Goal: Task Accomplishment & Management: Complete application form

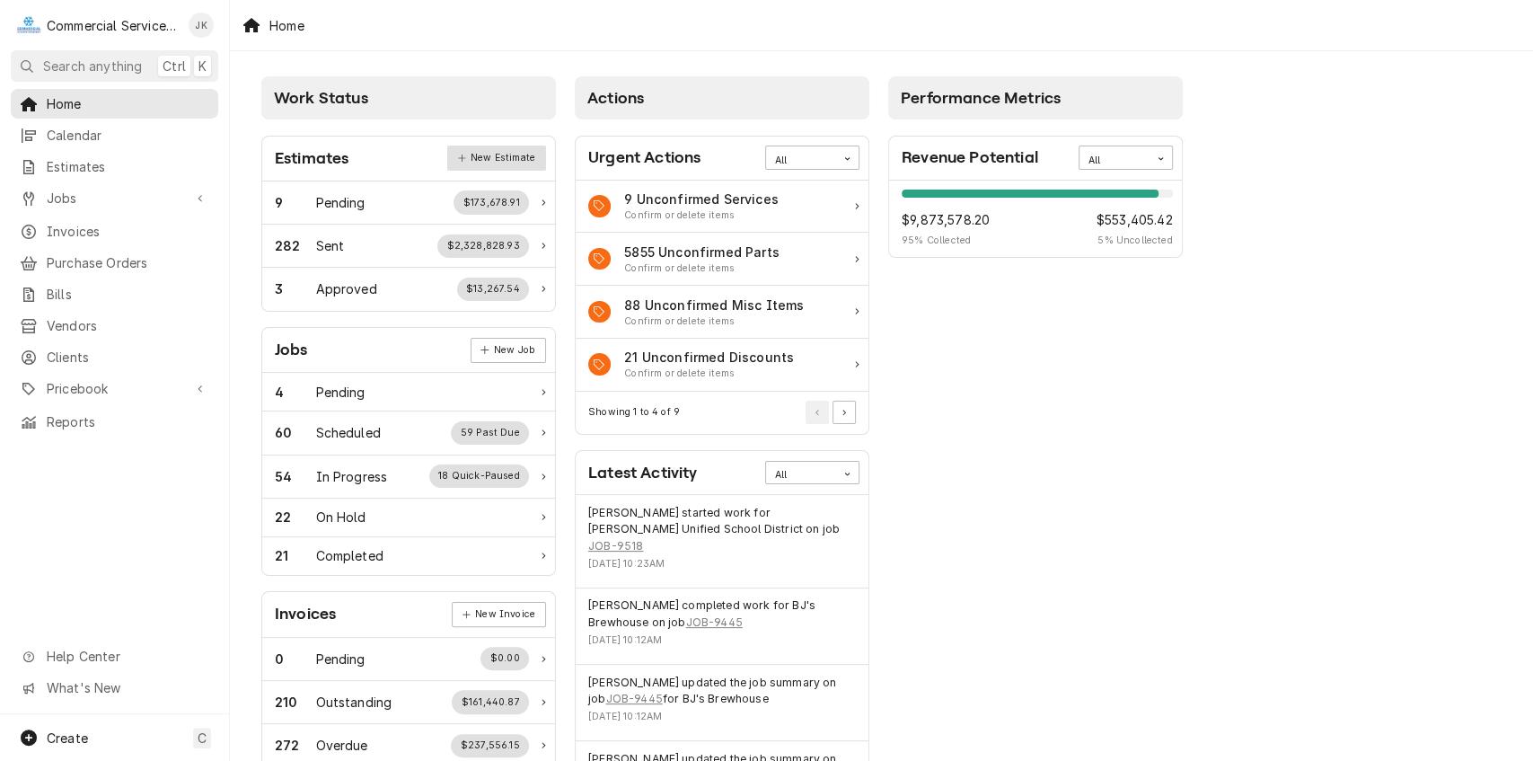
click at [501, 150] on link "New Estimate" at bounding box center [496, 158] width 98 height 25
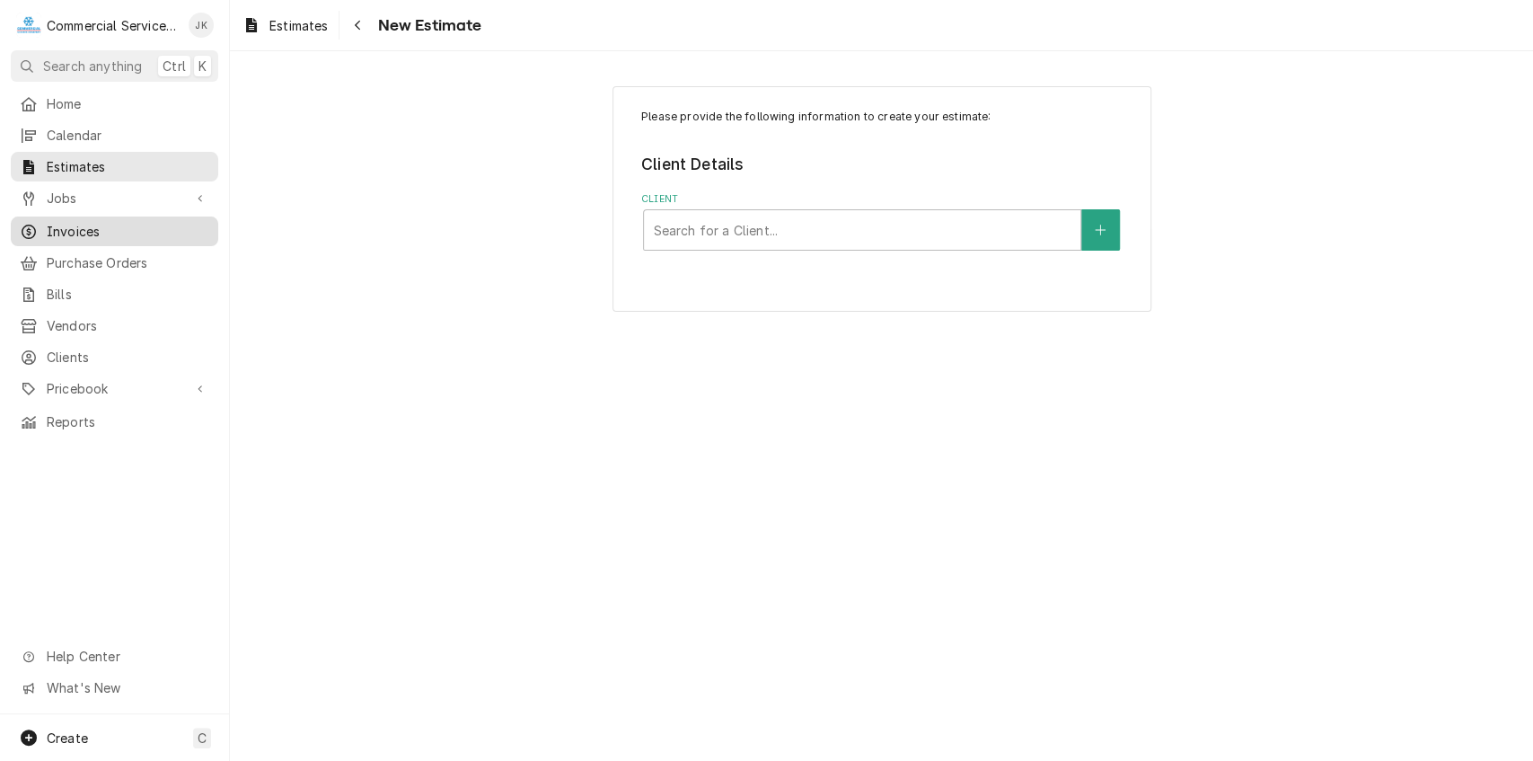
click at [119, 226] on span "Invoices" at bounding box center [128, 231] width 163 height 19
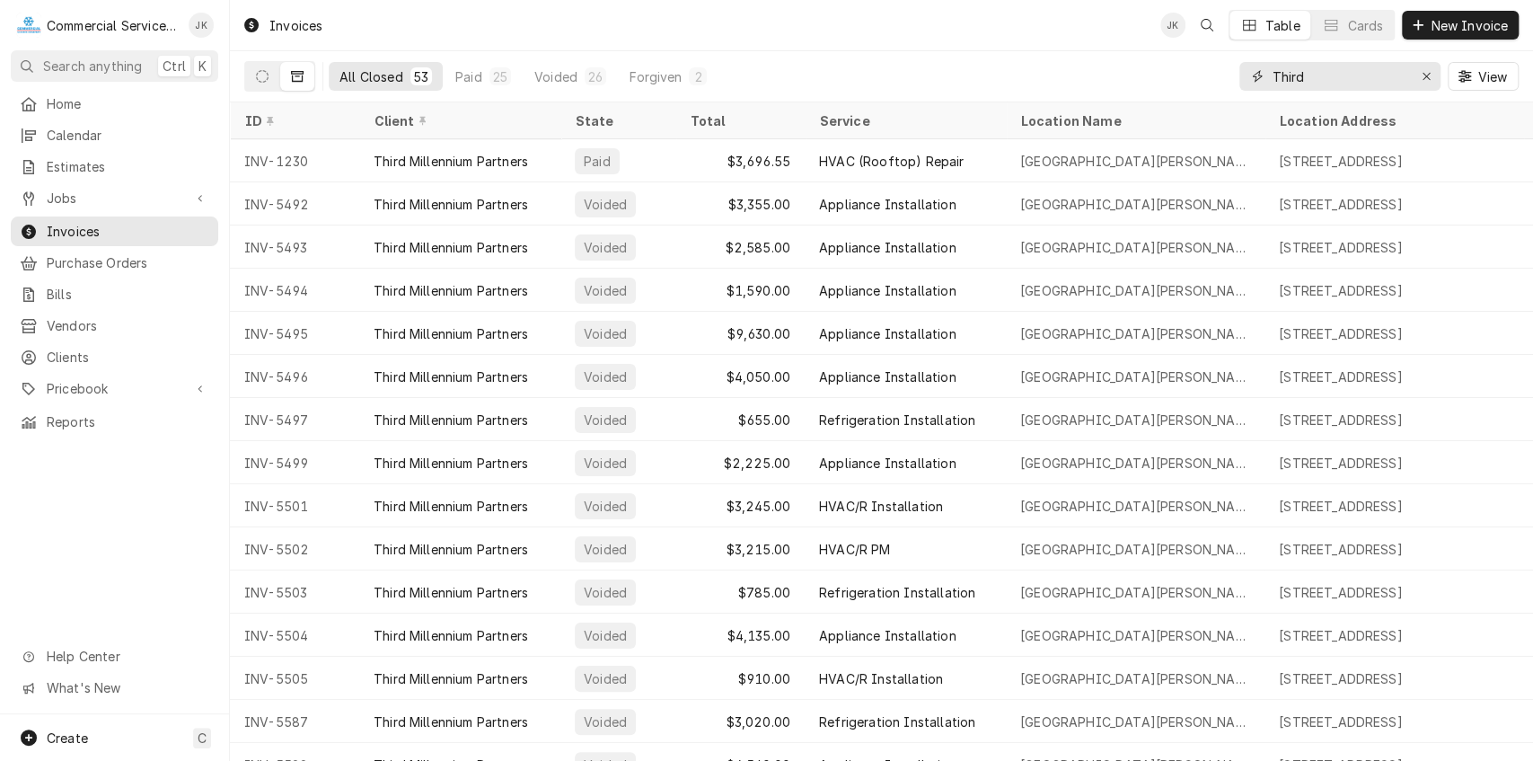
click at [1319, 68] on input "Third" at bounding box center [1339, 76] width 135 height 29
type input "T"
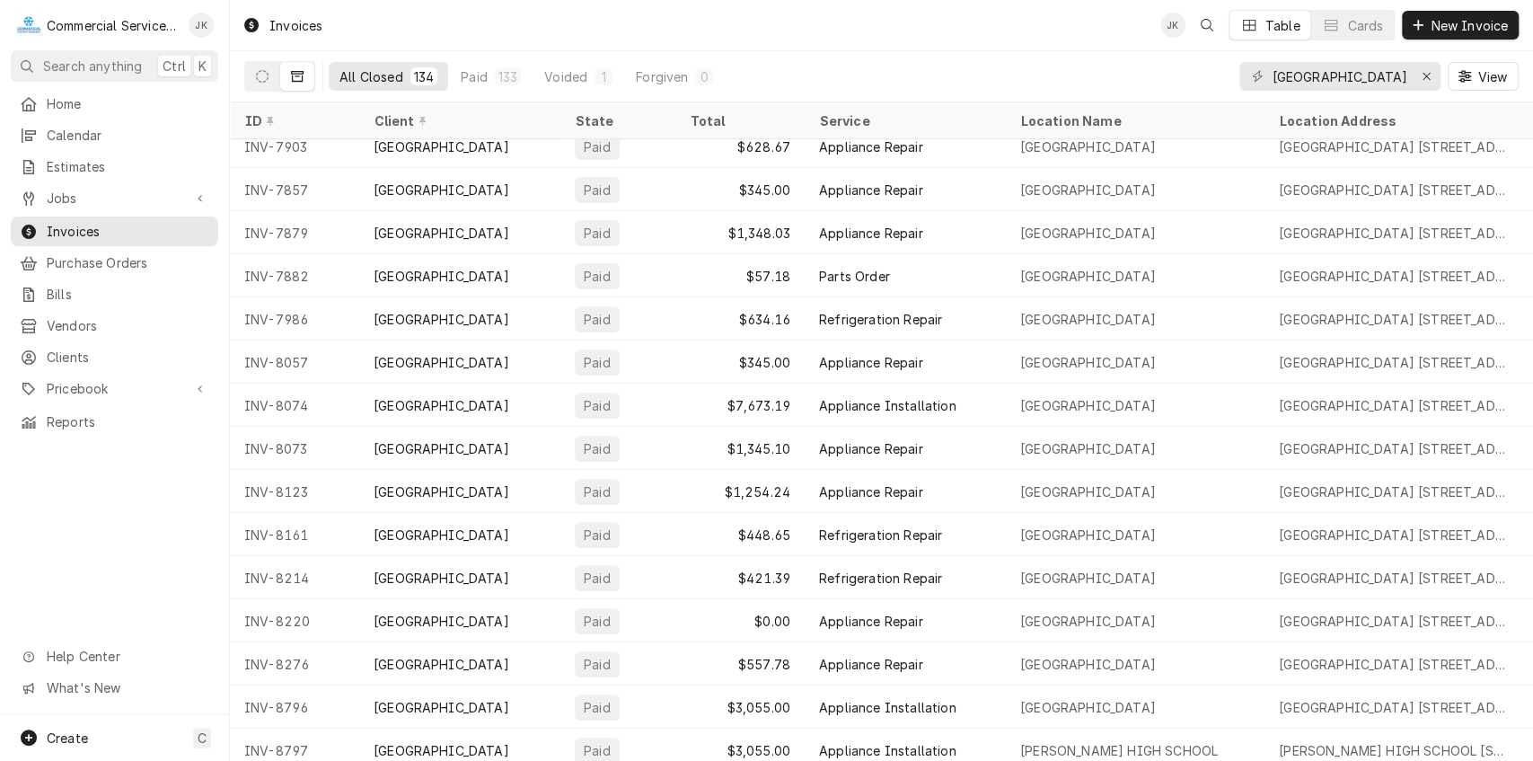
scroll to position [5161, 0]
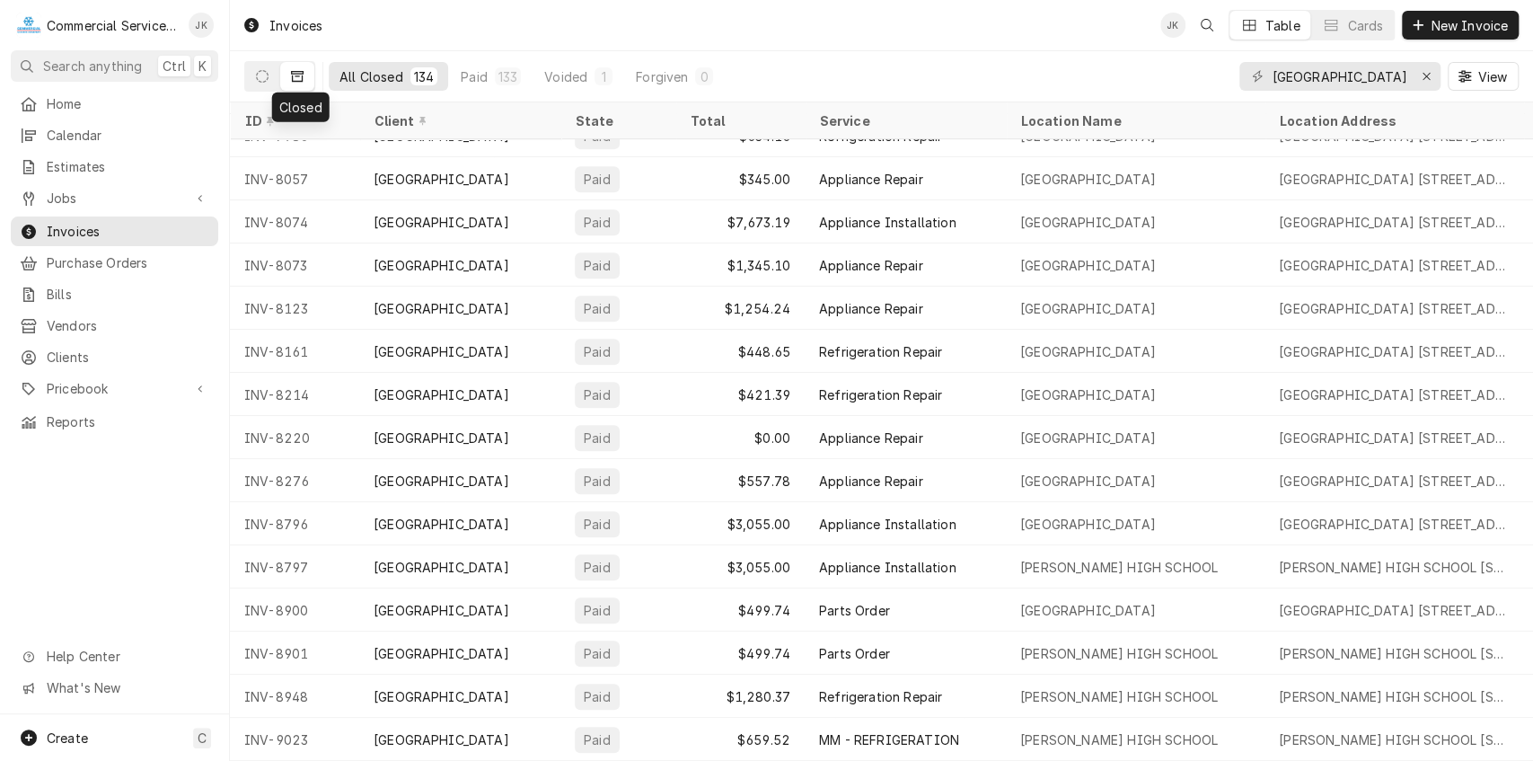
click at [304, 73] on button "Dynamic Content Wrapper" at bounding box center [297, 76] width 34 height 29
click at [262, 71] on icon "Dynamic Content Wrapper" at bounding box center [262, 76] width 13 height 13
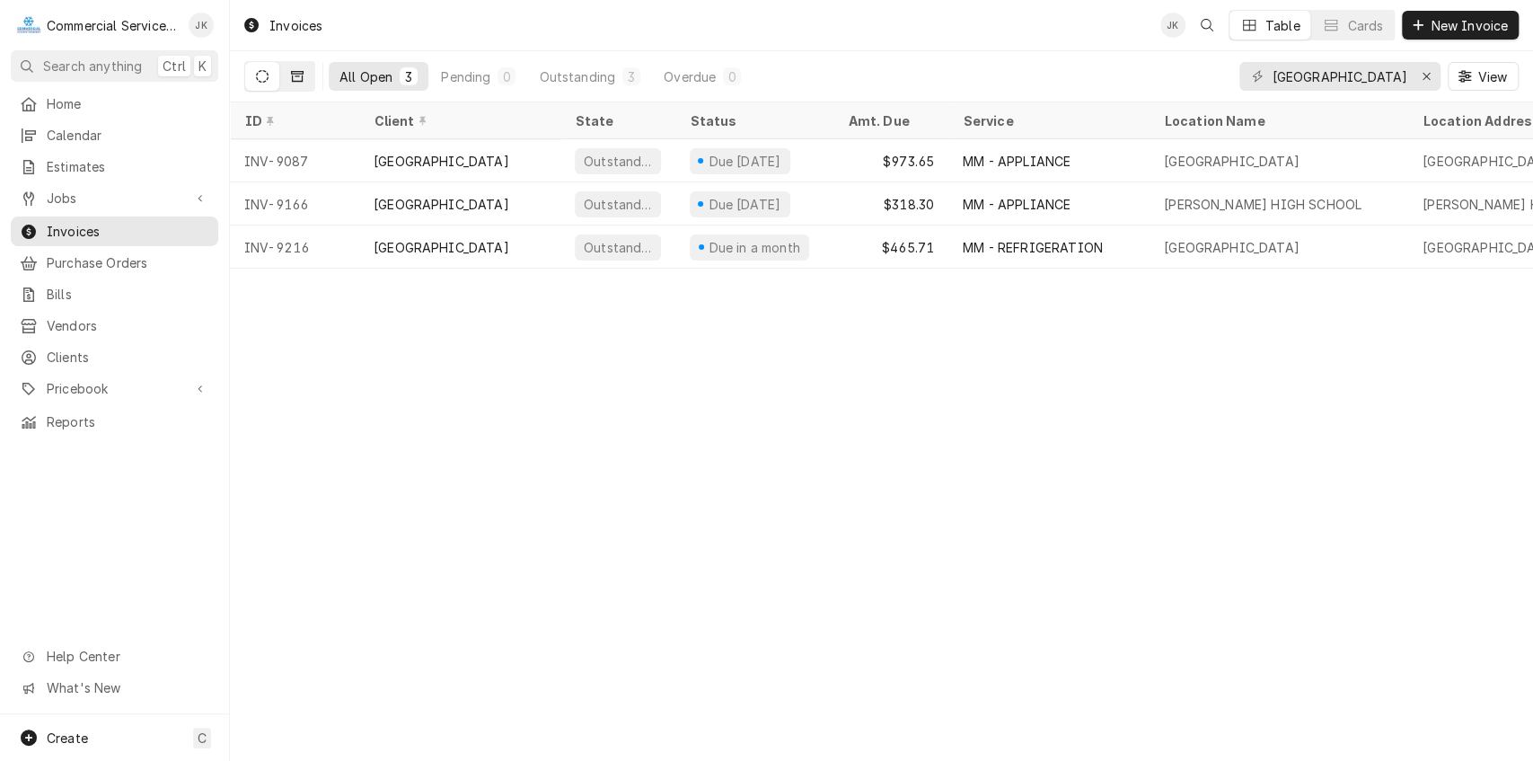
click at [294, 71] on icon "Dynamic Content Wrapper" at bounding box center [297, 76] width 13 height 11
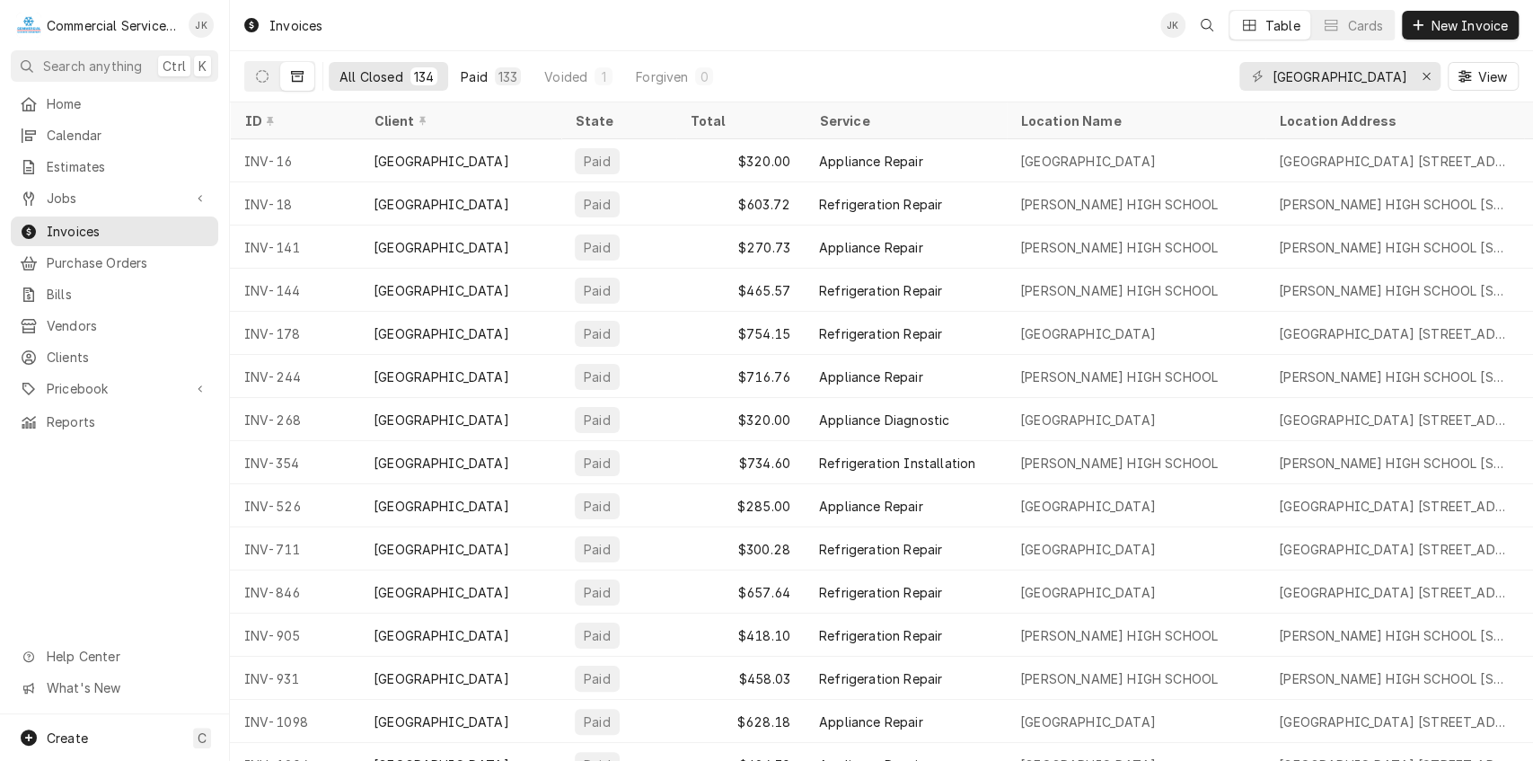
click at [503, 72] on div "133" at bounding box center [508, 76] width 19 height 19
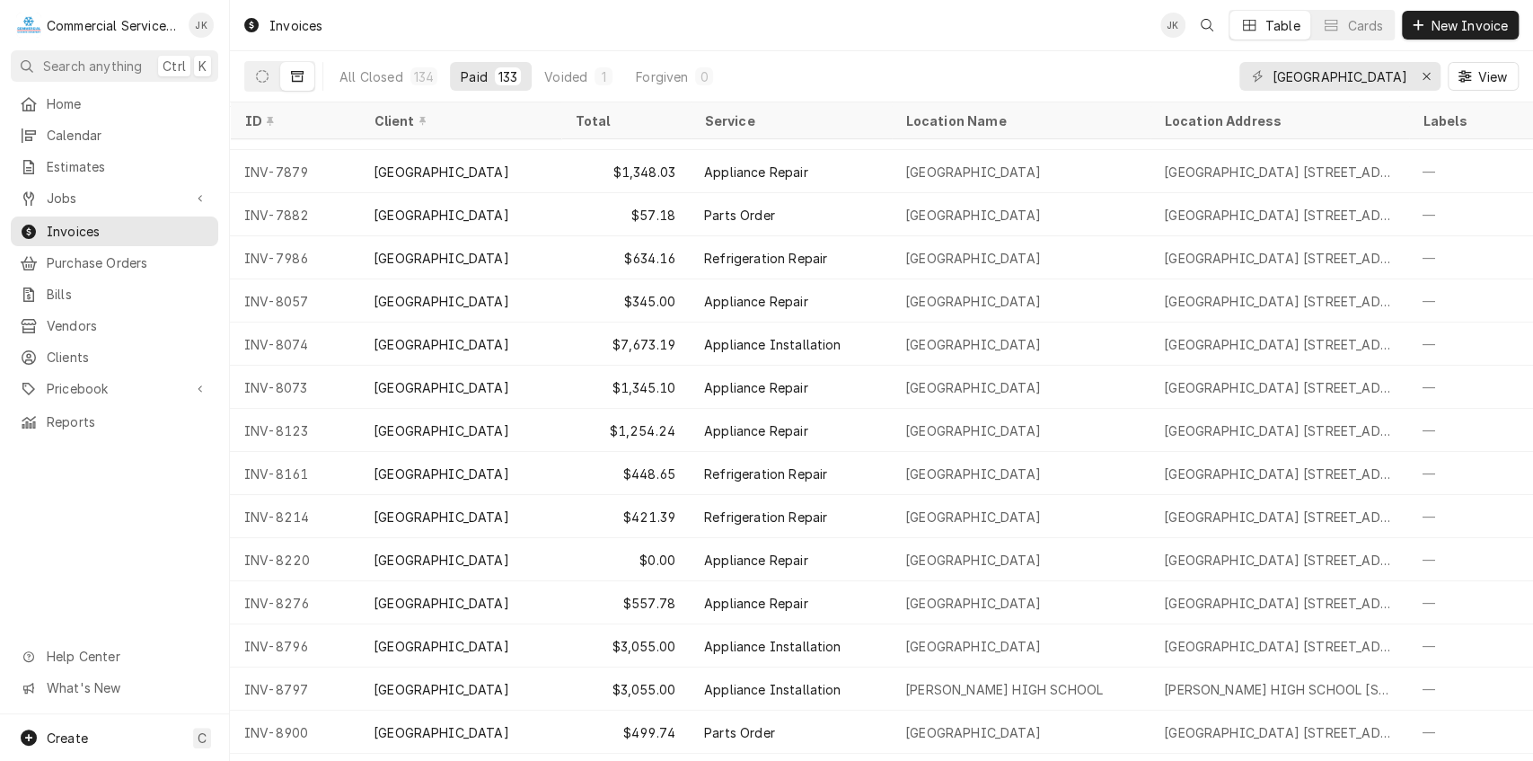
scroll to position [4982, 0]
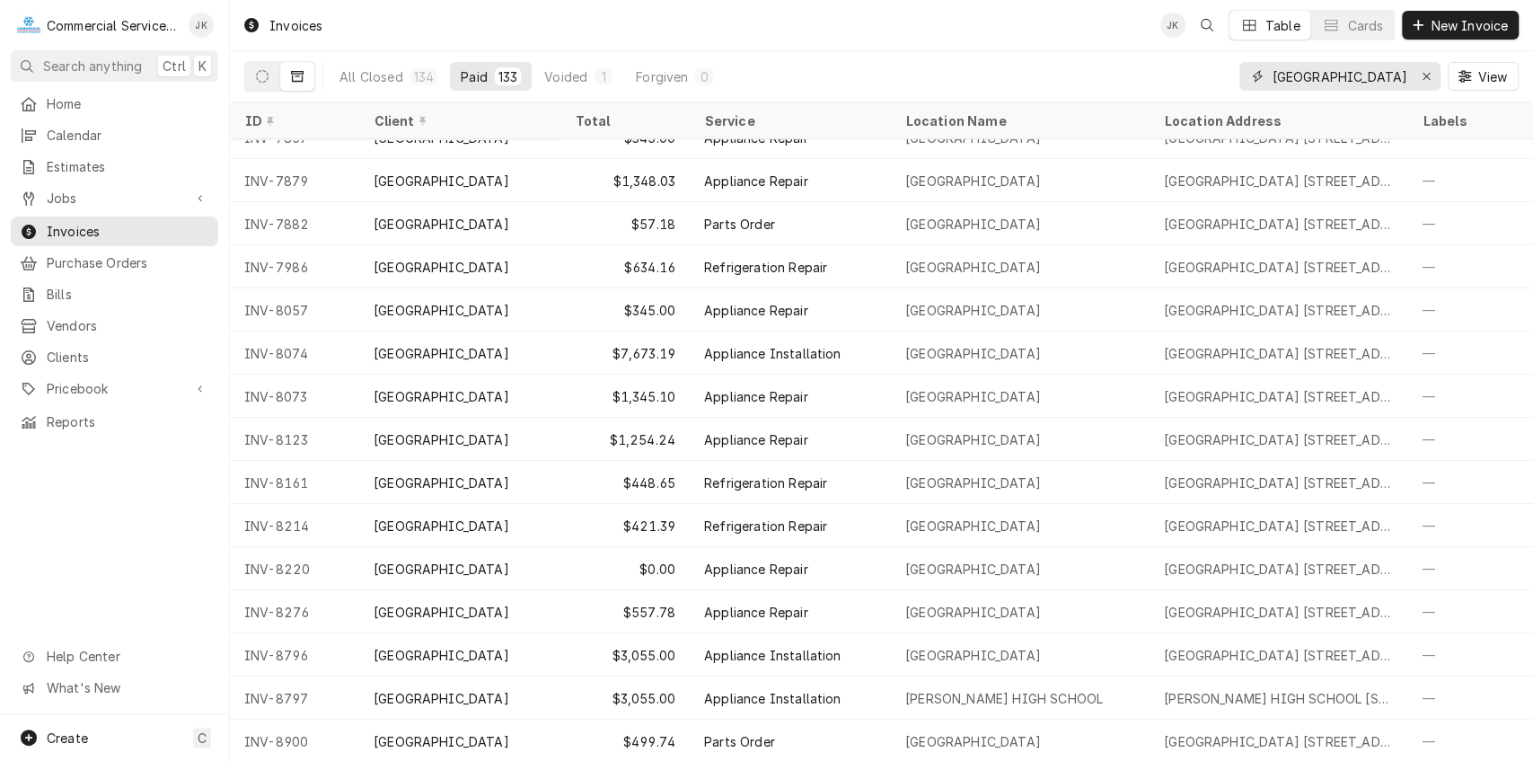
click at [1347, 70] on input "Gilroy Hig School" at bounding box center [1339, 76] width 135 height 29
click at [1390, 69] on input "Gilroy Hig School" at bounding box center [1339, 76] width 135 height 29
type input "G"
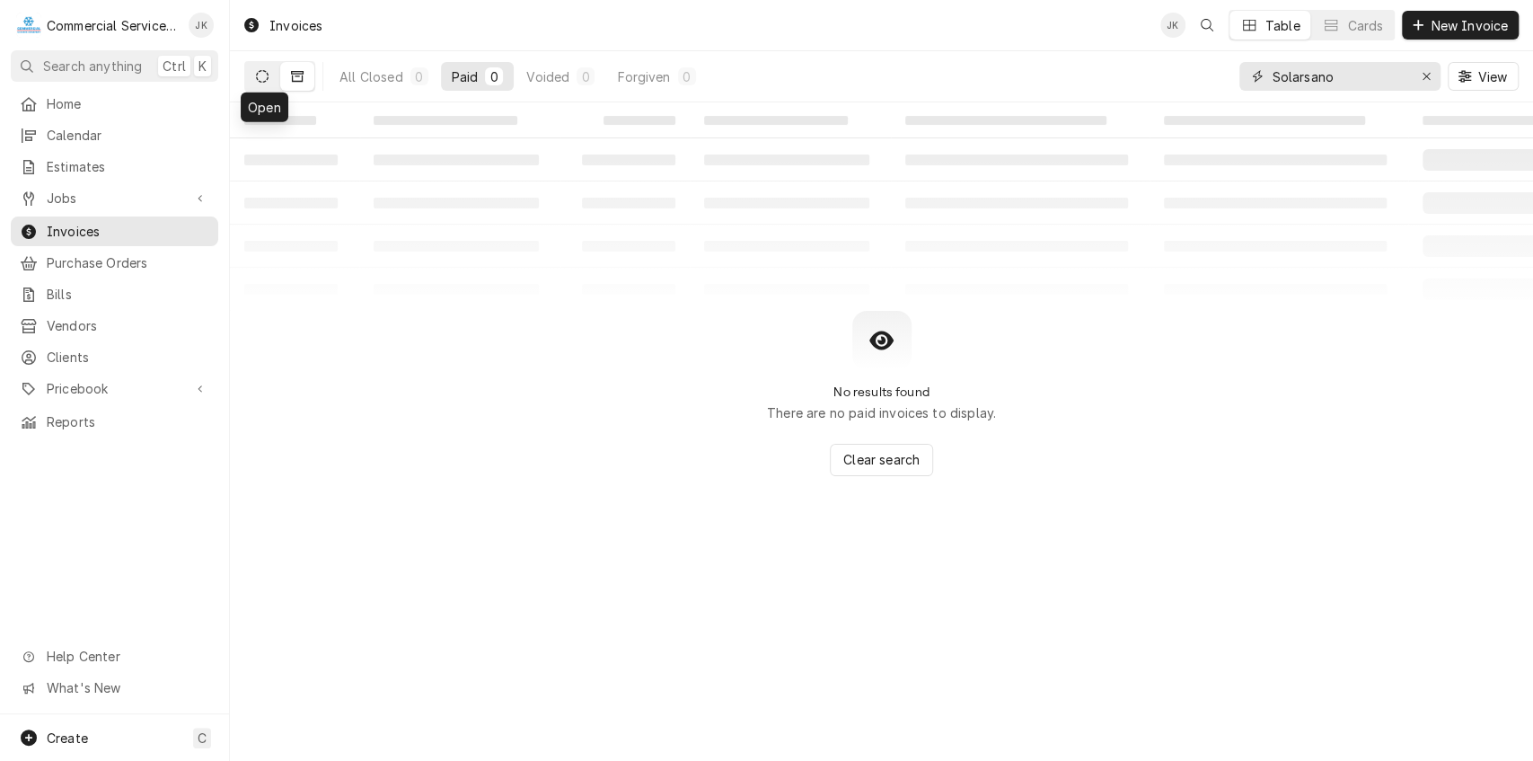
type input "Solarsano"
click at [264, 75] on icon "Dynamic Content Wrapper" at bounding box center [262, 76] width 13 height 13
click at [305, 72] on button "Dynamic Content Wrapper" at bounding box center [297, 76] width 34 height 29
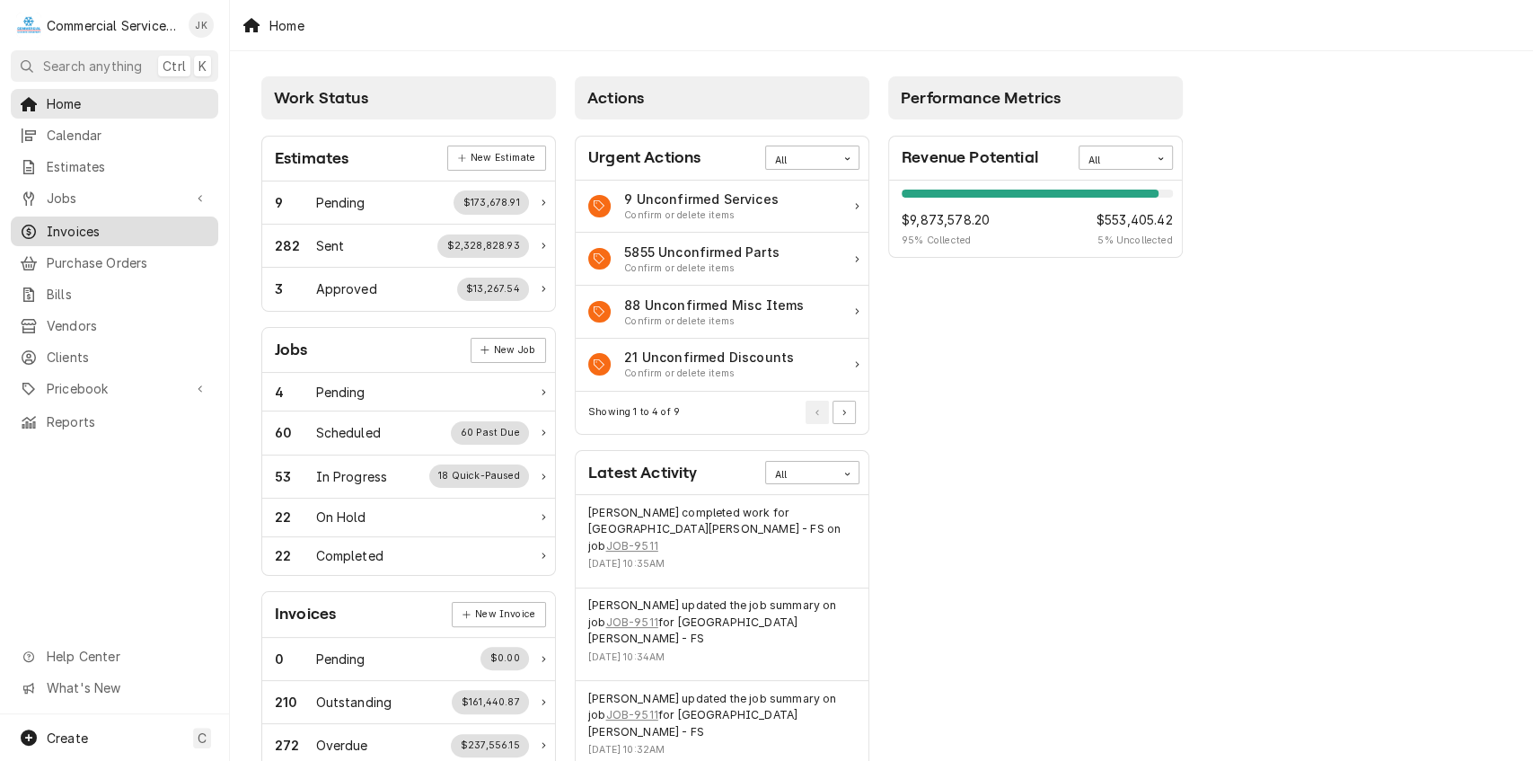
click at [86, 226] on span "Invoices" at bounding box center [128, 231] width 163 height 19
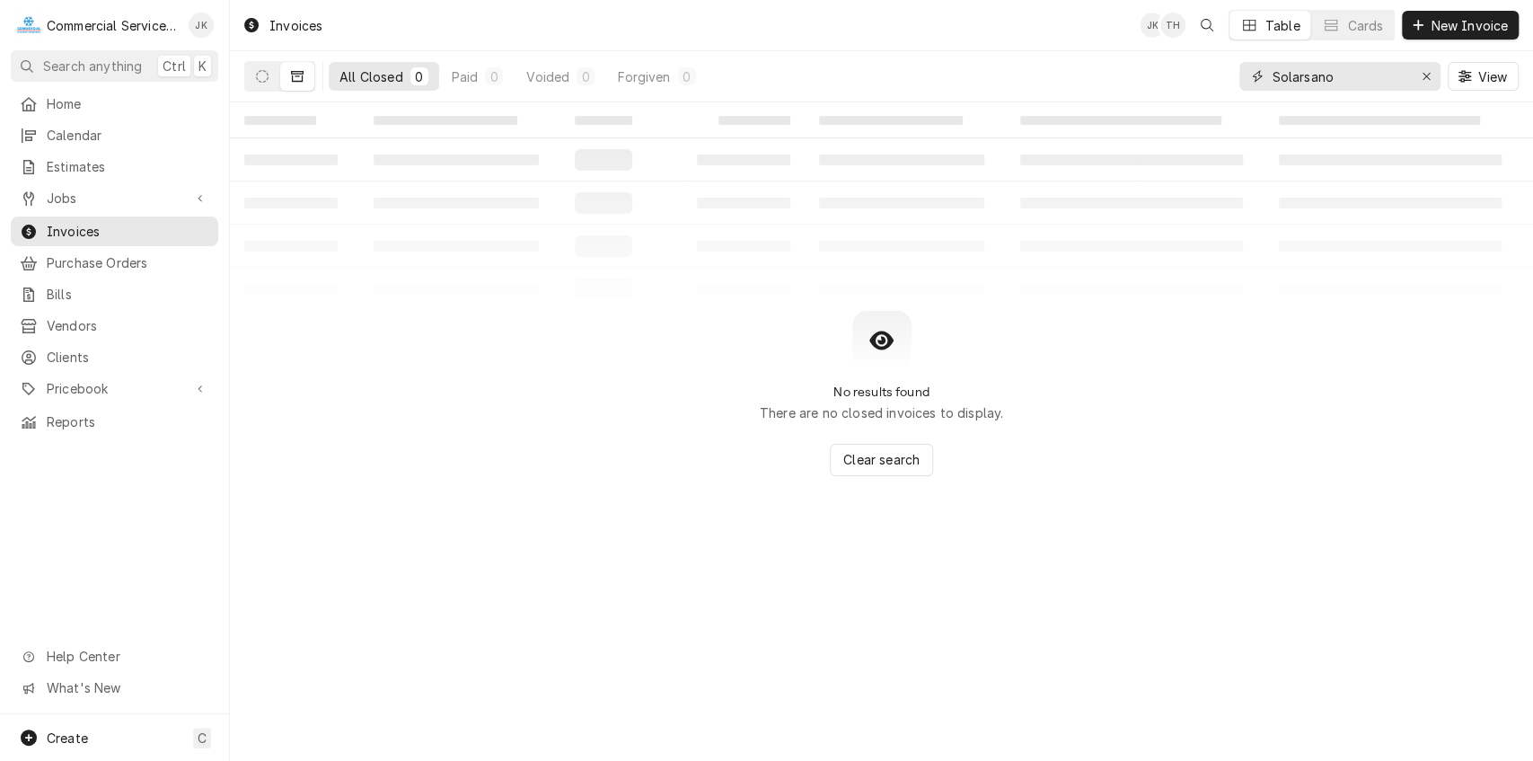
click at [1353, 80] on input "Solarsano" at bounding box center [1339, 76] width 135 height 29
type input "S"
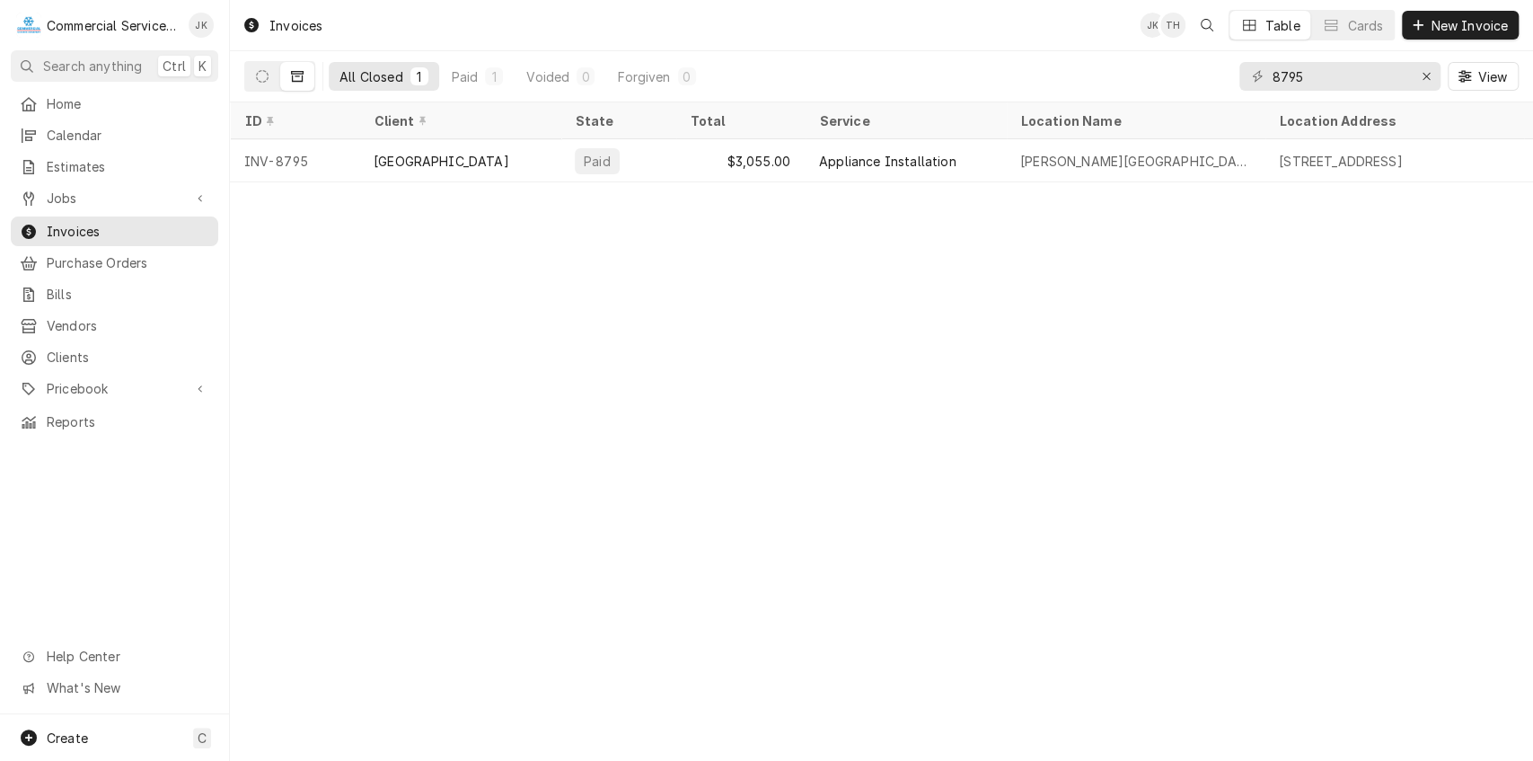
drag, startPoint x: 803, startPoint y: 178, endPoint x: 953, endPoint y: 187, distance: 150.3
click at [953, 182] on table "ID Client State Total Service Location Name Location Address Labels Due Date St…" at bounding box center [881, 142] width 1303 height 80
click at [1313, 72] on input "8795" at bounding box center [1339, 76] width 135 height 29
type input "8"
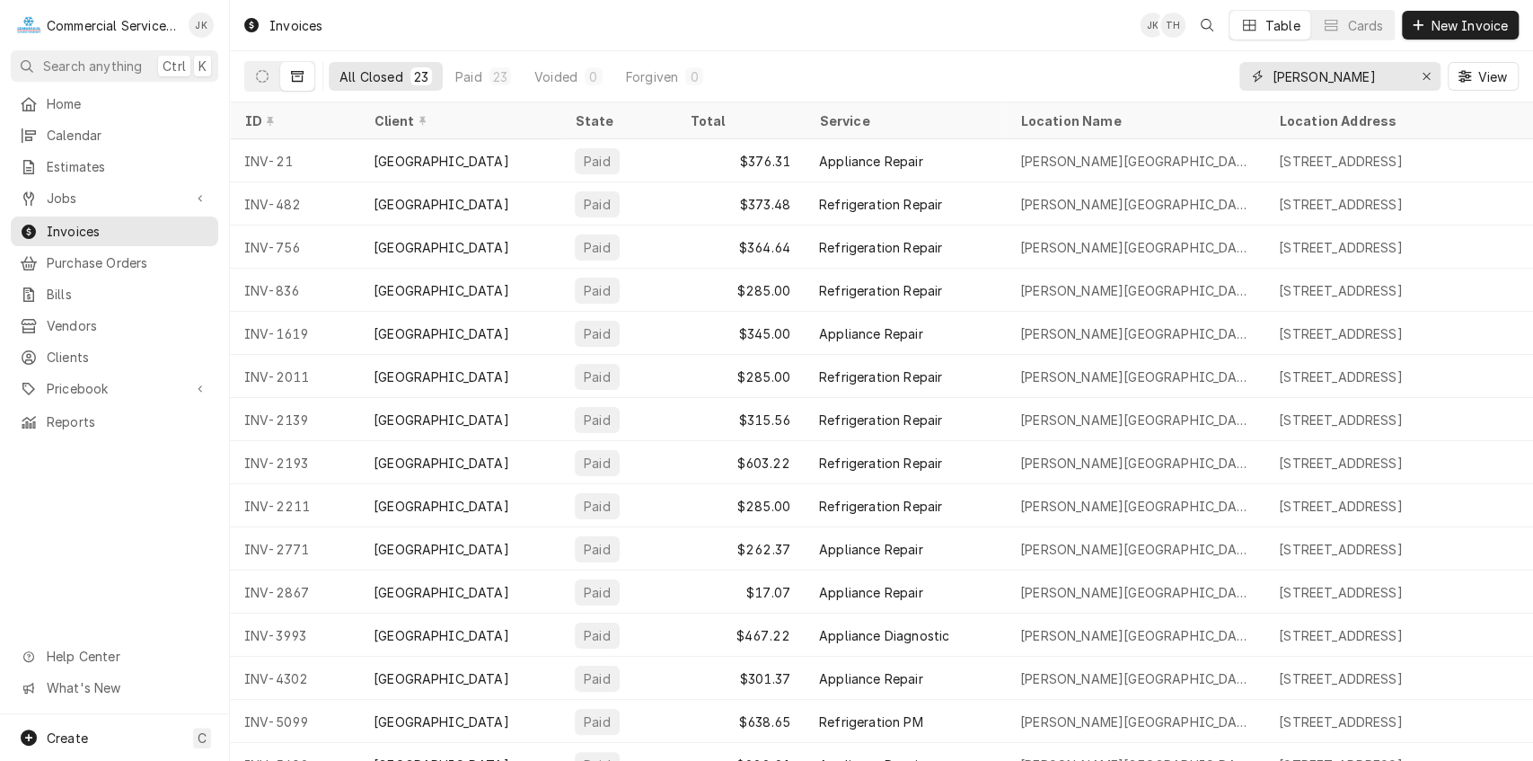
type input "Solorsano"
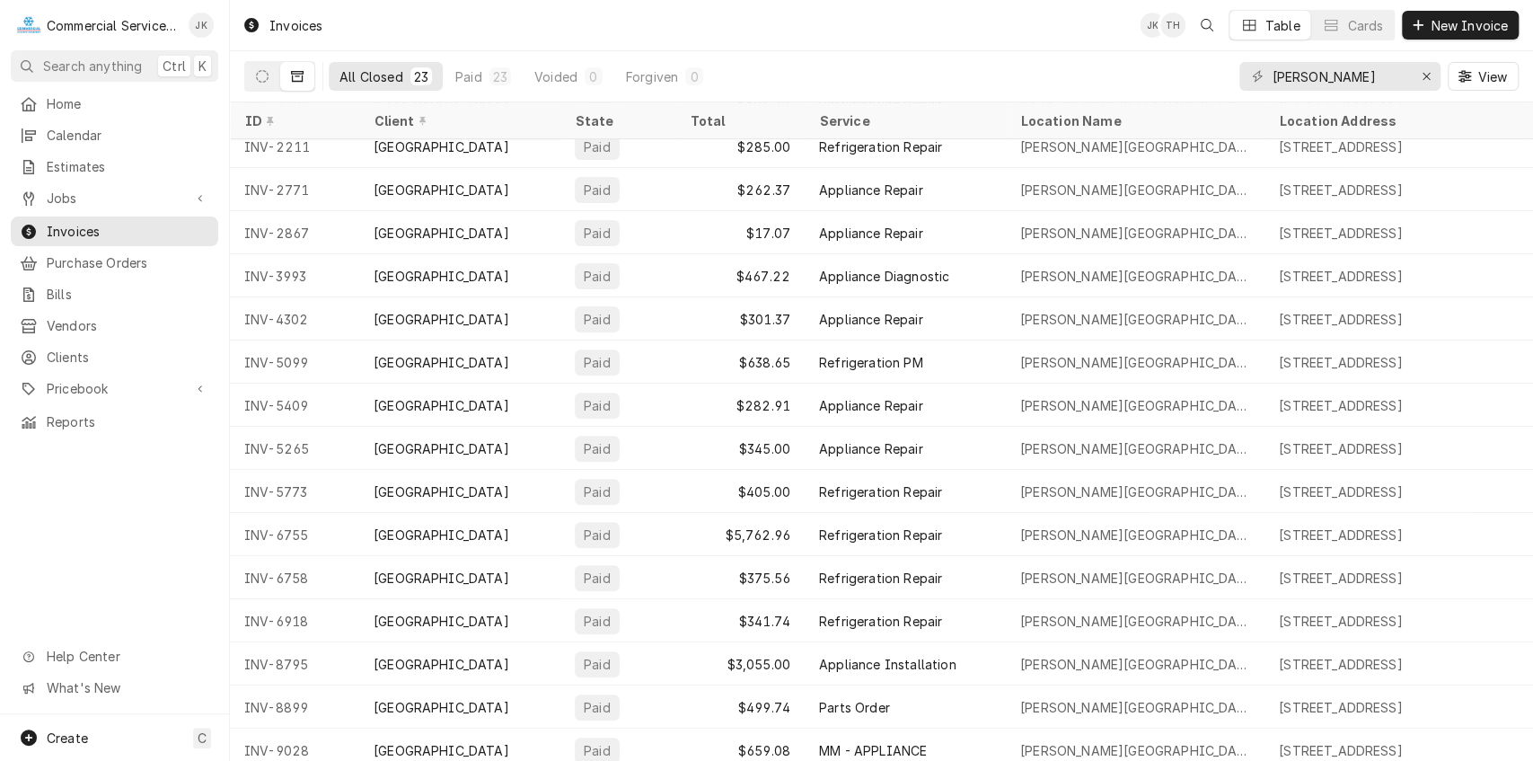
scroll to position [375, 0]
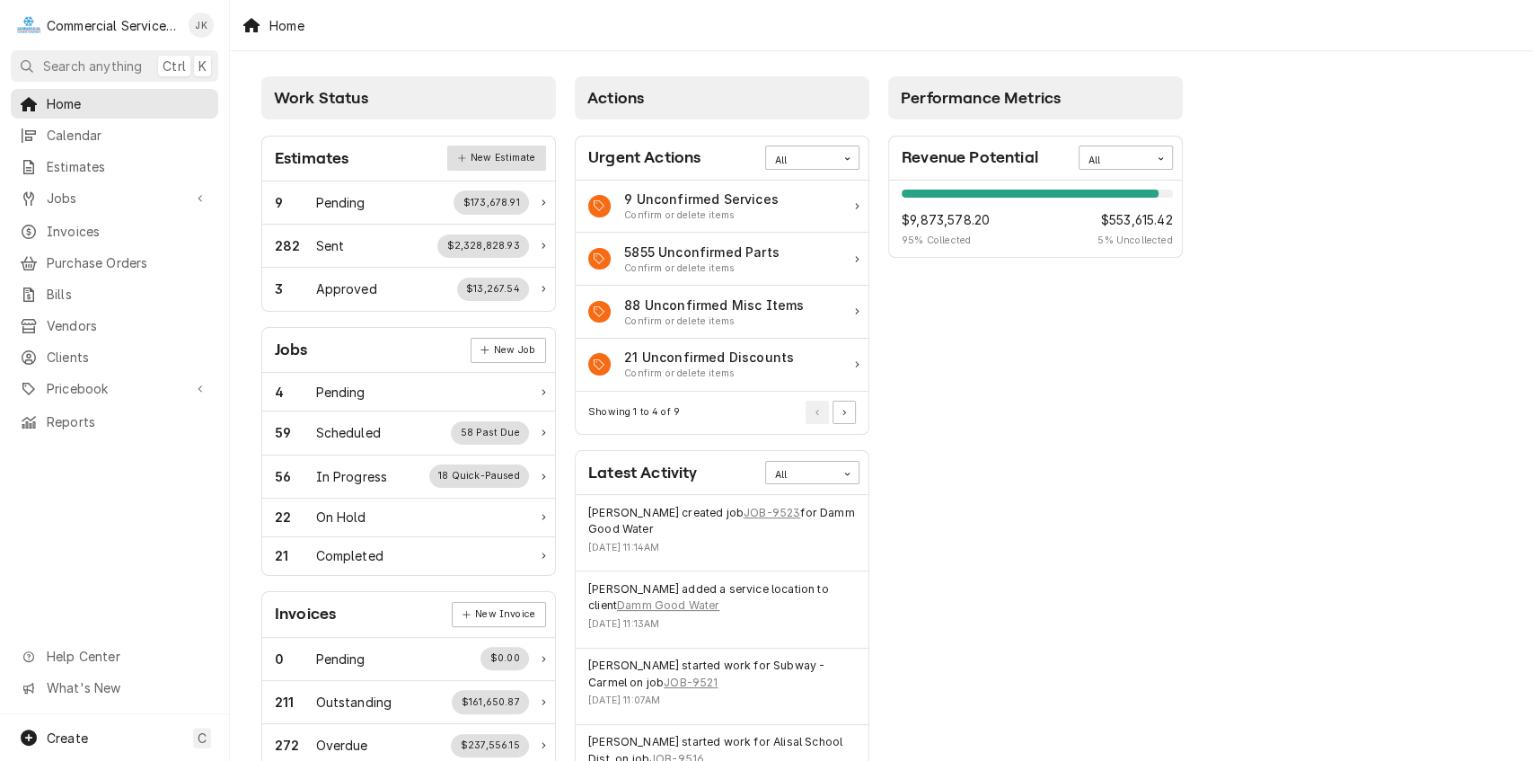
click at [491, 155] on link "New Estimate" at bounding box center [496, 158] width 98 height 25
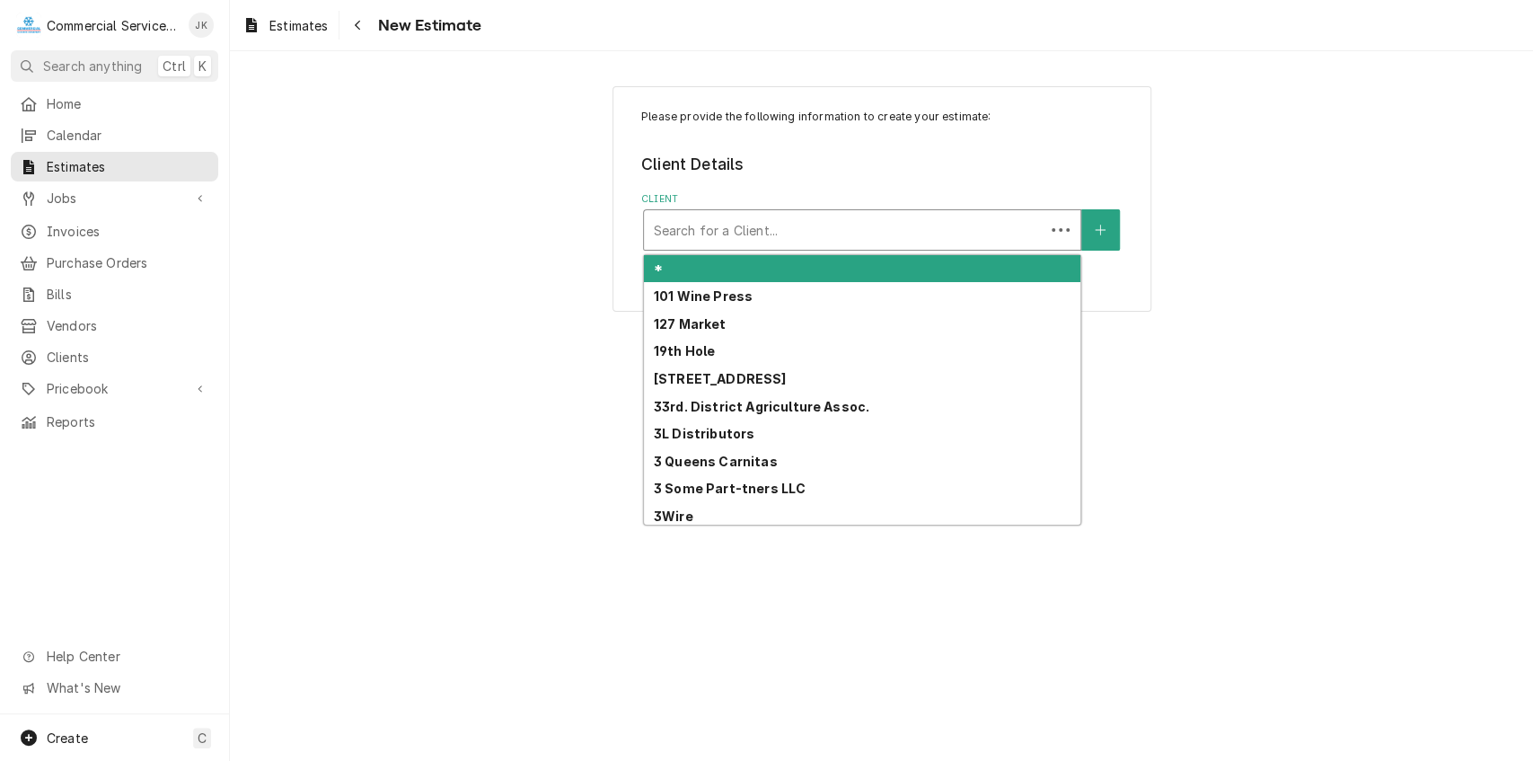
click at [667, 237] on div "Client" at bounding box center [844, 230] width 383 height 32
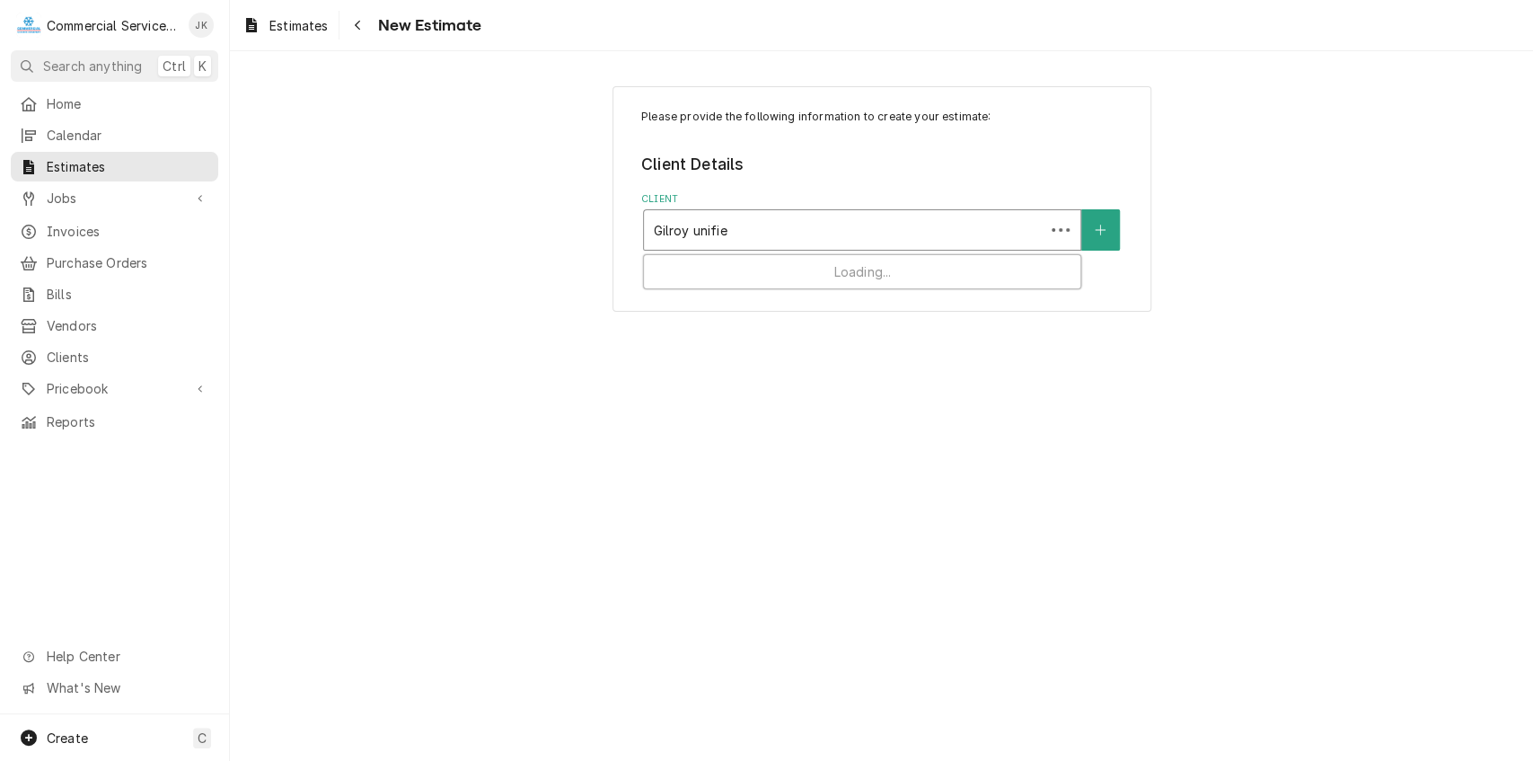
type input "Gilroy unified"
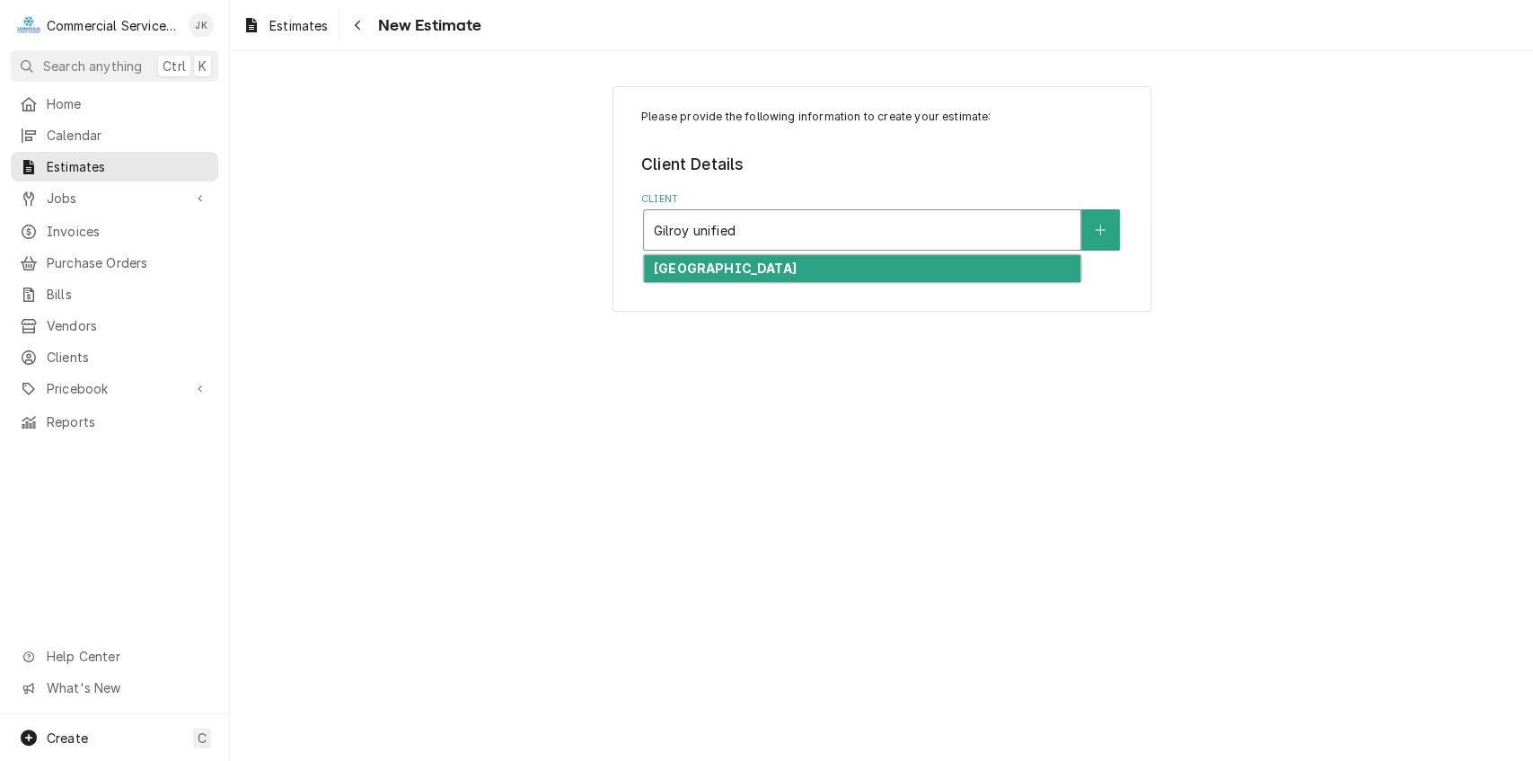
click at [773, 273] on strong "[GEOGRAPHIC_DATA]" at bounding box center [725, 267] width 143 height 15
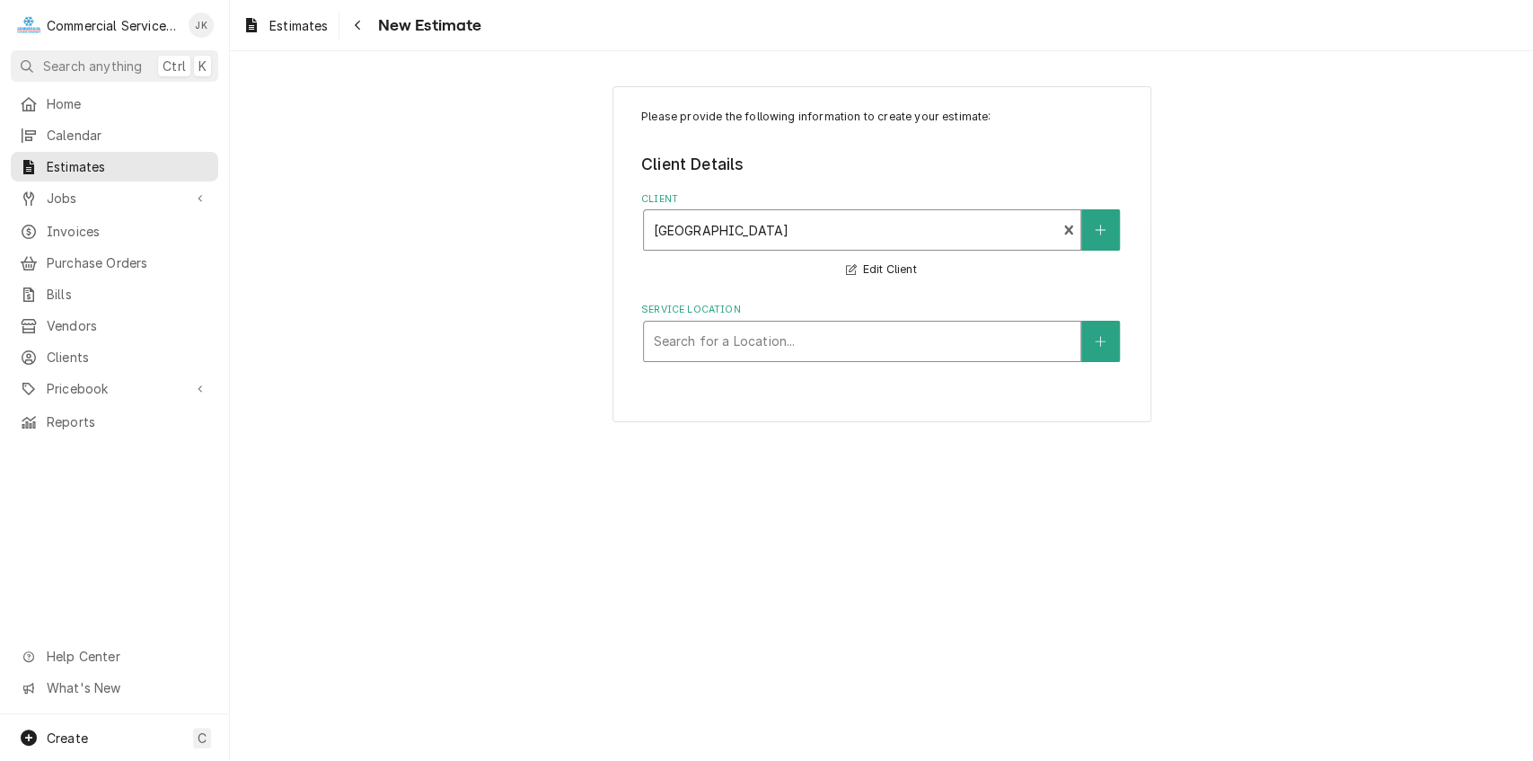
click at [692, 341] on div "Service Location" at bounding box center [862, 341] width 419 height 32
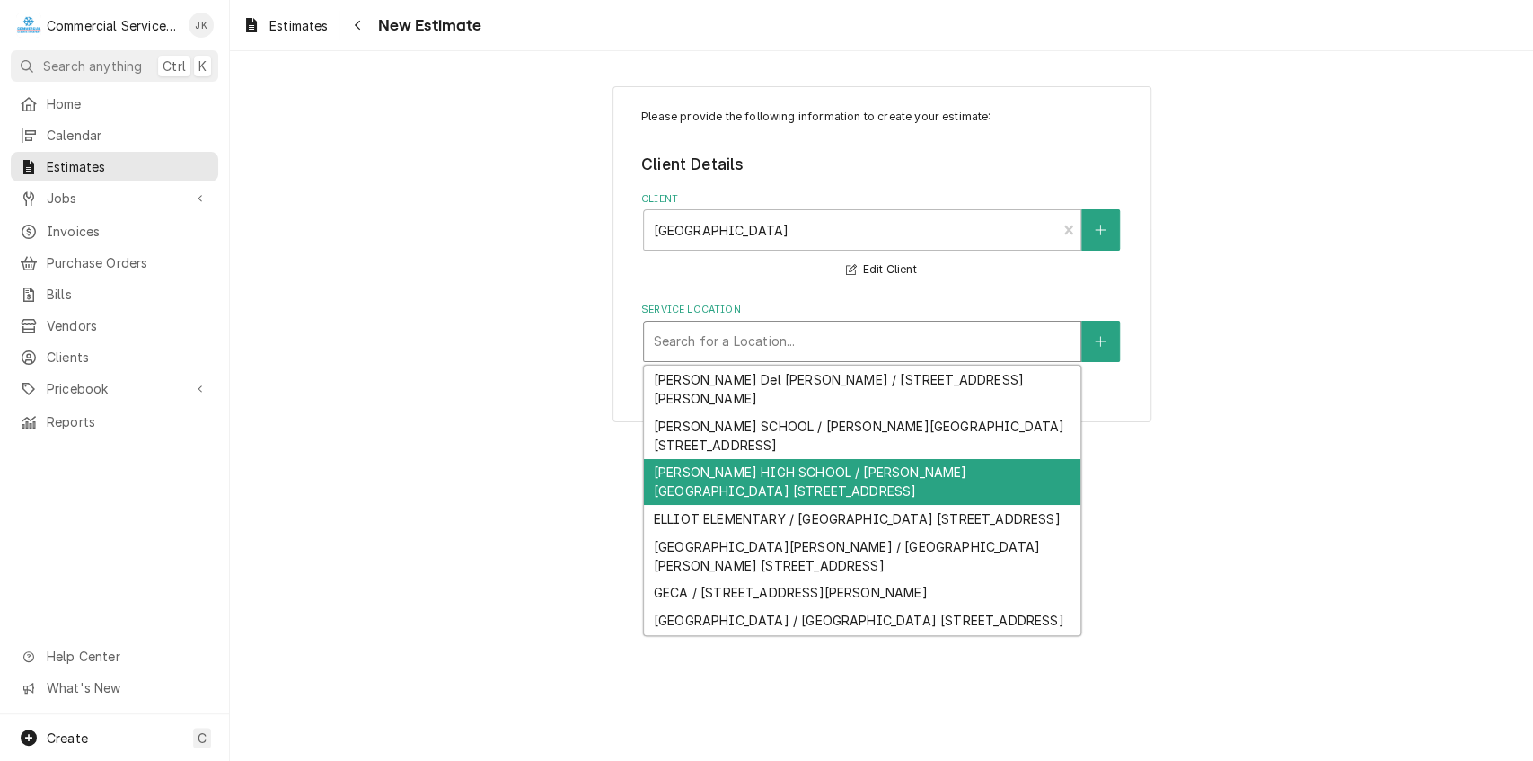
click at [674, 459] on div "CHRISTOPHER HIGH SCHOOL / CHRISTOPHER HIGH SCHOOL 850 Day Road Gilroy, GILROY, …" at bounding box center [862, 482] width 437 height 47
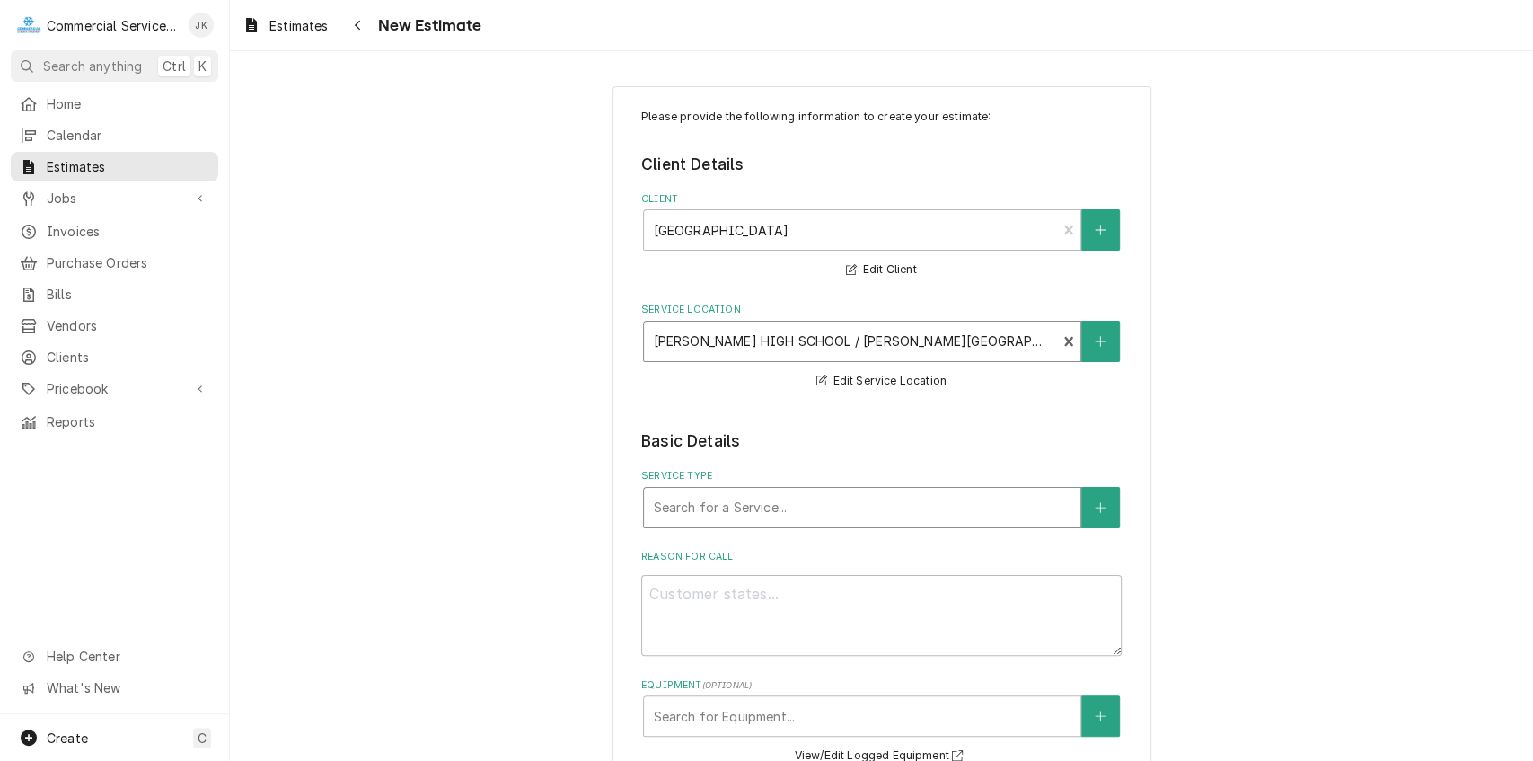
click at [671, 503] on div "Service Type" at bounding box center [862, 507] width 419 height 32
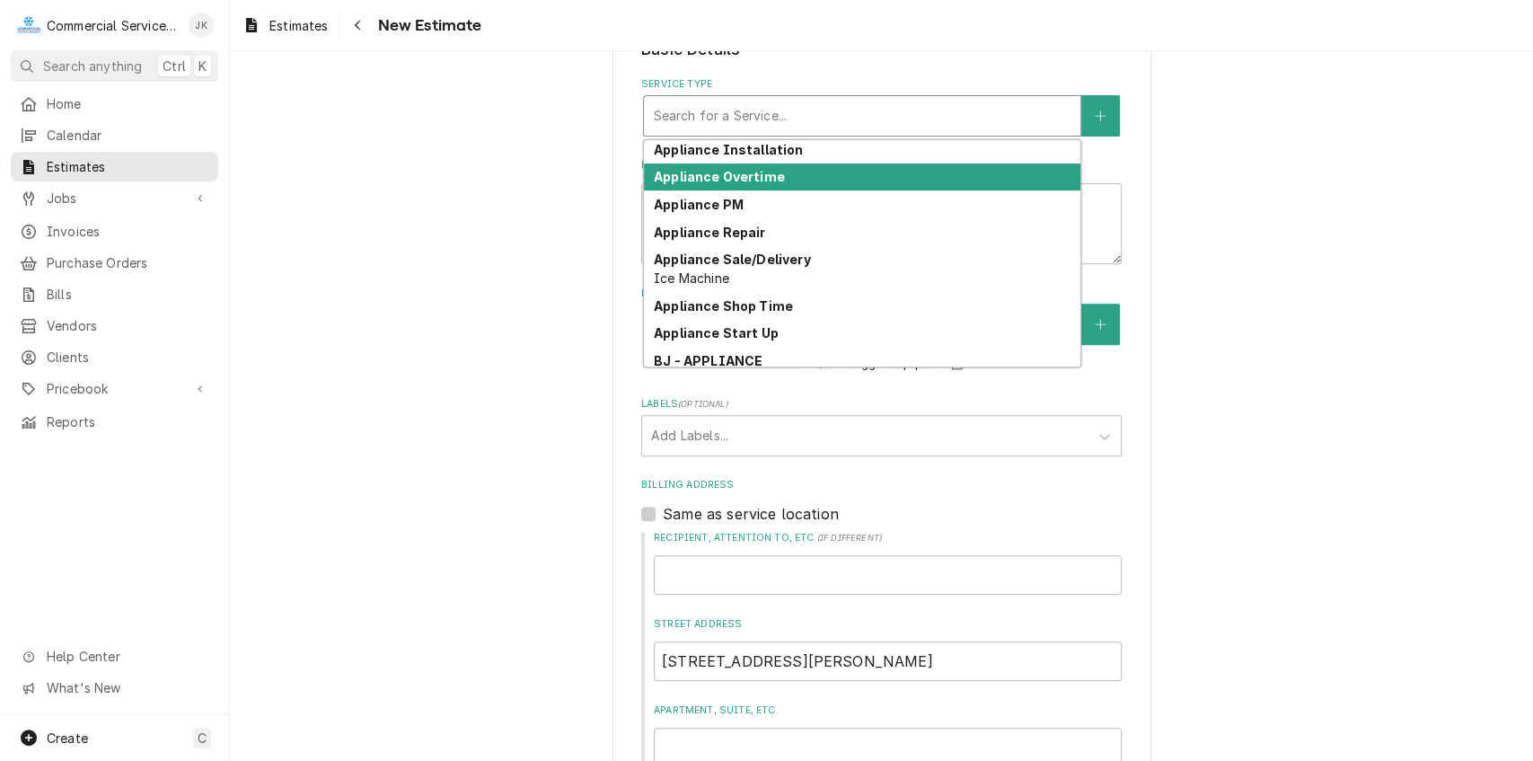
scroll to position [593, 0]
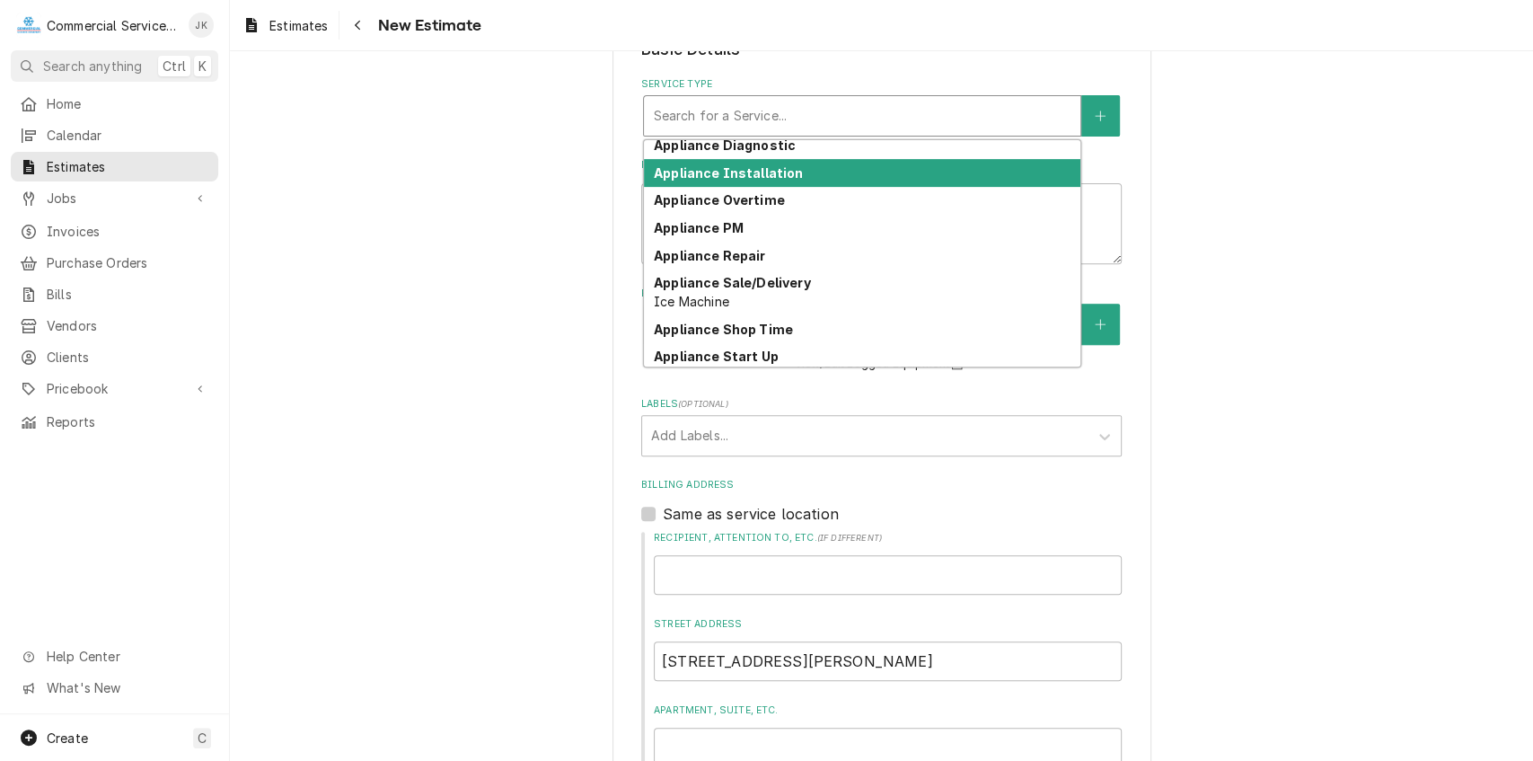
click at [722, 180] on strong "Appliance Installation" at bounding box center [729, 172] width 150 height 15
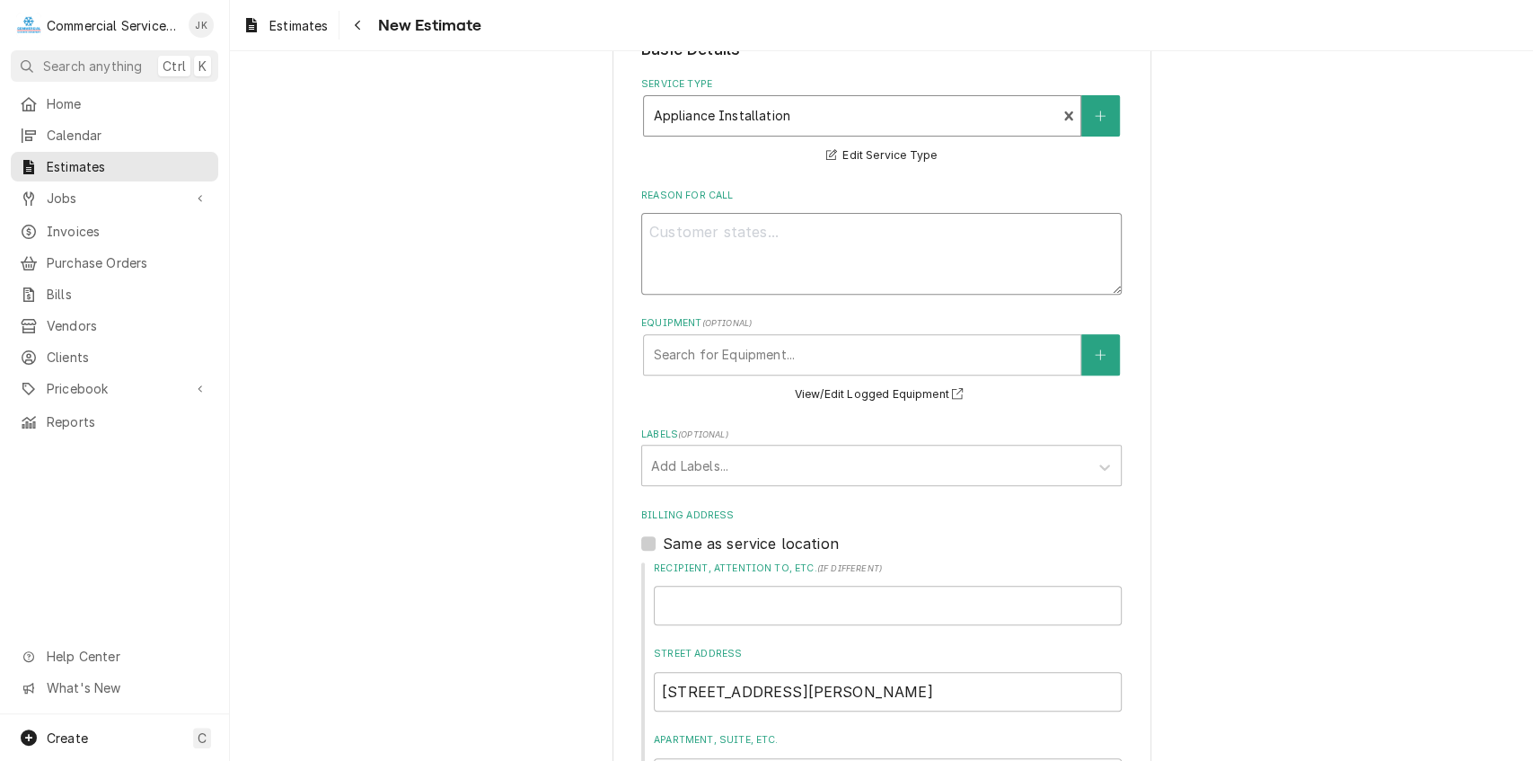
click at [670, 226] on textarea "Reason For Call" at bounding box center [881, 254] width 481 height 82
type textarea "x"
type textarea "S"
type textarea "x"
type textarea "Su"
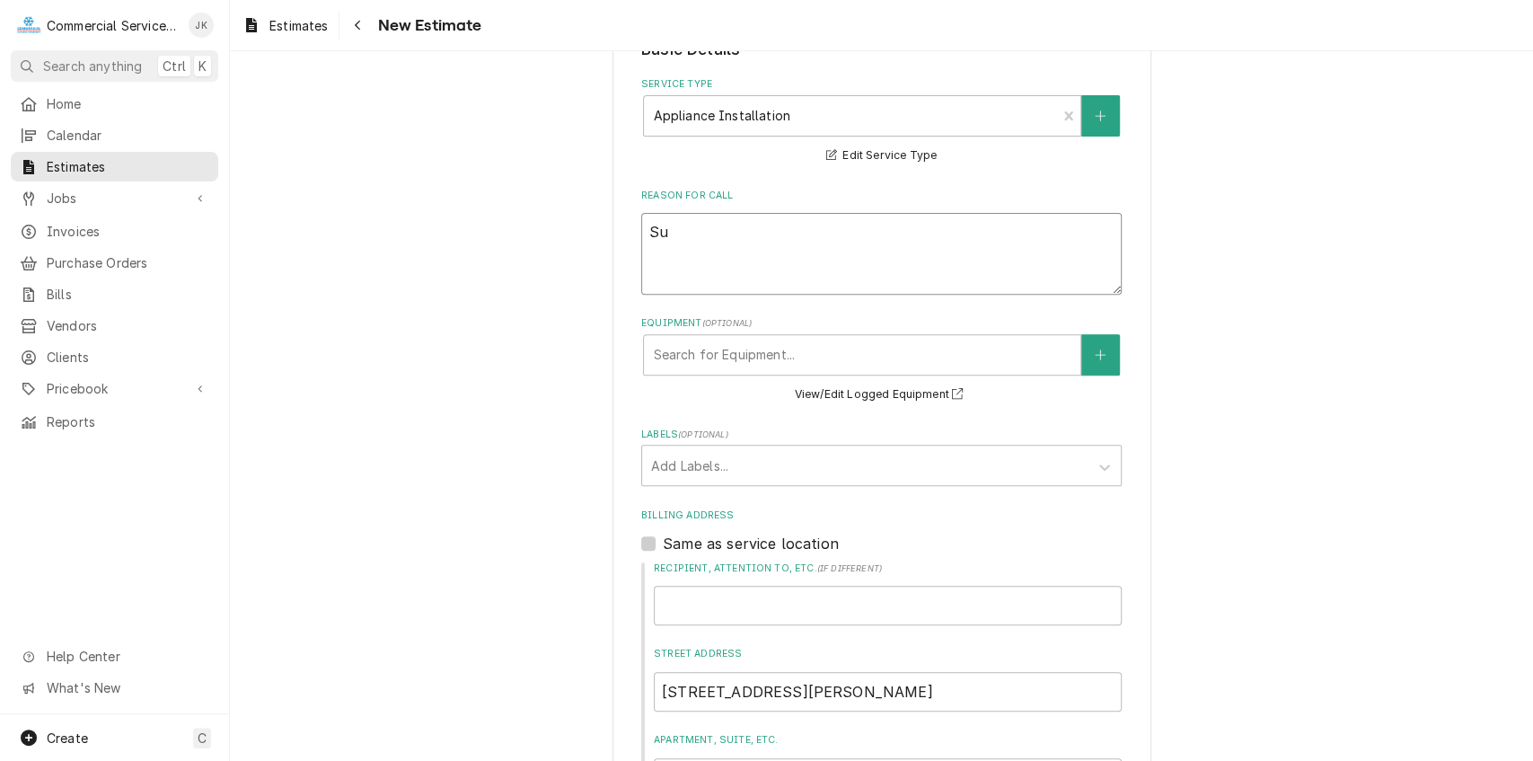
type textarea "x"
type textarea "Sup"
type textarea "x"
type textarea "Supp"
type textarea "x"
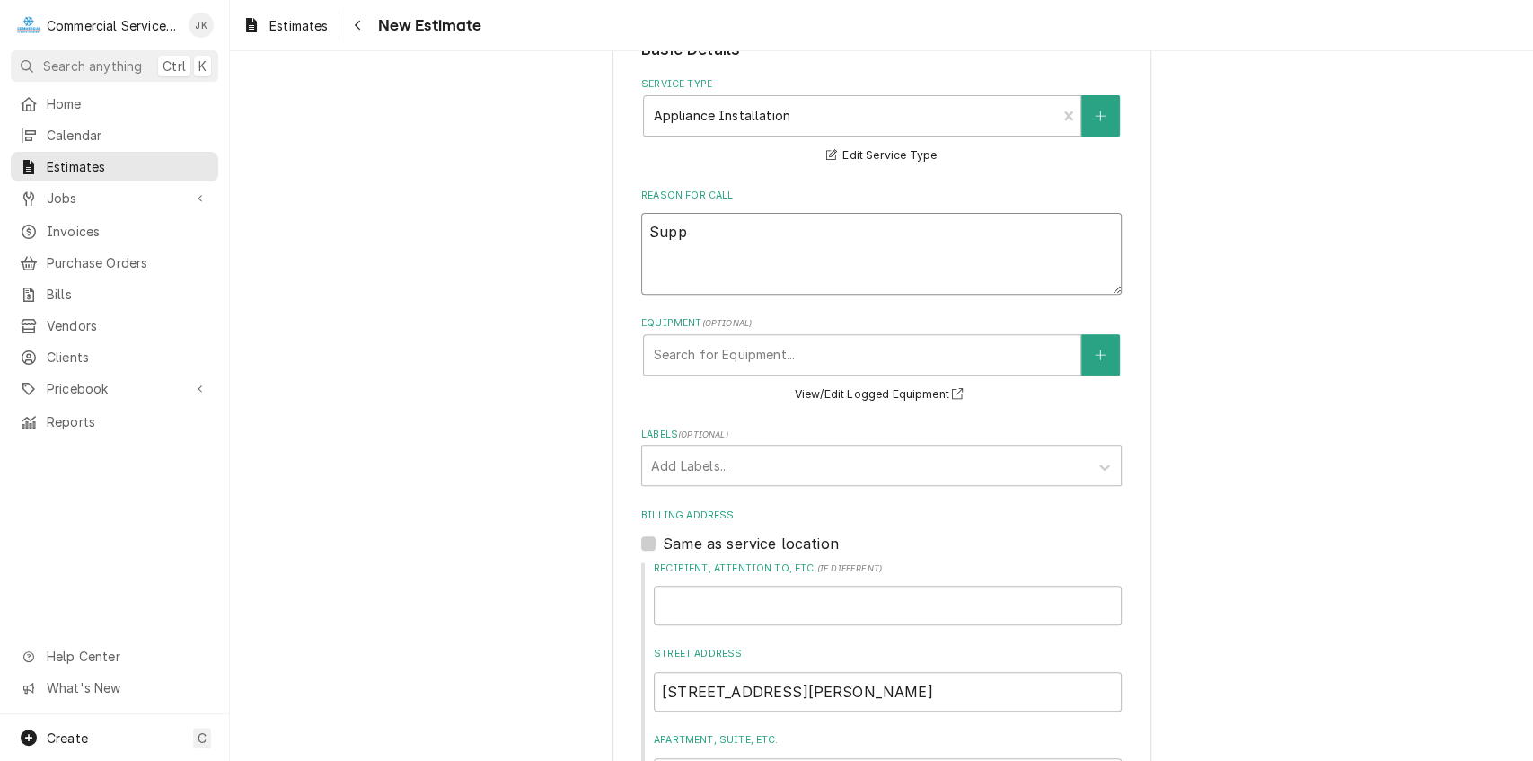
type textarea "Suppl"
type textarea "x"
type textarea "Supply"
type textarea "x"
type textarea "Supply"
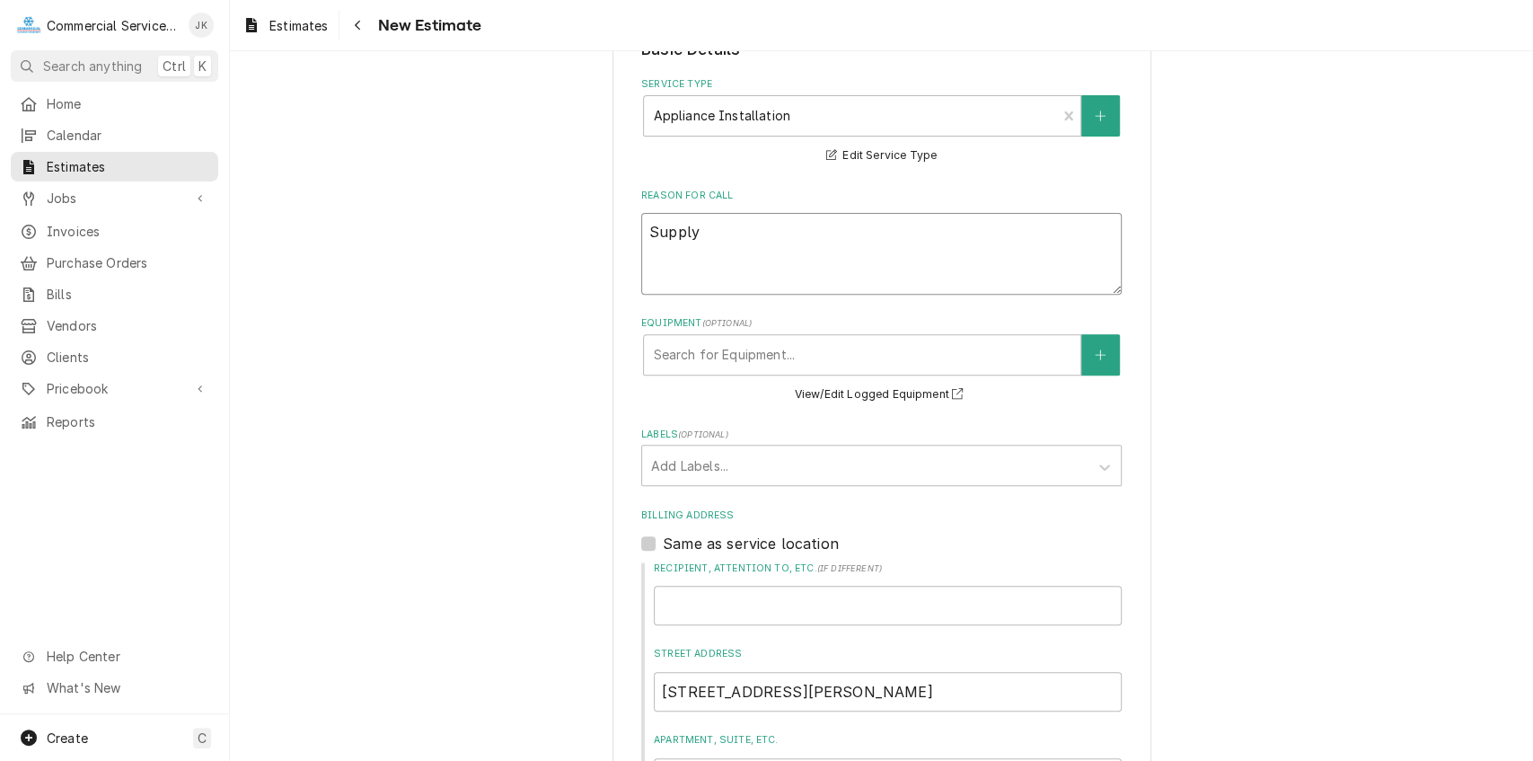
type textarea "x"
type textarea "Supply"
type textarea "x"
type textarea "Suppl"
type textarea "x"
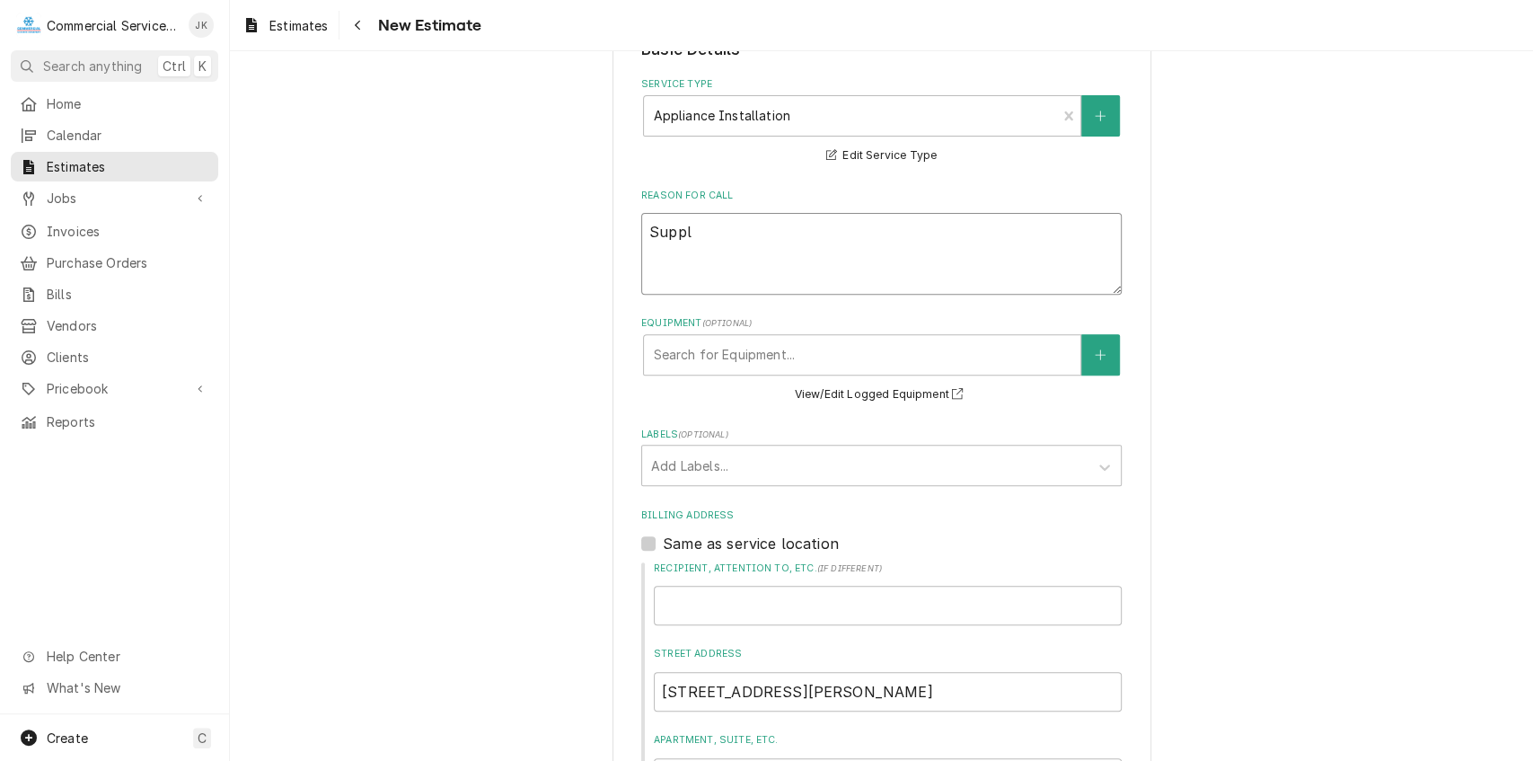
type textarea "Supp"
type textarea "x"
type textarea "Sup"
type textarea "x"
type textarea "Su"
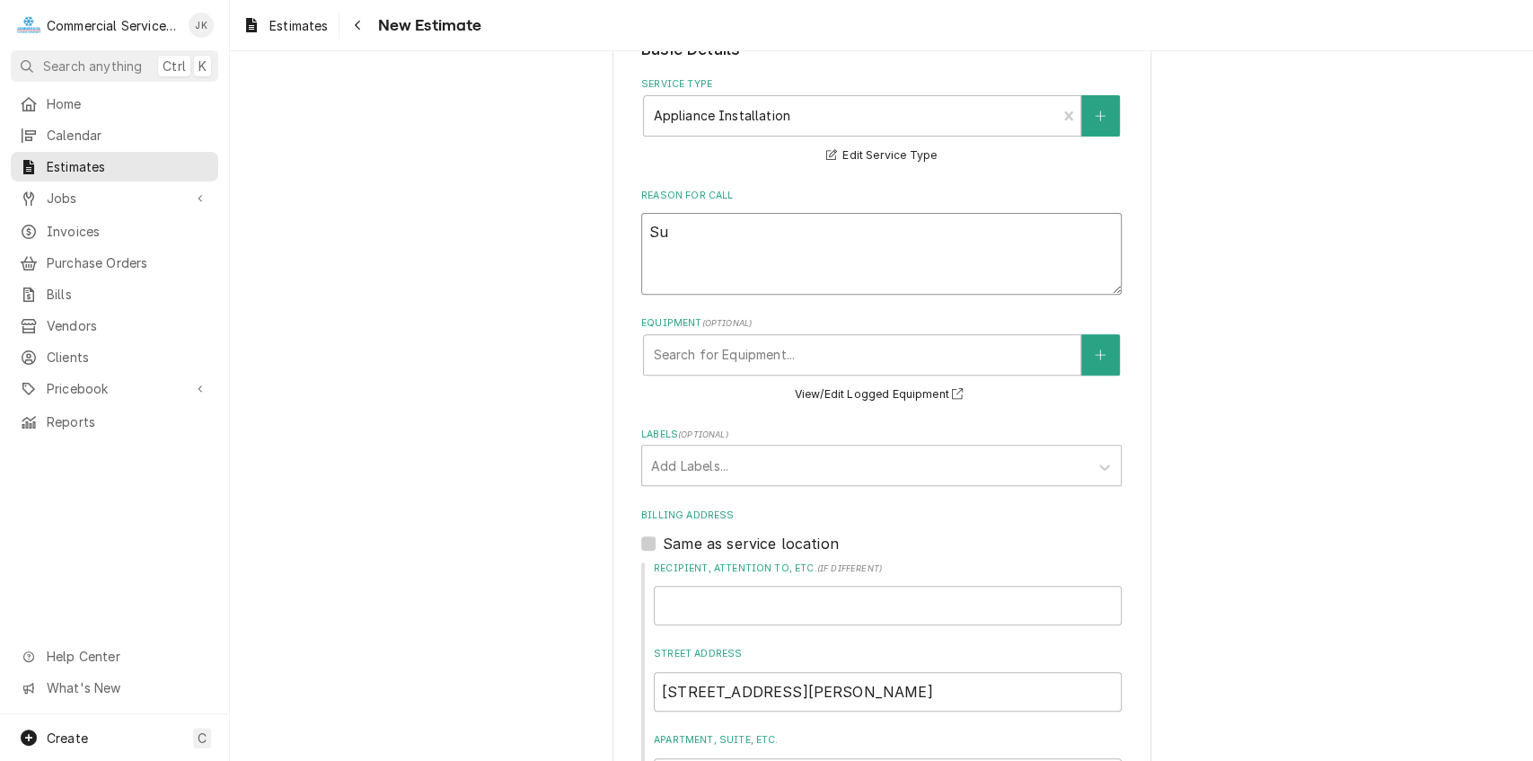
type textarea "x"
type textarea "S"
type textarea "x"
type textarea "e"
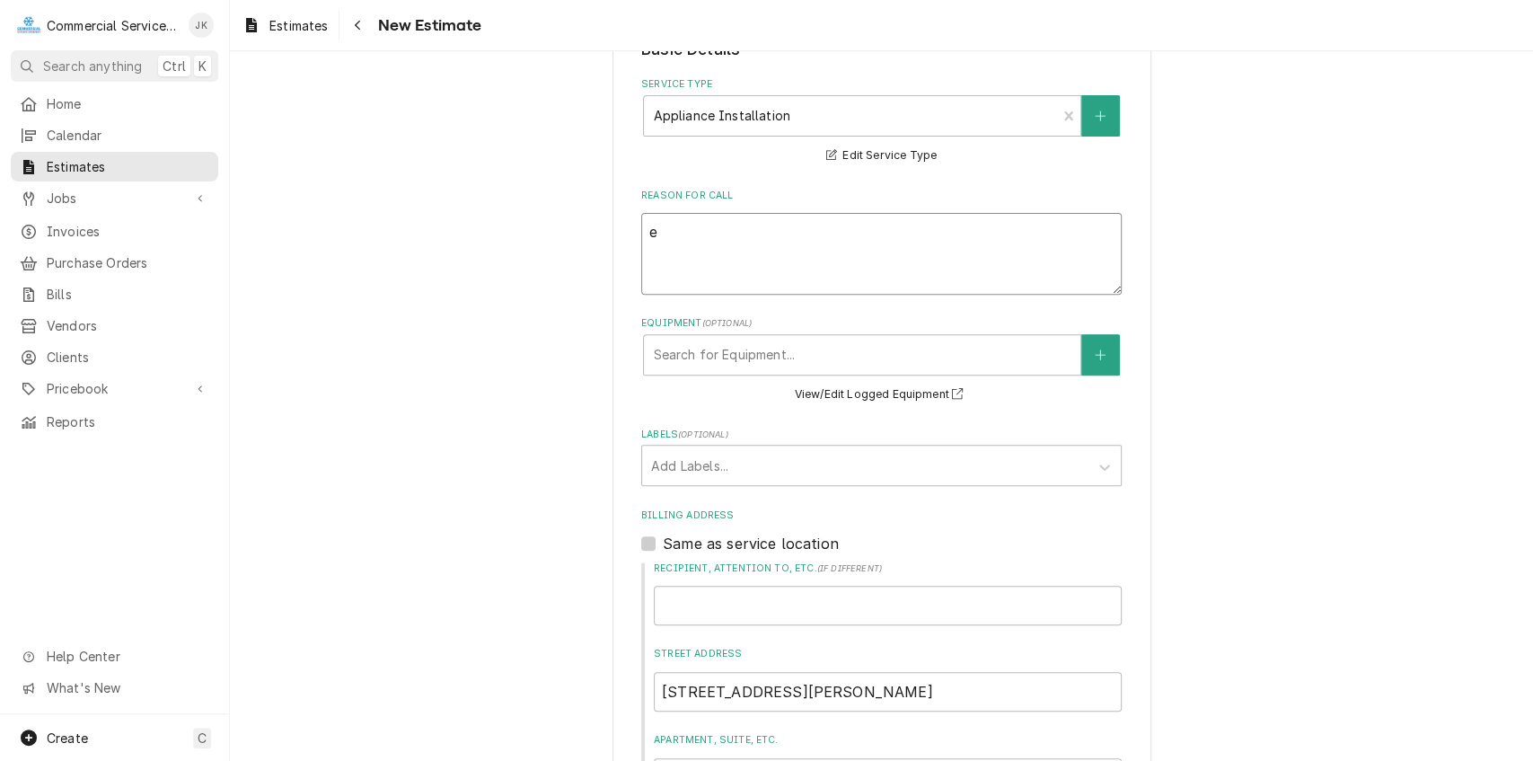
type textarea "x"
type textarea "es"
type textarea "x"
type textarea "esi"
type textarea "x"
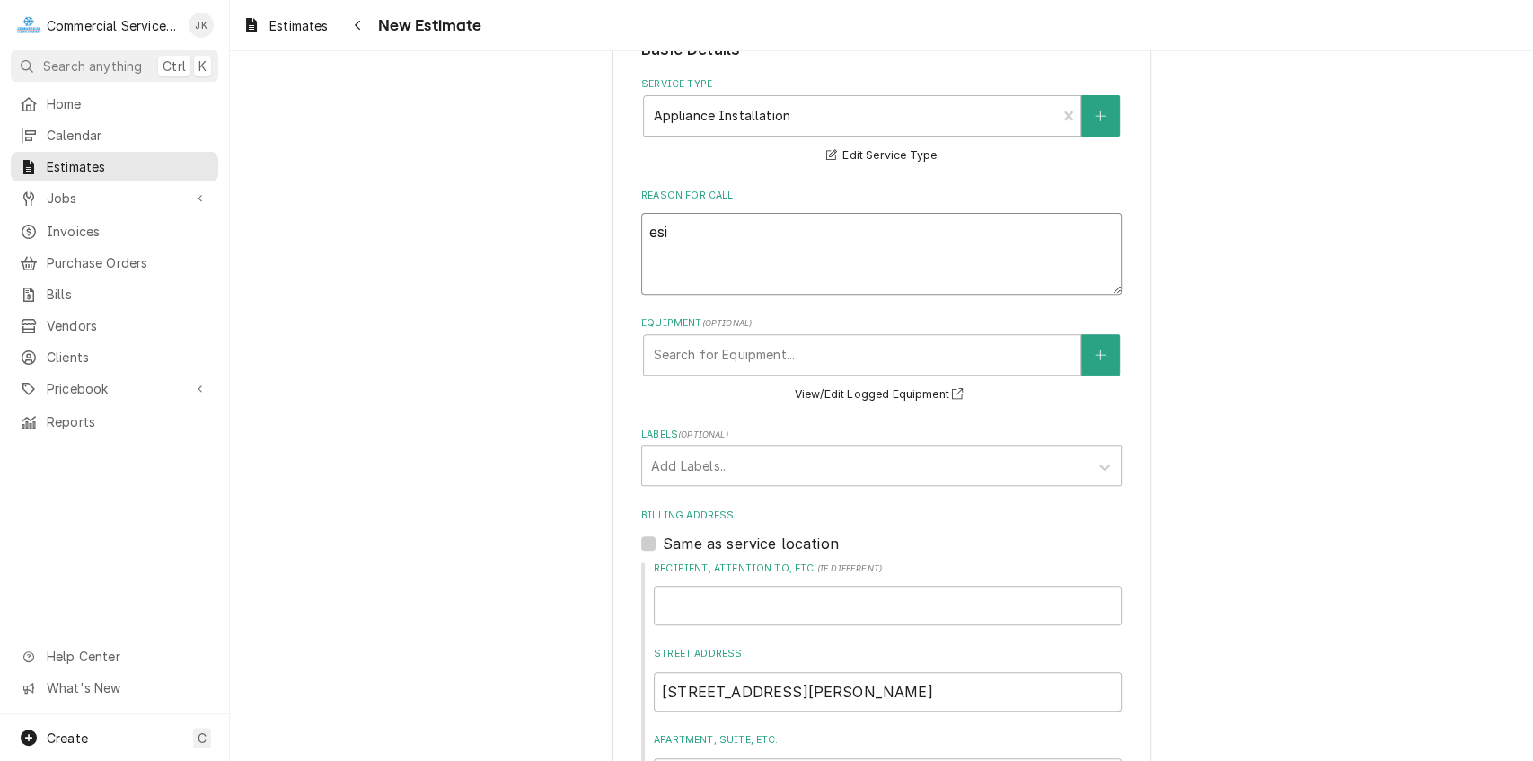
type textarea "esit"
type textarea "x"
type textarea "esitm"
type textarea "x"
type textarea "esitma"
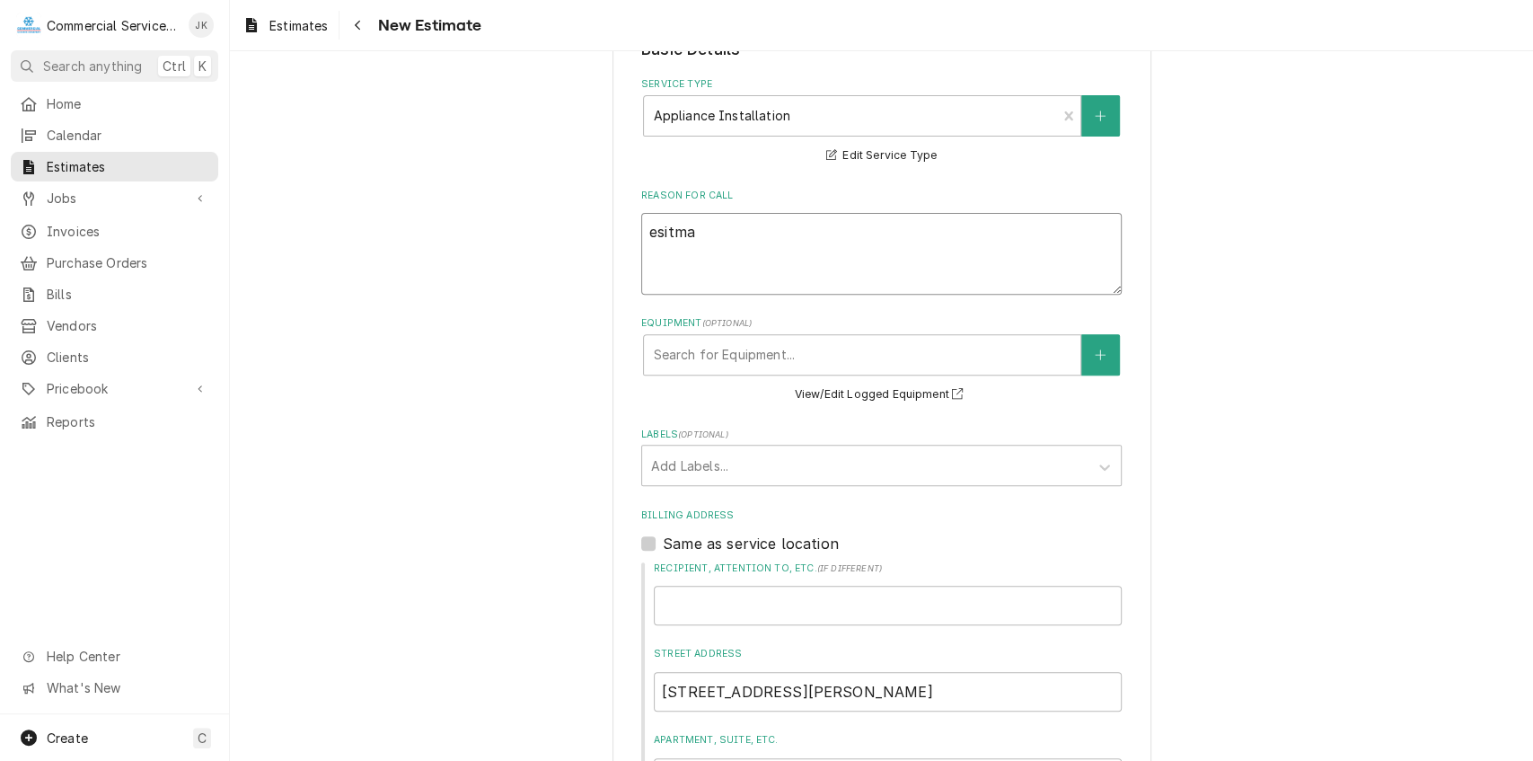
type textarea "x"
type textarea "esitm"
type textarea "x"
type textarea "esit"
type textarea "x"
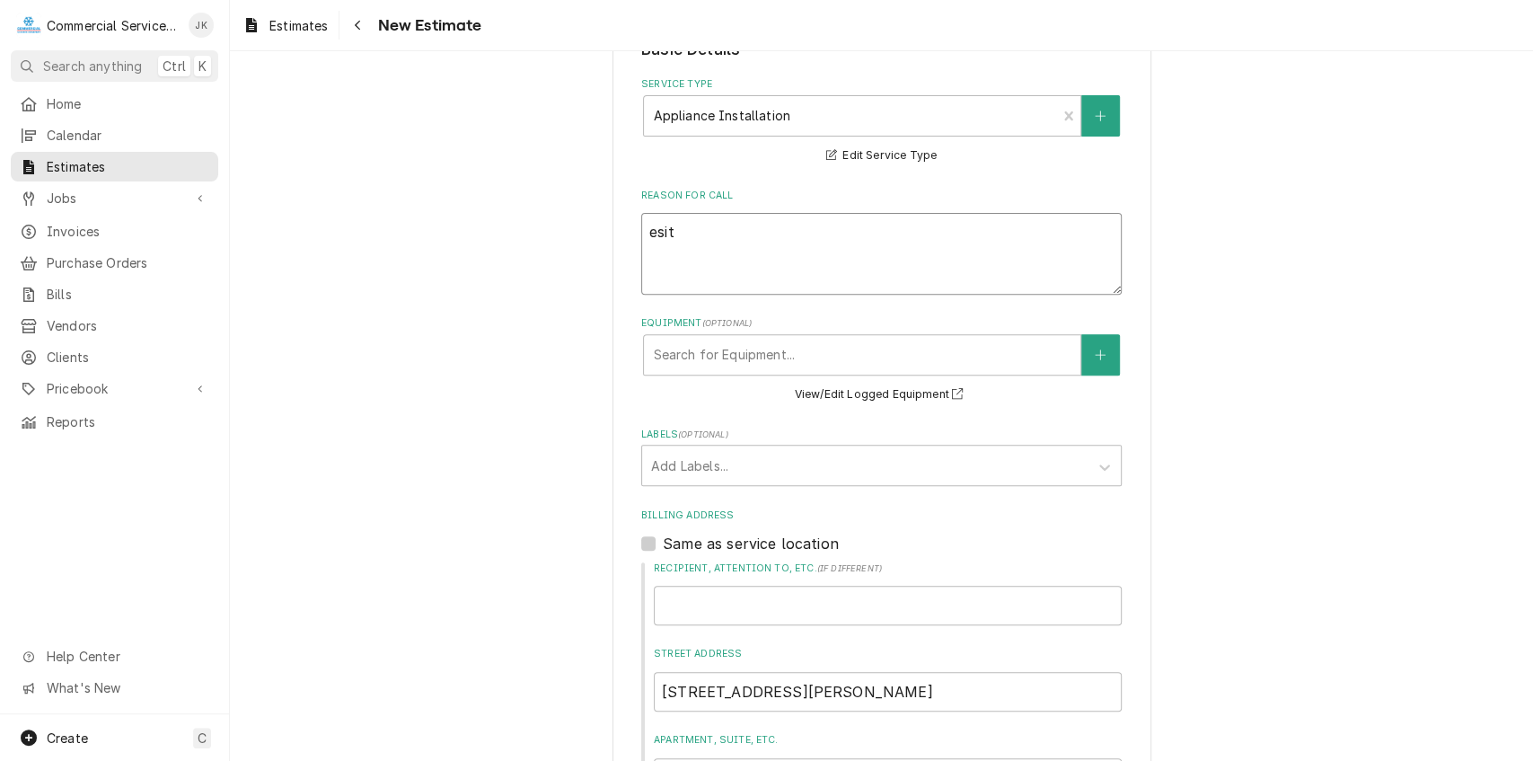
type textarea "esi"
type textarea "x"
type textarea "es"
type textarea "x"
type textarea "e"
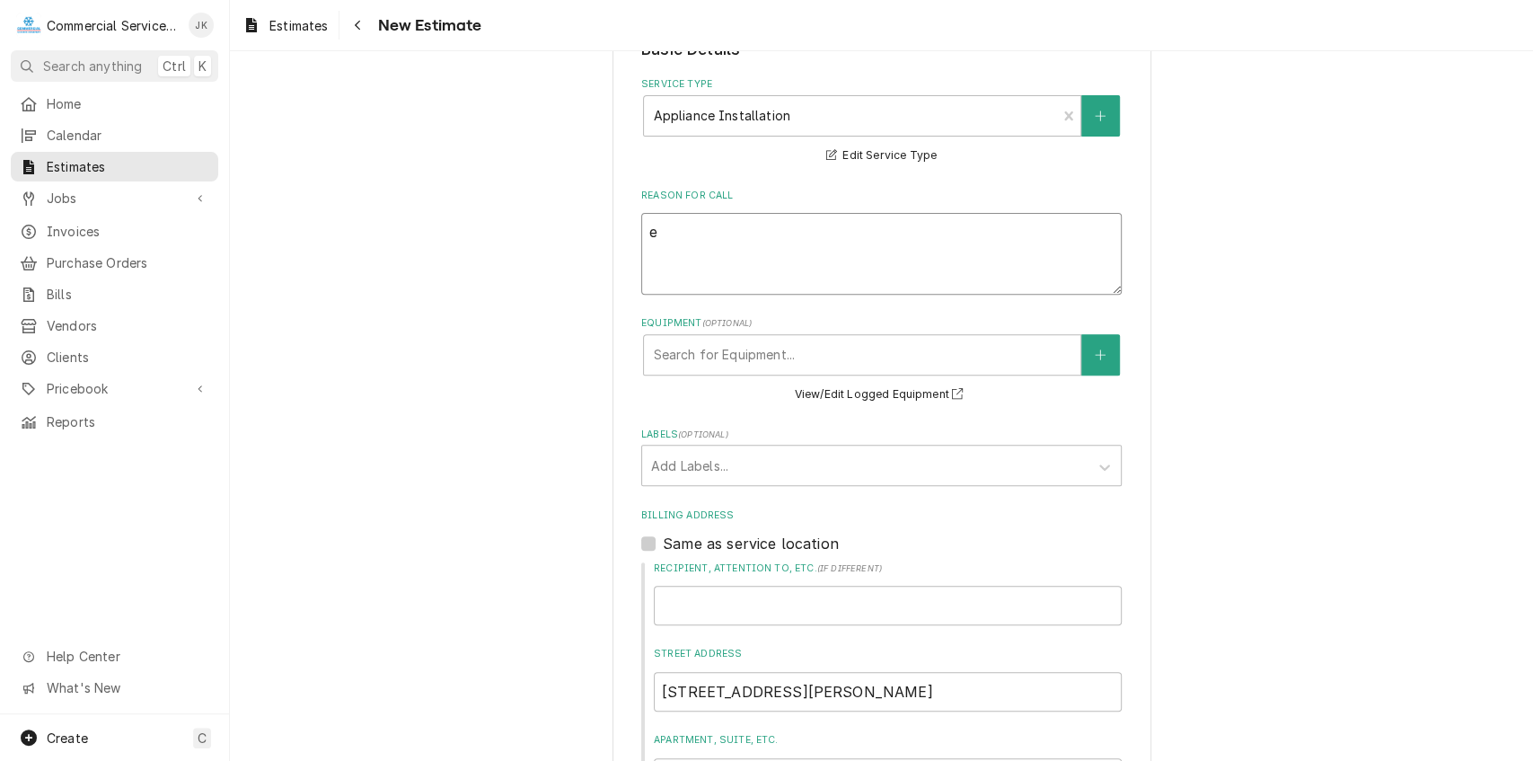
type textarea "x"
type textarea "q"
type textarea "x"
type textarea "qu"
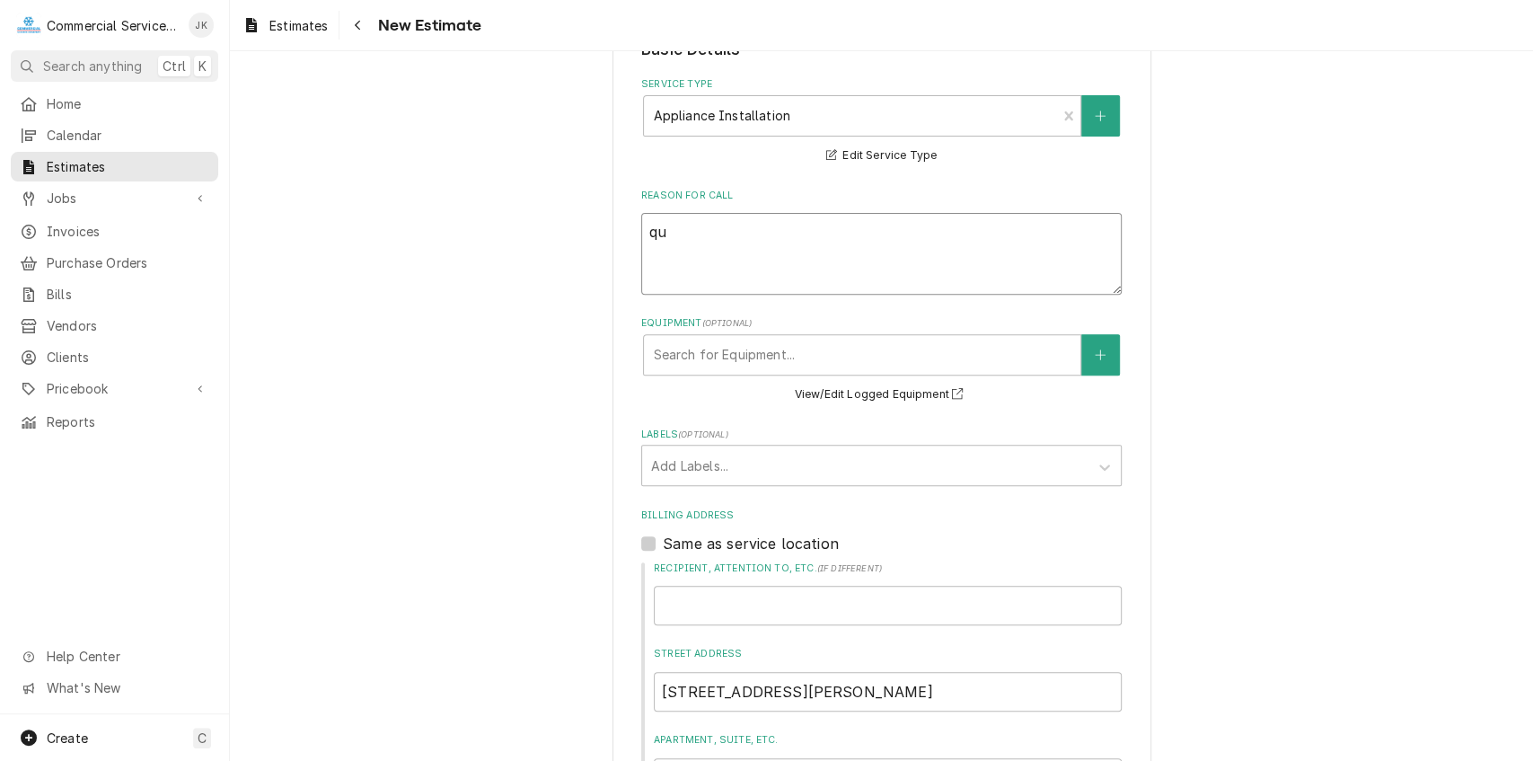
type textarea "x"
type textarea "quo"
type textarea "x"
type textarea "quot"
type textarea "x"
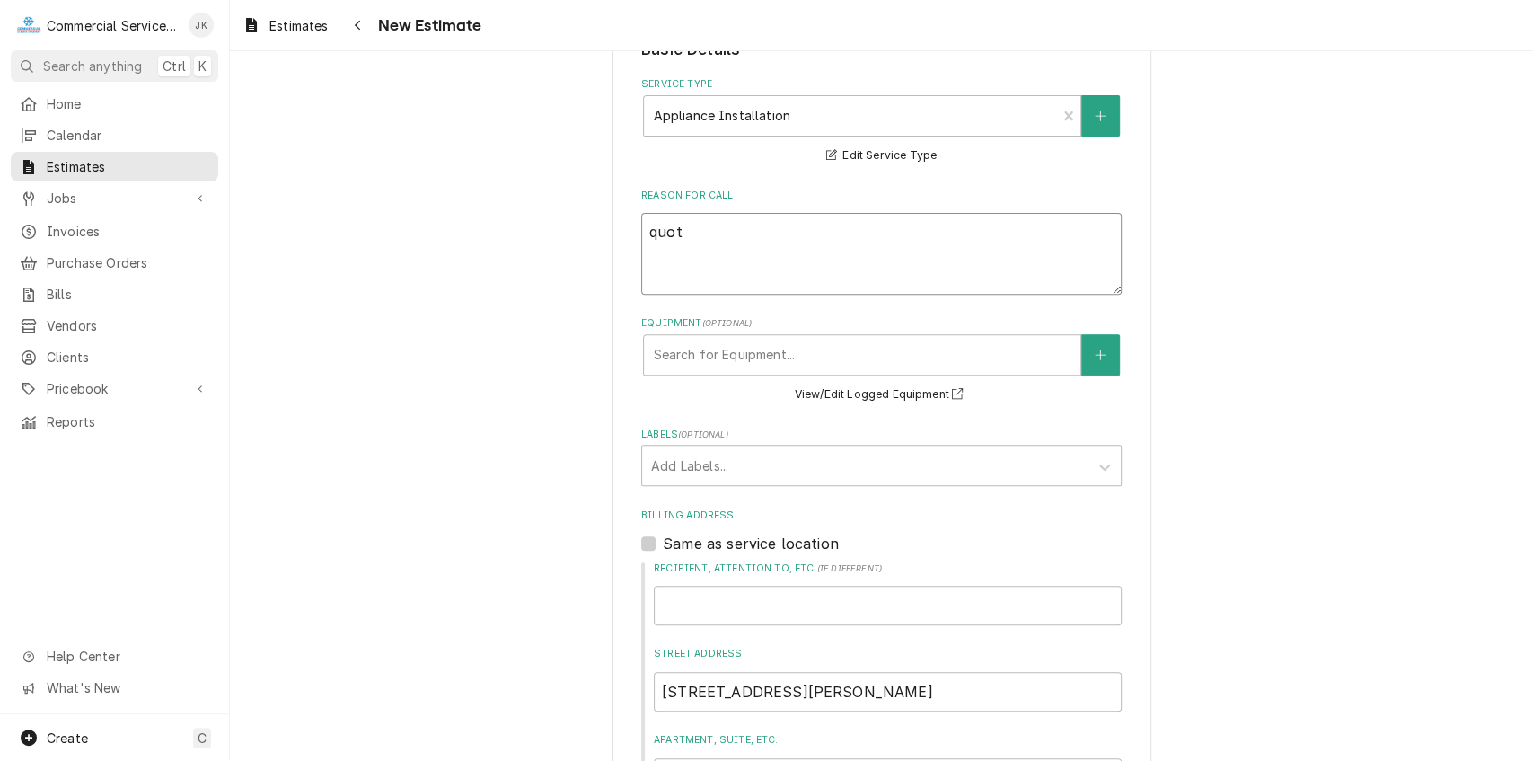
type textarea "quote"
type textarea "x"
type textarea "quote"
type textarea "x"
type textarea "quote"
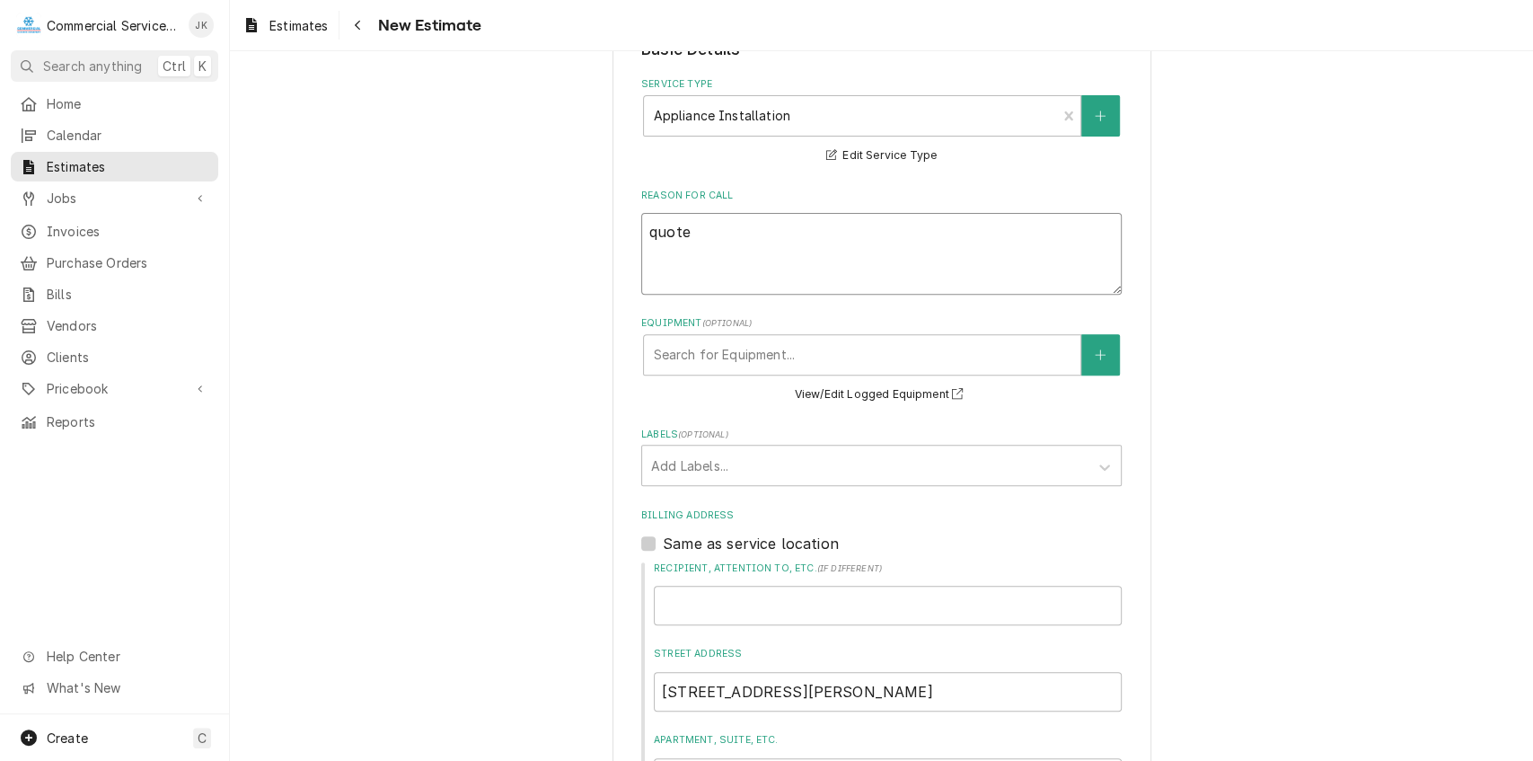
type textarea "x"
type textarea "quot"
type textarea "x"
type textarea "quo"
type textarea "x"
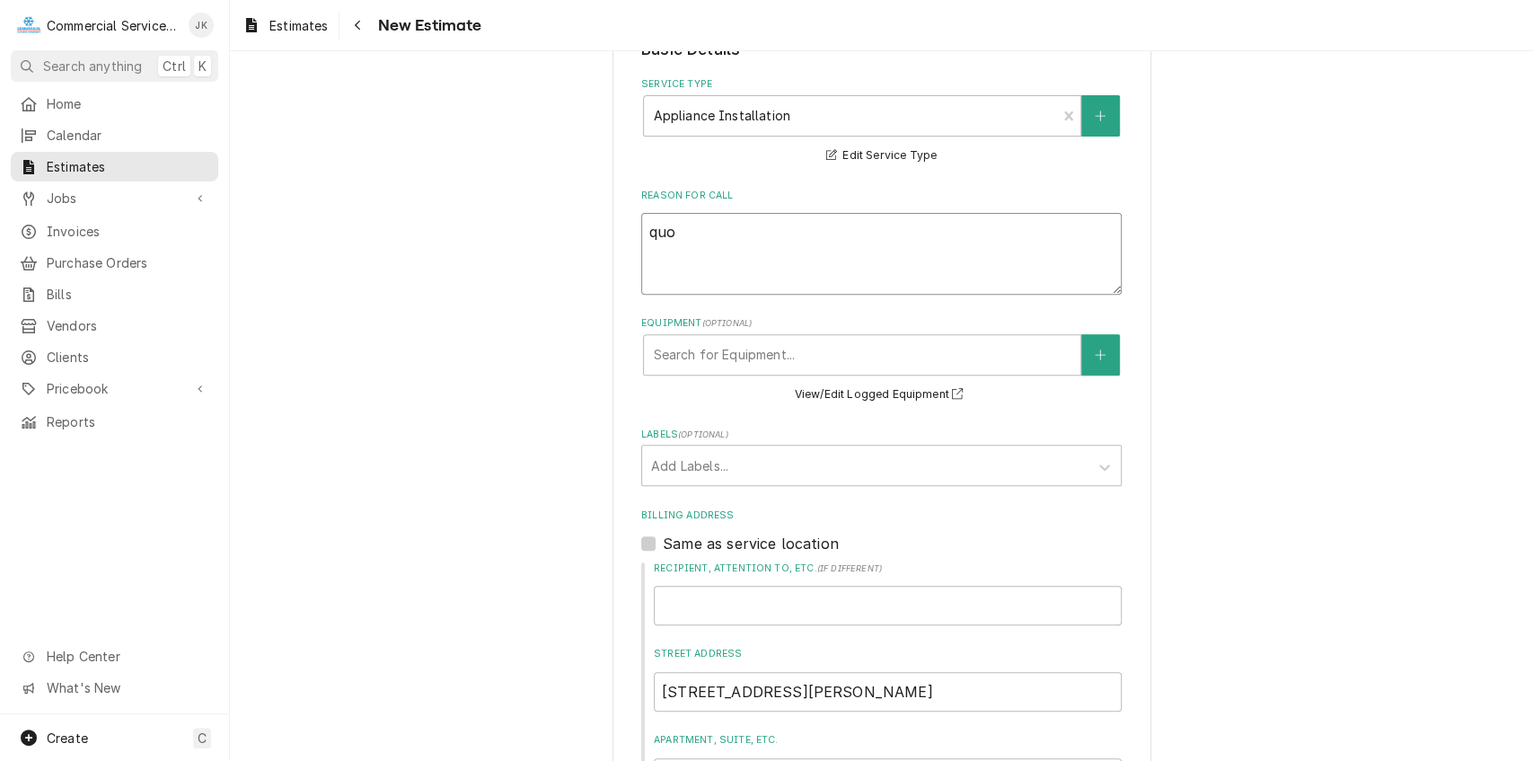
type textarea "qu"
type textarea "x"
type textarea "q"
type textarea "x"
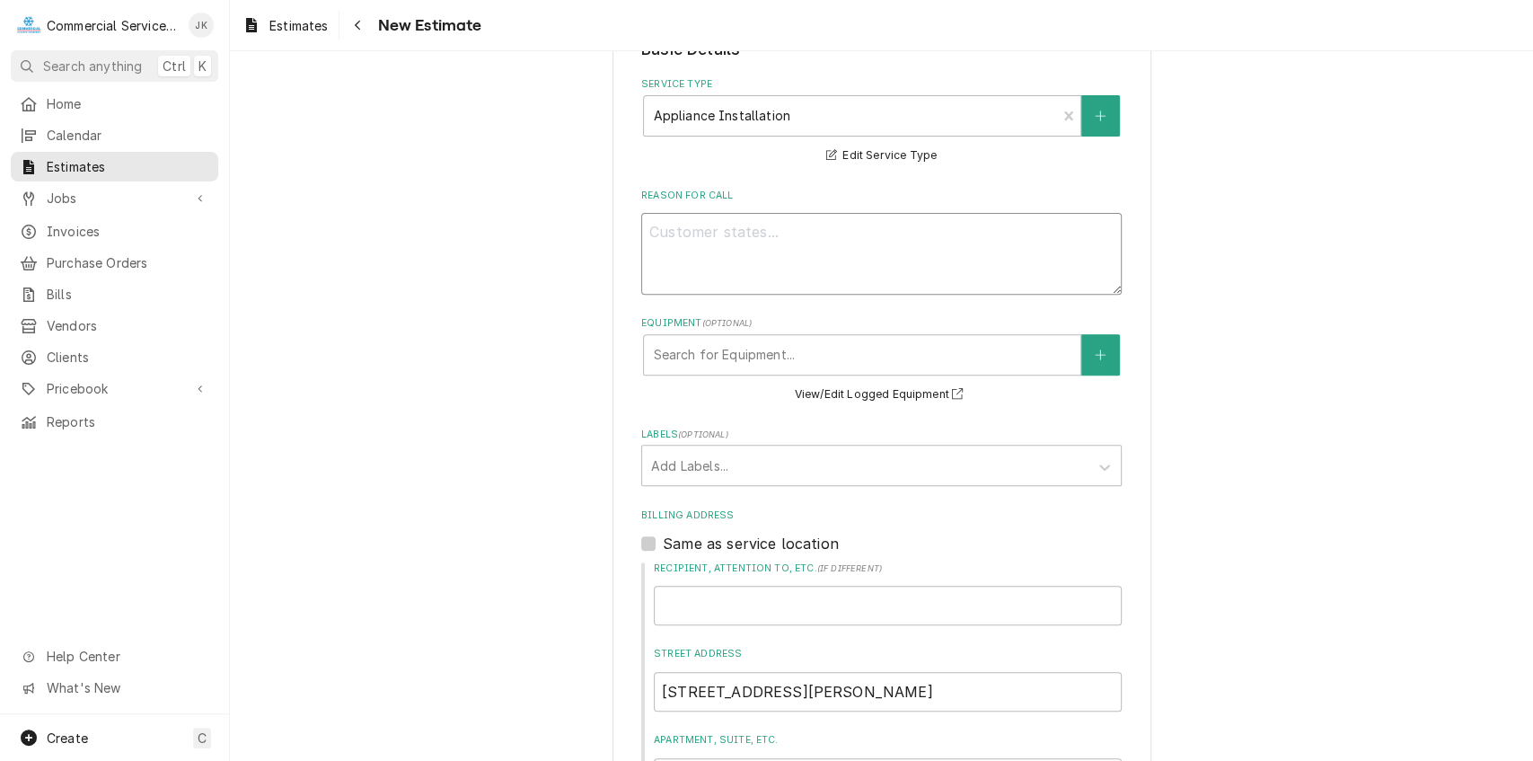
type textarea "E"
type textarea "x"
type textarea "Es"
type textarea "x"
type textarea "Est"
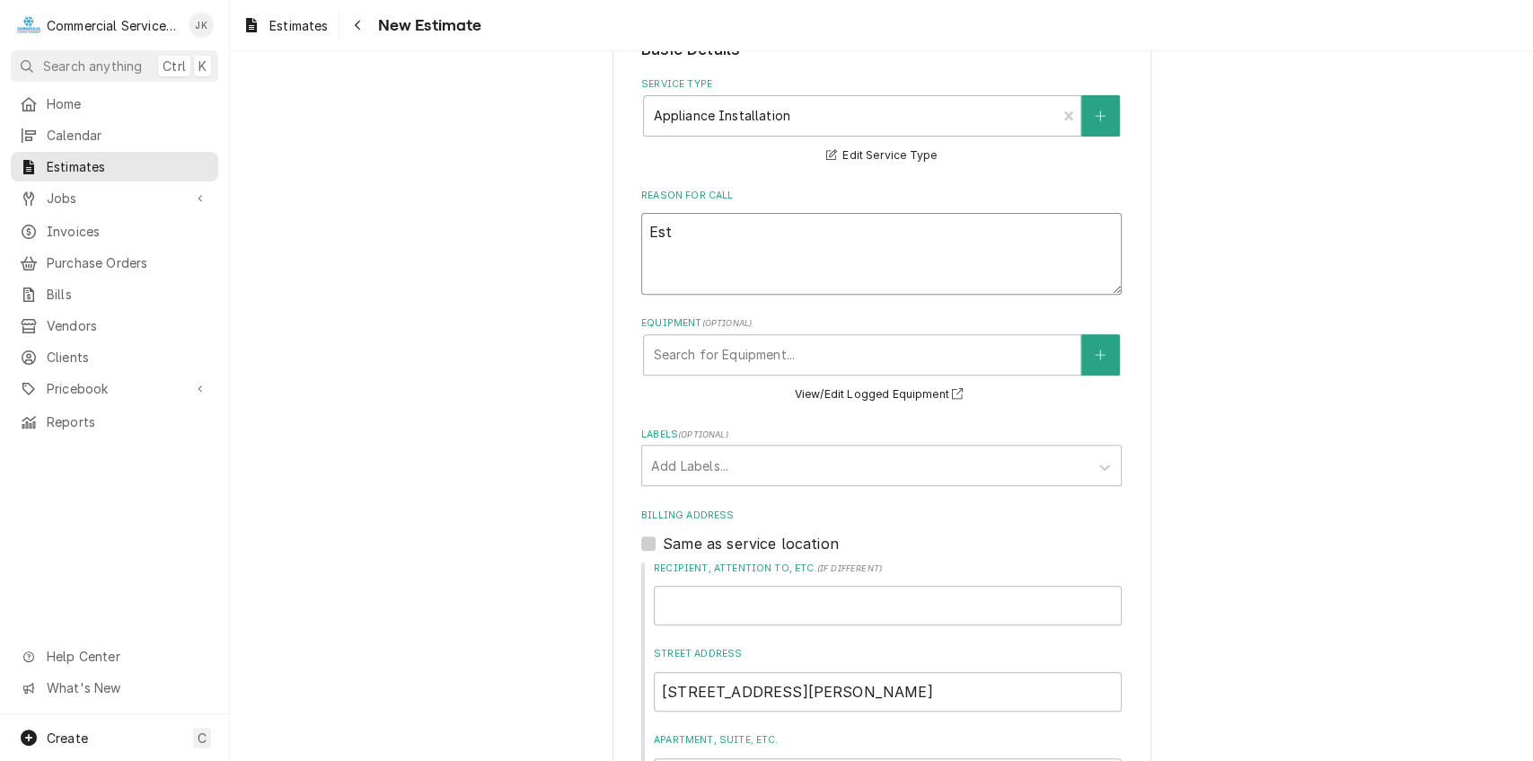
type textarea "x"
type textarea "Esti"
type textarea "x"
type textarea "Estim"
type textarea "x"
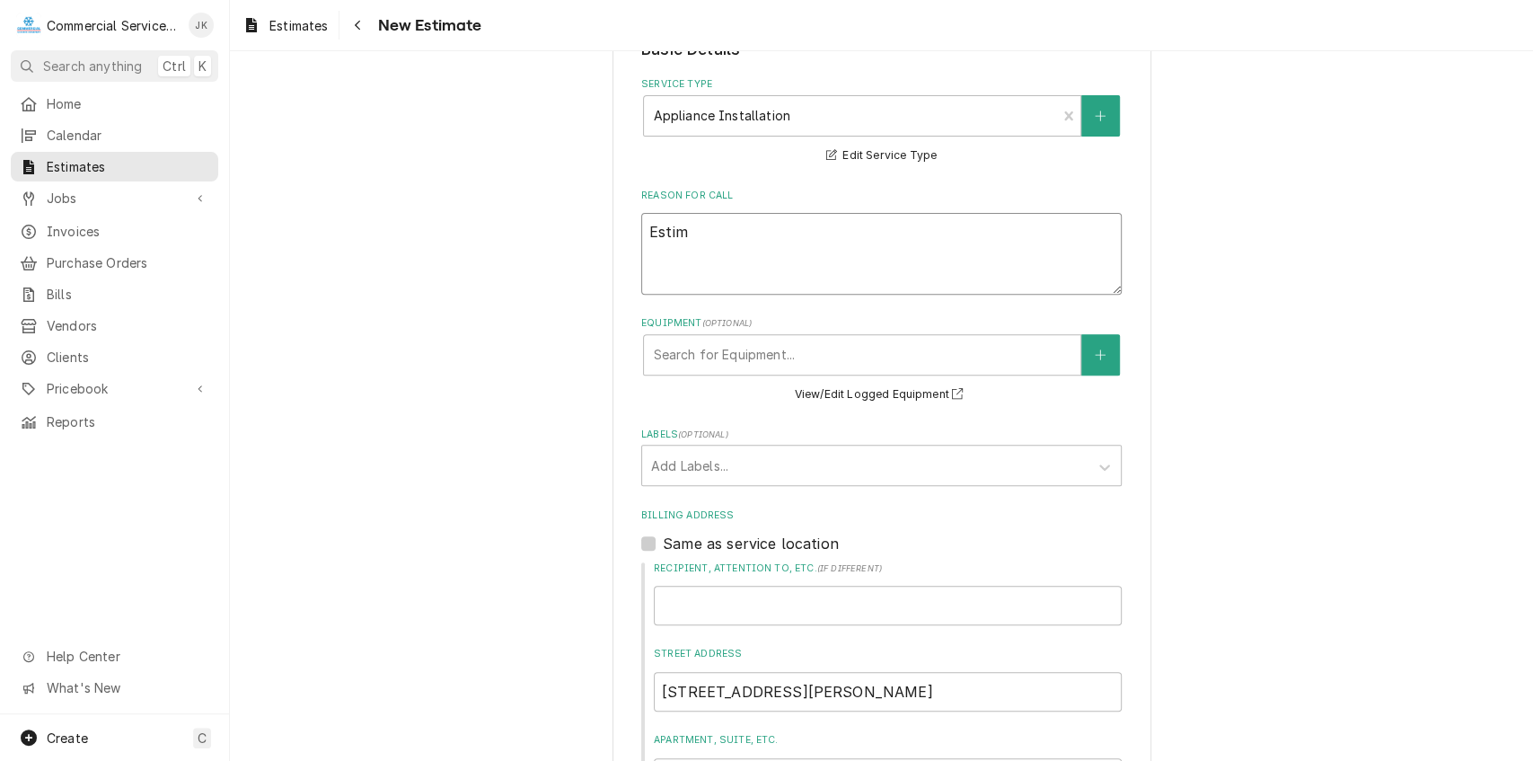
type textarea "Estima"
type textarea "x"
type textarea "Estimat"
type textarea "x"
type textarea "Estimate"
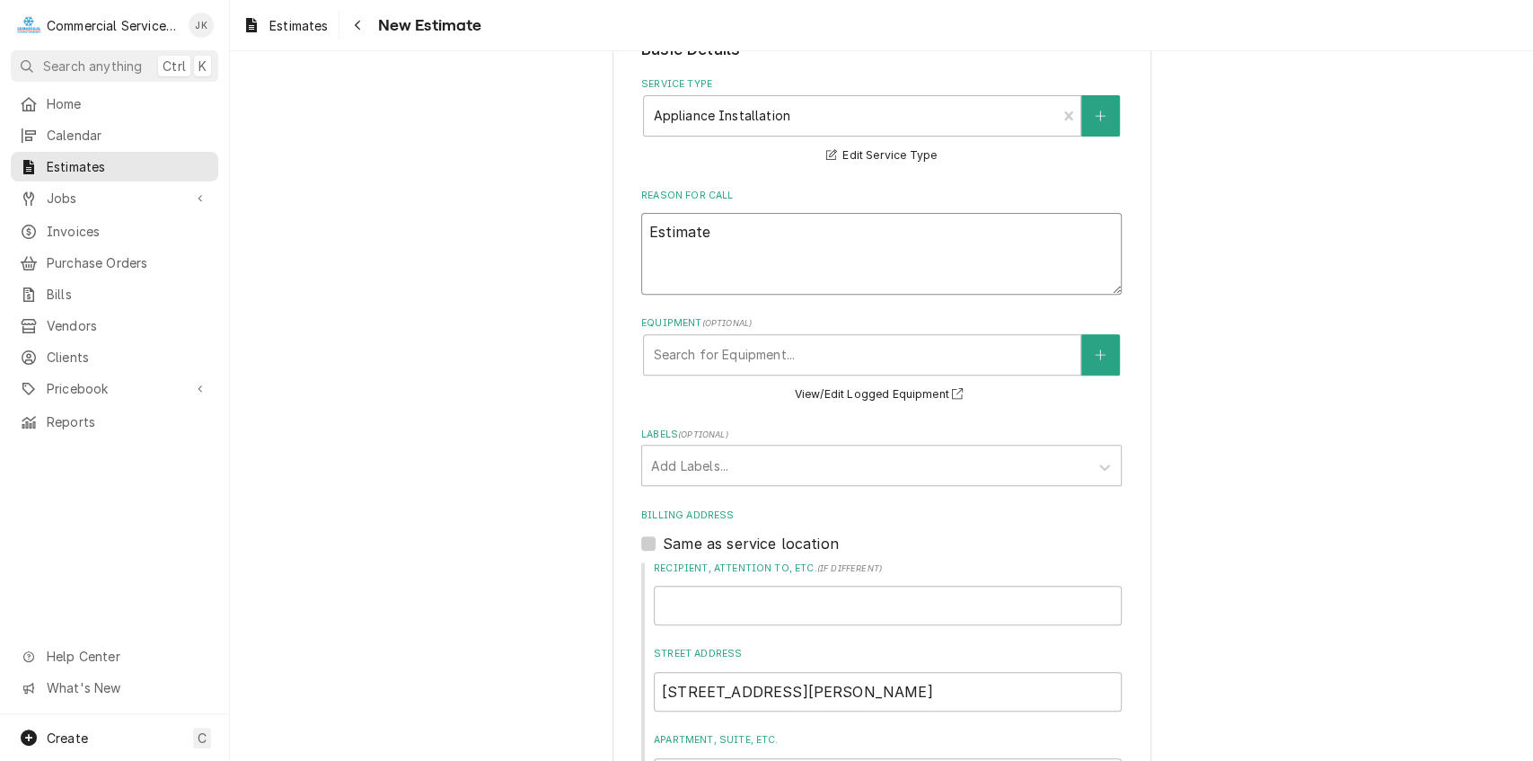
type textarea "x"
type textarea "Estimate"
type textarea "x"
type textarea "Estimate t"
type textarea "x"
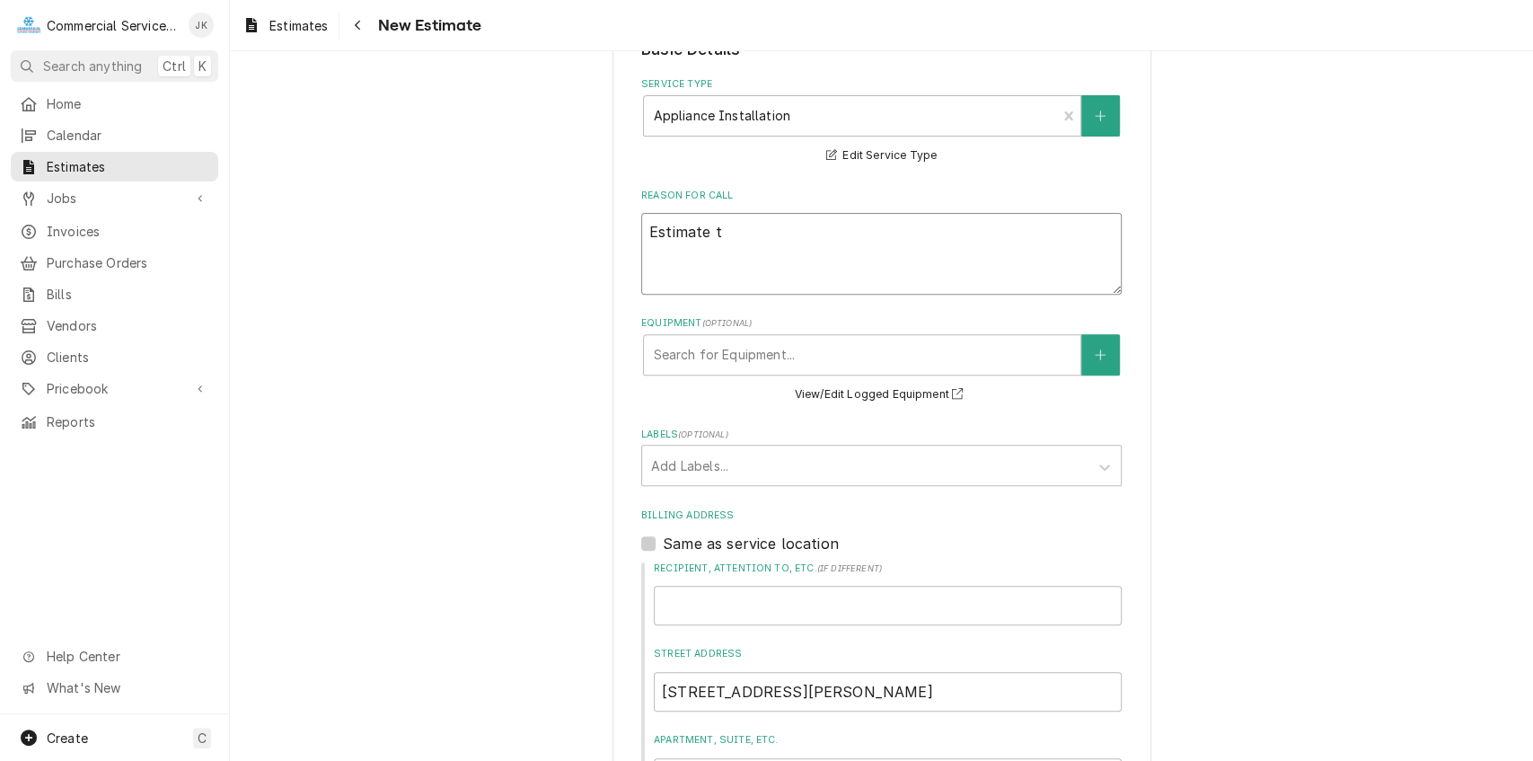
type textarea "Estimate to"
type textarea "x"
type textarea "Estimate to"
type textarea "x"
type textarea "Estimate to"
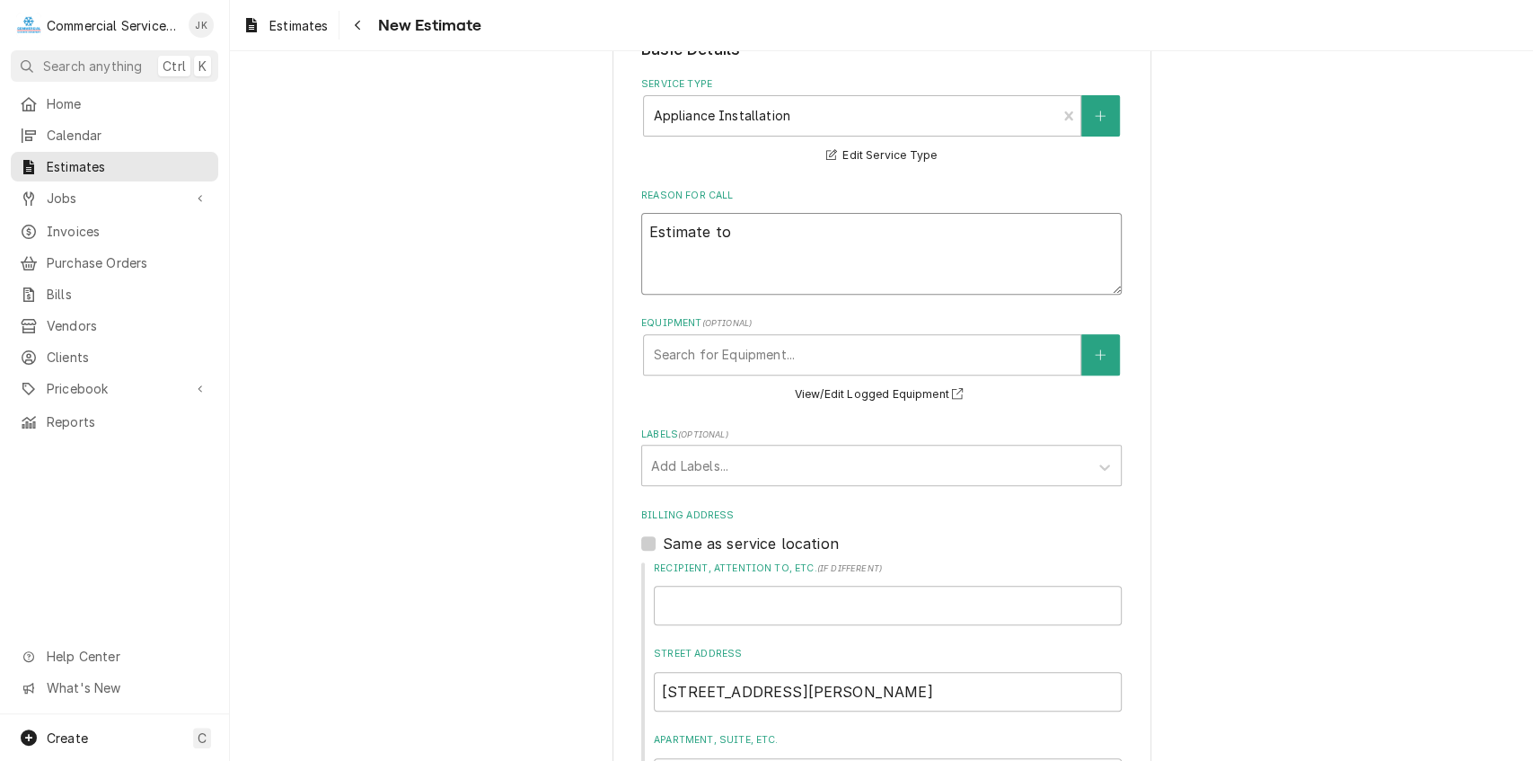
type textarea "x"
type textarea "Estimate t"
type textarea "x"
type textarea "Estimate"
type textarea "x"
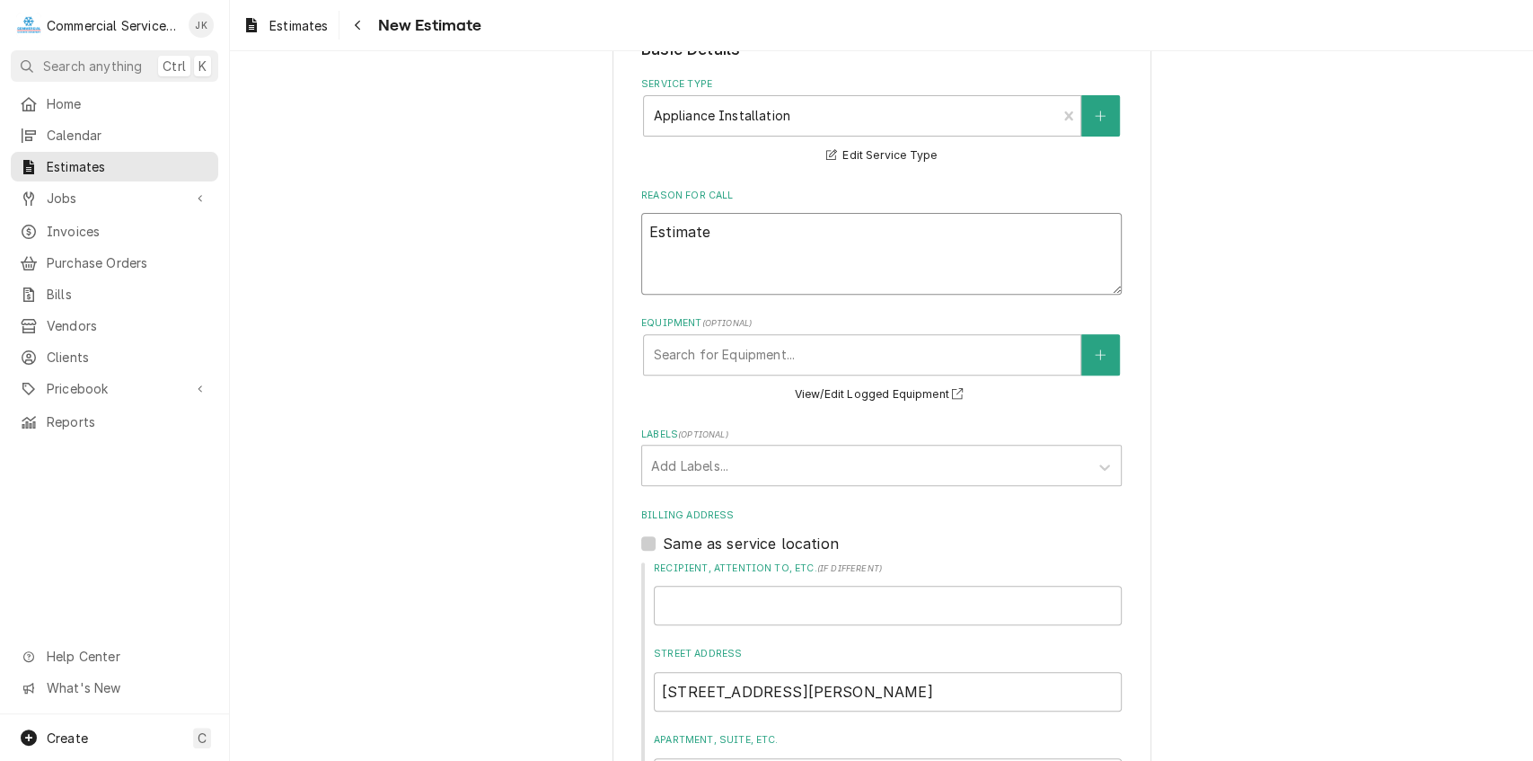
type textarea "Estimate f"
type textarea "x"
type textarea "Estimate fo"
type textarea "x"
type textarea "Estimate for"
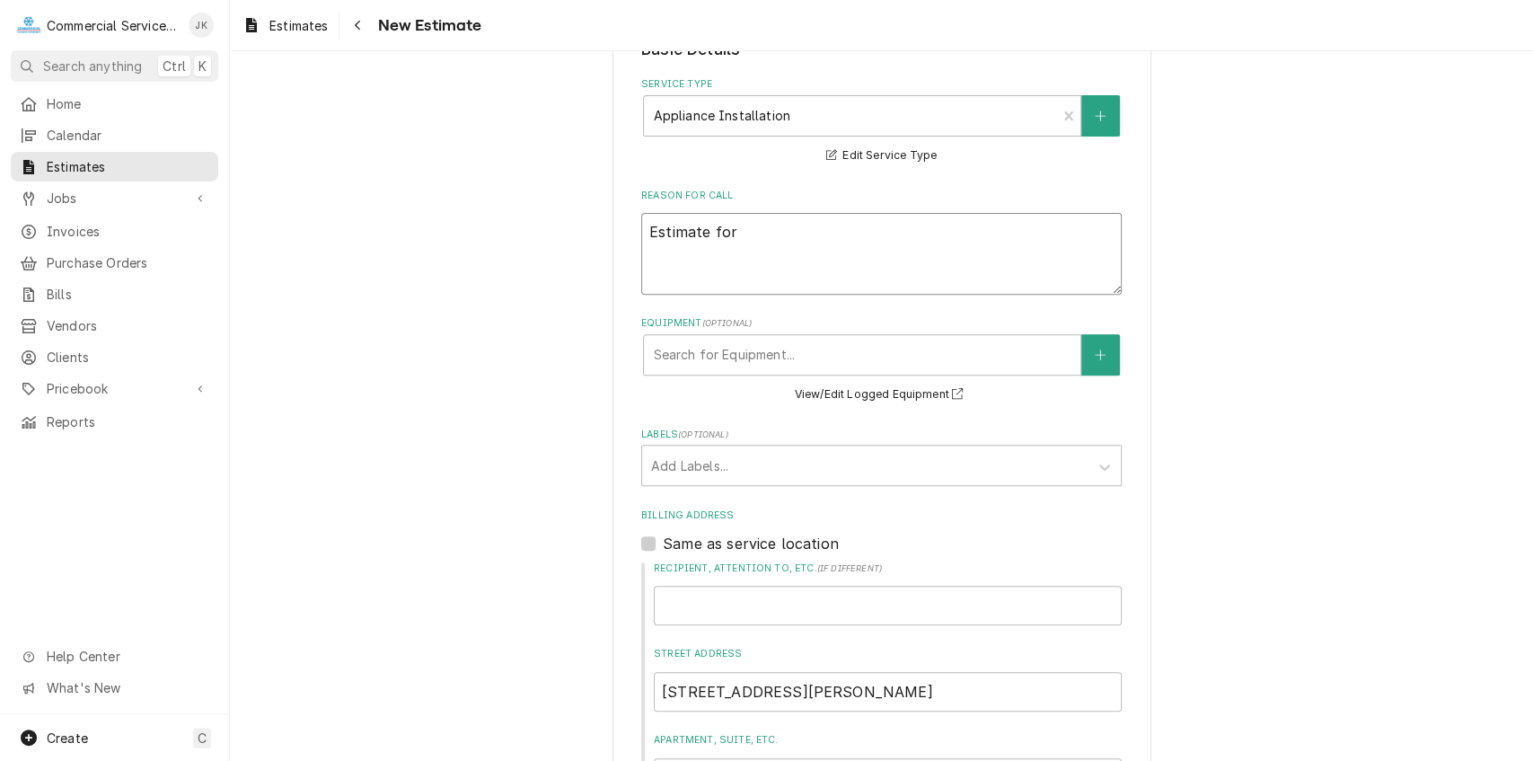
type textarea "x"
type textarea "Estimate for"
type textarea "x"
type textarea "Estimate for d"
type textarea "x"
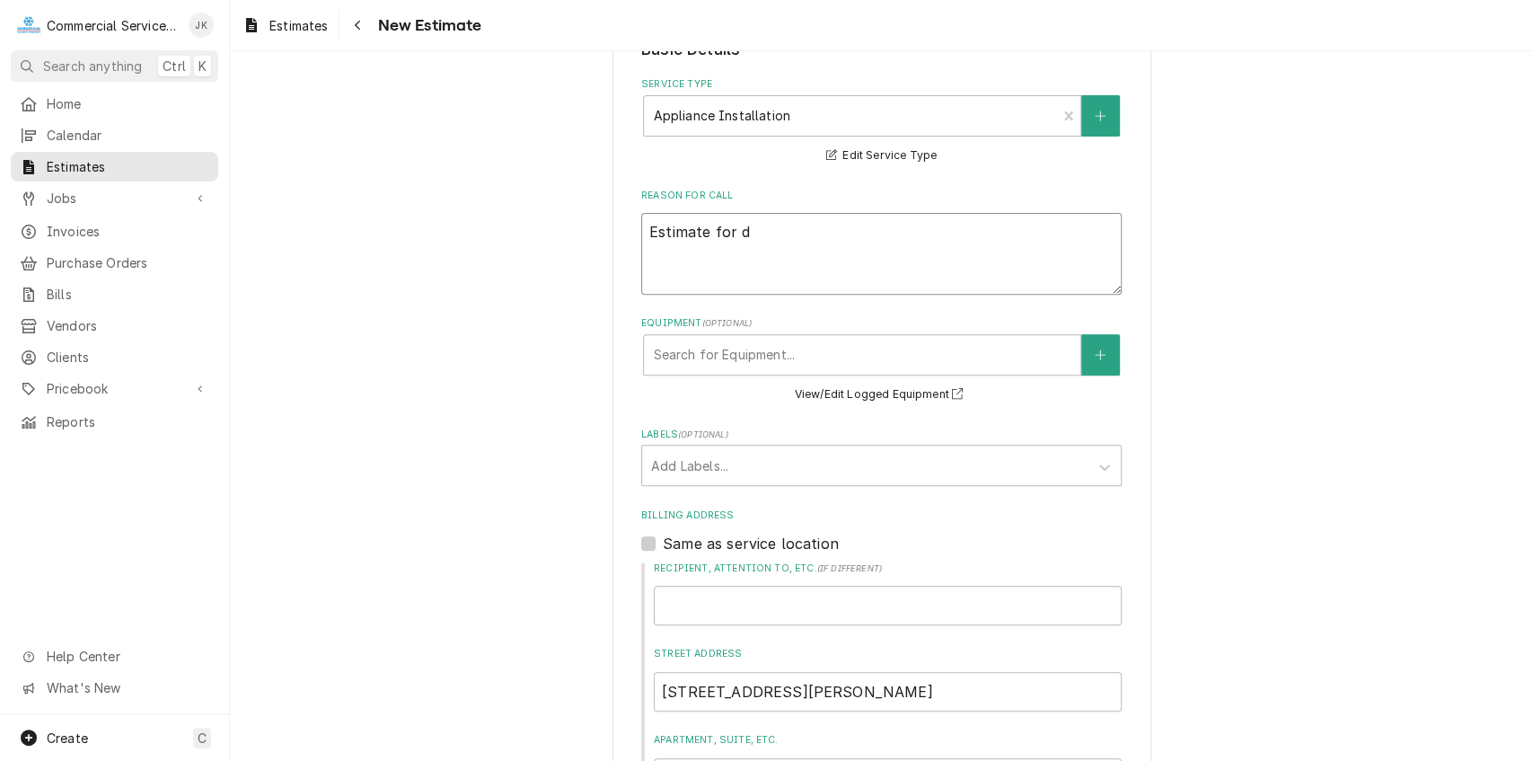
type textarea "Estimate for dr"
type textarea "x"
type textarea "Estimate for dra"
type textarea "x"
type textarea "Estimate for drai"
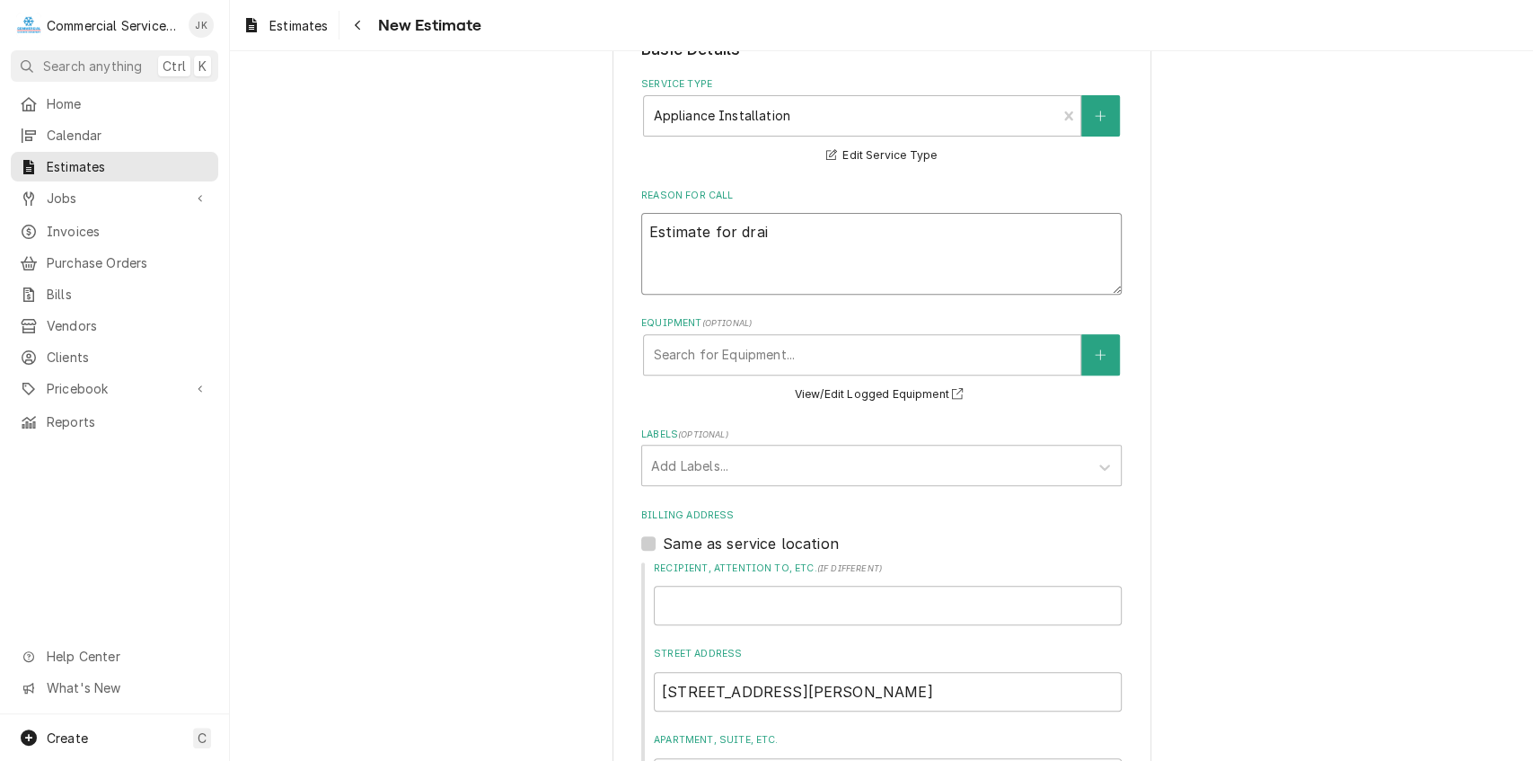
type textarea "x"
type textarea "Estimate for drain"
type textarea "x"
type textarea "Estimate for drain"
type textarea "x"
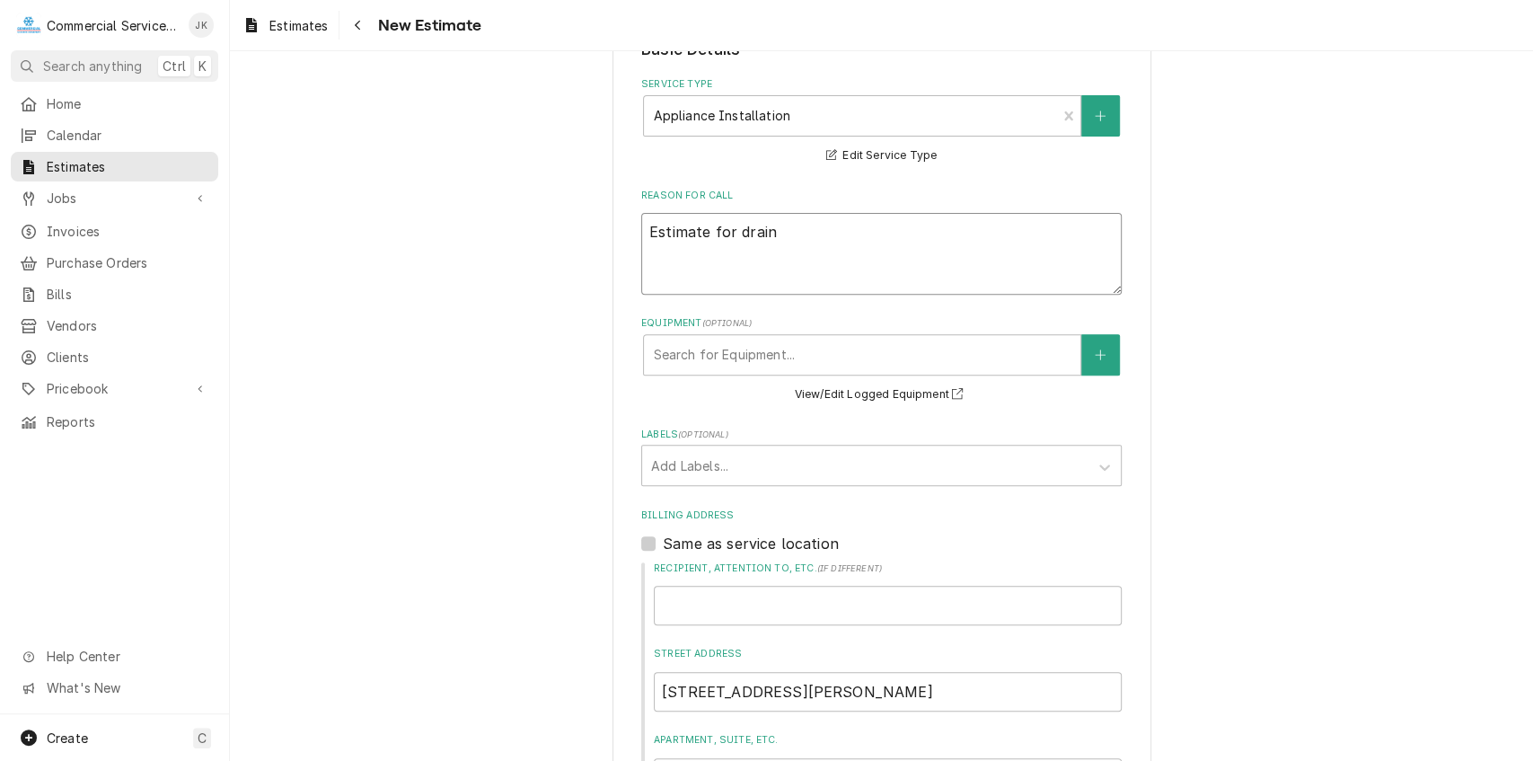
type textarea "Estimate for drain a"
type textarea "x"
type textarea "Estimate for drain as"
type textarea "x"
type textarea "Estimate for drain ass"
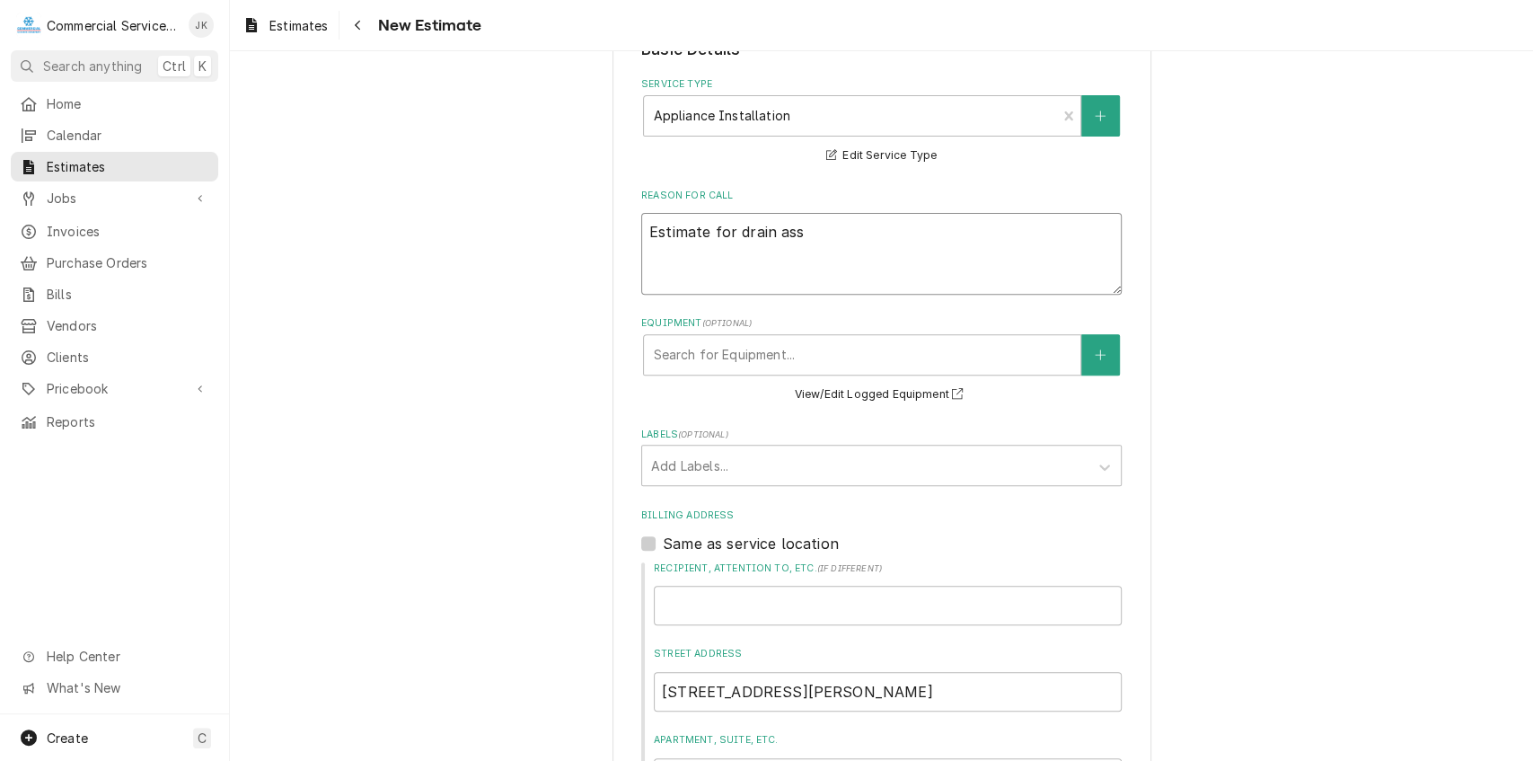
type textarea "x"
type textarea "Estimate for drain asse"
type textarea "x"
type textarea "Estimate for drain assem"
type textarea "x"
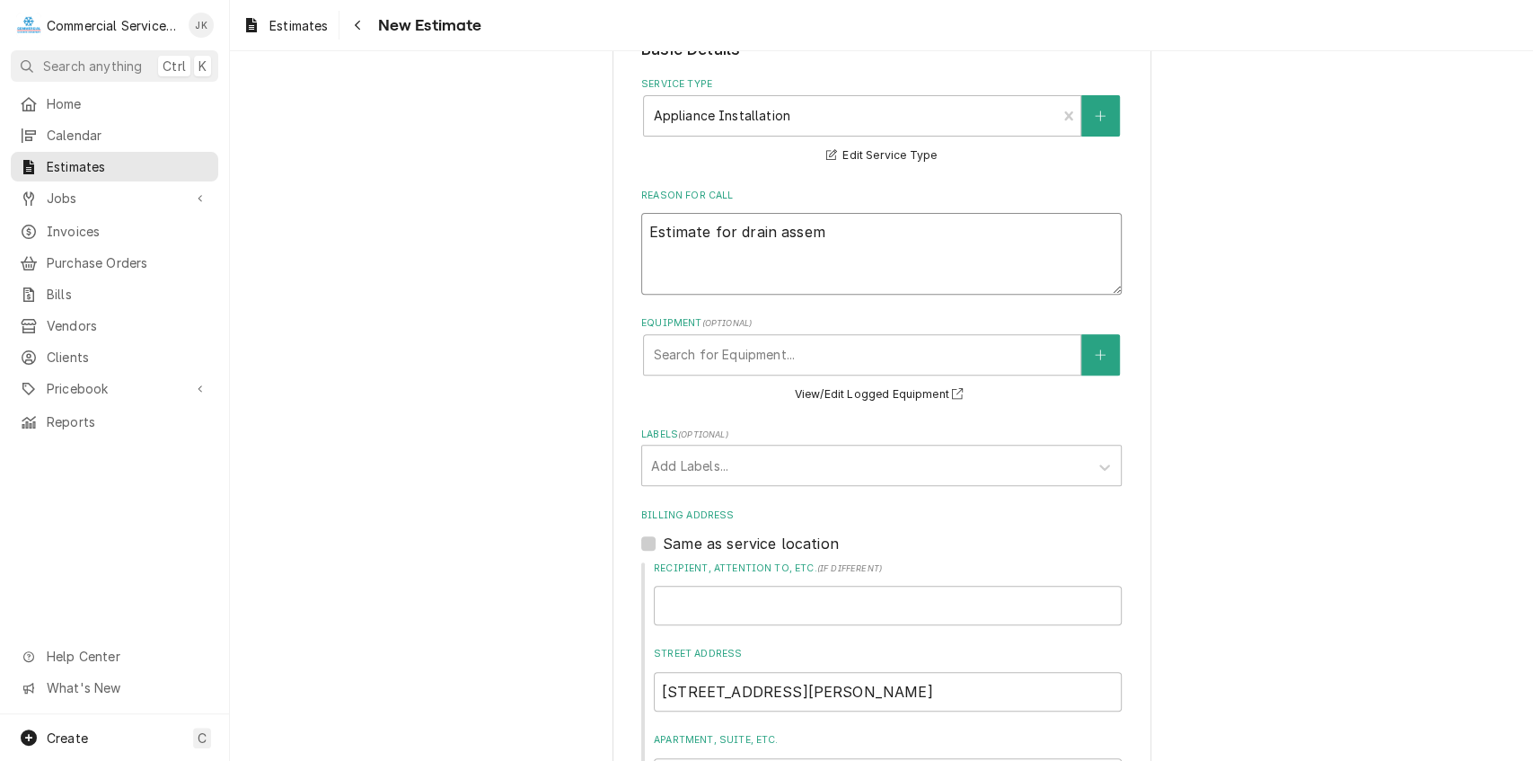
type textarea "Estimate for drain assemb"
type textarea "x"
type textarea "Estimate for drain assembl"
type textarea "x"
type textarea "Estimate for drain assembly"
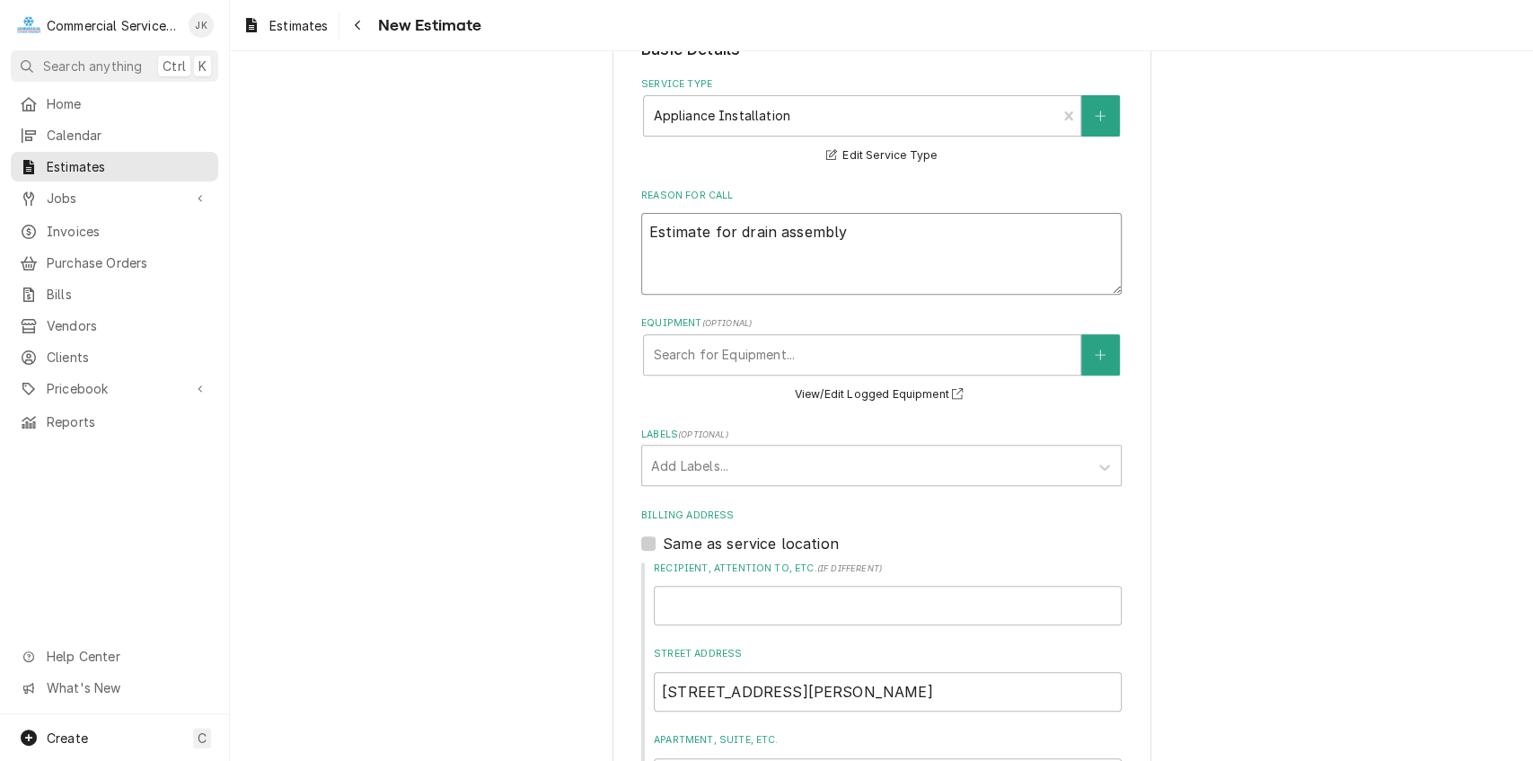
type textarea "x"
type textarea "Estimate for drain assembly"
type textarea "x"
type textarea "Estimate for drain assembly f"
type textarea "x"
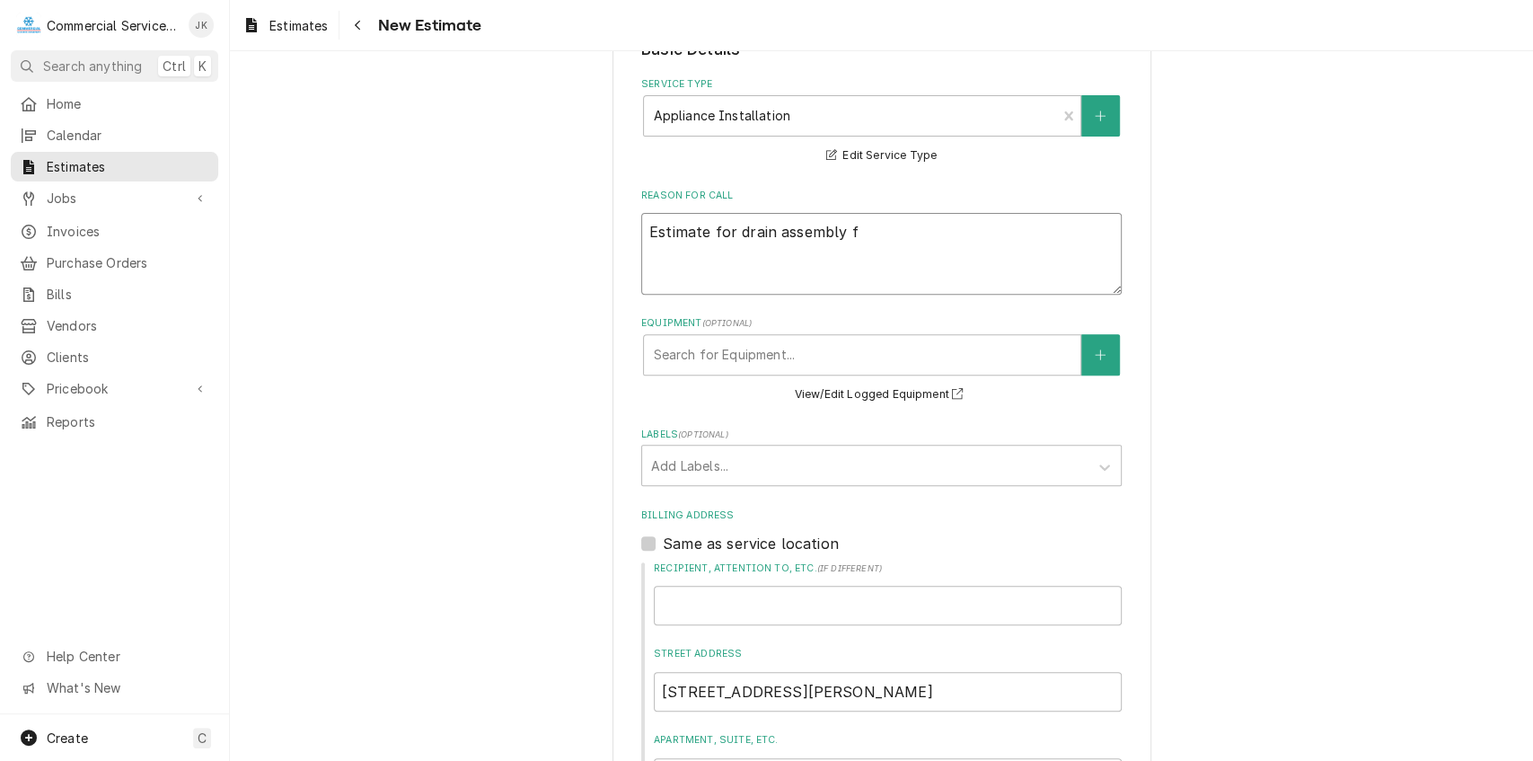
type textarea "Estimate for drain assembly fo"
type textarea "x"
type textarea "Estimate for drain assembly for"
type textarea "x"
type textarea "Estimate for drain assembly for"
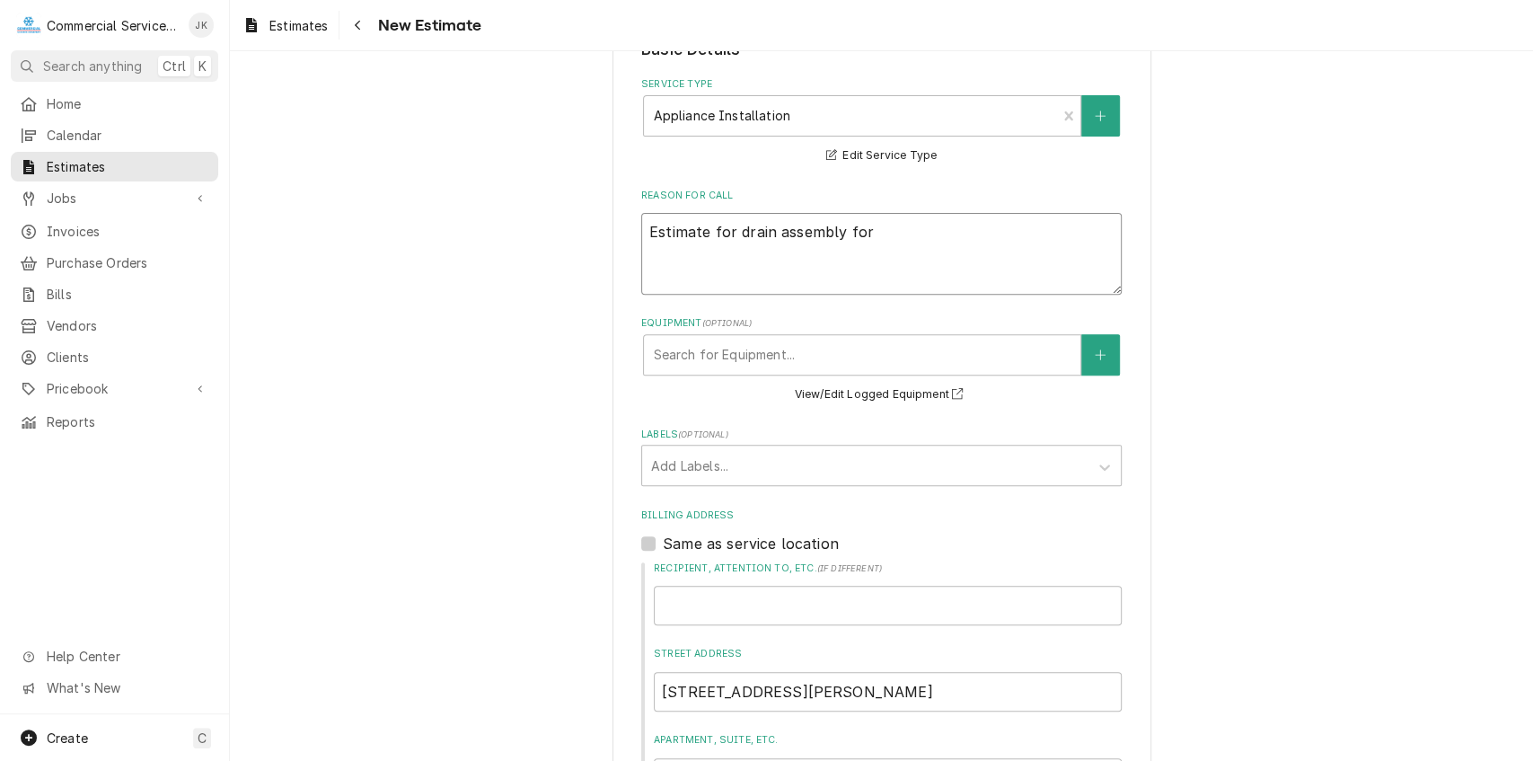
type textarea "x"
type textarea "Estimate for drain assembly for n"
type textarea "x"
type textarea "Estimate for drain assembly for ne"
type textarea "x"
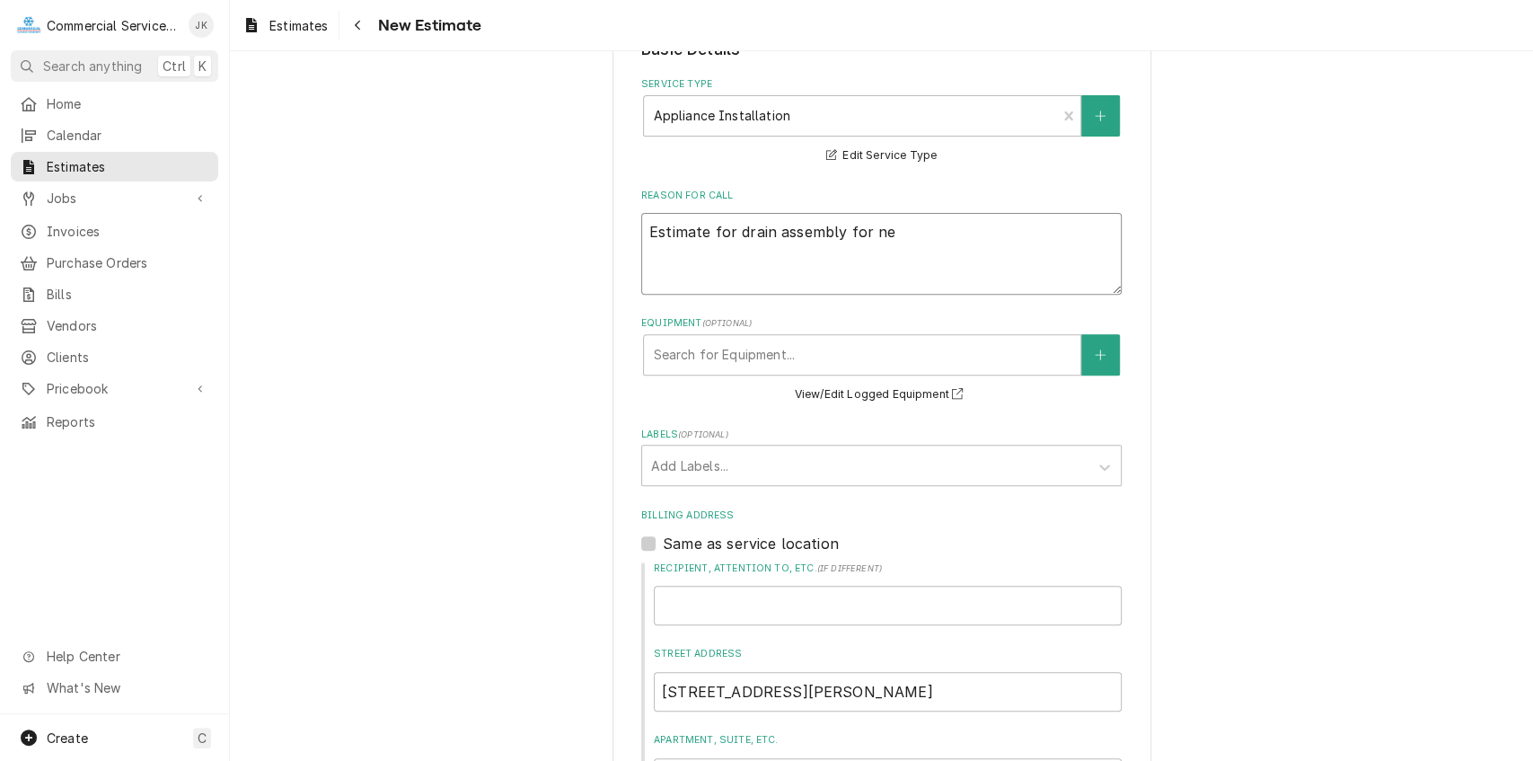
type textarea "Estimate for drain assembly for new"
type textarea "x"
type textarea "Estimate for drain assembly for new"
type textarea "x"
type textarea "Estimate for drain assembly for new C"
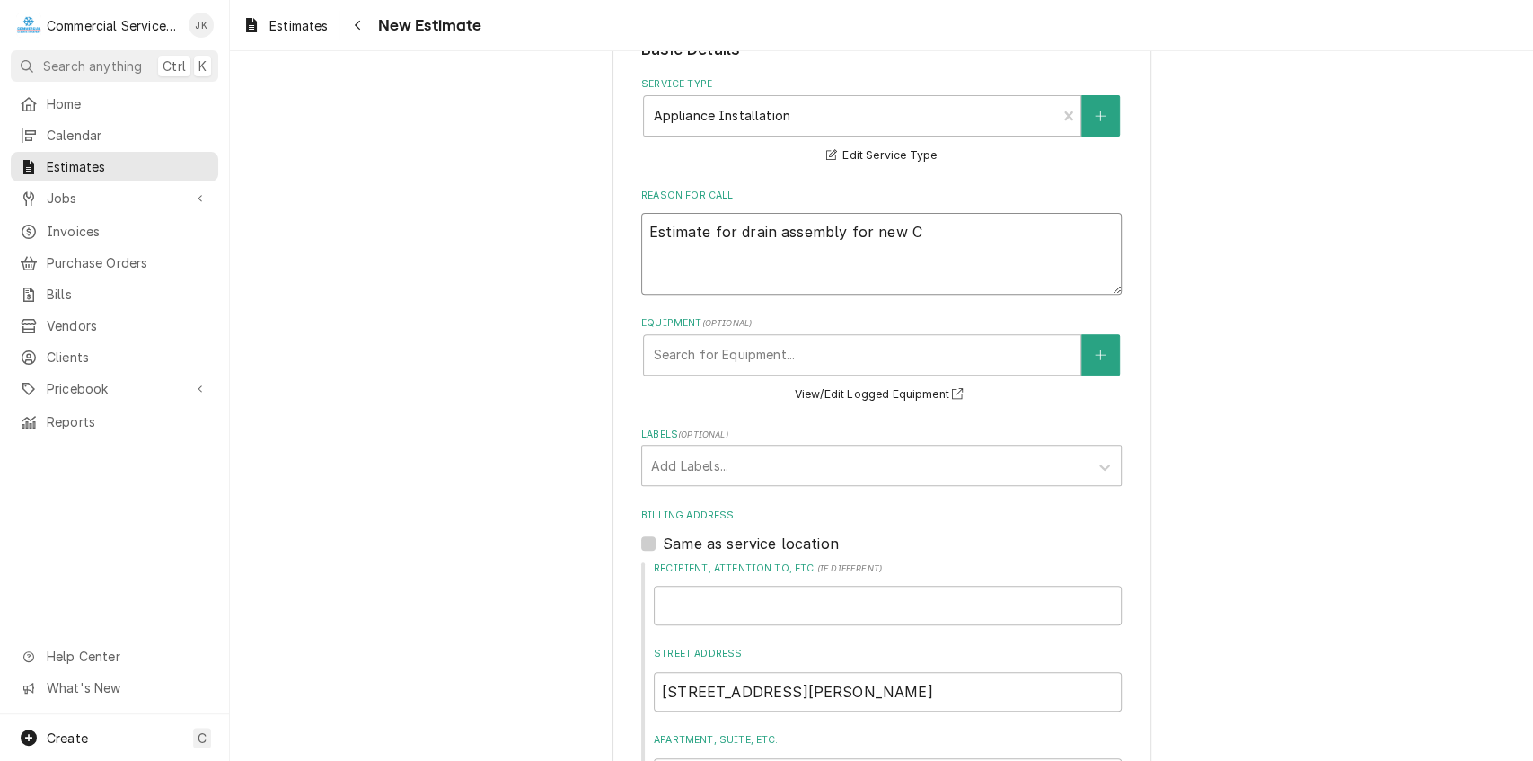
type textarea "x"
type textarea "Estimate for drain assembly for new Cl"
type textarea "x"
type textarea "Estimate for drain assembly for new Cle"
type textarea "x"
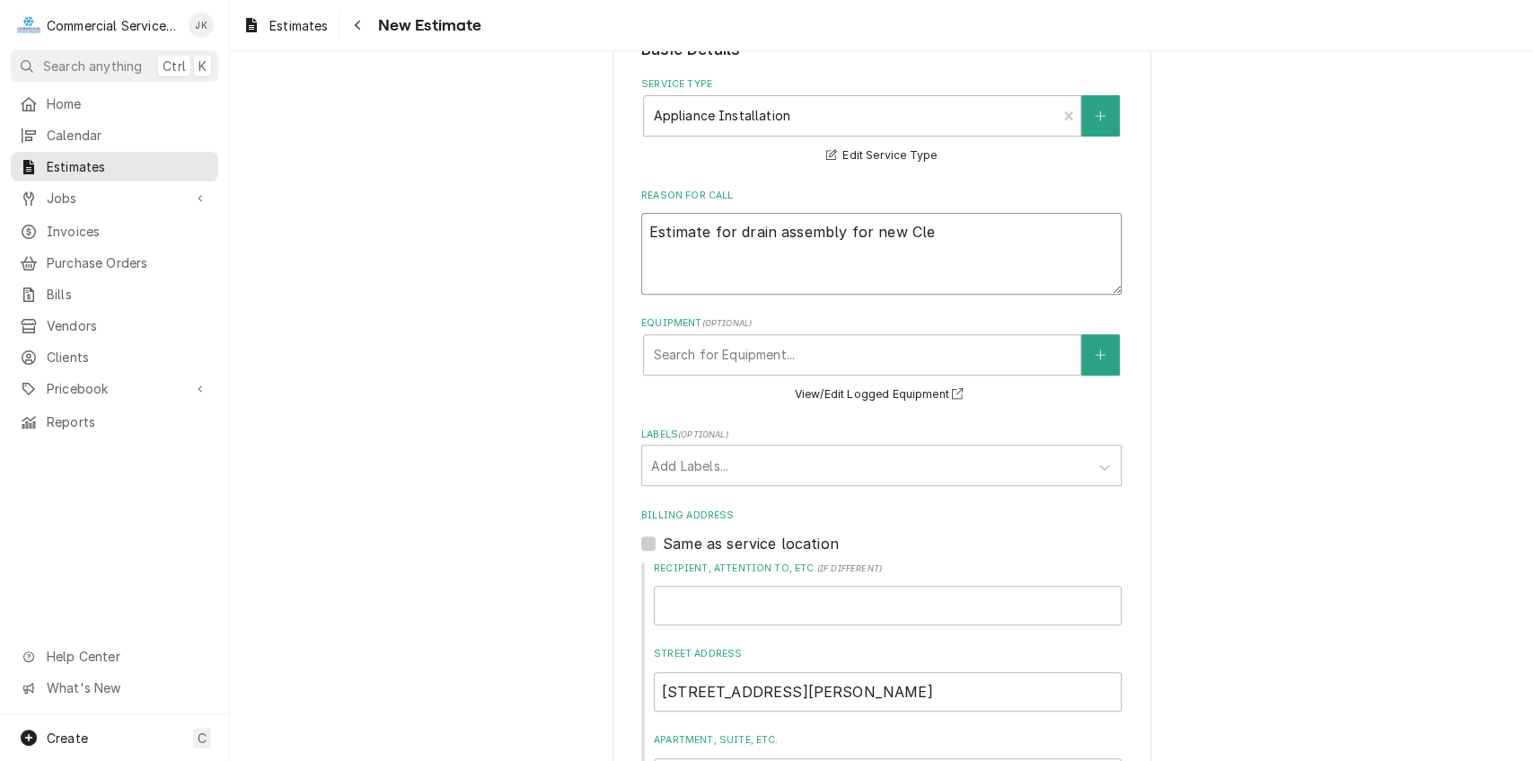
type textarea "Estimate for drain assembly for new Clev"
type textarea "x"
type textarea "Estimate for drain assembly for new Cleve"
type textarea "x"
type textarea "Estimate for drain assembly for new Clevel"
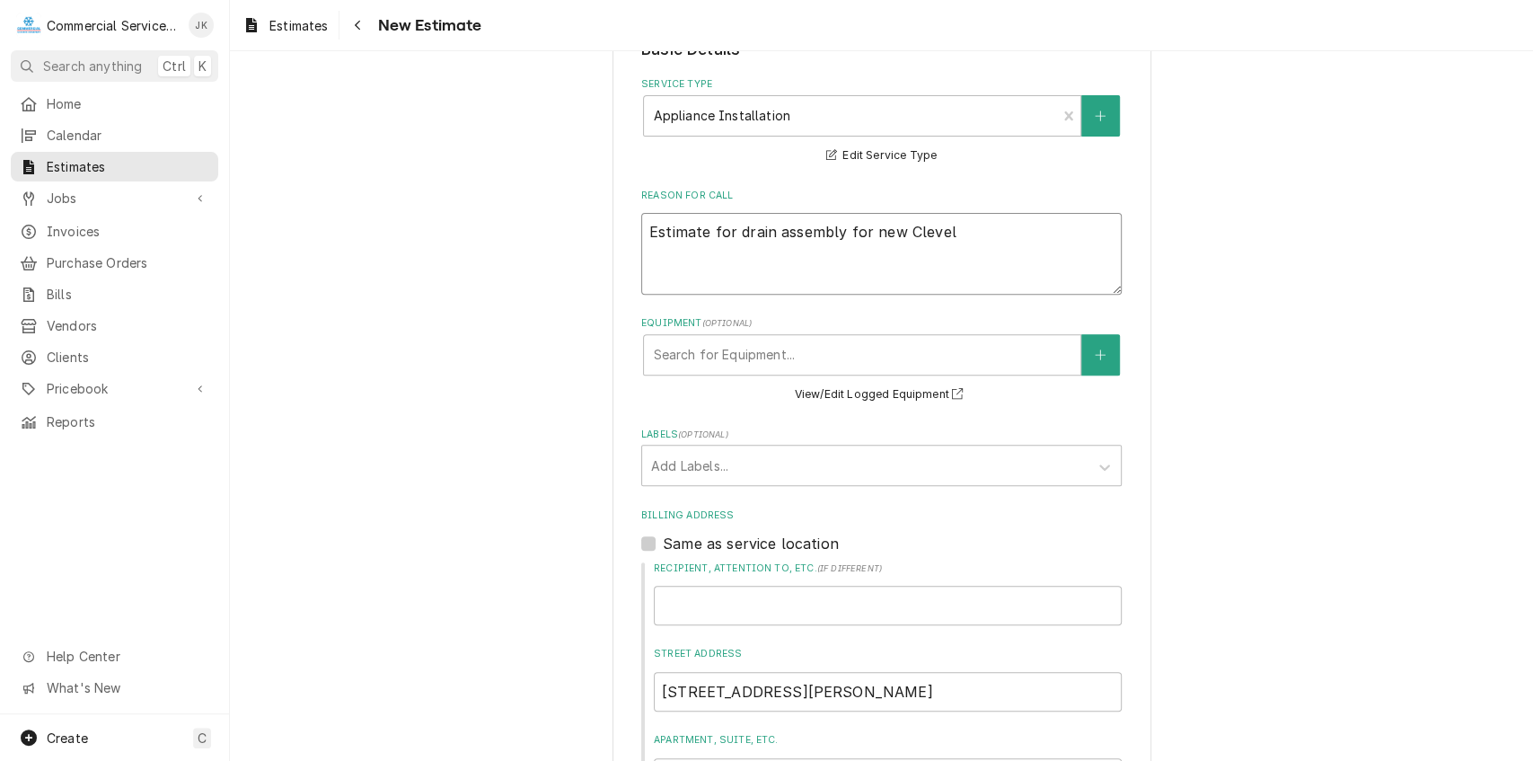
type textarea "x"
type textarea "Estimate for drain assembly for new Clevela"
type textarea "x"
type textarea "Estimate for drain assembly for new Clevelan"
type textarea "x"
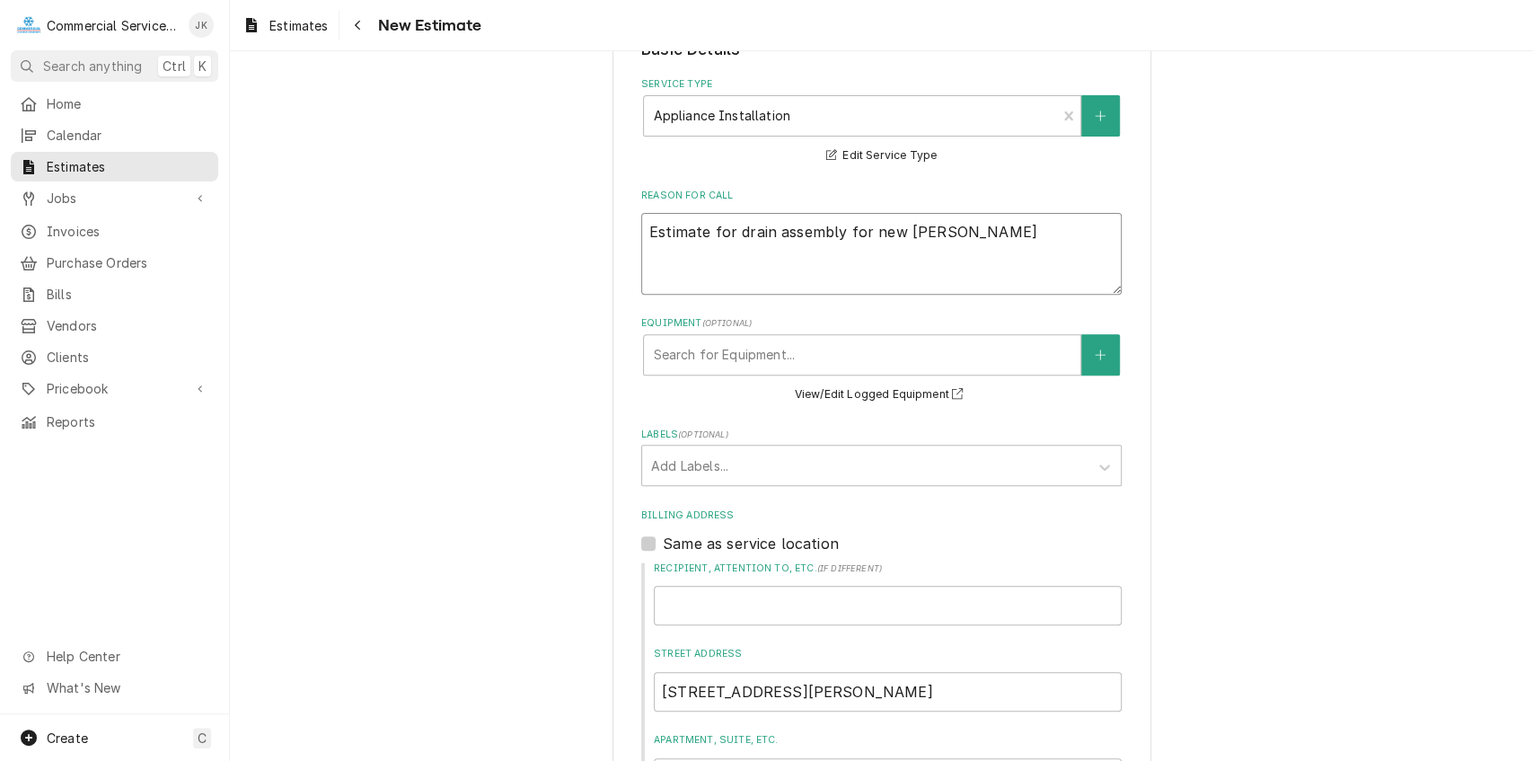
type textarea "Estimate for drain assembly for new Cleveland"
type textarea "x"
type textarea "Estimate for drain assembly for new Cleveland"
type textarea "x"
type textarea "Estimate for drain assembly for new Cleveland T"
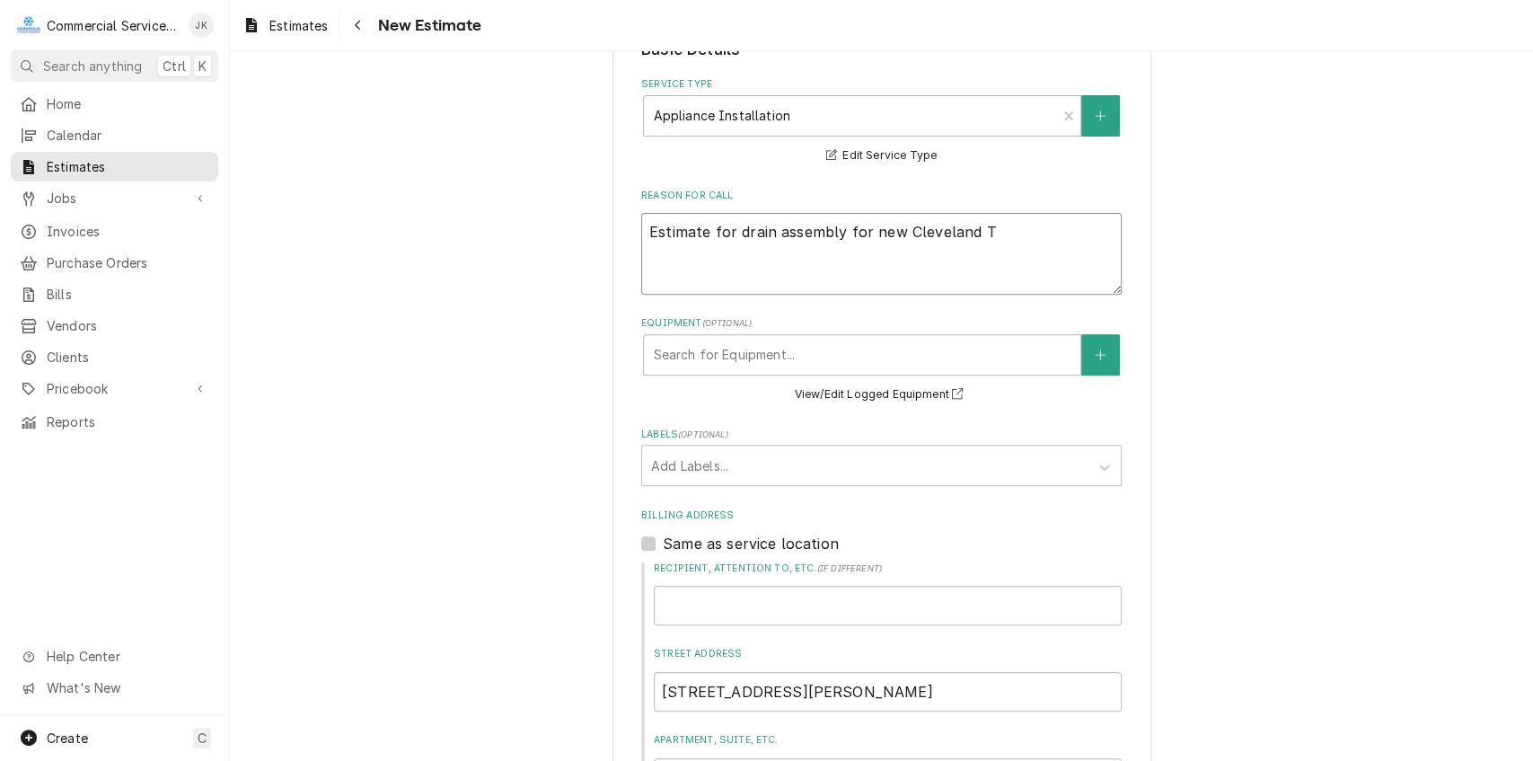
type textarea "x"
type textarea "Estimate for drain assembly for new Cleveland Ti"
type textarea "x"
type textarea "Estimate for drain assembly for new Cleveland Til"
type textarea "x"
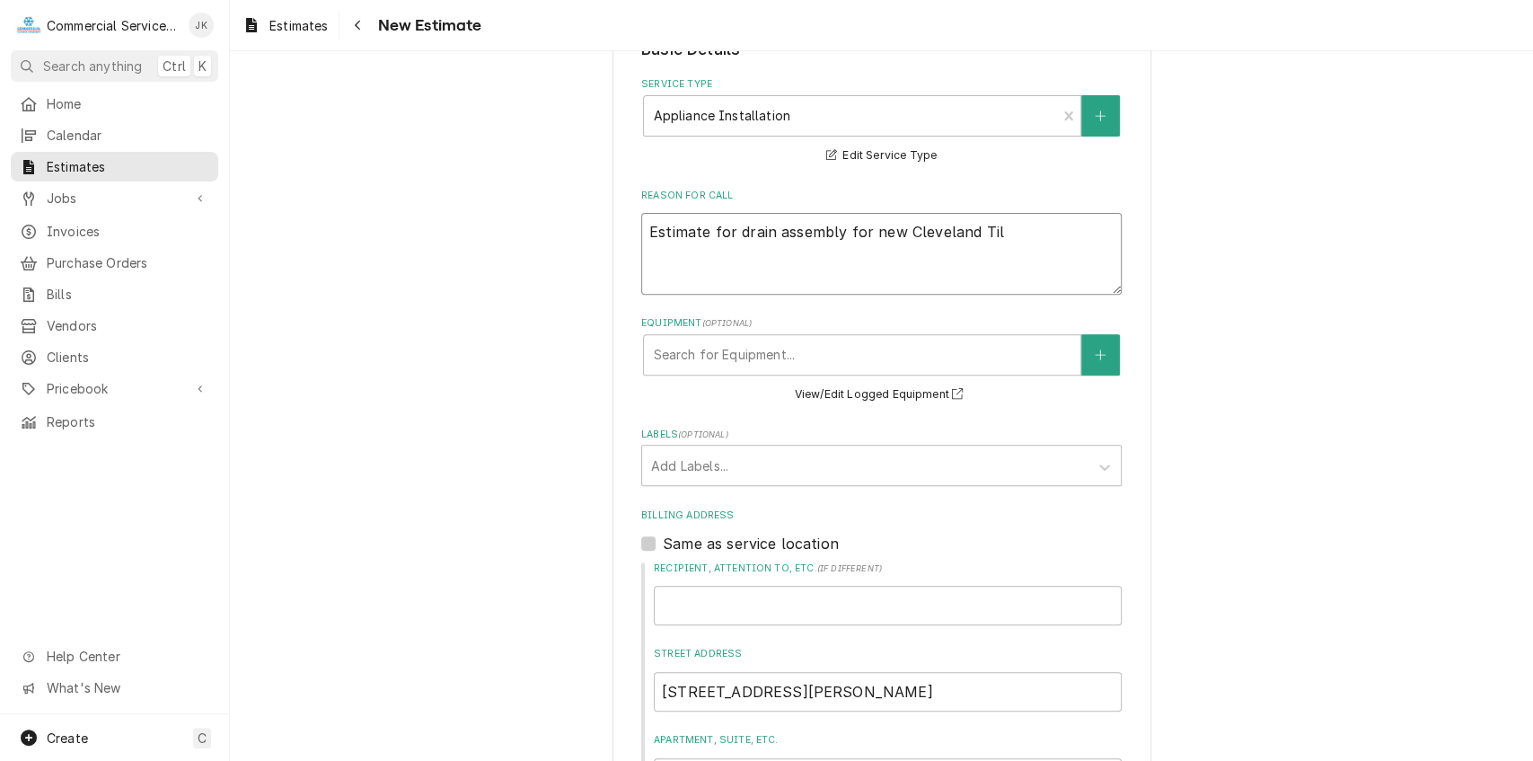
type textarea "Estimate for drain assembly for new Cleveland Tilt"
type textarea "x"
type textarea "Estimate for drain assembly for new Cleveland Tilt"
type textarea "x"
type textarea "Estimate for drain assembly for new Cleveland Tilt s"
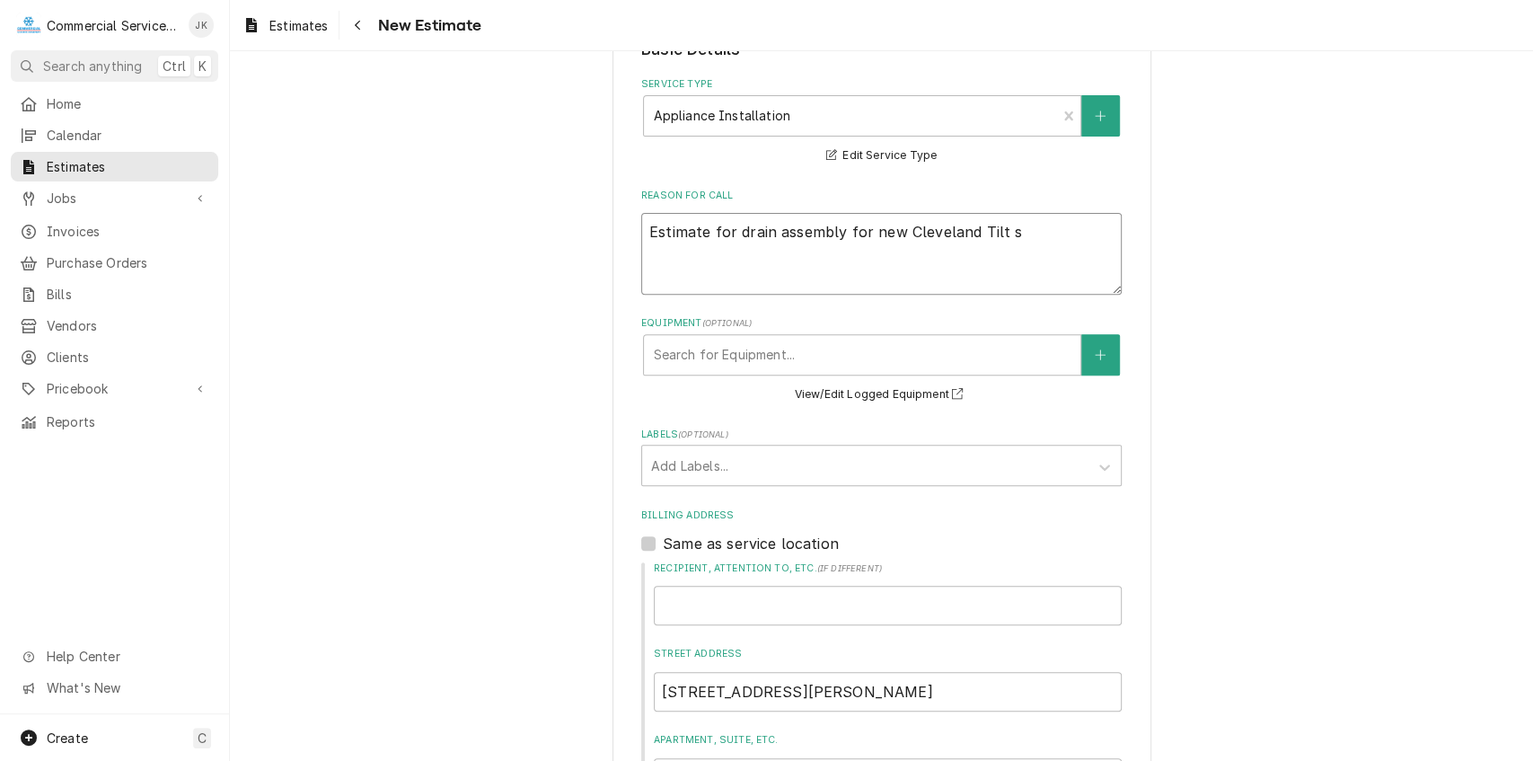
type textarea "x"
type textarea "Estimate for drain assembly for new Cleveland Tilt sk"
type textarea "x"
type textarea "Estimate for drain assembly for new Cleveland Tilt ski"
type textarea "x"
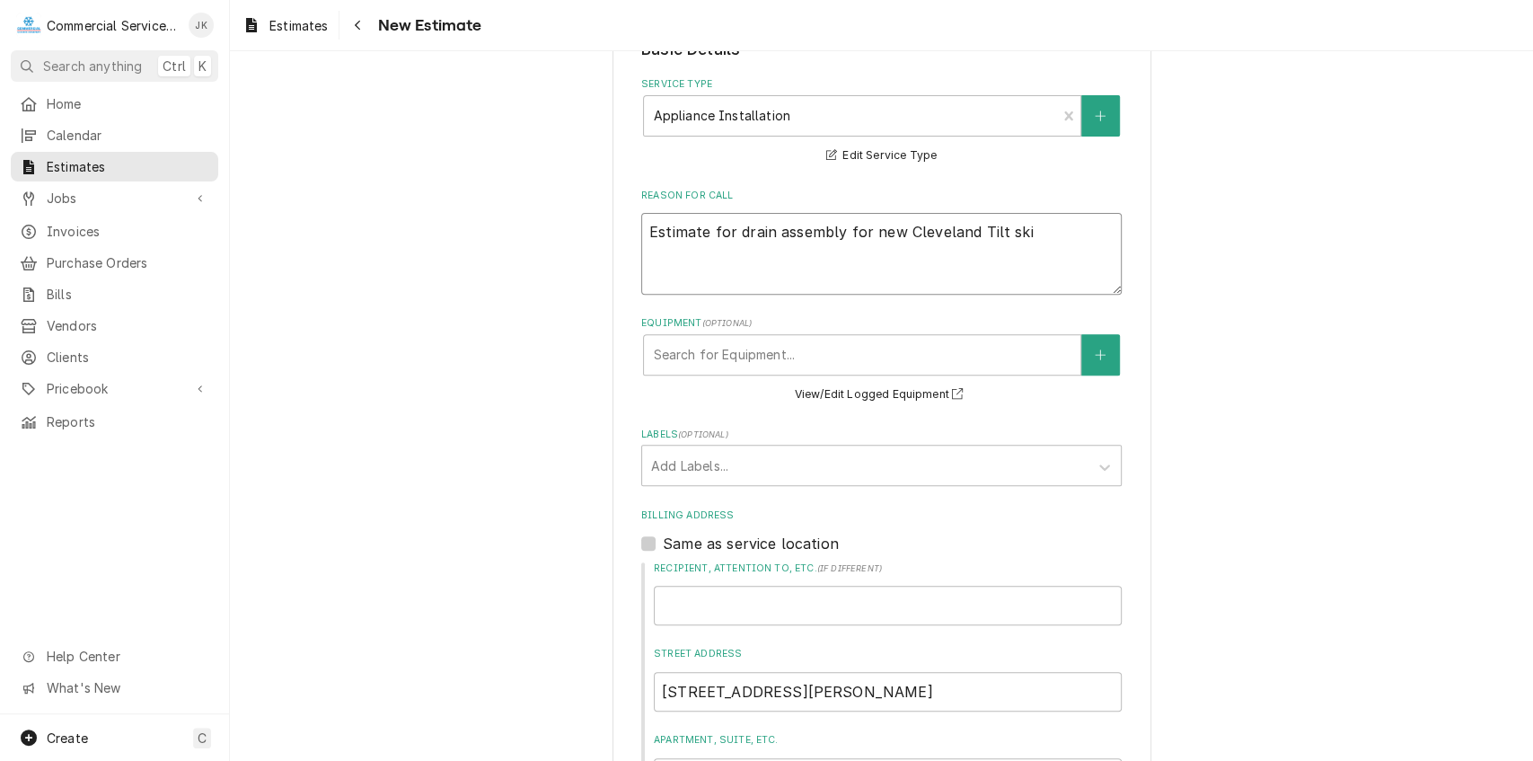
type textarea "Estimate for drain assembly for new Cleveland Tilt skil"
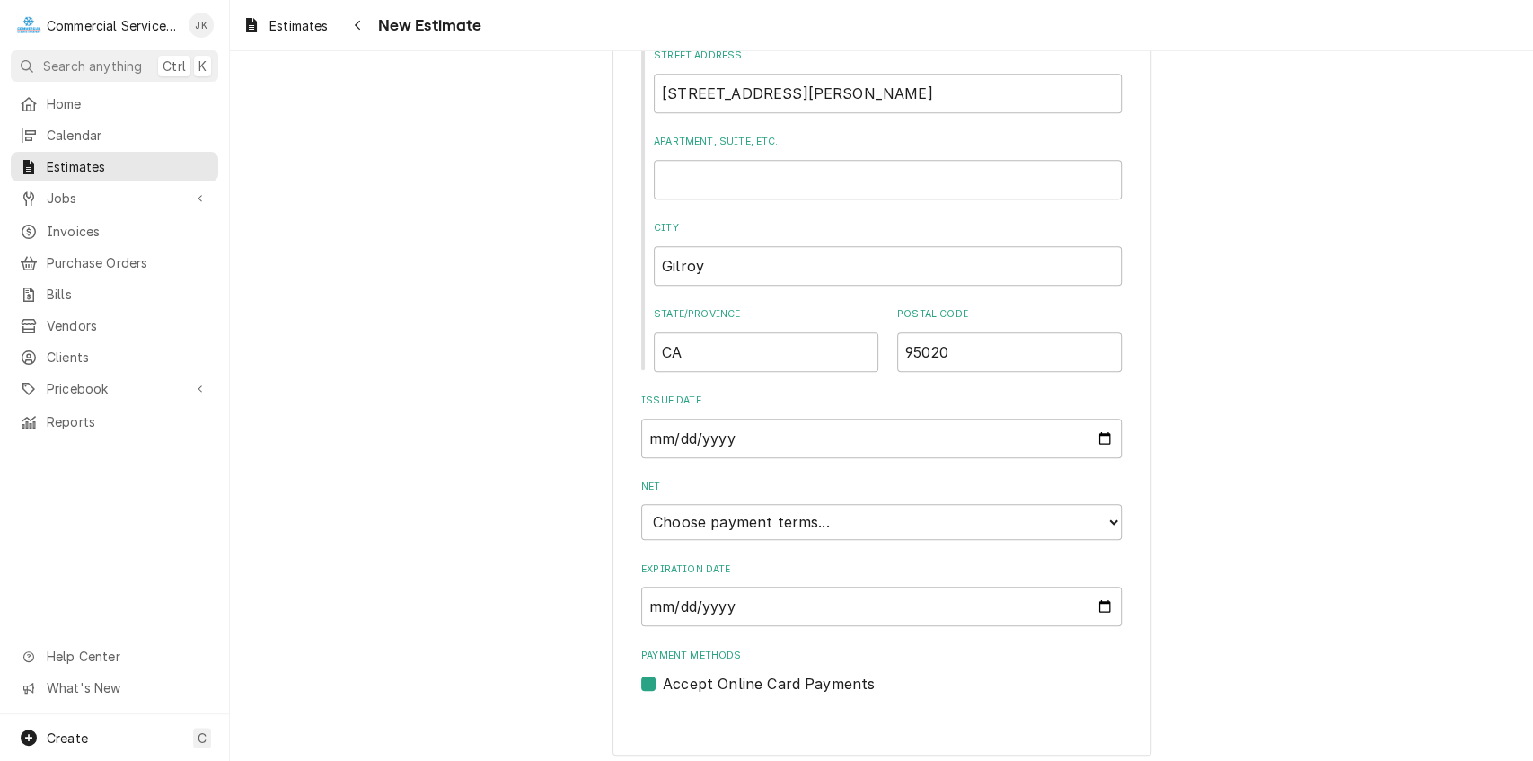
scroll to position [1001, 0]
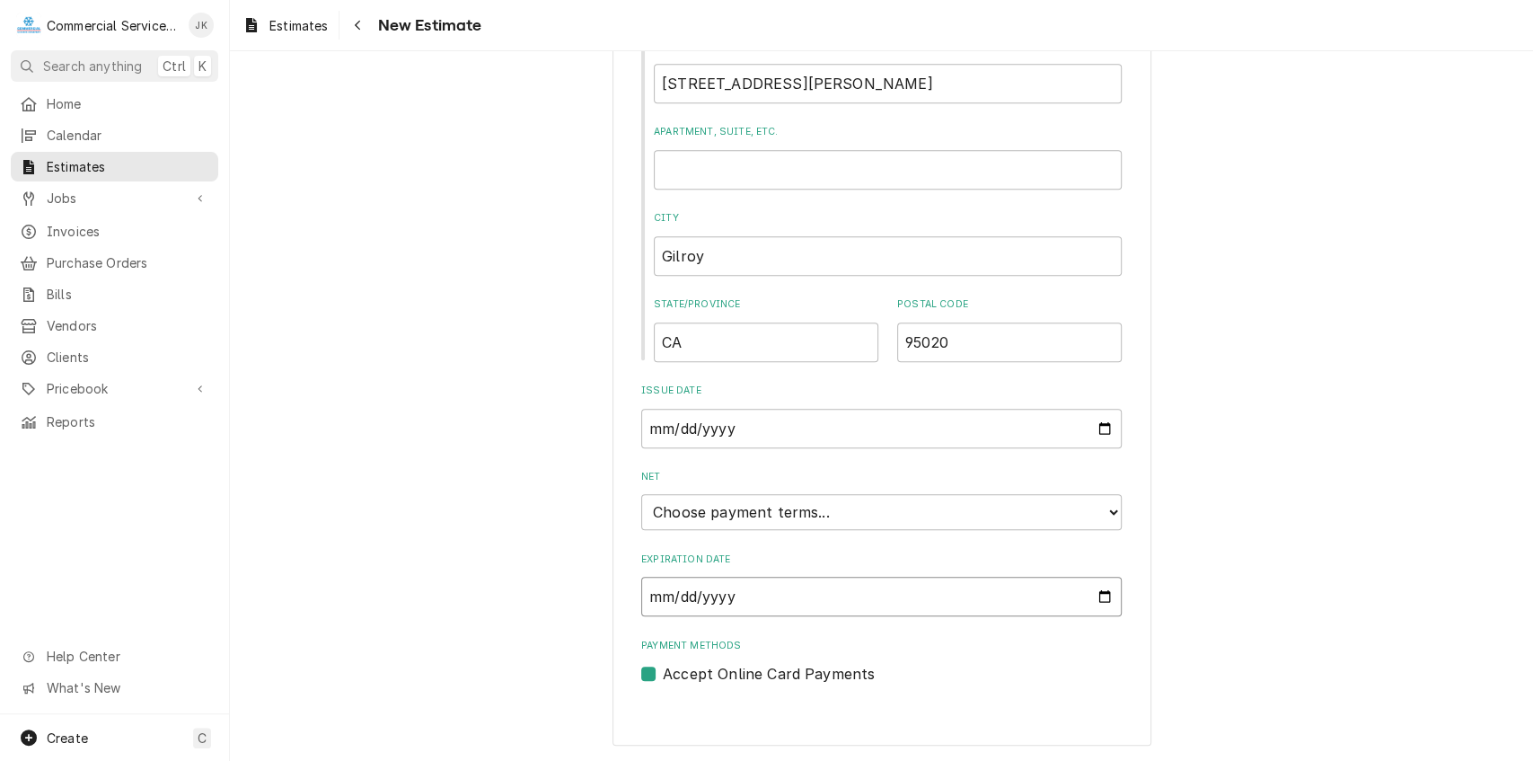
click at [1104, 593] on input "Expiration Date" at bounding box center [881, 597] width 481 height 40
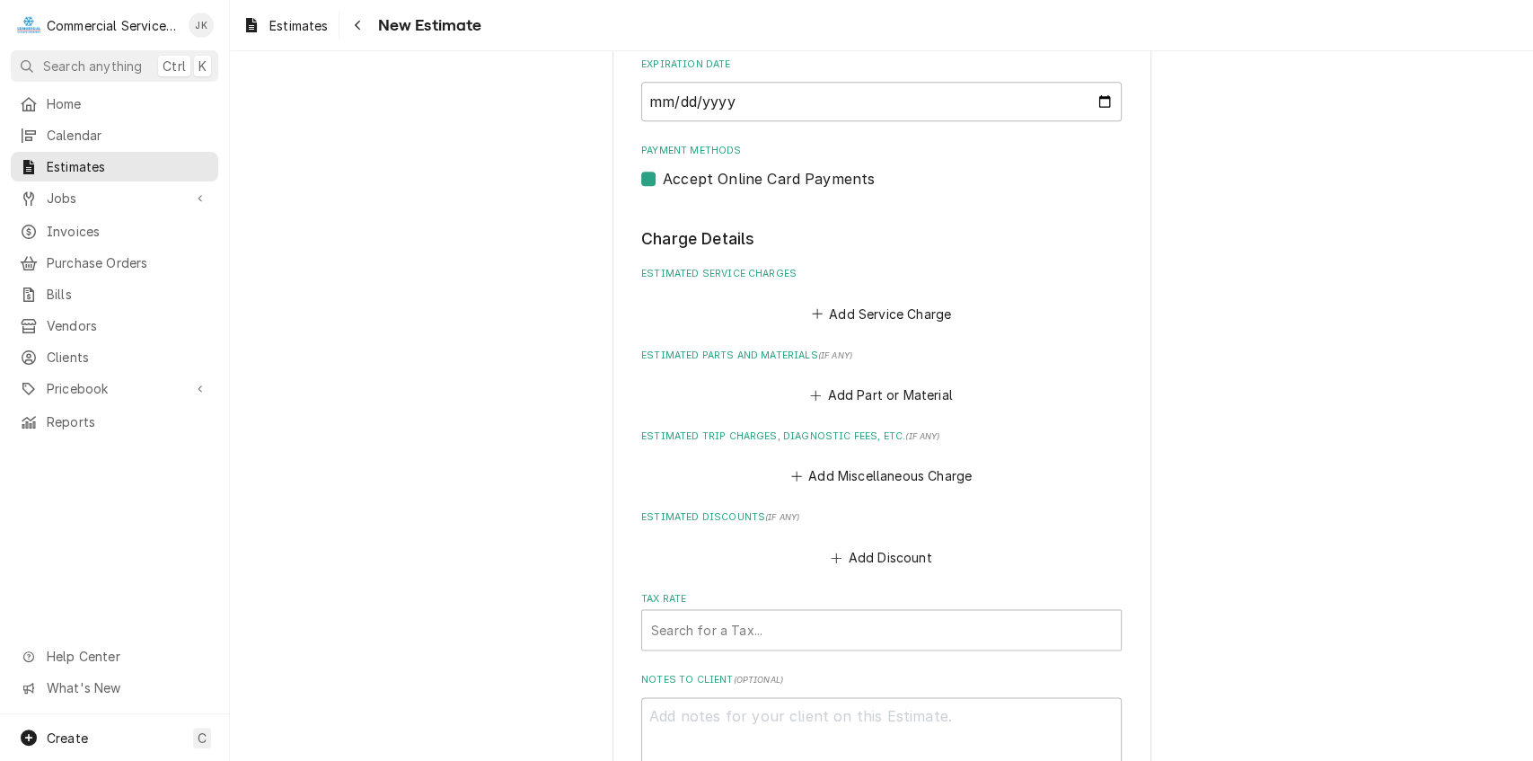
scroll to position [1577, 0]
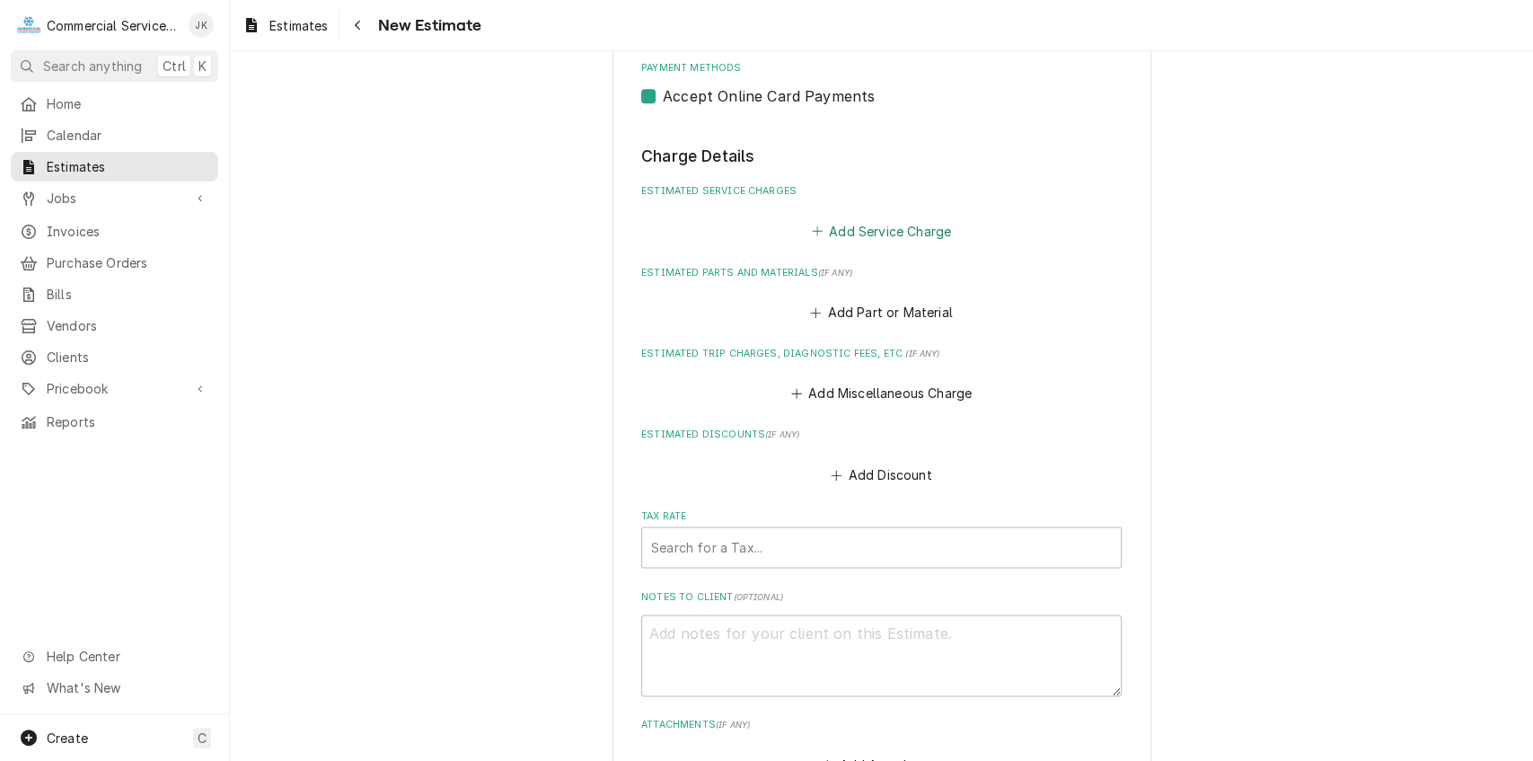
click at [842, 231] on button "Add Service Charge" at bounding box center [881, 230] width 146 height 25
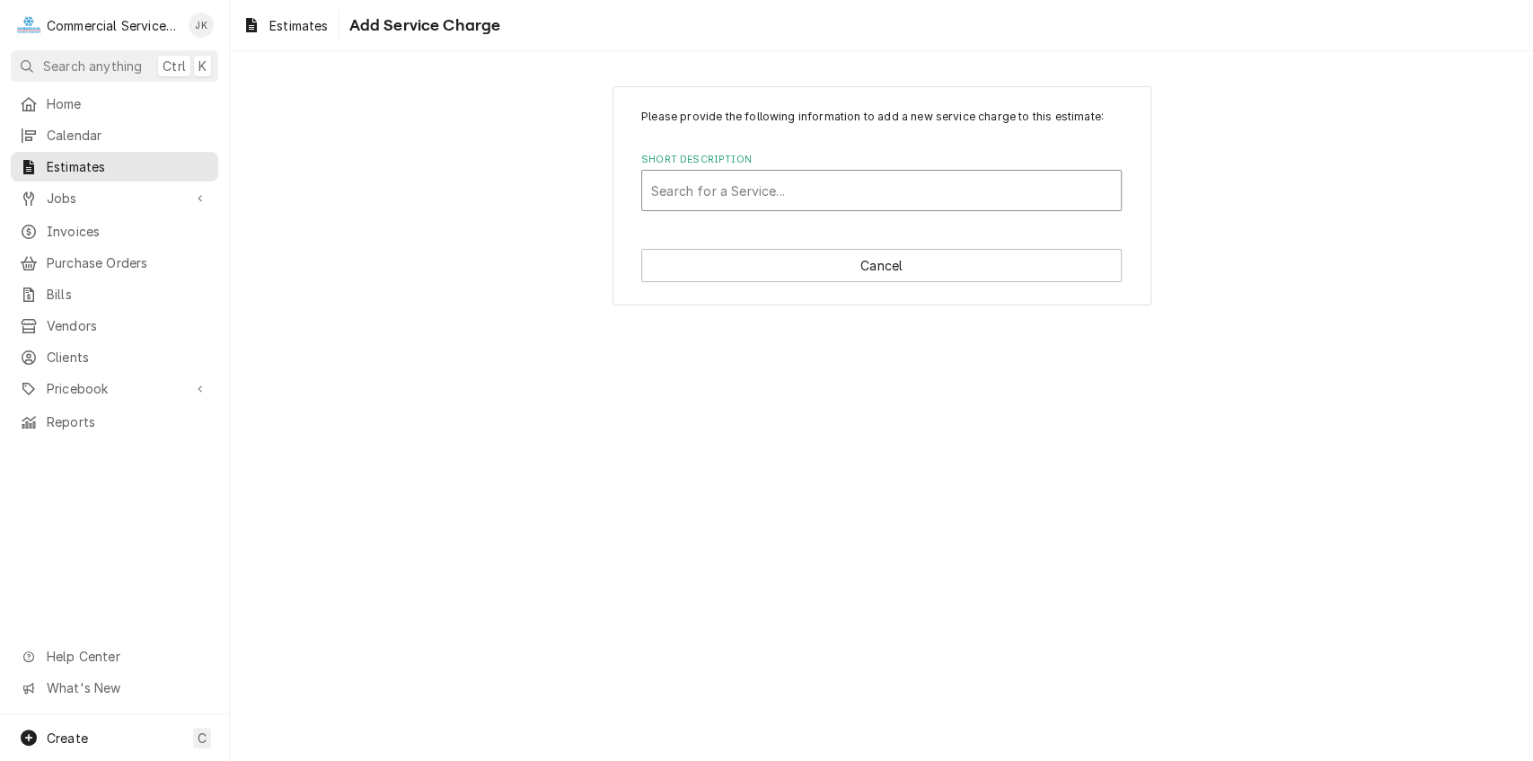
click at [665, 185] on div "Short Description" at bounding box center [881, 190] width 461 height 32
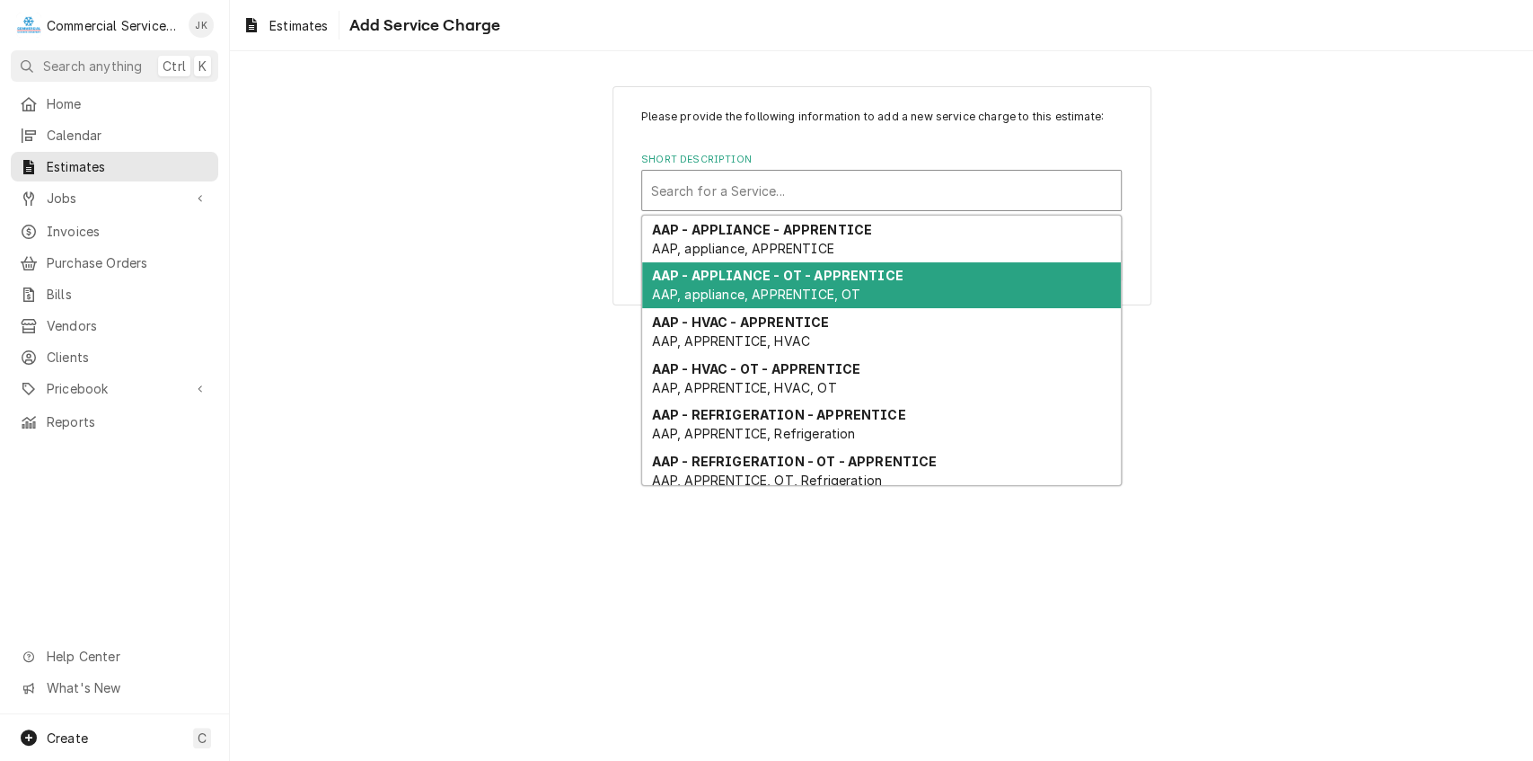
drag, startPoint x: 1121, startPoint y: 302, endPoint x: 1122, endPoint y: 368, distance: 66.5
click at [1122, 368] on div "Please provide the following information to add a new service charge to this es…" at bounding box center [881, 406] width 1303 height 710
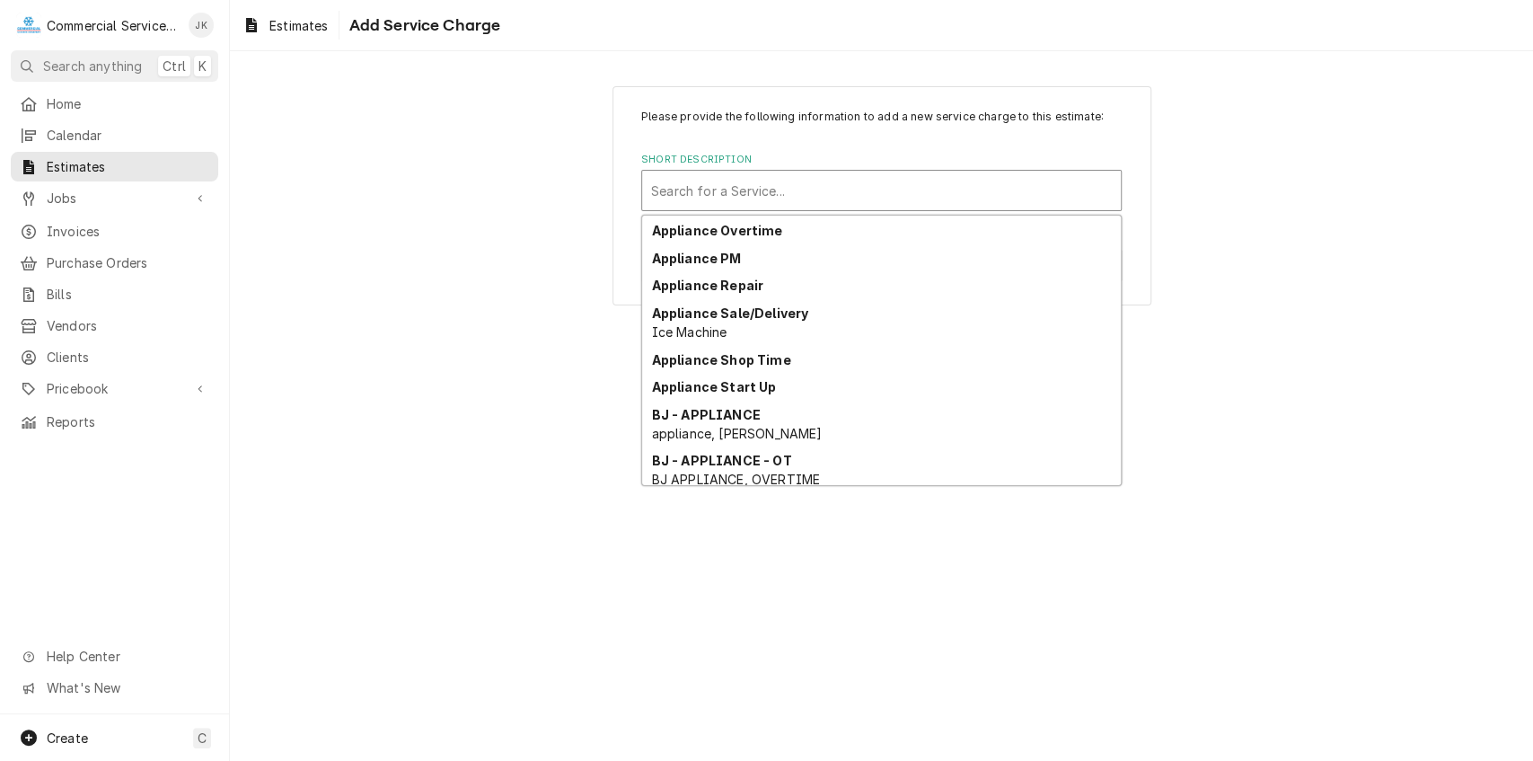
scroll to position [654, 0]
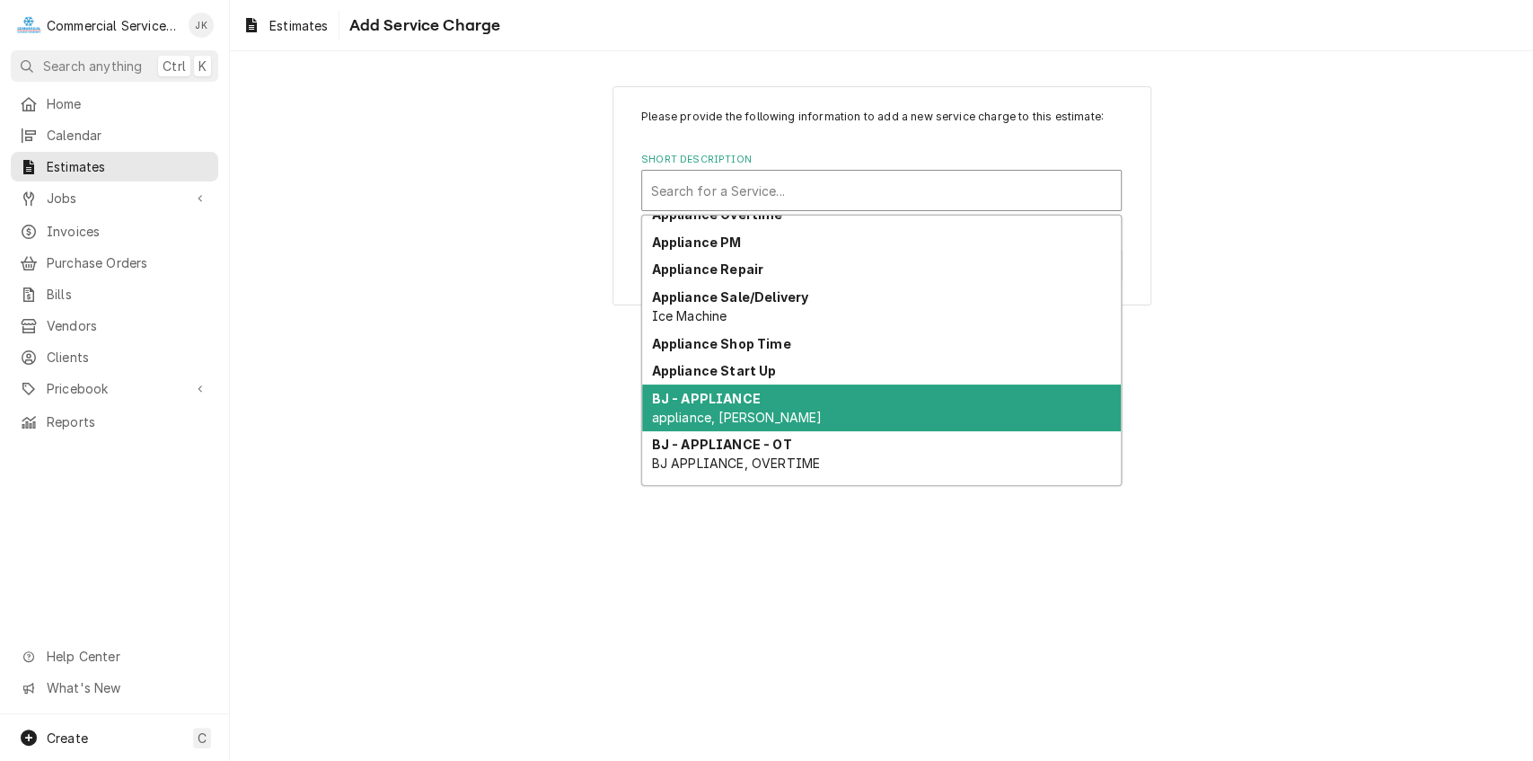
click at [1123, 221] on div "Please provide the following information to add a new service charge to this es…" at bounding box center [882, 195] width 539 height 219
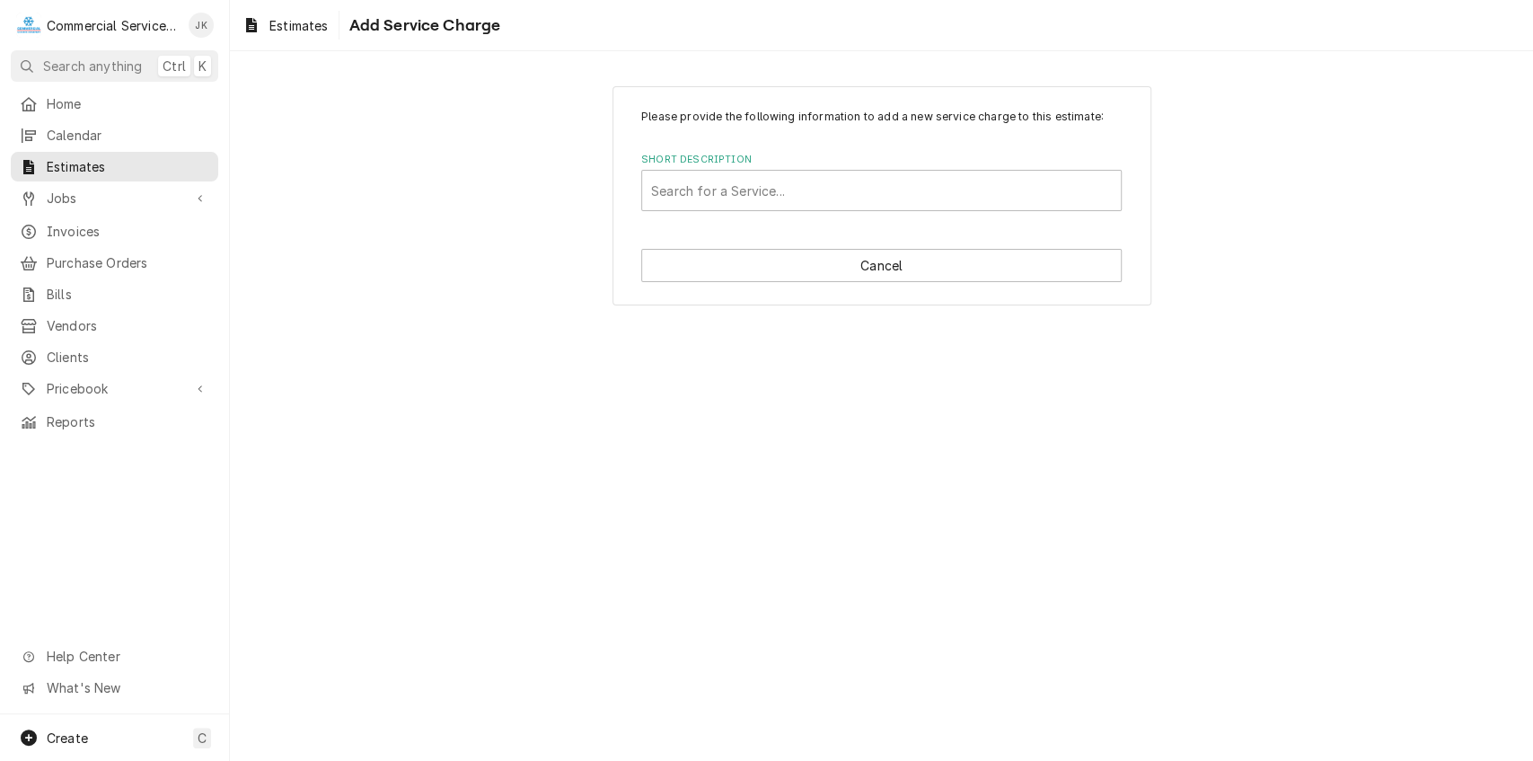
click at [1012, 212] on div "Please provide the following information to add a new service charge to this es…" at bounding box center [882, 195] width 539 height 219
click at [679, 199] on div "Short Description" at bounding box center [881, 190] width 461 height 32
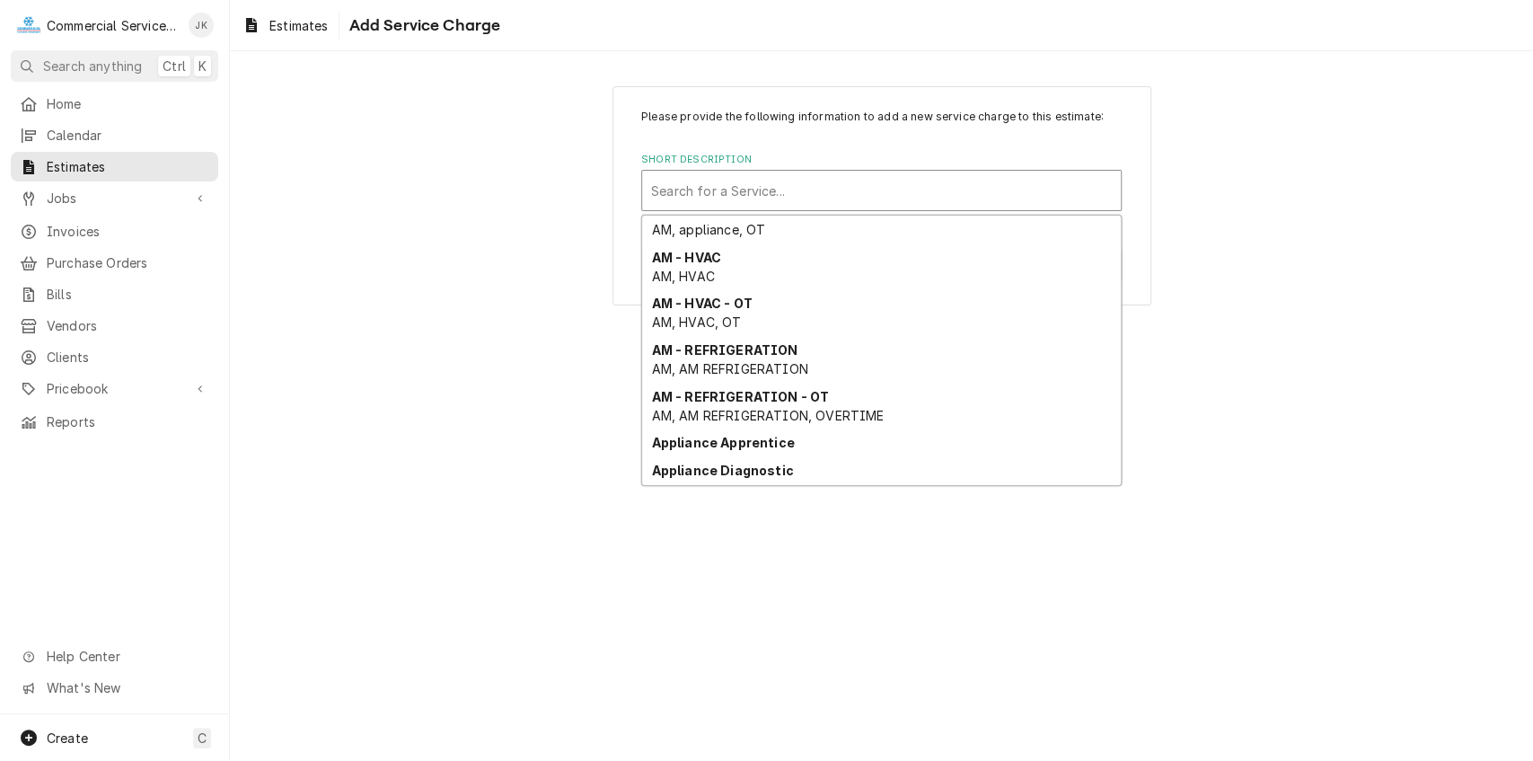
scroll to position [455, 0]
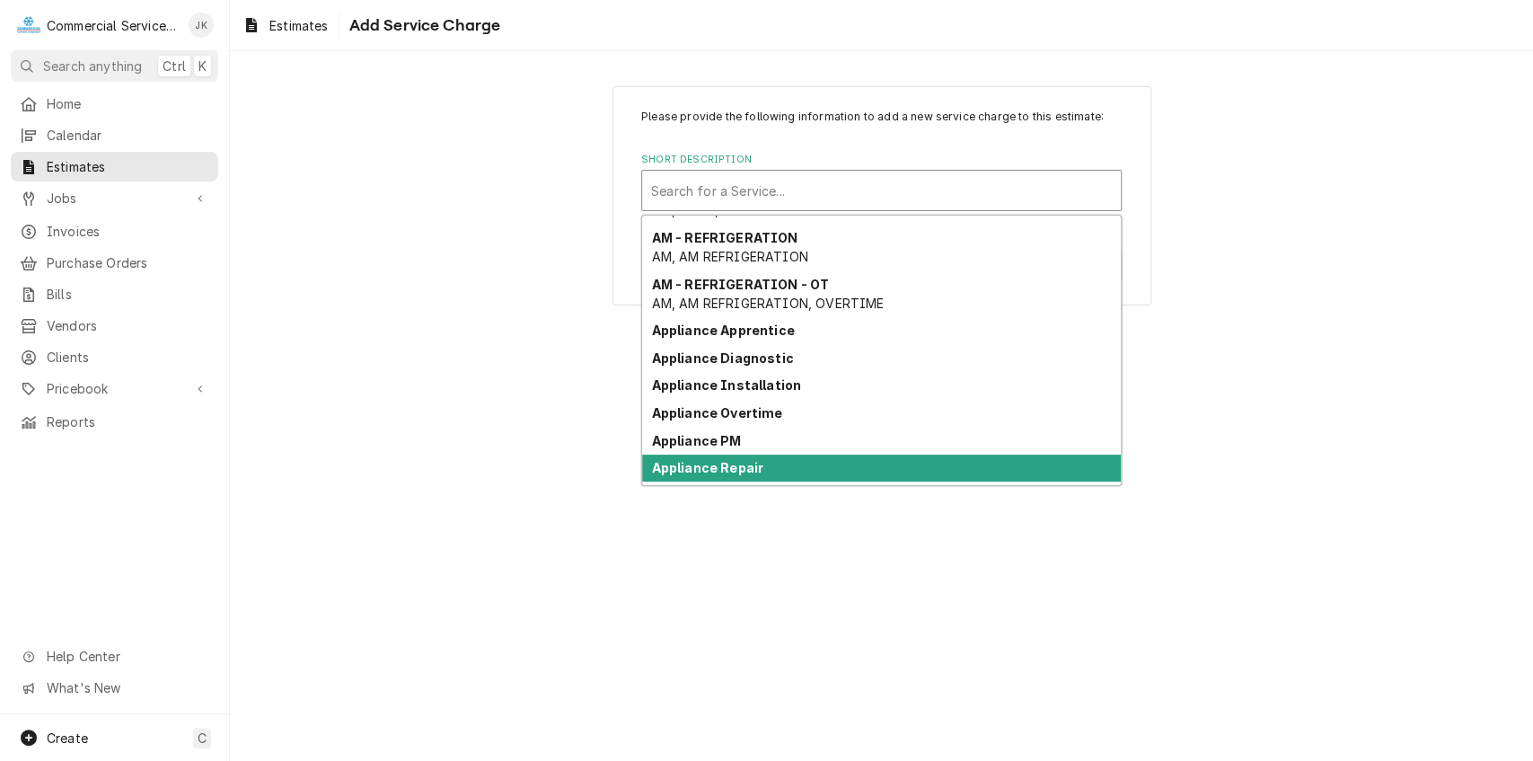
click at [737, 467] on strong "Appliance Repair" at bounding box center [708, 467] width 112 height 15
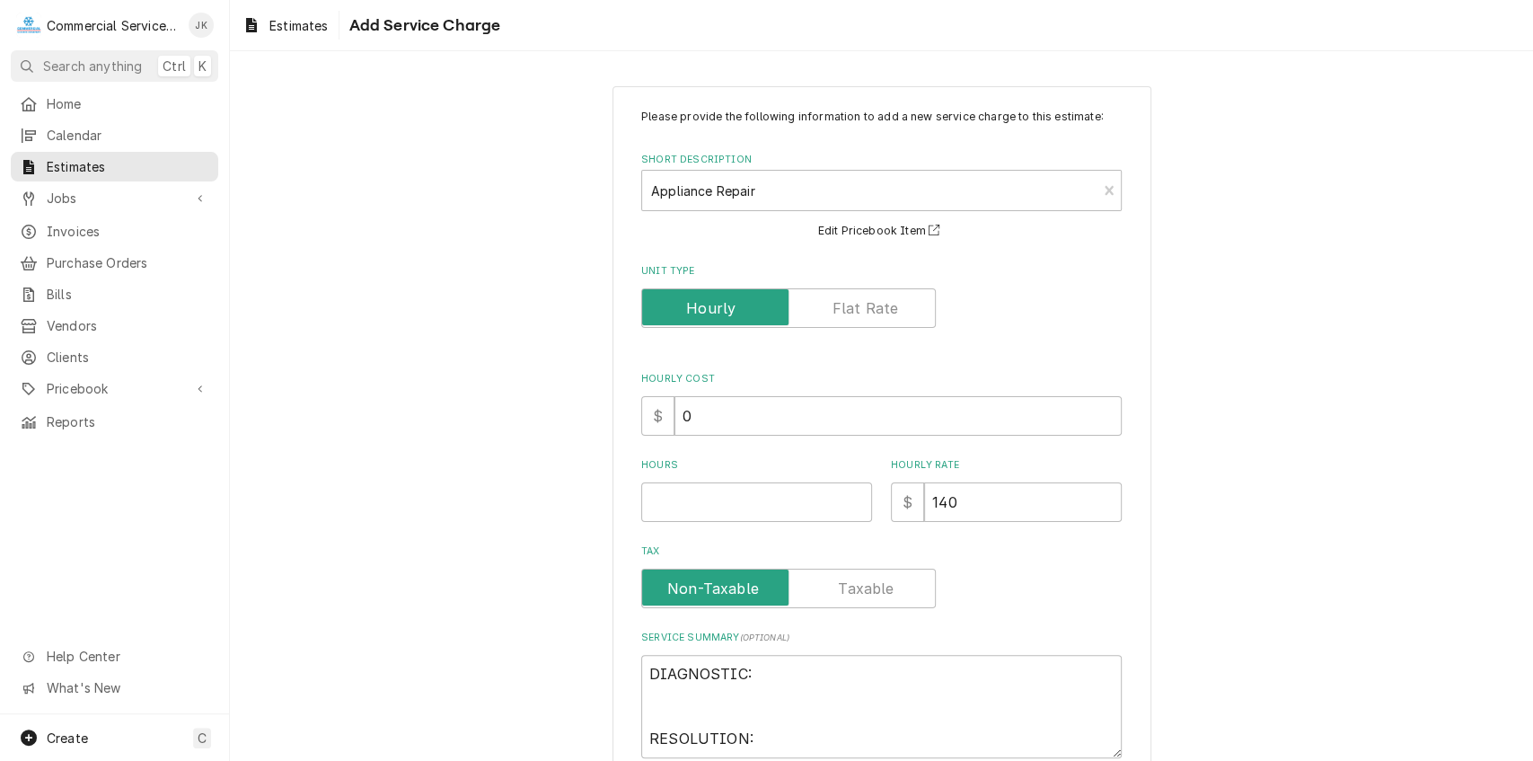
click at [878, 299] on label "Unit Type" at bounding box center [788, 308] width 295 height 40
click at [878, 299] on input "Unit Type" at bounding box center [788, 308] width 278 height 40
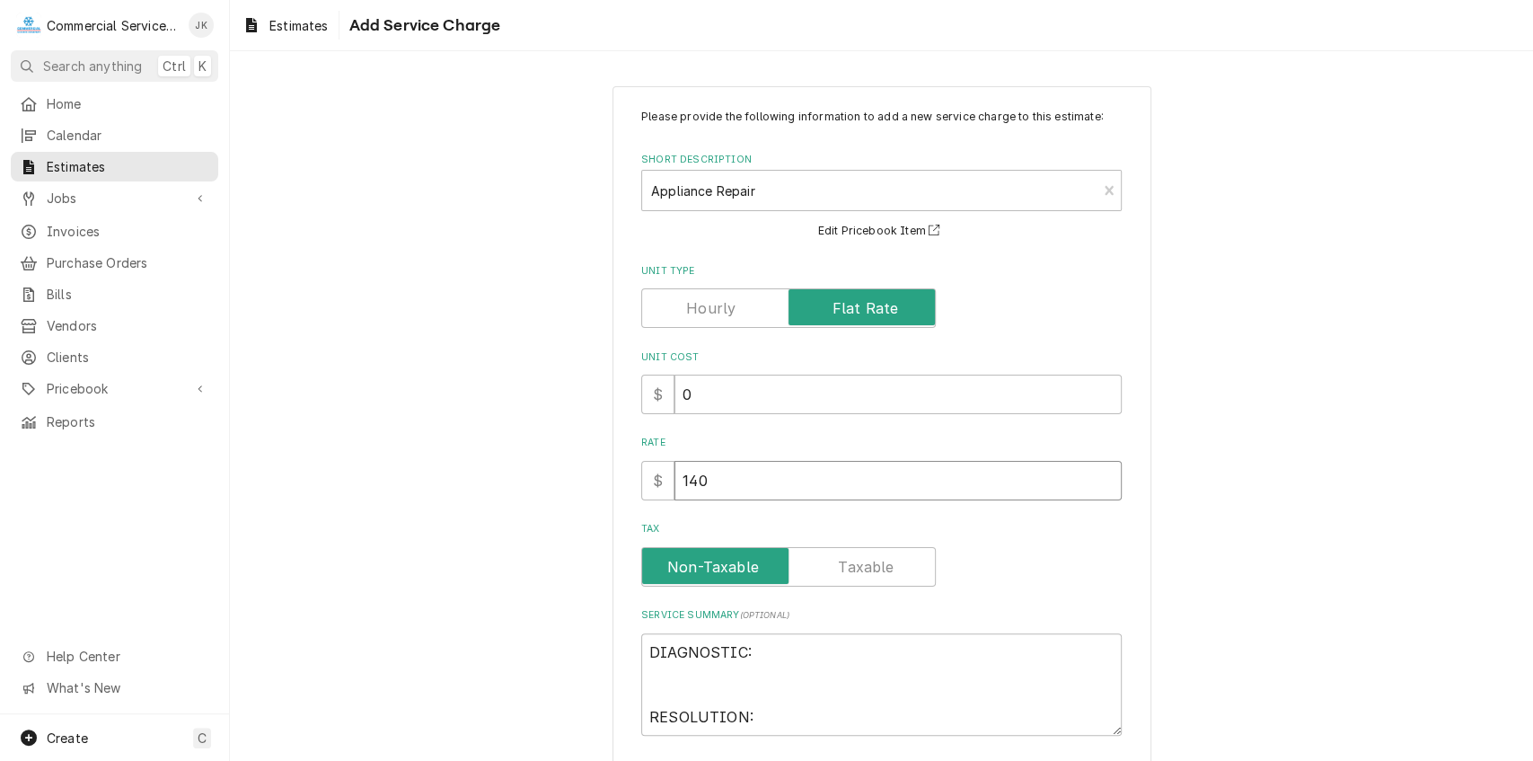
click at [705, 472] on input "140" at bounding box center [898, 481] width 447 height 40
click at [758, 649] on textarea "DIAGNOSTIC: RESOLUTION:" at bounding box center [881, 684] width 481 height 103
click at [758, 711] on textarea "RESOLUTION:" at bounding box center [881, 684] width 481 height 103
click at [650, 649] on textarea "Service Summary ( optional )" at bounding box center [881, 684] width 481 height 103
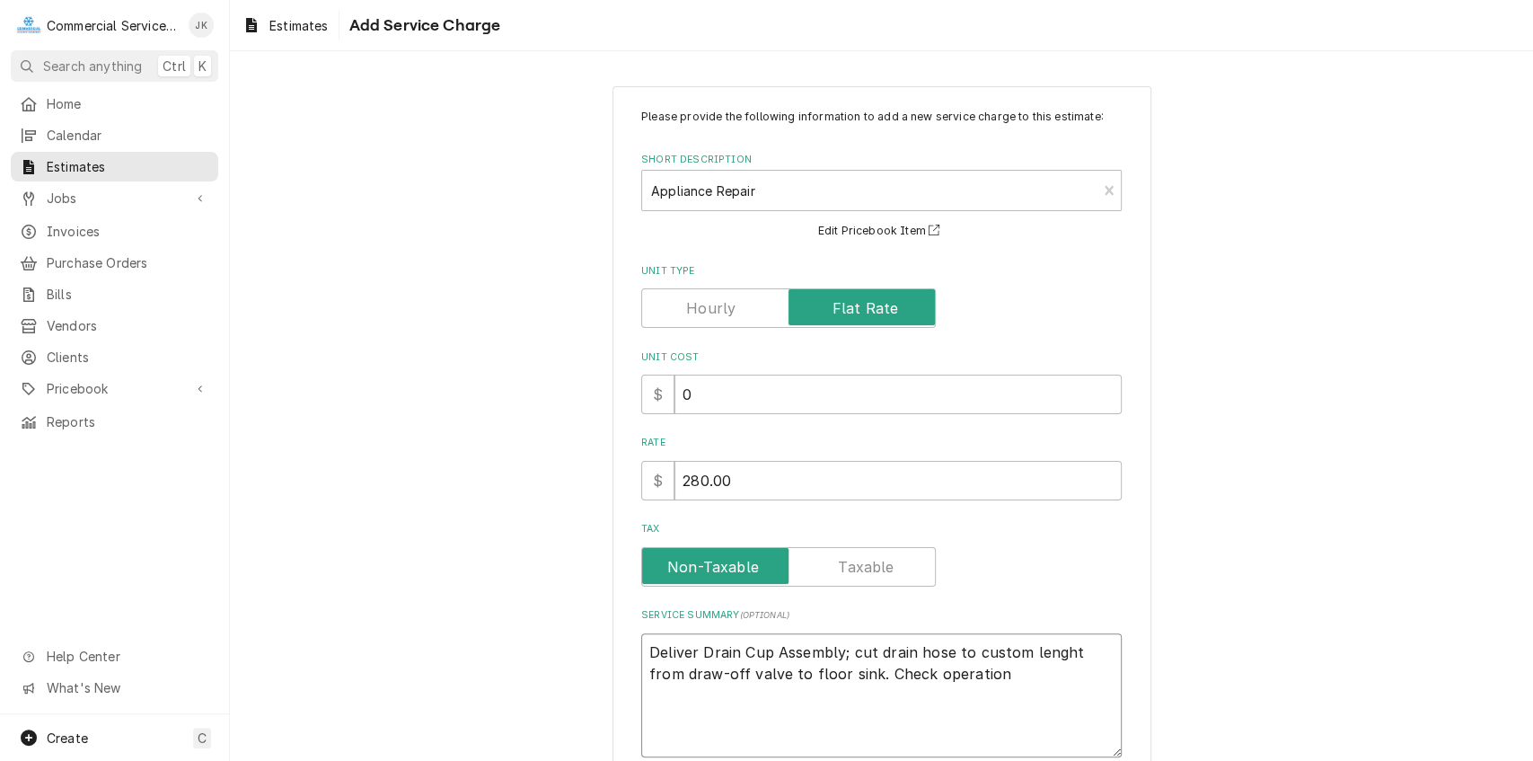
click at [695, 649] on textarea "Deliver Drain Cup Assembly; cut drain hose to custom lenght from draw-off valve…" at bounding box center [881, 695] width 481 height 125
click at [1049, 676] on textarea "Deliver Cleveland Drain Cup Assembly; cut drain hose to custom lenght from draw…" at bounding box center [881, 695] width 481 height 125
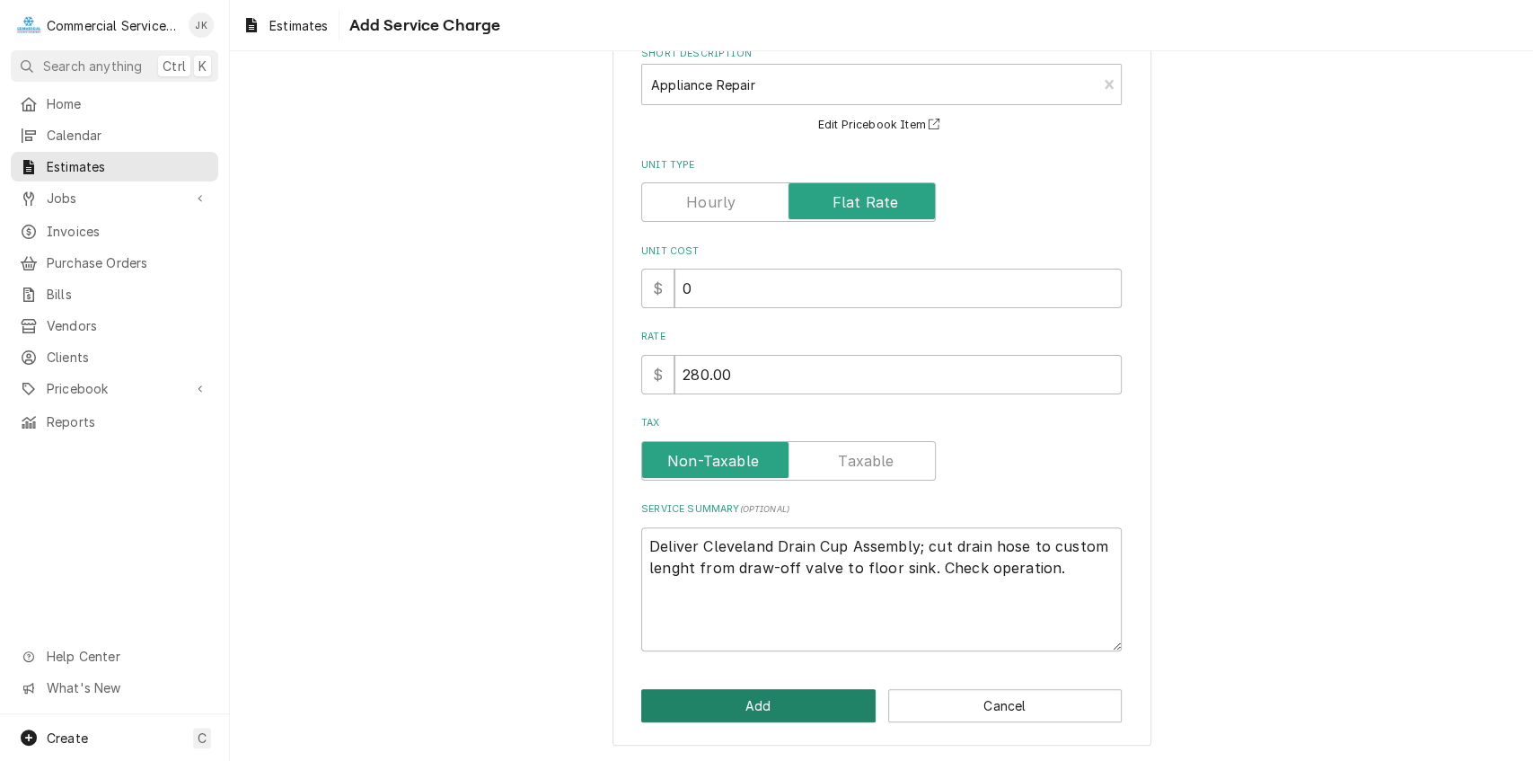
click at [747, 711] on button "Add" at bounding box center [758, 705] width 234 height 33
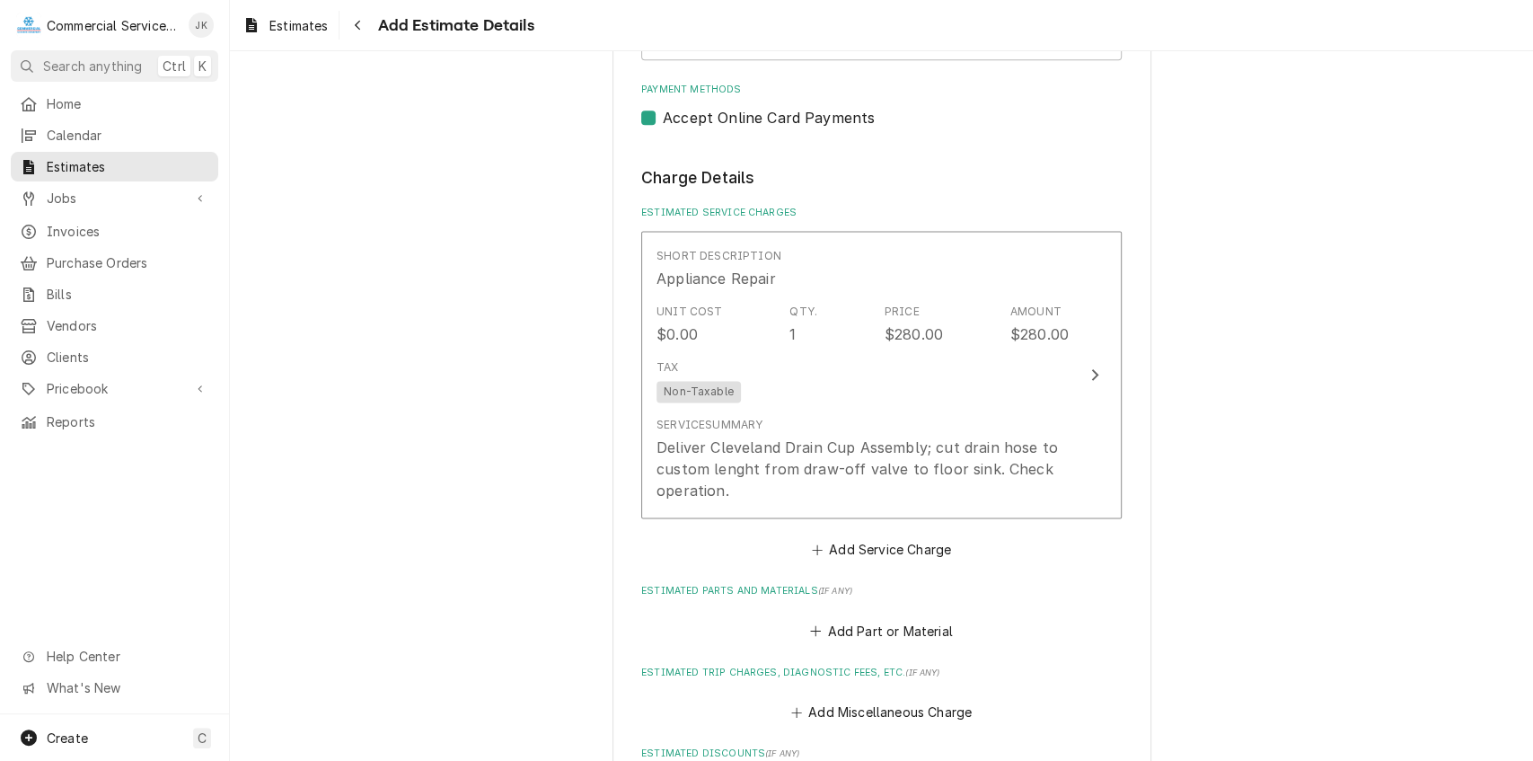
scroll to position [1557, 0]
click at [878, 642] on button "Add Part or Material" at bounding box center [882, 629] width 148 height 25
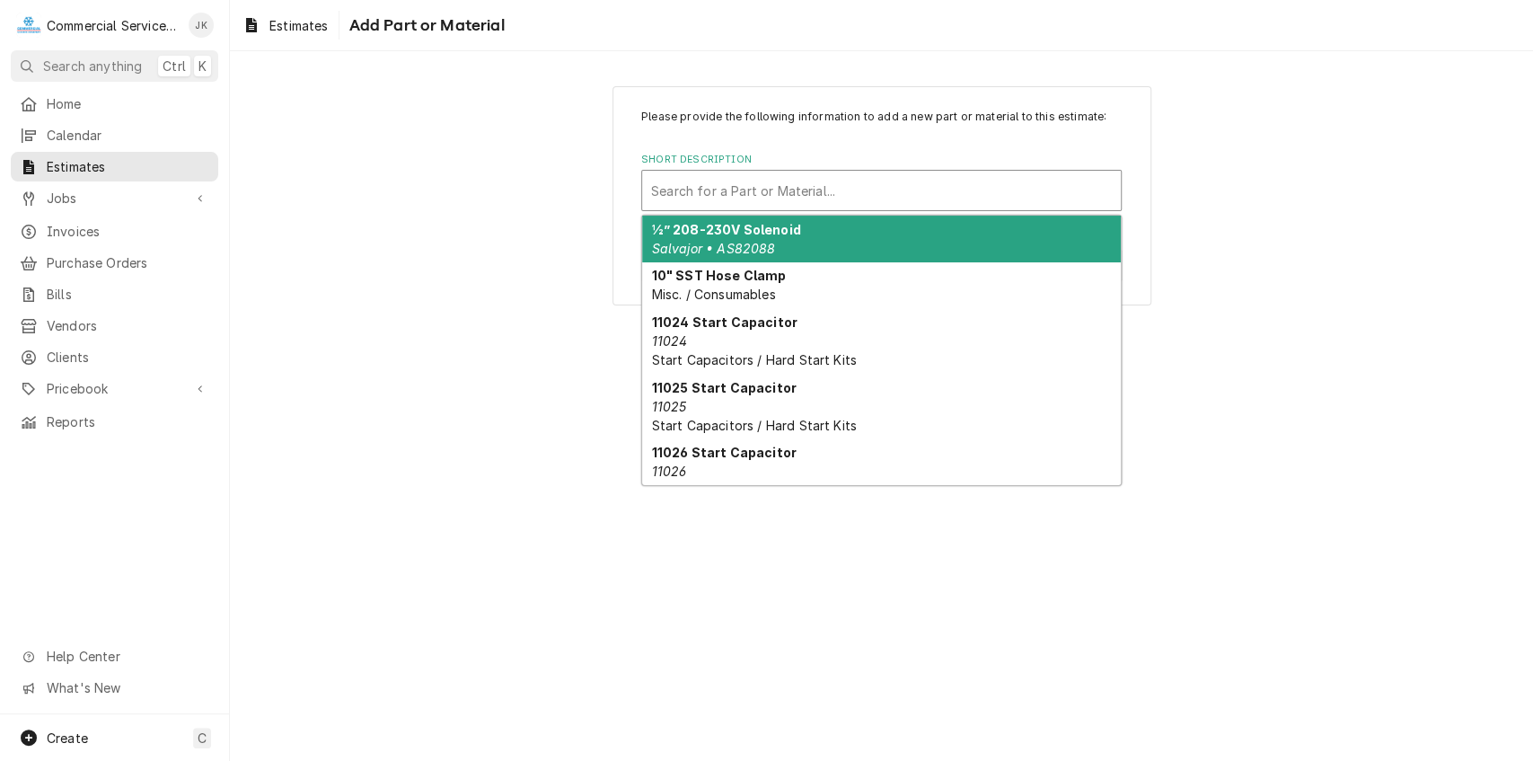
click at [670, 182] on div "Short Description" at bounding box center [881, 190] width 461 height 32
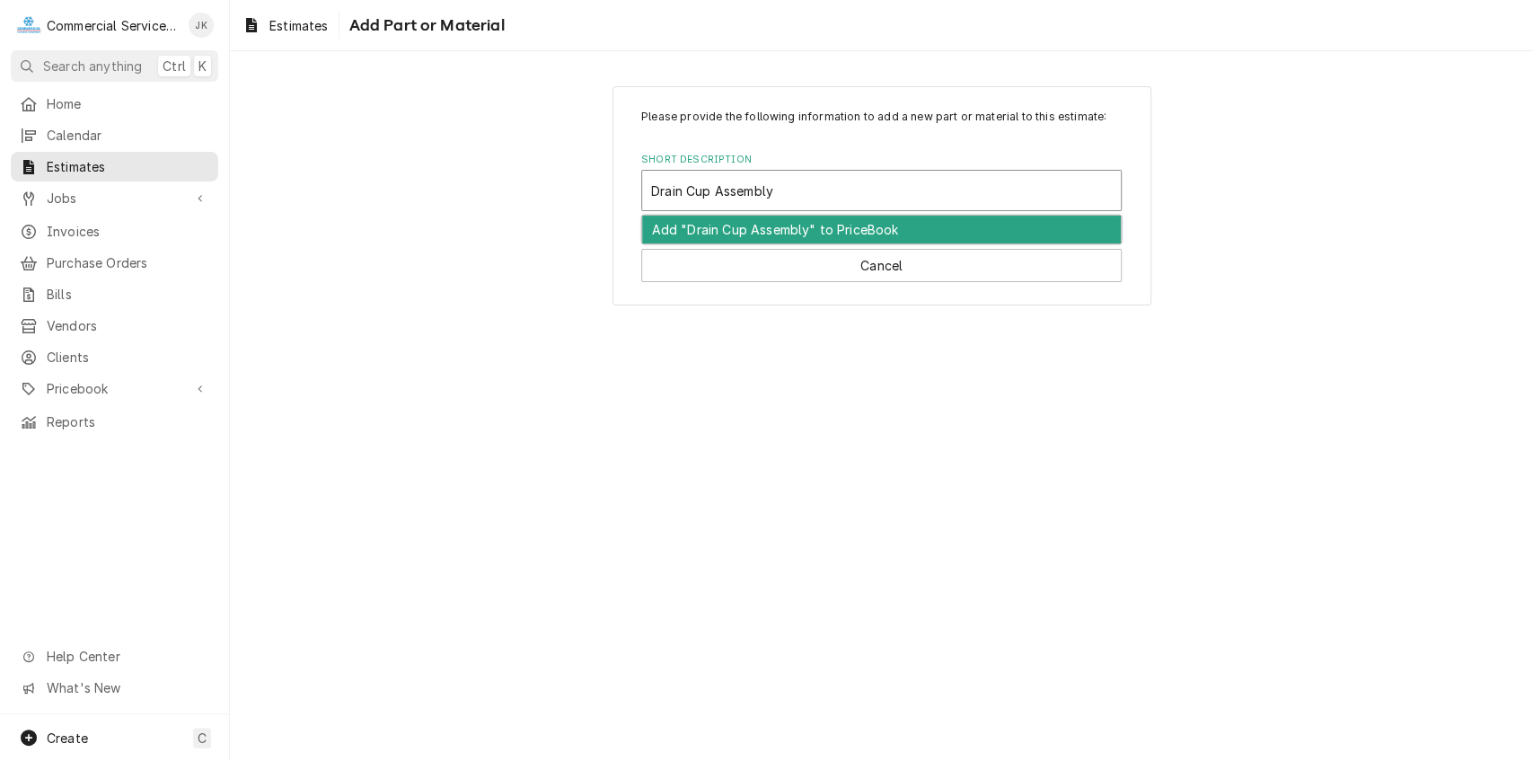
click at [651, 185] on input "Drain Cup Assembly" at bounding box center [714, 190] width 126 height 29
click at [812, 231] on div "Add "Cleveland Drain Cup Assembly" to PriceBook" at bounding box center [881, 230] width 479 height 28
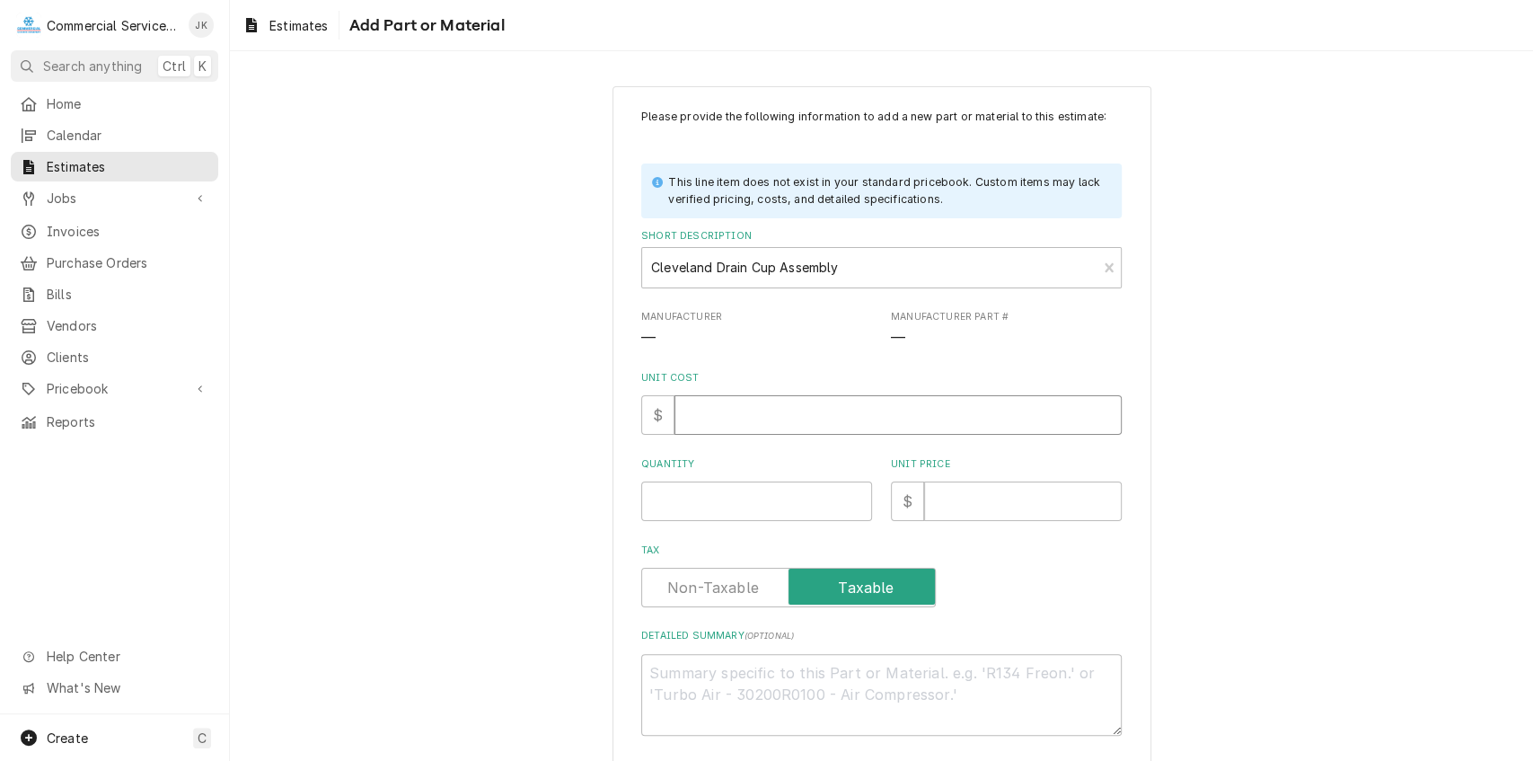
click at [704, 422] on input "Unit Cost" at bounding box center [898, 415] width 447 height 40
click at [679, 507] on input "Quantity" at bounding box center [756, 501] width 231 height 40
click at [949, 505] on input "Unit Price" at bounding box center [1023, 501] width 198 height 40
click at [680, 684] on textarea "Detailed Summary ( optional )" at bounding box center [881, 695] width 481 height 82
click at [957, 500] on input "1100.00" at bounding box center [1023, 501] width 198 height 40
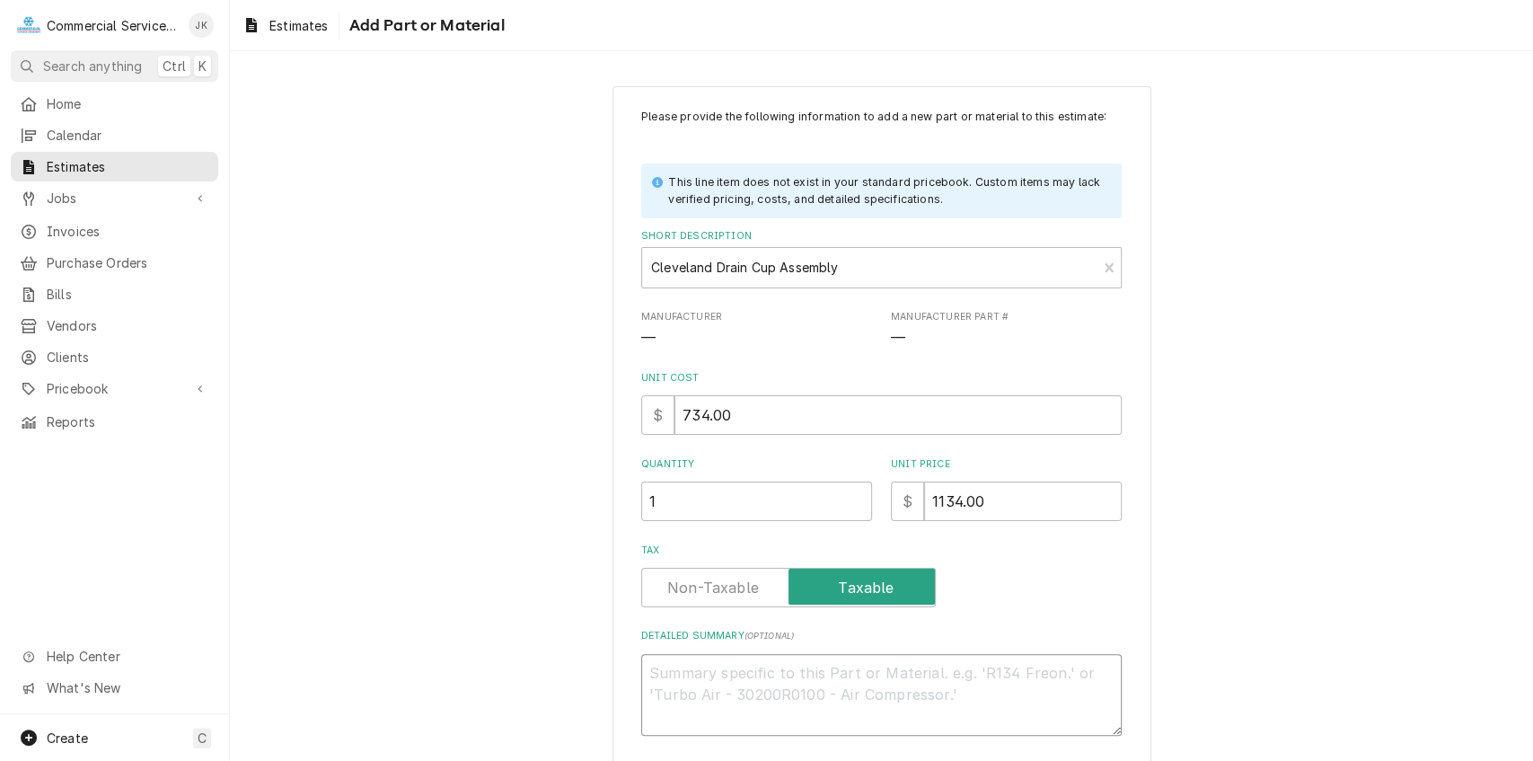
click at [663, 667] on textarea "Detailed Summary ( optional )" at bounding box center [881, 695] width 481 height 82
click at [942, 499] on input "1134.00" at bounding box center [1023, 501] width 198 height 40
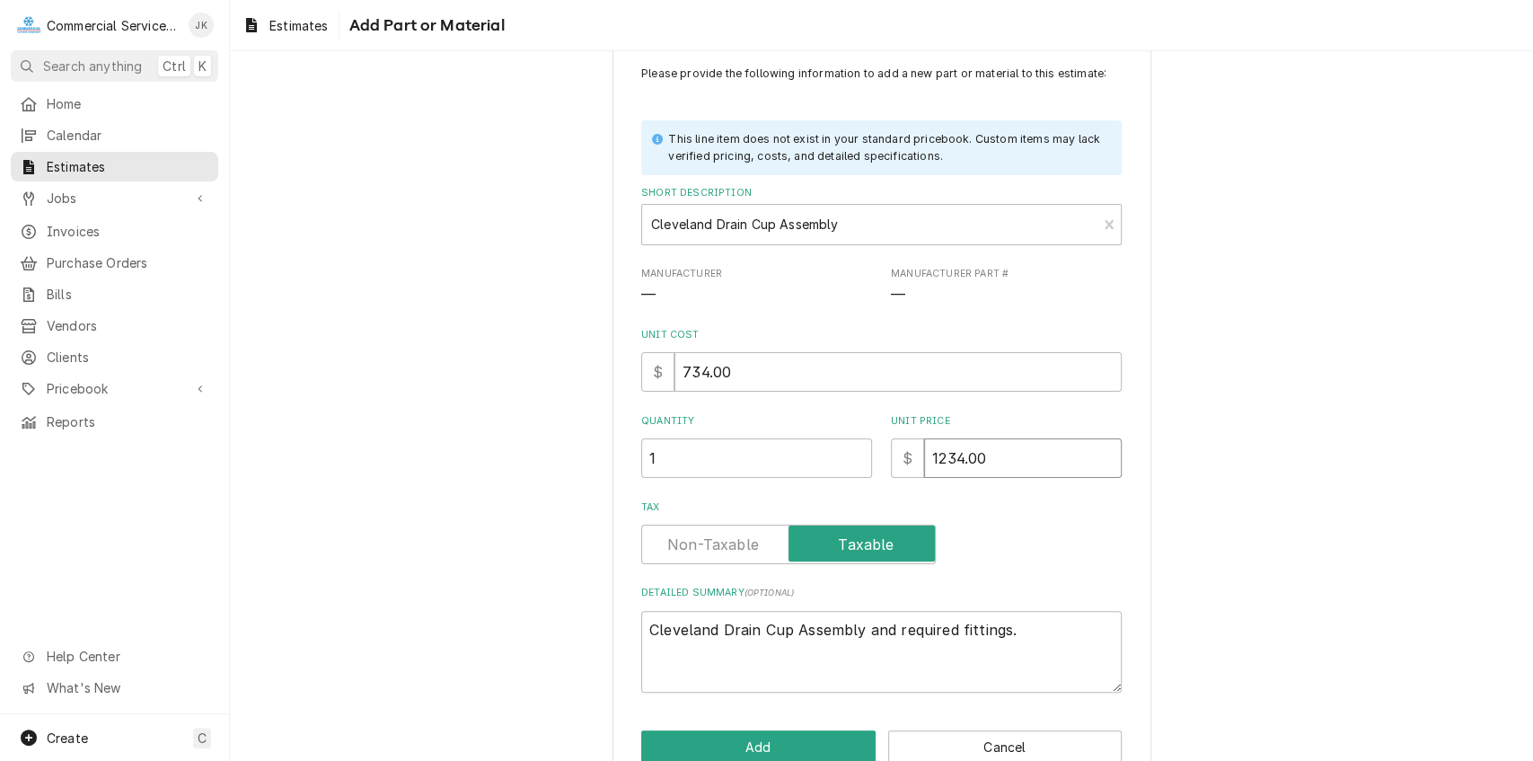
scroll to position [84, 0]
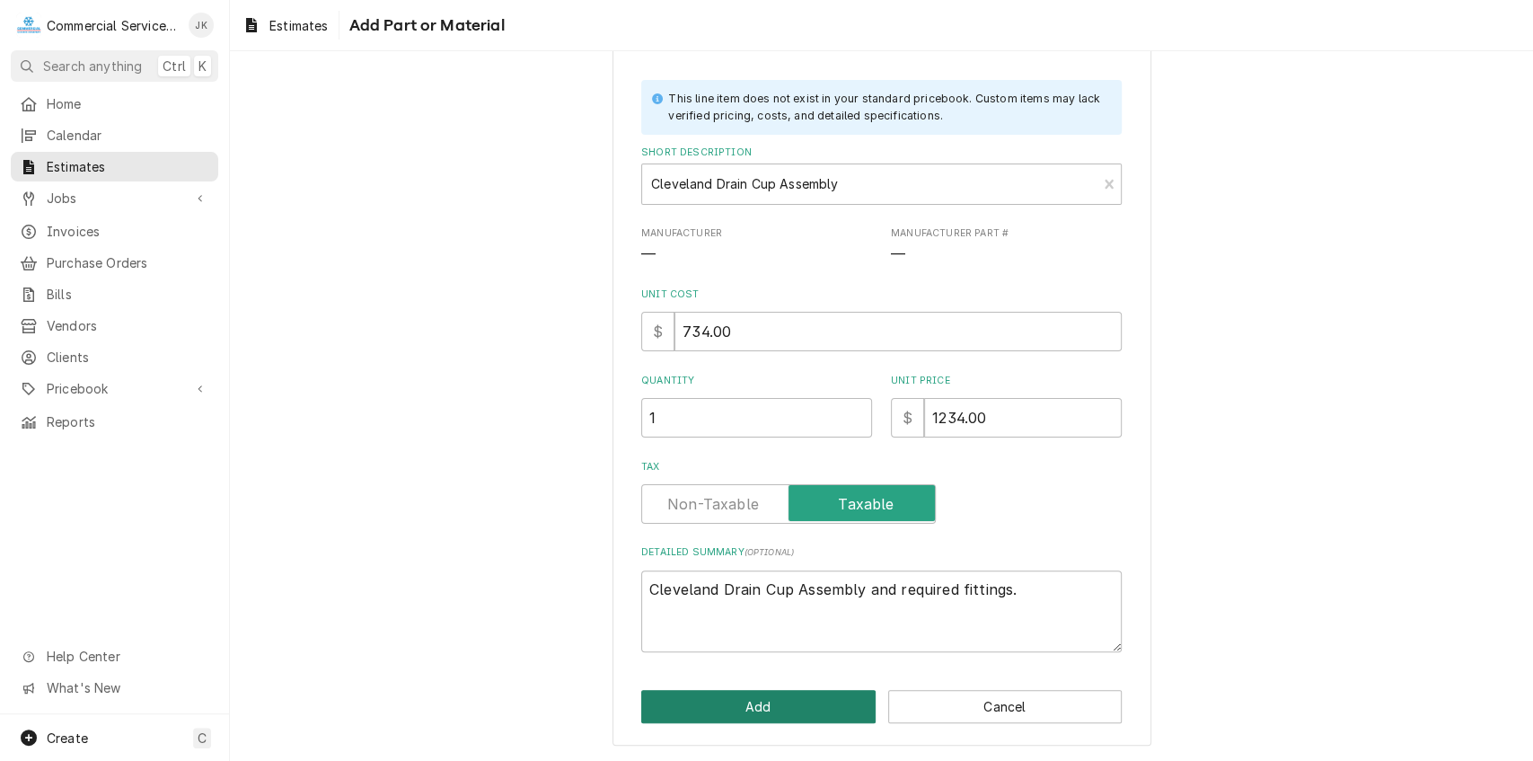
click at [747, 698] on button "Add" at bounding box center [758, 706] width 234 height 33
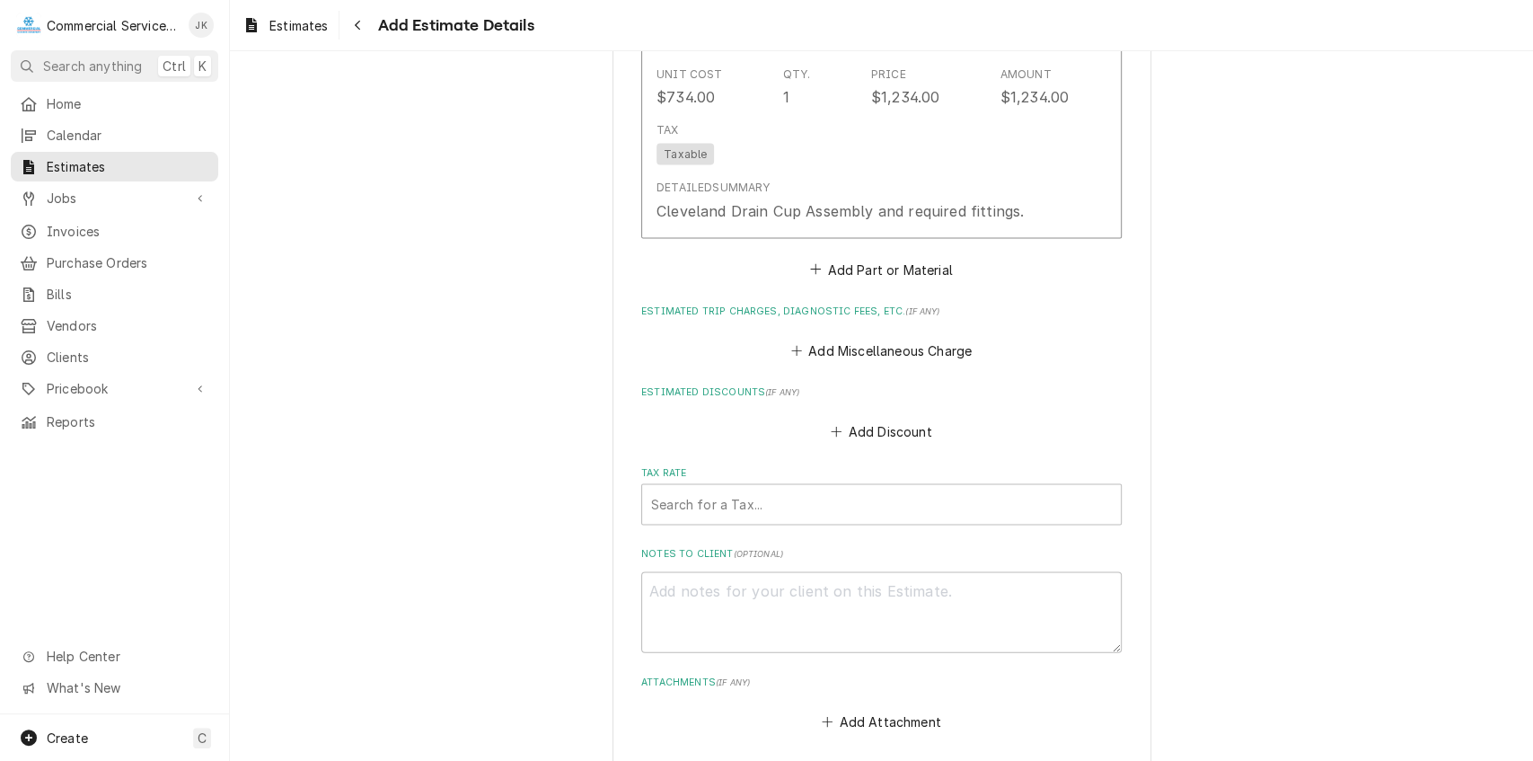
scroll to position [2357, 0]
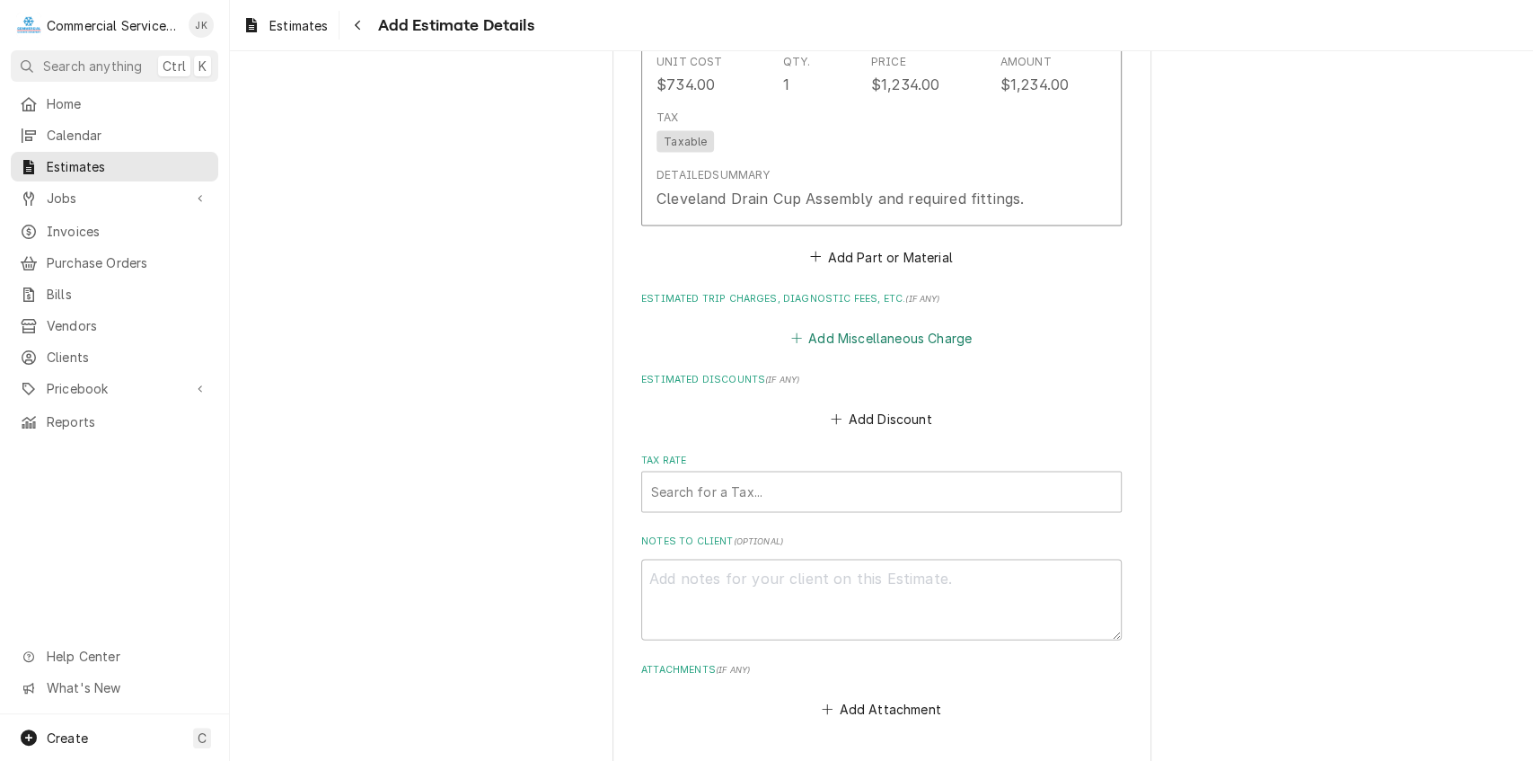
click at [848, 351] on button "Add Miscellaneous Charge" at bounding box center [881, 338] width 187 height 25
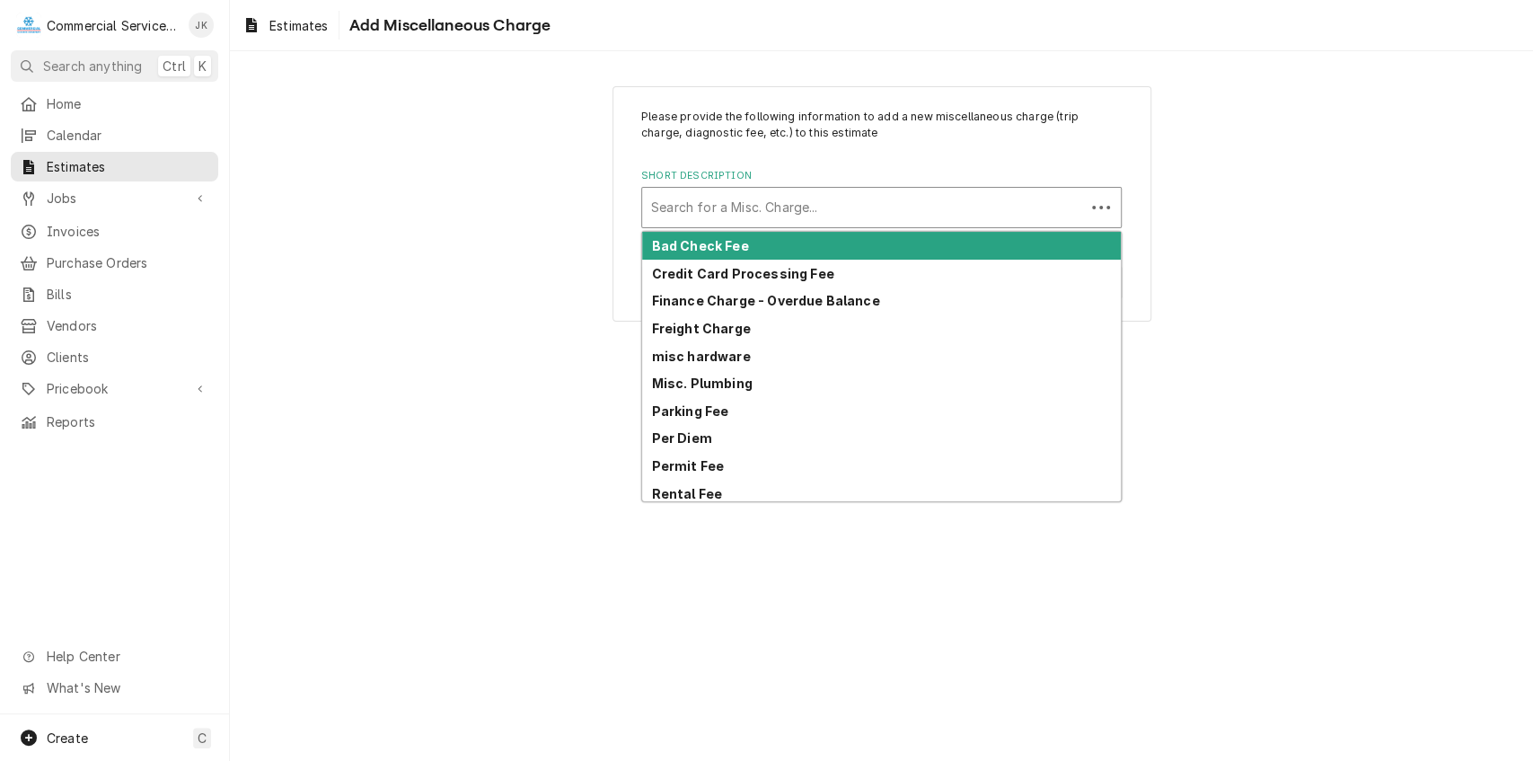
click at [671, 201] on div "Short Description" at bounding box center [863, 207] width 425 height 32
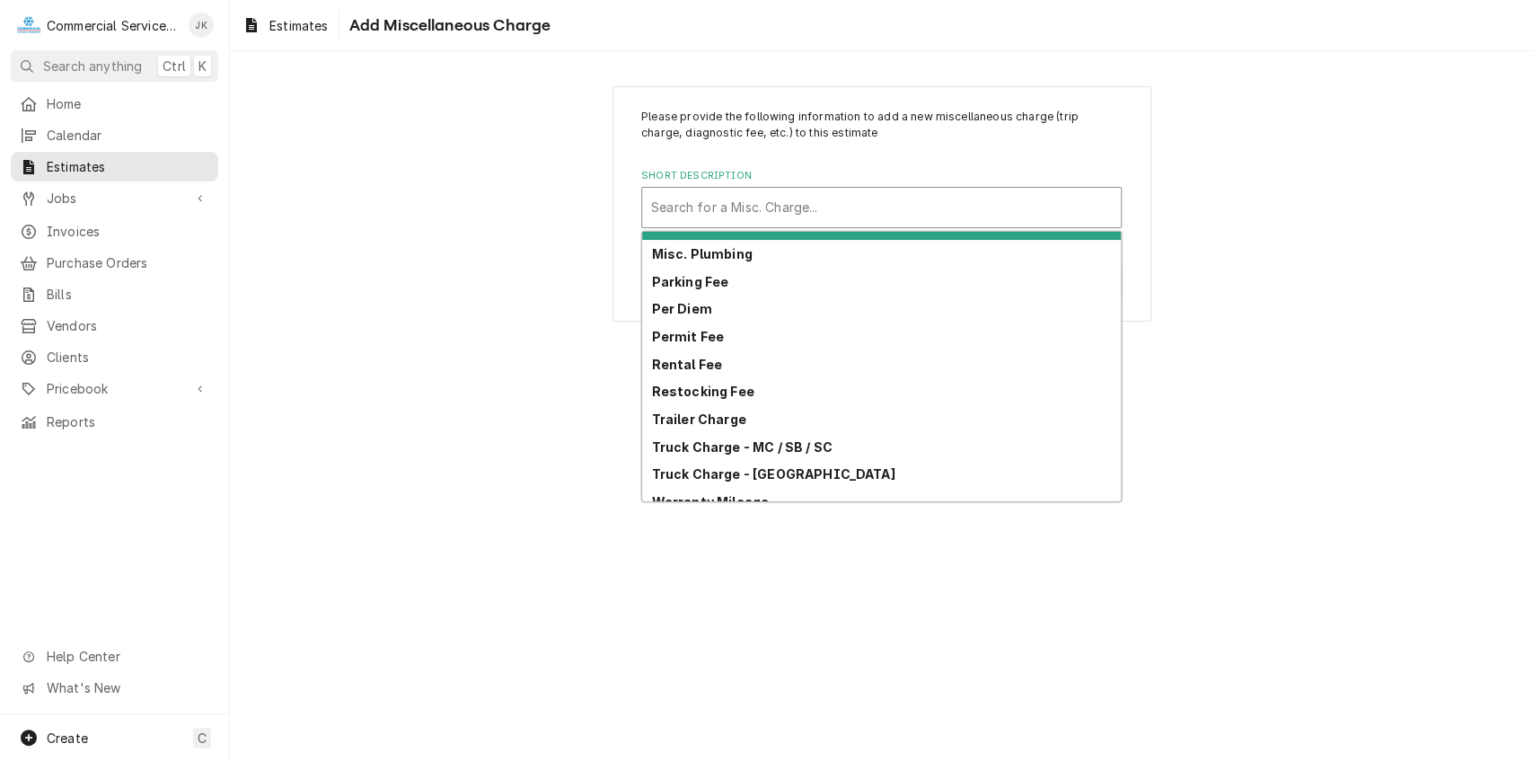
scroll to position [143, 0]
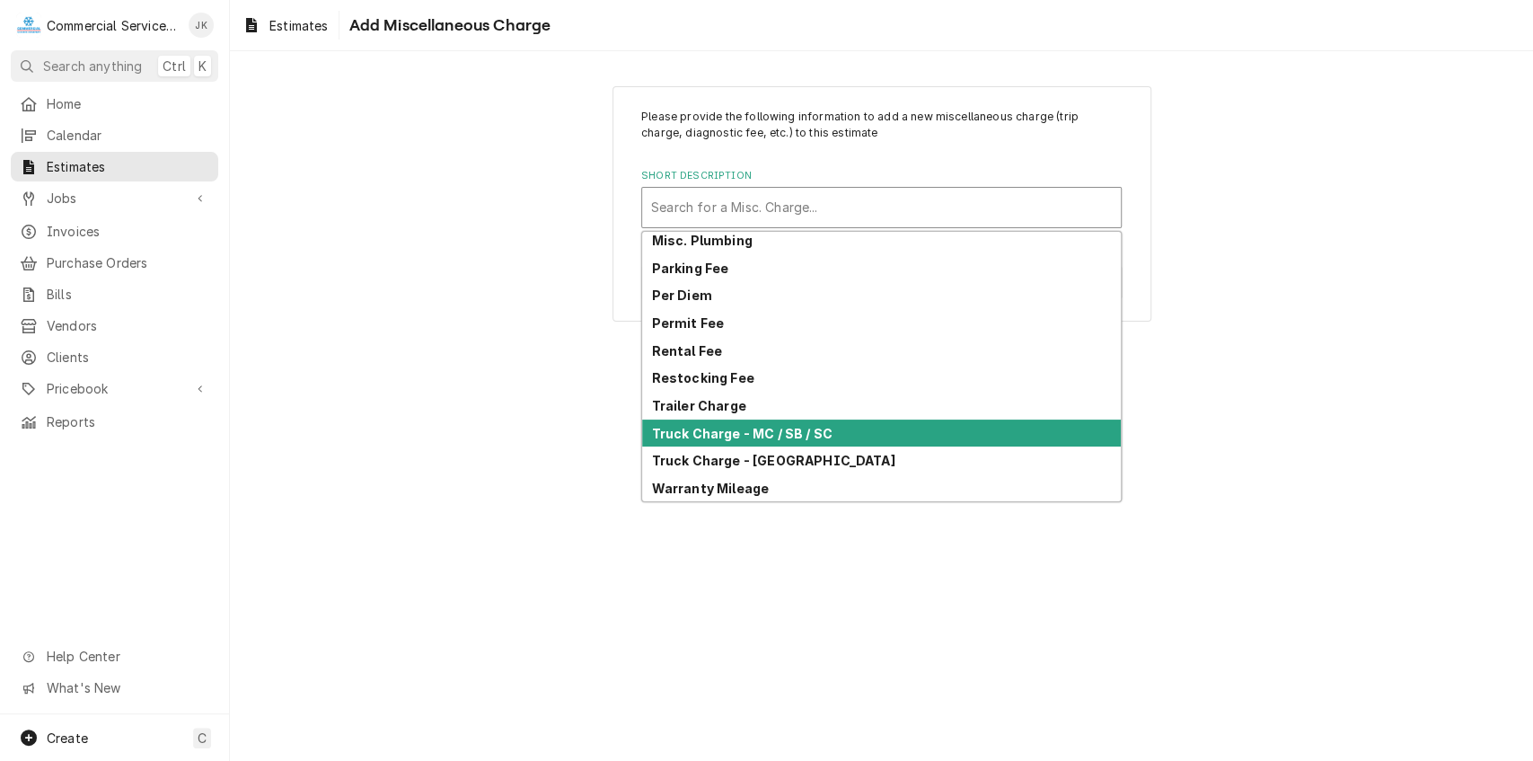
click at [710, 437] on strong "Truck Charge - MC / SB / SC" at bounding box center [742, 433] width 181 height 15
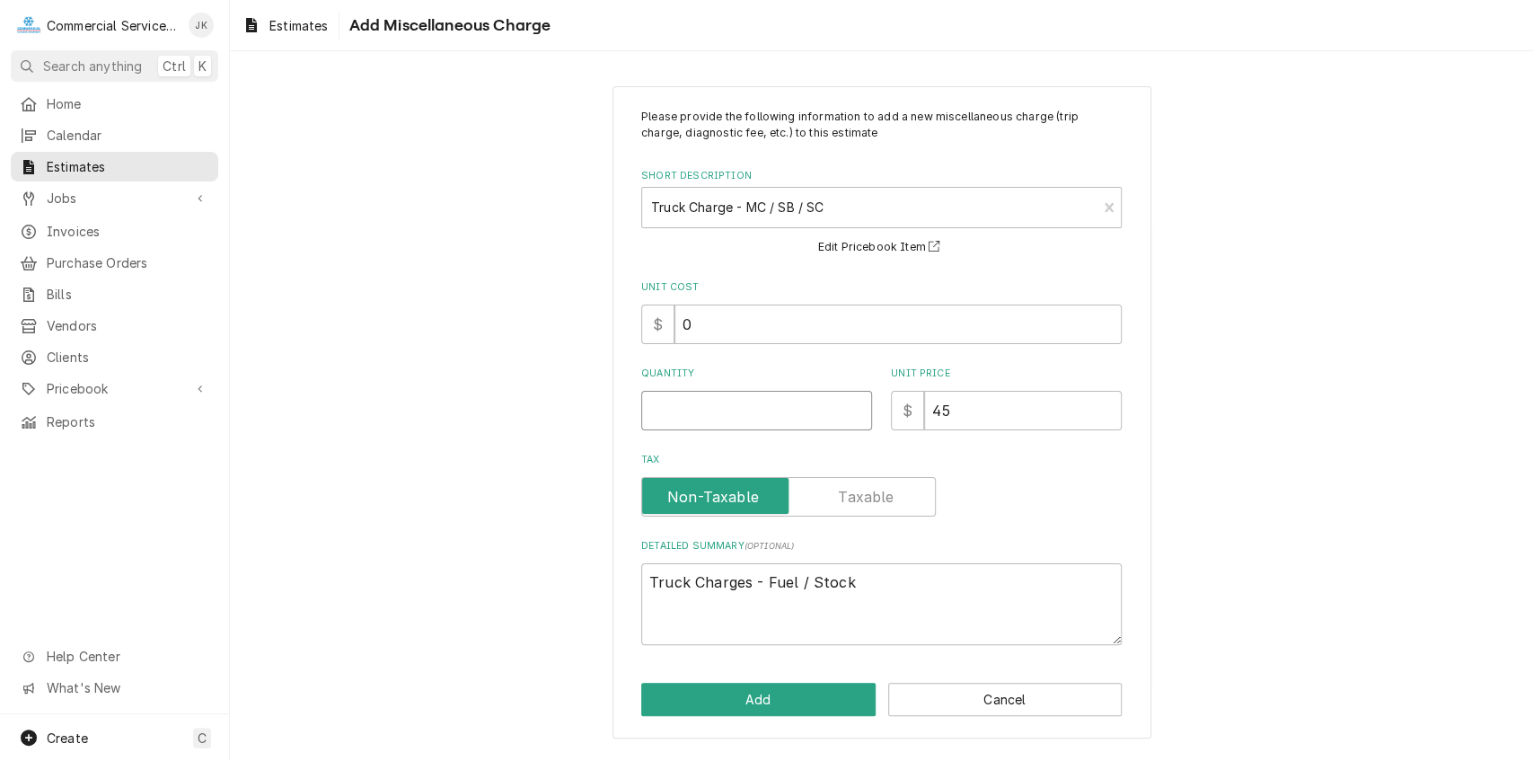
click at [670, 418] on input "Quantity" at bounding box center [756, 411] width 231 height 40
click at [765, 702] on button "Add" at bounding box center [758, 699] width 234 height 33
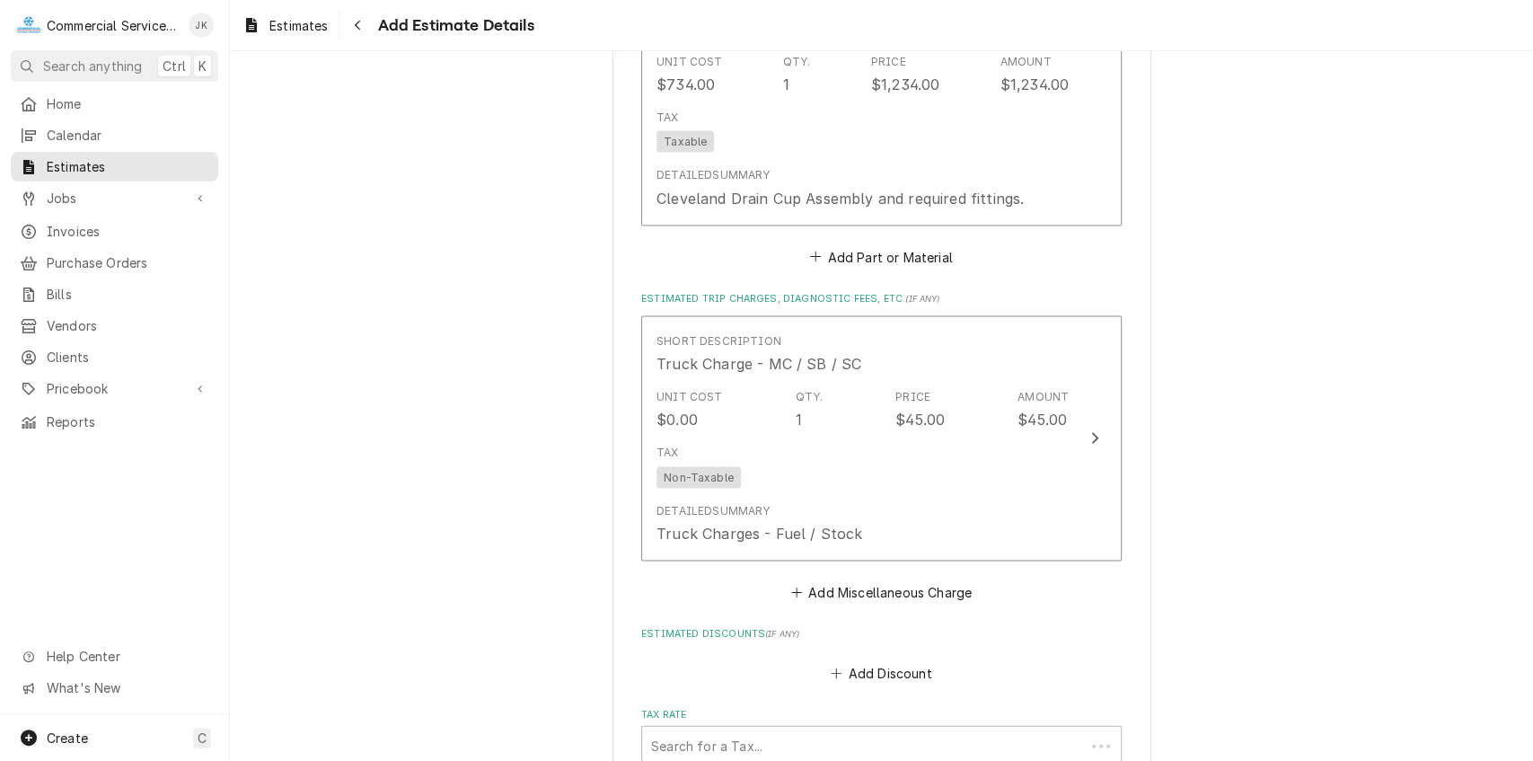
scroll to position [2336, 0]
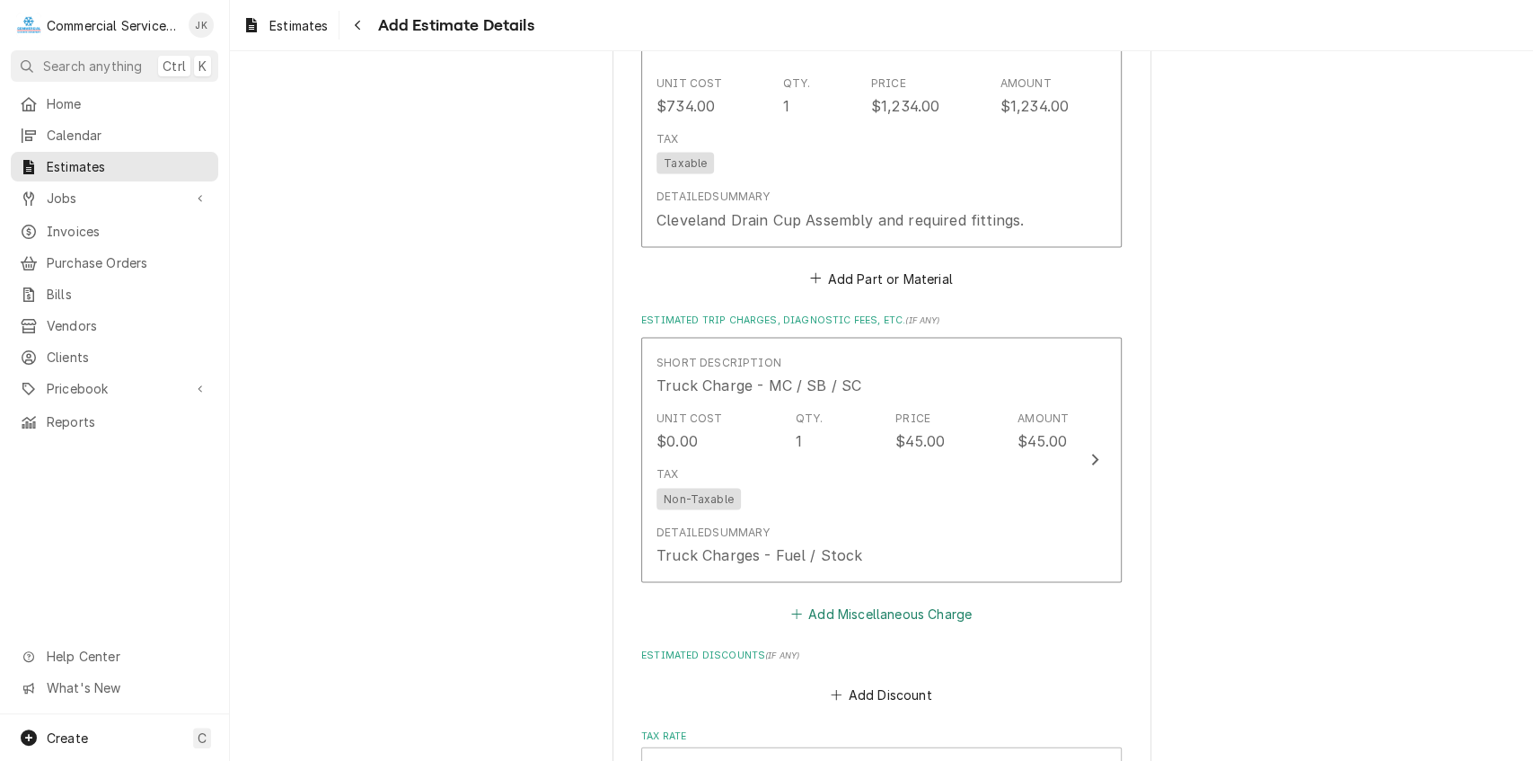
click at [893, 625] on button "Add Miscellaneous Charge" at bounding box center [881, 612] width 187 height 25
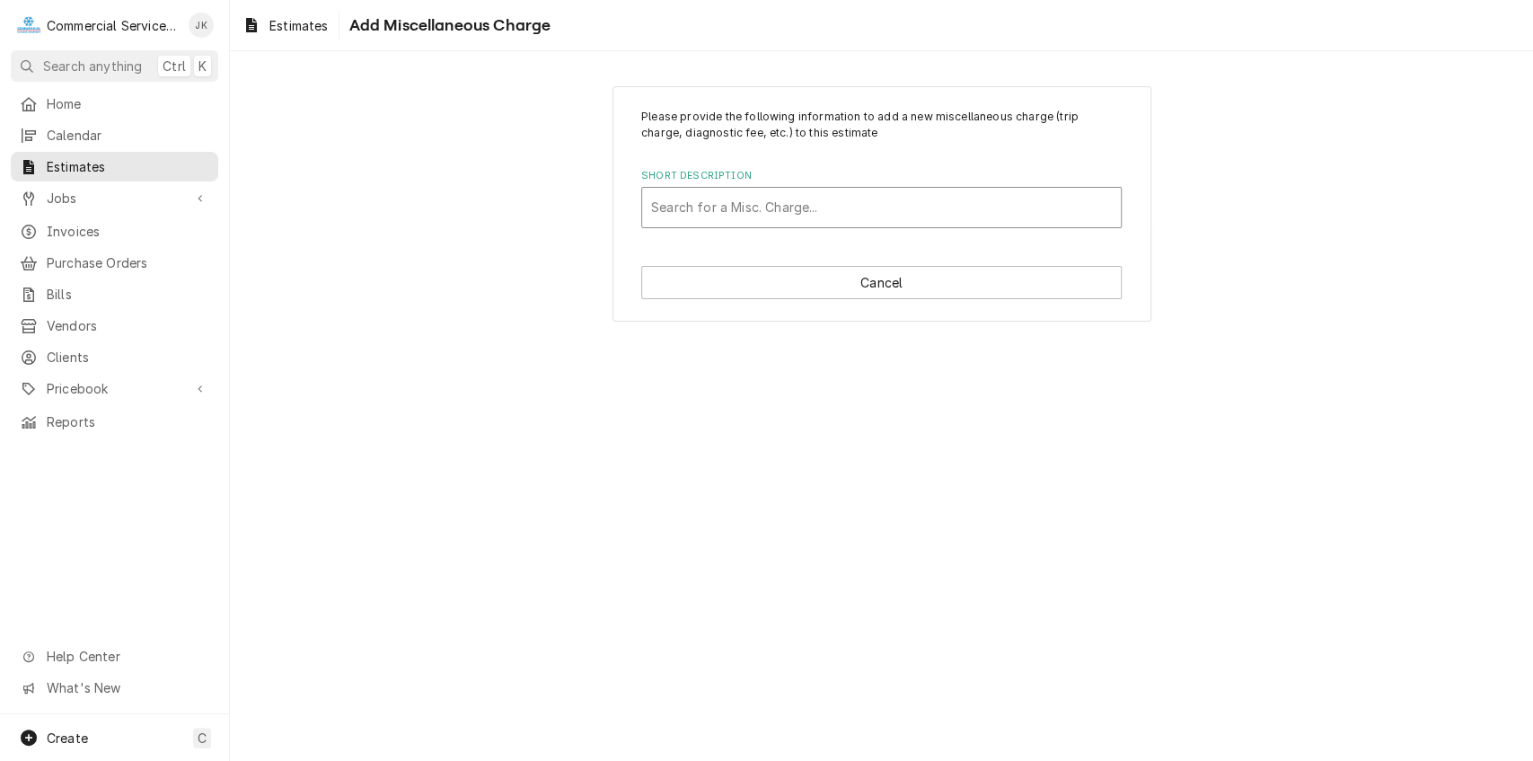
click at [672, 205] on div "Short Description" at bounding box center [881, 207] width 461 height 32
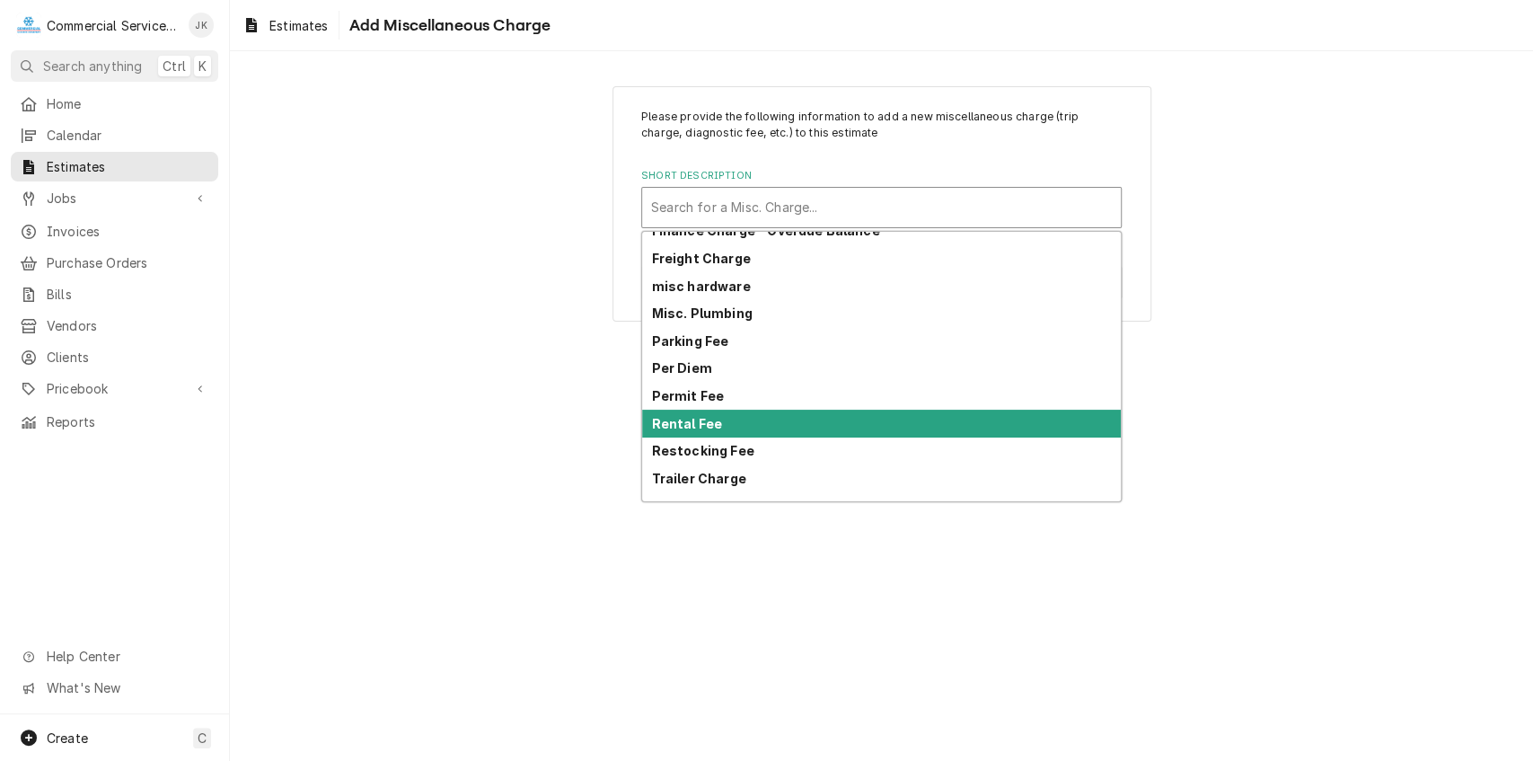
scroll to position [57, 0]
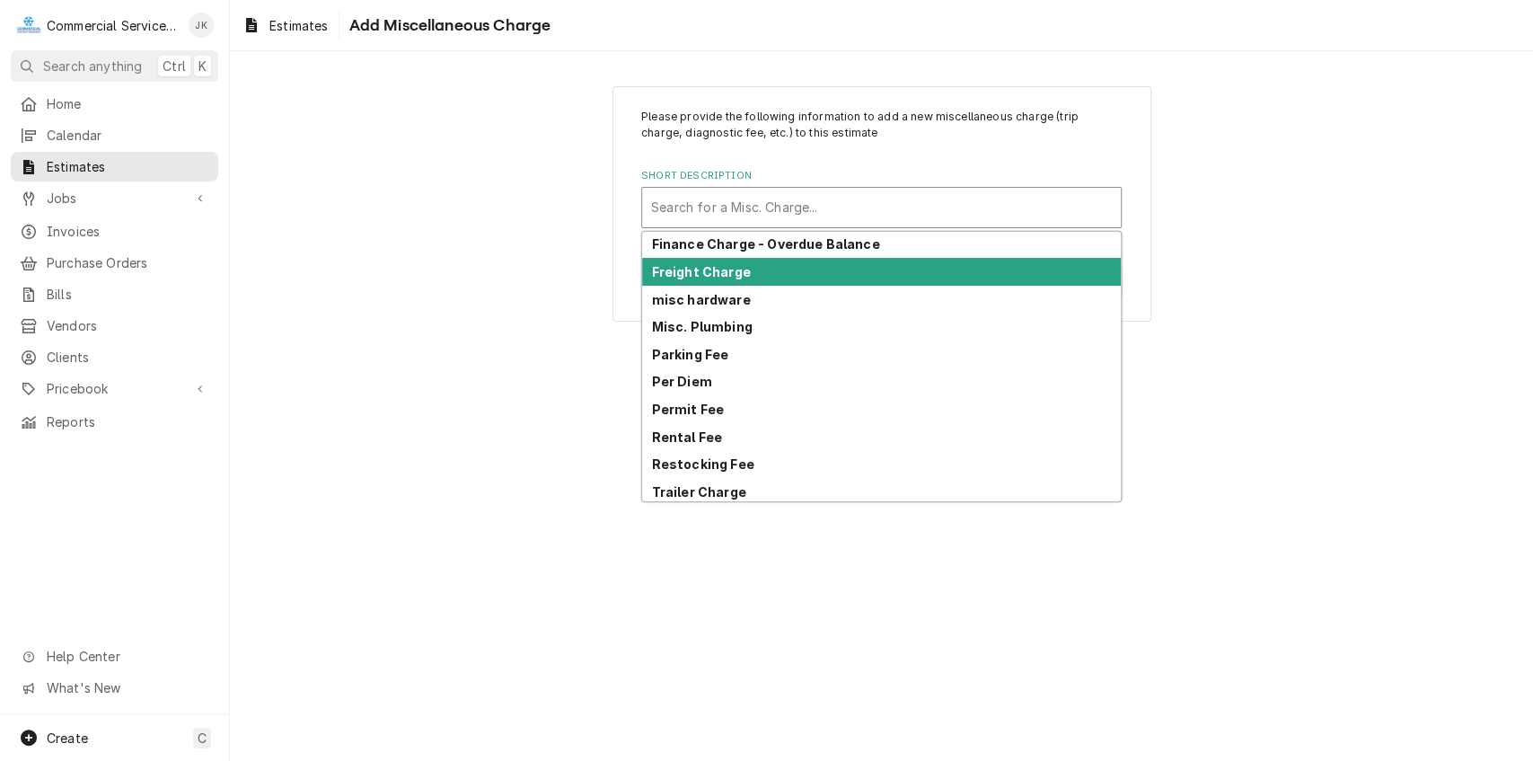
click at [692, 275] on strong "Freight Charge" at bounding box center [701, 271] width 99 height 15
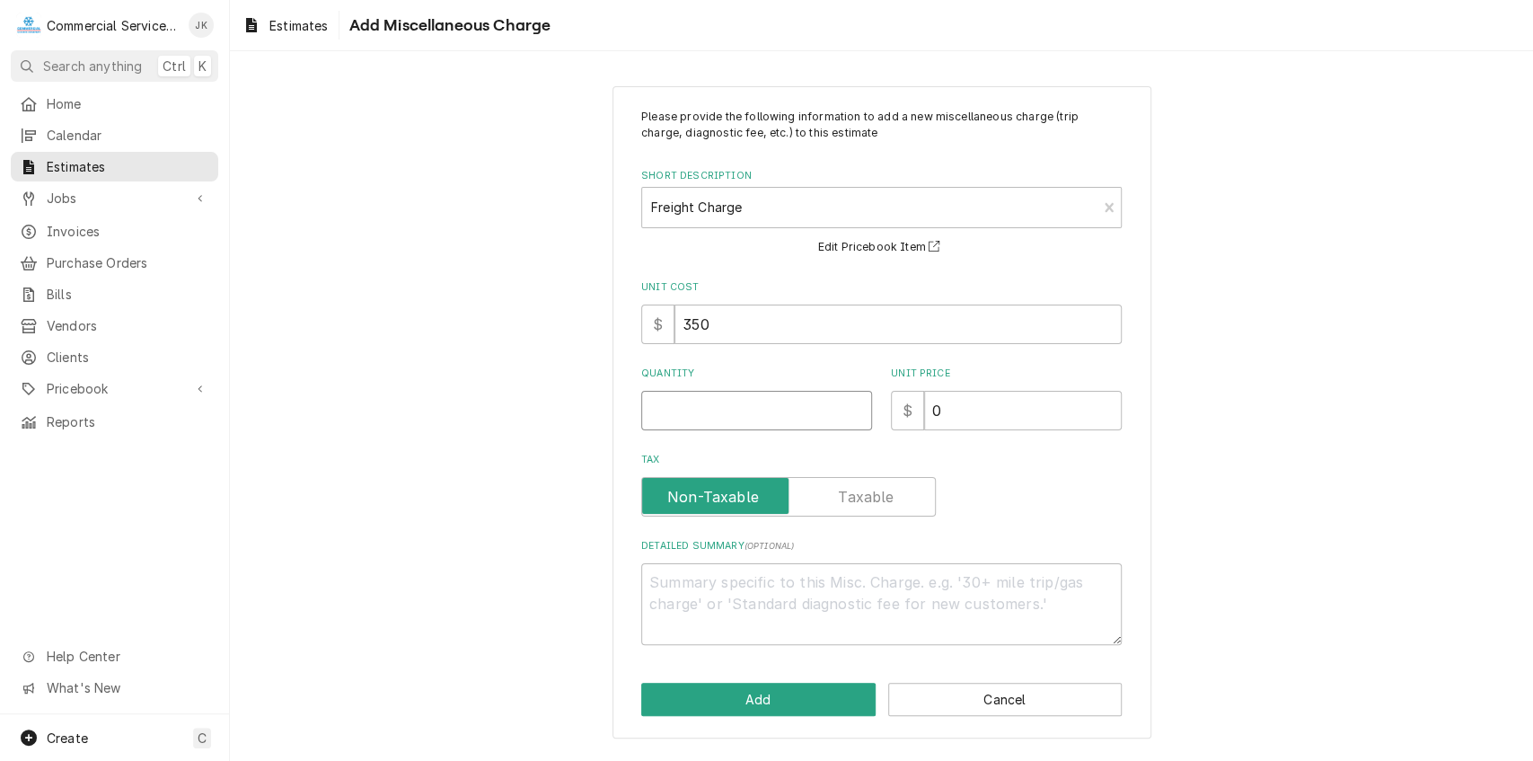
click at [668, 425] on input "Quantity" at bounding box center [756, 411] width 231 height 40
click at [720, 327] on input "350" at bounding box center [898, 325] width 447 height 40
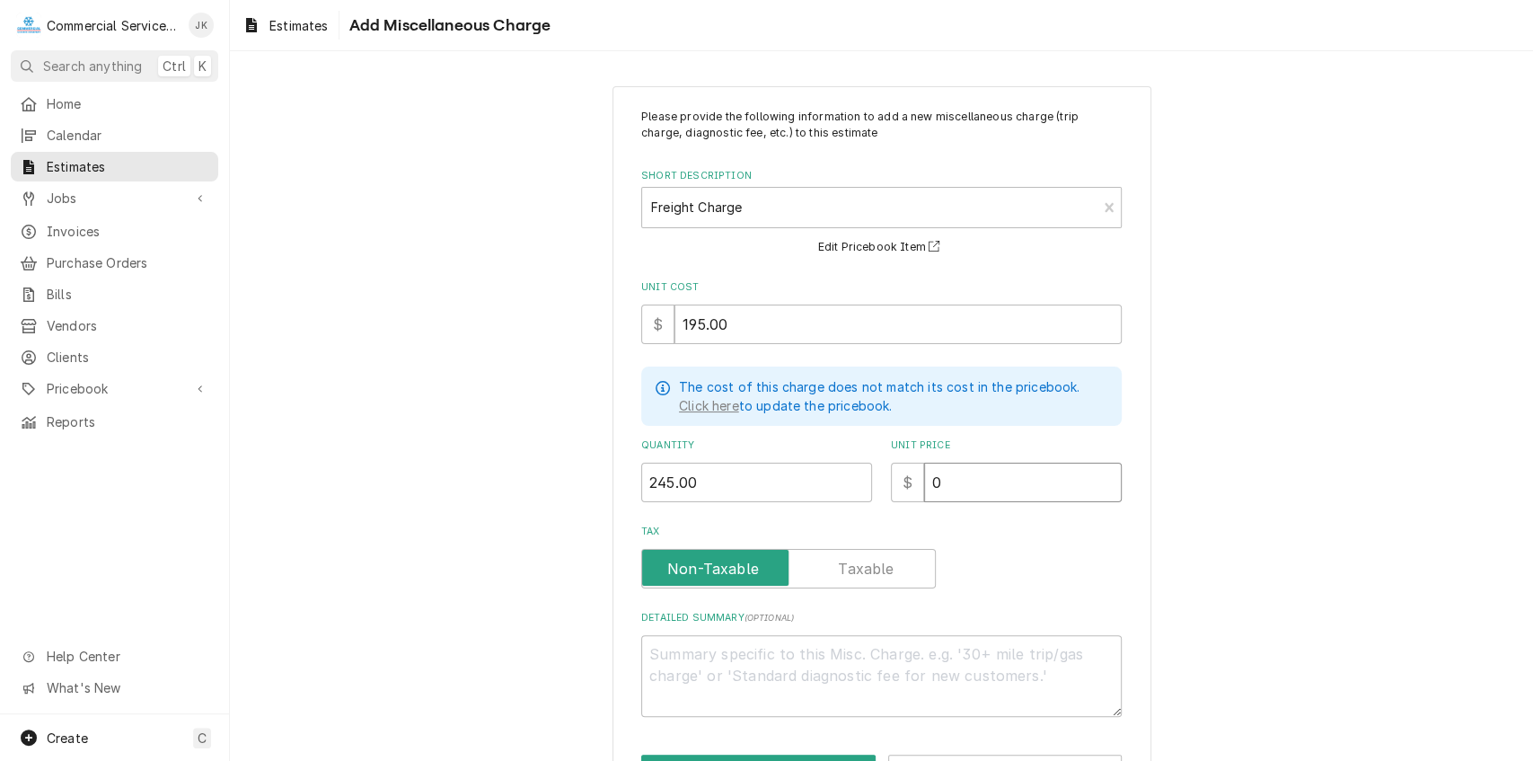
click at [950, 480] on input "0" at bounding box center [1023, 483] width 198 height 40
click at [671, 658] on textarea "Detailed Summary ( optional )" at bounding box center [881, 676] width 481 height 82
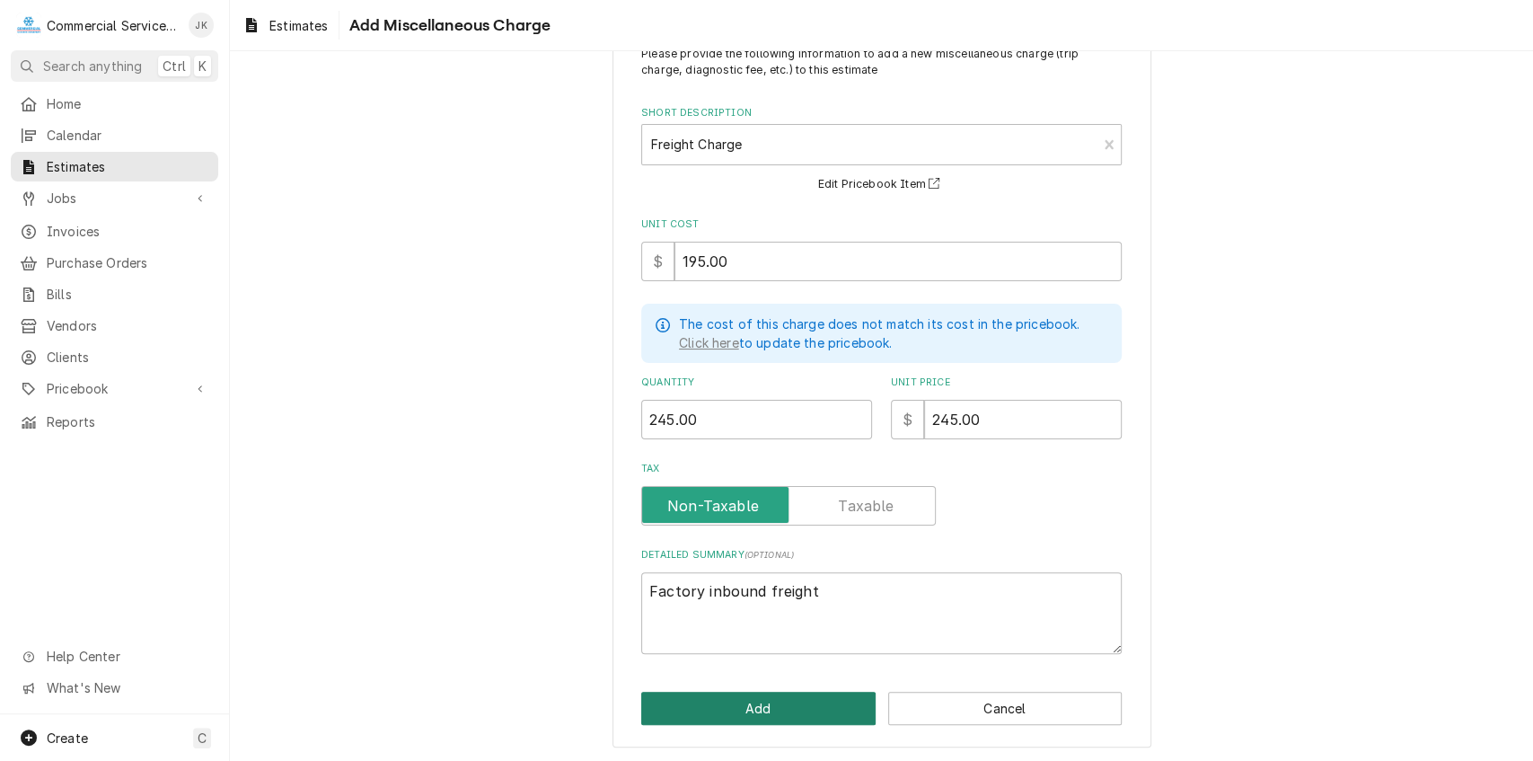
click at [728, 694] on button "Add" at bounding box center [758, 708] width 234 height 33
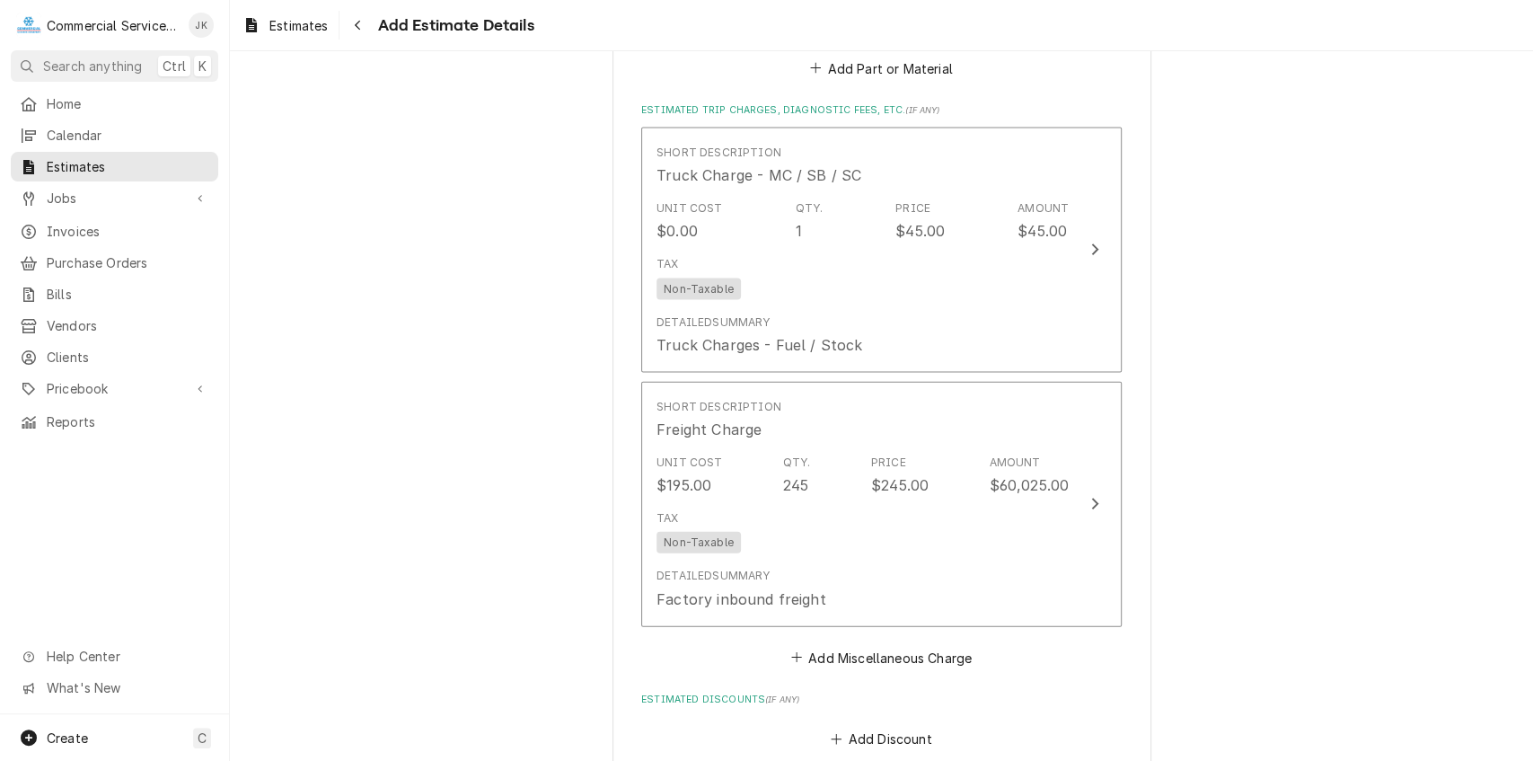
scroll to position [2494, 0]
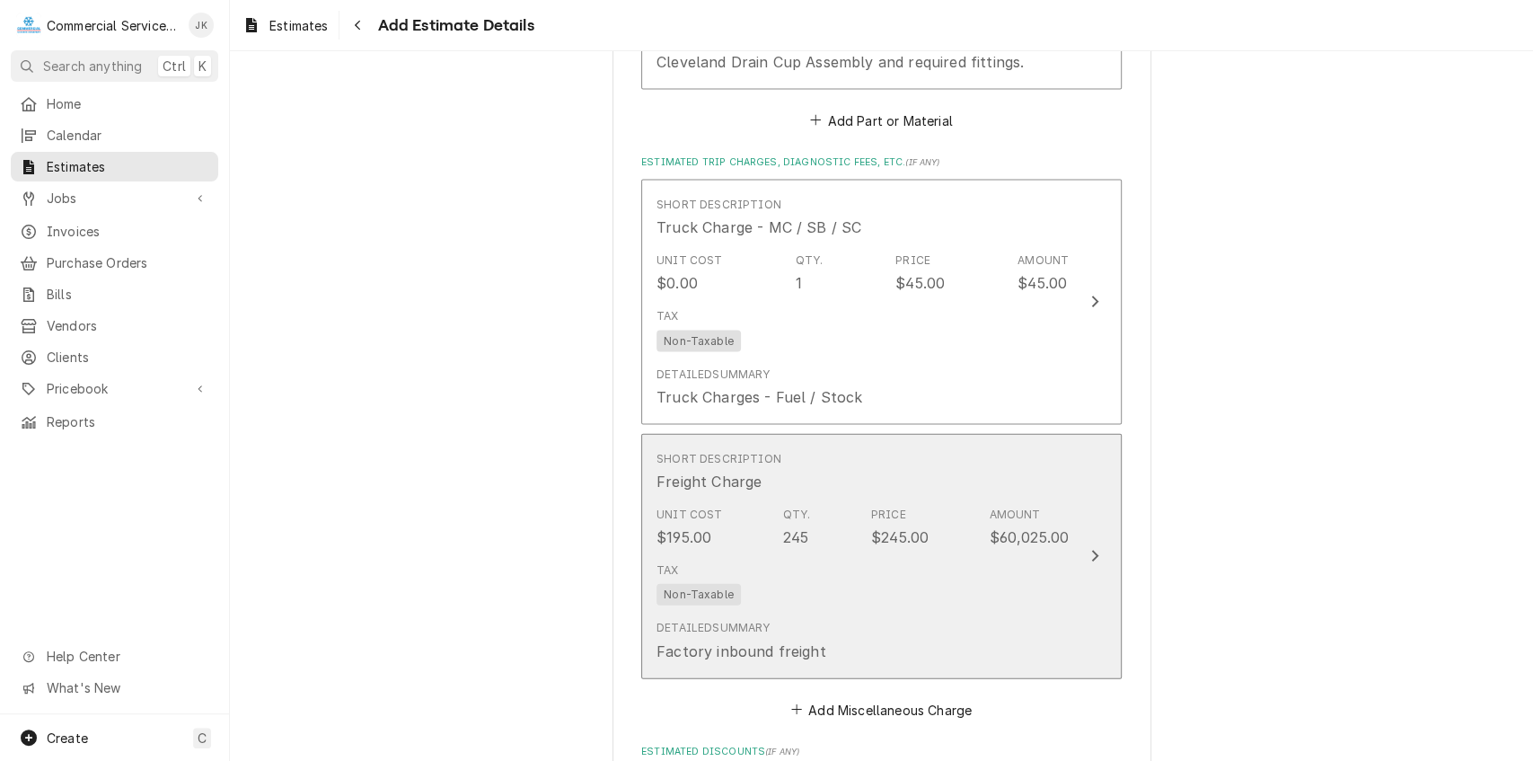
click at [841, 665] on div "Detailed Summary Factory inbound freight" at bounding box center [863, 641] width 412 height 56
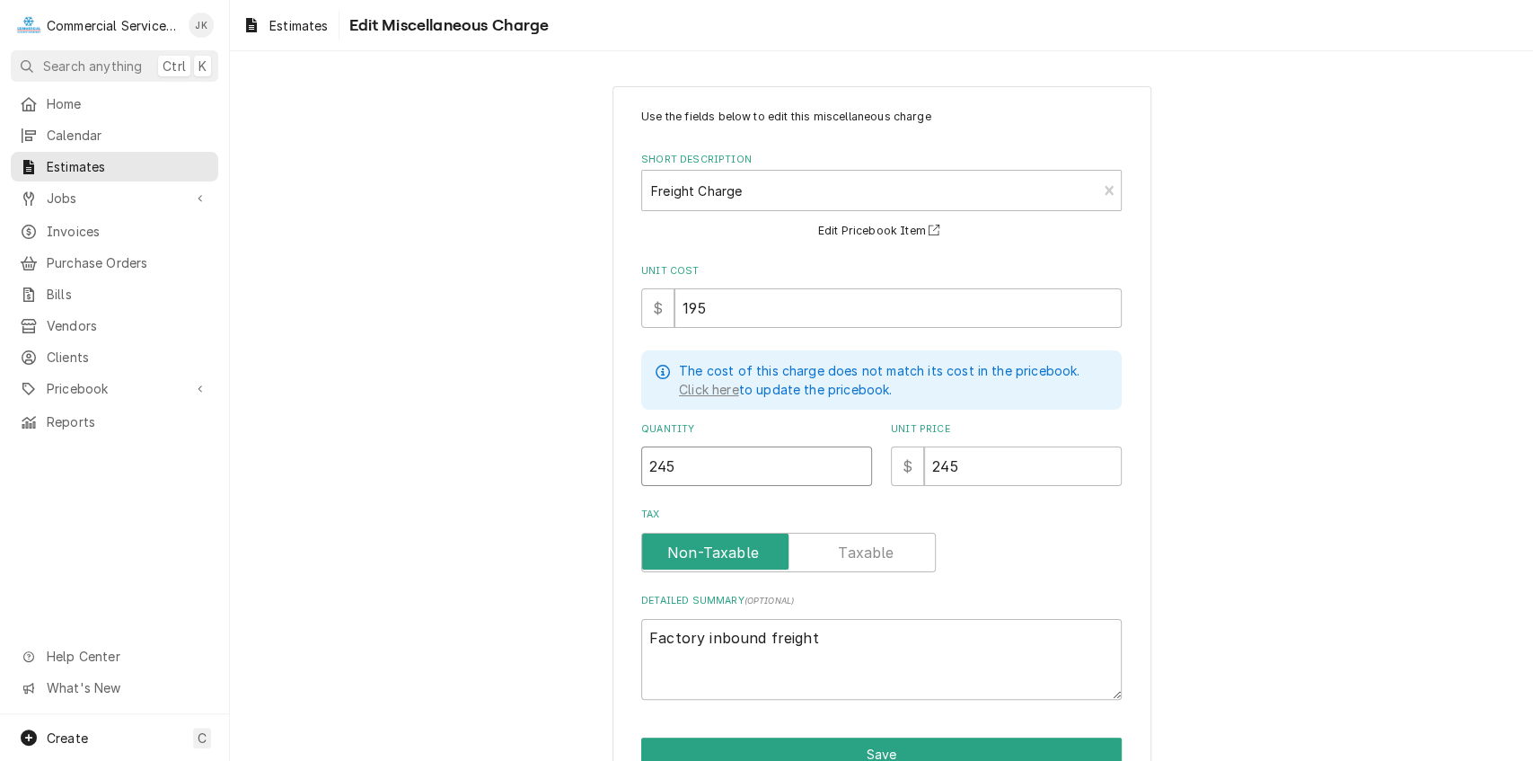
click at [690, 463] on input "245" at bounding box center [756, 466] width 231 height 40
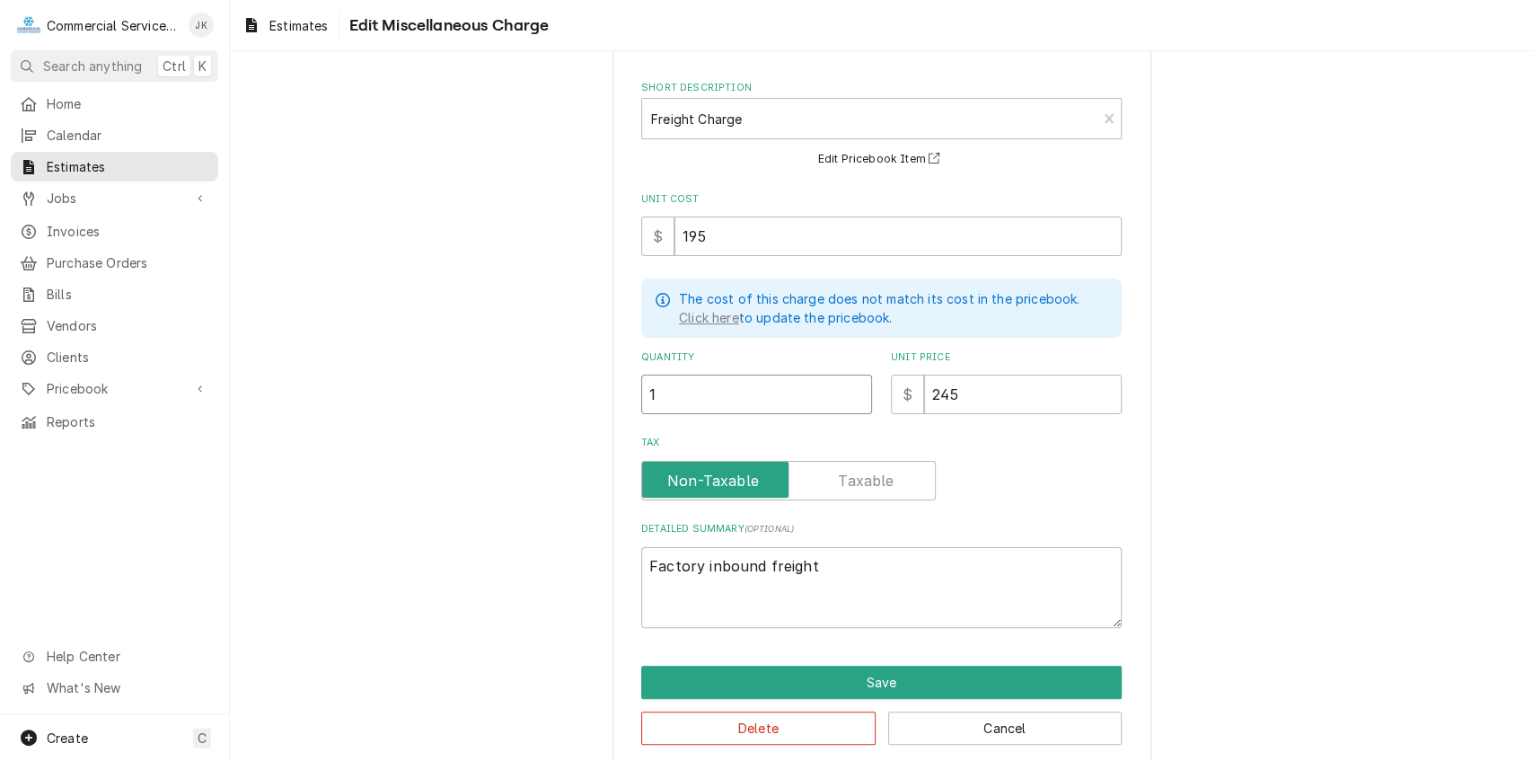
scroll to position [73, 0]
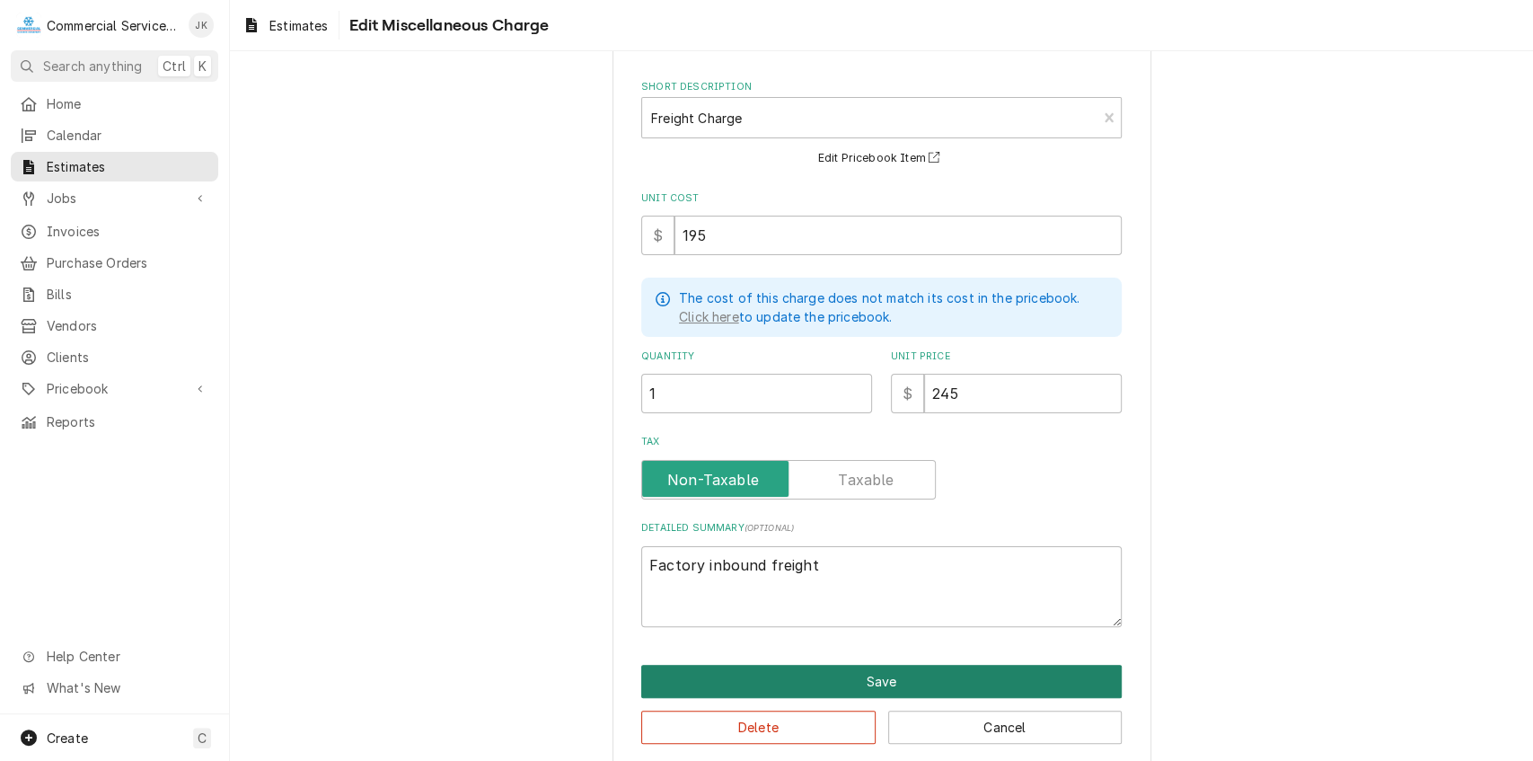
click at [799, 684] on button "Save" at bounding box center [881, 681] width 481 height 33
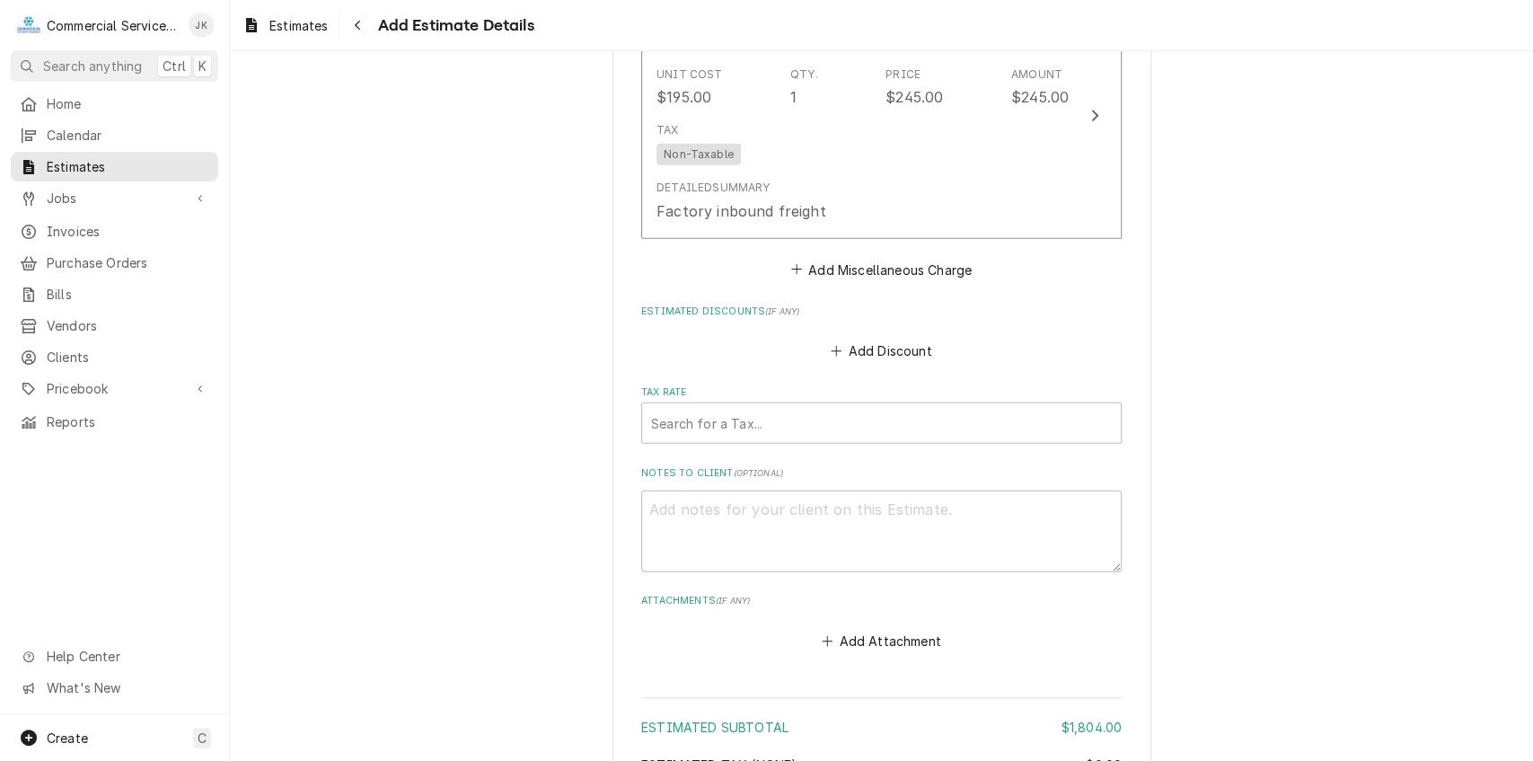
scroll to position [3308, 0]
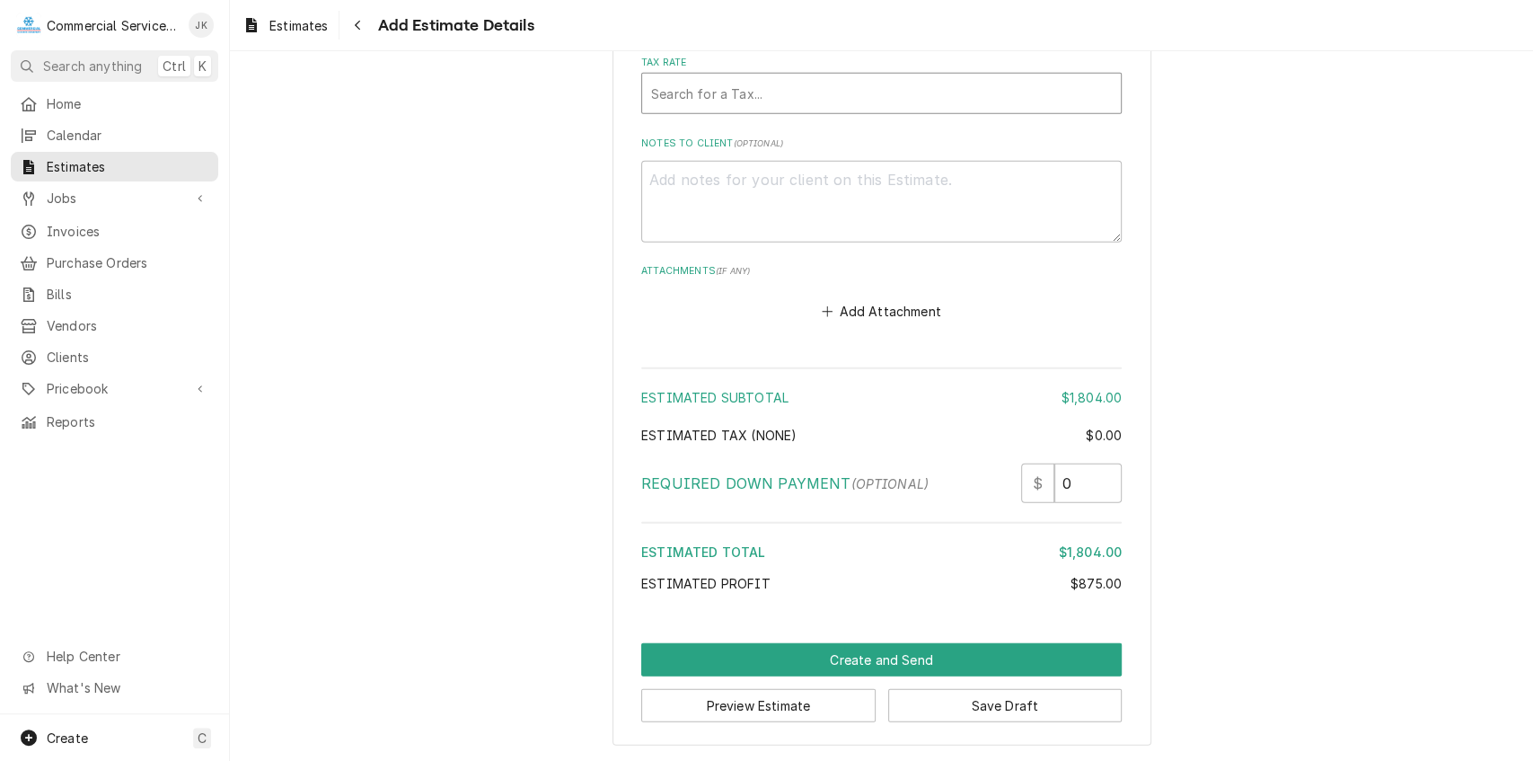
click at [661, 89] on div "Tax Rate" at bounding box center [881, 93] width 461 height 32
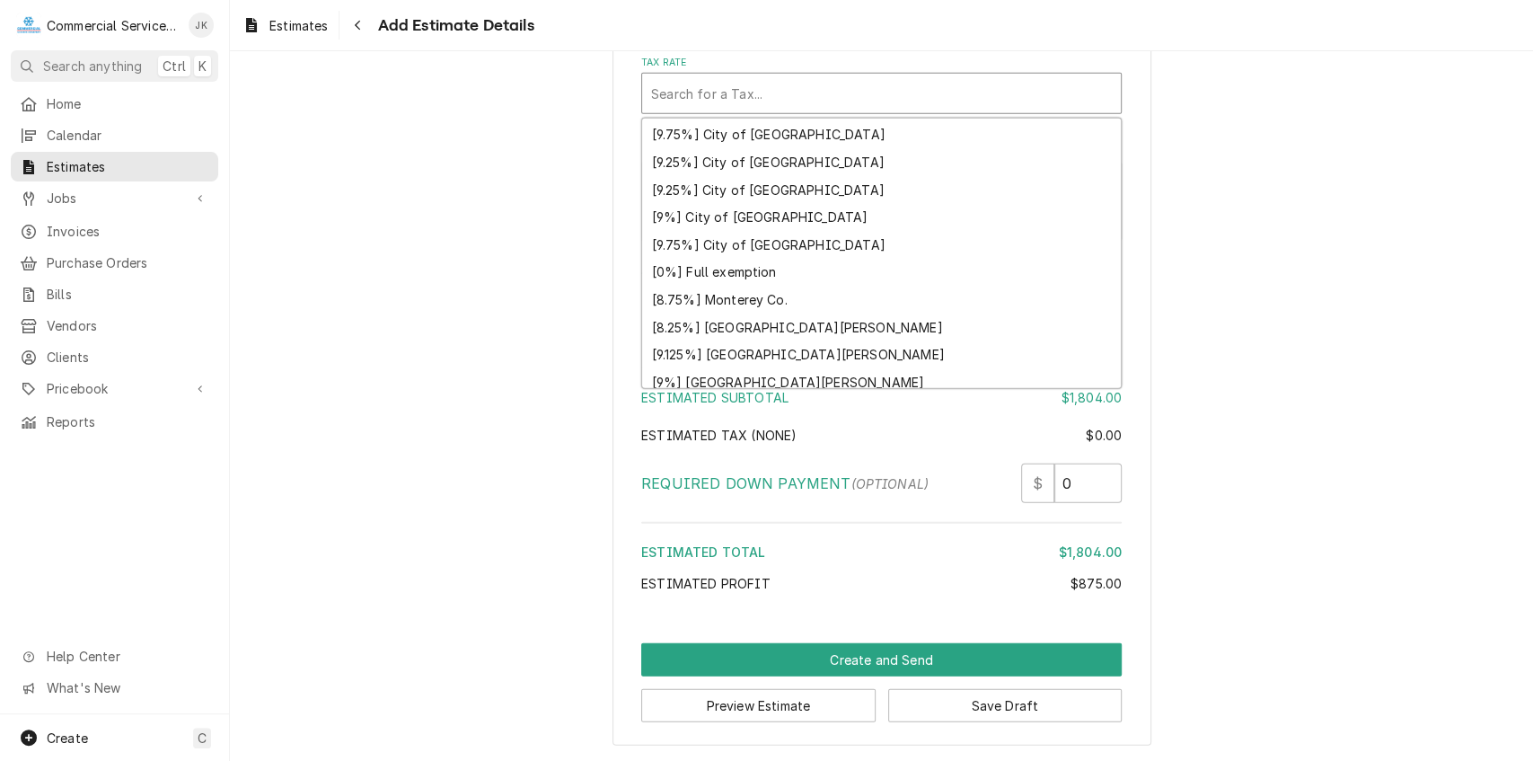
scroll to position [472, 0]
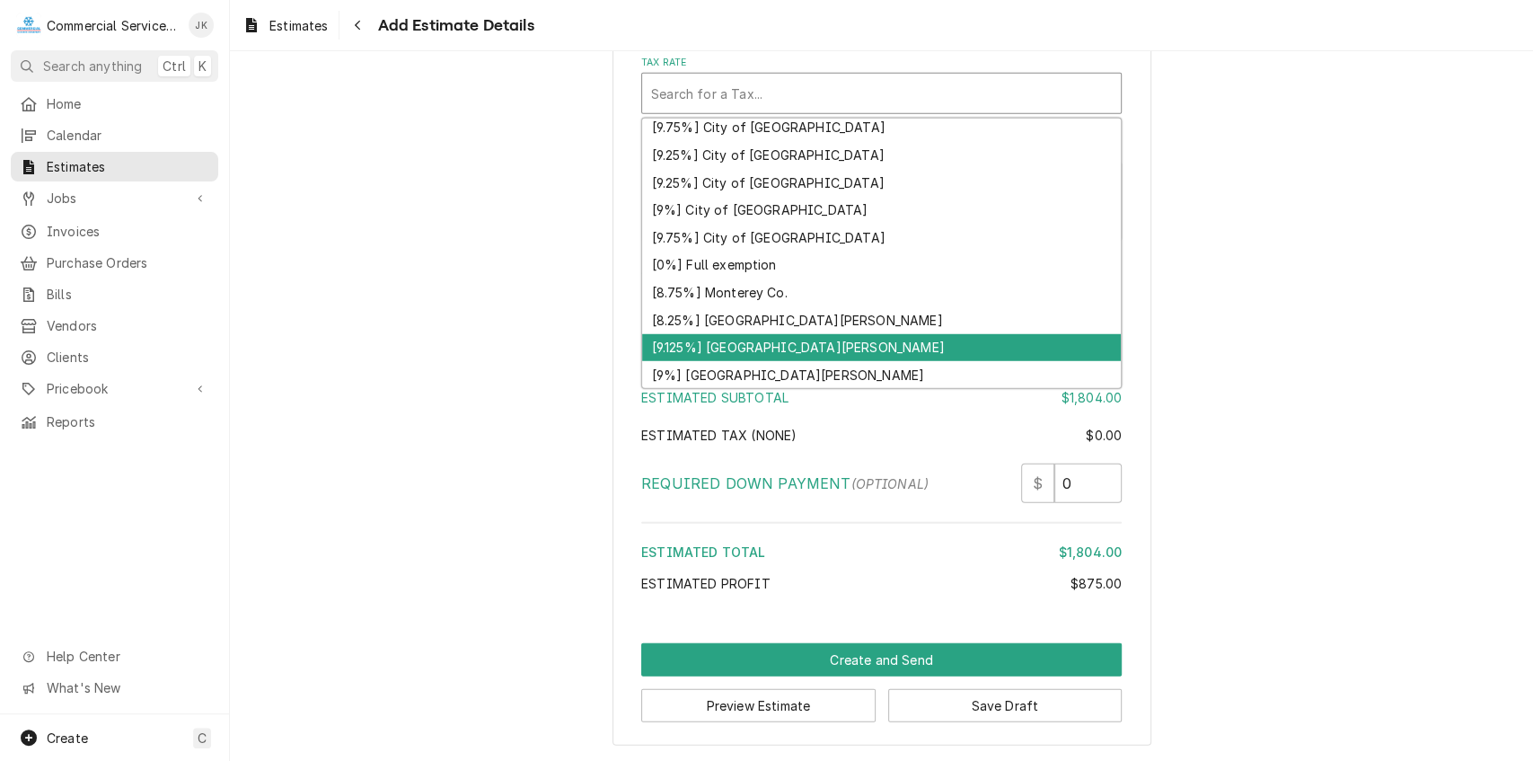
click at [729, 346] on div "[9.125%] Santa Clara" at bounding box center [881, 348] width 479 height 28
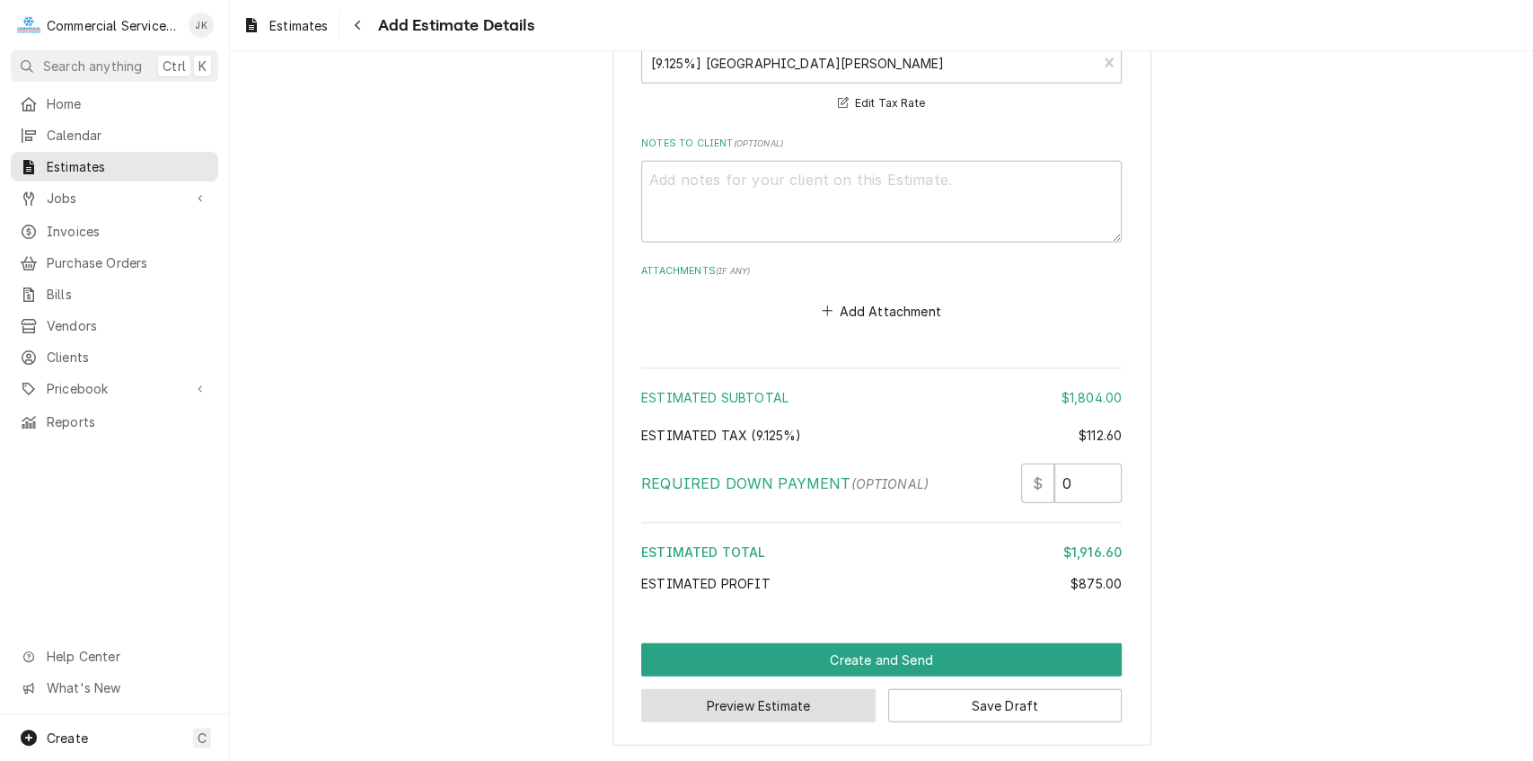
click at [749, 722] on button "Preview Estimate" at bounding box center [758, 705] width 234 height 33
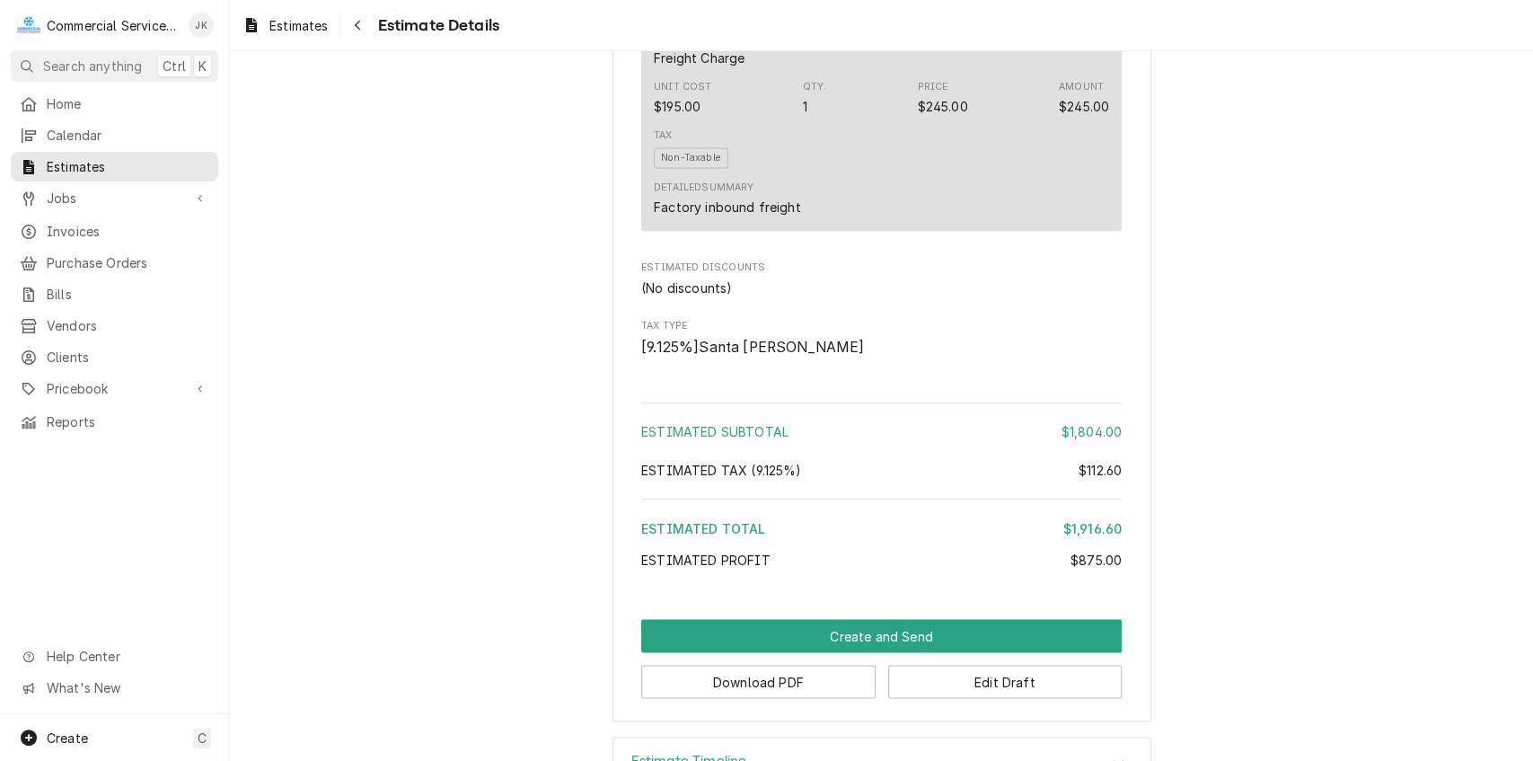
scroll to position [2010, 0]
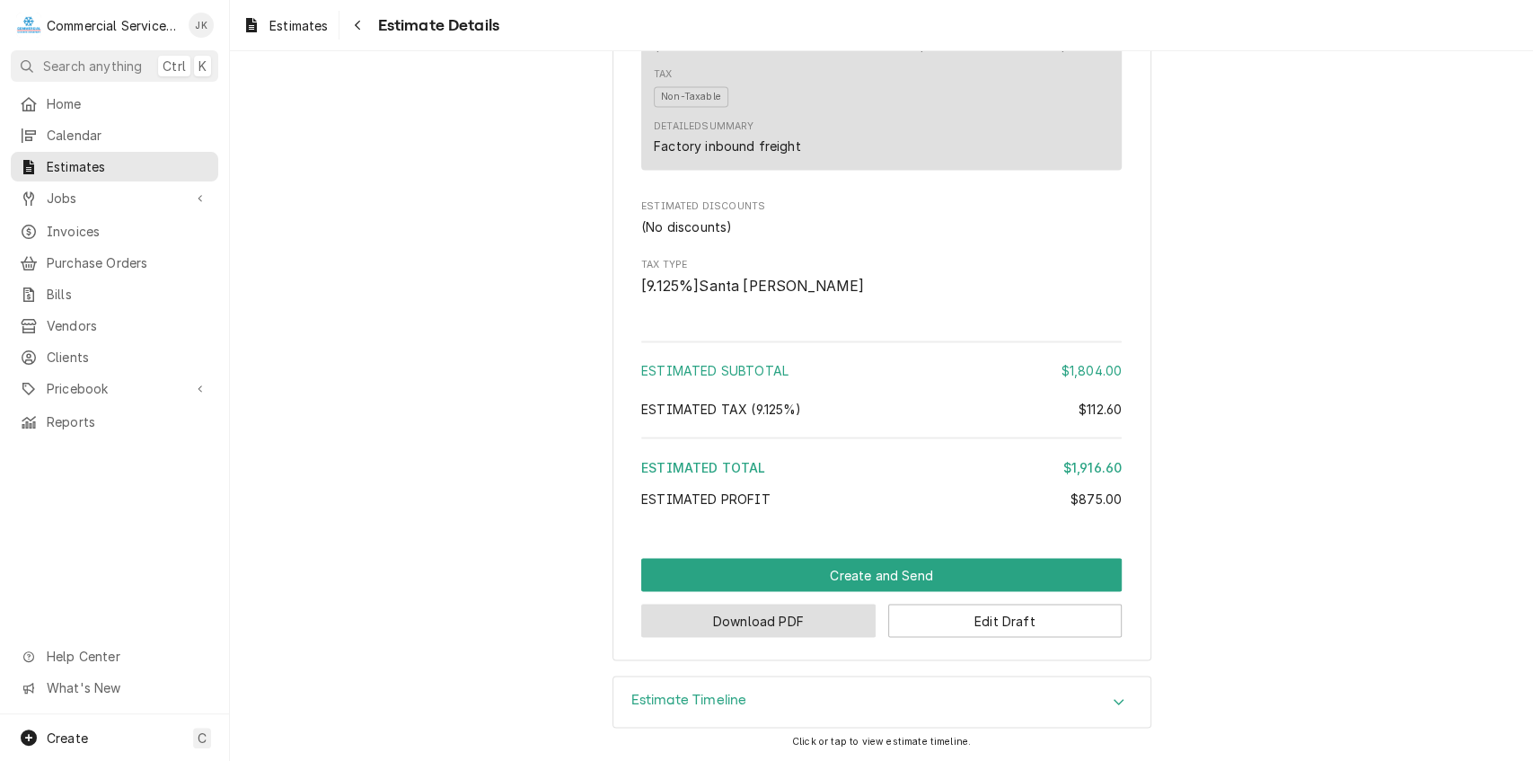
click at [753, 623] on button "Download PDF" at bounding box center [758, 620] width 234 height 33
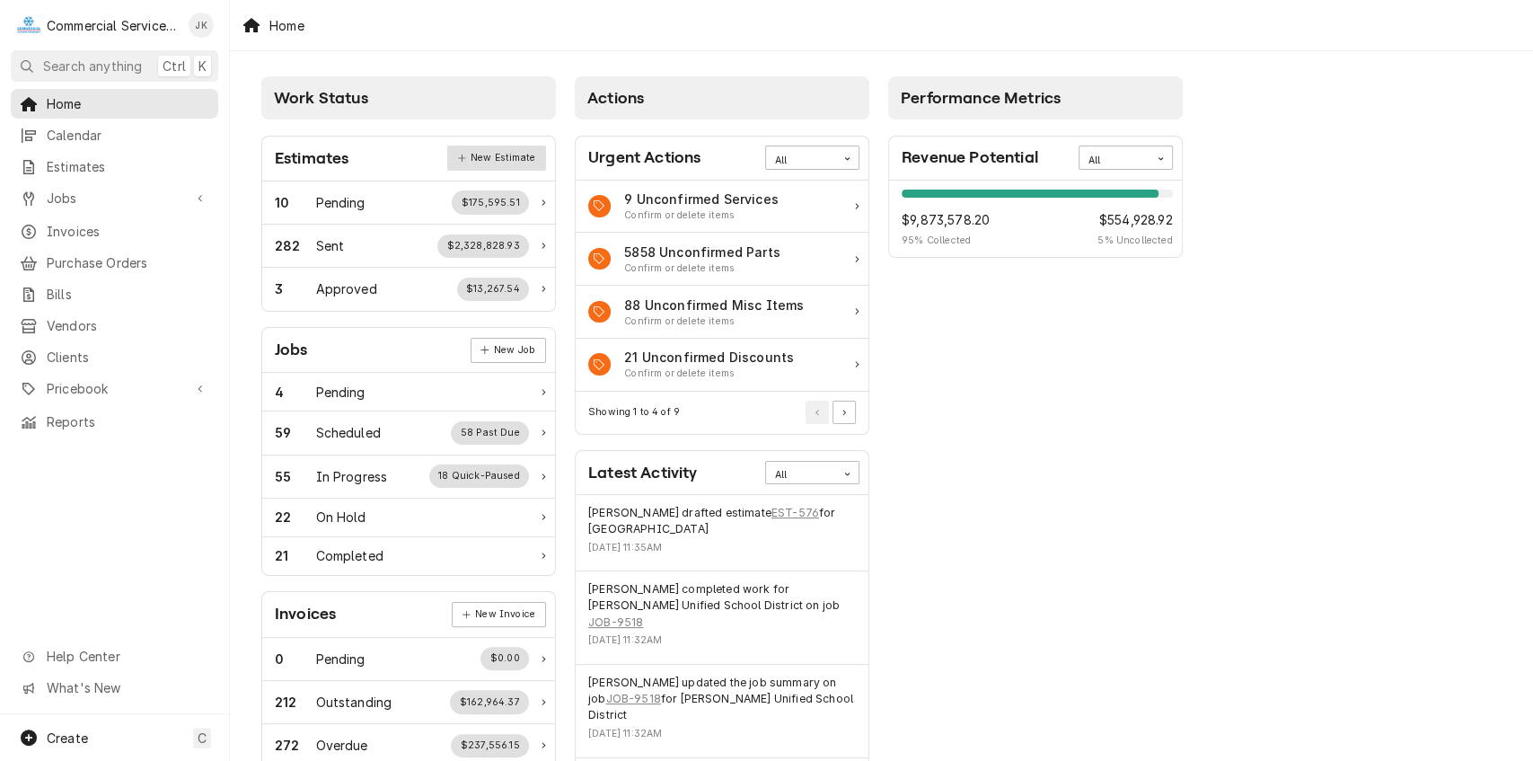
click at [507, 154] on link "New Estimate" at bounding box center [496, 158] width 98 height 25
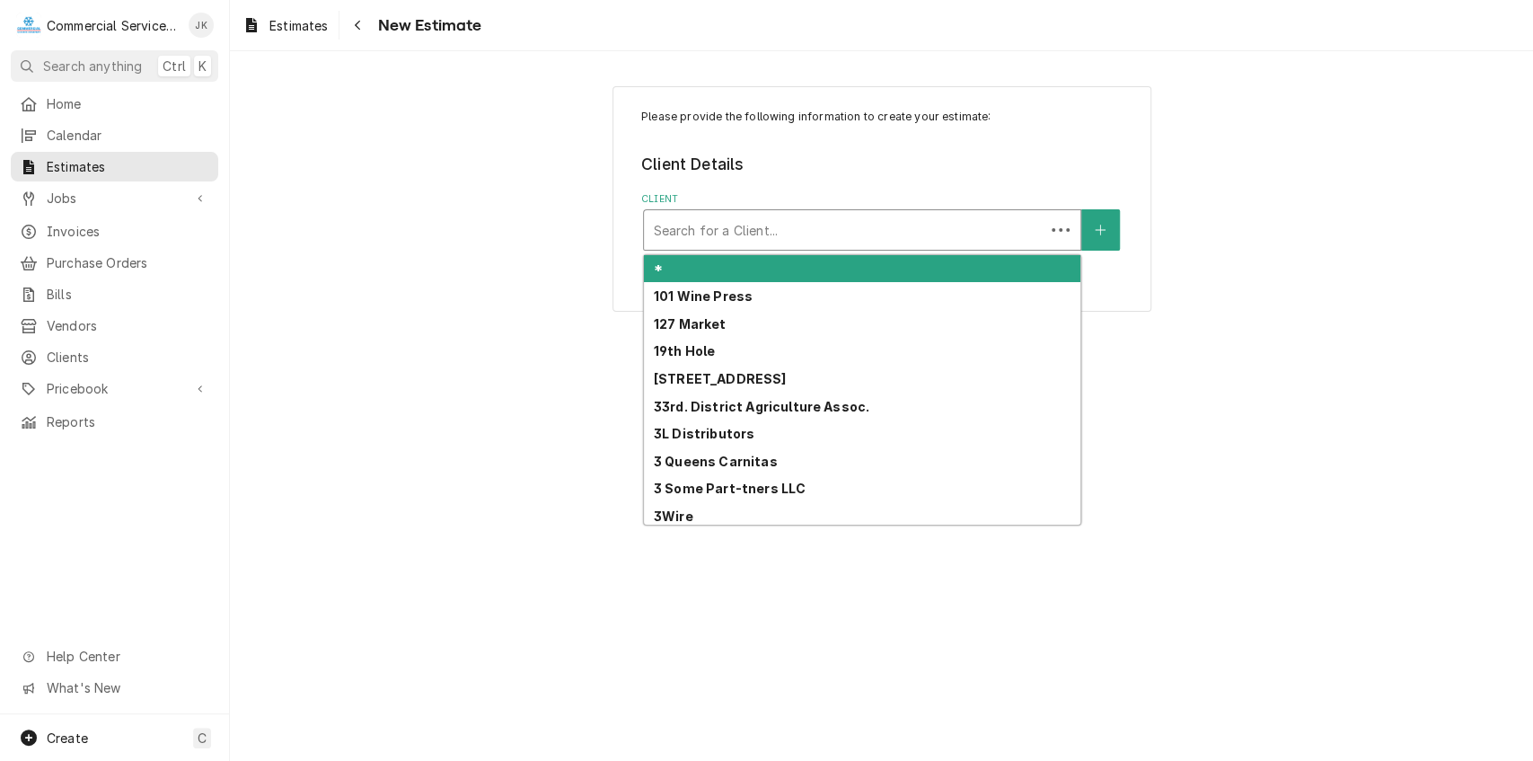
click at [713, 226] on div "Client" at bounding box center [844, 230] width 383 height 32
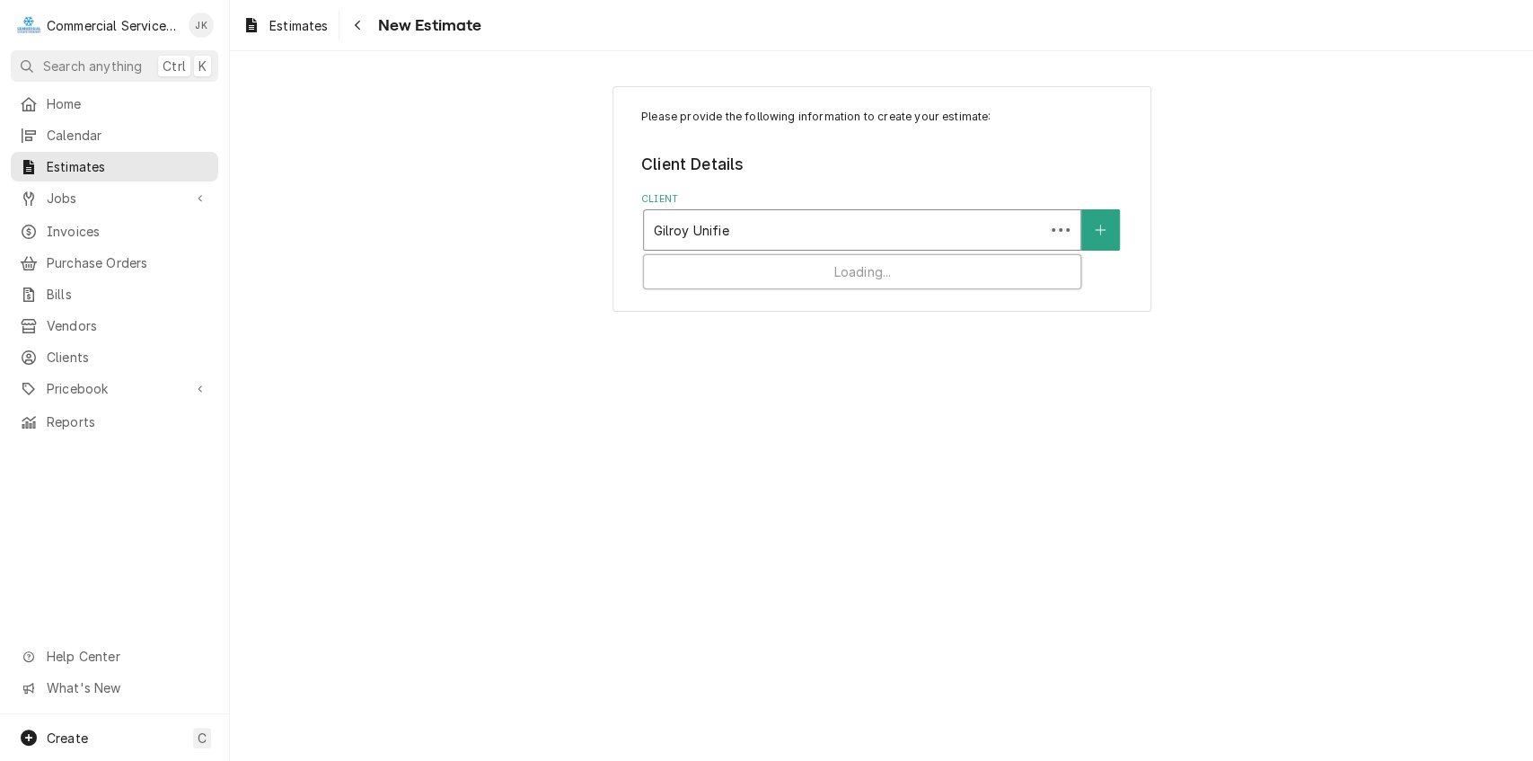
type input "Gilroy Unified"
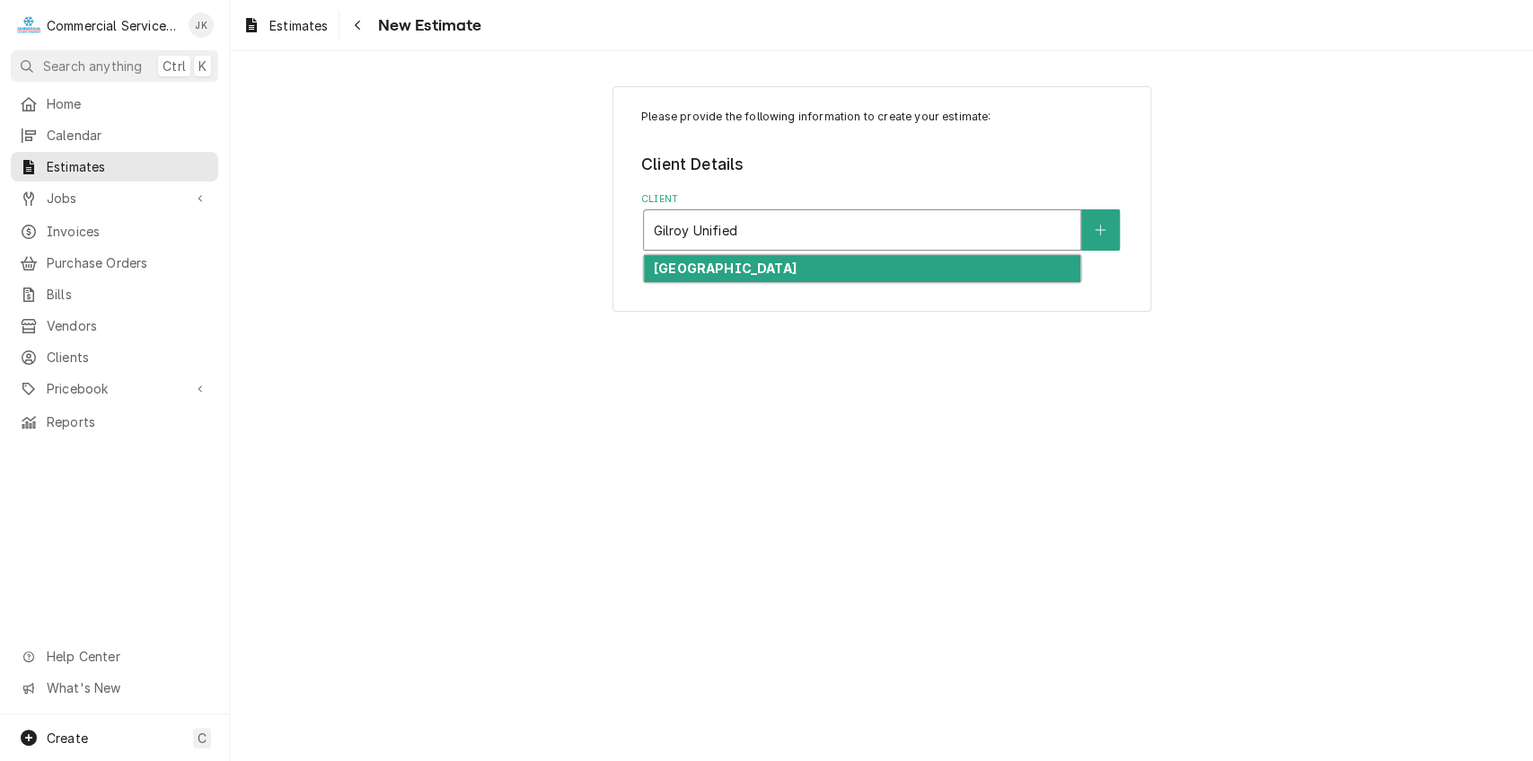
click at [750, 262] on strong "[GEOGRAPHIC_DATA]" at bounding box center [725, 267] width 143 height 15
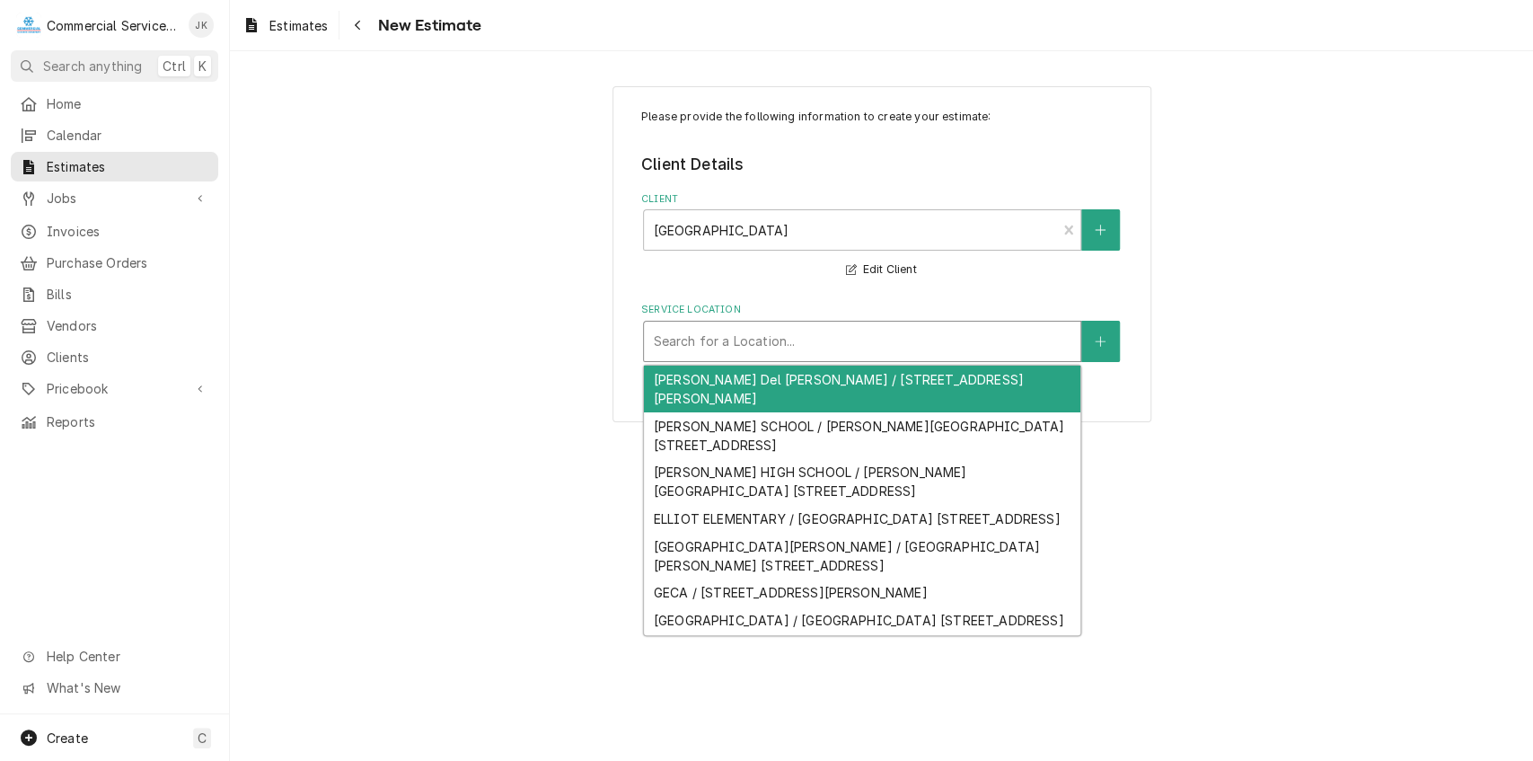
click at [704, 340] on div "Service Location" at bounding box center [862, 341] width 419 height 32
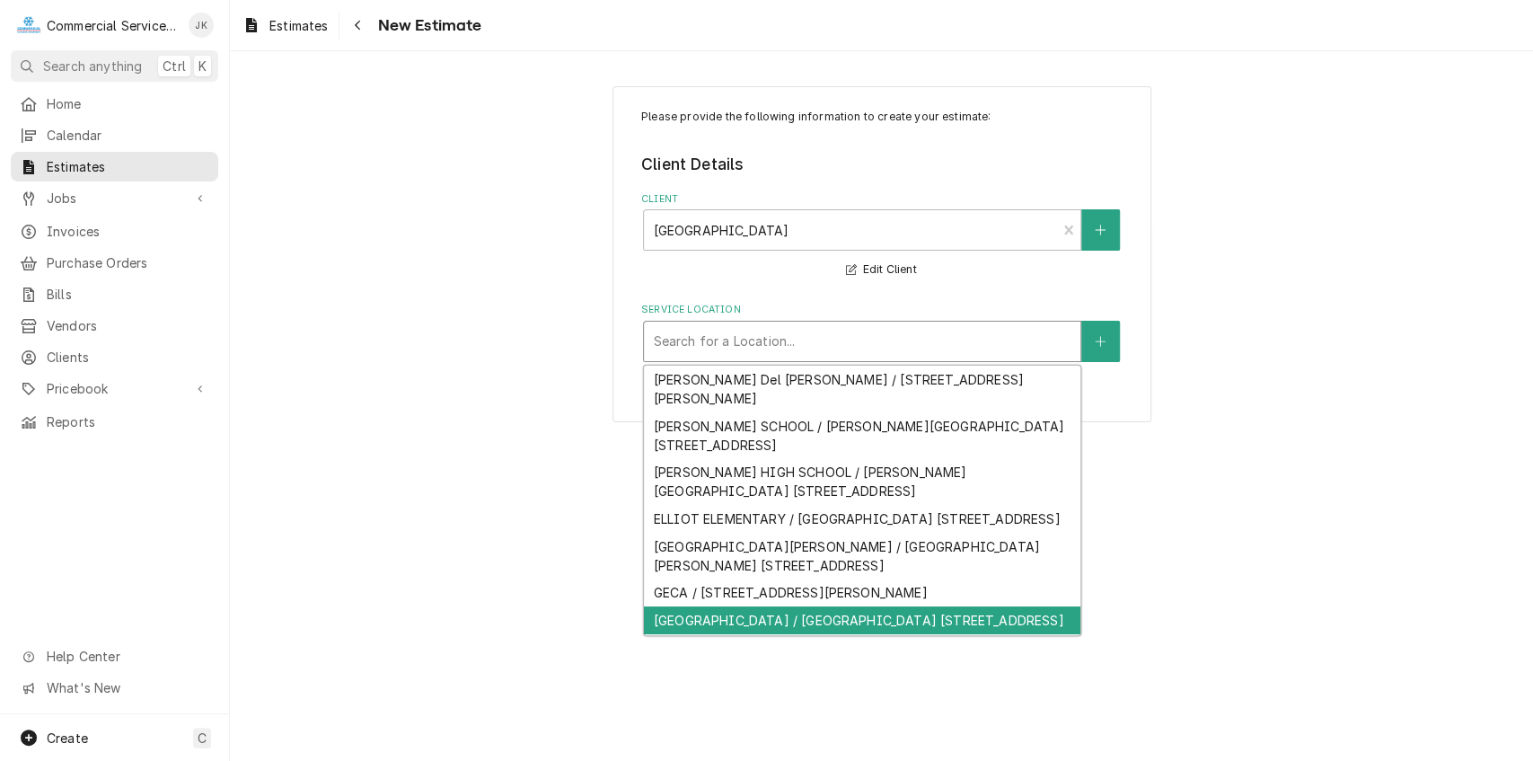
click at [858, 627] on div "GILROY HIGH SCHOOL / GILROY HIGH SCHOOL 750 W 10th St, GILROY, CA 95020" at bounding box center [862, 620] width 437 height 28
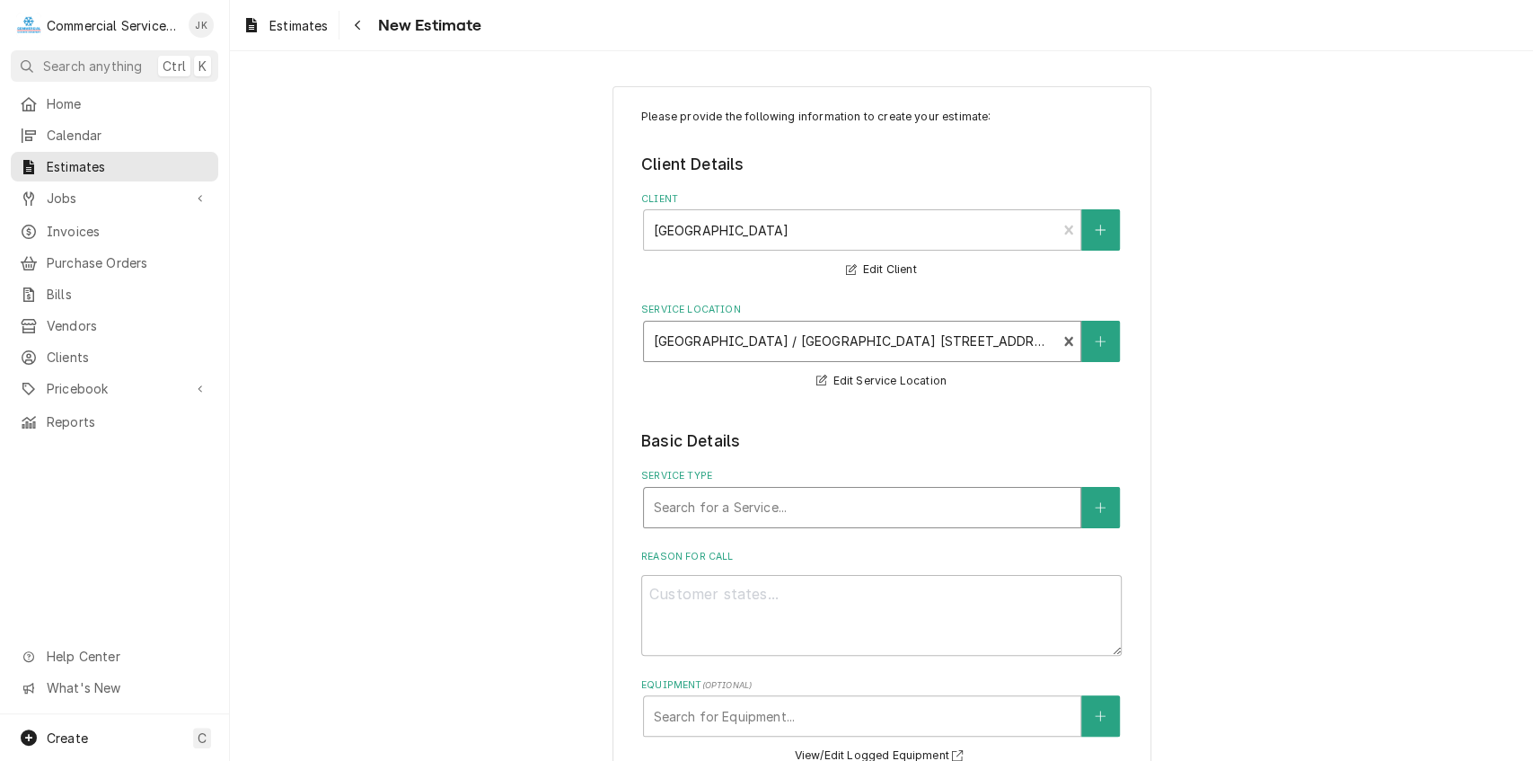
click at [663, 516] on div "Service Type" at bounding box center [862, 507] width 419 height 32
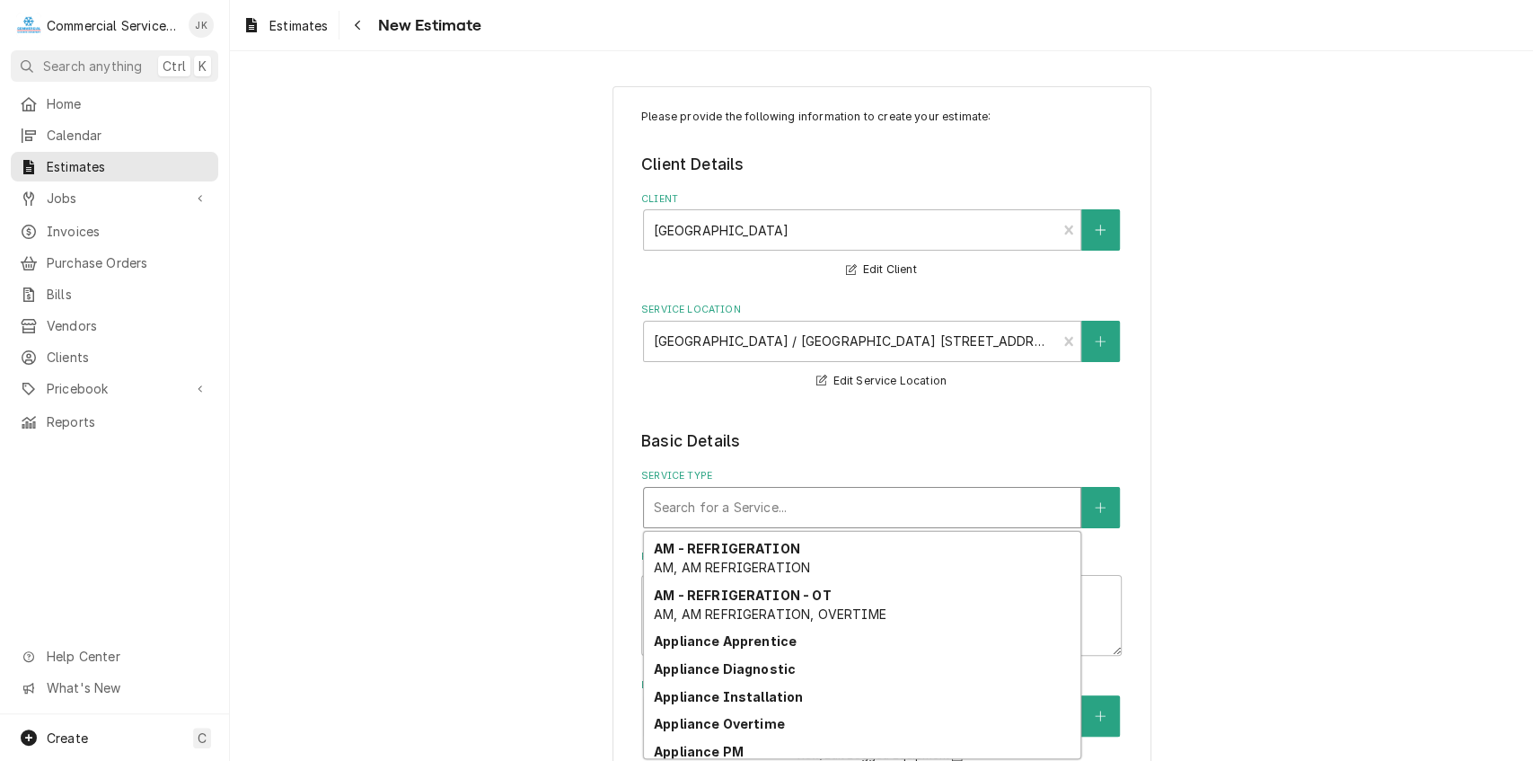
scroll to position [492, 0]
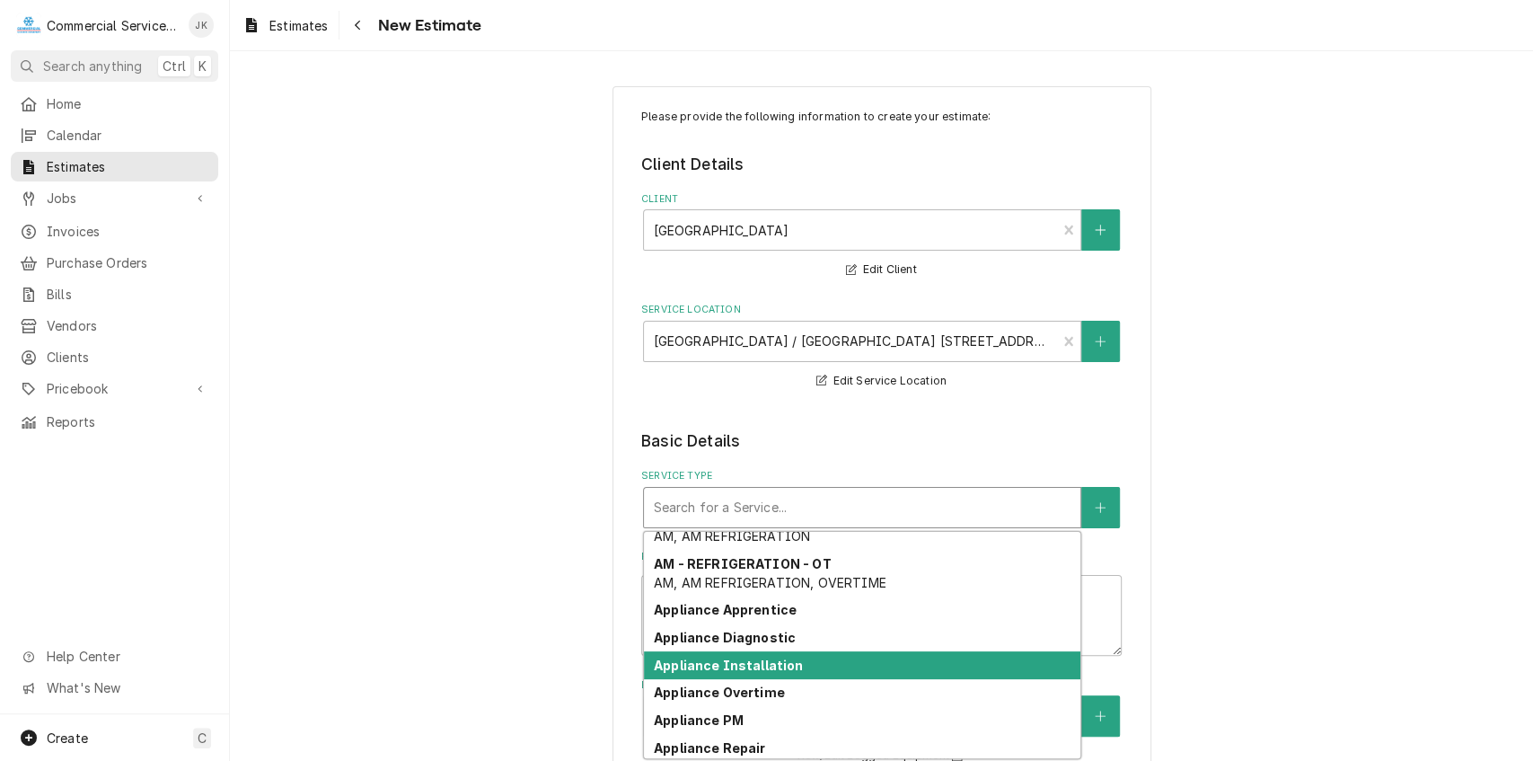
click at [736, 669] on strong "Appliance Installation" at bounding box center [729, 665] width 150 height 15
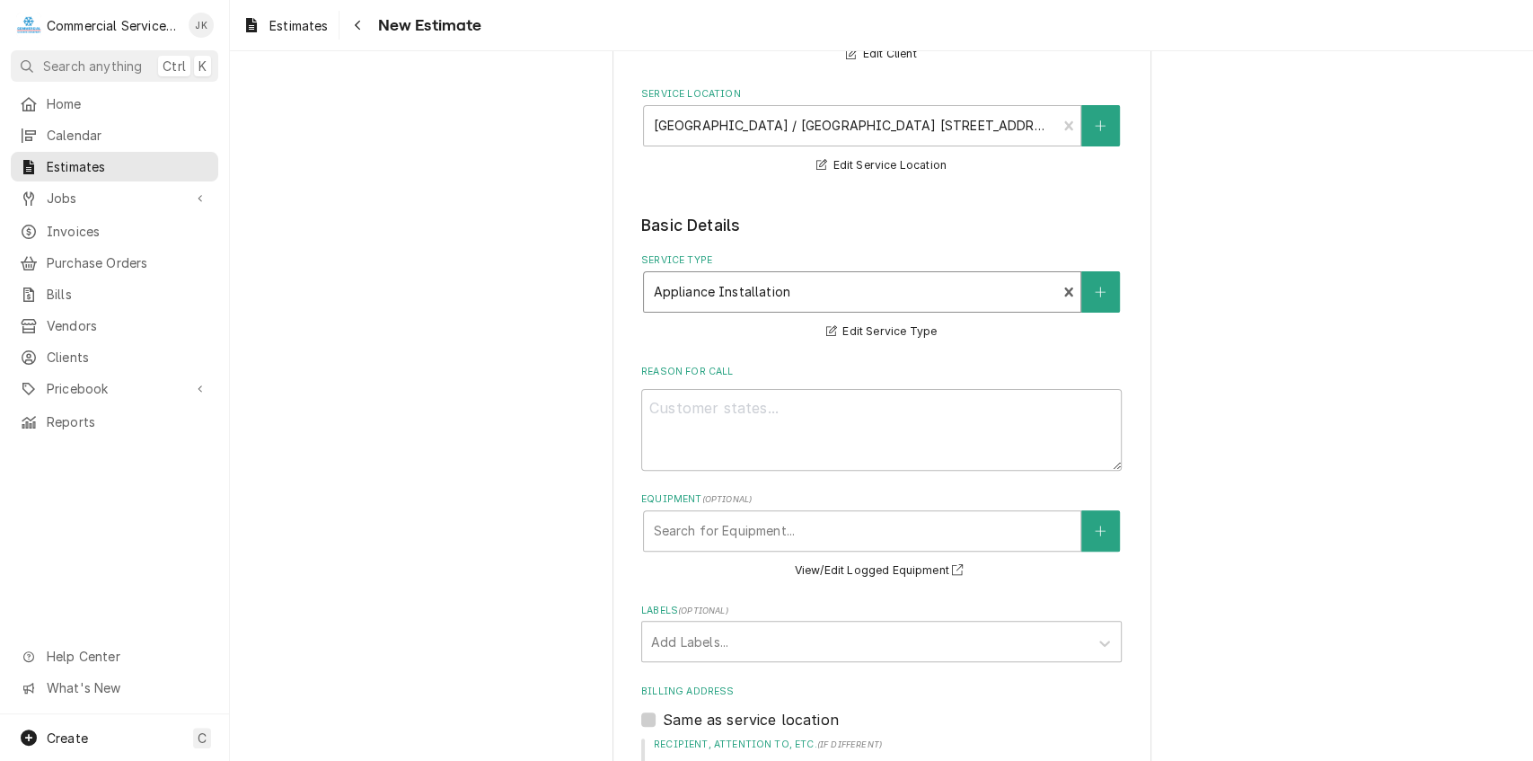
scroll to position [218, 0]
click at [661, 419] on textarea "Reason For Call" at bounding box center [881, 427] width 481 height 82
type textarea "x"
type textarea "E"
type textarea "x"
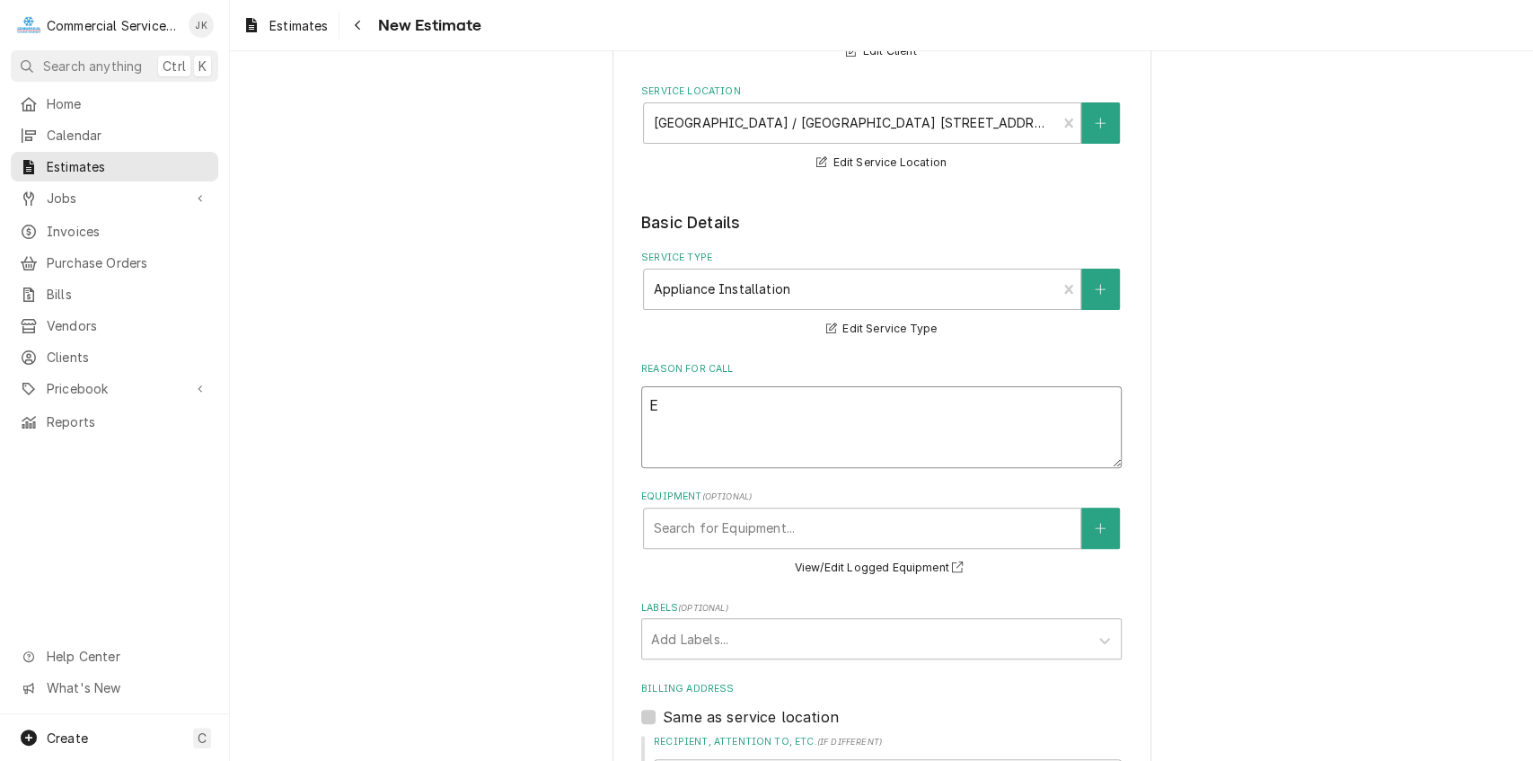
type textarea "Es"
type textarea "x"
type textarea "Esi"
type textarea "x"
type textarea "Esit"
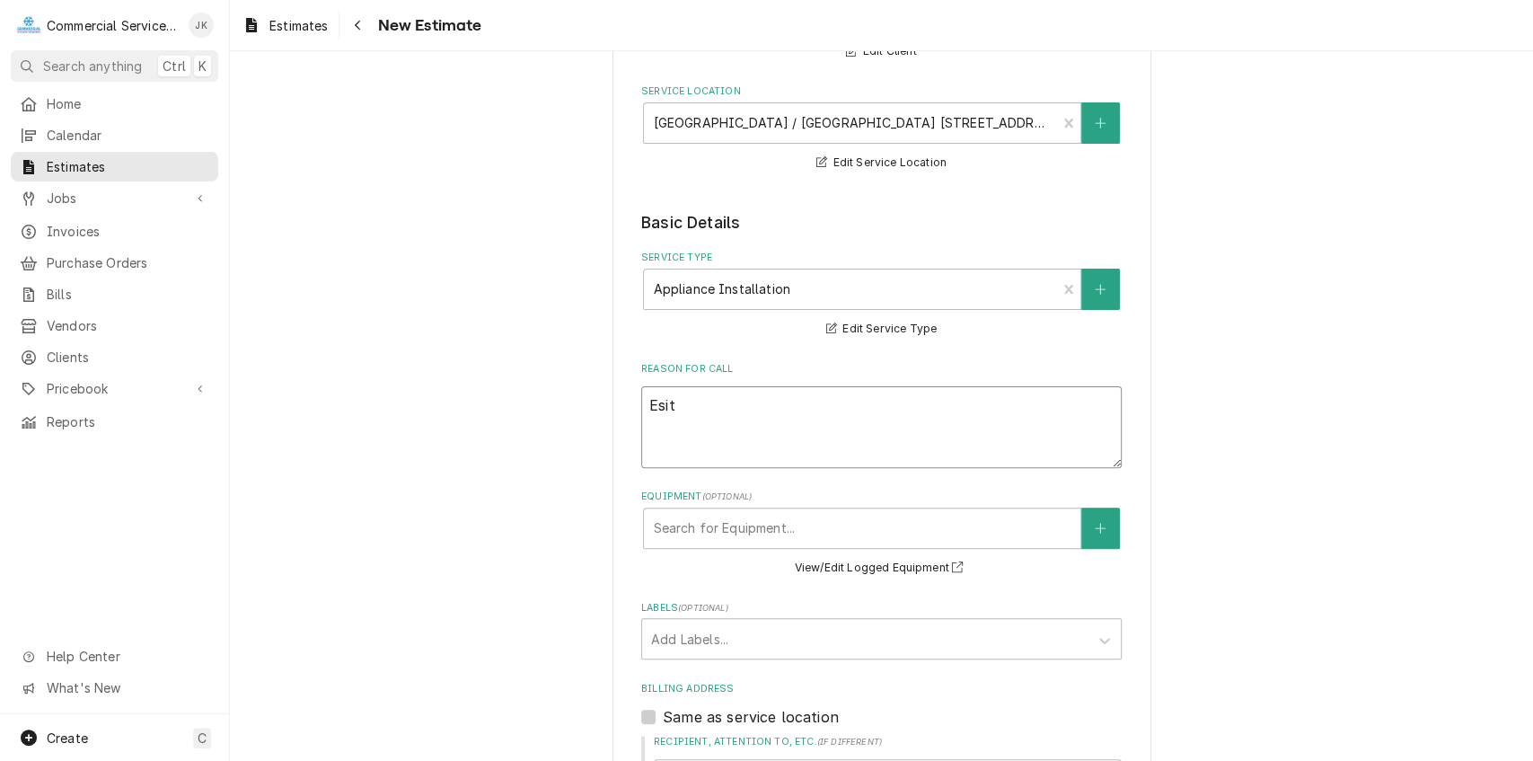
type textarea "x"
type textarea "Esitm"
type textarea "x"
type textarea "Esitma"
type textarea "x"
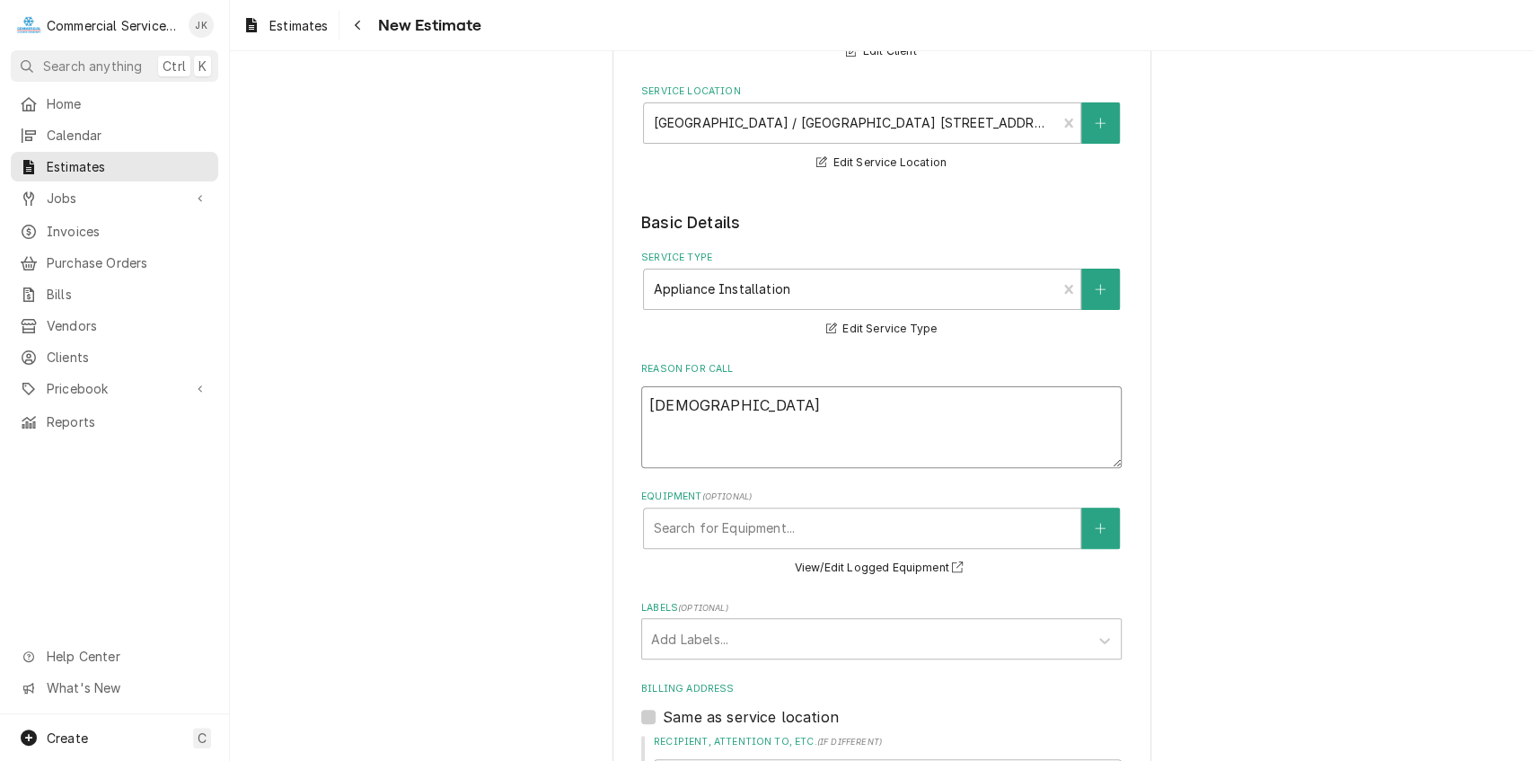
type textarea "Esitmat"
type textarea "x"
type textarea "Esitmate"
type textarea "x"
type textarea "Esitmate"
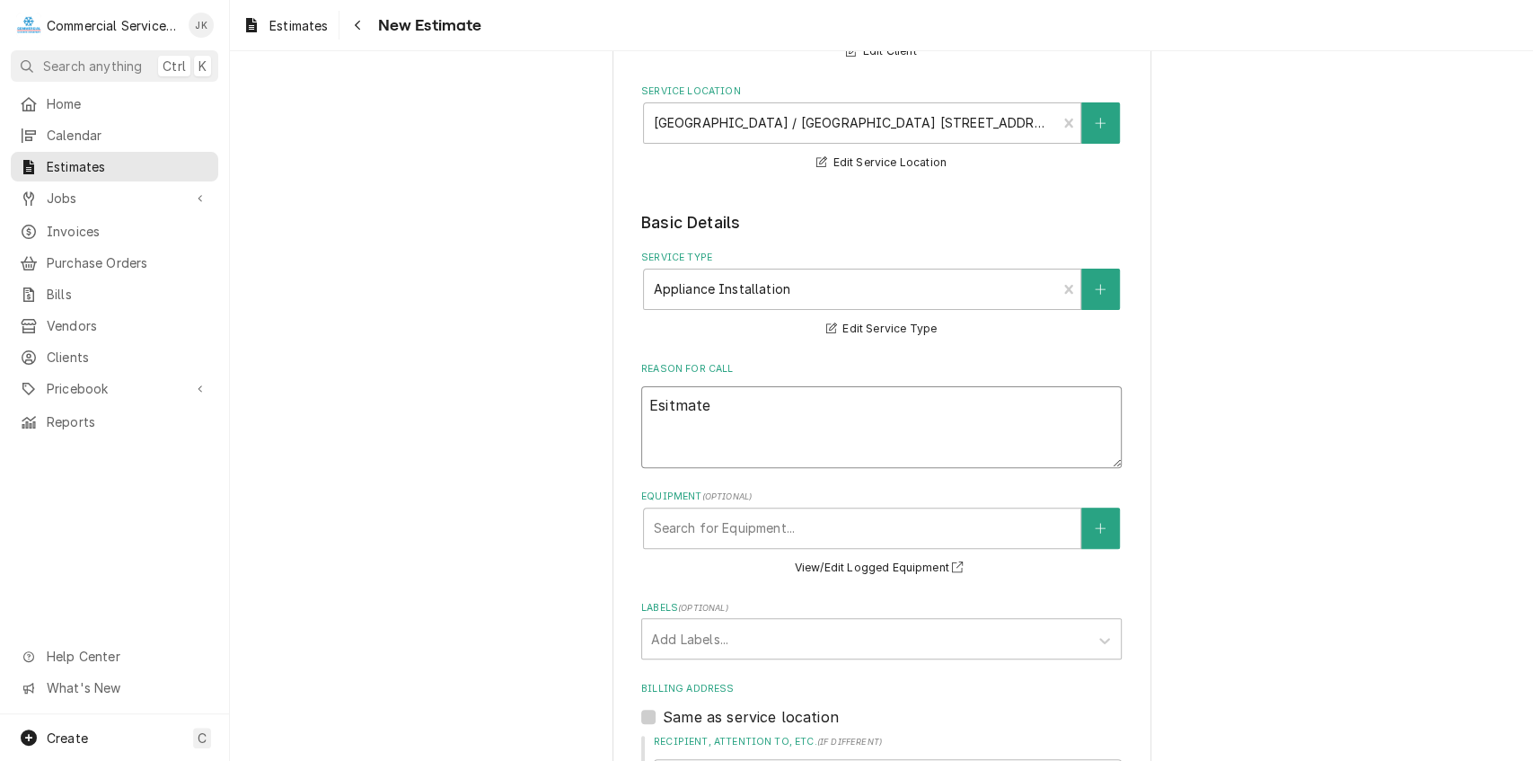
type textarea "x"
type textarea "Esitmate o"
type textarea "x"
type textarea "Esitmate on"
type textarea "x"
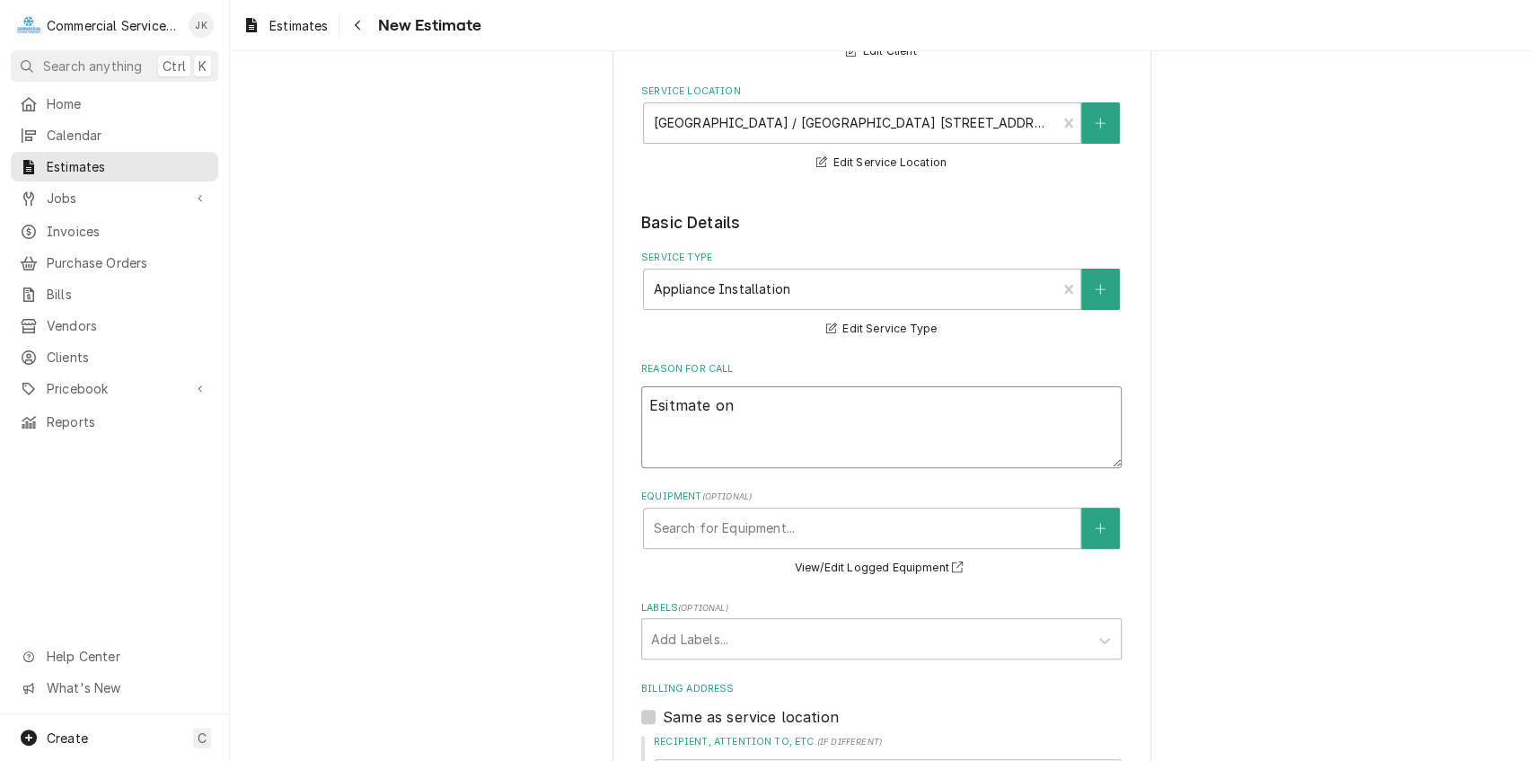
type textarea "Esitmate on"
type textarea "x"
type textarea "Esitmate on"
type textarea "x"
type textarea "Esitmate on C"
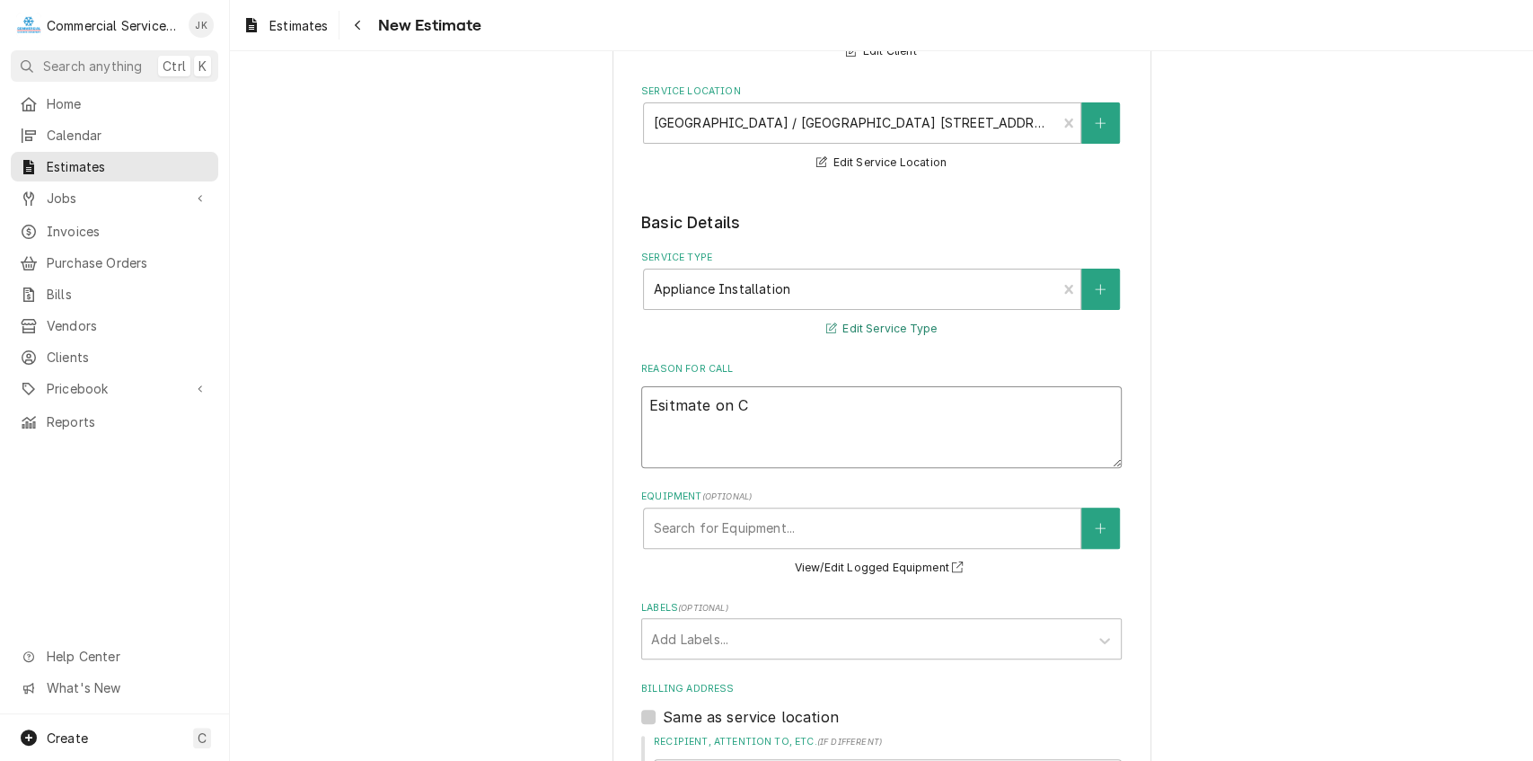
type textarea "x"
type textarea "Esitmate on Cl"
type textarea "x"
type textarea "Esitmate on Cle"
type textarea "x"
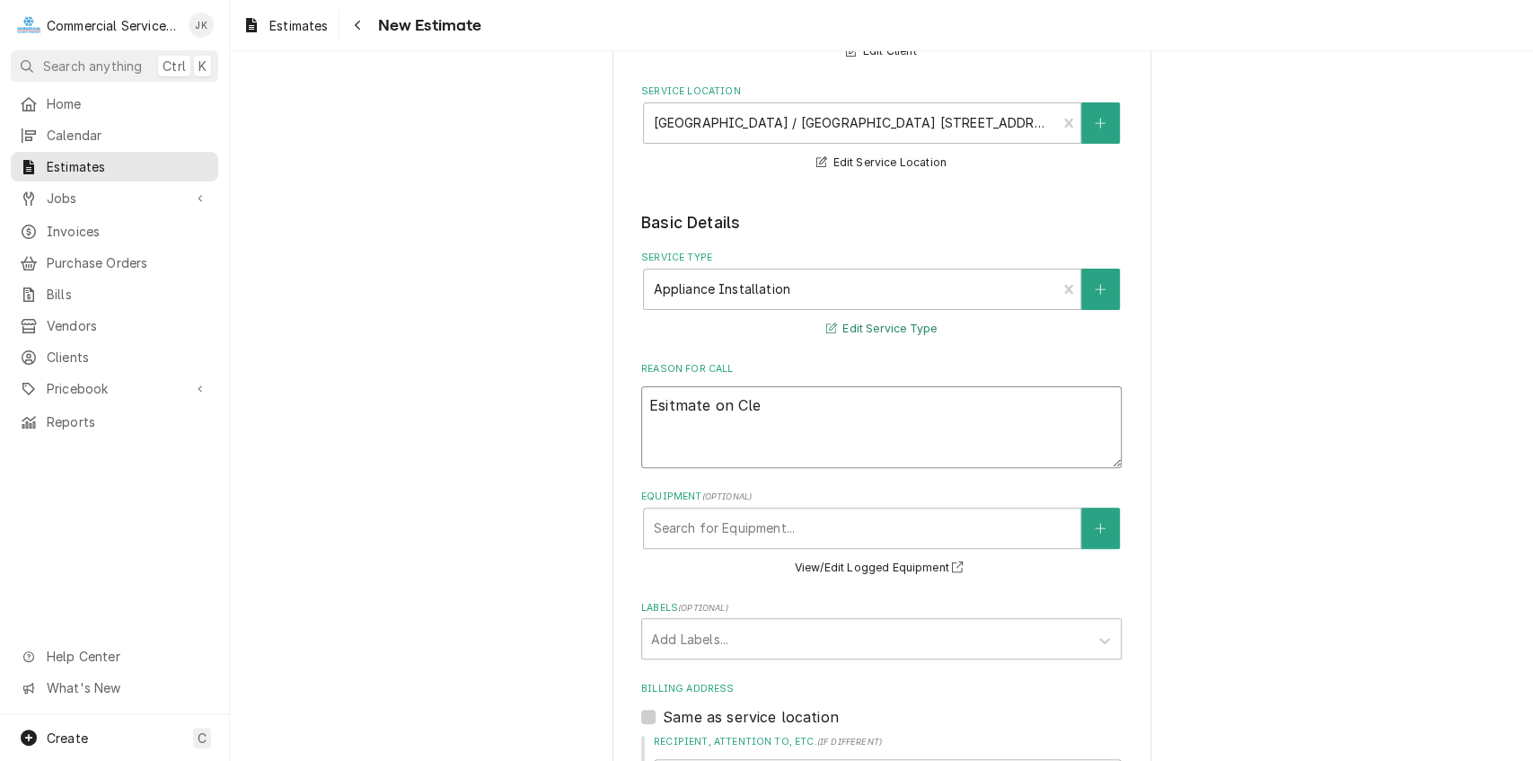
type textarea "Esitmate on Clev"
type textarea "x"
type textarea "Esitmate on Cleve"
type textarea "x"
type textarea "Esitmate on Clevel"
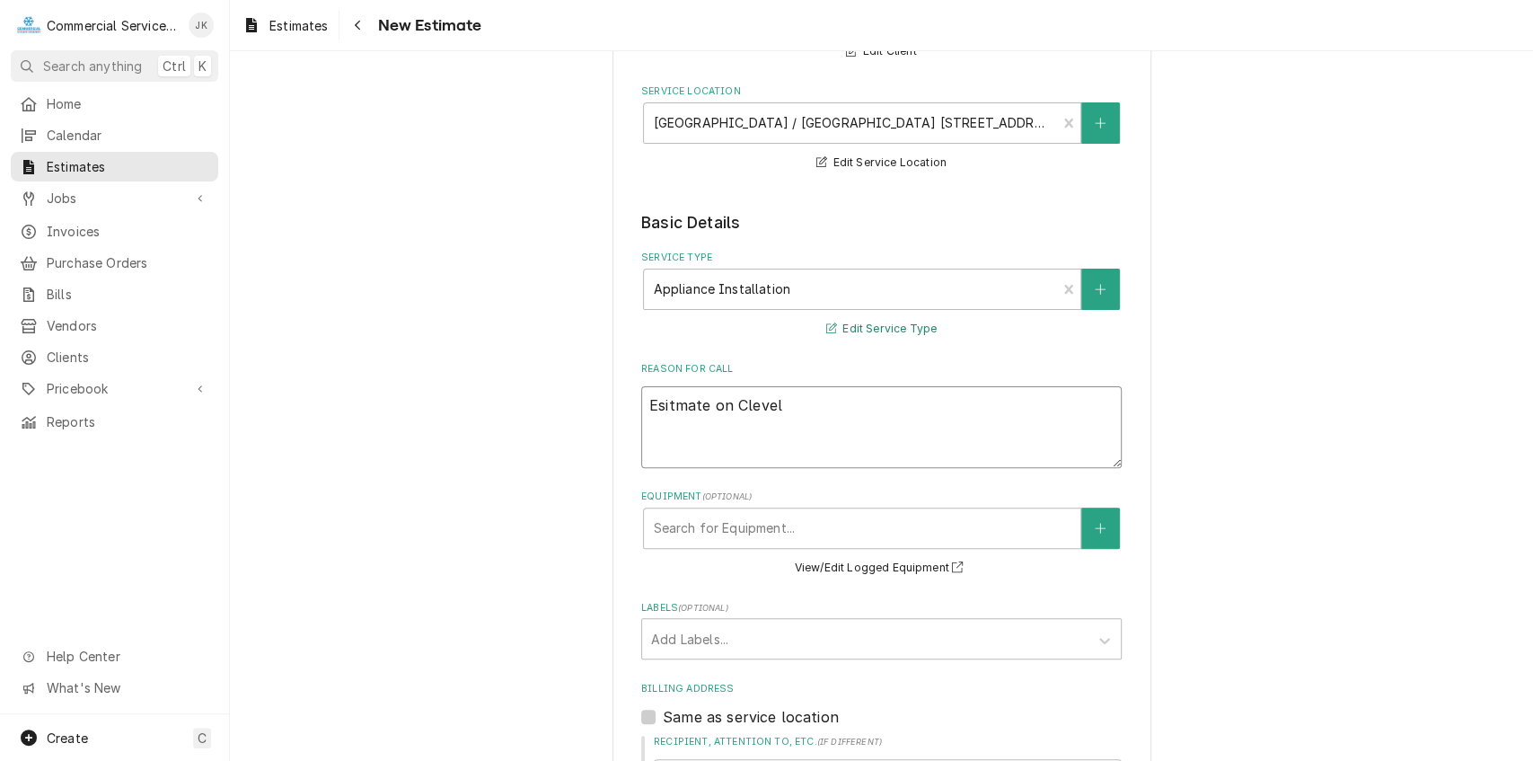
type textarea "x"
type textarea "Esitmate on Clevela"
type textarea "x"
type textarea "Esitmate on Clevelan"
type textarea "x"
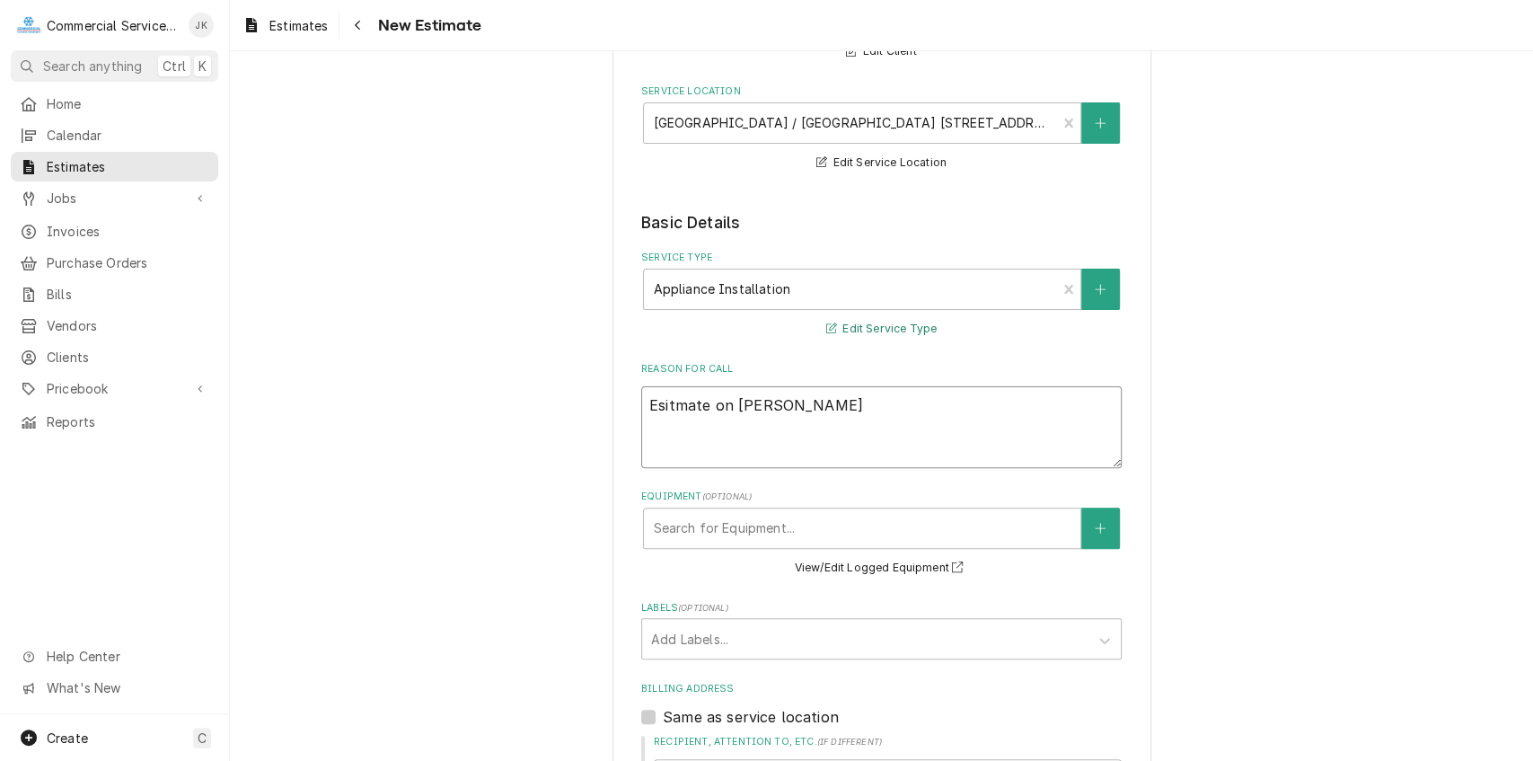
type textarea "Esitmate on Cleveland"
type textarea "x"
type textarea "Esitmate on Cleveland"
type textarea "x"
type textarea "Esitmate on Cleveland D"
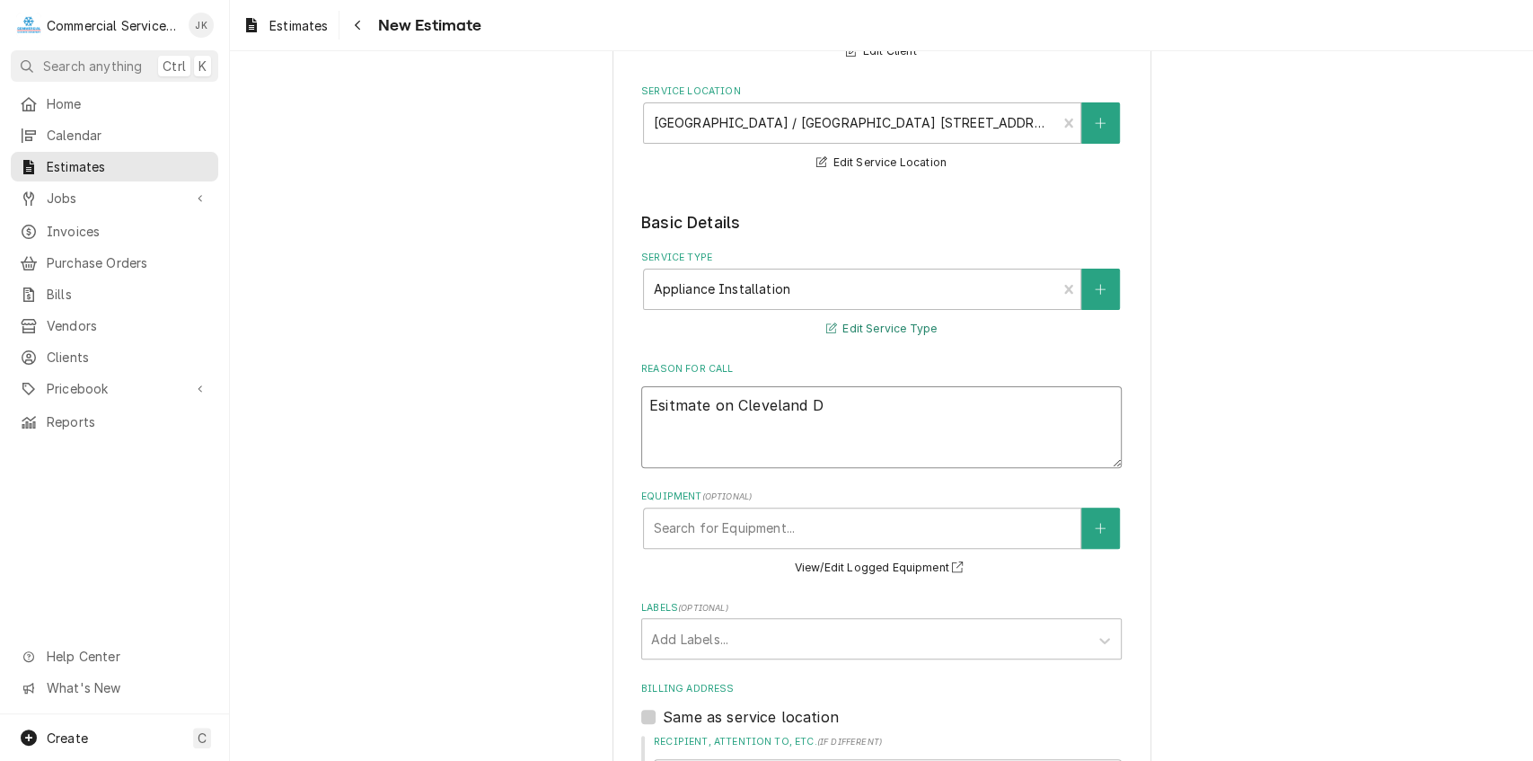
type textarea "x"
type textarea "Esitmate on Cleveland Dr"
type textarea "x"
type textarea "Esitmate on Cleveland Dra"
type textarea "x"
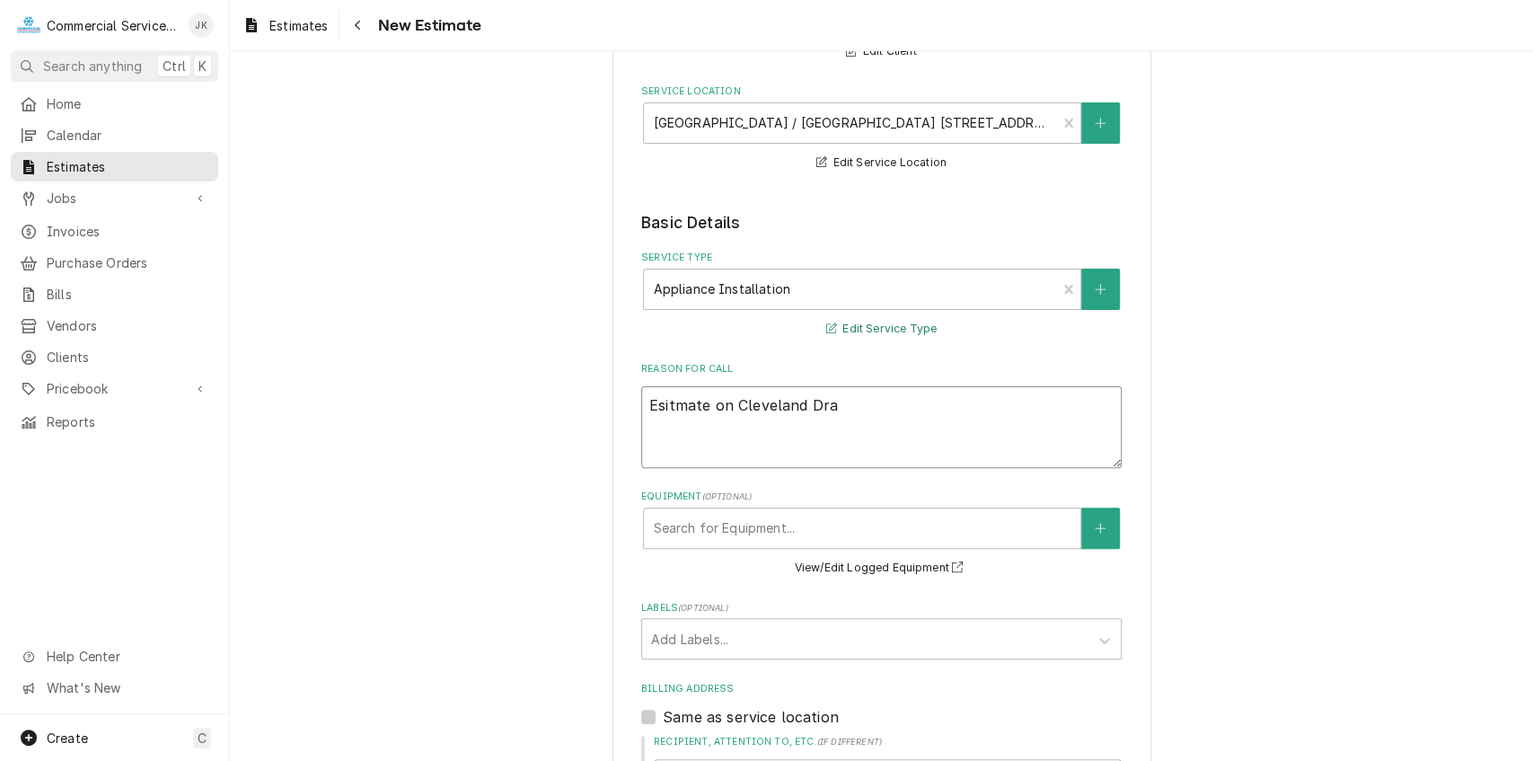
type textarea "Esitmate on Cleveland Drai"
type textarea "x"
type textarea "Esitmate on Cleveland Drain"
type textarea "x"
type textarea "Esitmate on Cleveland Drain"
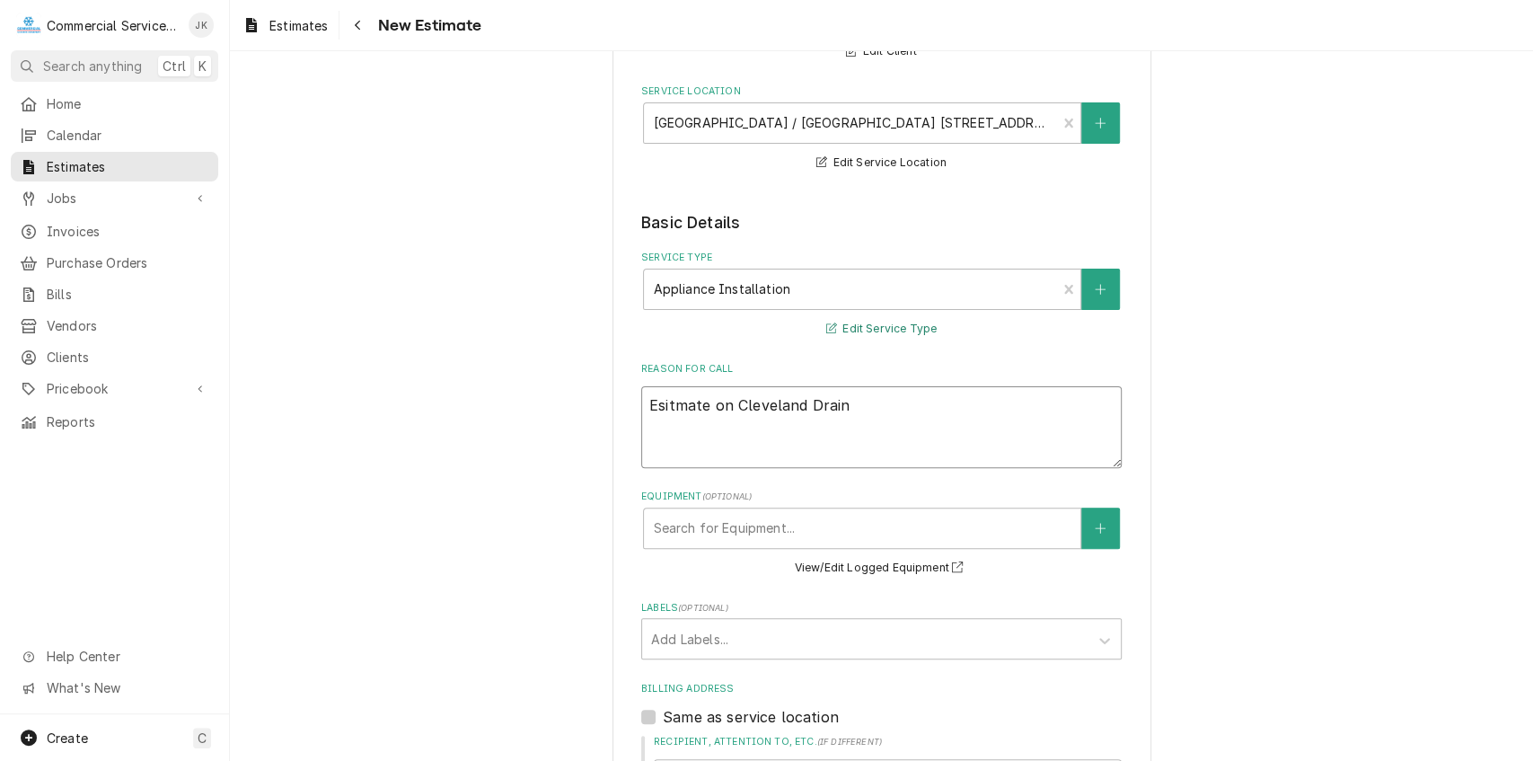
type textarea "x"
type textarea "Esitmate on Cleveland Drain C"
type textarea "x"
type textarea "Esitmate on Cleveland Drain Cu"
type textarea "x"
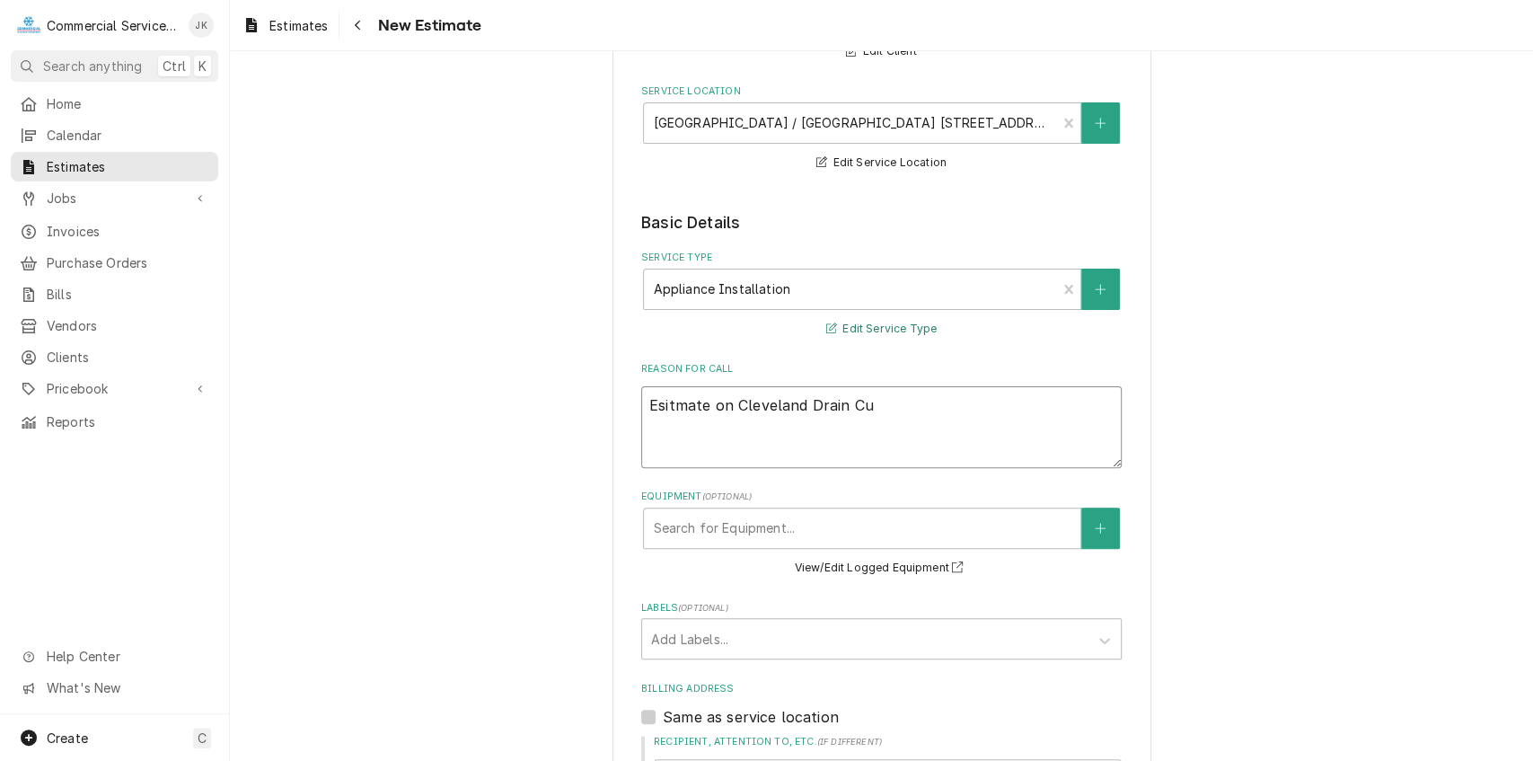
type textarea "Esitmate on Cleveland Drain Cup"
type textarea "x"
type textarea "Esitmate on Cleveland Drain Cup"
type textarea "x"
type textarea "Esitmate on Cleveland Drain Cup A"
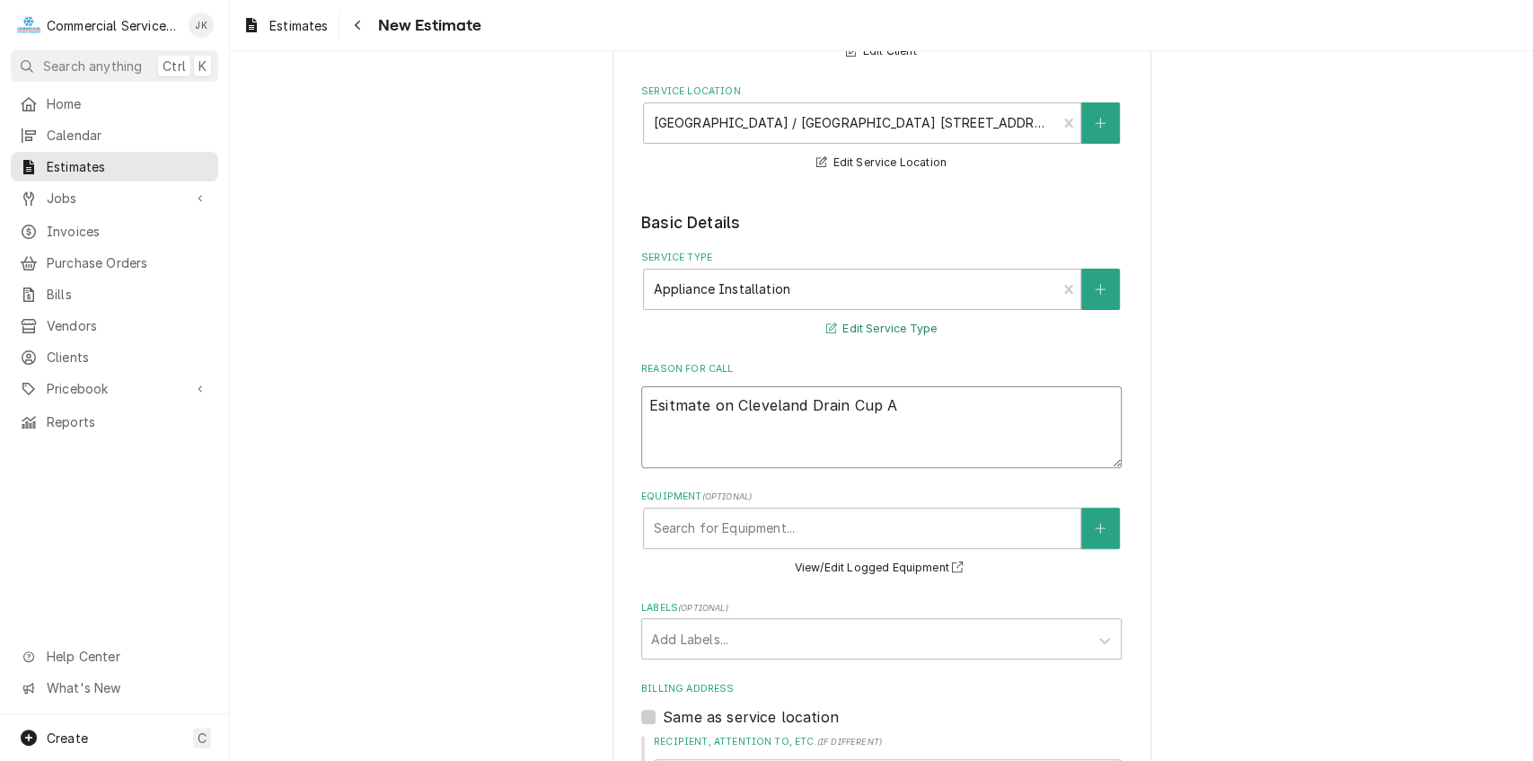
type textarea "x"
type textarea "Esitmate on Cleveland Drain Cup As"
type textarea "x"
type textarea "Esitmate on Cleveland Drain Cup Ass"
type textarea "x"
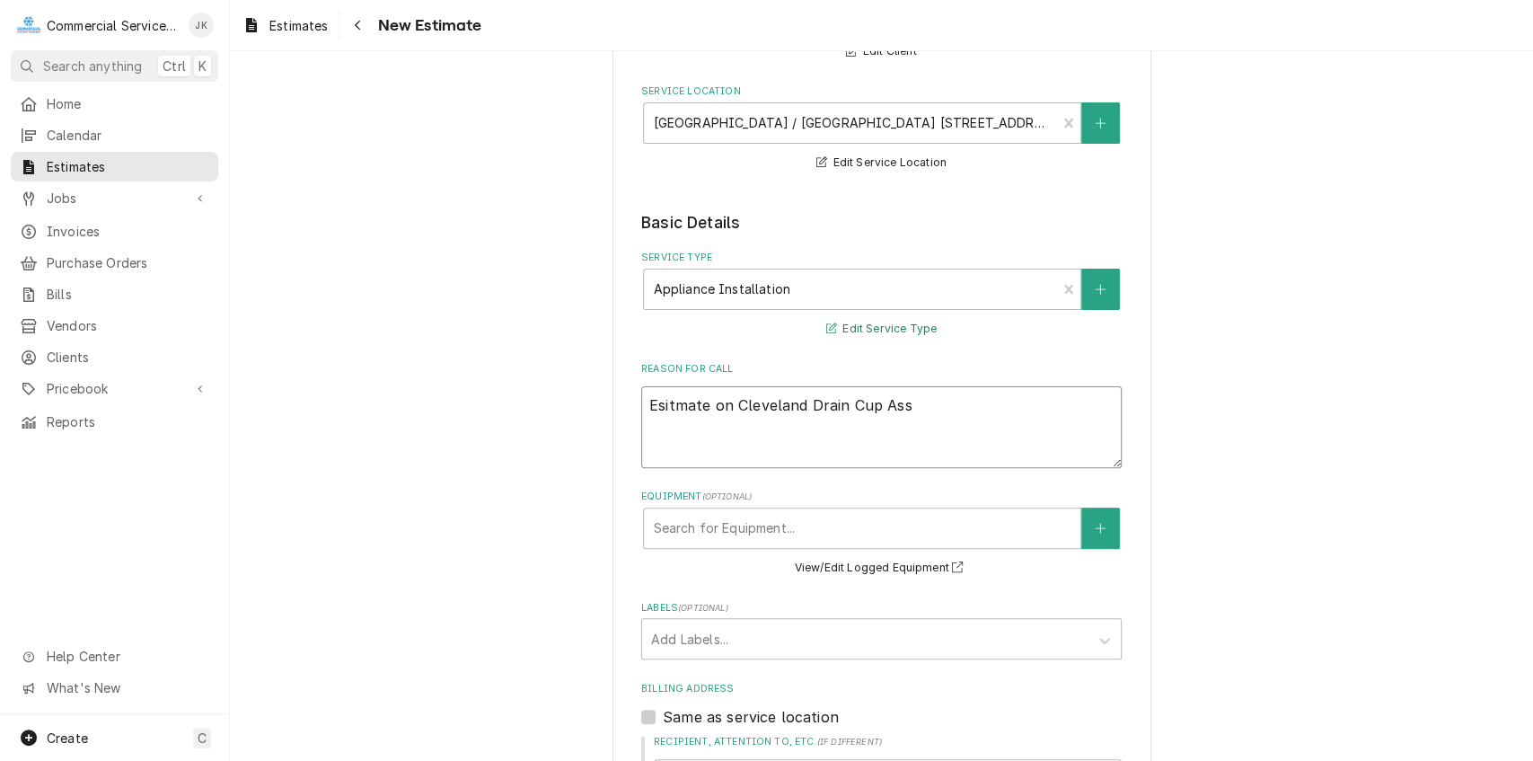
type textarea "Esitmate on Cleveland Drain Cup Asse"
type textarea "x"
type textarea "Esitmate on Cleveland Drain Cup Assem"
type textarea "x"
type textarea "Esitmate on Cleveland Drain Cup Assemb"
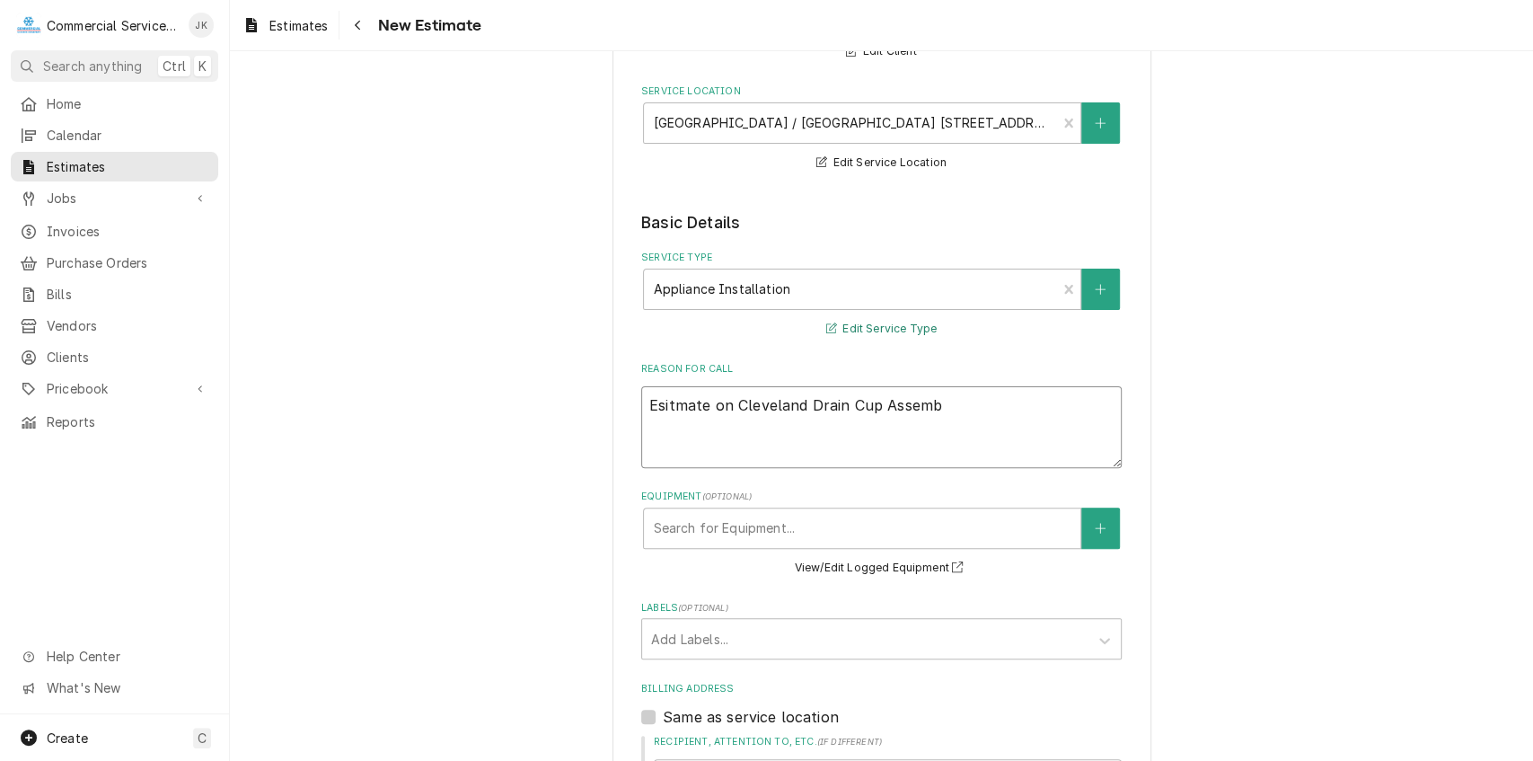
type textarea "x"
type textarea "Esitmate on Cleveland Drain Cup Assembl"
type textarea "x"
type textarea "Esitmate on Cleveland Drain Cup Assembly"
type textarea "x"
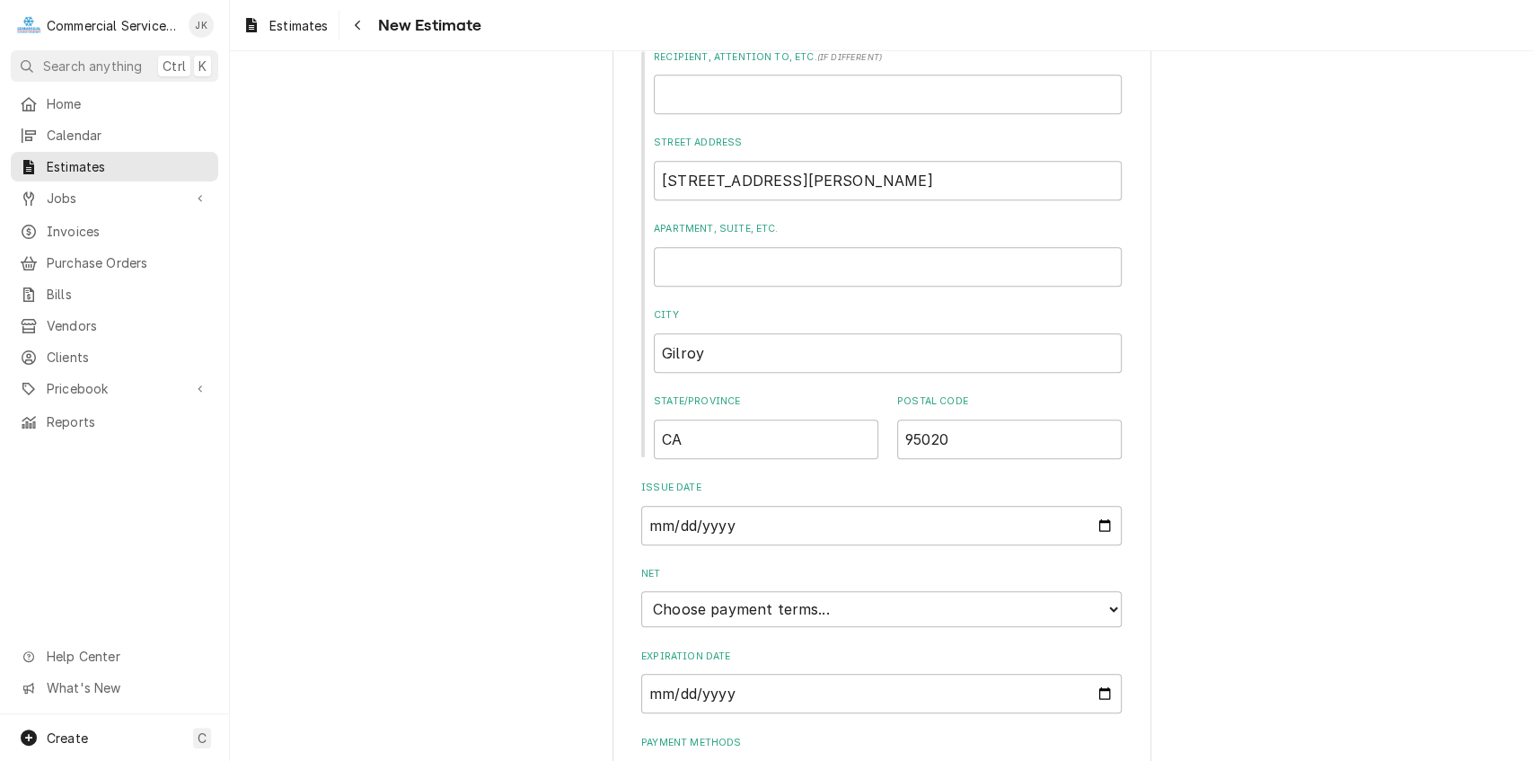
scroll to position [921, 0]
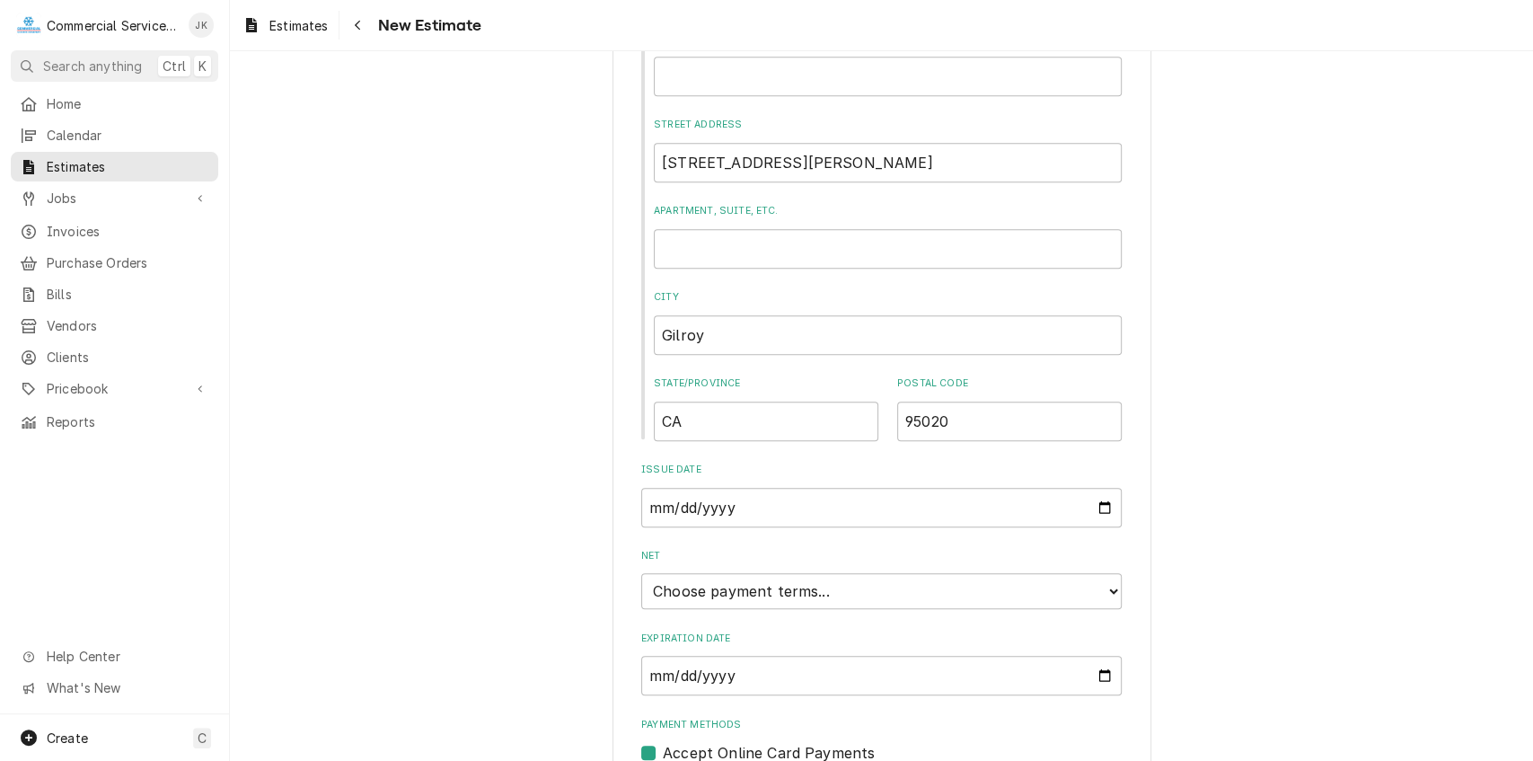
type textarea "Esitmate on Cleveland Drain Cup Assembly"
click at [1100, 676] on input "Expiration Date" at bounding box center [881, 676] width 481 height 40
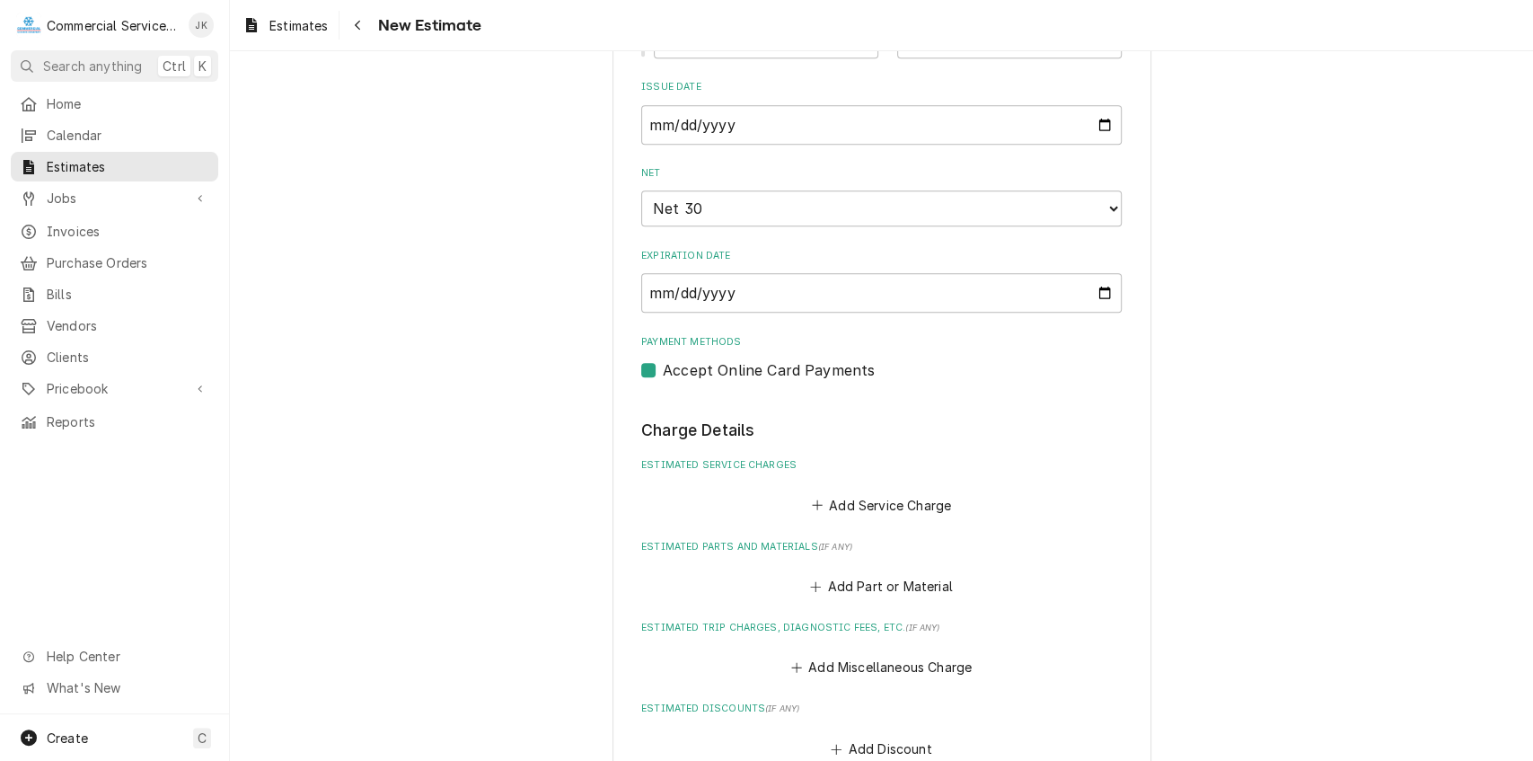
scroll to position [1311, 0]
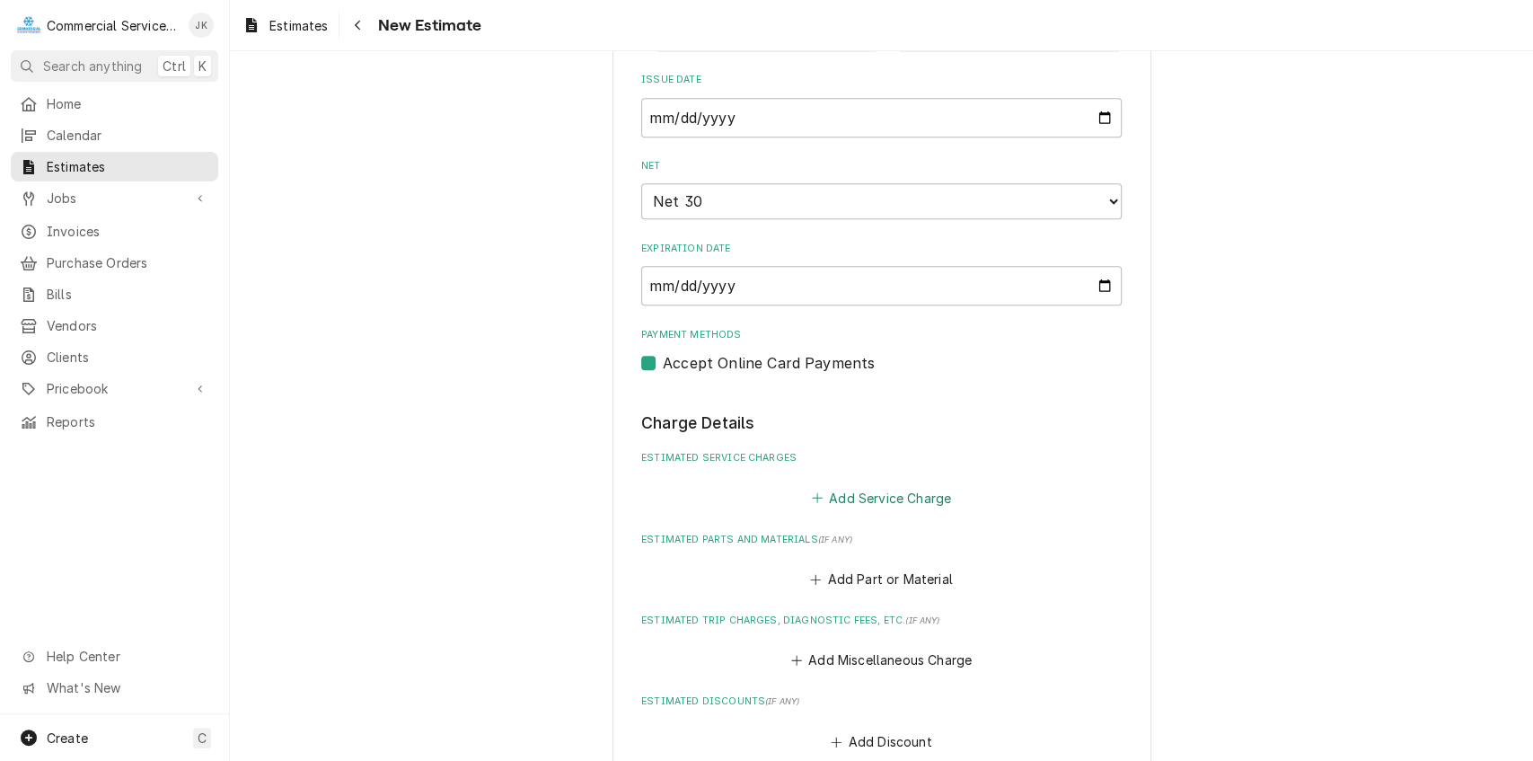
click at [857, 499] on button "Add Service Charge" at bounding box center [881, 497] width 146 height 25
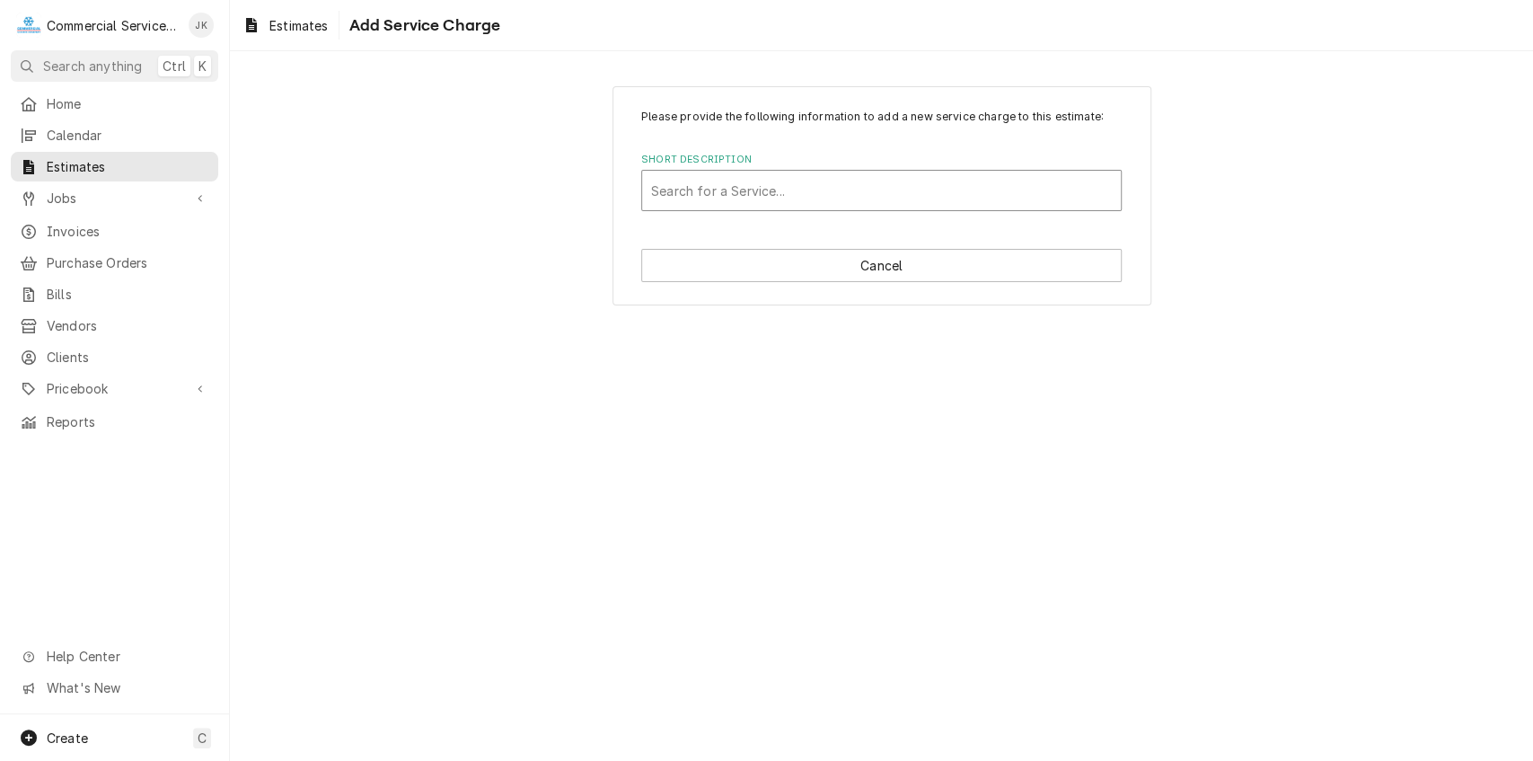
click at [674, 192] on div "Short Description" at bounding box center [881, 190] width 461 height 32
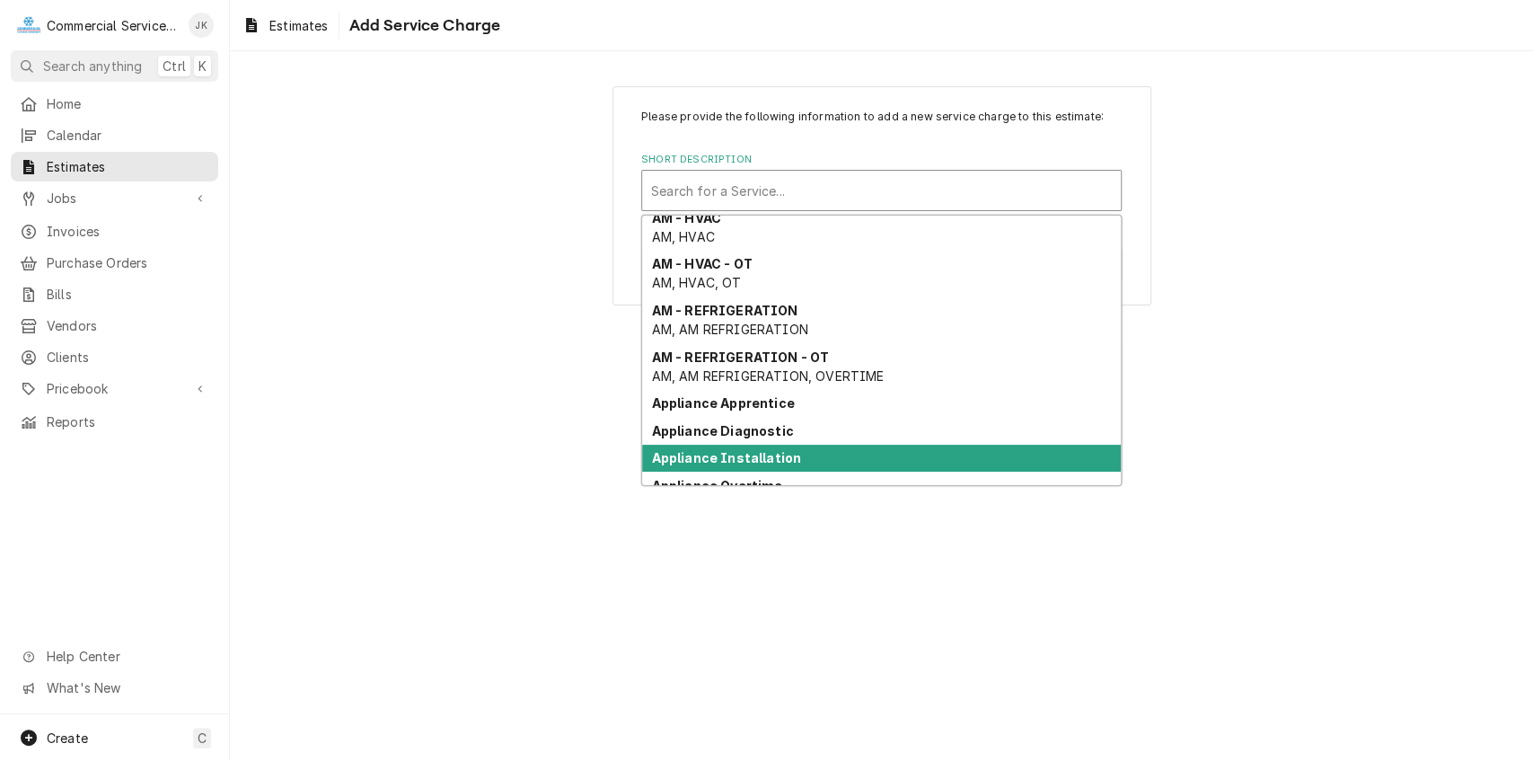
scroll to position [479, 0]
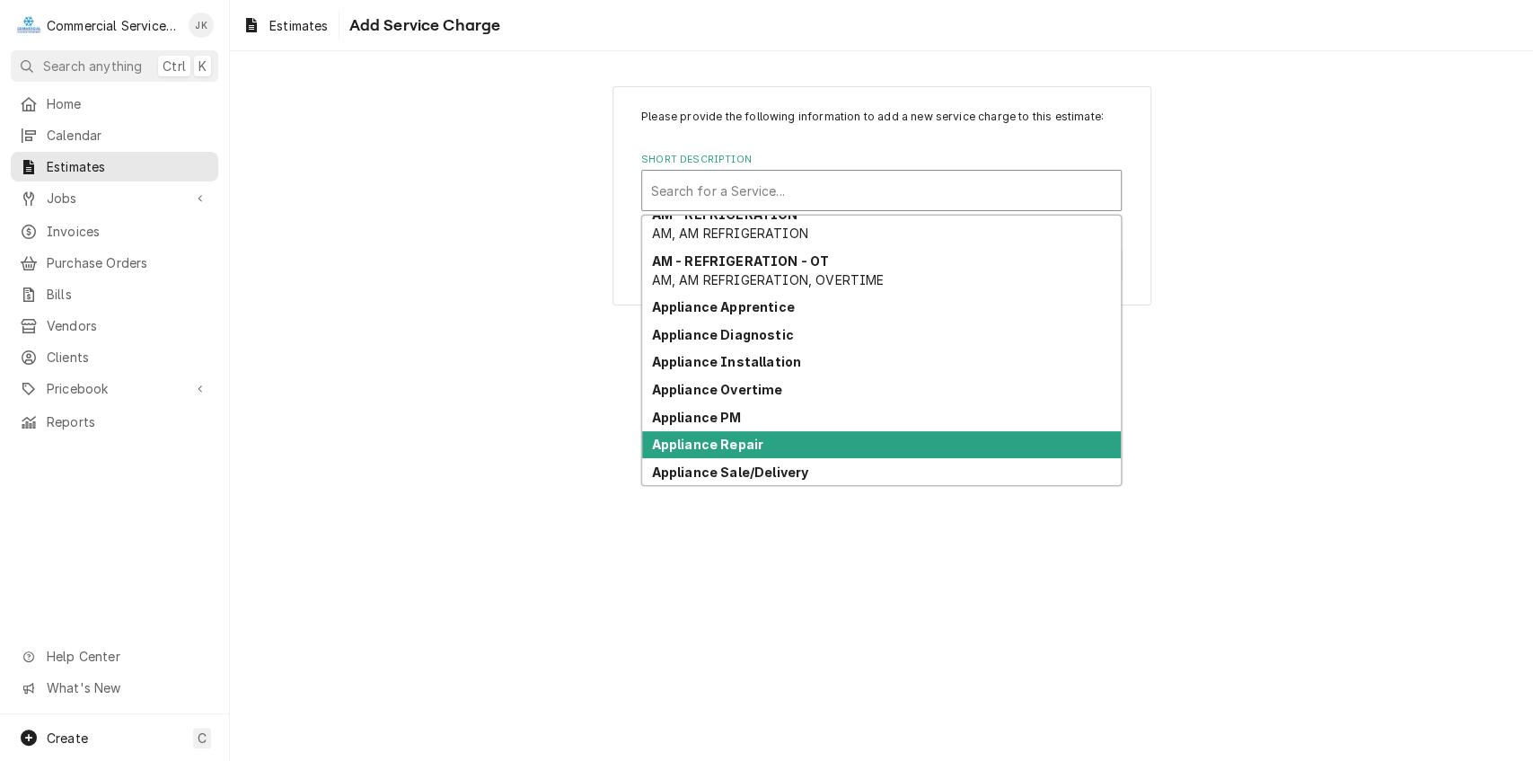
click at [711, 446] on strong "Appliance Repair" at bounding box center [708, 444] width 112 height 15
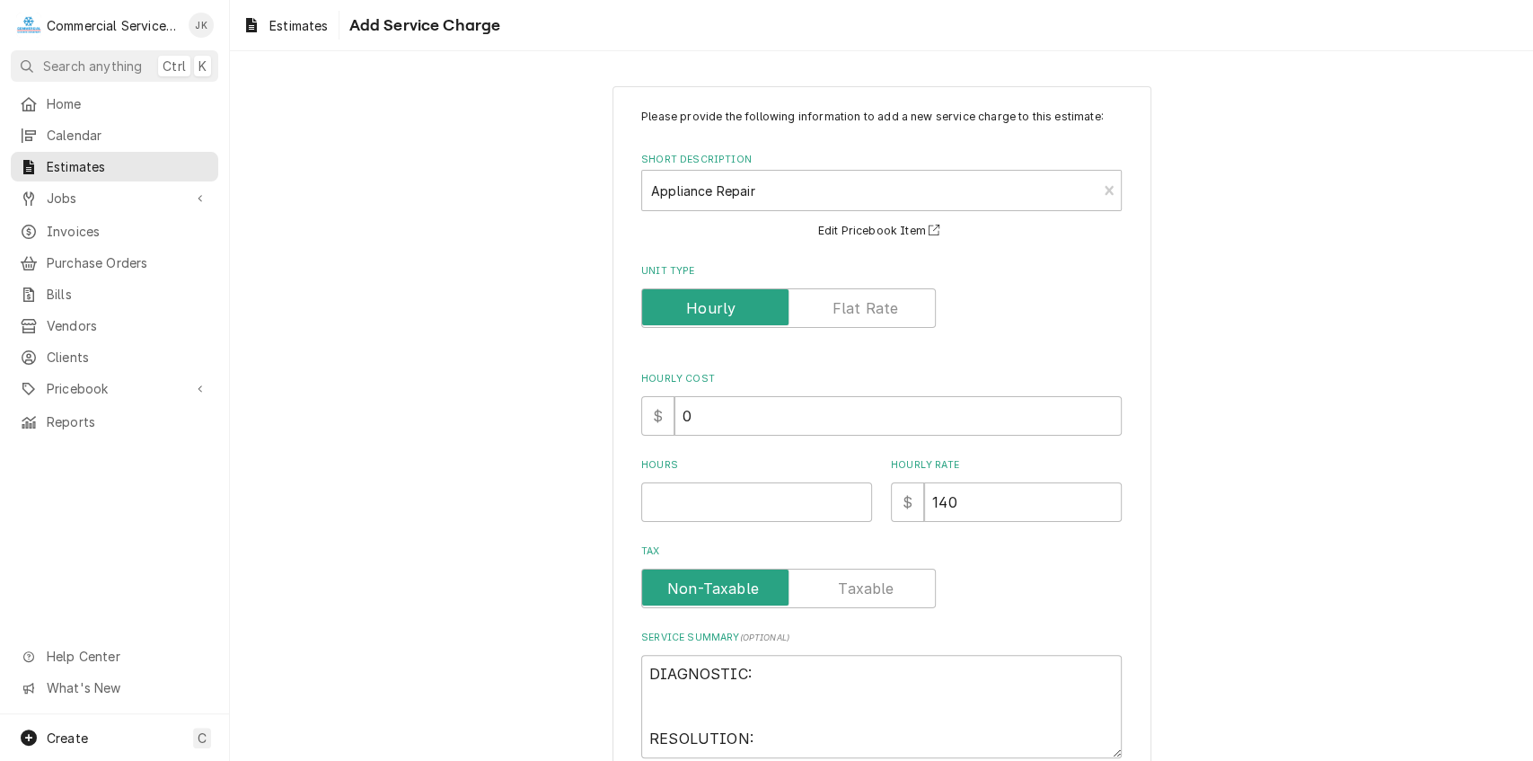
type textarea "x"
click at [878, 306] on label "Unit Type" at bounding box center [788, 308] width 295 height 40
click at [878, 306] on input "Unit Type" at bounding box center [788, 308] width 278 height 40
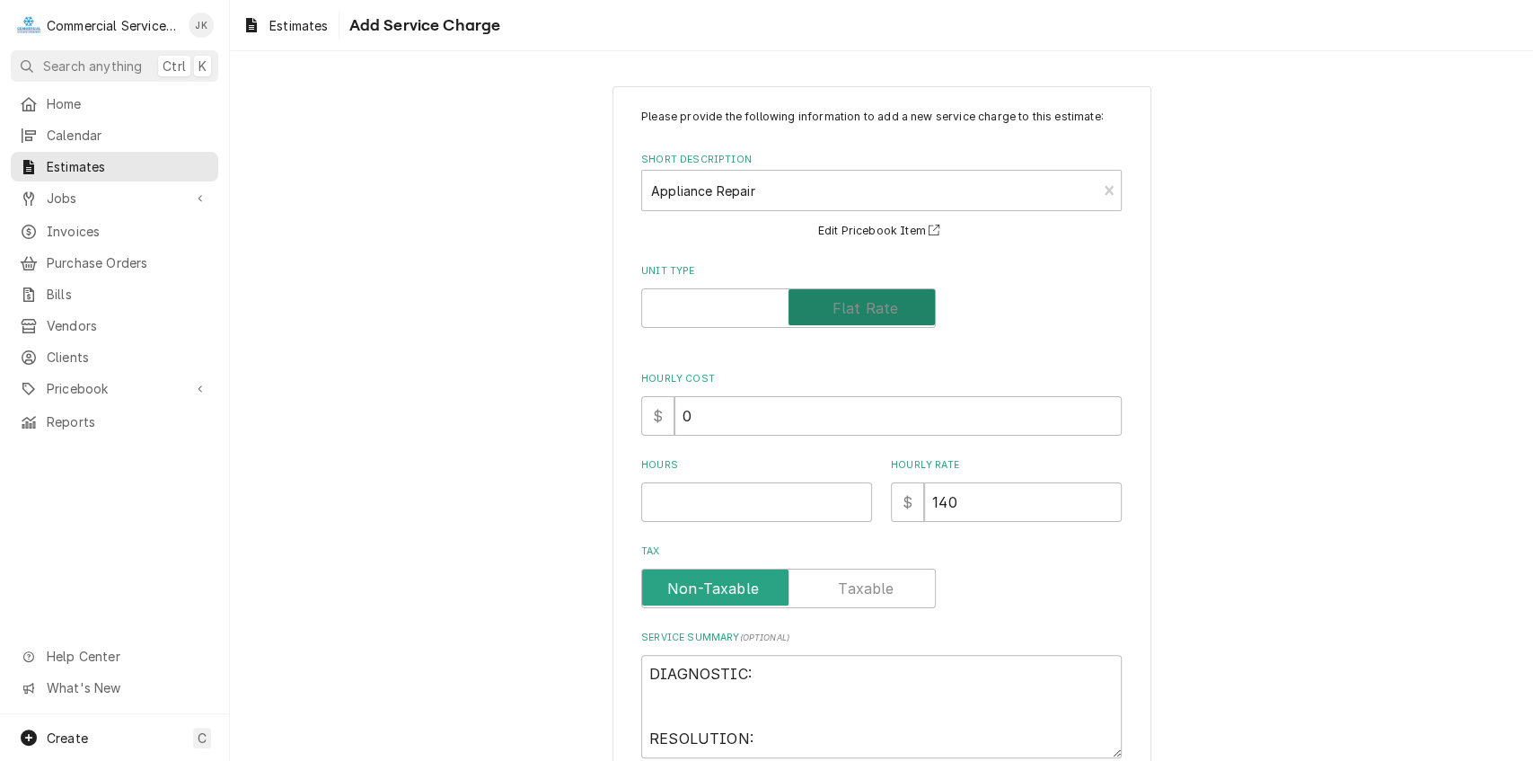
checkbox input "true"
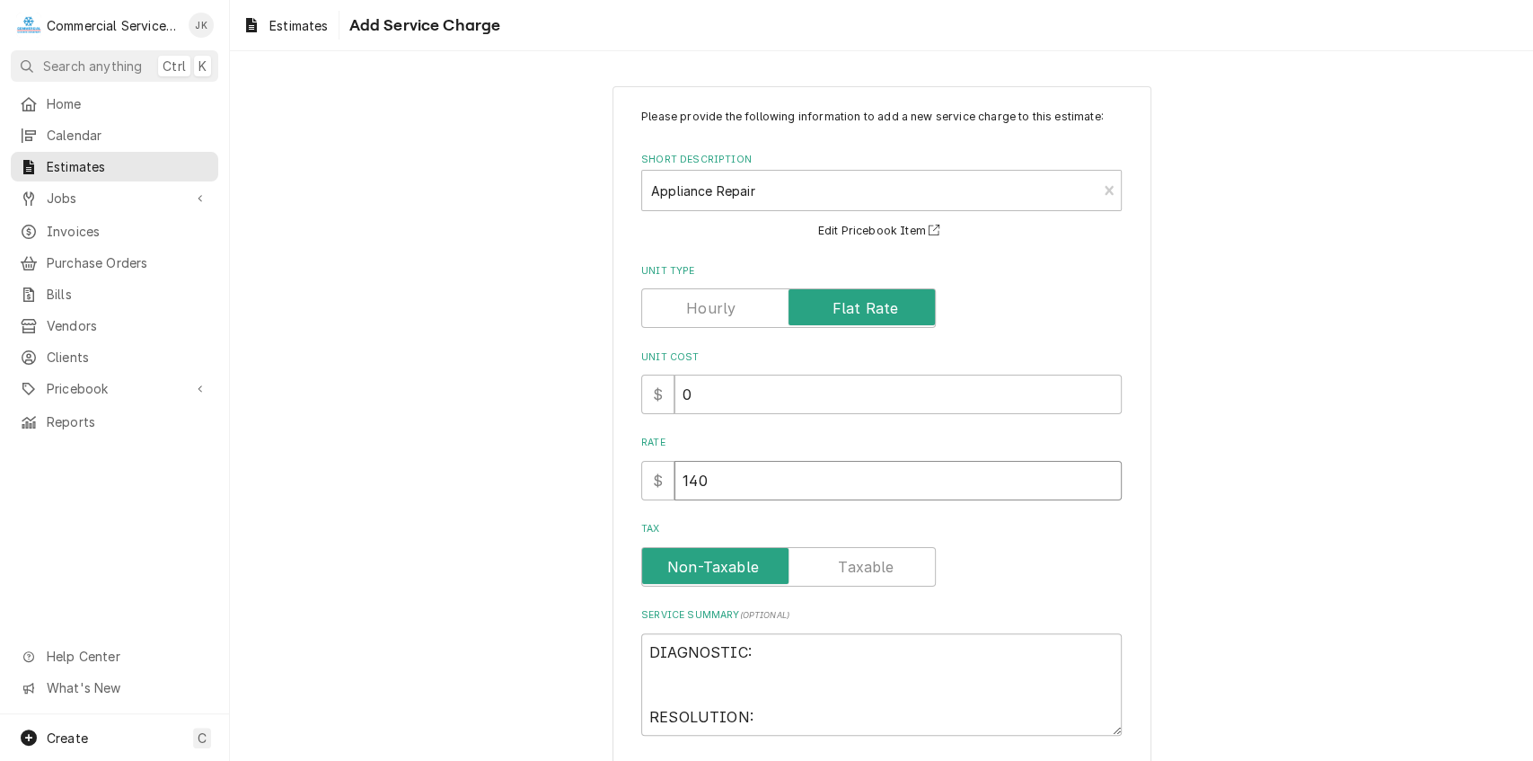
click at [711, 475] on input "140" at bounding box center [898, 481] width 447 height 40
type textarea "x"
type input "14"
type textarea "x"
type input "1"
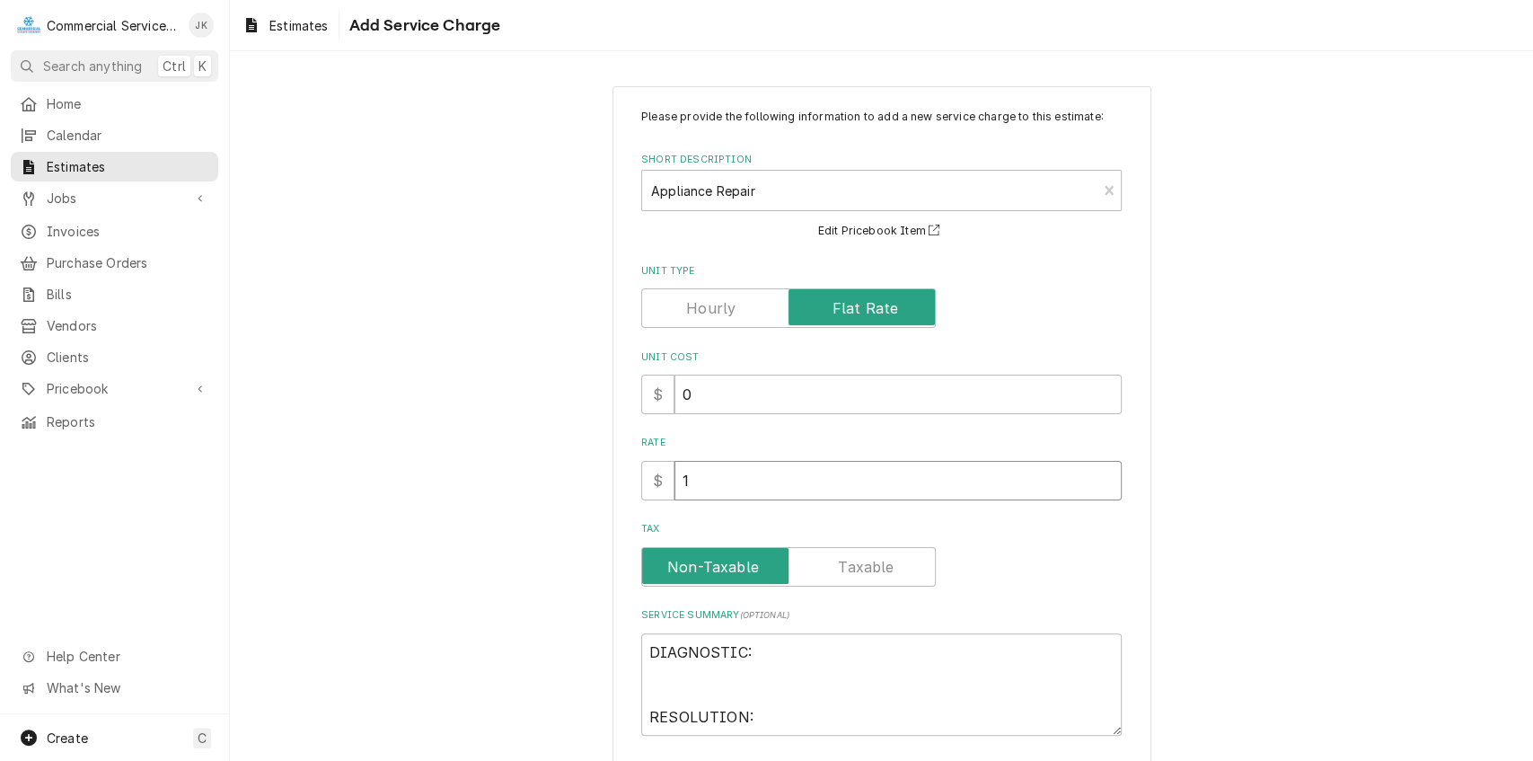
type textarea "x"
type input "2"
type textarea "x"
type input "28"
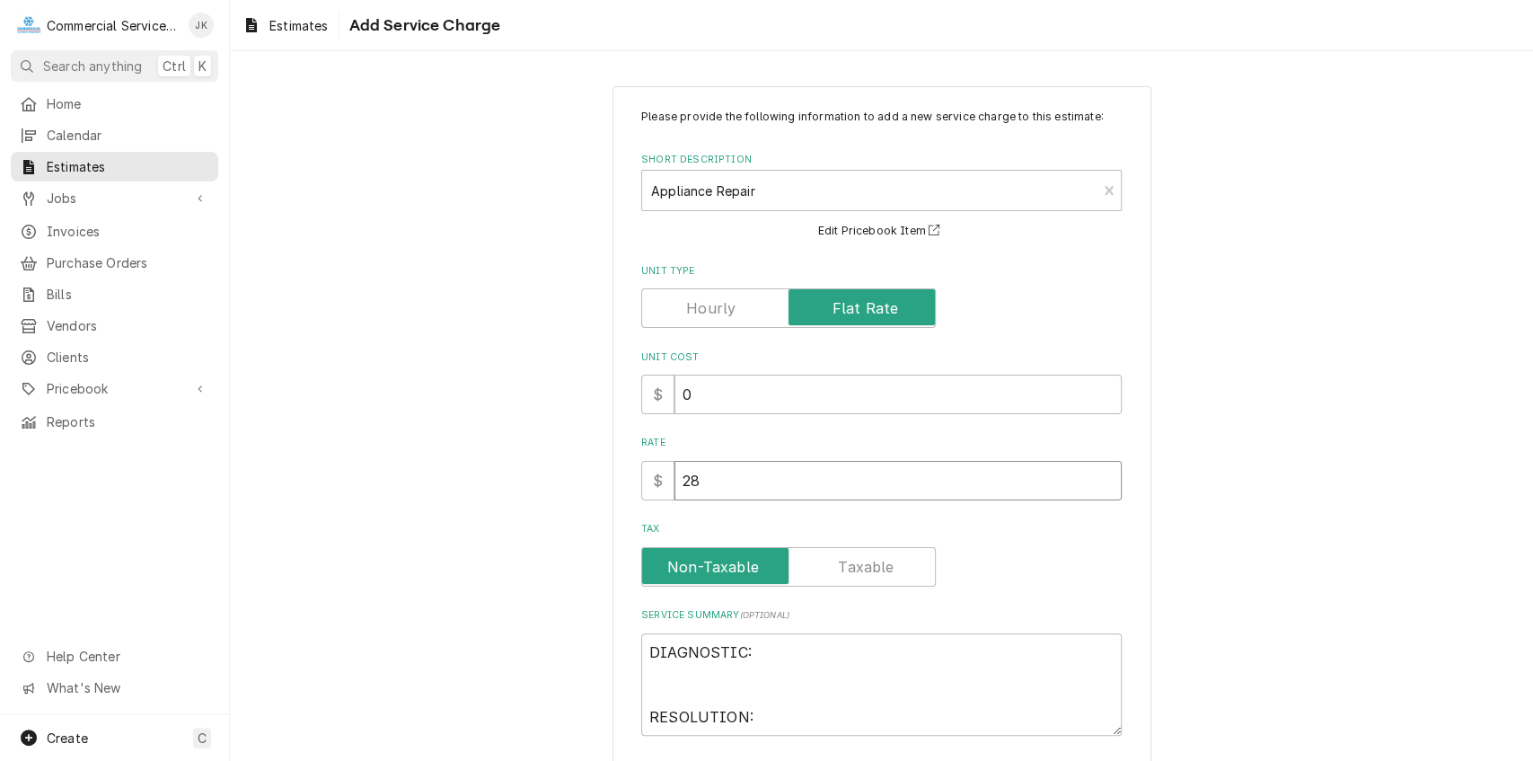
type textarea "x"
type input "280"
type textarea "x"
type input "280.0"
type textarea "x"
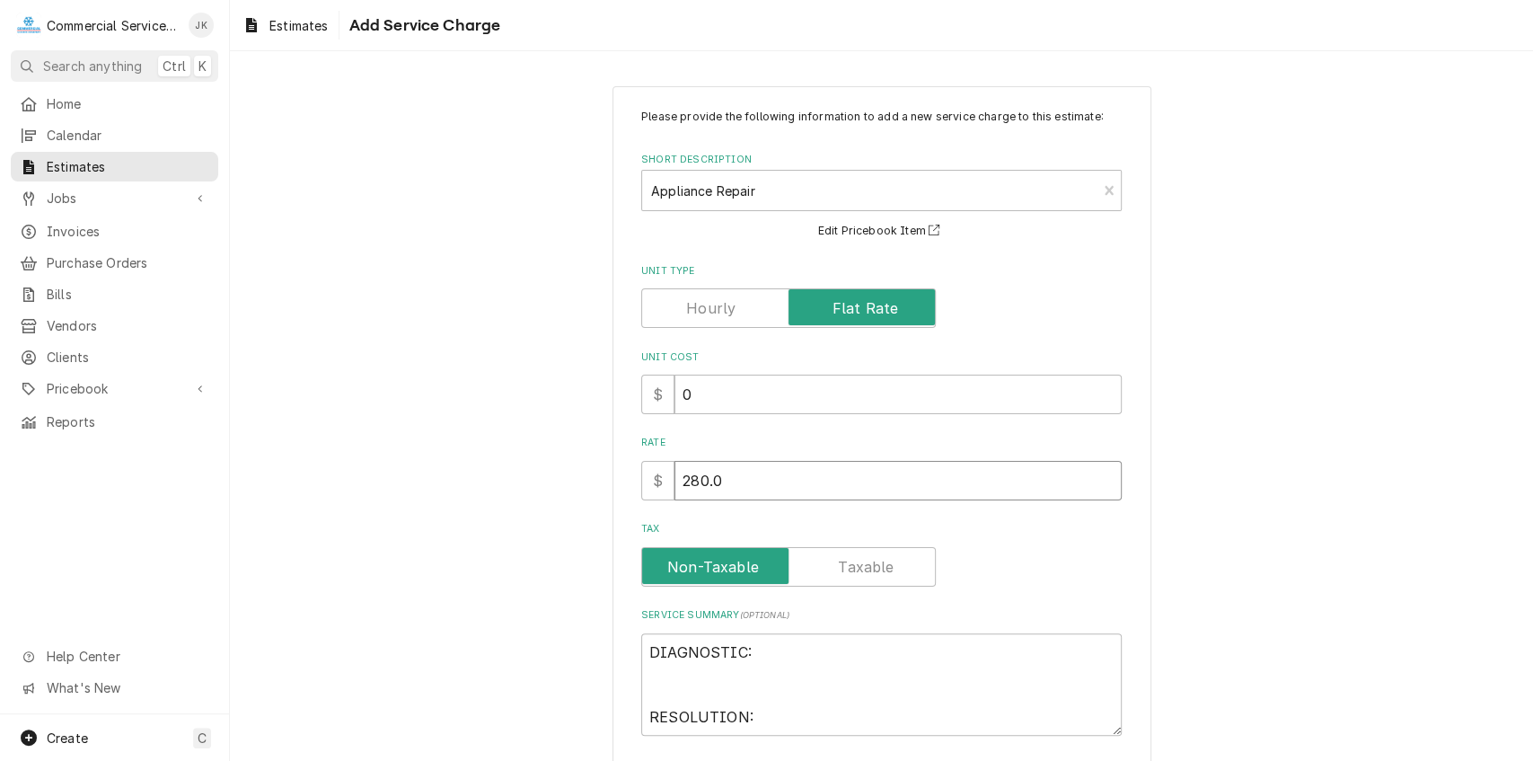
type input "280.00"
type textarea "x"
type input "280.00"
click at [759, 650] on textarea "DIAGNOSTIC: RESOLUTION:" at bounding box center [881, 684] width 481 height 103
type textarea "x"
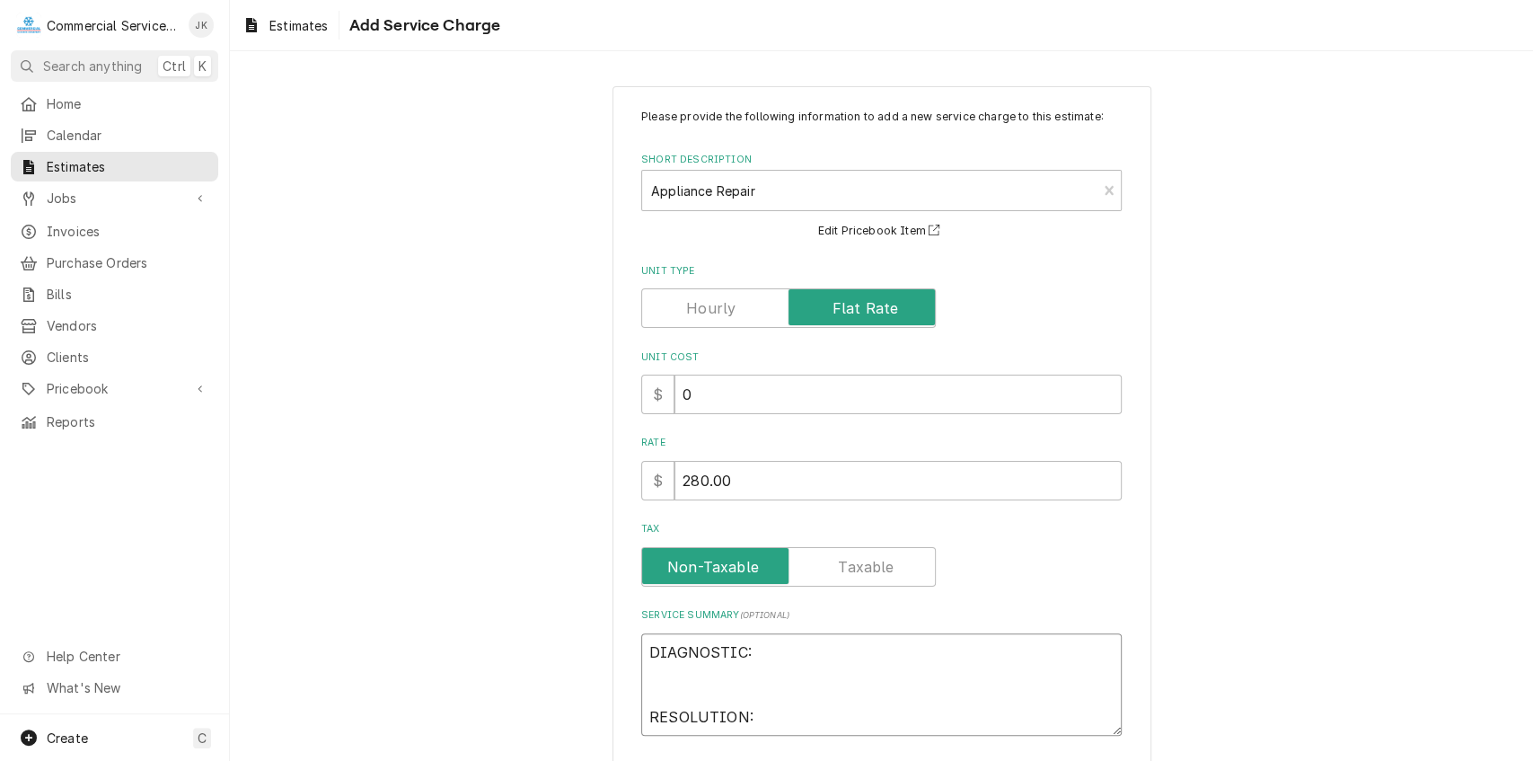
type textarea "DIAGNOSTIC RESOLUTION:"
type textarea "x"
type textarea "DIAGNOSTI RESOLUTION:"
type textarea "x"
type textarea "DIAGNOST RESOLUTION:"
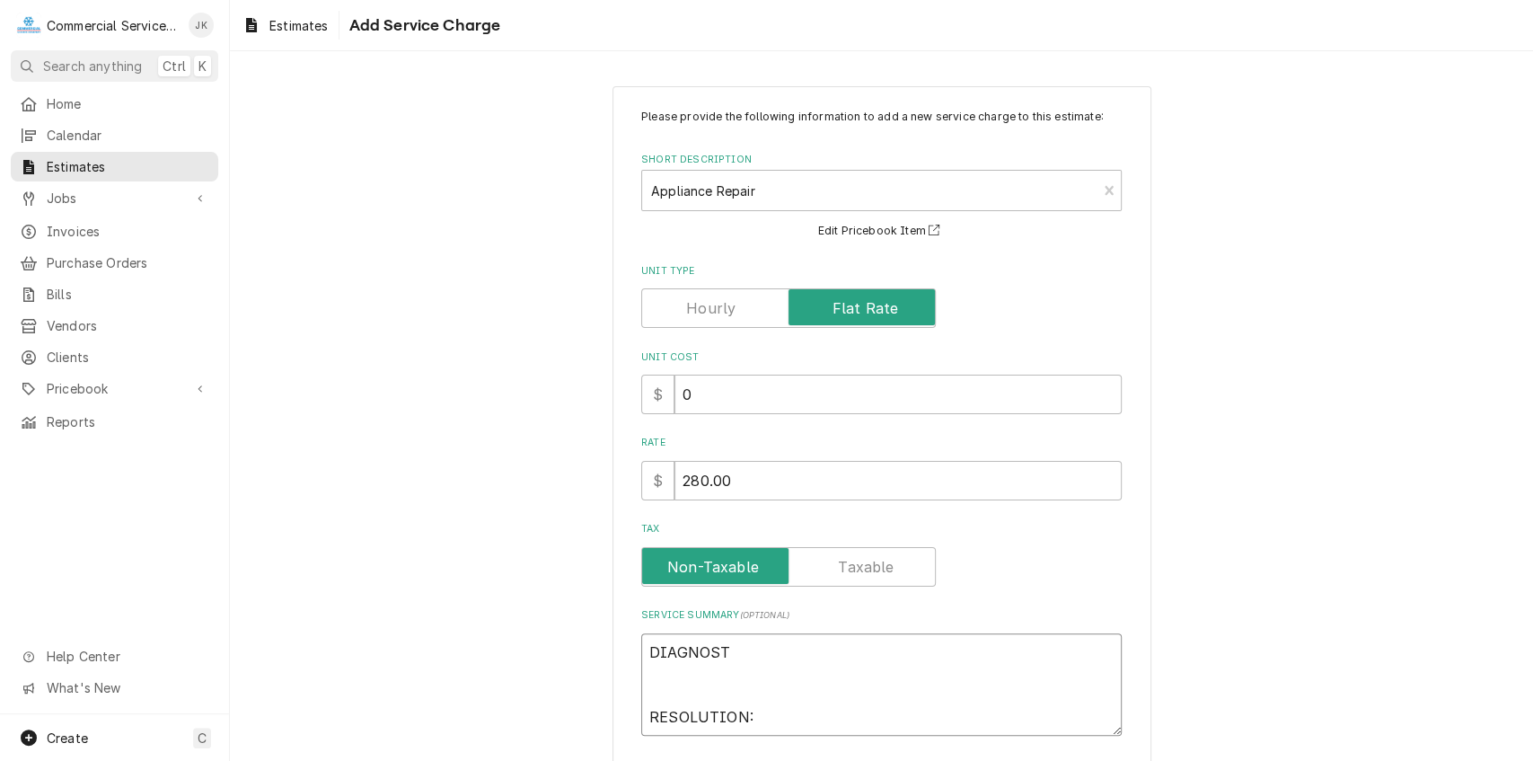
type textarea "x"
type textarea "DIAGNOS RESOLUTION:"
type textarea "x"
type textarea "DIAGNO RESOLUTION:"
type textarea "x"
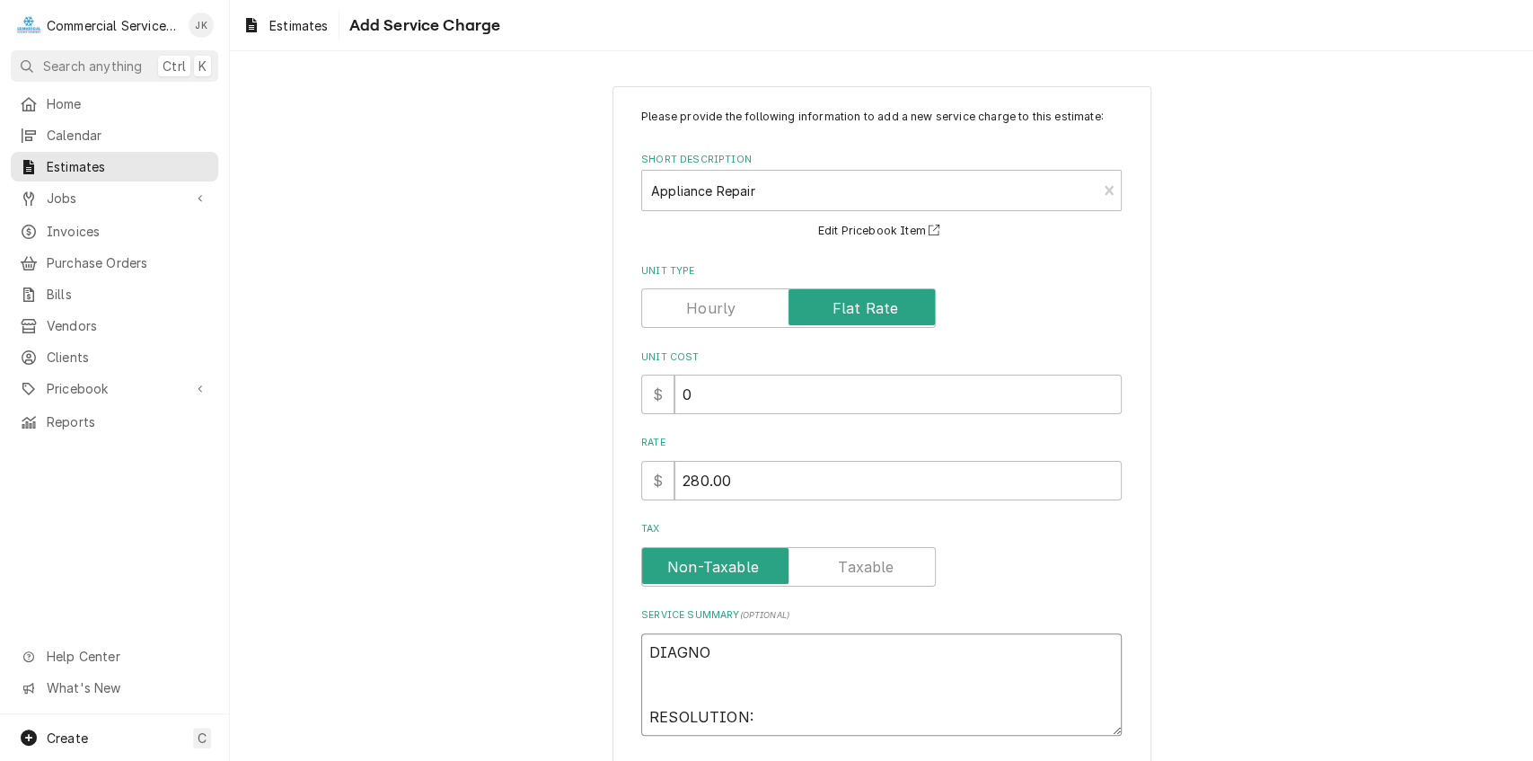
type textarea "DIAGN RESOLUTION:"
type textarea "x"
type textarea "DIAG RESOLUTION:"
type textarea "x"
type textarea "DIA RESOLUTION:"
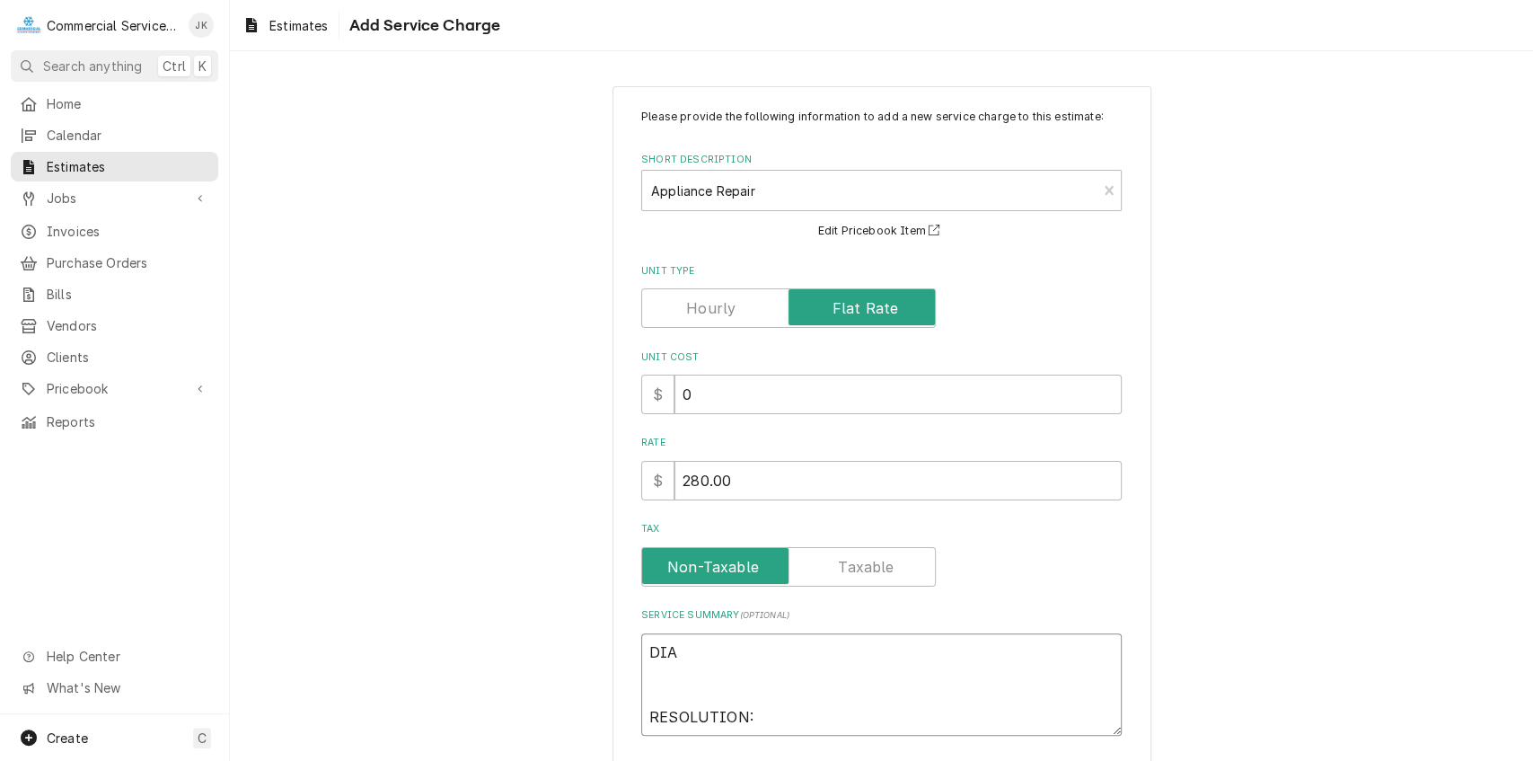
type textarea "x"
type textarea "DI RESOLUTION:"
type textarea "x"
type textarea "D RESOLUTION:"
type textarea "x"
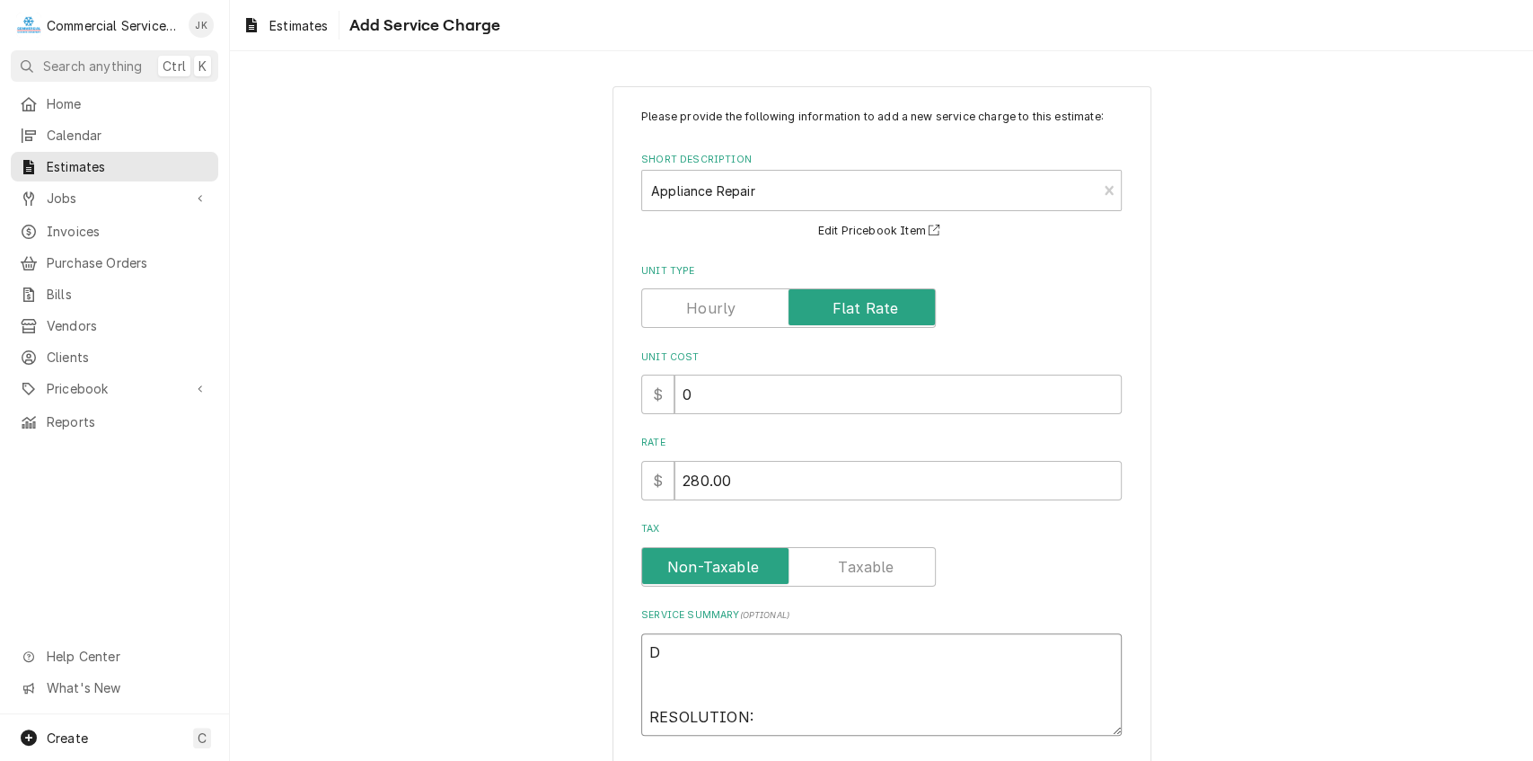
type textarea "RESOLUTION:"
click at [751, 711] on textarea "RESOLUTION:" at bounding box center [881, 684] width 481 height 103
type textarea "x"
type textarea "RESOLUTION"
type textarea "x"
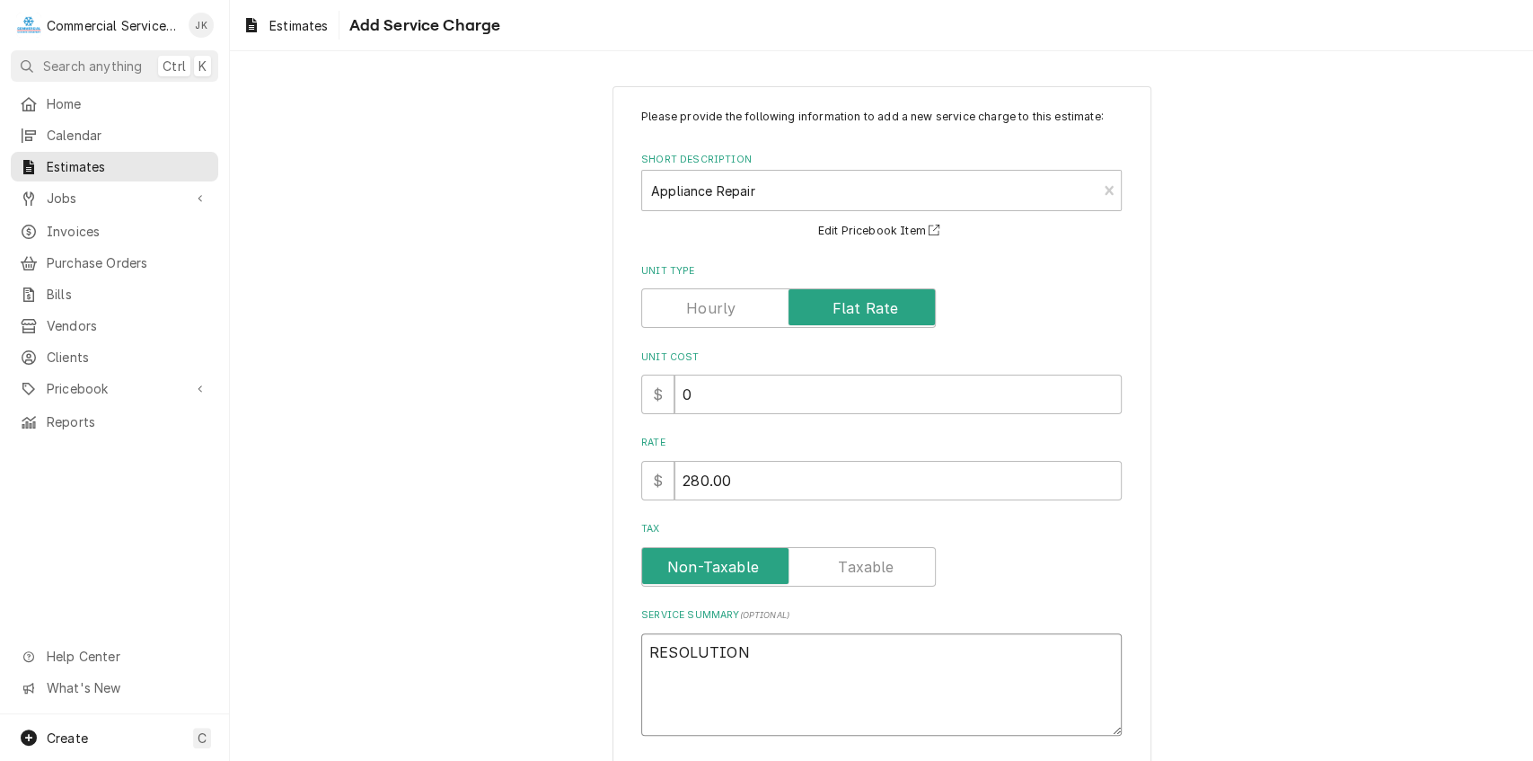
type textarea "RESOLUTIO"
type textarea "x"
type textarea "RESOLUTI"
type textarea "x"
type textarea "RESOLUT"
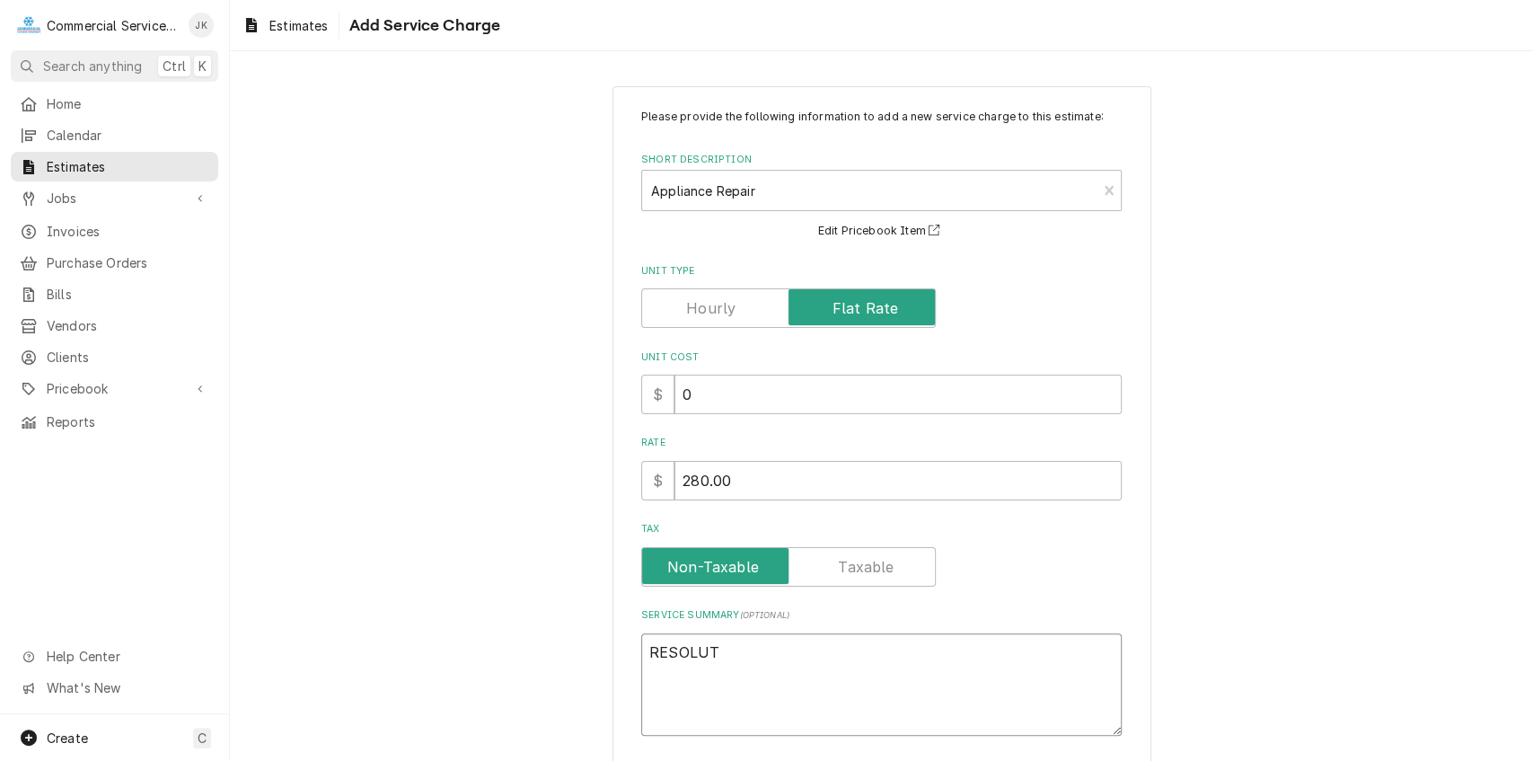
type textarea "x"
type textarea "RESOLU"
type textarea "x"
type textarea "RESOL"
type textarea "x"
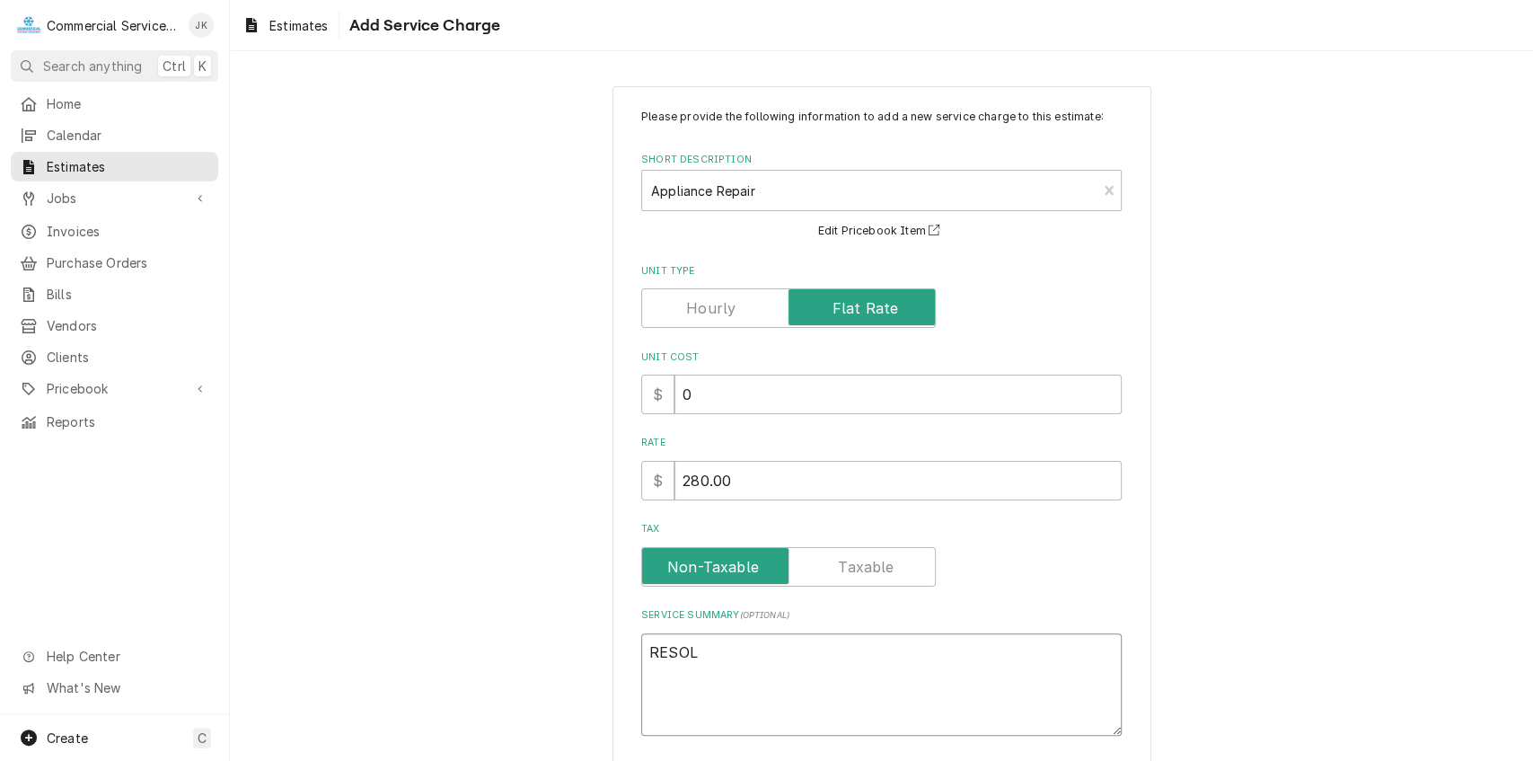
type textarea "RESO"
type textarea "x"
type textarea "RES"
type textarea "x"
type textarea "RE"
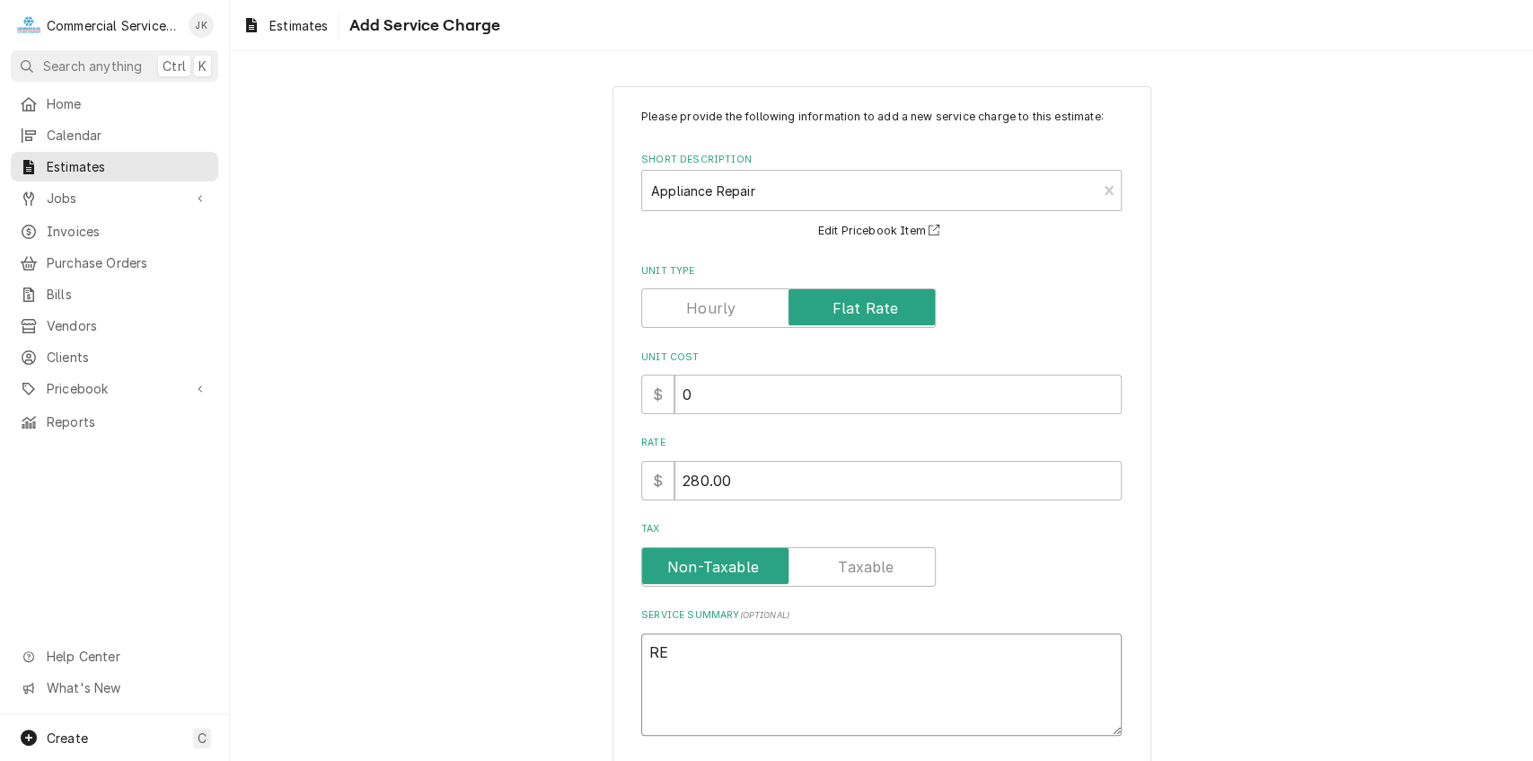
type textarea "x"
type textarea "R"
type textarea "x"
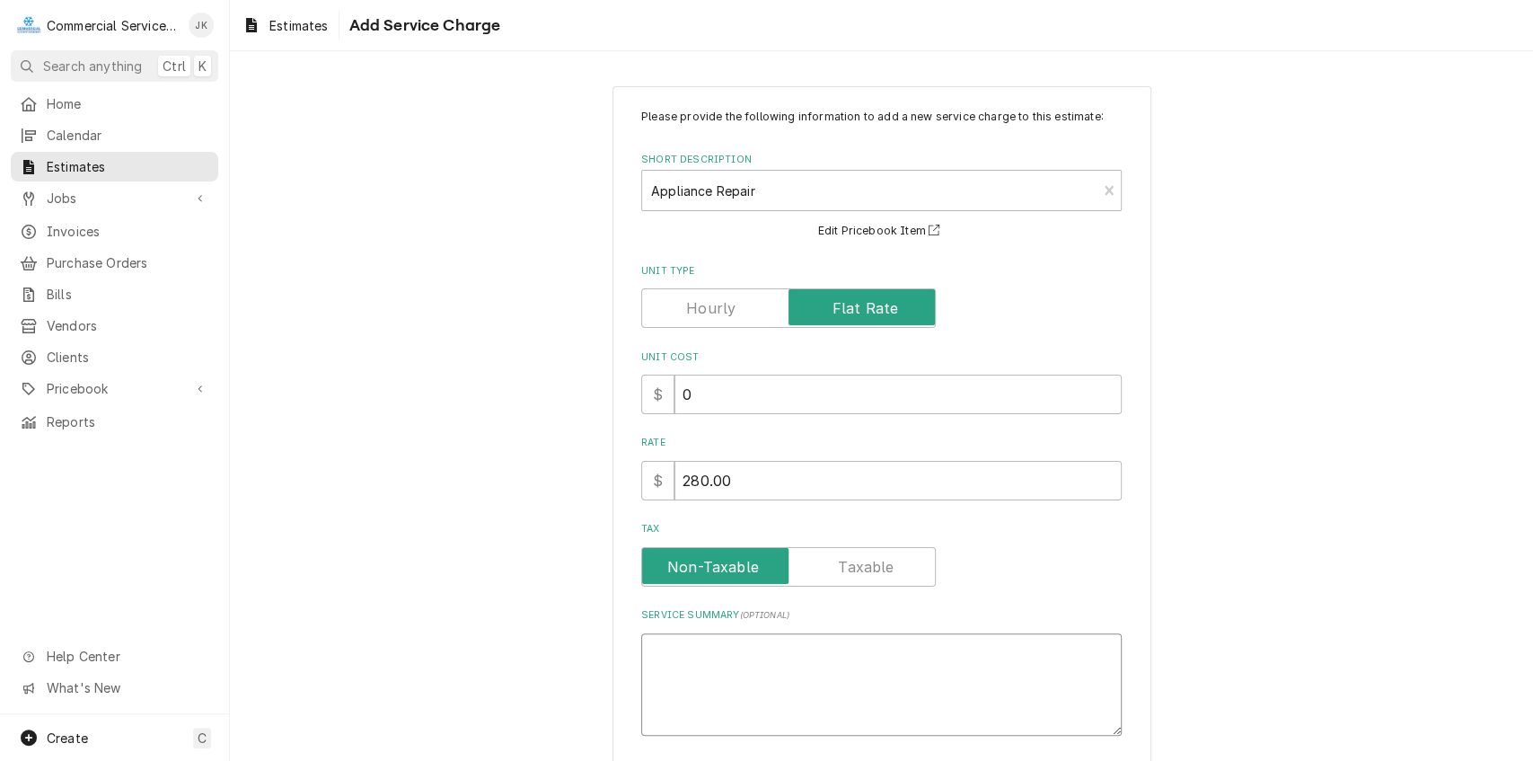
type textarea "x"
type textarea "D"
type textarea "x"
type textarea "De"
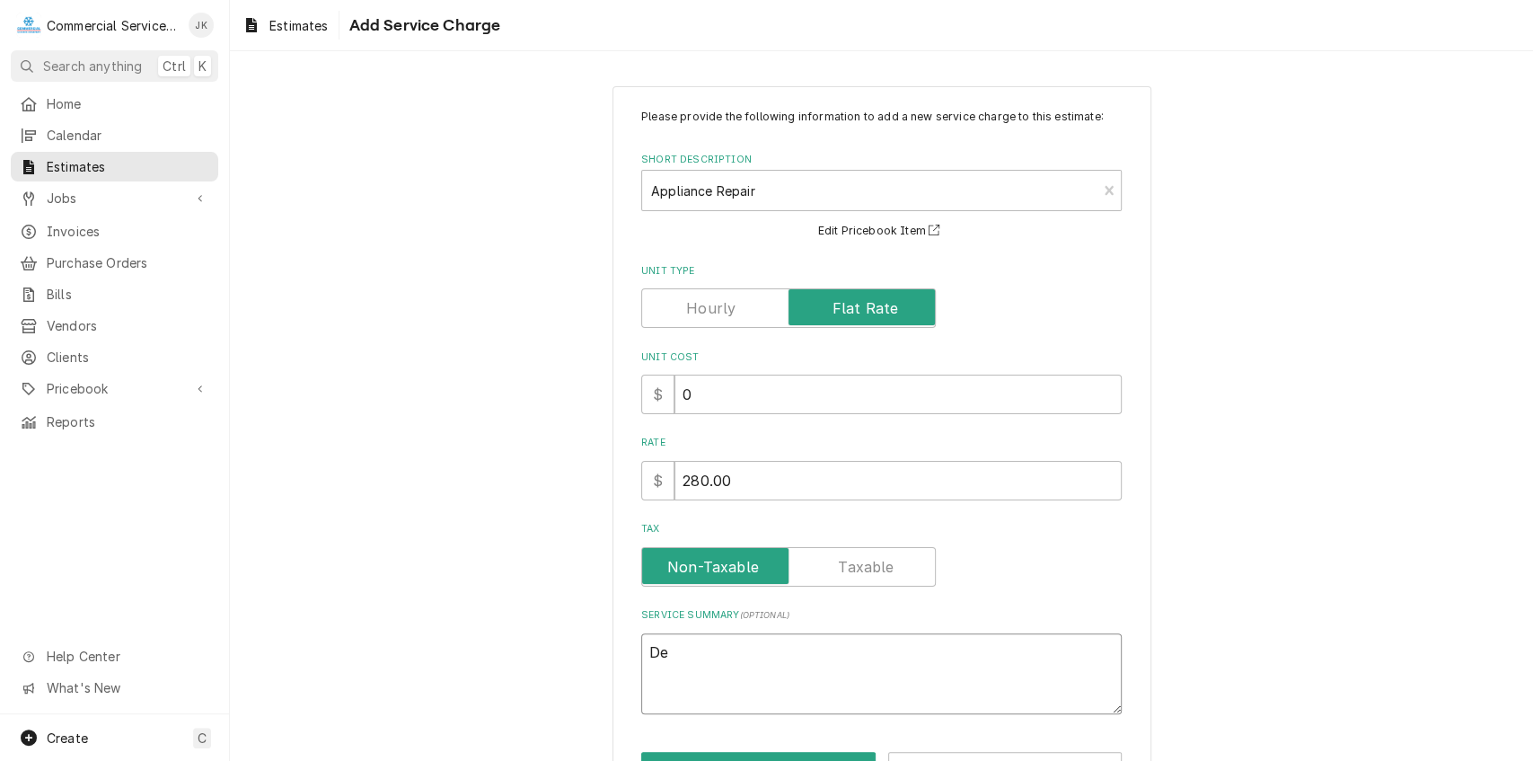
type textarea "x"
type textarea "Del"
type textarea "x"
type textarea "Deli"
type textarea "x"
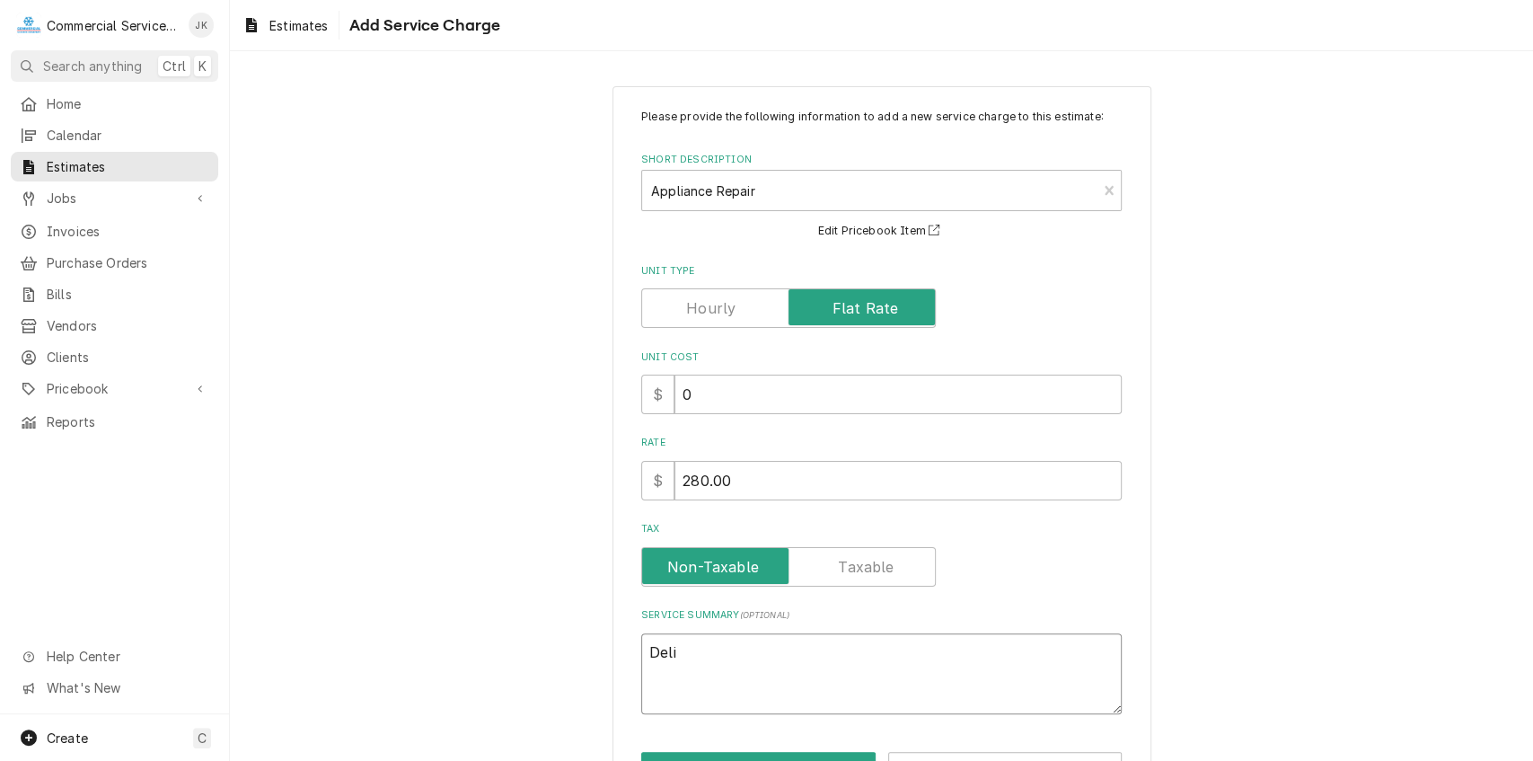
type textarea "Deliv"
type textarea "x"
type textarea "Delive"
type textarea "x"
type textarea "Deliver"
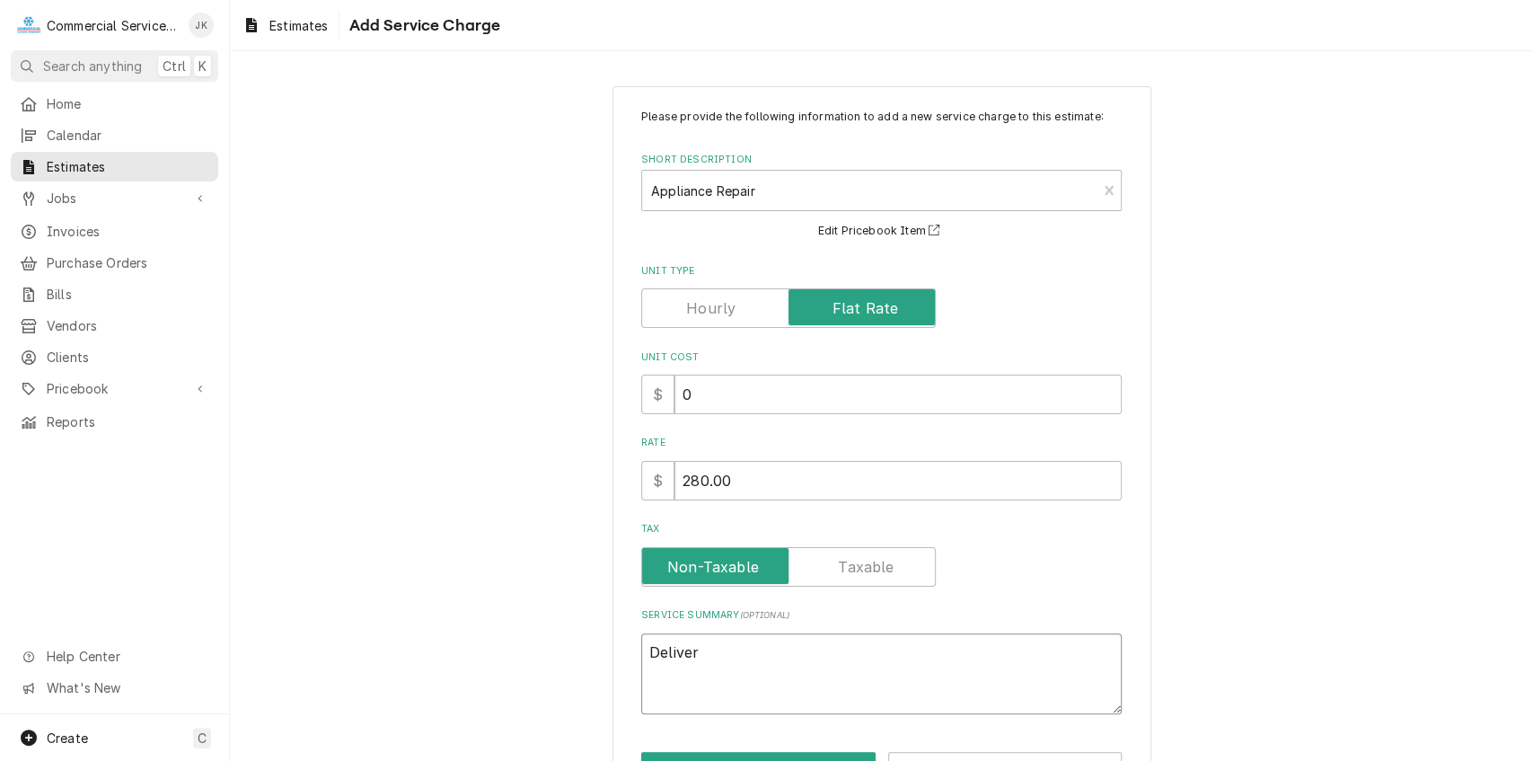
type textarea "x"
type textarea "Deliver"
type textarea "x"
type textarea "Deliver C"
type textarea "x"
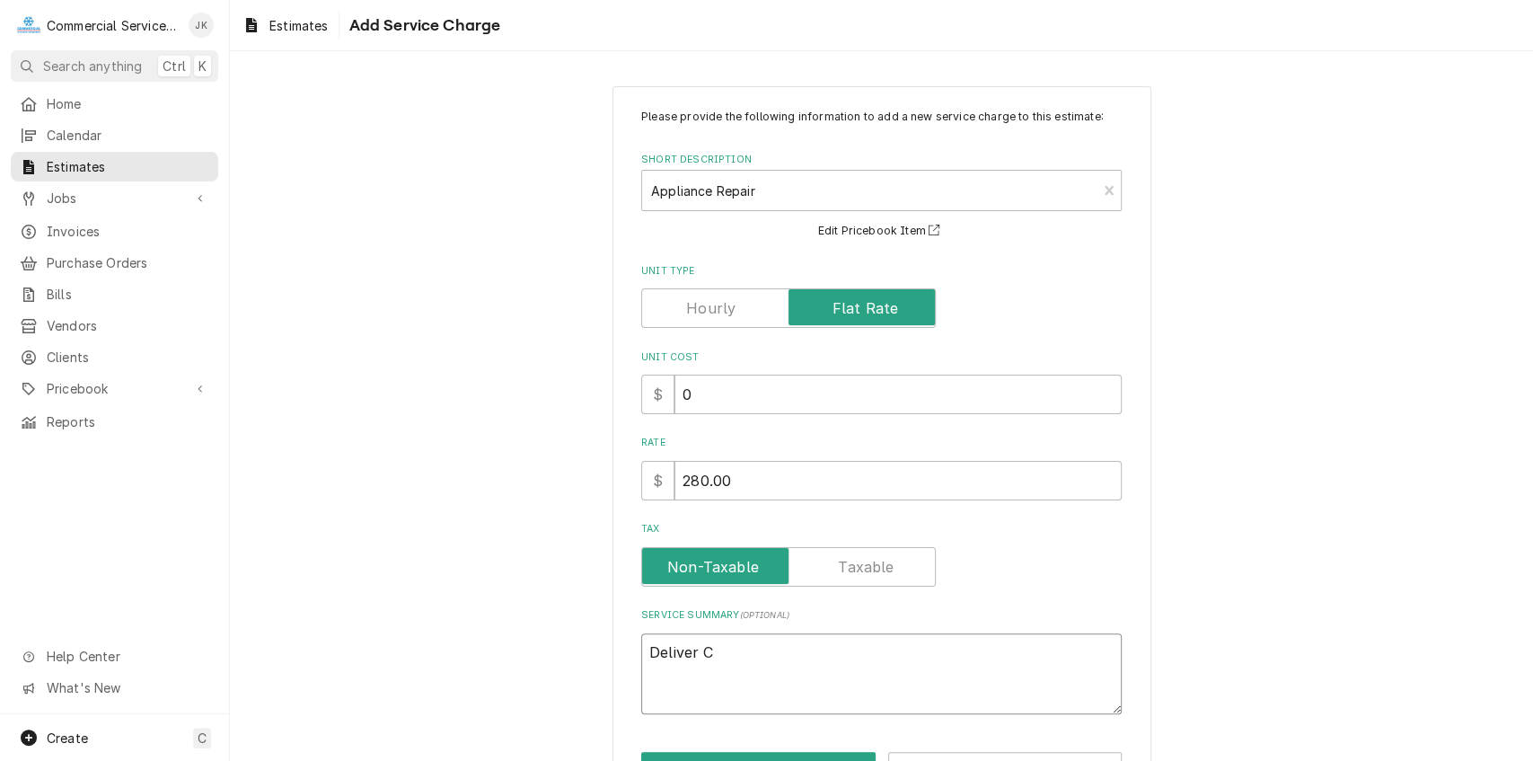
type textarea "Deliver Cl"
type textarea "x"
type textarea "Deliver Cle"
type textarea "x"
type textarea "Deliver Clev"
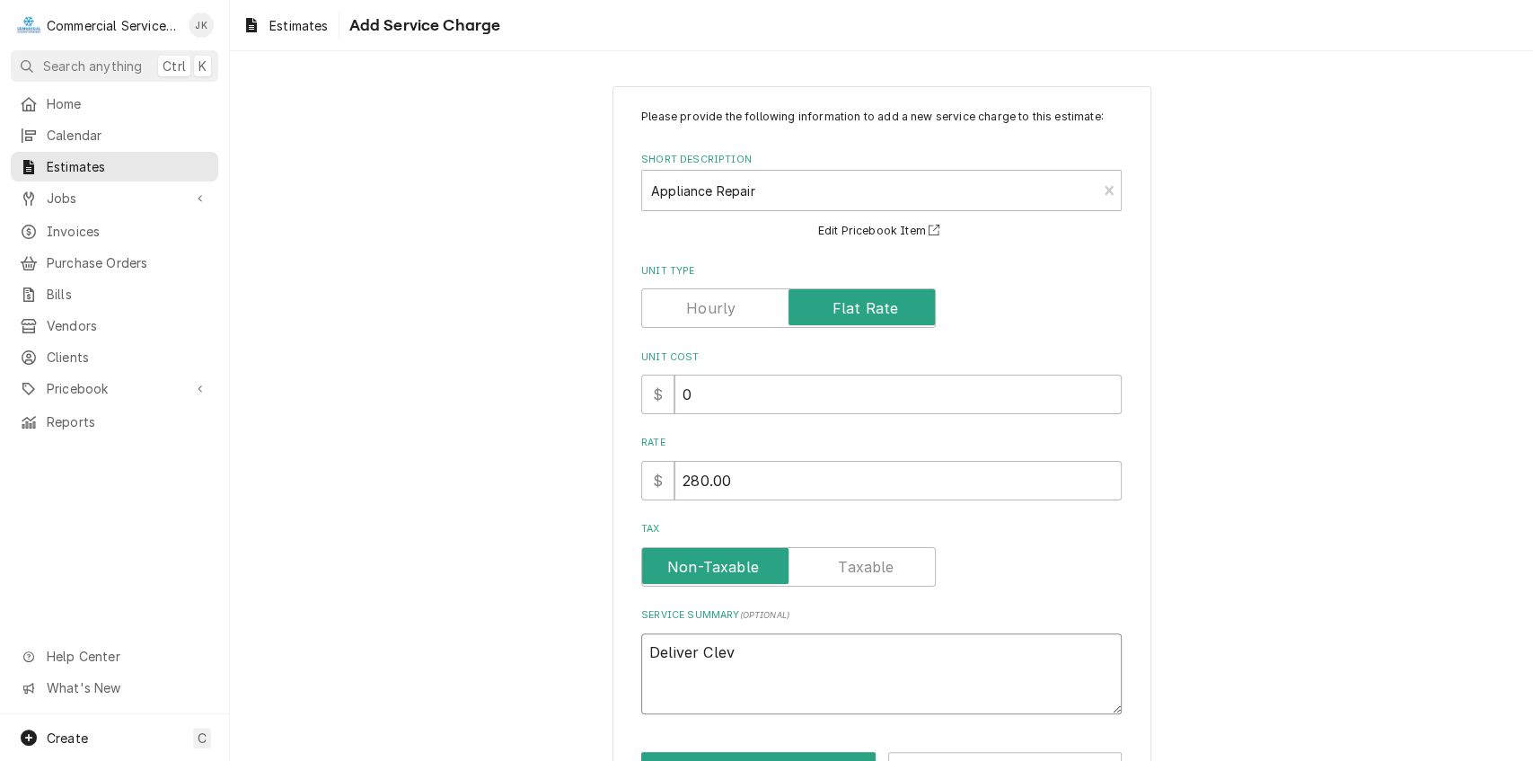
type textarea "x"
type textarea "Deliver Cleve"
type textarea "x"
type textarea "Deliver Clevel"
type textarea "x"
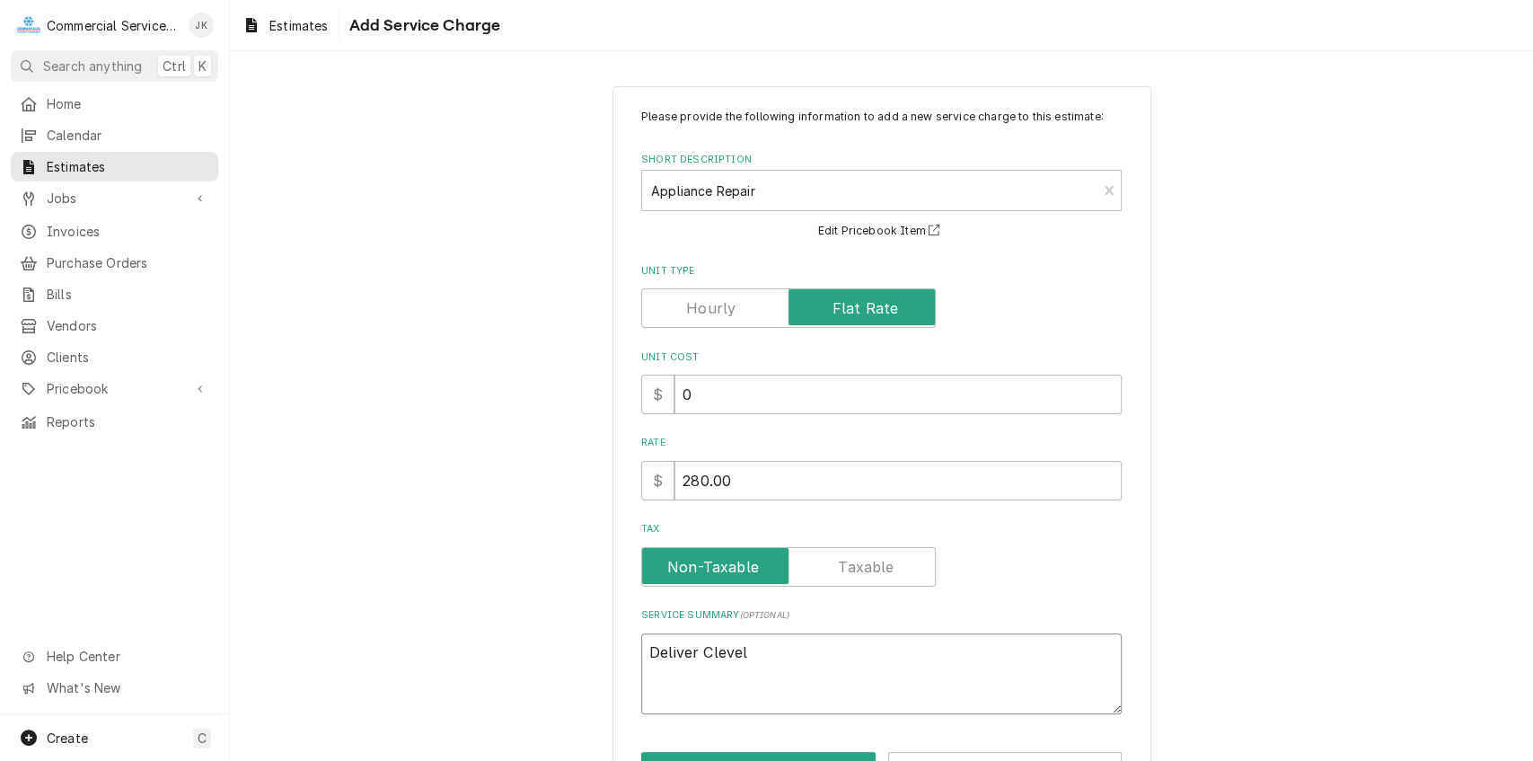
type textarea "Deliver Clevela"
type textarea "x"
type textarea "Deliver Clevelan"
type textarea "x"
type textarea "Deliver Cleveland"
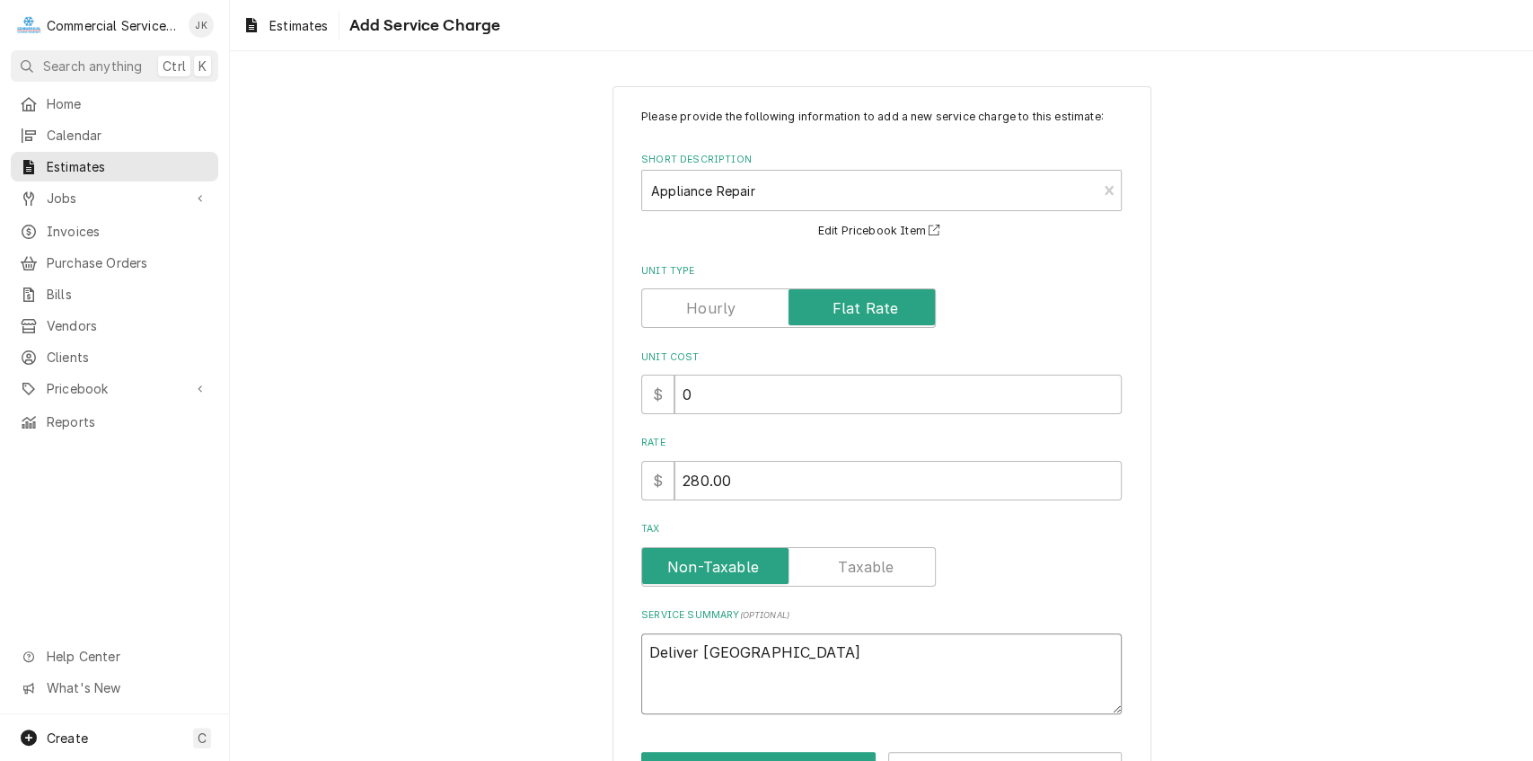
type textarea "x"
type textarea "Deliver Cleveland"
type textarea "x"
type textarea "Deliver Cleveland D"
type textarea "x"
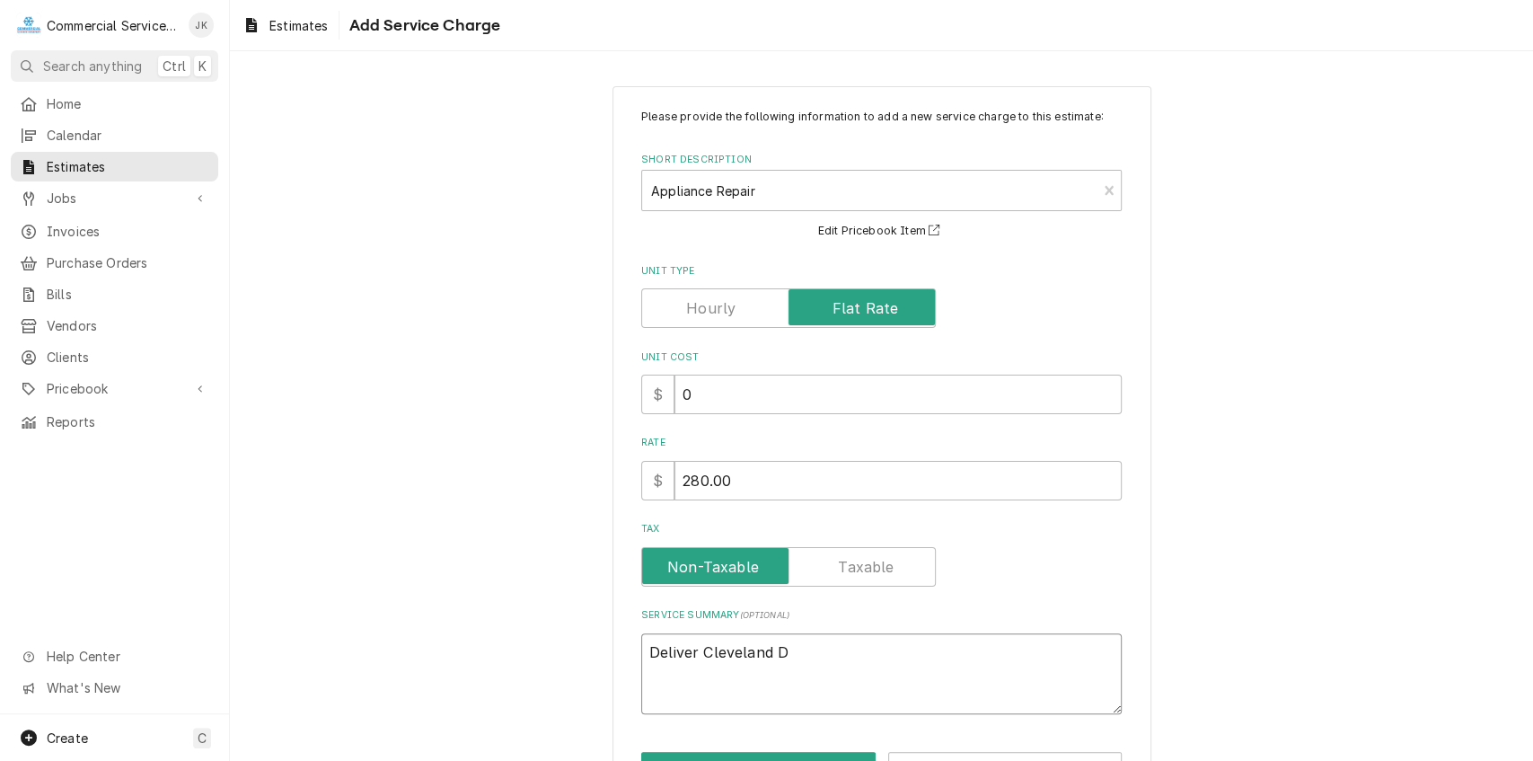
type textarea "Deliver Cleveland Dr"
type textarea "x"
type textarea "Deliver Cleveland Dra"
type textarea "x"
type textarea "Deliver Cleveland Drai"
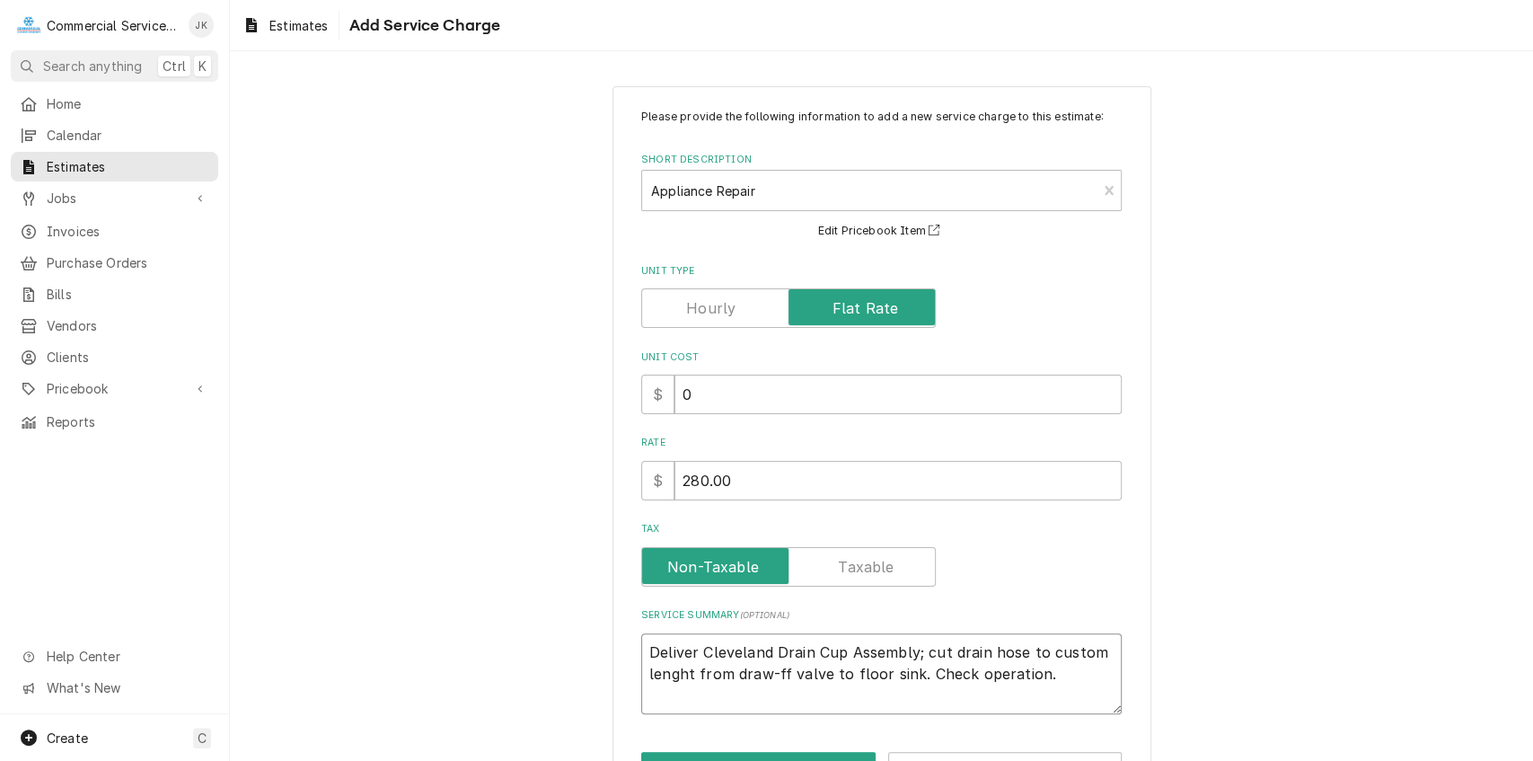
click at [772, 673] on textarea "Deliver Cleveland Drain Cup Assembly; cut drain hose to custom lenght from draw…" at bounding box center [881, 674] width 481 height 82
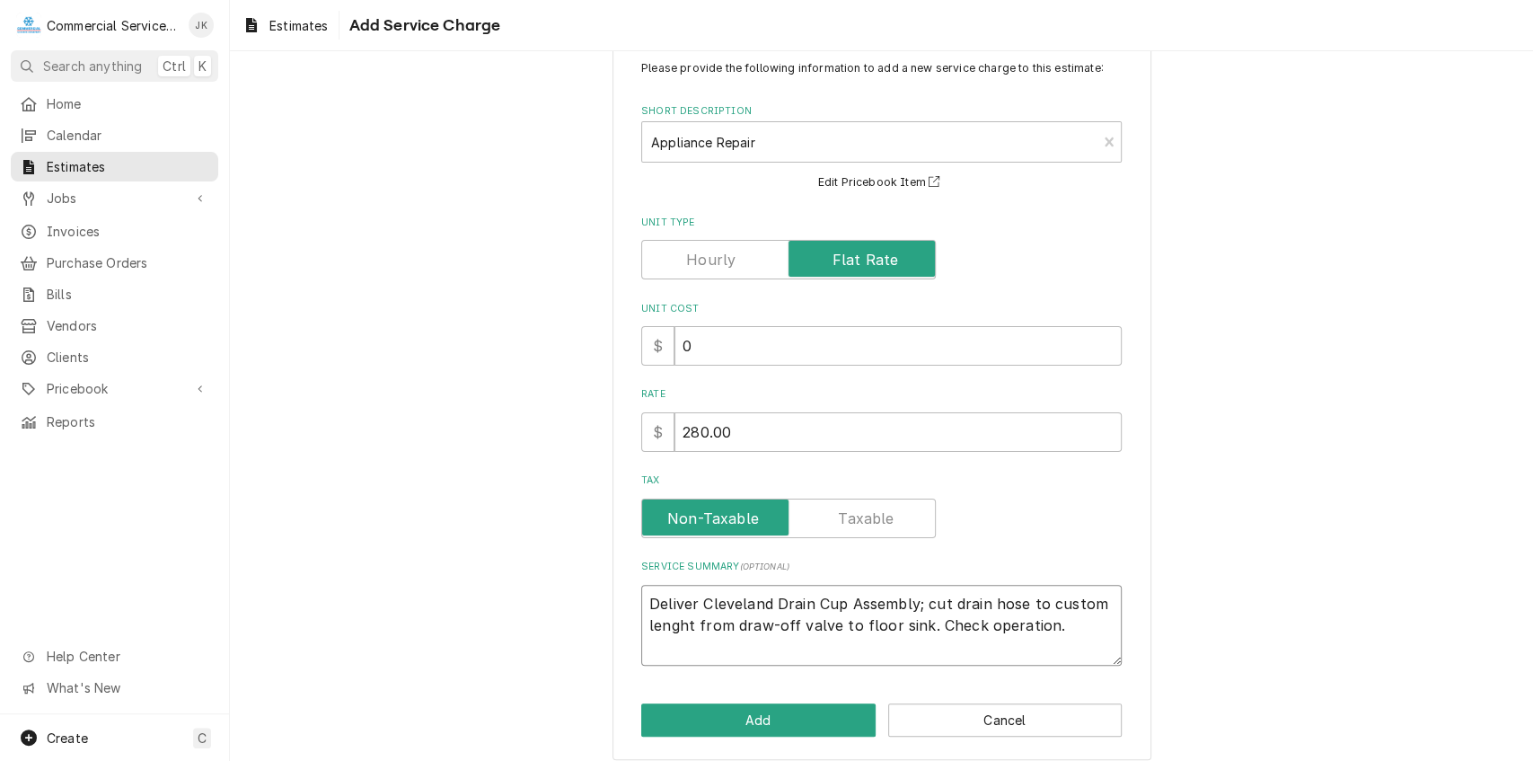
scroll to position [63, 0]
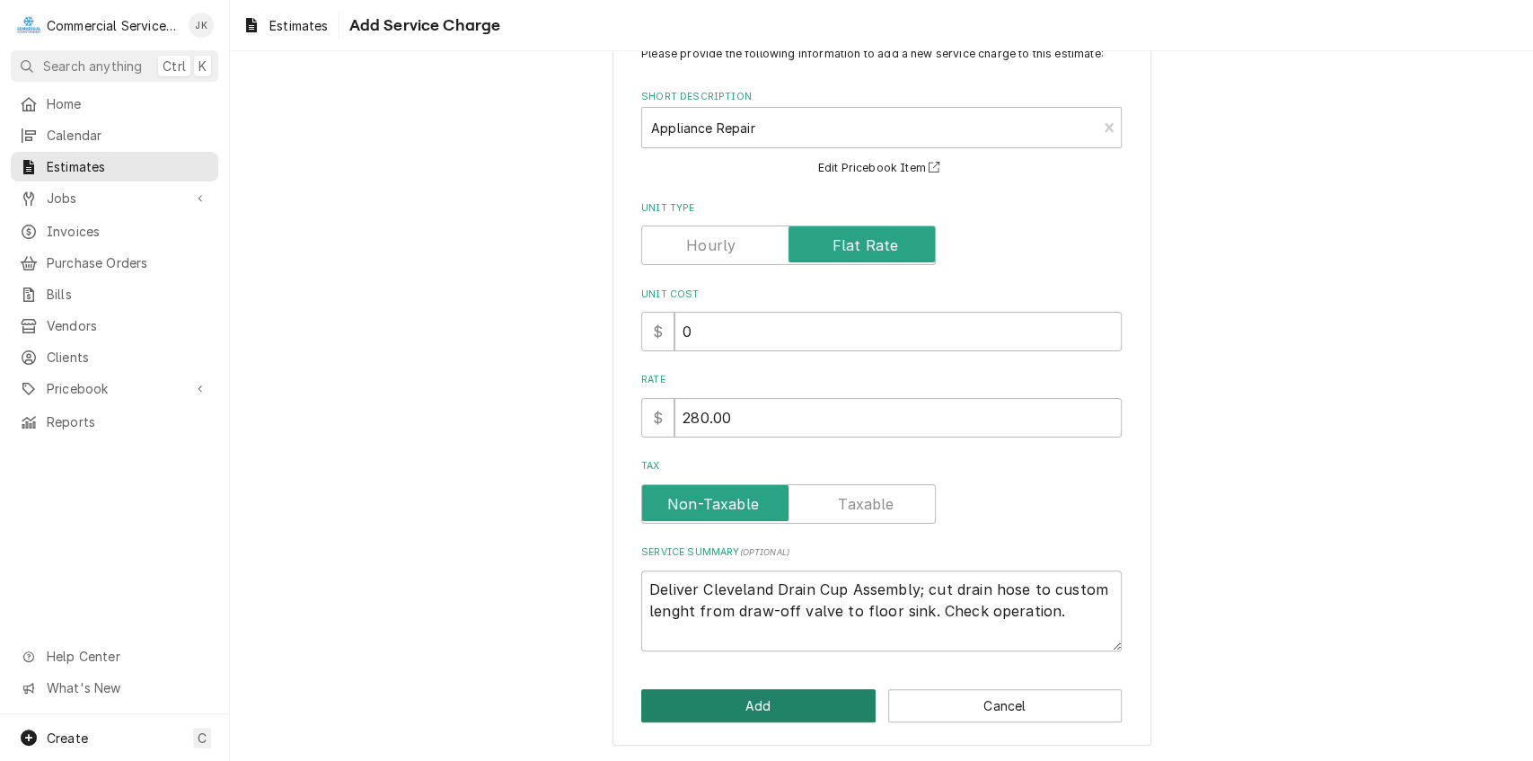
click at [793, 710] on button "Add" at bounding box center [758, 705] width 234 height 33
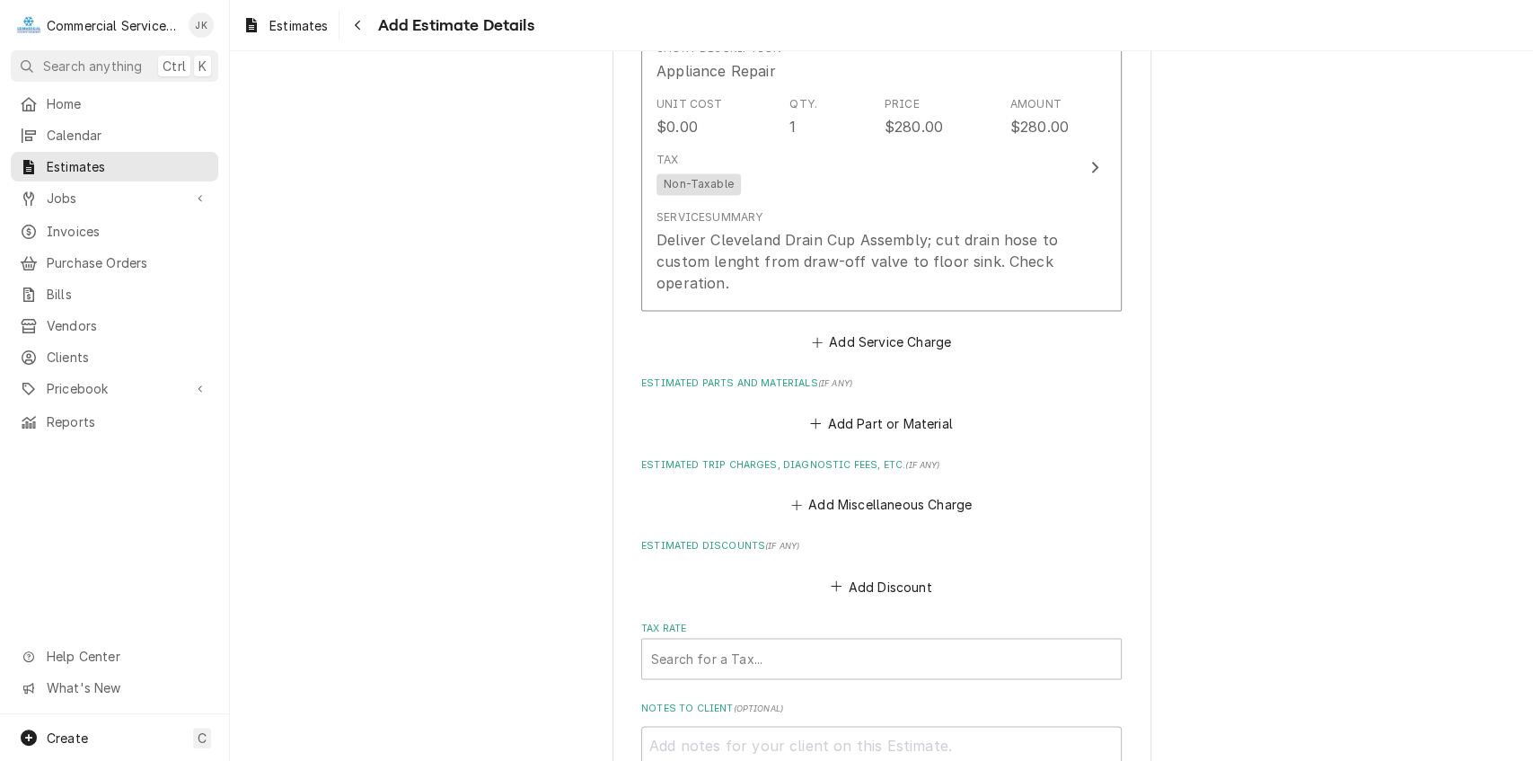
scroll to position [1808, 0]
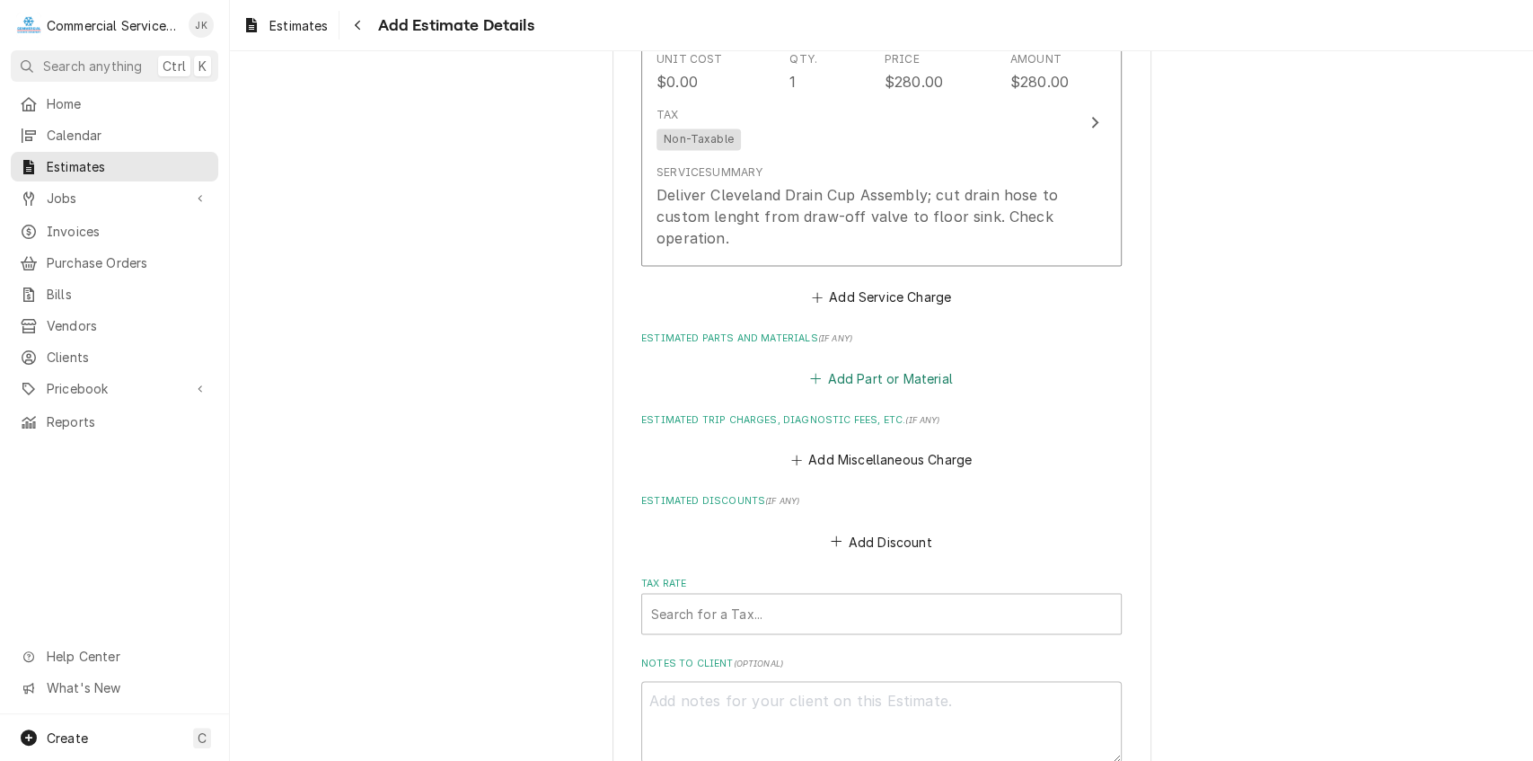
click at [845, 383] on button "Add Part or Material" at bounding box center [882, 378] width 148 height 25
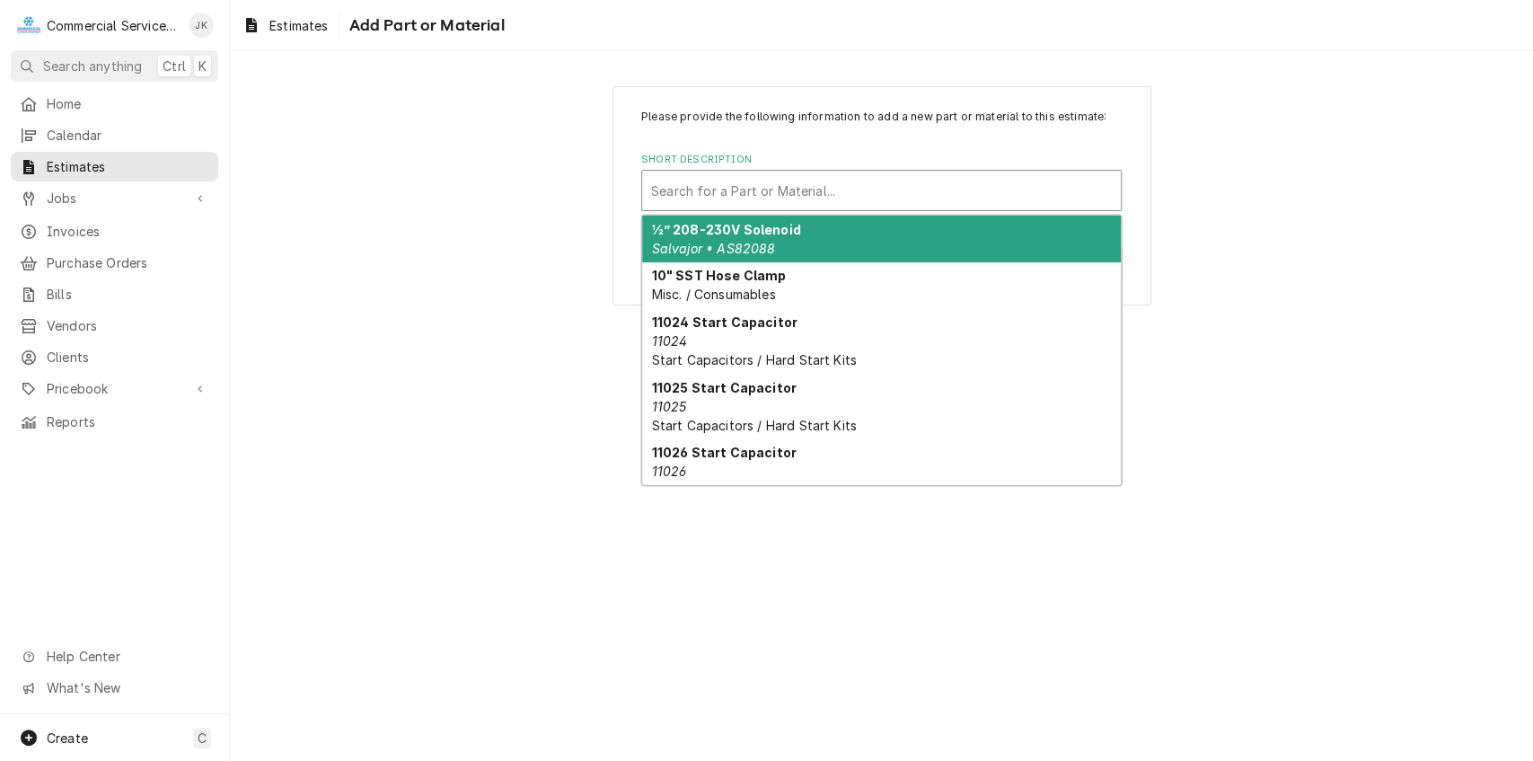
click at [672, 193] on div "Short Description" at bounding box center [881, 190] width 461 height 32
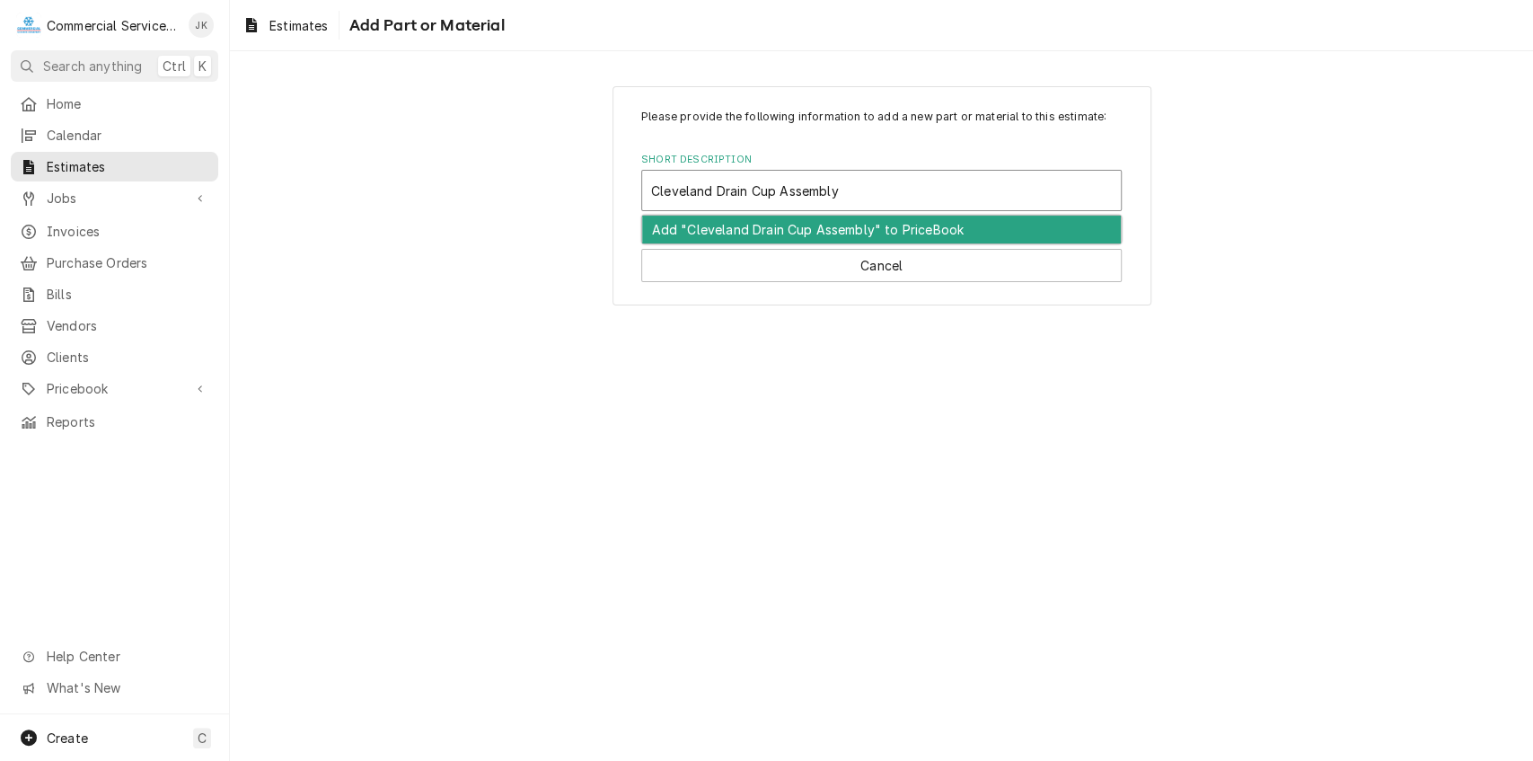
click at [837, 230] on div "Add "Cleveland Drain Cup Assembly" to PriceBook" at bounding box center [881, 230] width 479 height 28
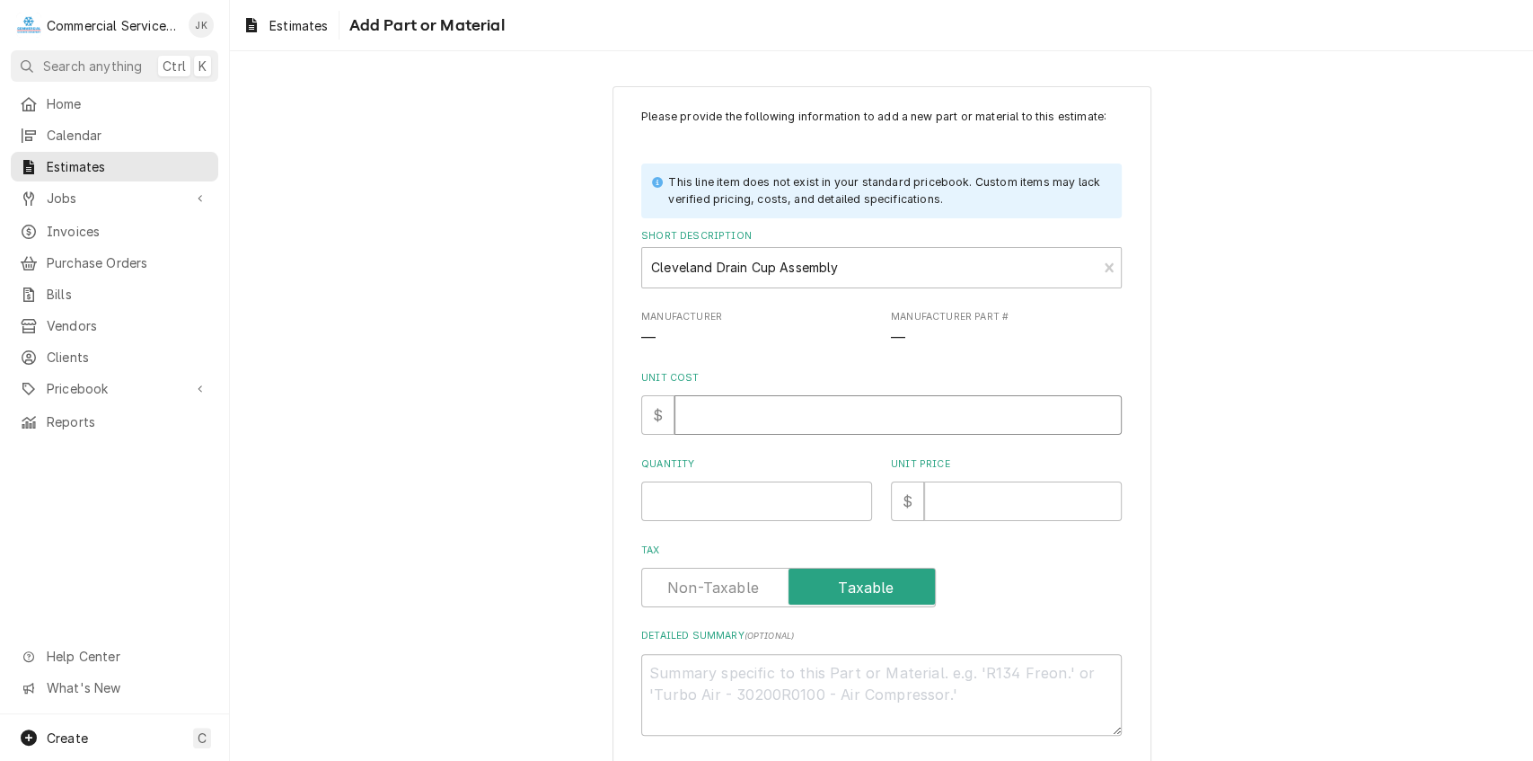
click at [691, 415] on input "Unit Cost" at bounding box center [898, 415] width 447 height 40
click at [683, 494] on input "Quantity" at bounding box center [756, 501] width 231 height 40
click at [975, 494] on input "Unit Price" at bounding box center [1023, 501] width 198 height 40
click at [656, 669] on textarea "Detailed Summary ( optional )" at bounding box center [881, 695] width 481 height 82
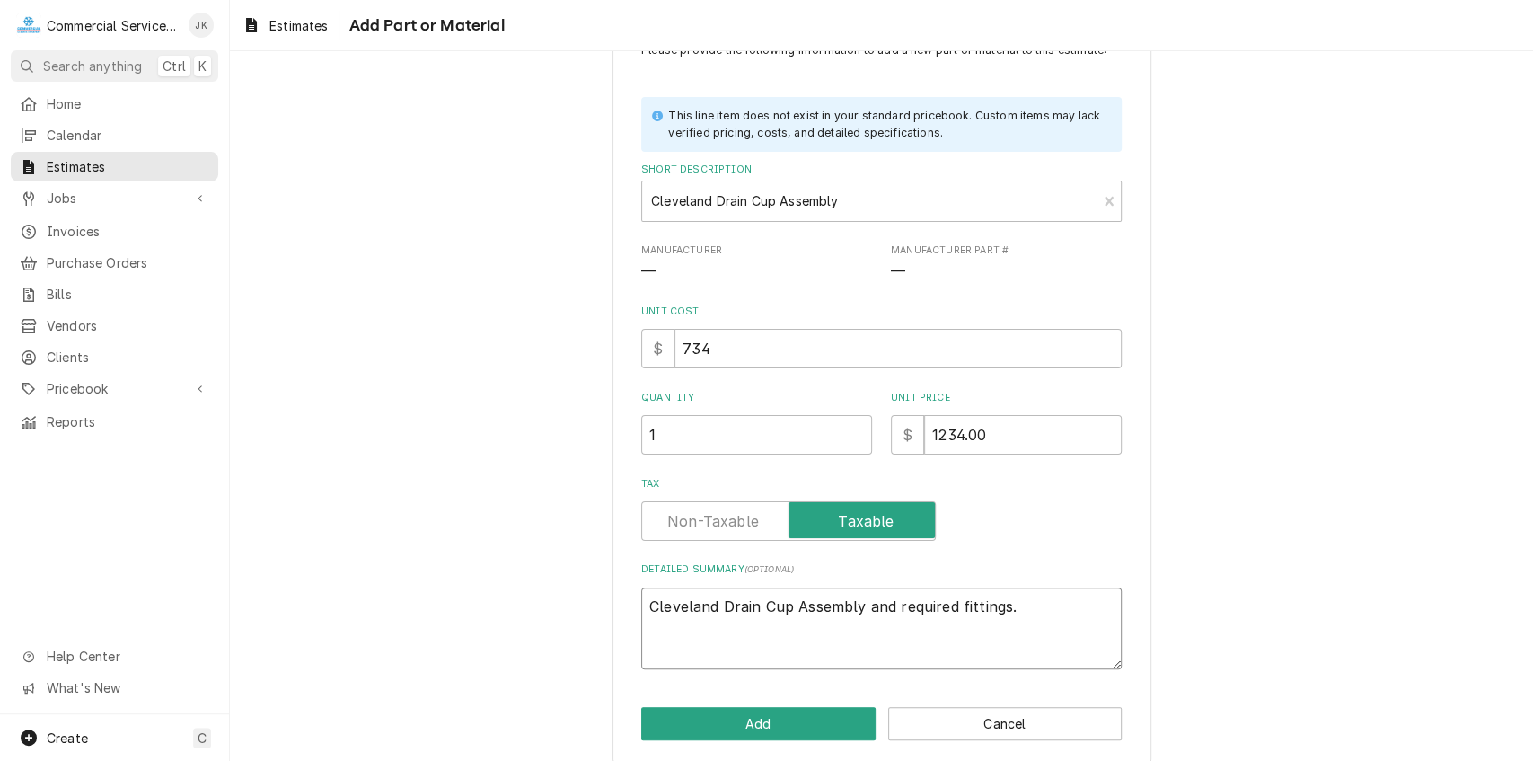
scroll to position [84, 0]
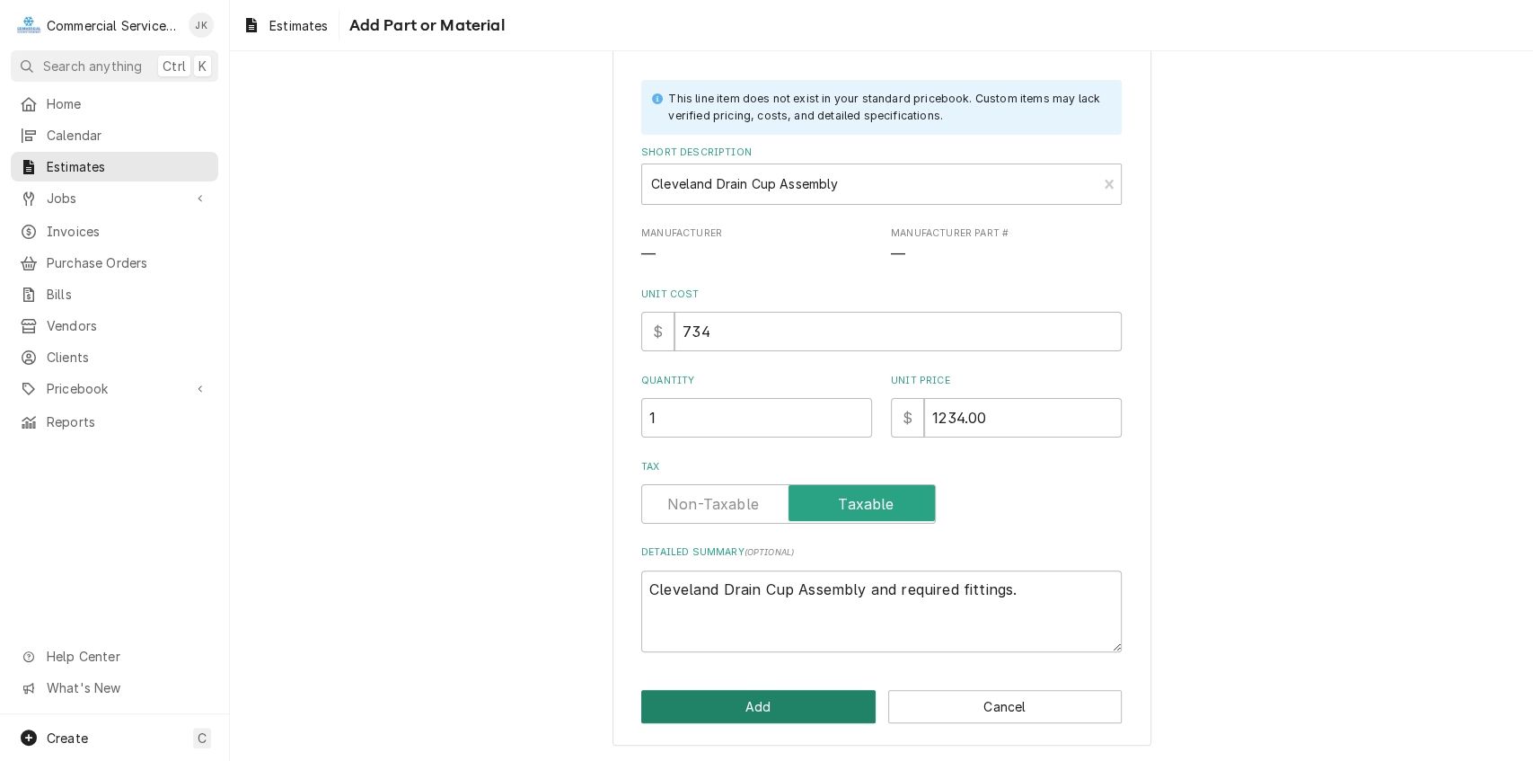
click at [791, 706] on button "Add" at bounding box center [758, 706] width 234 height 33
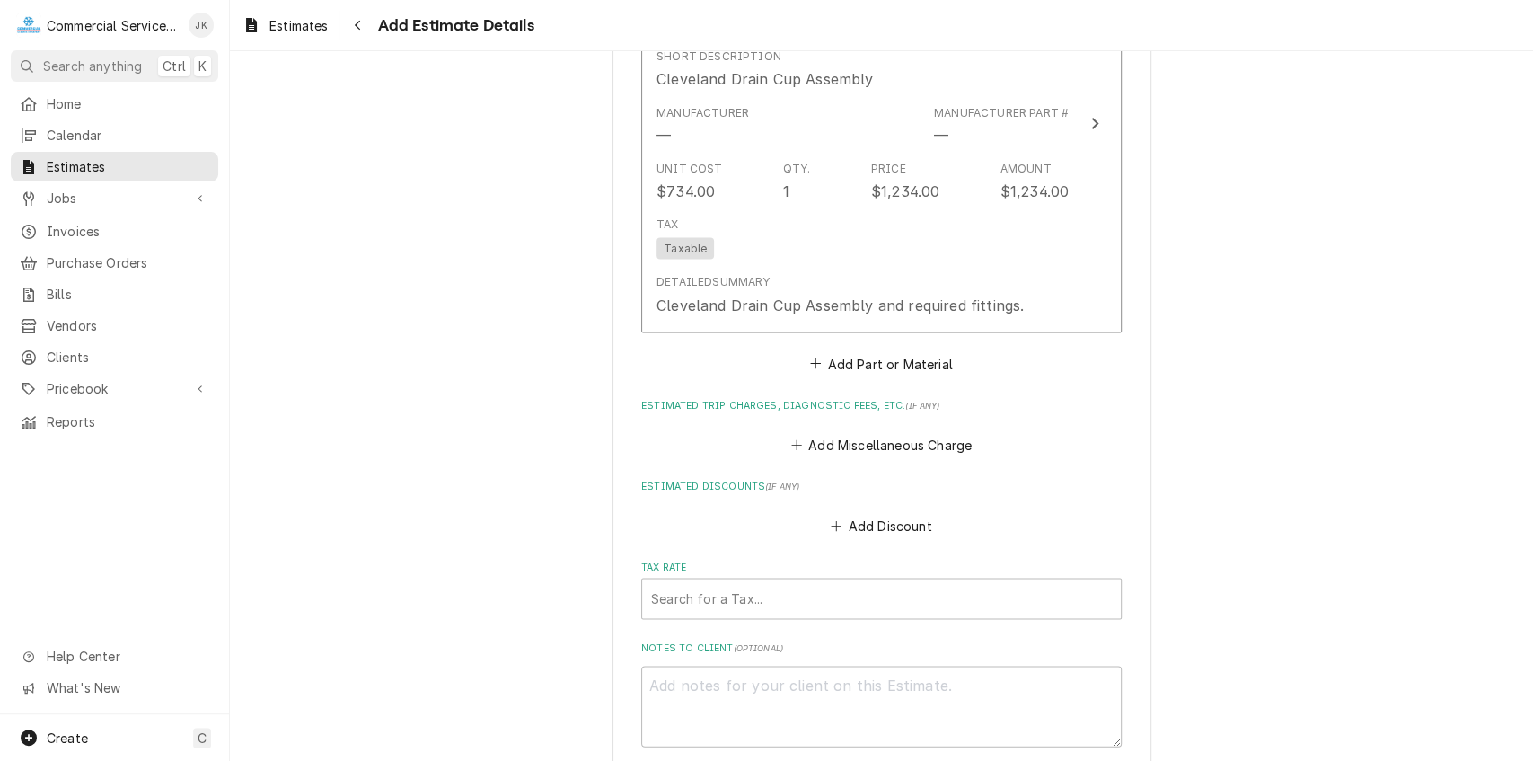
scroll to position [2335, 0]
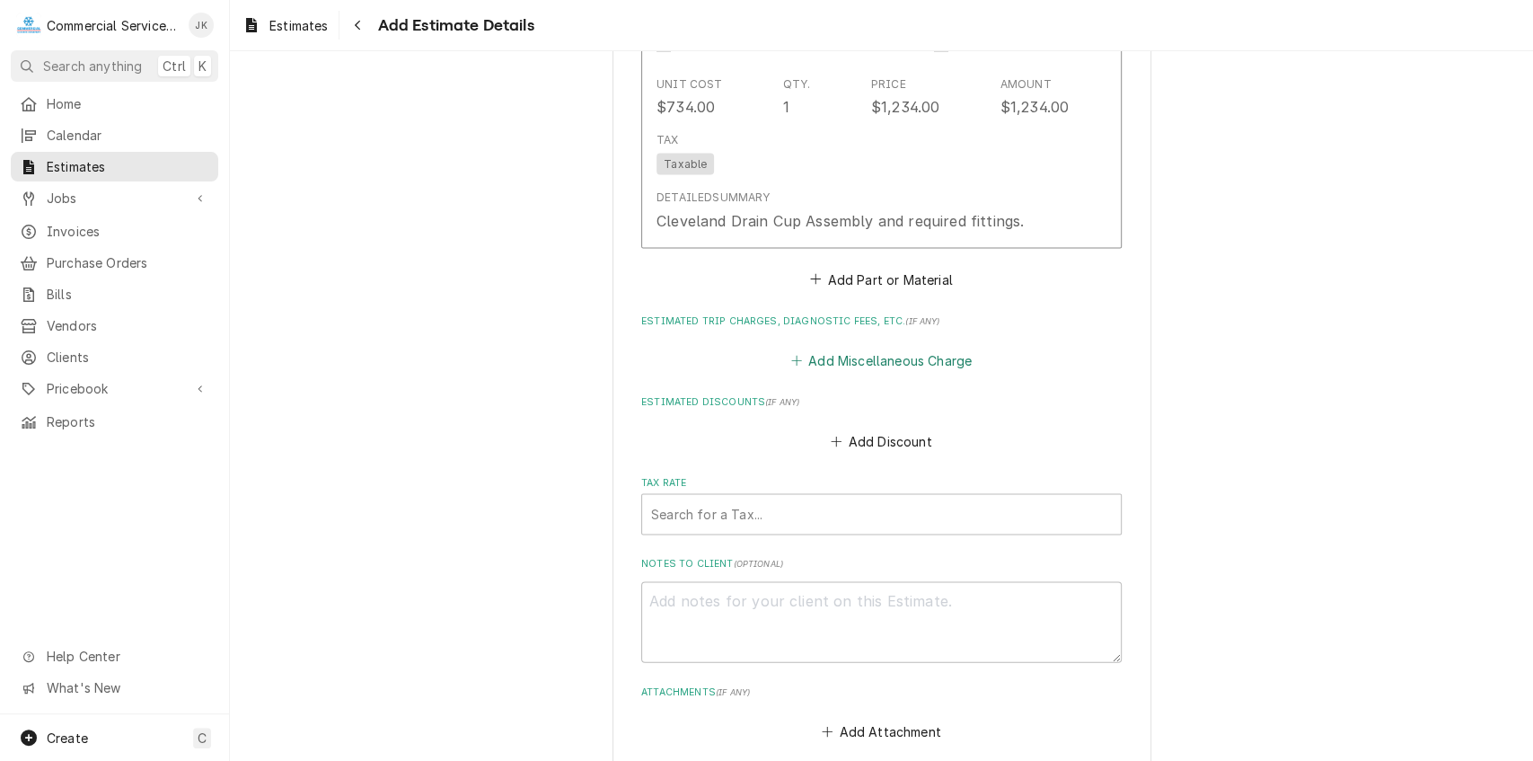
click at [846, 358] on button "Add Miscellaneous Charge" at bounding box center [881, 360] width 187 height 25
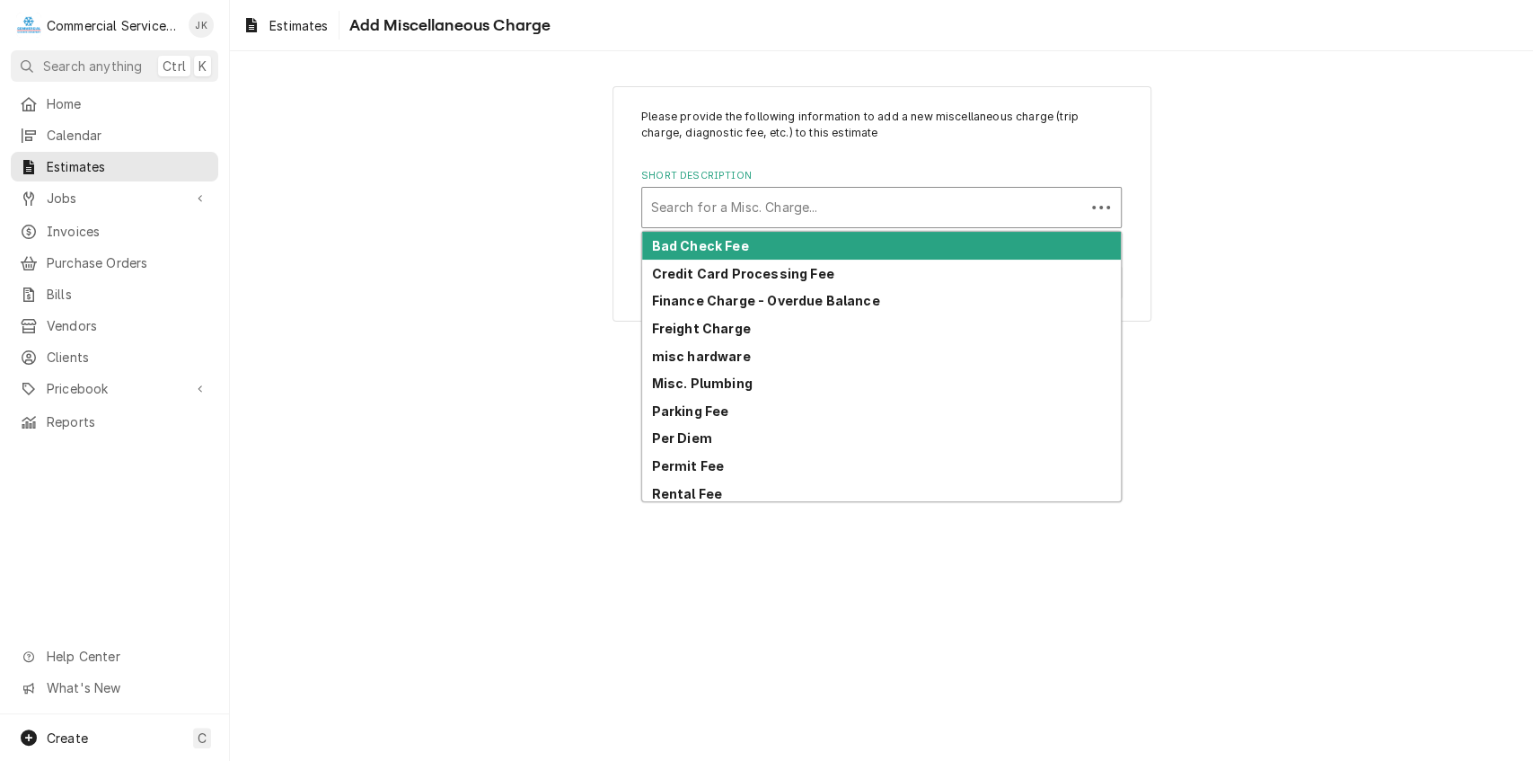
click at [692, 212] on div "Short Description" at bounding box center [863, 207] width 425 height 32
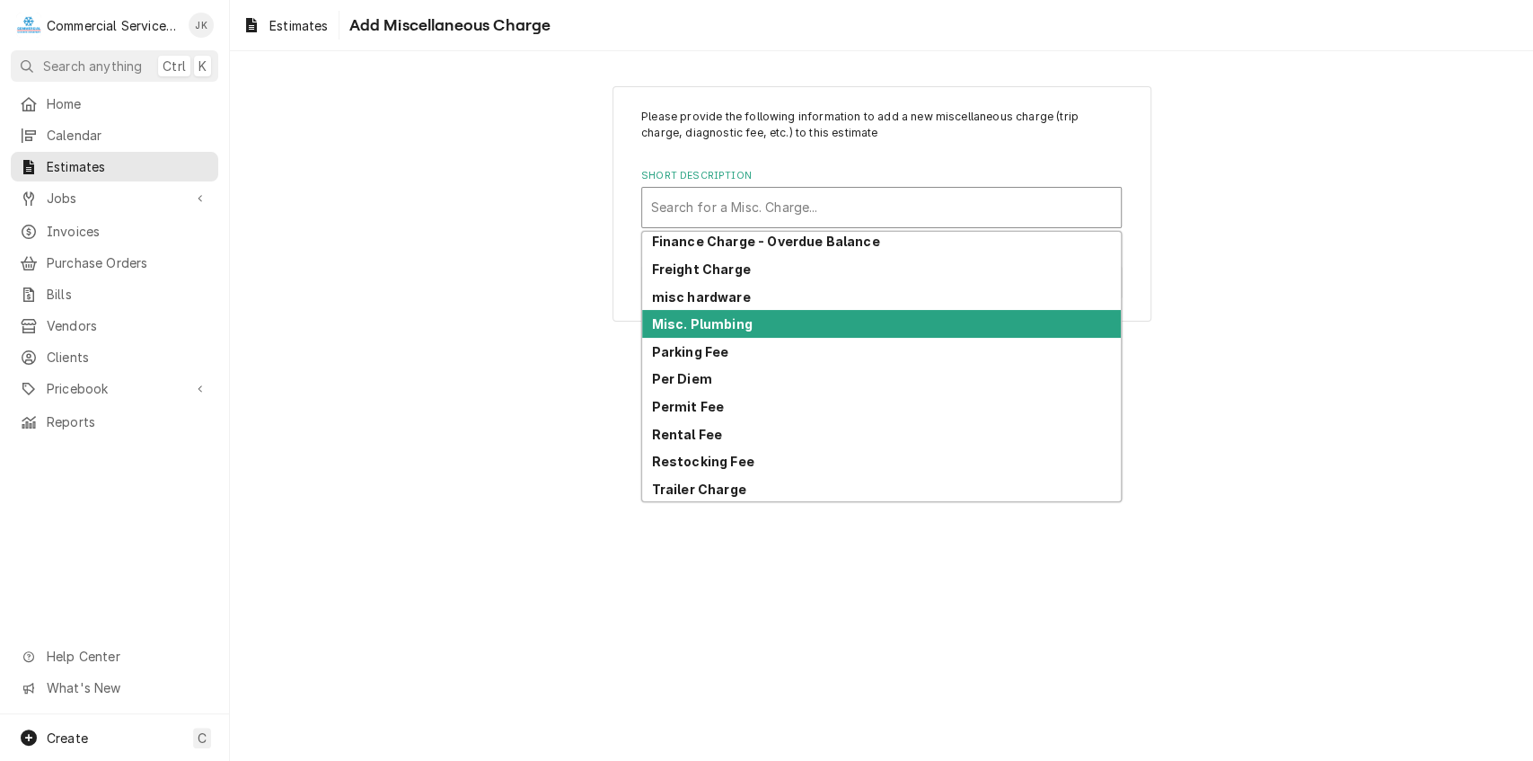
scroll to position [90, 0]
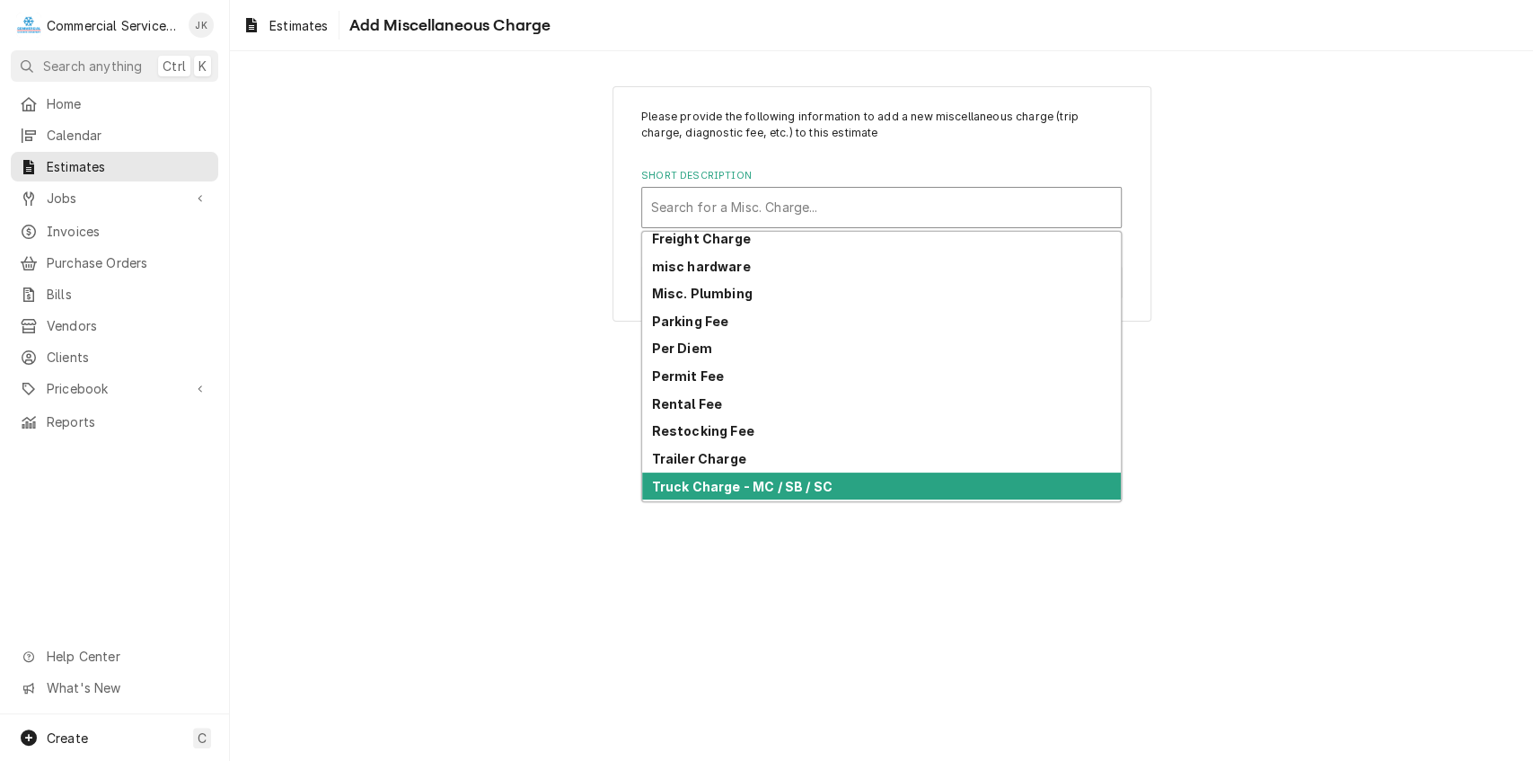
click at [794, 476] on div "Truck Charge - MC / SB / SC" at bounding box center [881, 486] width 479 height 28
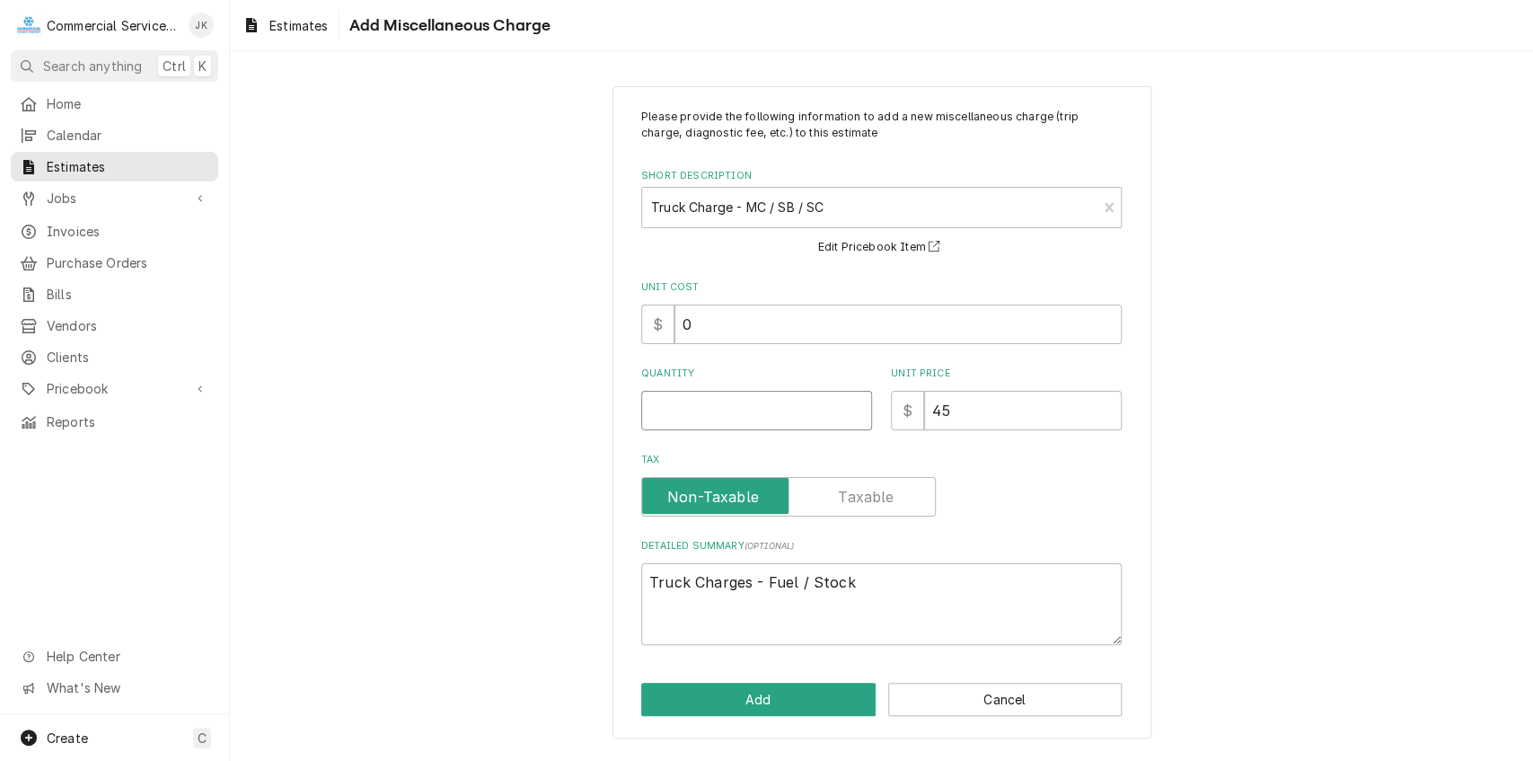
click at [668, 422] on input "Quantity" at bounding box center [756, 411] width 231 height 40
click at [827, 688] on button "Add" at bounding box center [758, 699] width 234 height 33
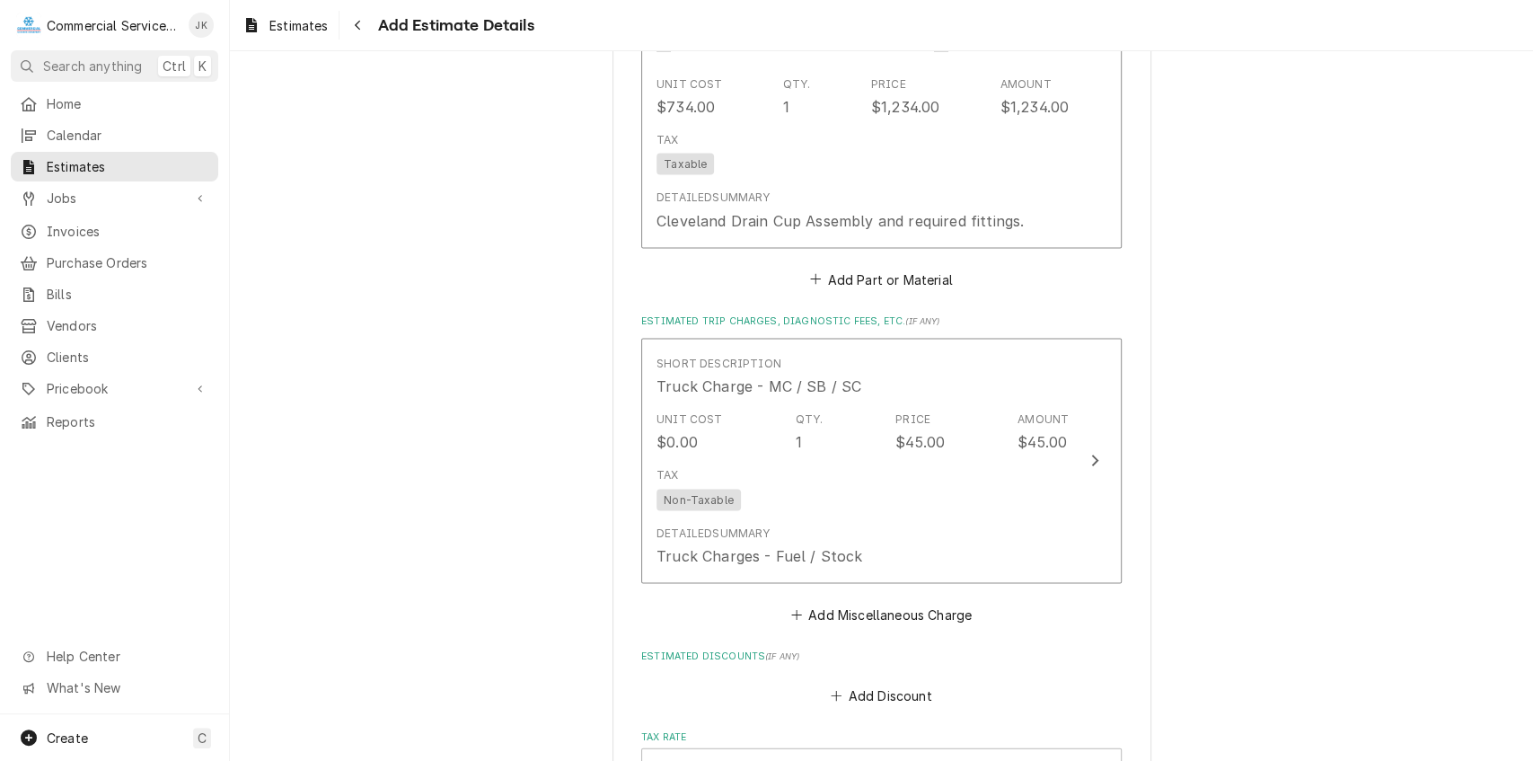
scroll to position [2315, 0]
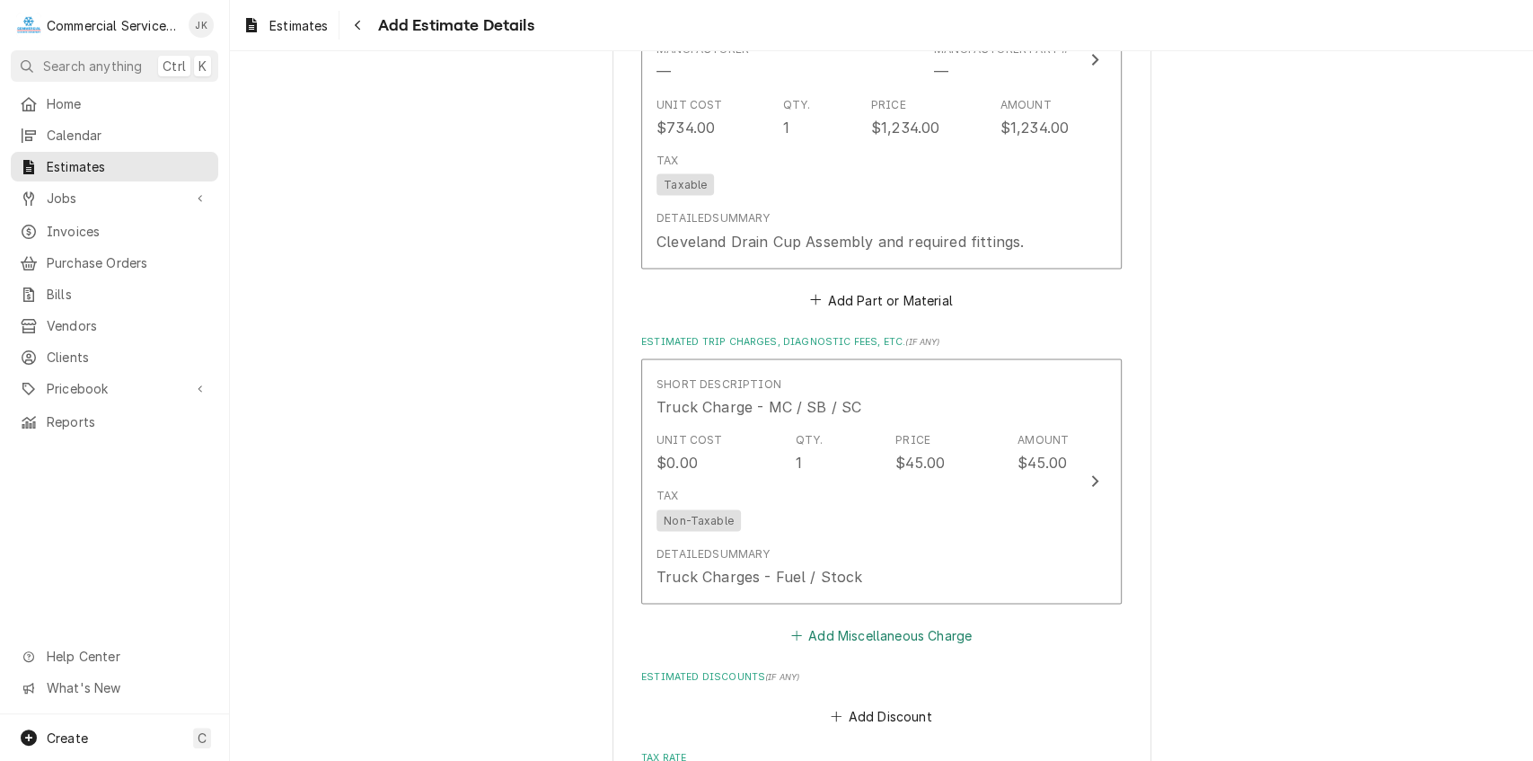
click at [875, 631] on button "Add Miscellaneous Charge" at bounding box center [881, 634] width 187 height 25
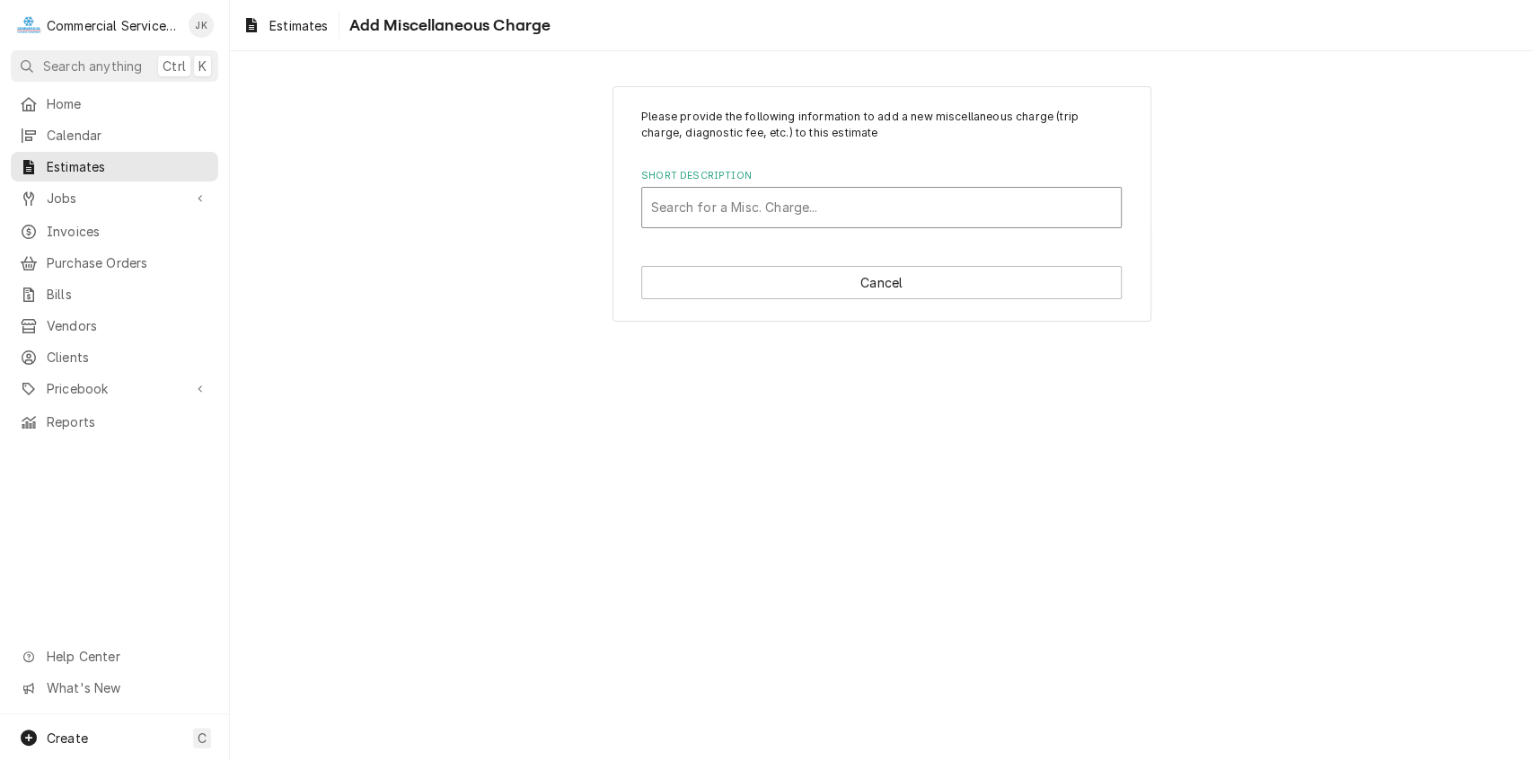
click at [683, 196] on div "Short Description" at bounding box center [881, 207] width 461 height 32
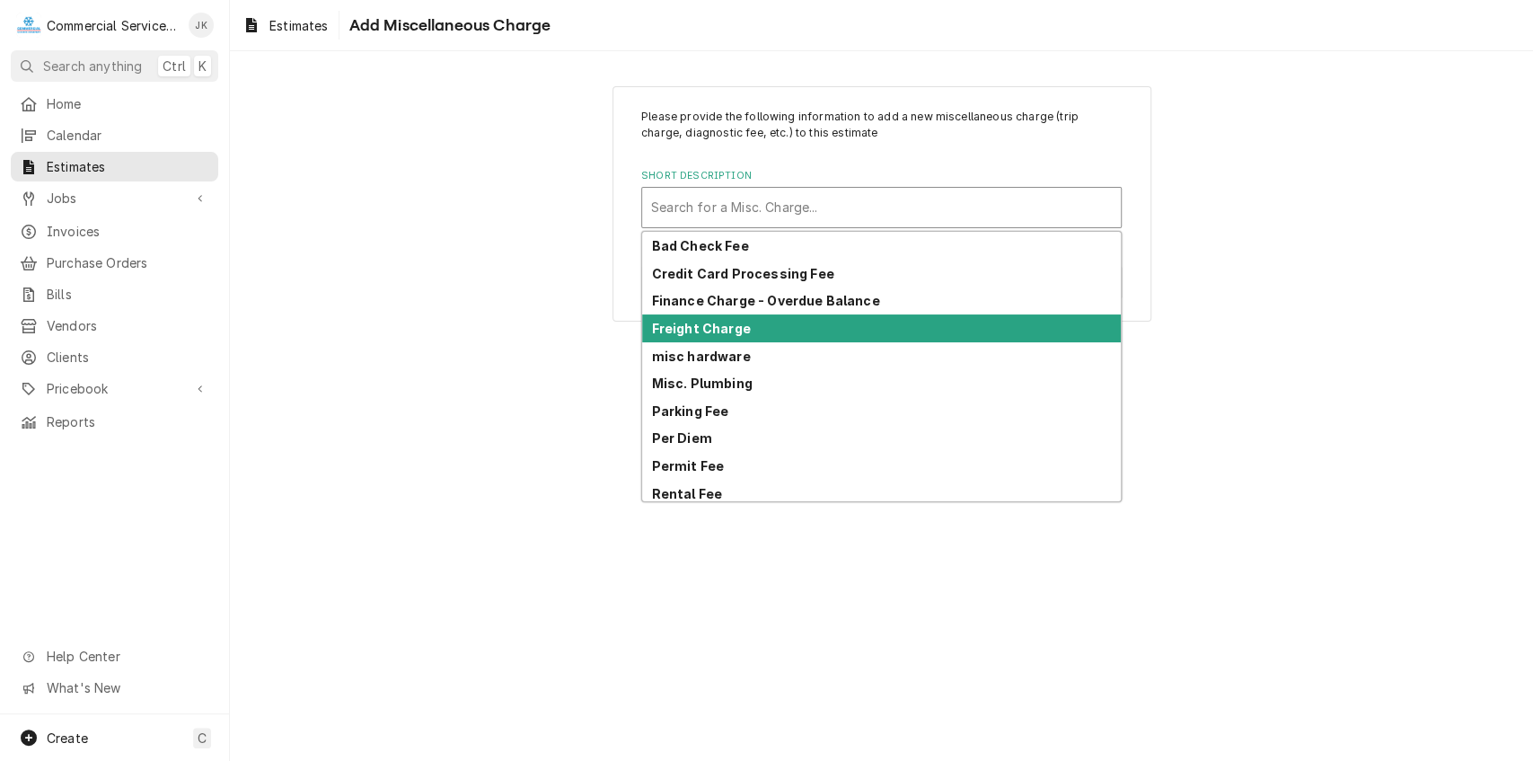
click at [733, 325] on strong "Freight Charge" at bounding box center [701, 328] width 99 height 15
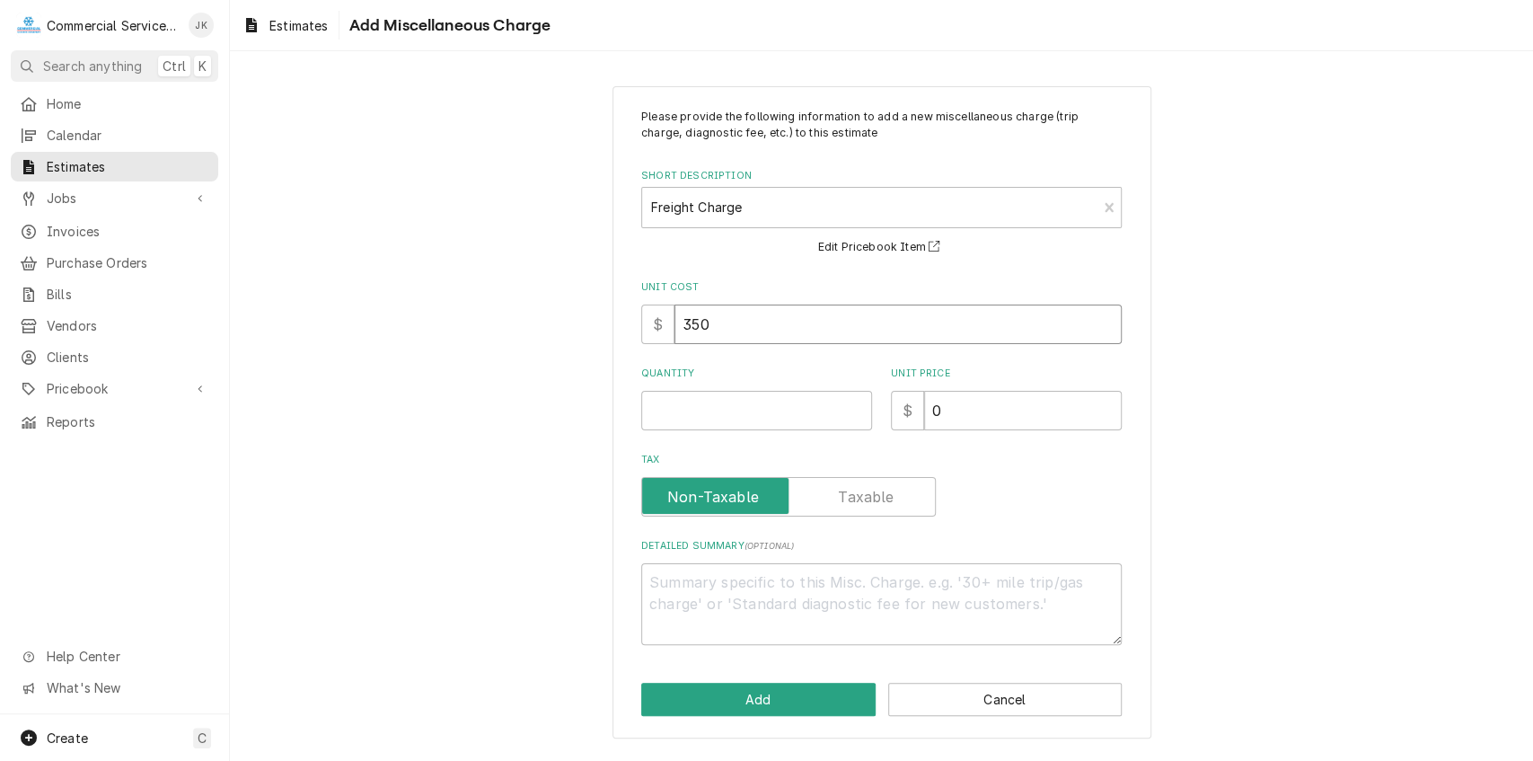
click at [720, 322] on input "350" at bounding box center [898, 325] width 447 height 40
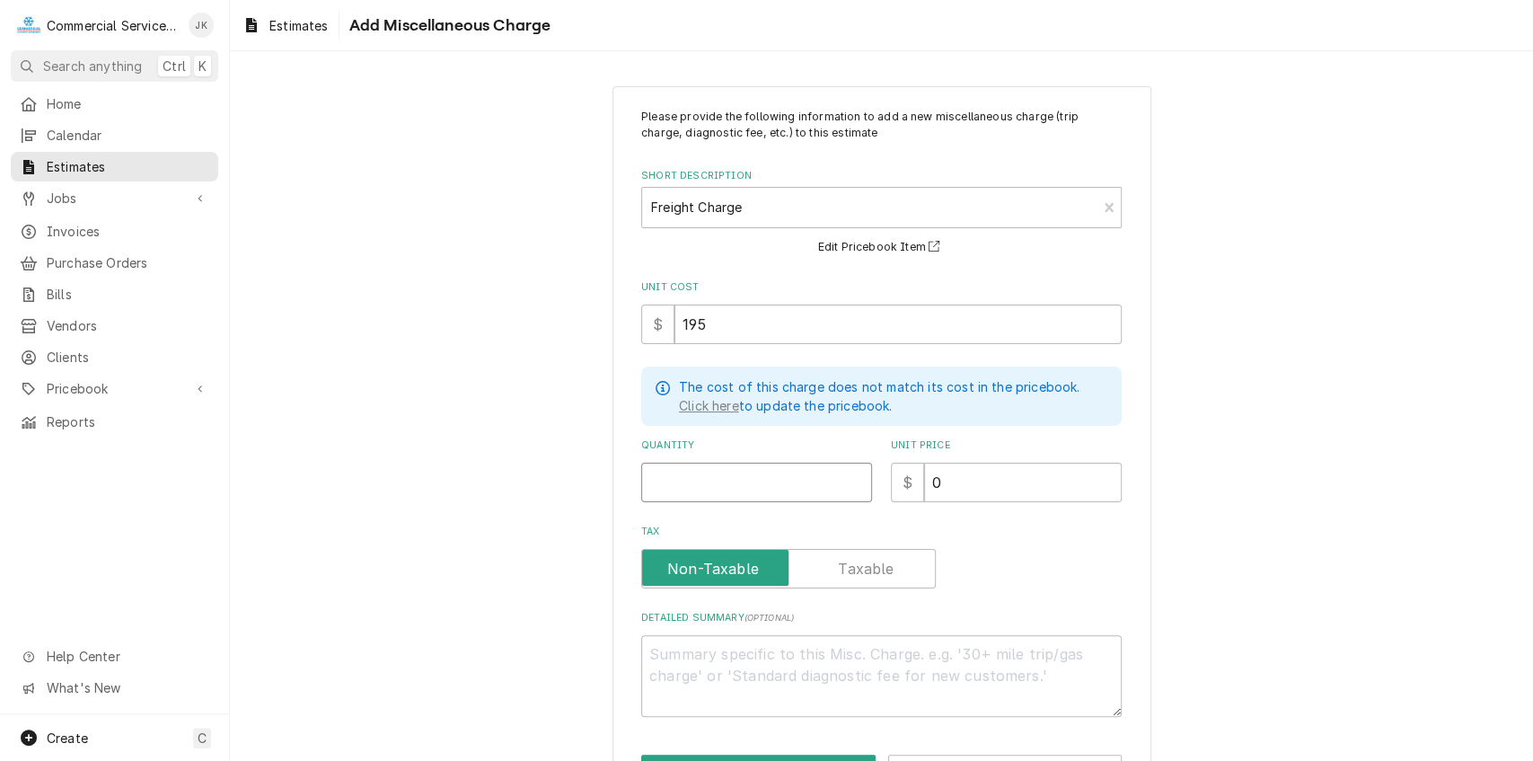
click at [658, 485] on input "Quantity" at bounding box center [756, 483] width 231 height 40
click at [971, 483] on input "0" at bounding box center [1023, 483] width 198 height 40
click at [684, 656] on textarea "Detailed Summary ( optional )" at bounding box center [881, 676] width 481 height 82
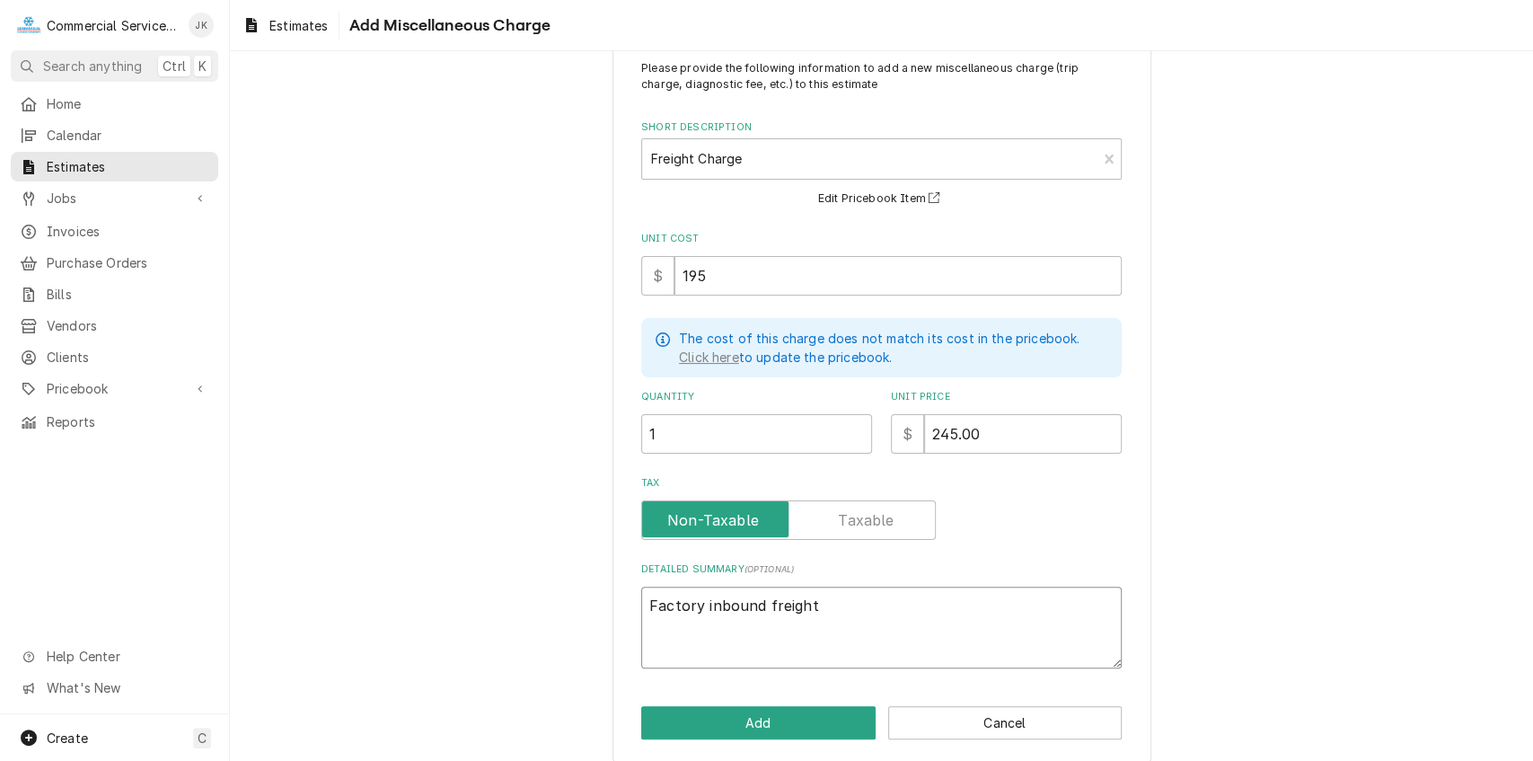
scroll to position [63, 0]
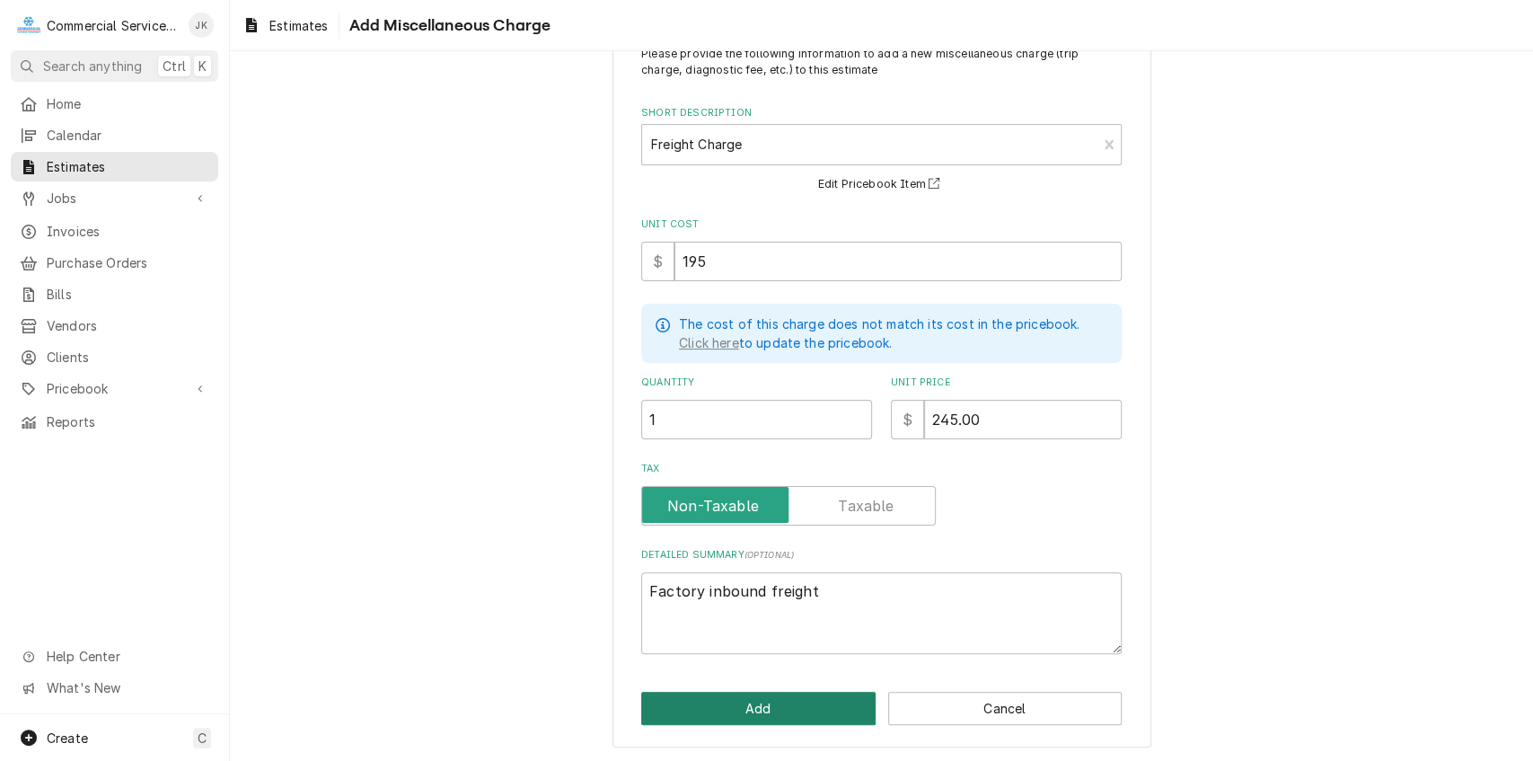
click at [767, 698] on button "Add" at bounding box center [758, 708] width 234 height 33
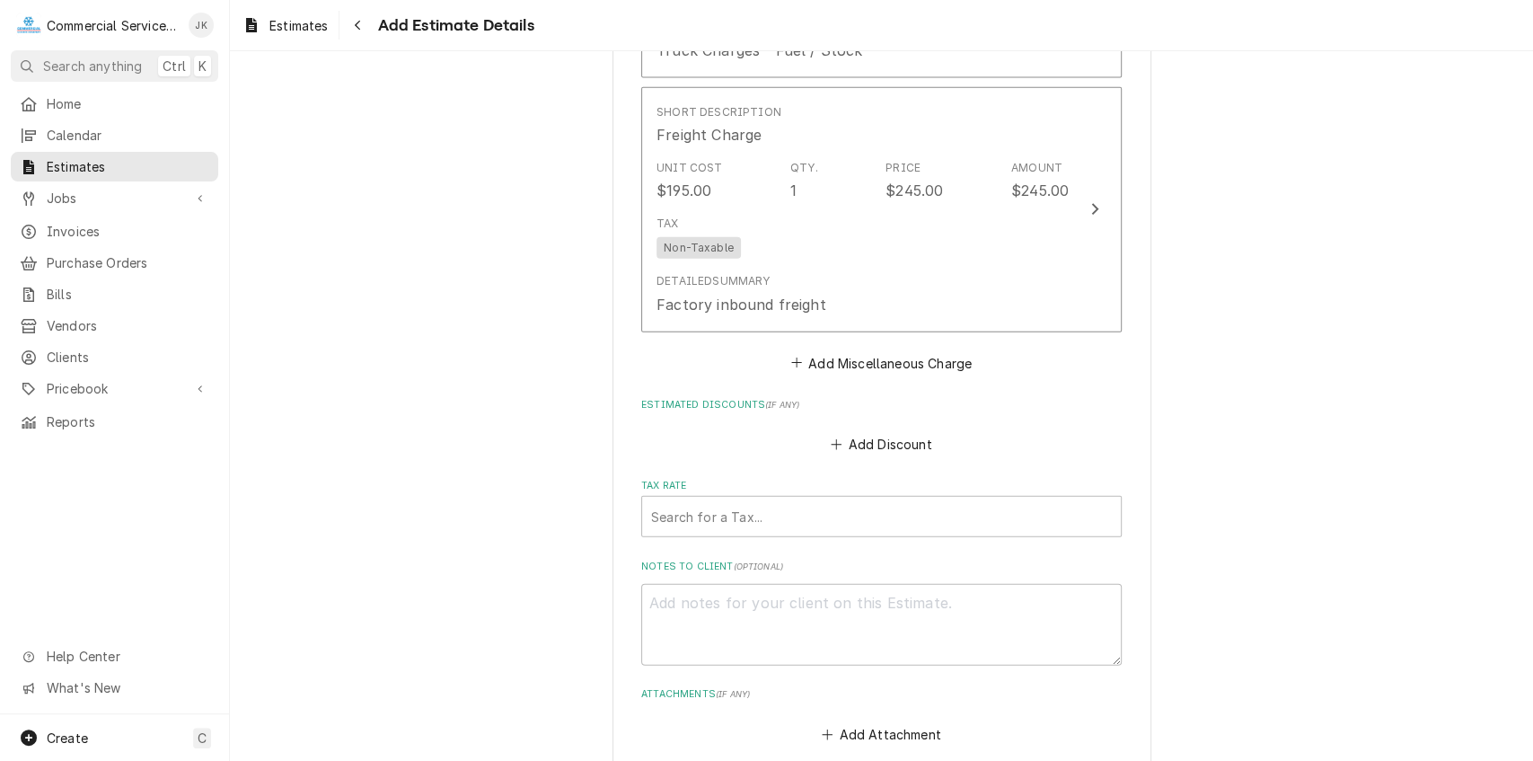
scroll to position [2867, 0]
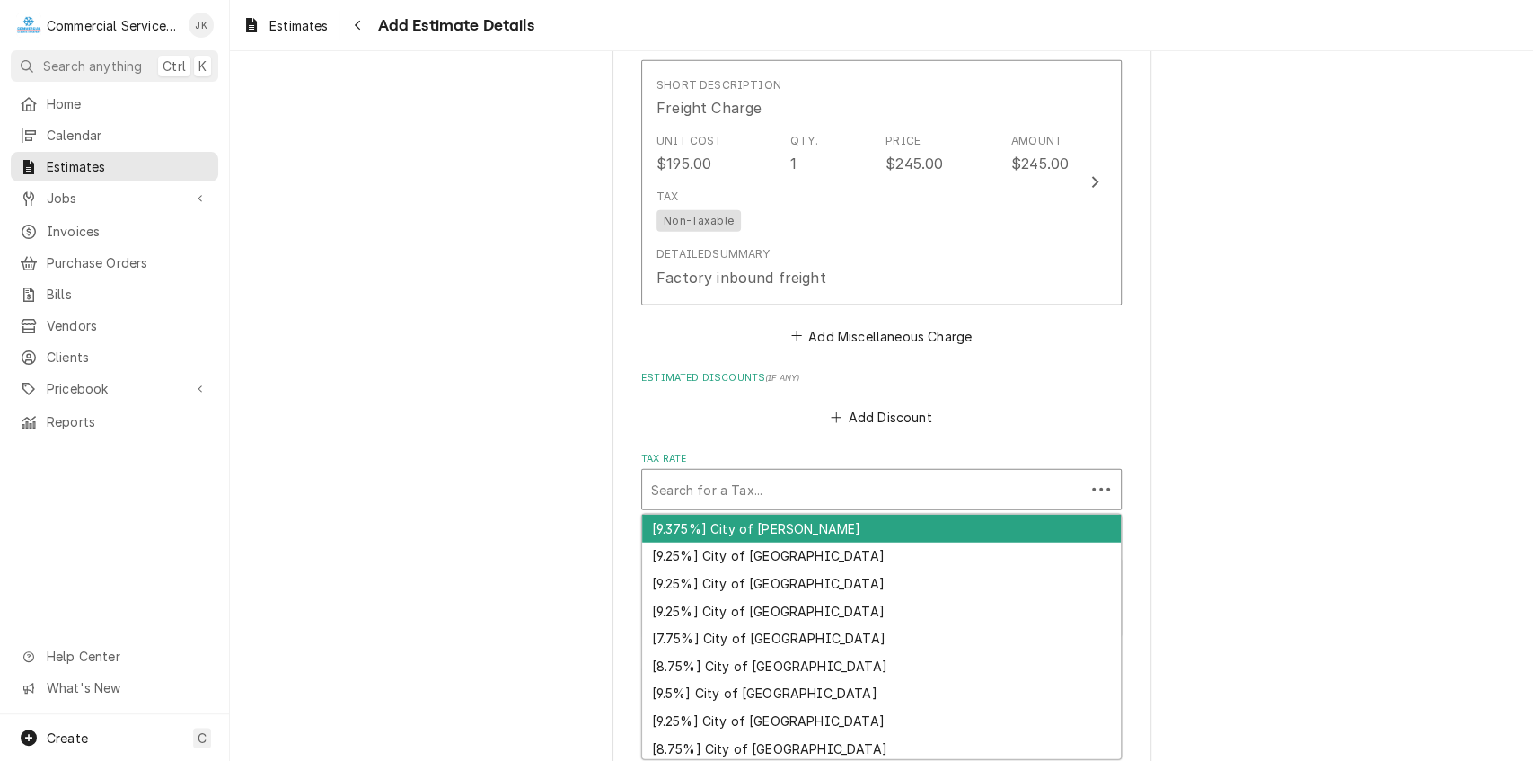
click at [688, 490] on div "Tax Rate" at bounding box center [863, 489] width 425 height 32
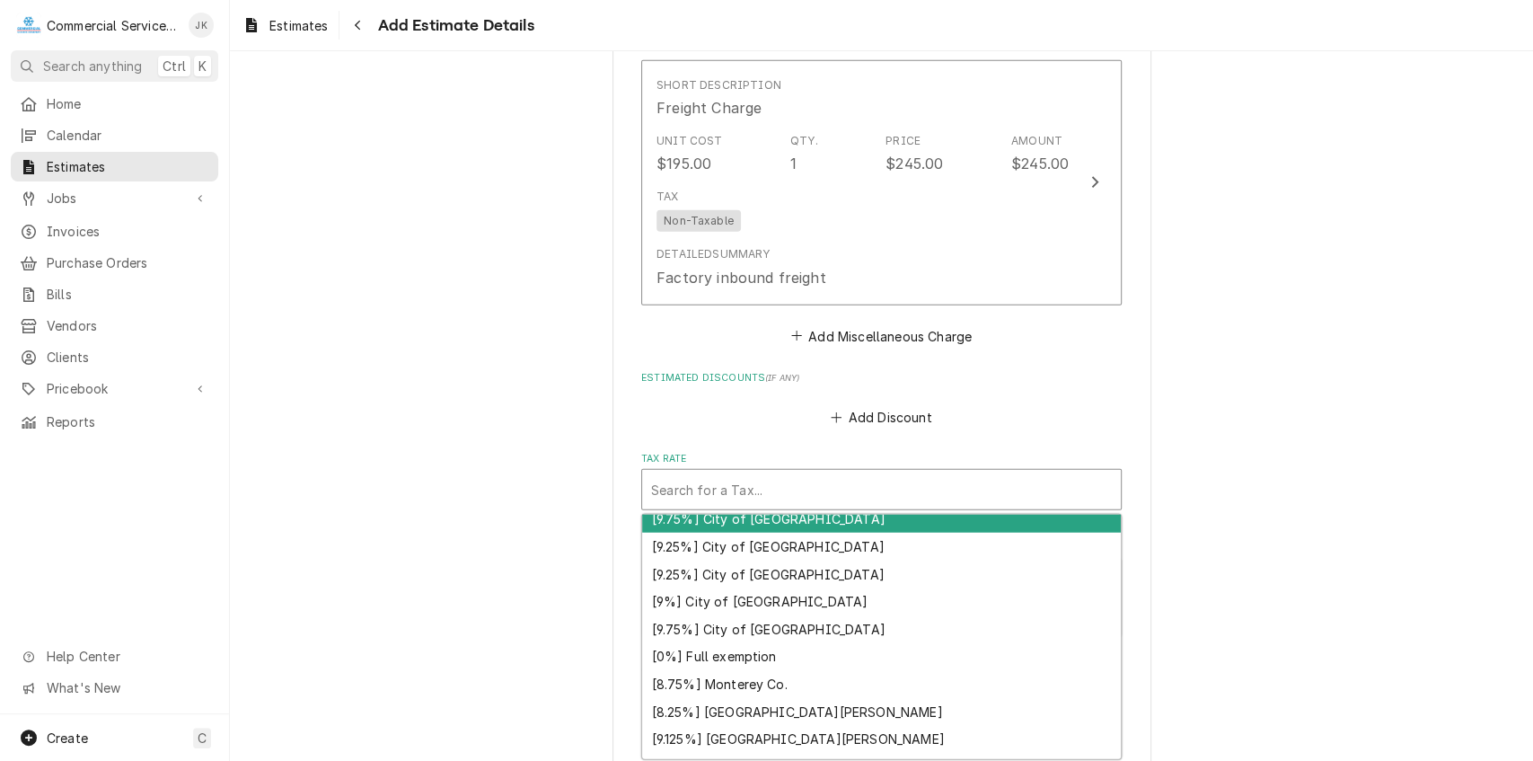
scroll to position [498, 0]
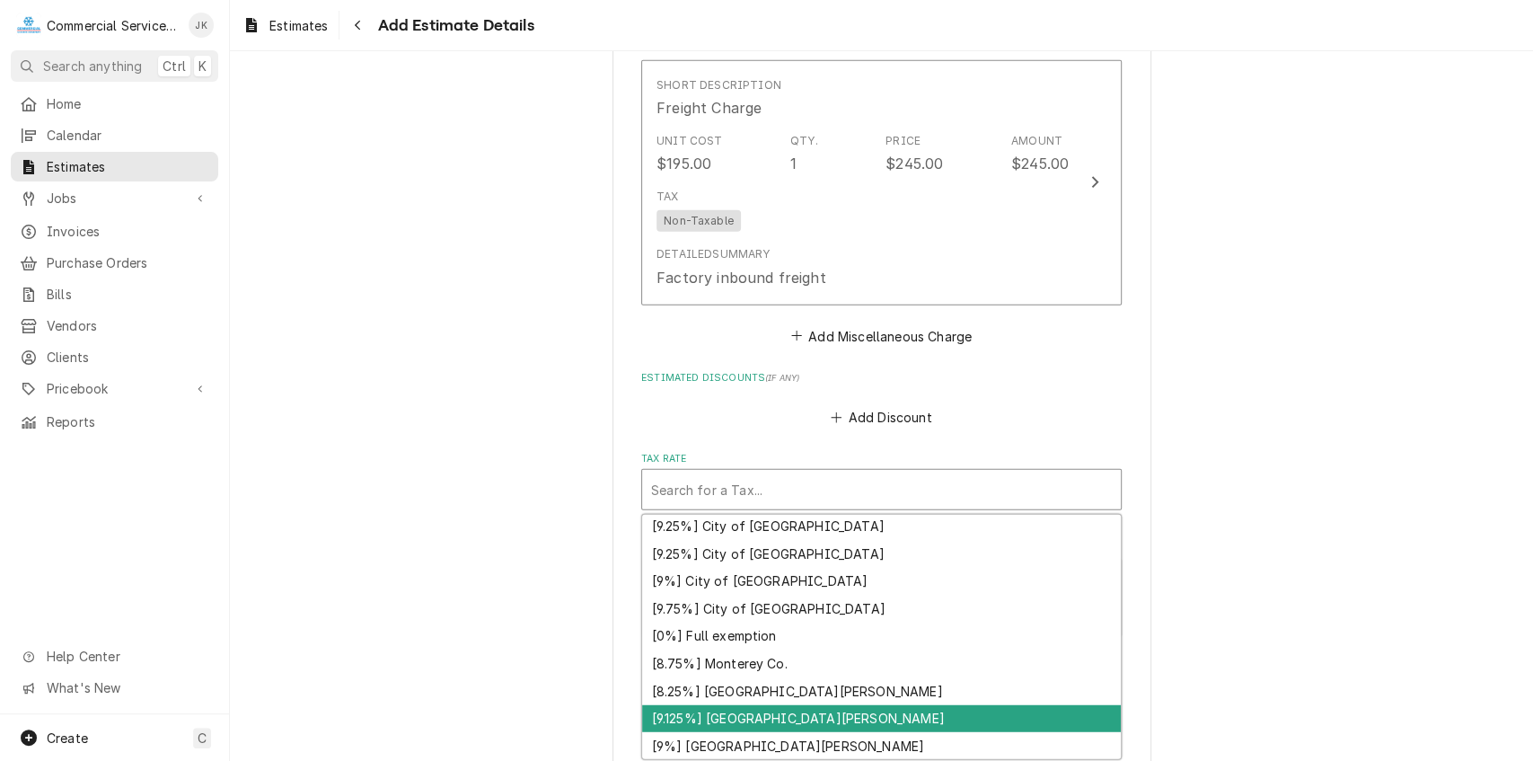
click at [777, 724] on div "[9.125%] Santa Clara" at bounding box center [881, 719] width 479 height 28
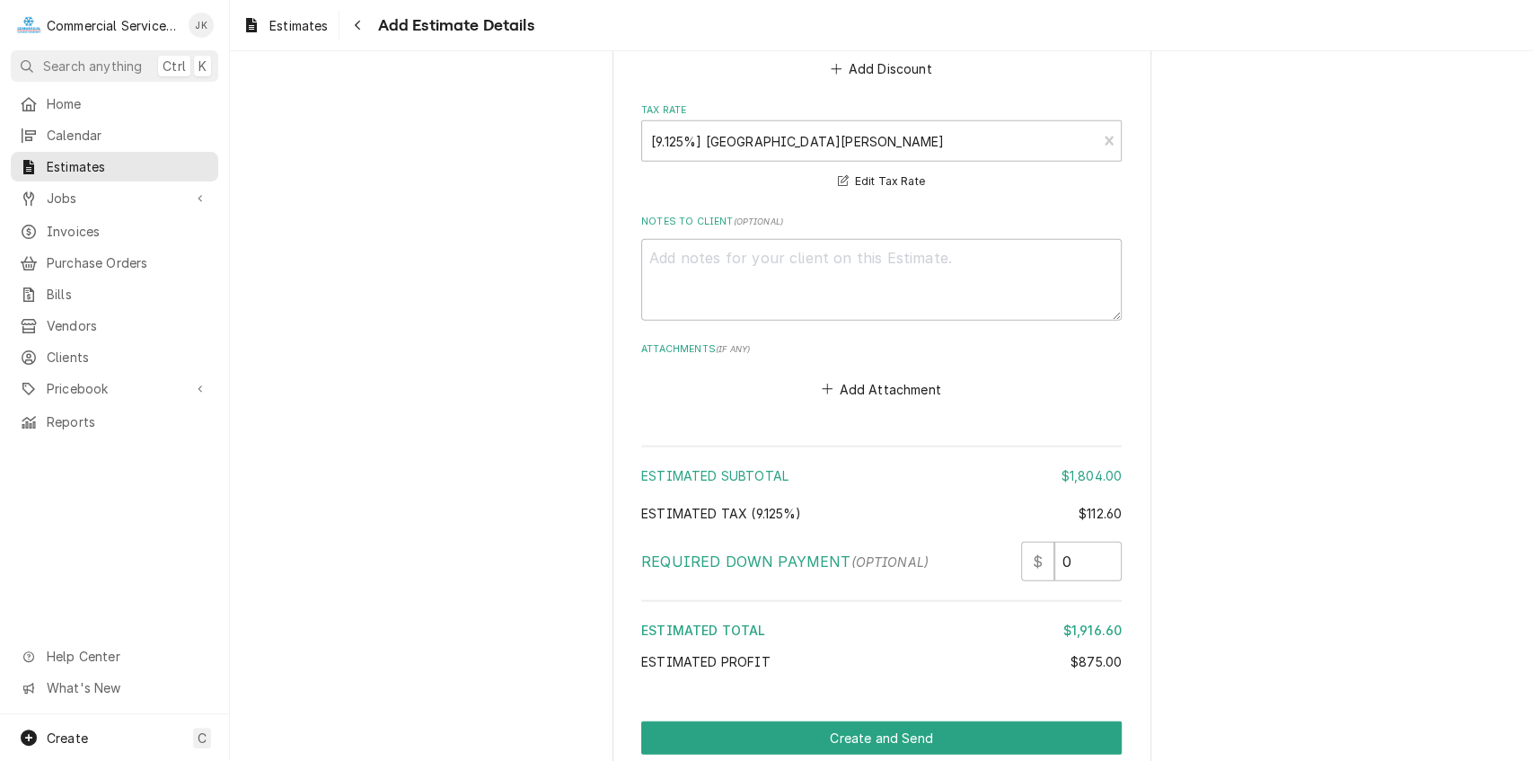
scroll to position [3296, 0]
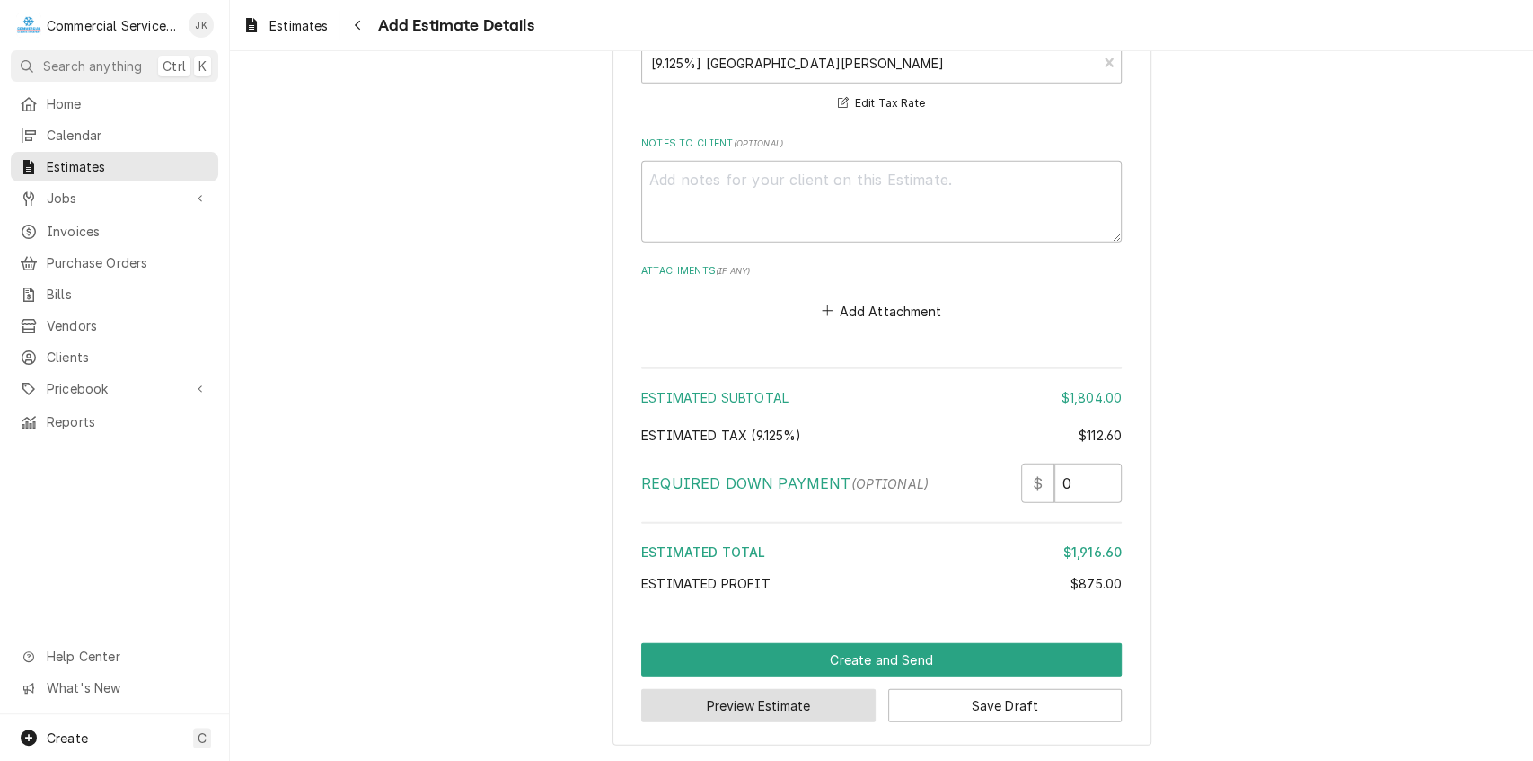
click at [764, 713] on button "Preview Estimate" at bounding box center [758, 705] width 234 height 33
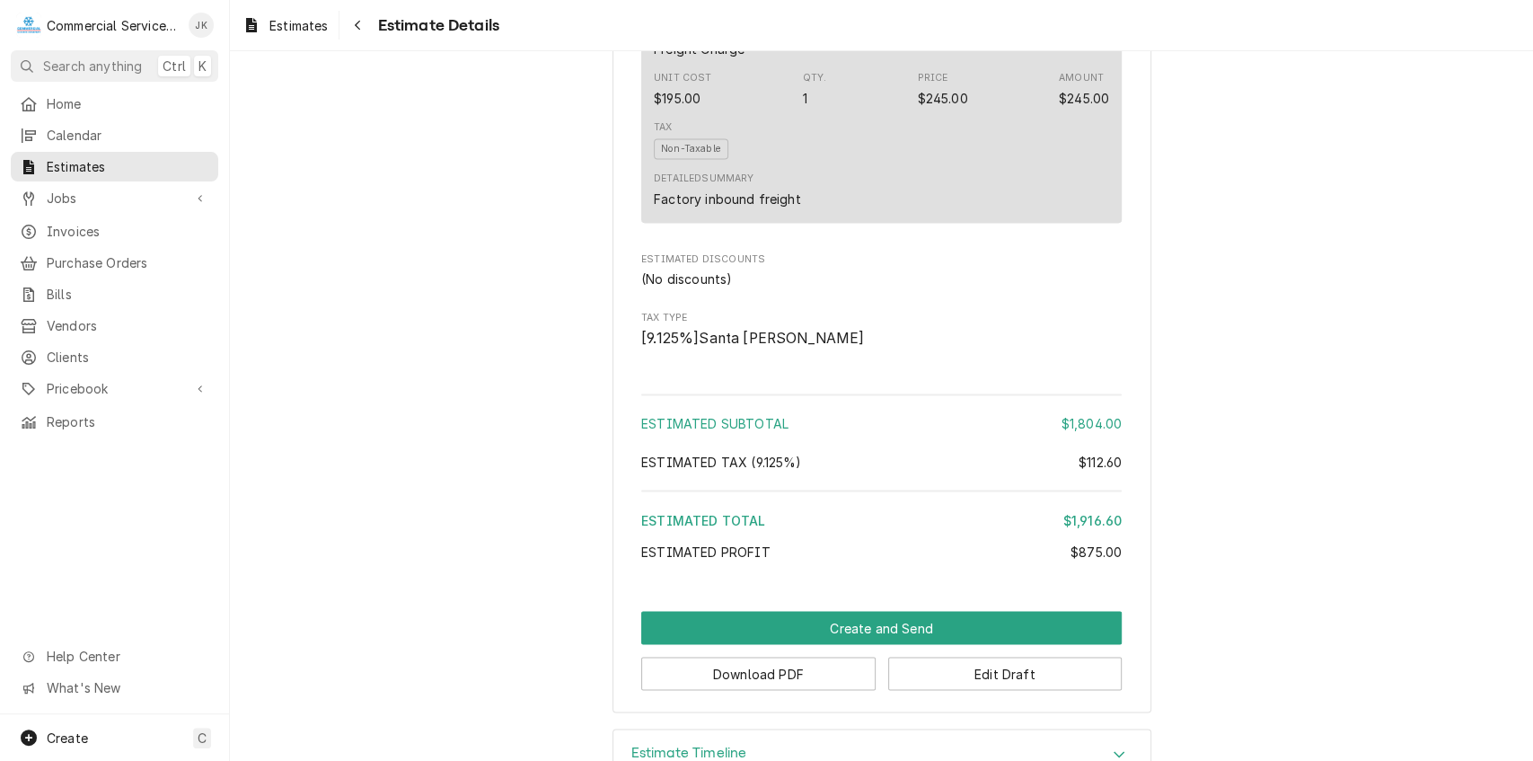
scroll to position [1989, 0]
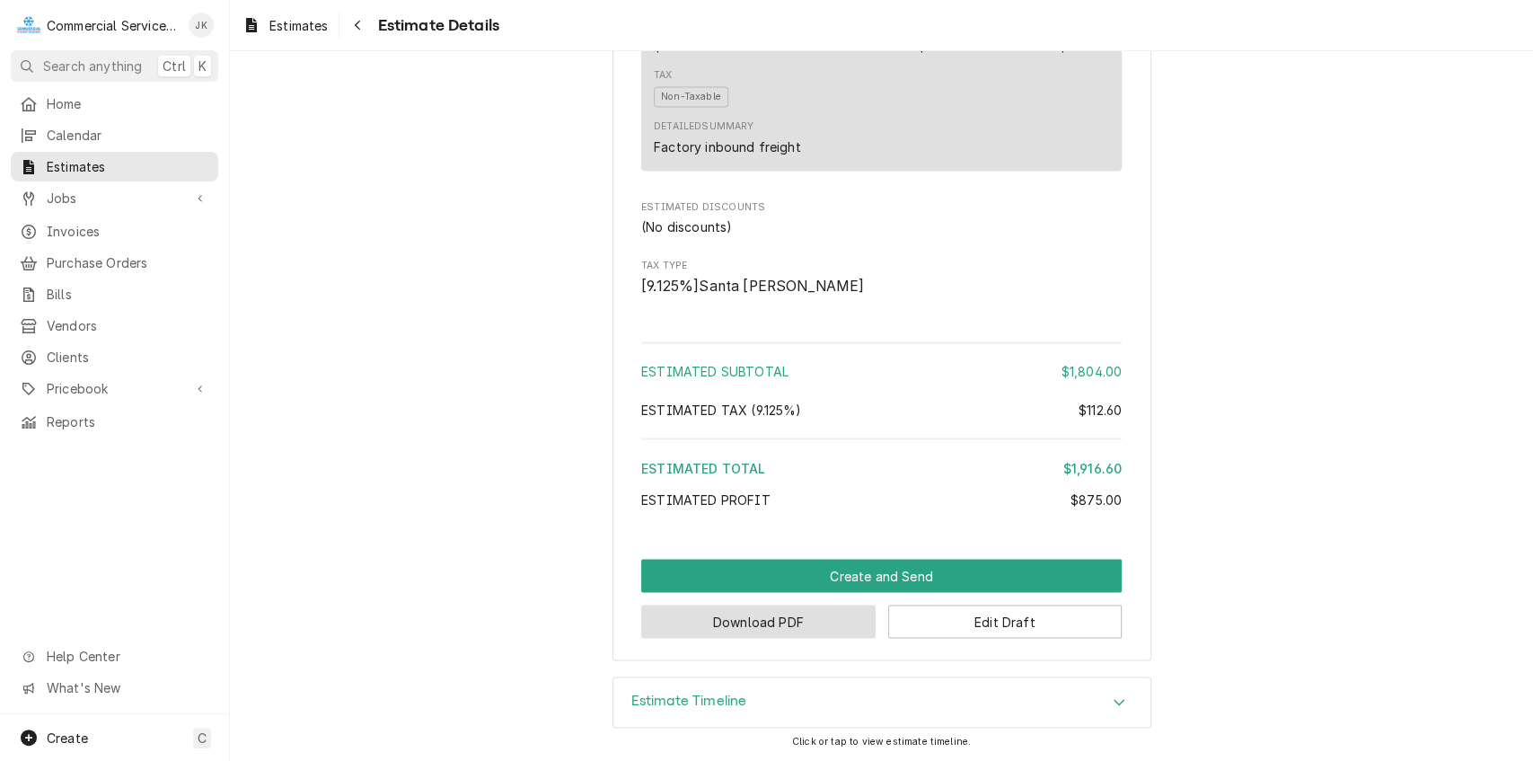
click at [728, 617] on button "Download PDF" at bounding box center [758, 621] width 234 height 33
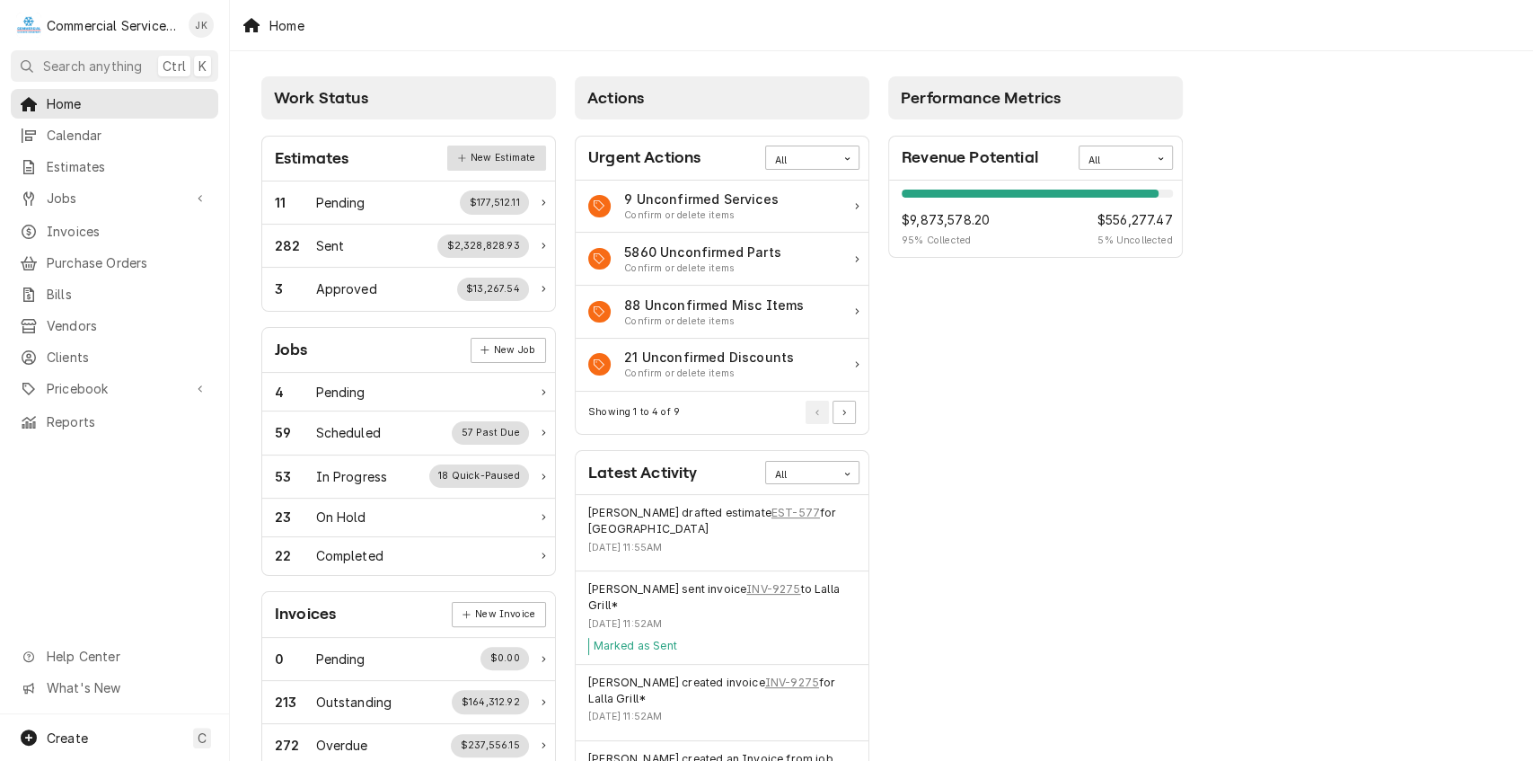
click at [502, 162] on link "New Estimate" at bounding box center [496, 158] width 98 height 25
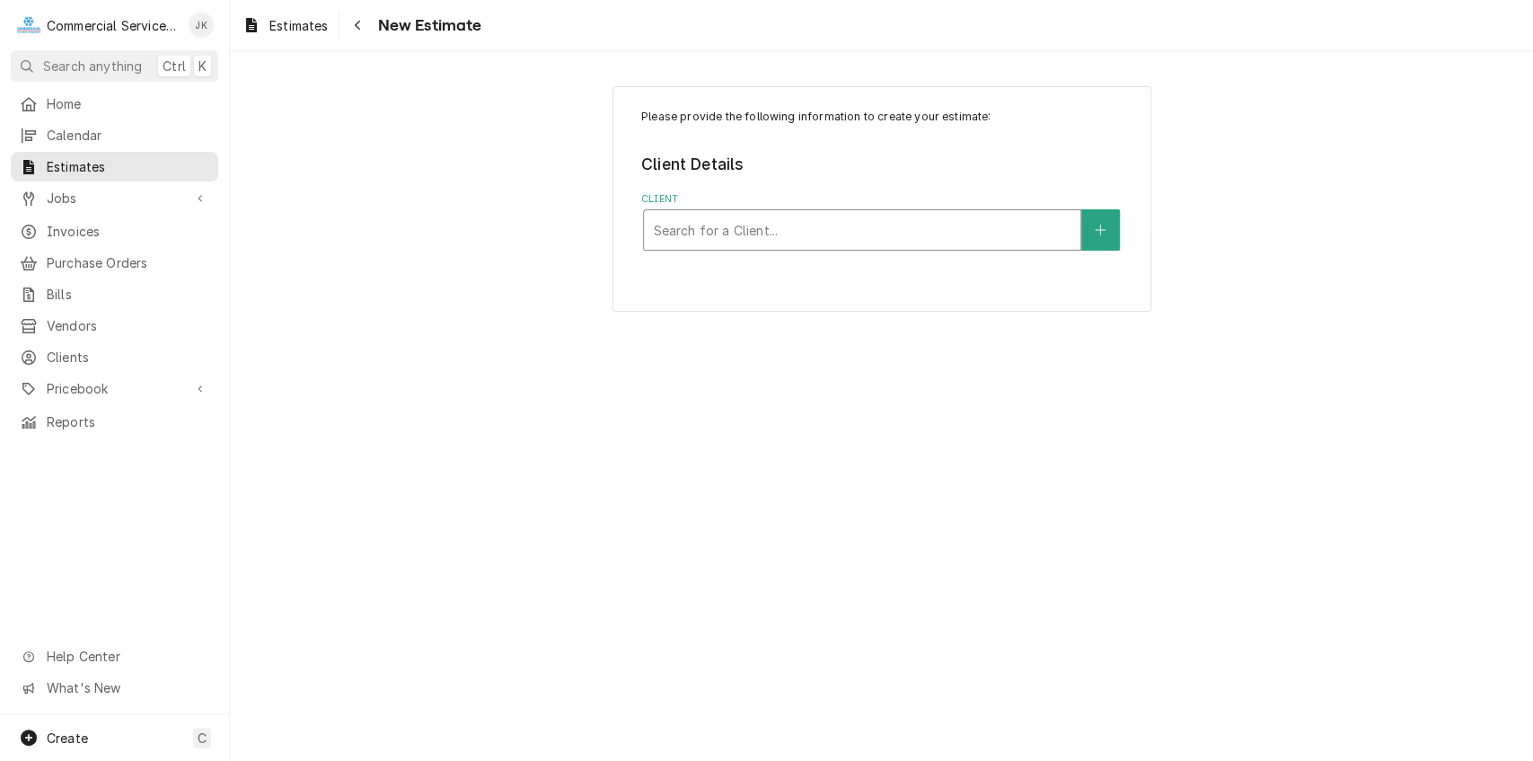
click at [715, 224] on div "Client" at bounding box center [862, 230] width 419 height 32
type input "Gilroy Uni"
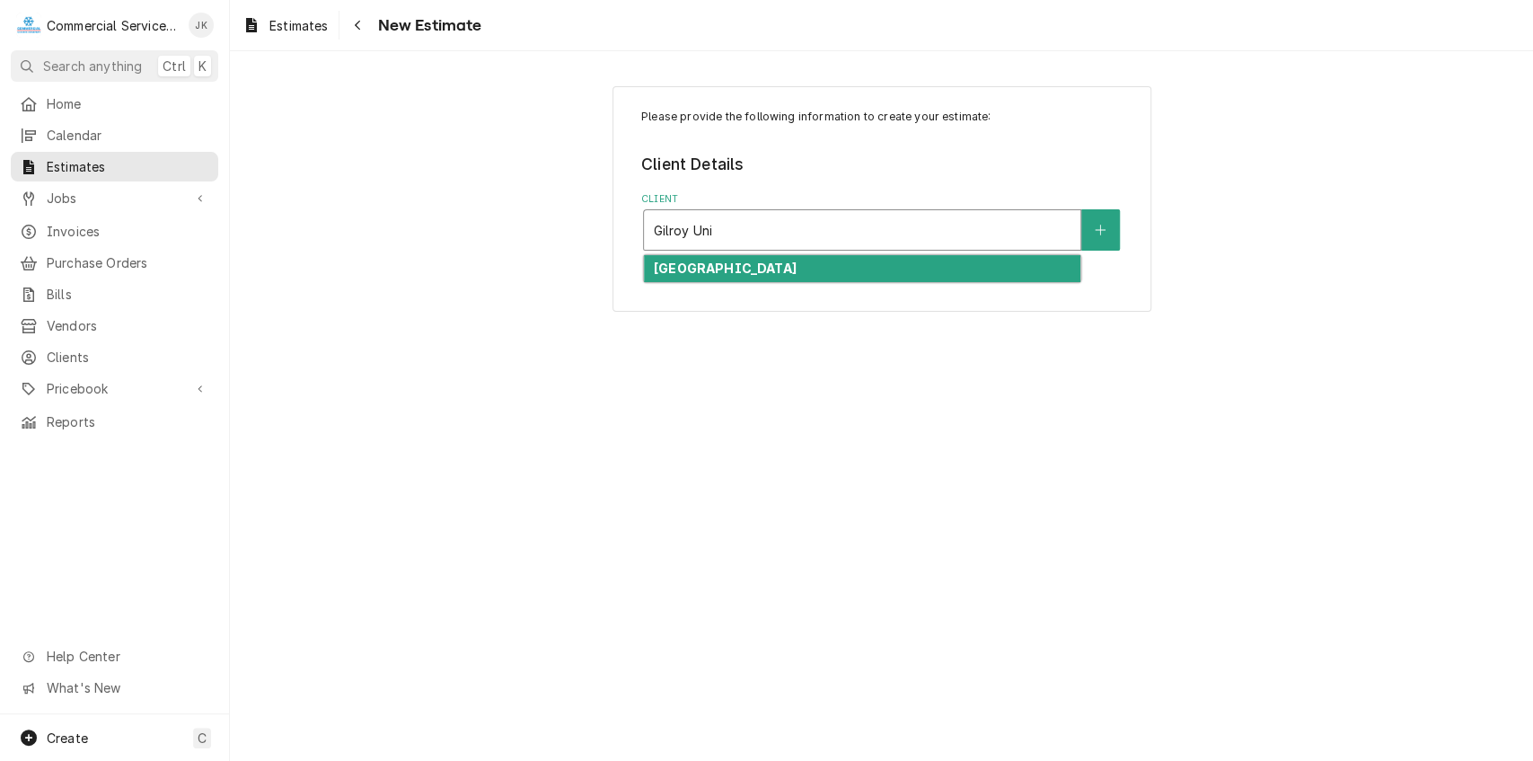
click at [739, 269] on strong "[GEOGRAPHIC_DATA]" at bounding box center [725, 267] width 143 height 15
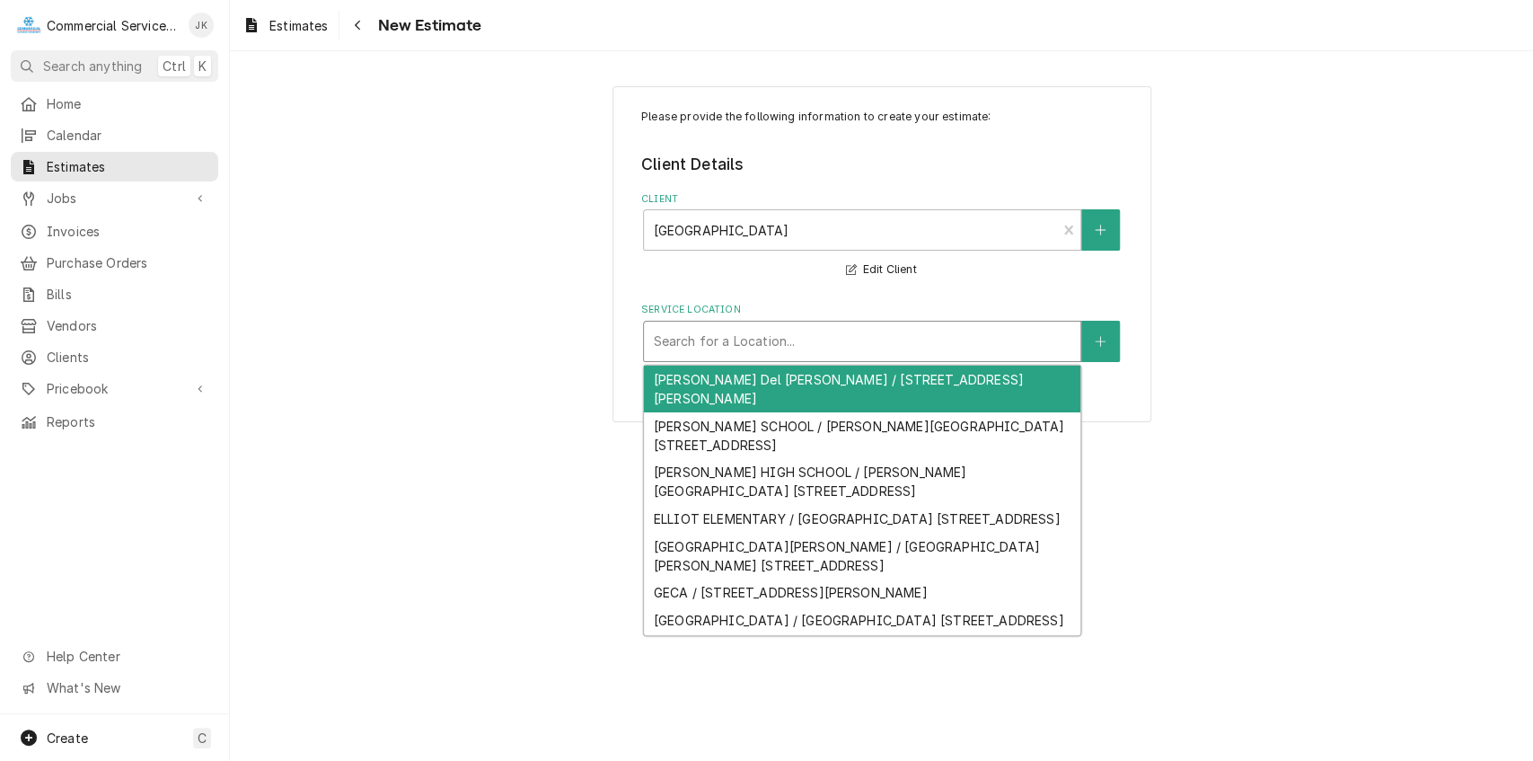
click at [911, 344] on div "Service Location" at bounding box center [862, 341] width 419 height 32
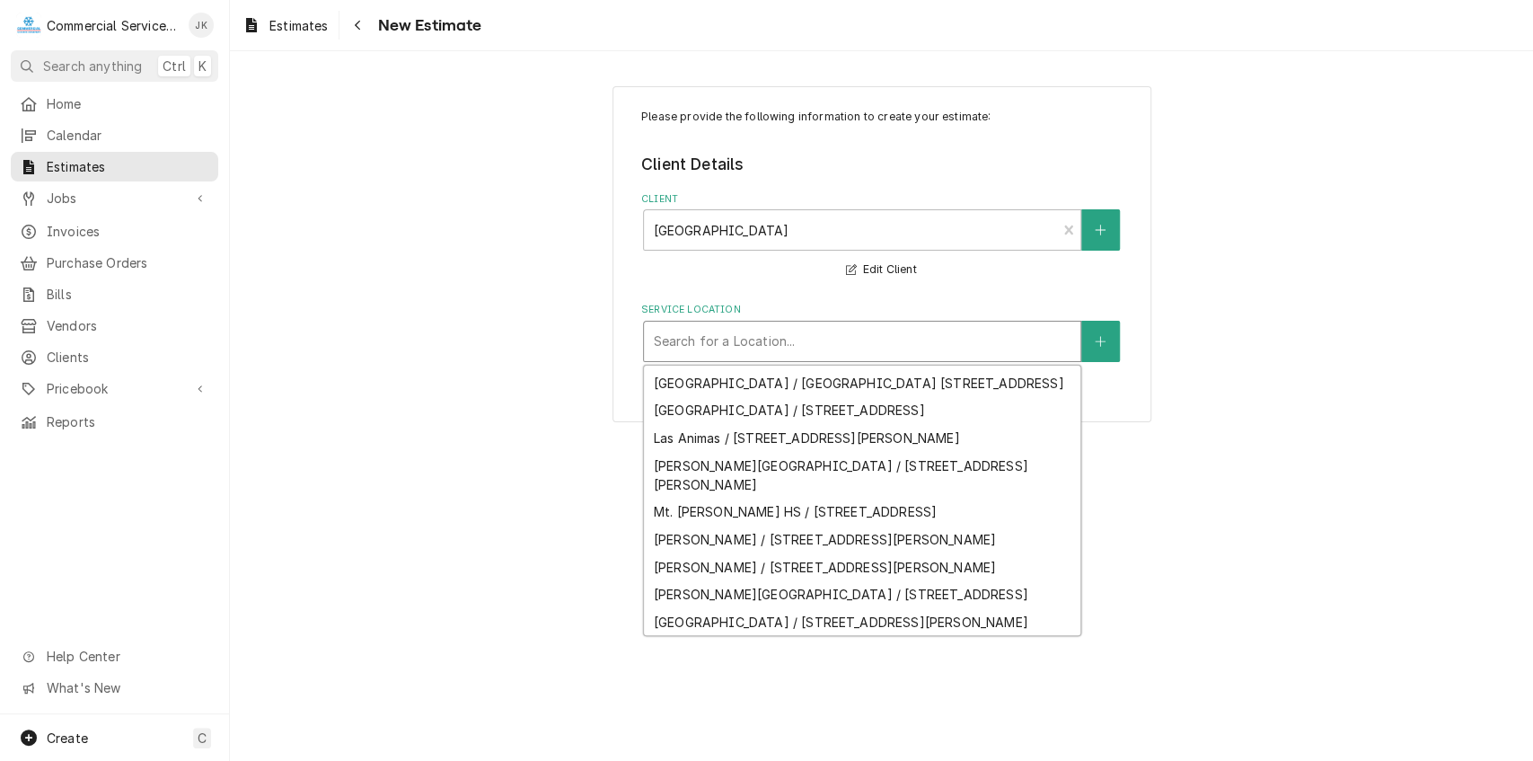
scroll to position [255, 0]
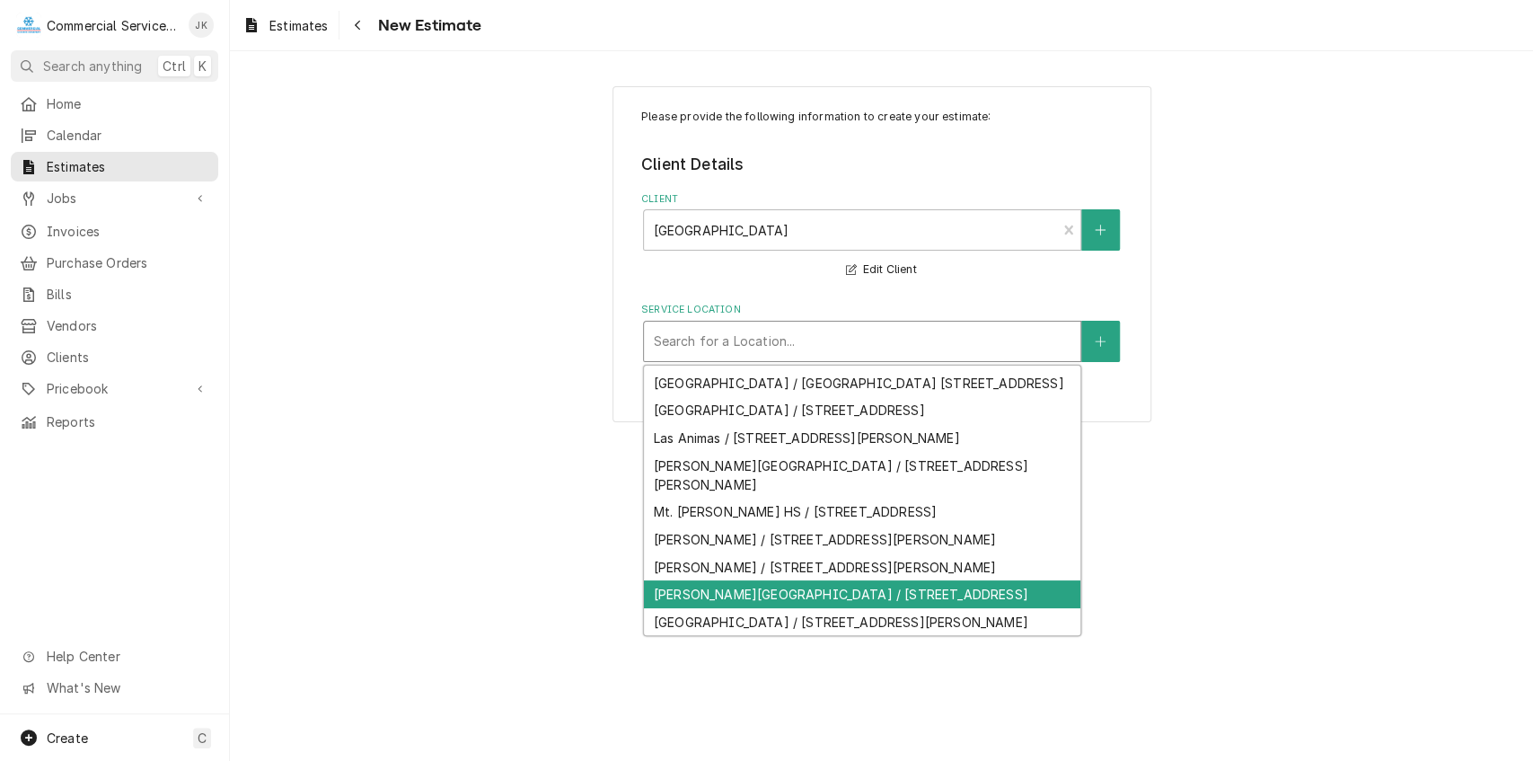
click at [731, 598] on div "[PERSON_NAME][GEOGRAPHIC_DATA] / [STREET_ADDRESS]" at bounding box center [862, 594] width 437 height 28
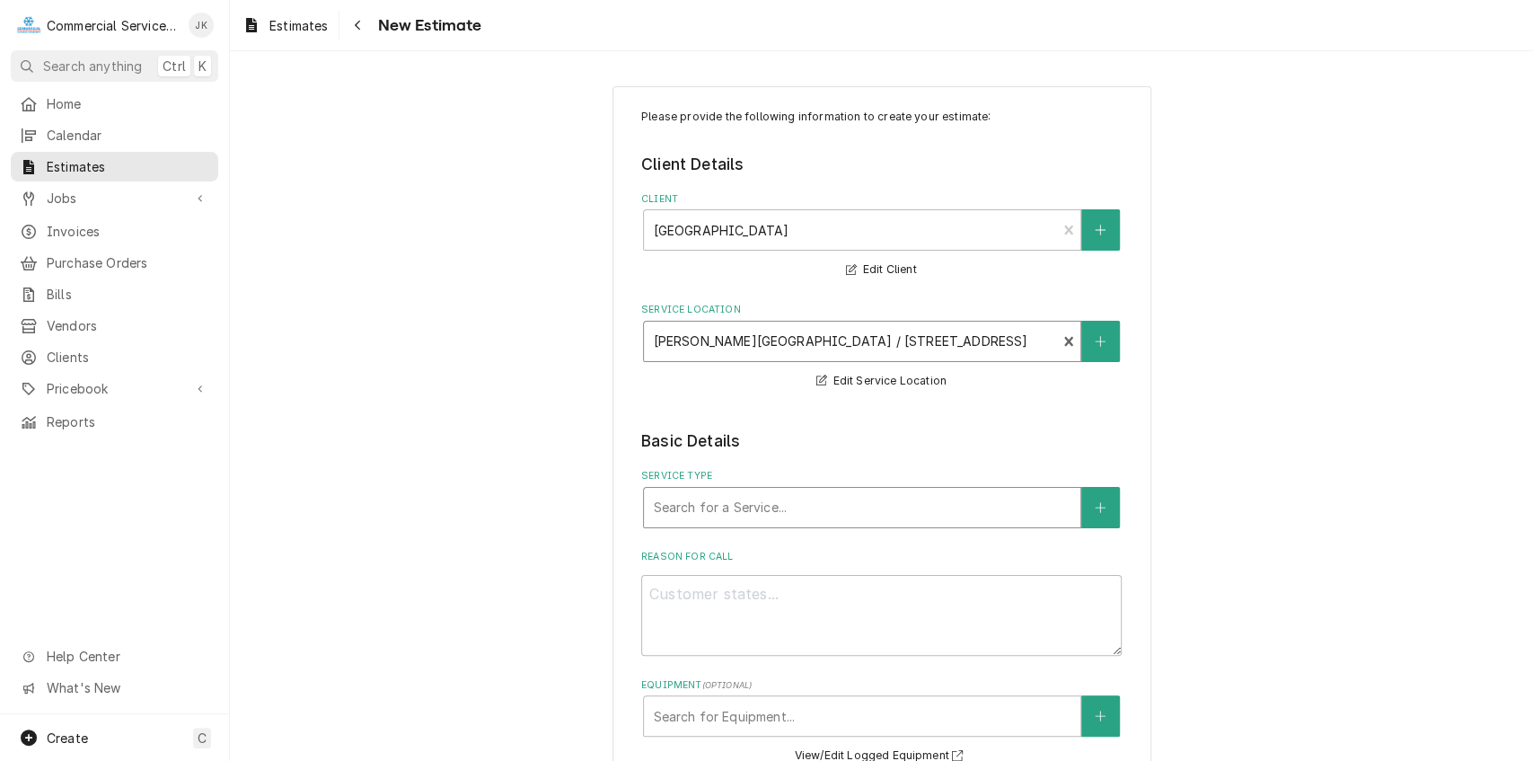
click at [671, 492] on div "Service Type" at bounding box center [862, 507] width 419 height 32
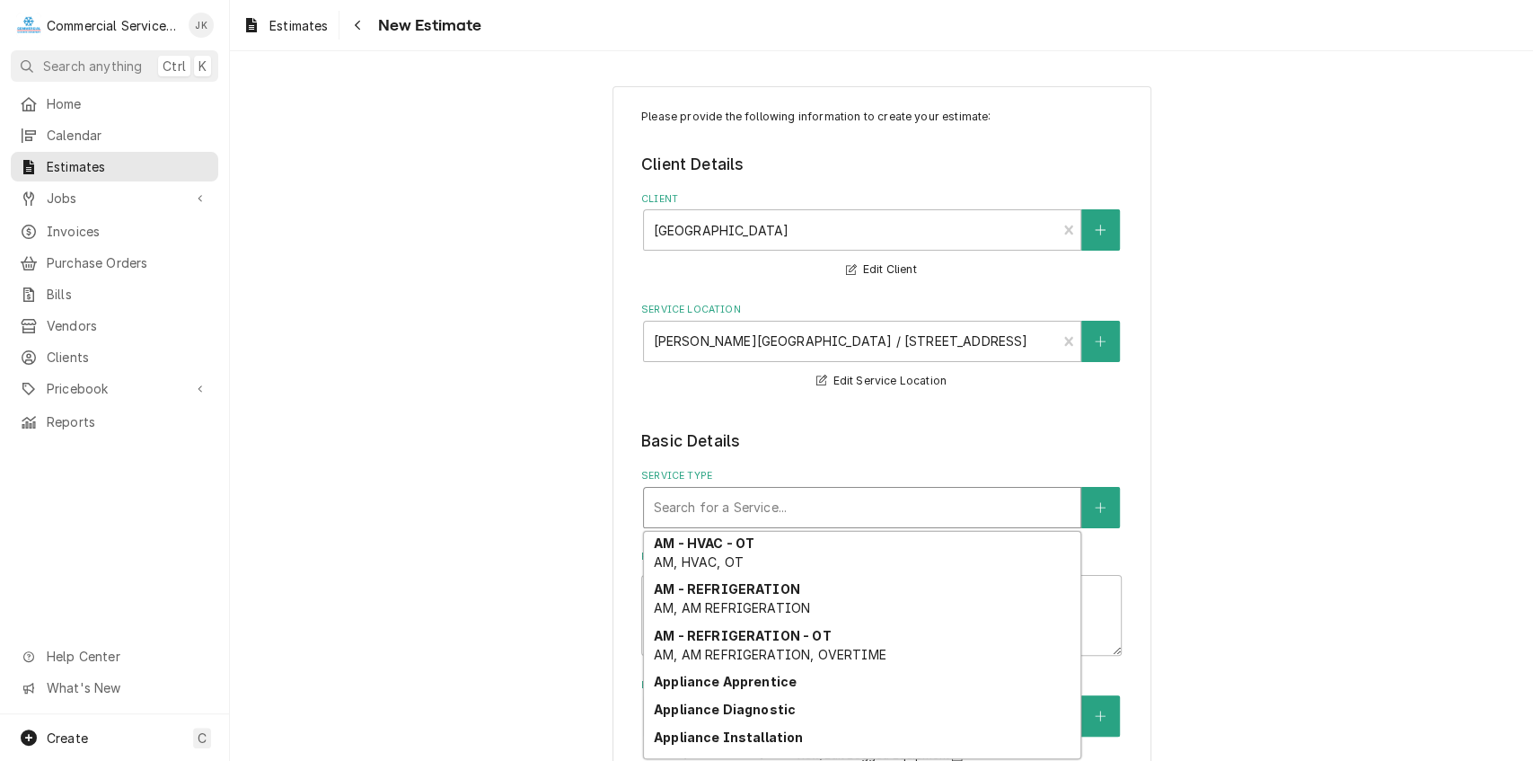
scroll to position [461, 0]
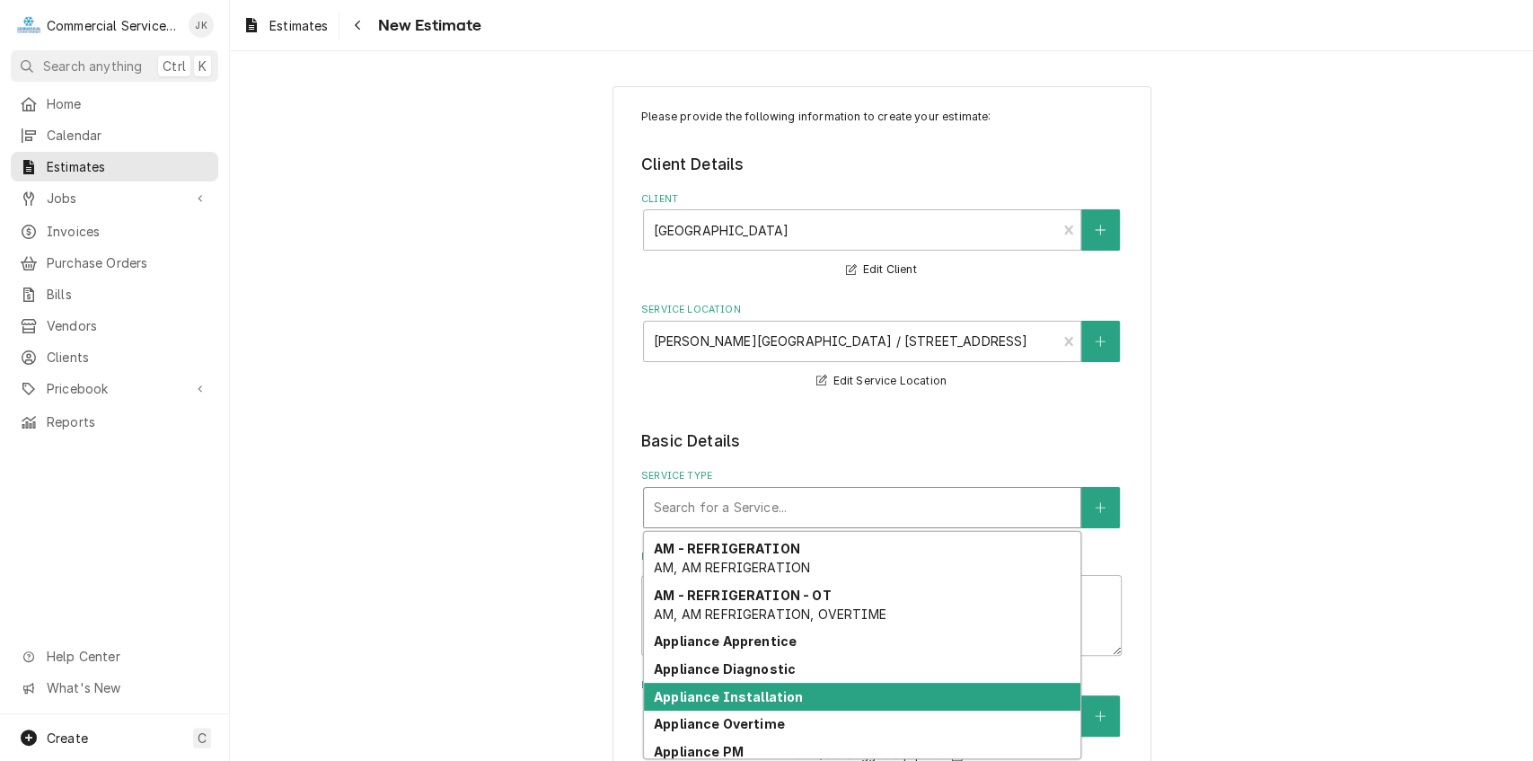
click at [725, 702] on strong "Appliance Installation" at bounding box center [729, 696] width 150 height 15
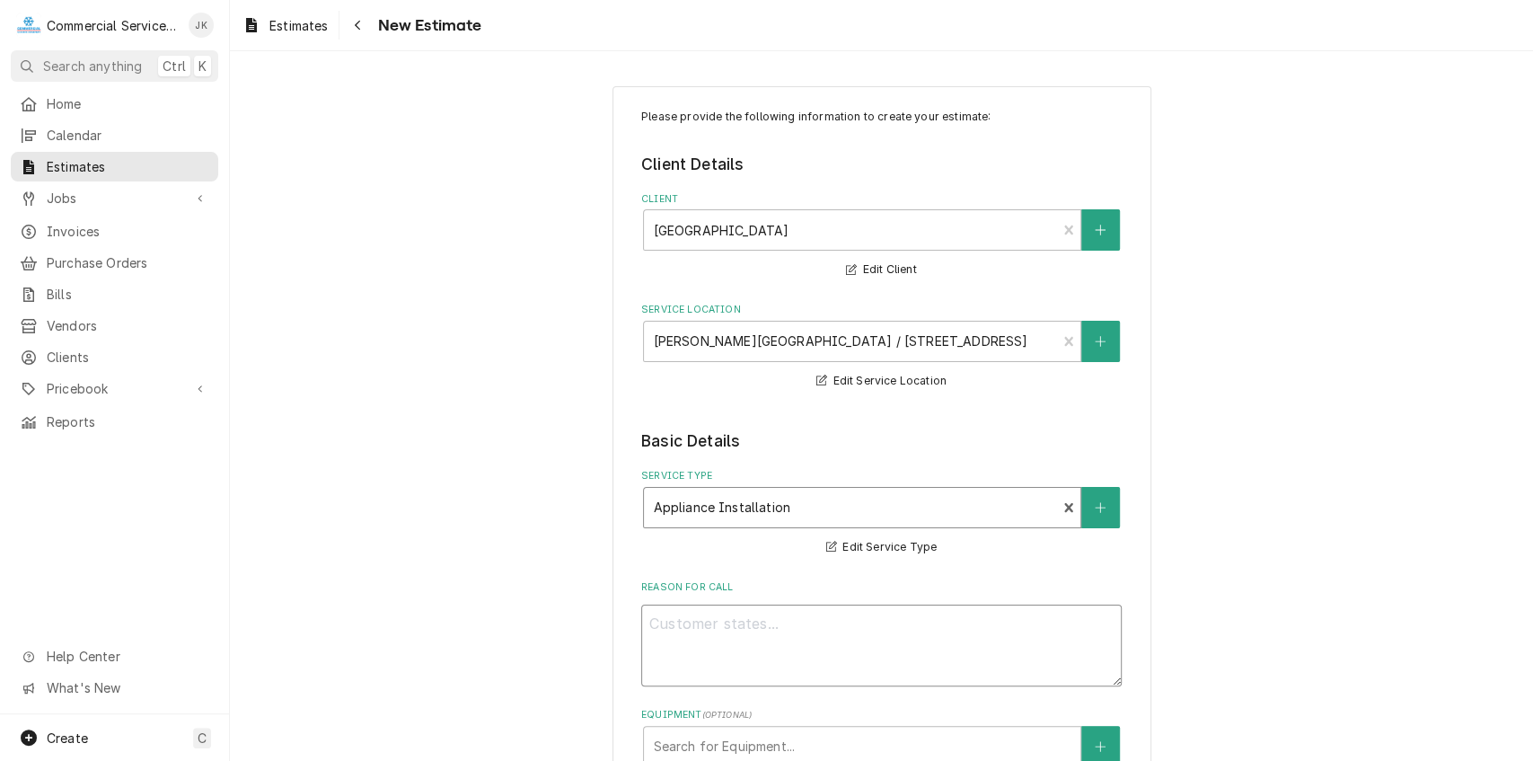
click at [671, 625] on textarea "Reason For Call" at bounding box center [881, 646] width 481 height 82
type textarea "x"
type textarea "E"
type textarea "x"
type textarea "Es"
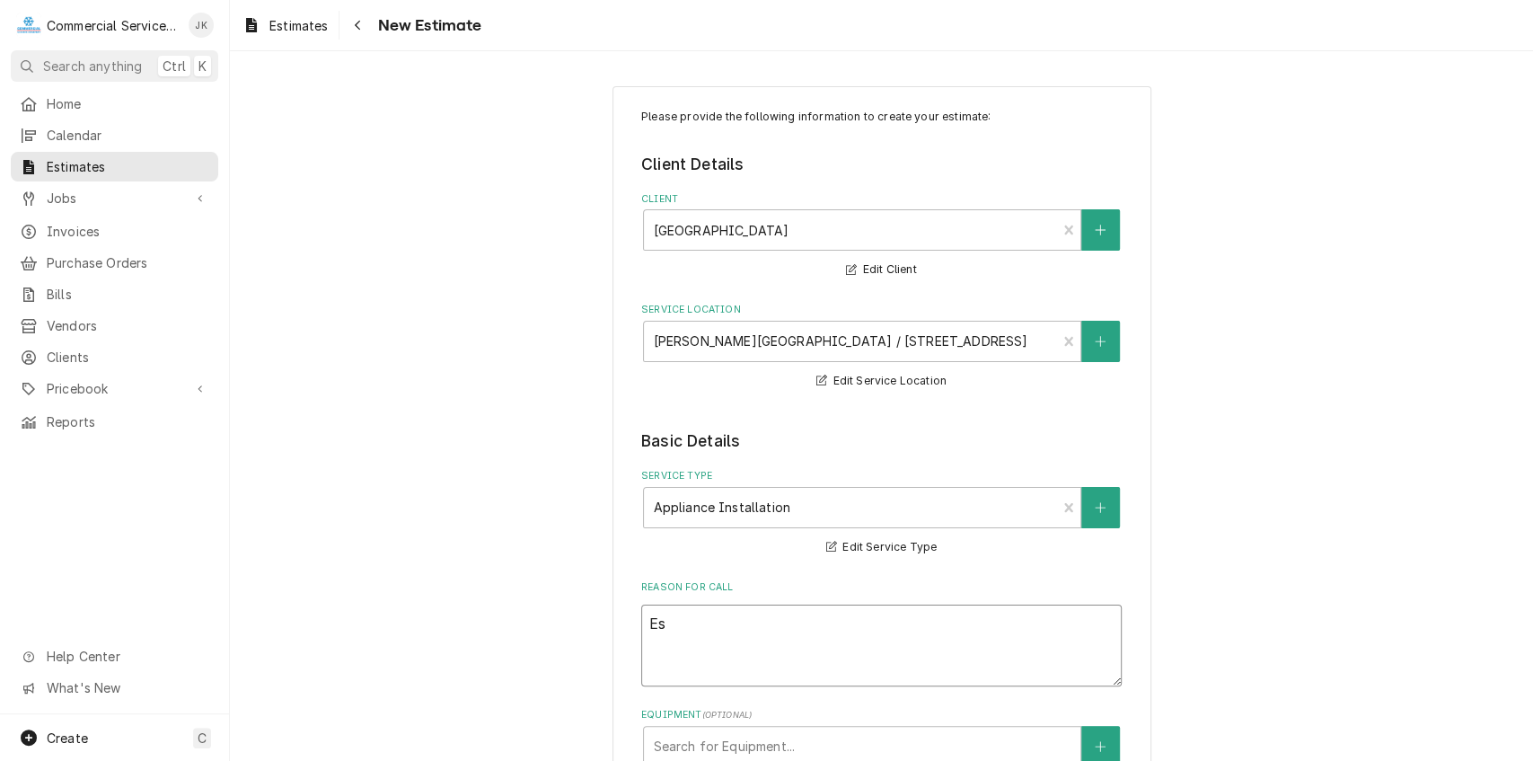
type textarea "x"
type textarea "Esi"
type textarea "x"
type textarea "Esit"
type textarea "x"
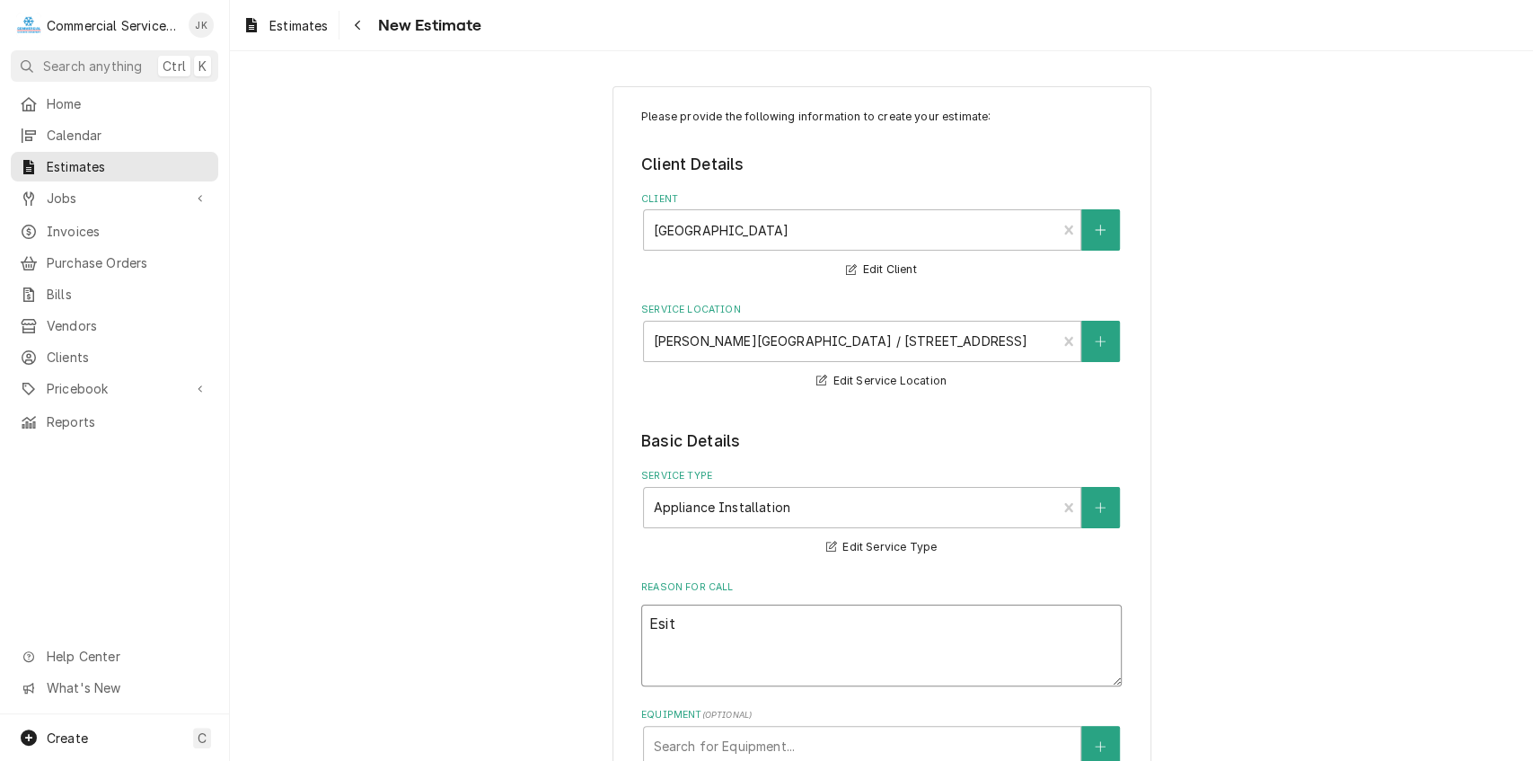
type textarea "Esitm"
type textarea "x"
type textarea "Esitma"
type textarea "x"
type textarea "Esitmat"
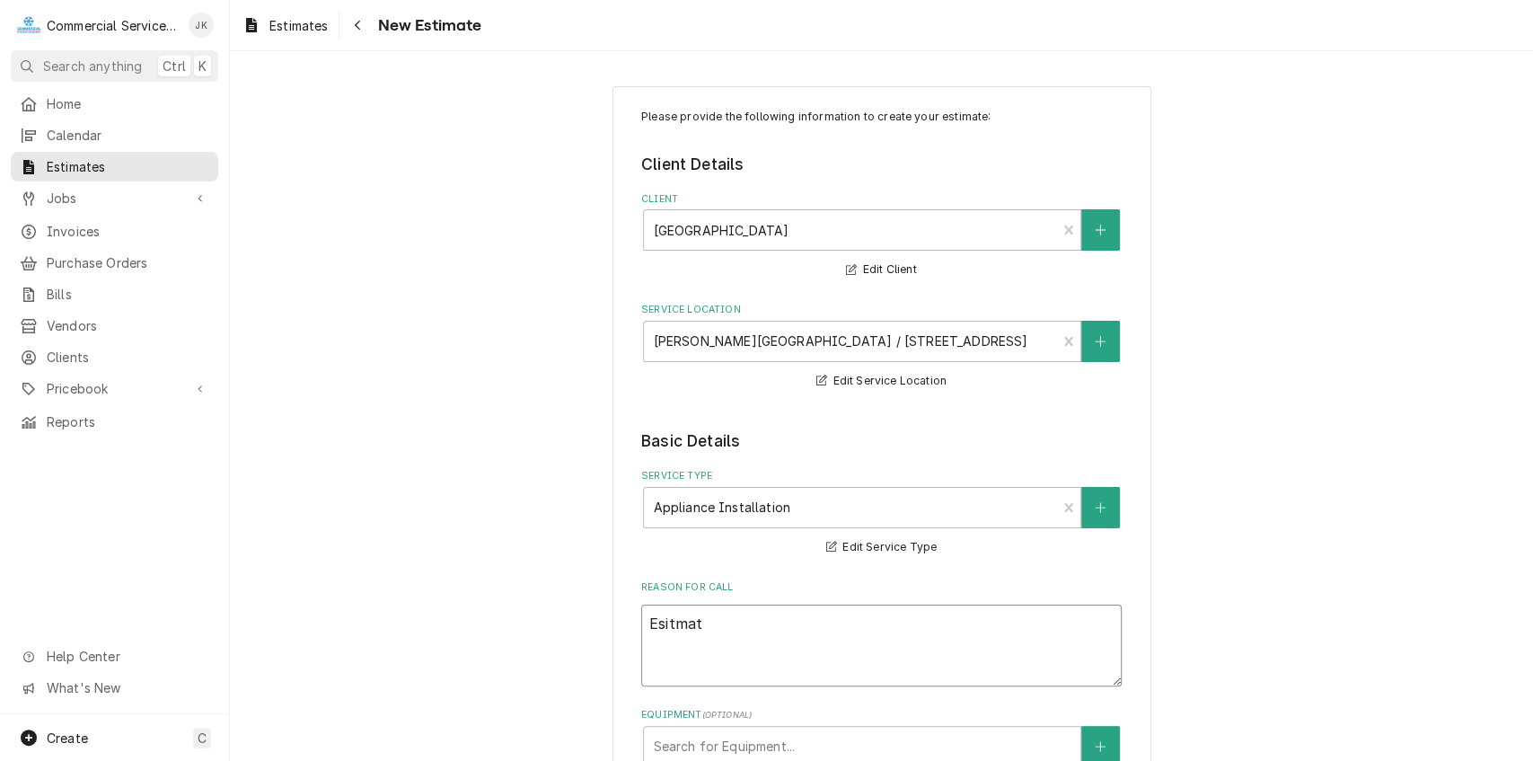
type textarea "x"
type textarea "Esitmate"
type textarea "x"
type textarea "Esitmate"
type textarea "x"
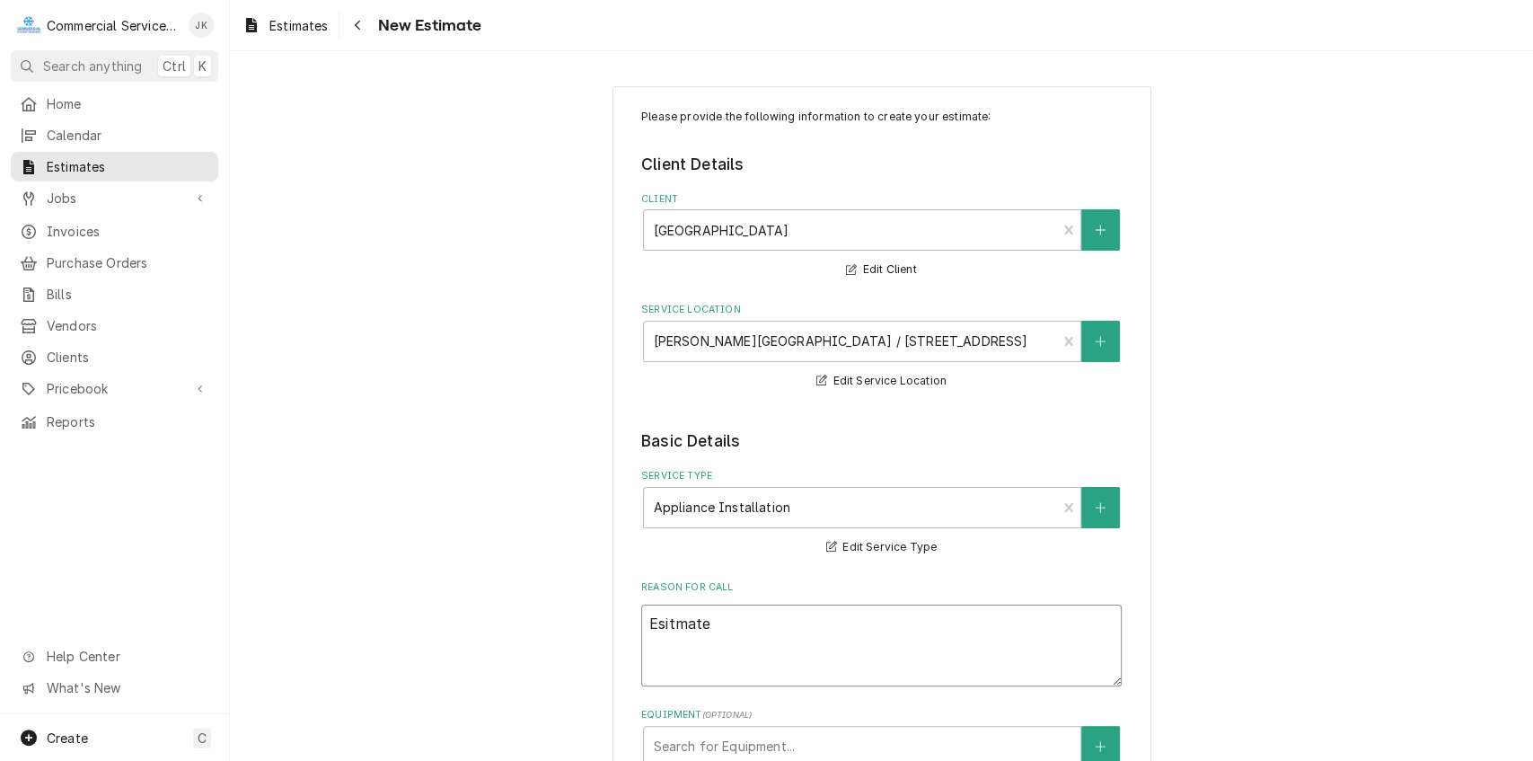
type textarea "Esitmate o"
type textarea "x"
type textarea "Esitmate on"
type textarea "x"
type textarea "Esitmate on"
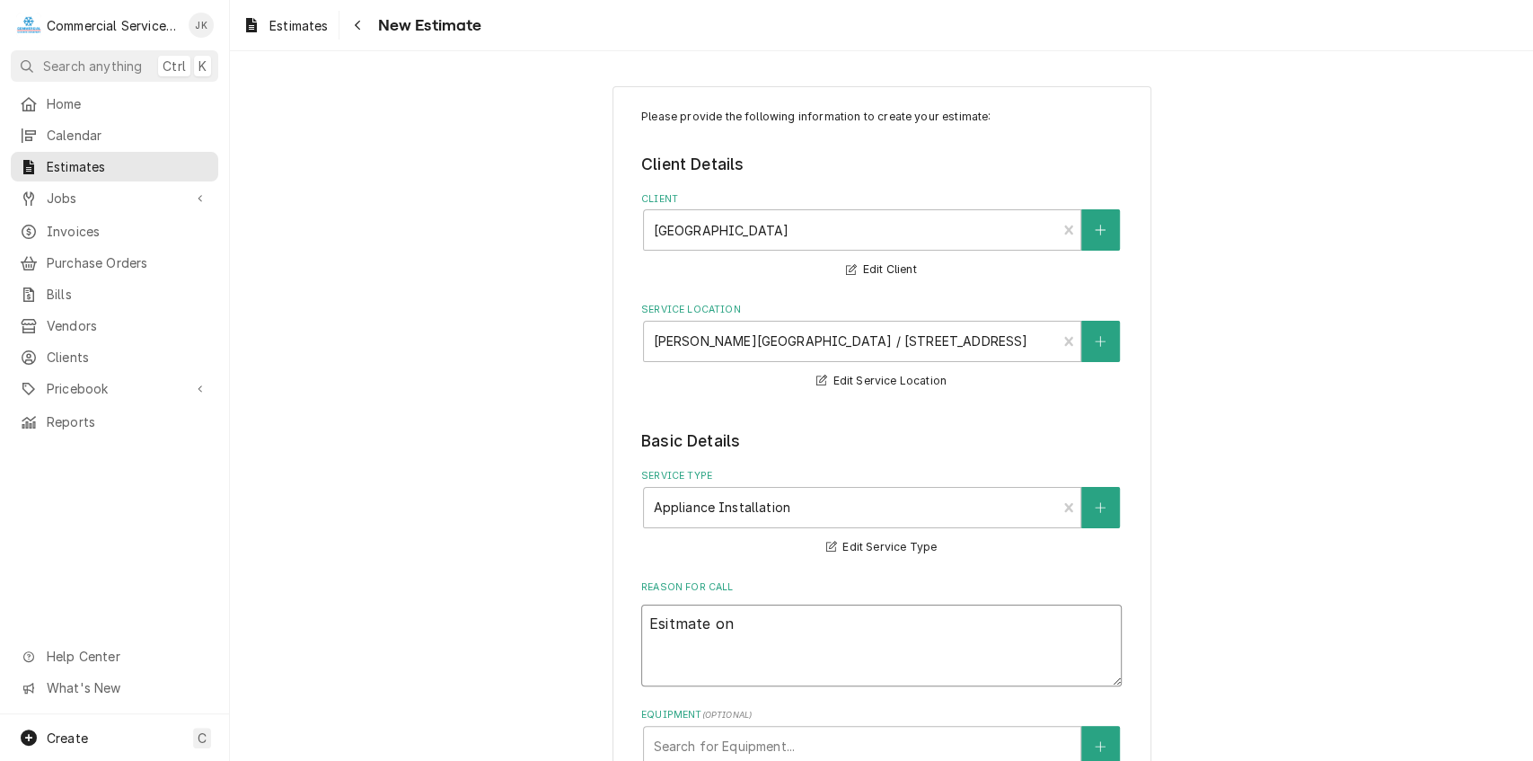
type textarea "x"
type textarea "Esitmate on C"
type textarea "x"
type textarea "Esitmate on Cl"
type textarea "x"
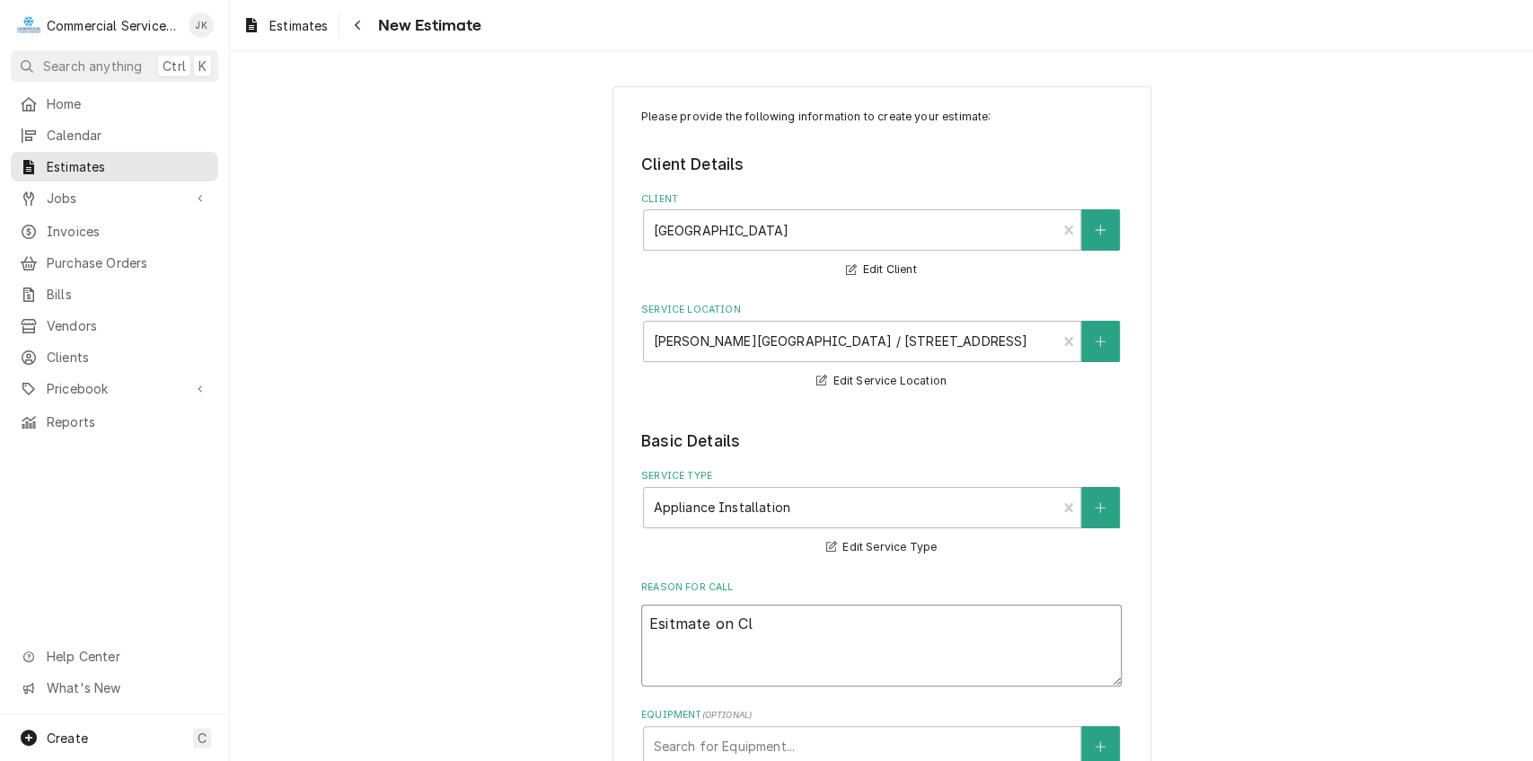
type textarea "Esitmate on Cle"
type textarea "x"
type textarea "Esitmate on Clev"
type textarea "x"
type textarea "Esitmate on Cleve"
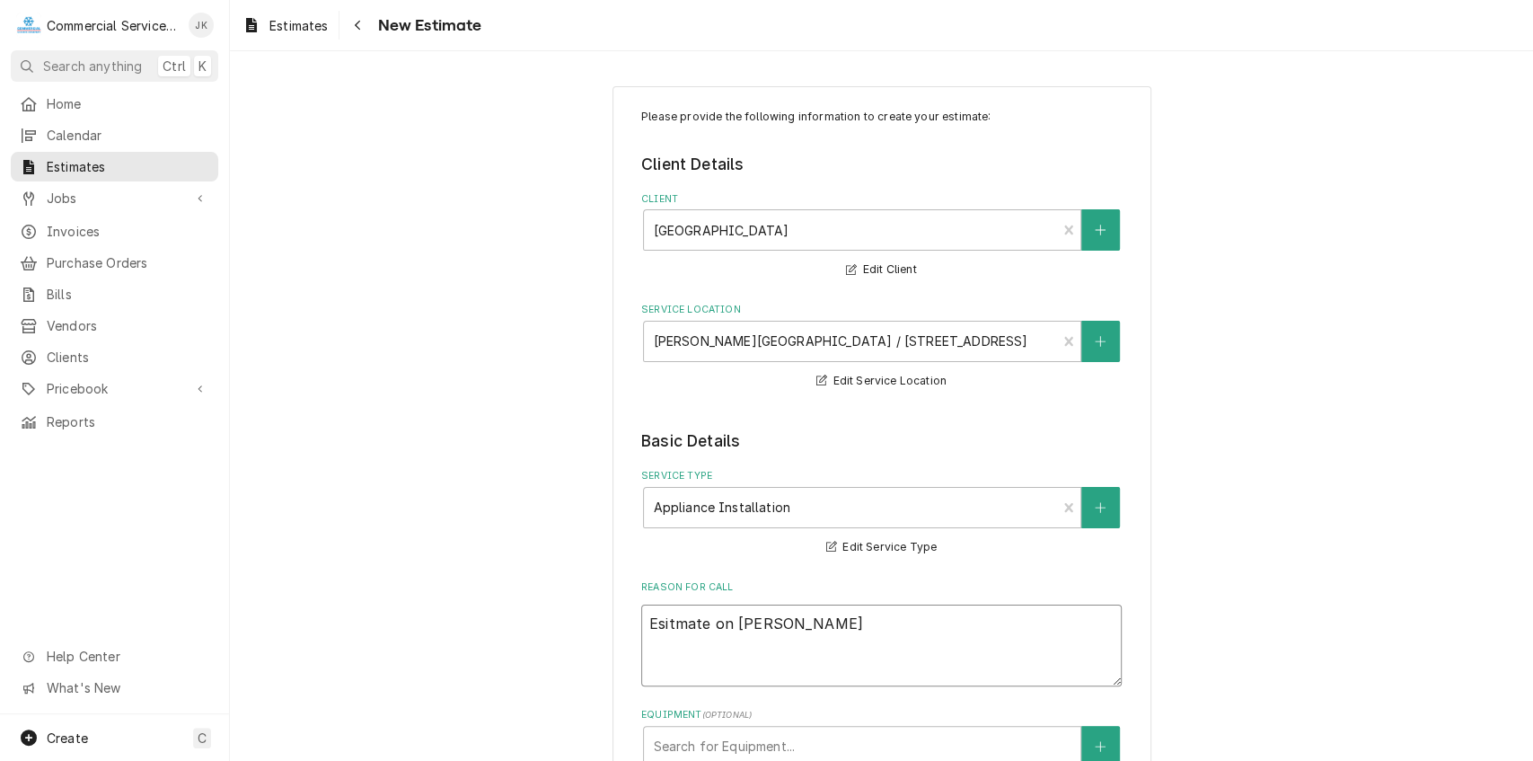
type textarea "x"
type textarea "Esitmate on Clevel"
type textarea "x"
type textarea "Esitmate on Clevela"
type textarea "x"
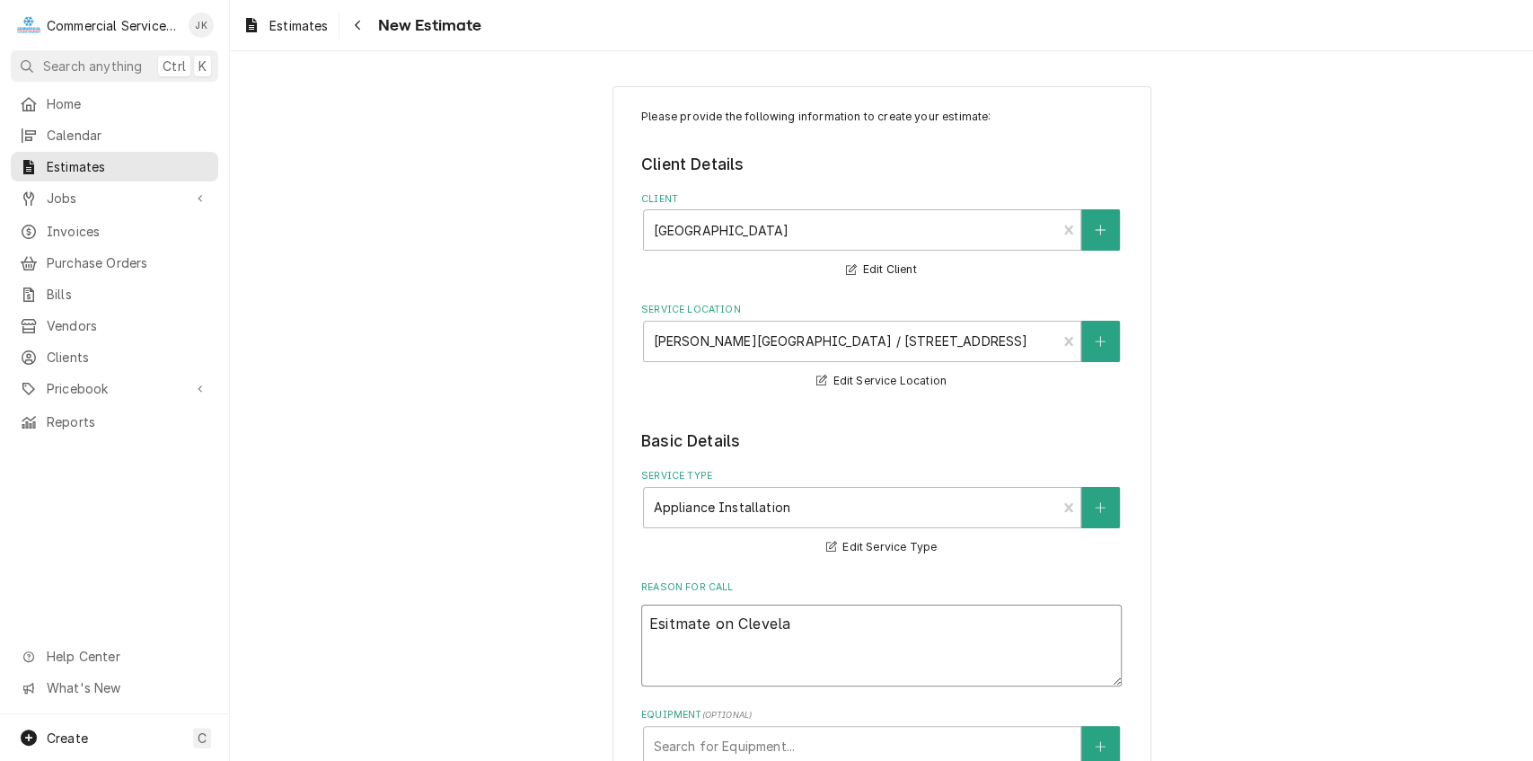
type textarea "Esitmate on Clevelan"
type textarea "x"
type textarea "Esitmate on Cleveland"
type textarea "x"
type textarea "Esitmate on Cleveland"
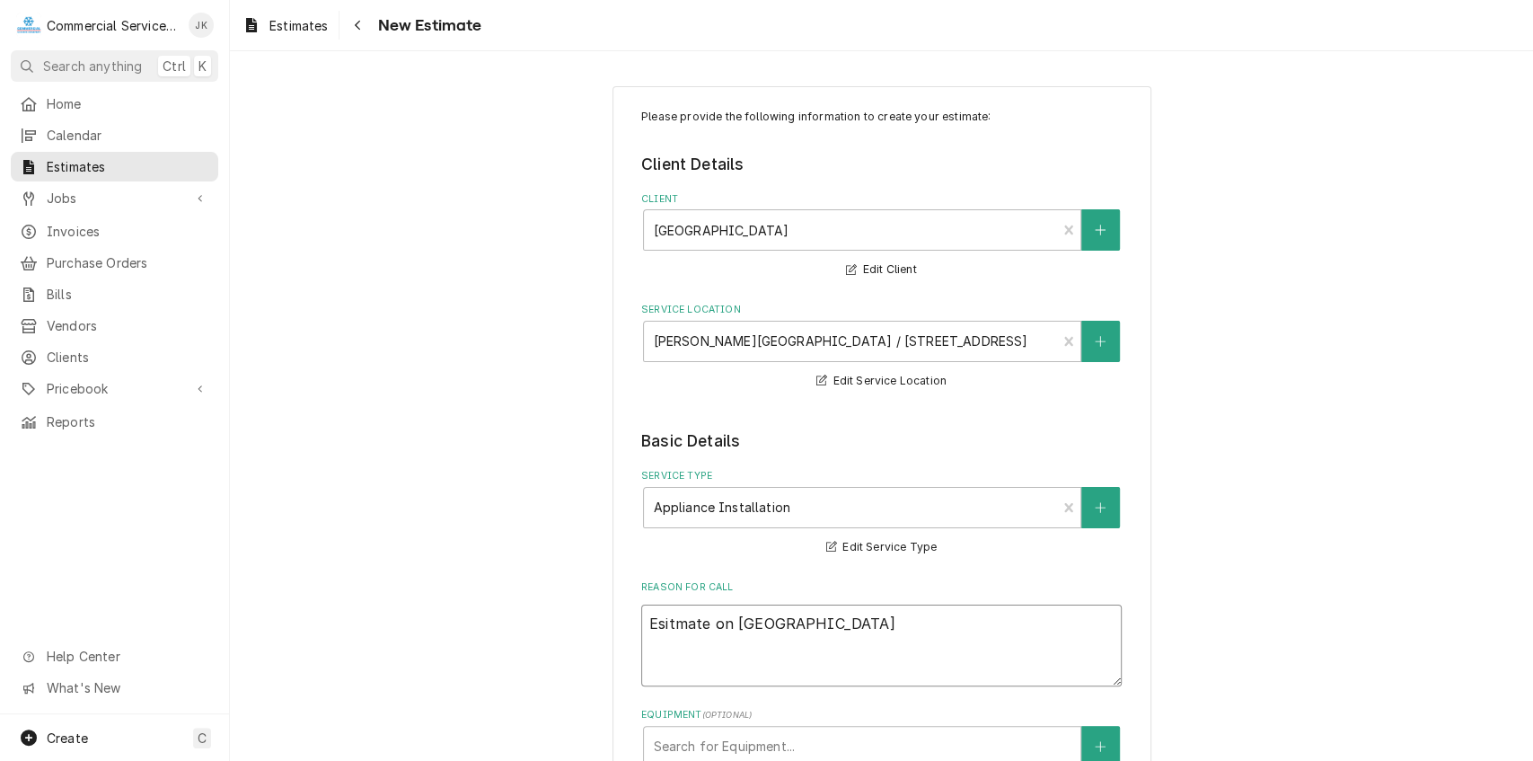
type textarea "x"
type textarea "Esitmate on Cleveland D"
type textarea "x"
type textarea "Esitmate on Cleveland Dr"
type textarea "x"
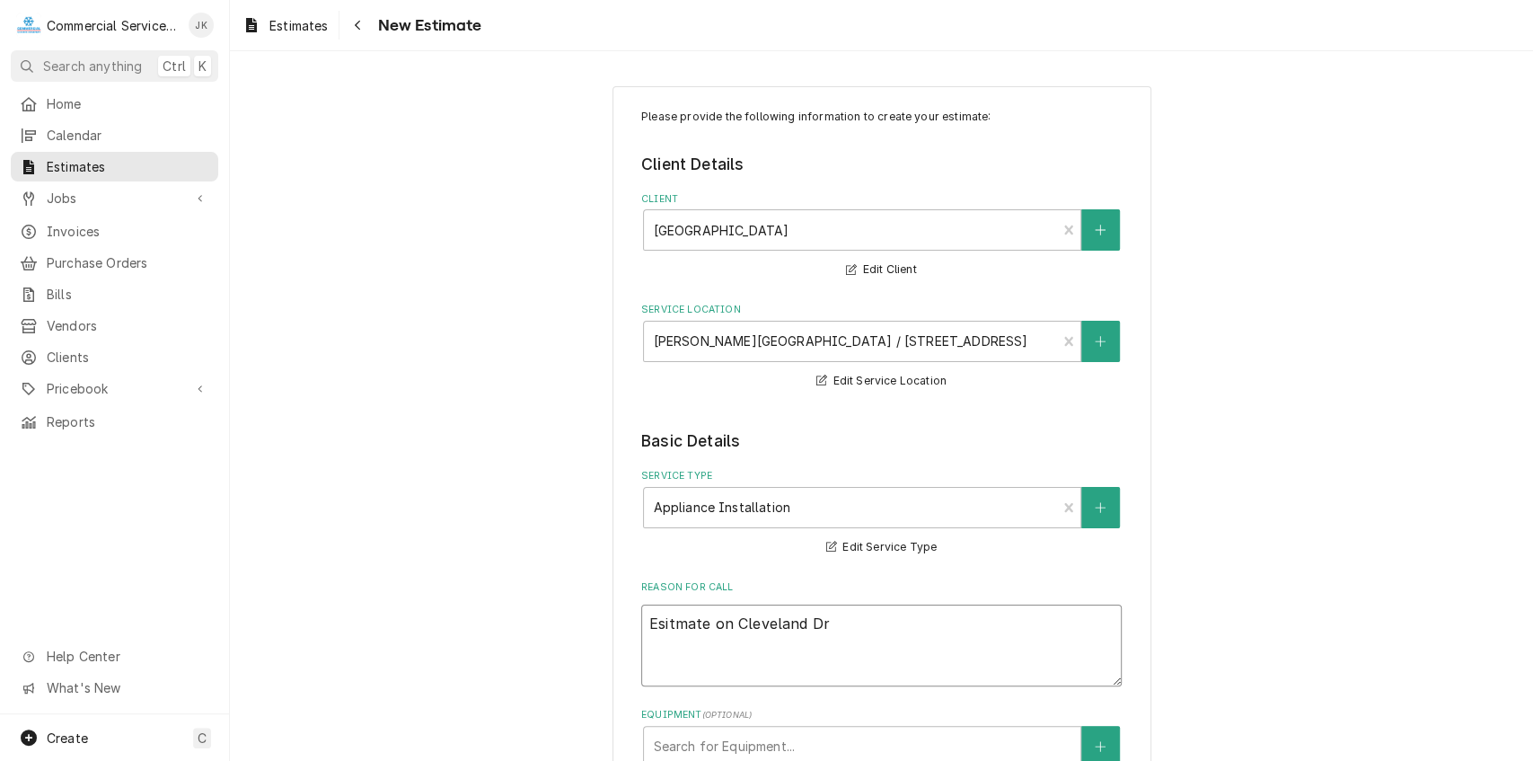
type textarea "Esitmate on Cleveland Dra"
type textarea "x"
type textarea "Esitmate on Cleveland Drai"
type textarea "x"
type textarea "Esitmate on Cleveland Drain"
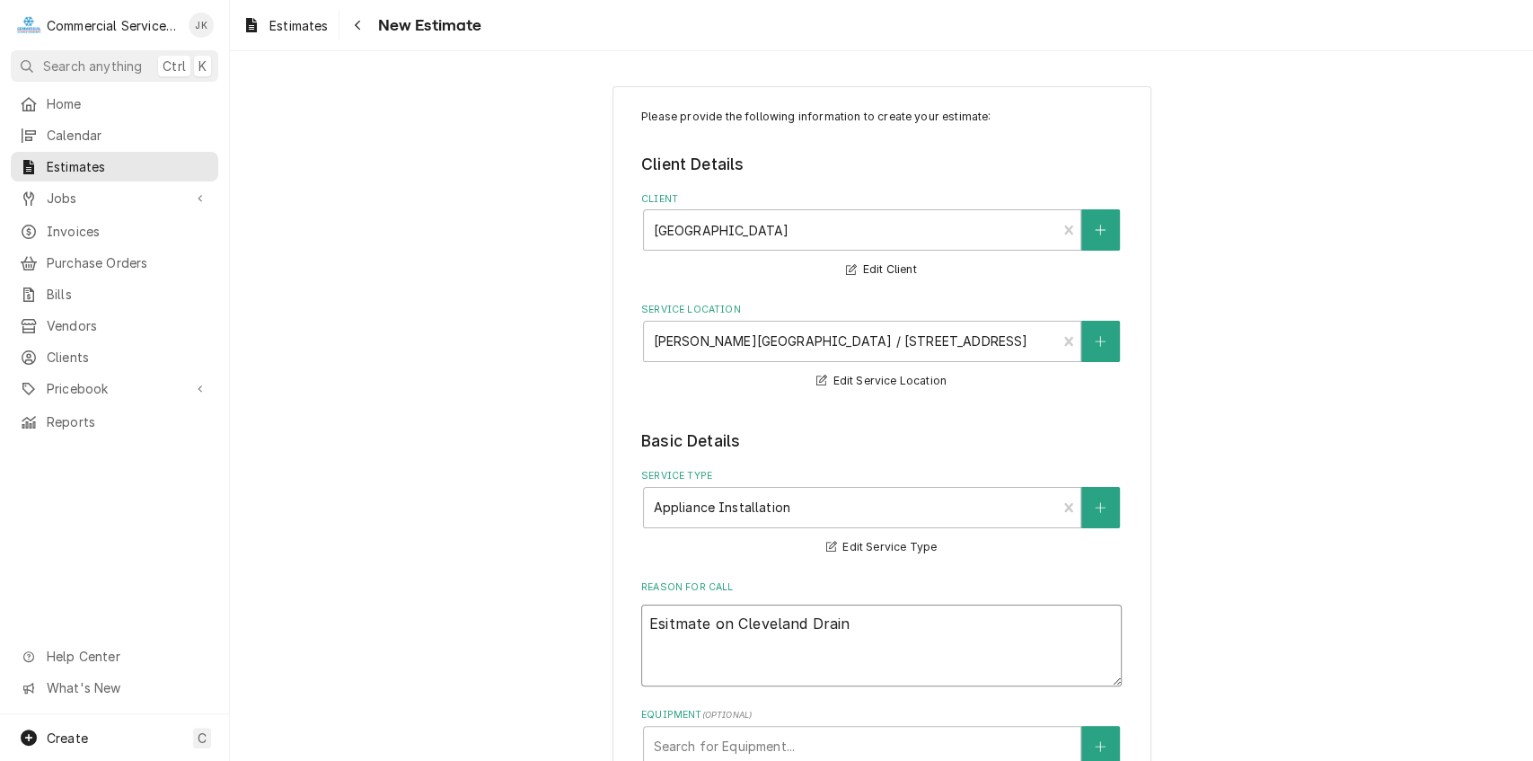
type textarea "x"
type textarea "Esitmate on Cleveland Drain"
type textarea "x"
type textarea "Esitmate on Cleveland Drain C"
type textarea "x"
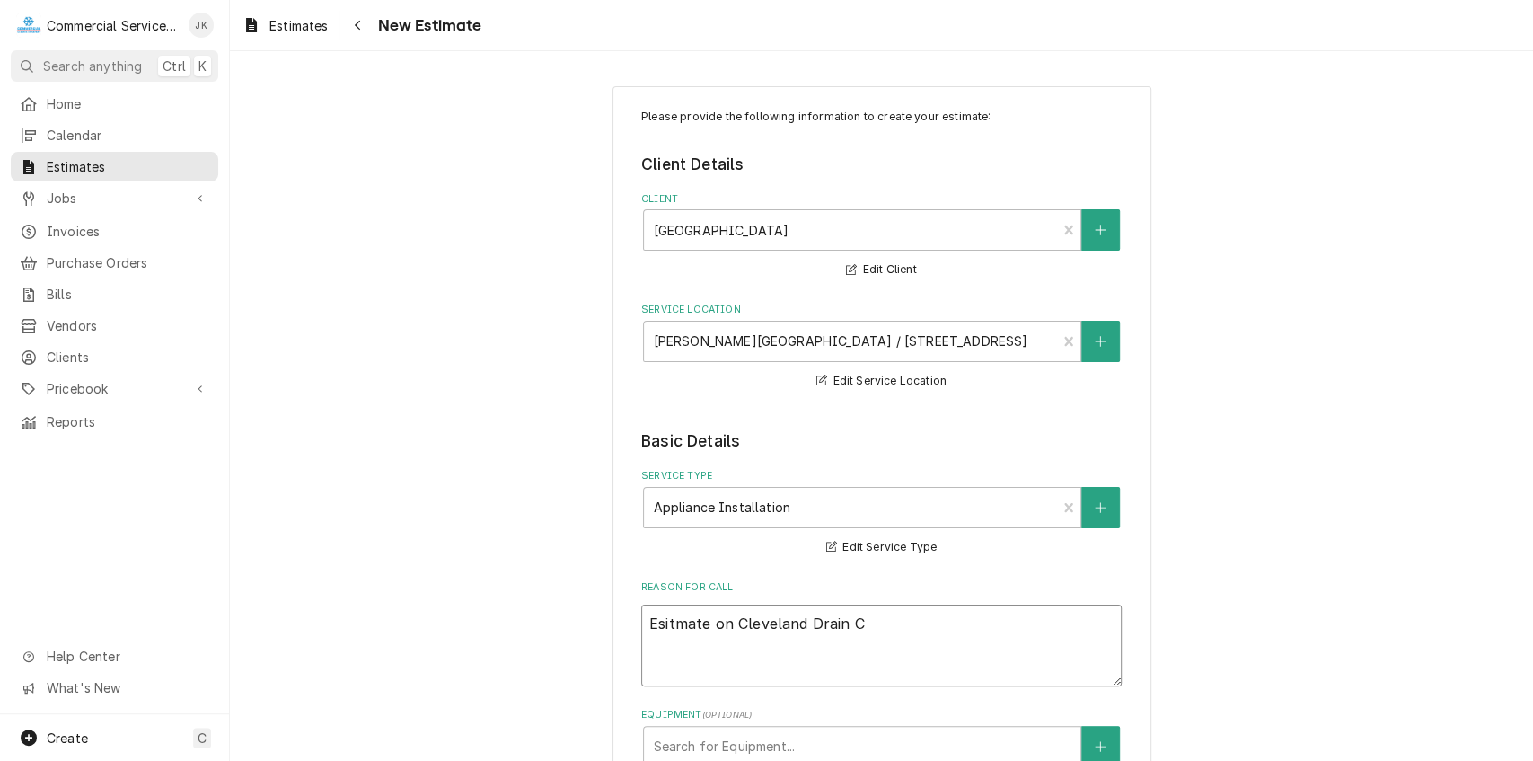
type textarea "Esitmate on Cleveland Drain Cu"
type textarea "x"
type textarea "Esitmate on Cleveland Drain Cup"
type textarea "x"
type textarea "Esitmate on Cleveland Drain Cup"
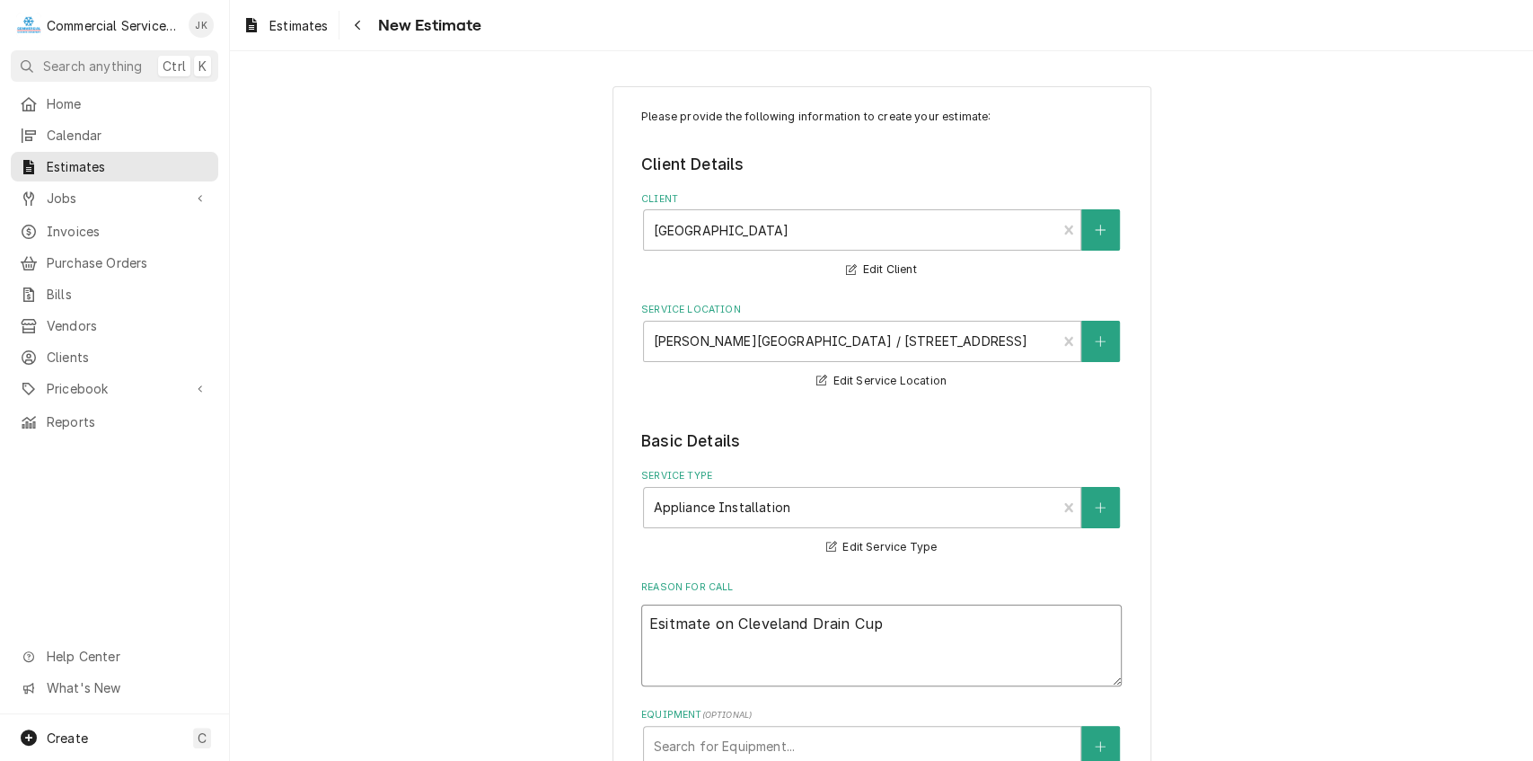
type textarea "x"
type textarea "Esitmate on Cleveland Drain Cup A"
type textarea "x"
type textarea "Esitmate on Cleveland Drain Cup As"
type textarea "x"
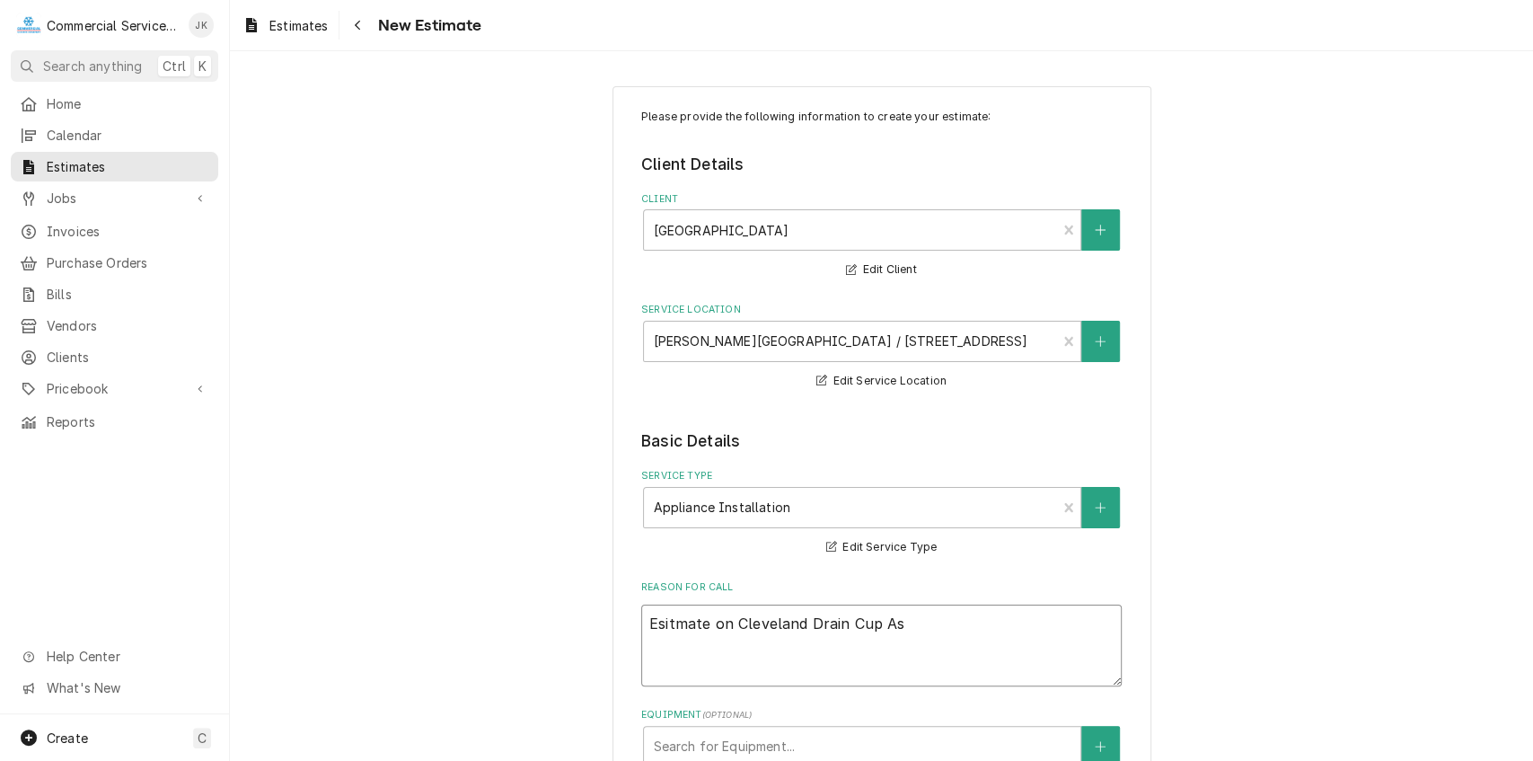
type textarea "Esitmate on Cleveland Drain Cup Ass"
type textarea "x"
type textarea "Esitmate on Cleveland Drain Cup Asse"
type textarea "x"
type textarea "Esitmate on Cleveland Drain Cup Assem"
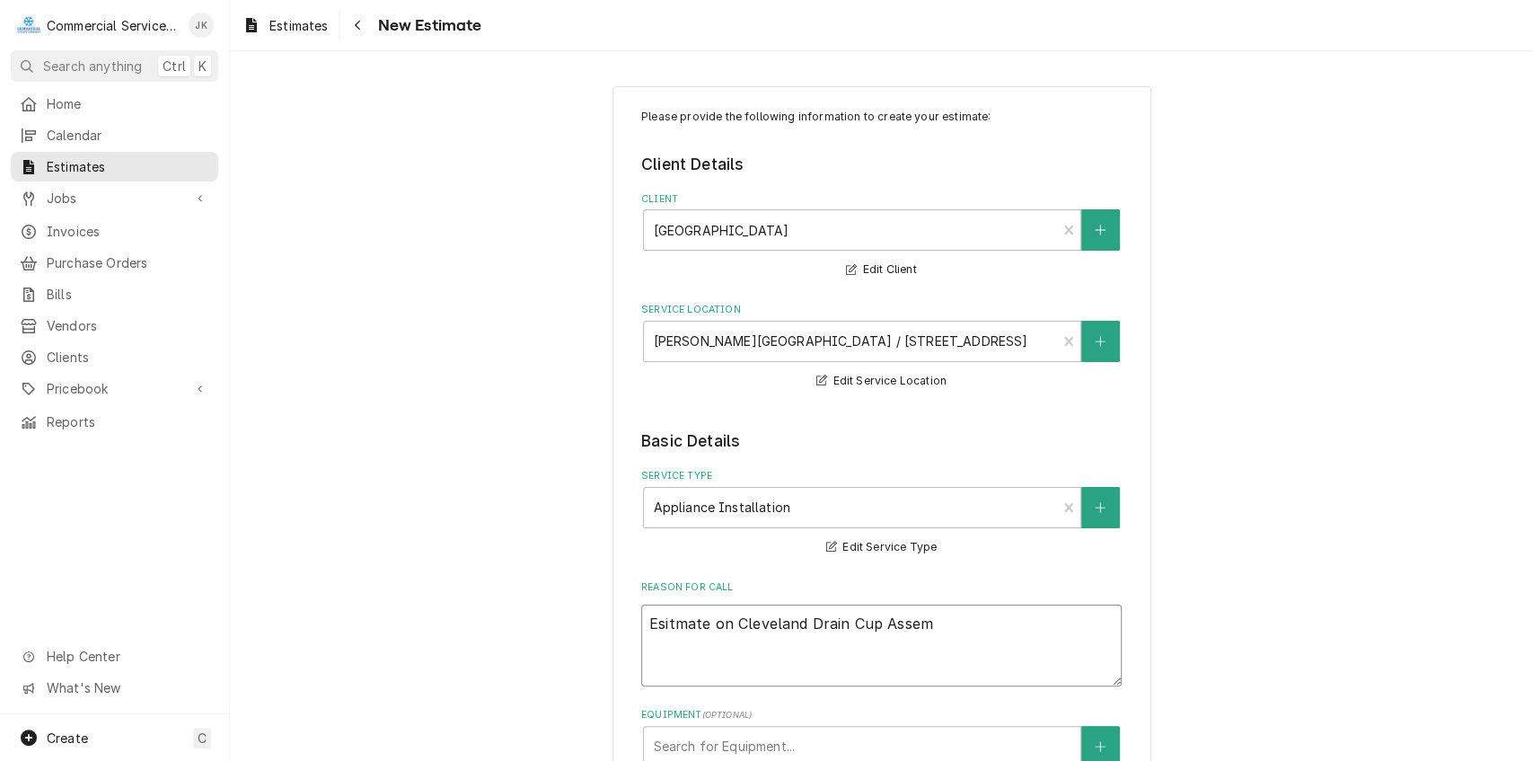
type textarea "x"
type textarea "Esitmate on Cleveland Drain Cup Assemb"
type textarea "x"
type textarea "Esitmate on Cleveland Drain Cup Assembl"
type textarea "x"
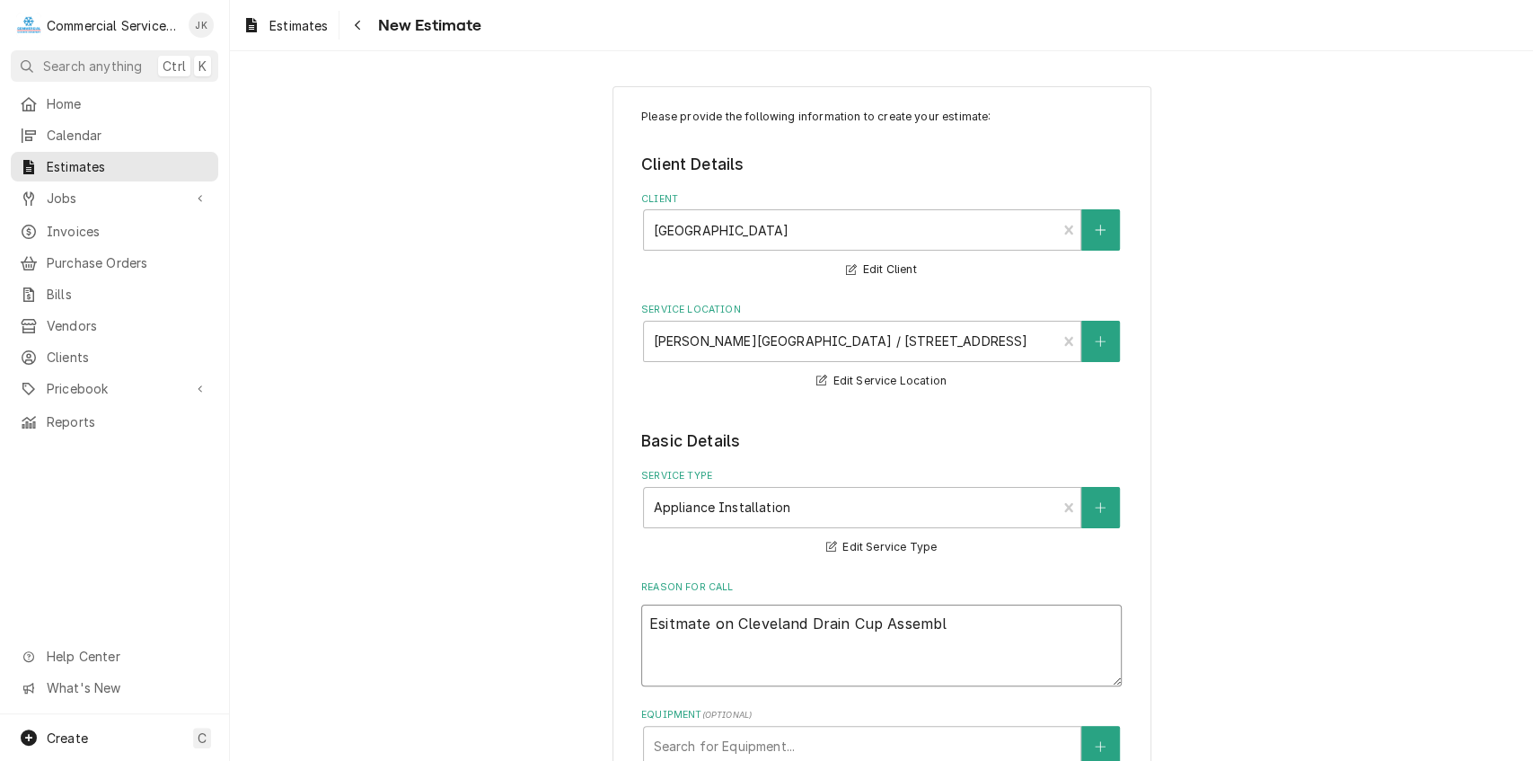
type textarea "Esitmate on Cleveland Drain Cup Assembly"
type textarea "x"
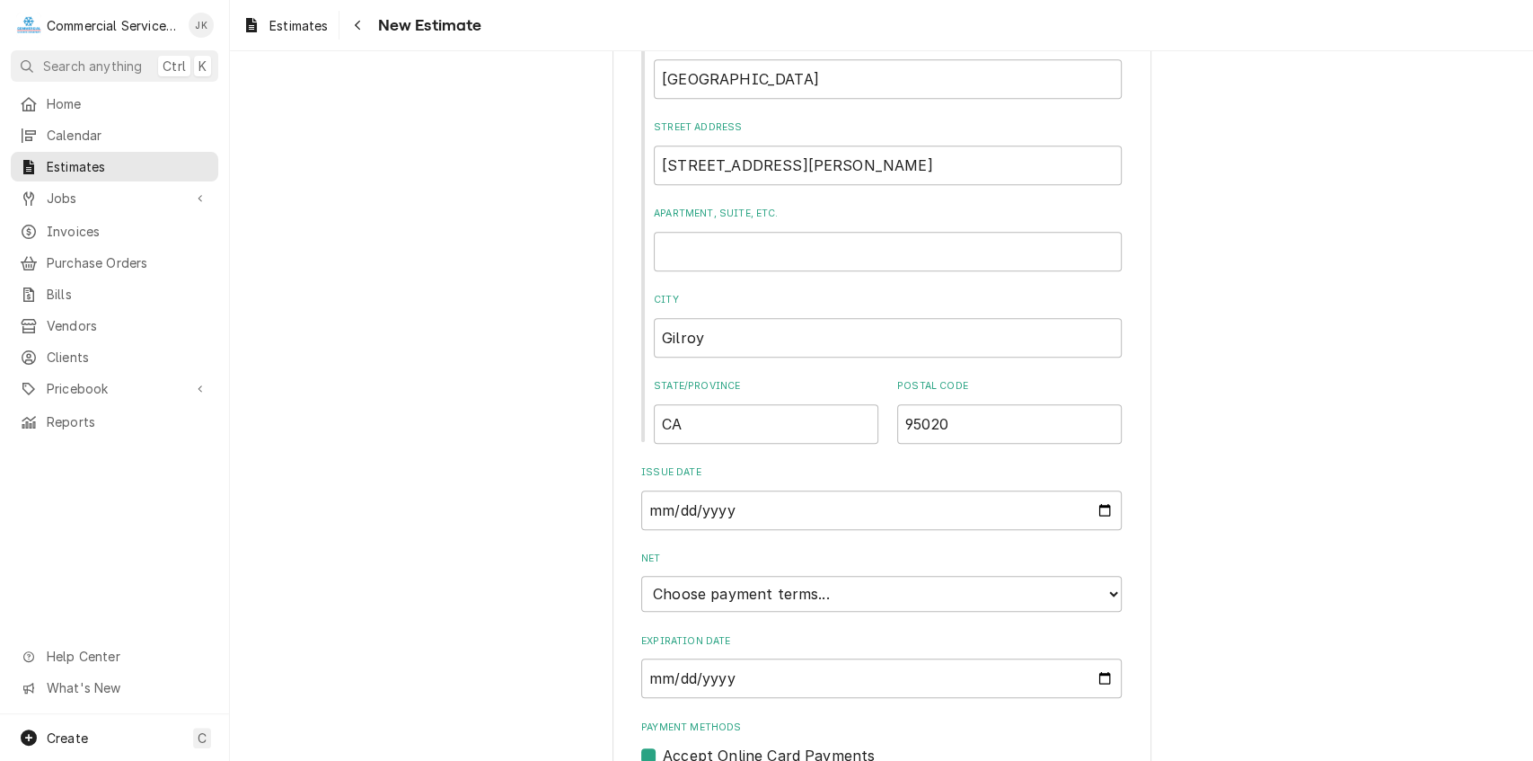
scroll to position [928, 0]
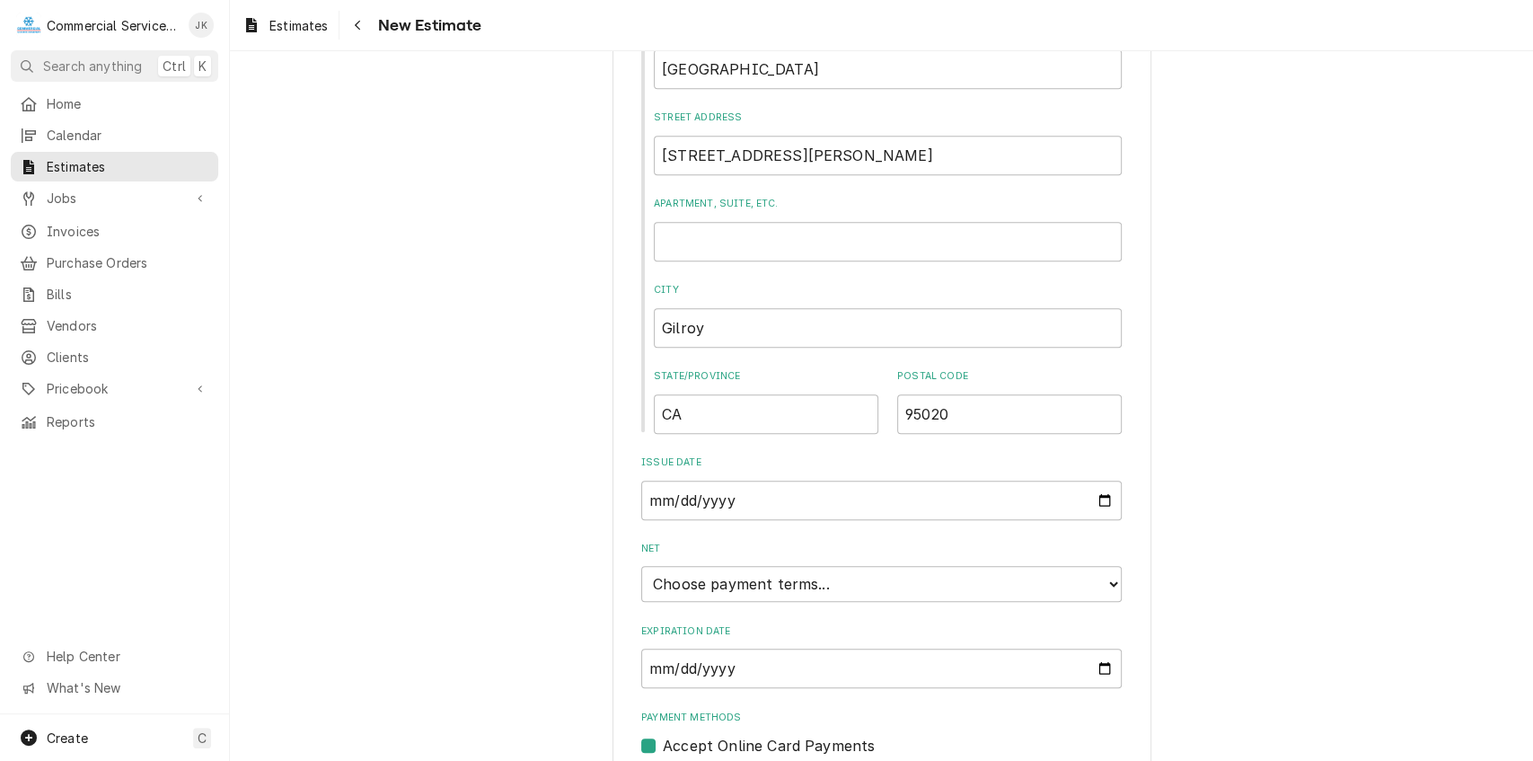
type textarea "Esitmate on Cleveland Drain Cup Assembly"
click at [1097, 672] on input "Expiration Date" at bounding box center [881, 669] width 481 height 40
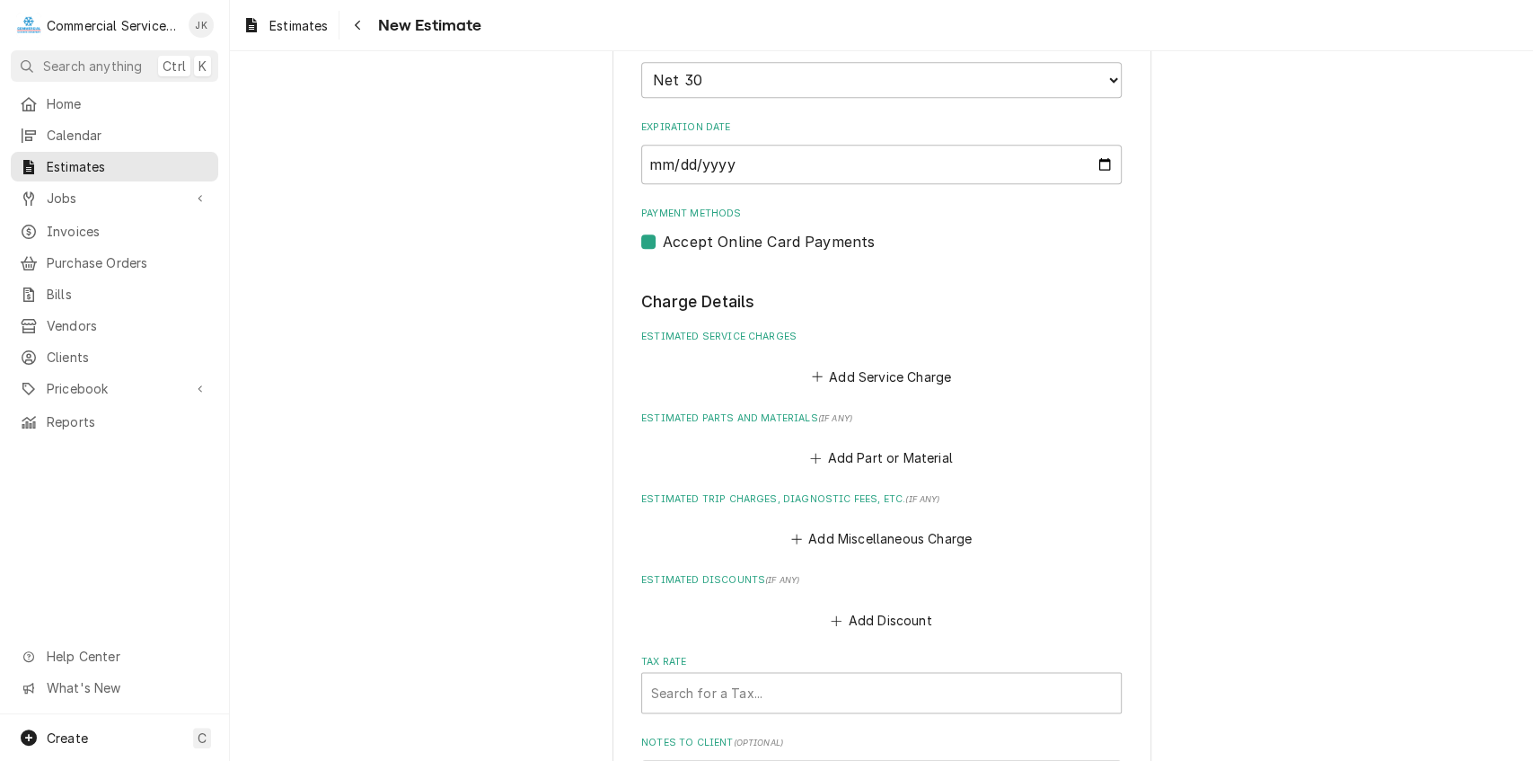
scroll to position [1442, 0]
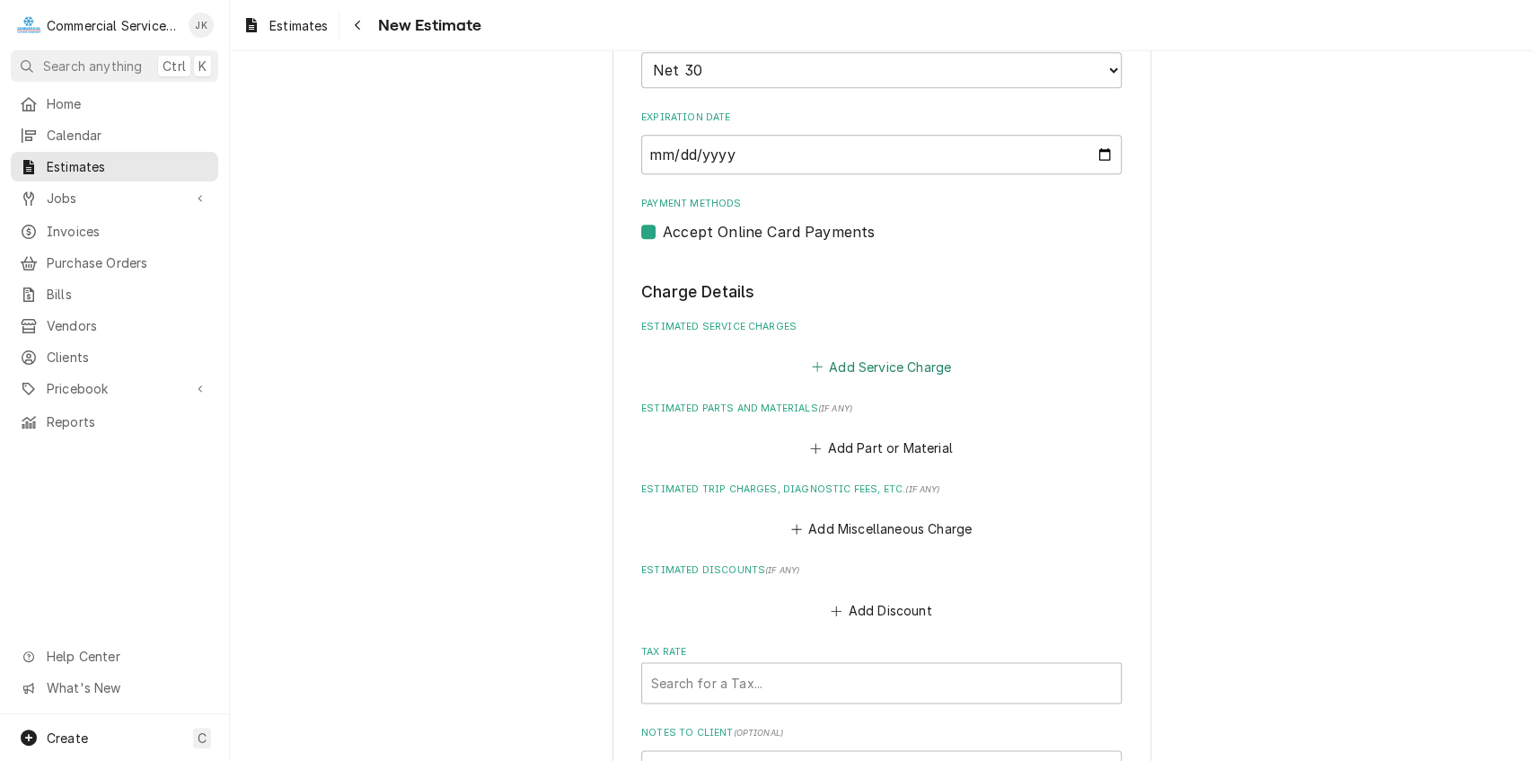
click at [874, 364] on button "Add Service Charge" at bounding box center [881, 366] width 146 height 25
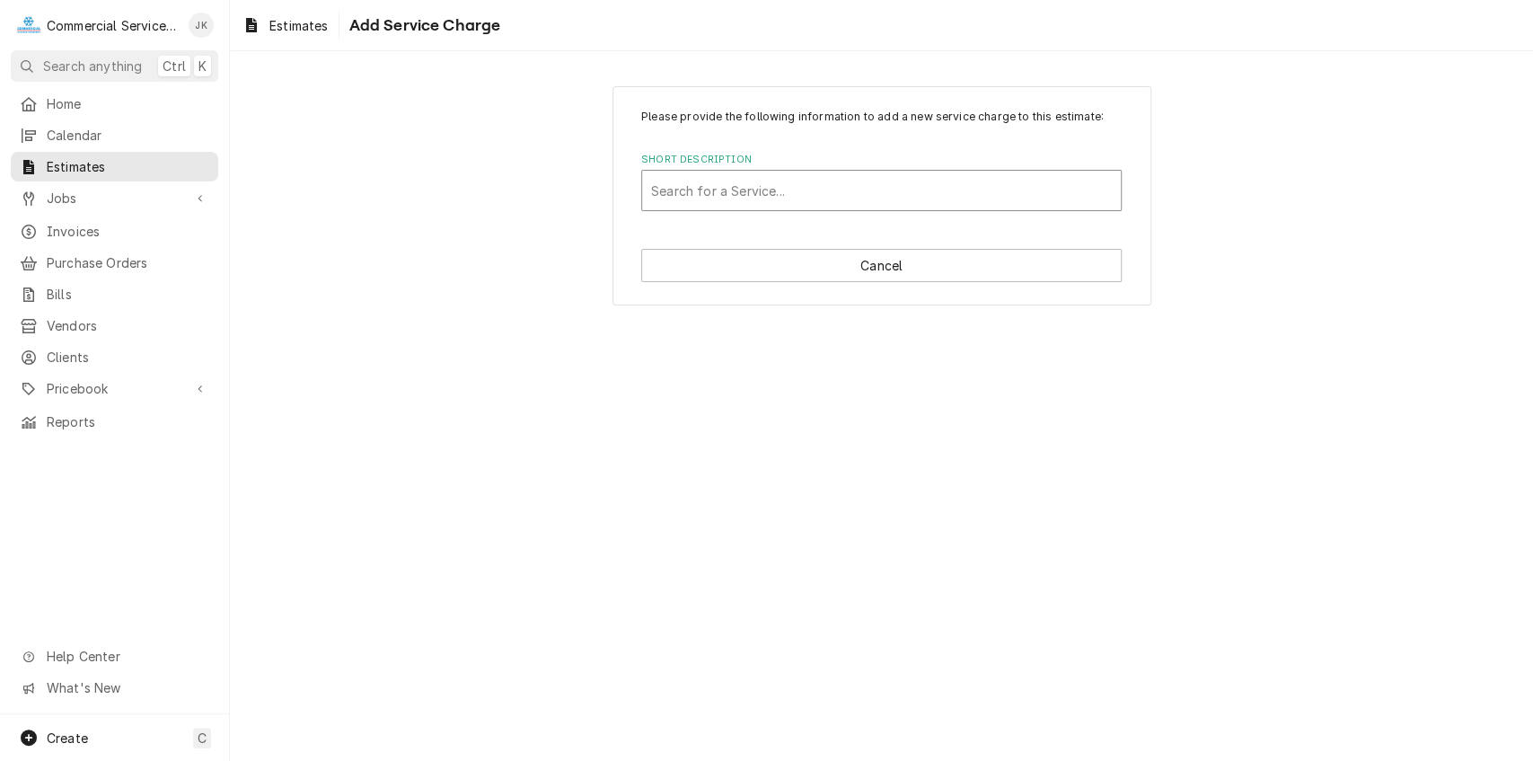
click at [704, 190] on div "Short Description" at bounding box center [881, 190] width 461 height 32
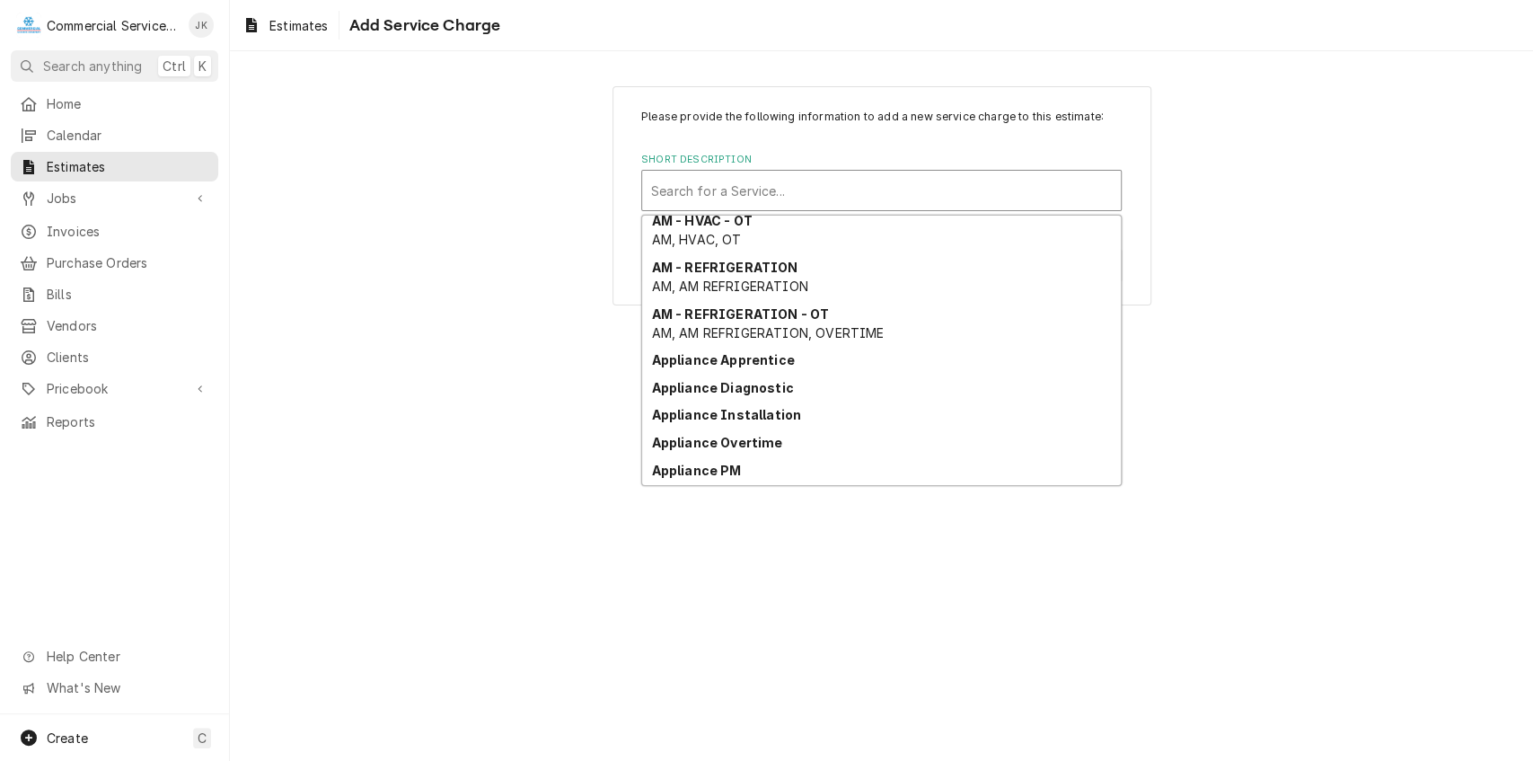
scroll to position [465, 0]
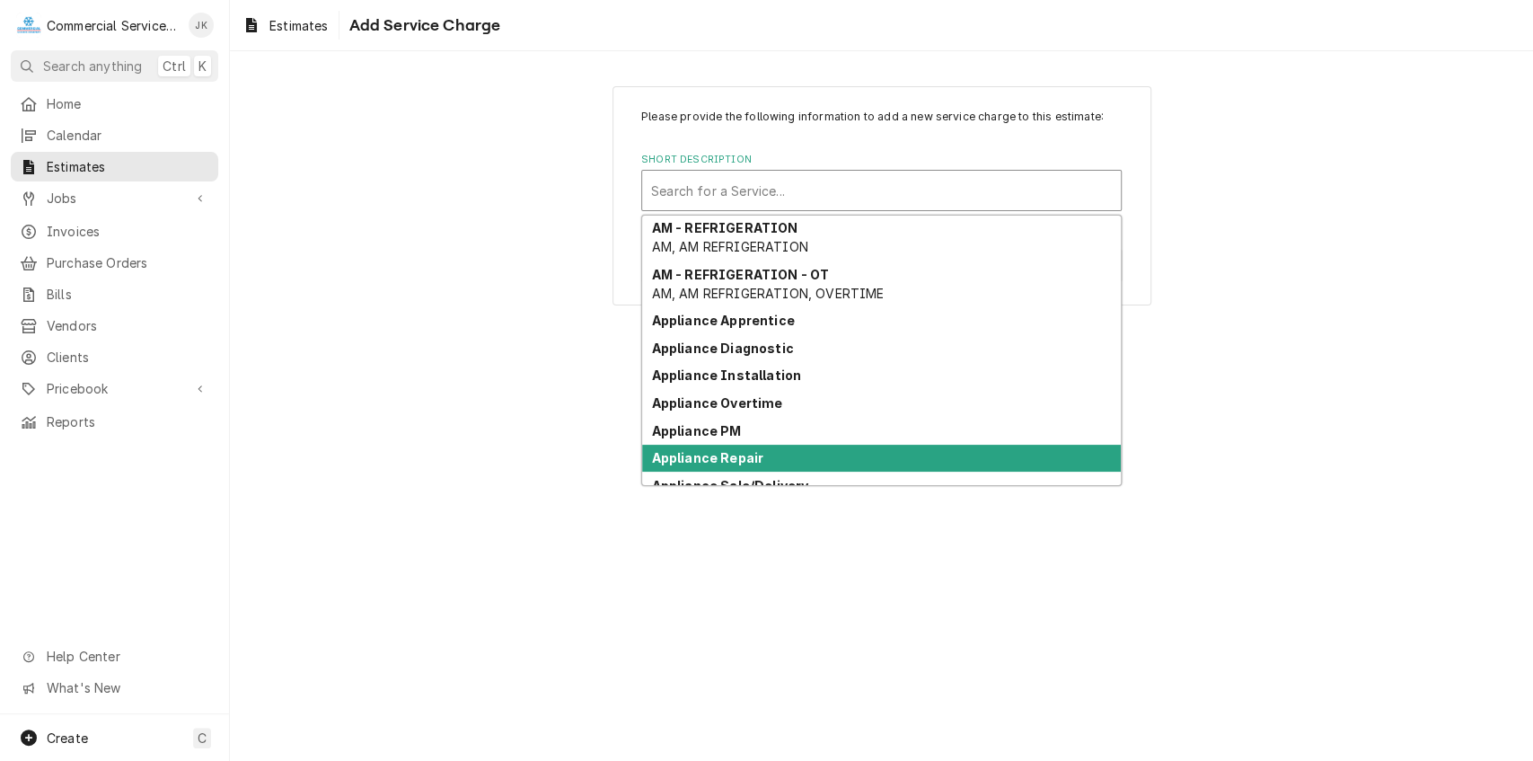
click at [740, 456] on strong "Appliance Repair" at bounding box center [708, 457] width 112 height 15
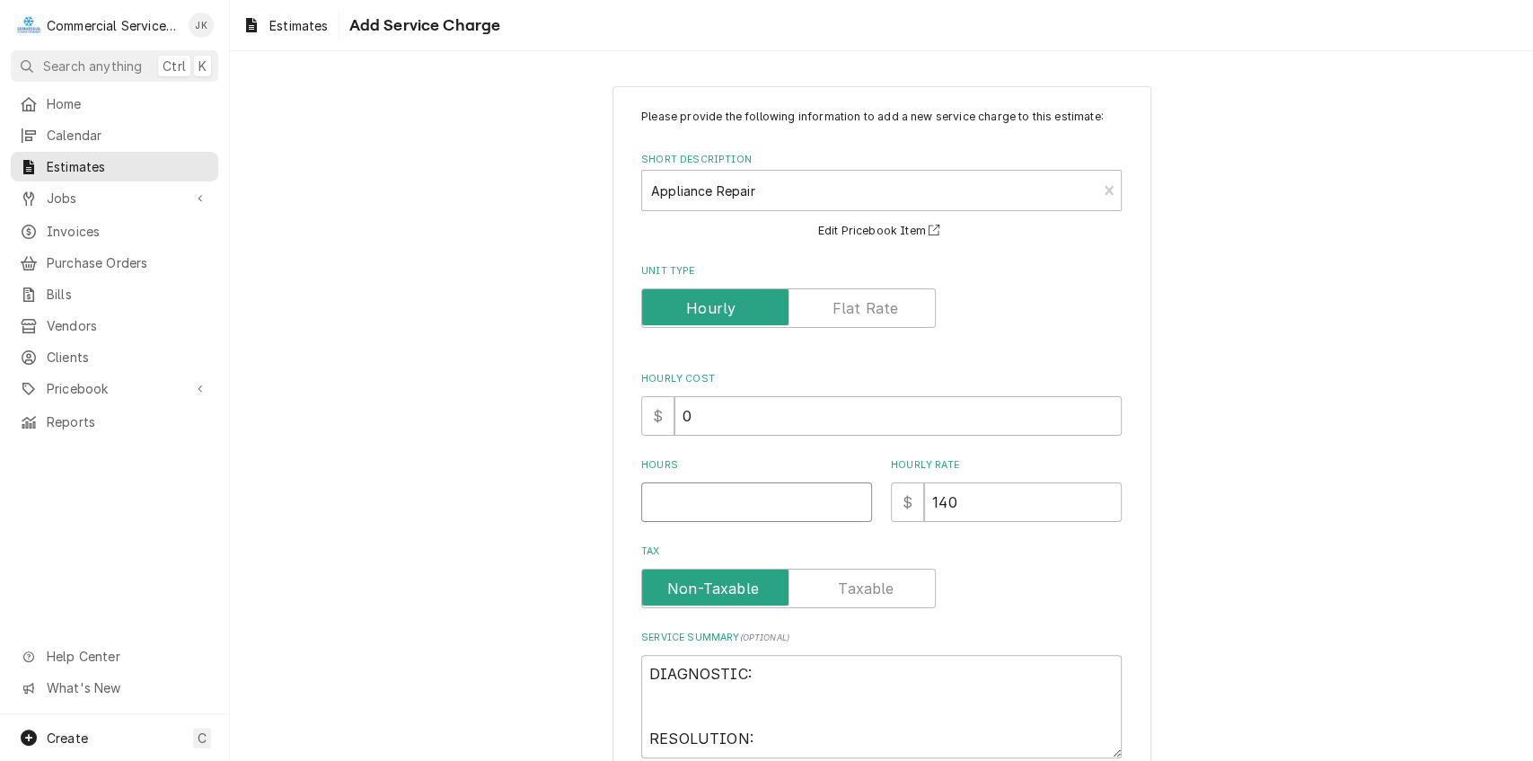
click at [678, 508] on input "Hours" at bounding box center [756, 502] width 231 height 40
type textarea "x"
type input "2"
type textarea "x"
type input "28"
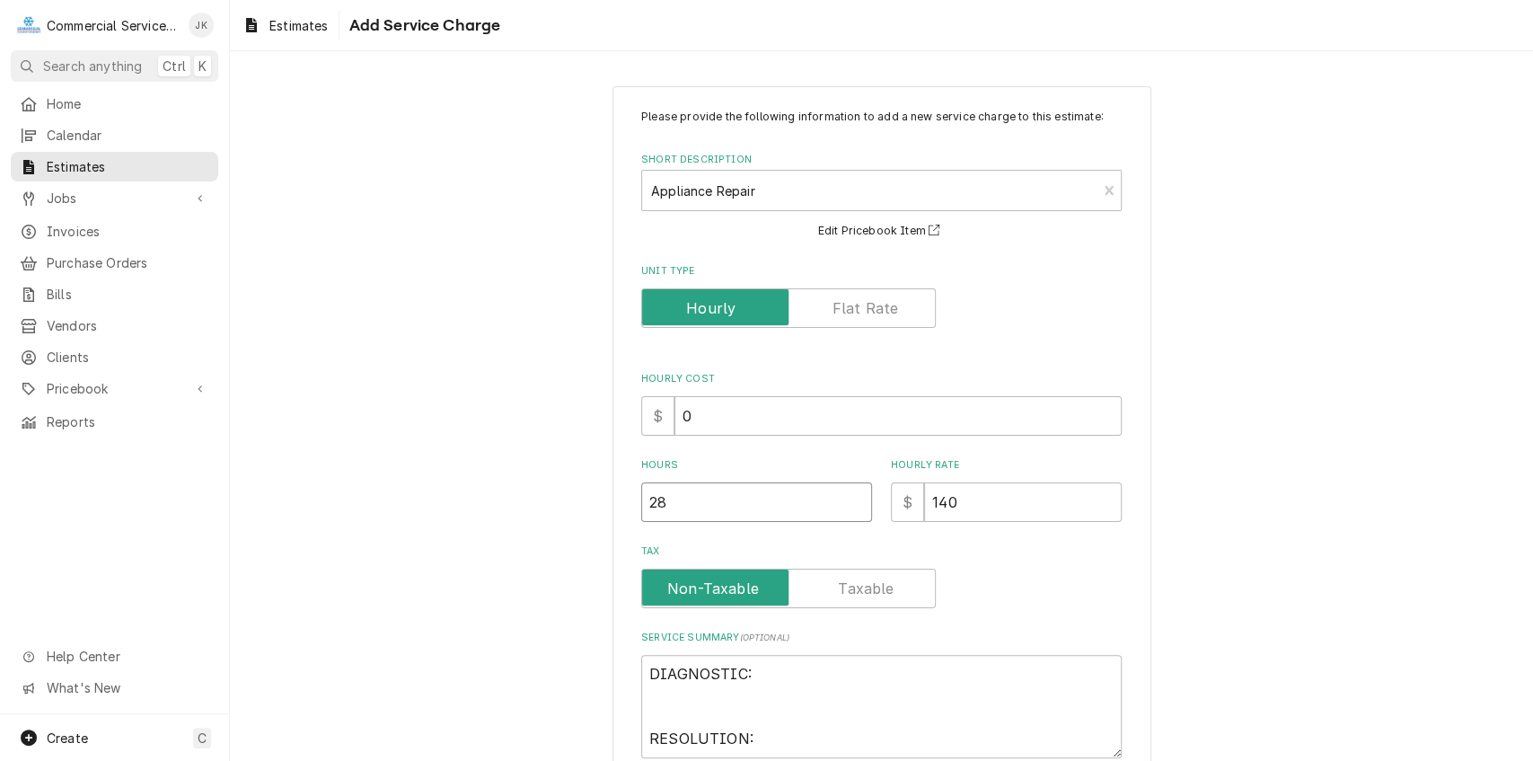
type textarea "x"
type input "280"
type textarea "x"
type input "2800"
type textarea "x"
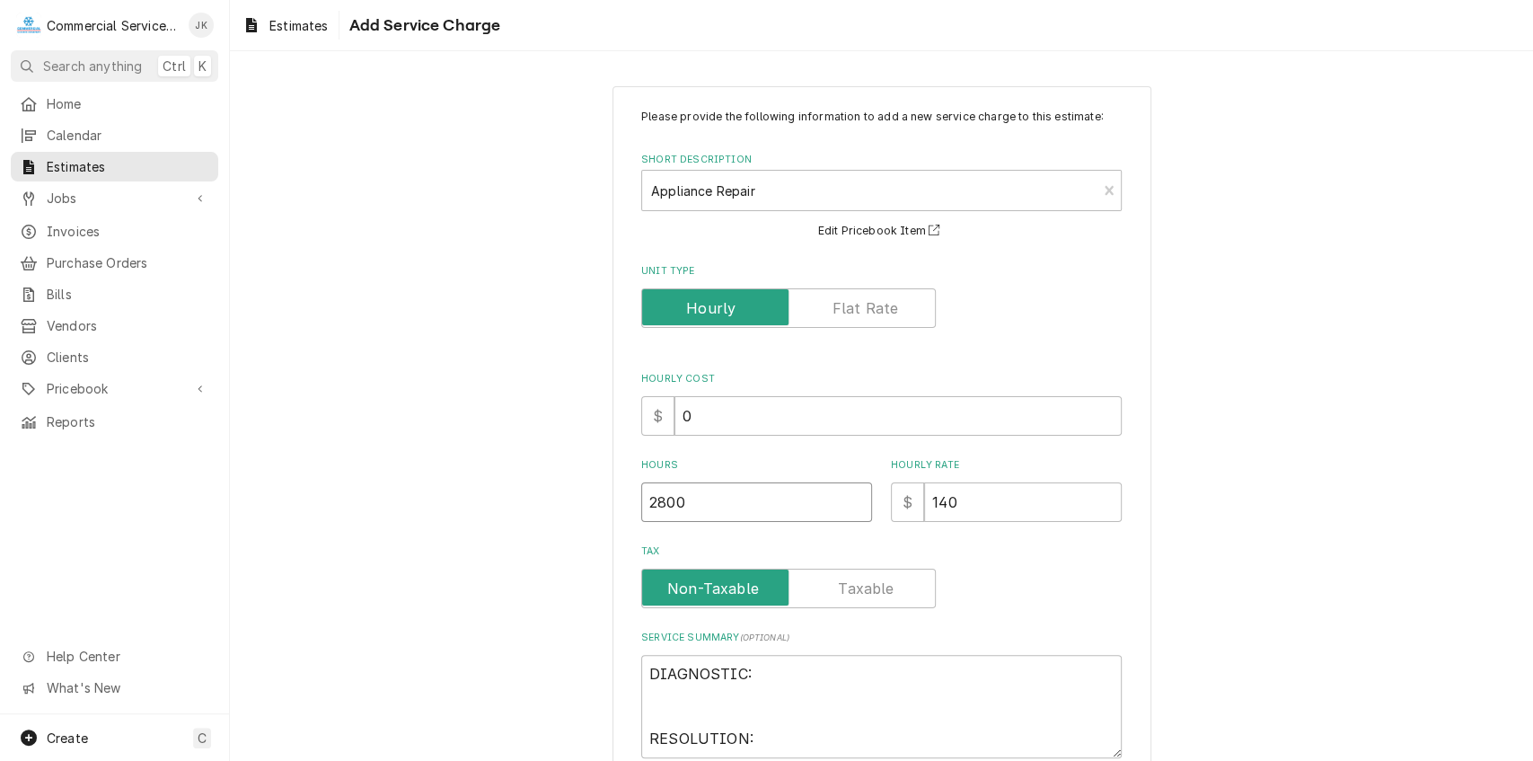
type input "280"
type textarea "x"
type input "280"
click at [870, 318] on label "Unit Type" at bounding box center [788, 308] width 295 height 40
click at [870, 318] on input "Unit Type" at bounding box center [788, 308] width 278 height 40
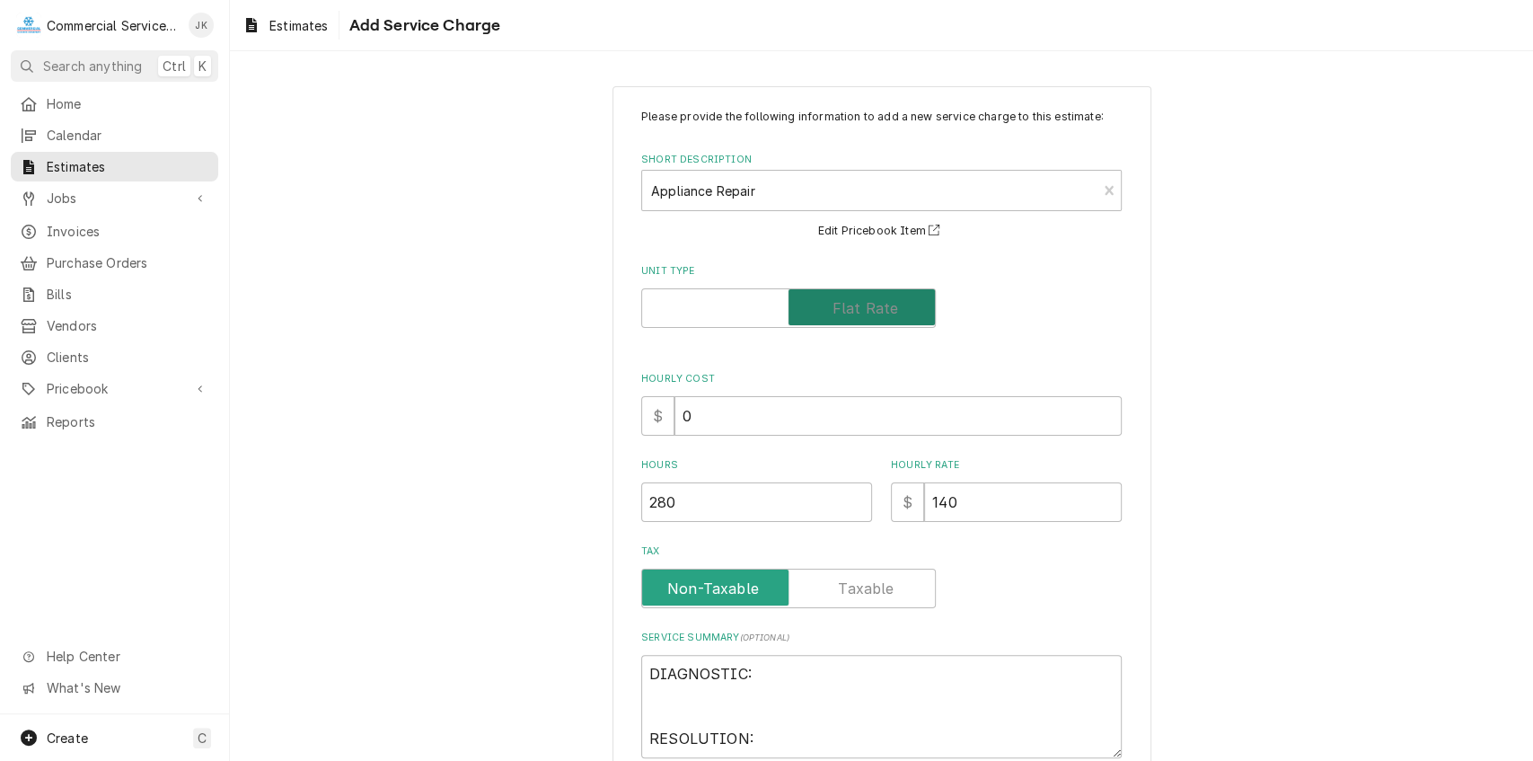
checkbox input "true"
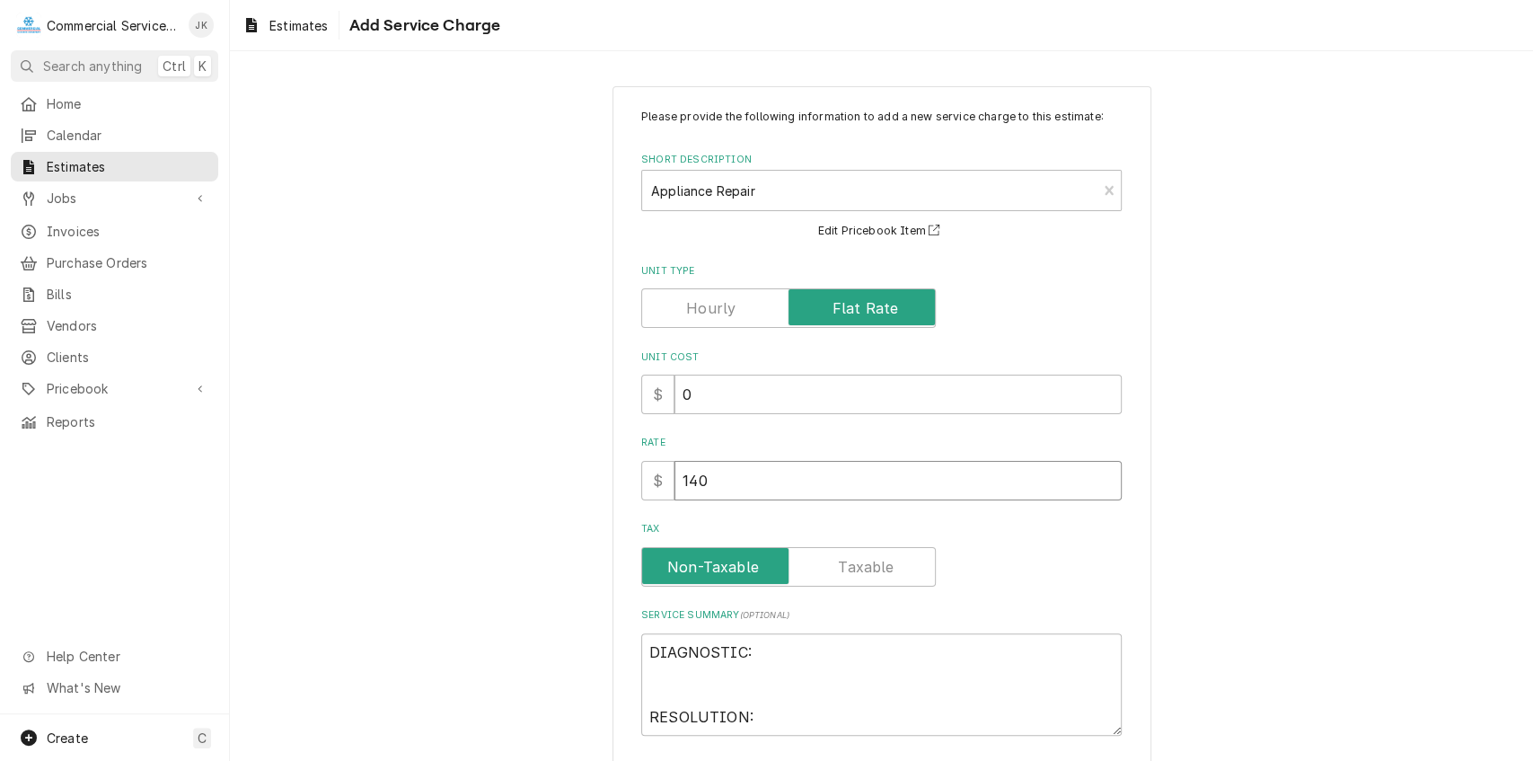
click at [711, 475] on input "140" at bounding box center [898, 481] width 447 height 40
type textarea "x"
type input "14"
type textarea "x"
type input "1"
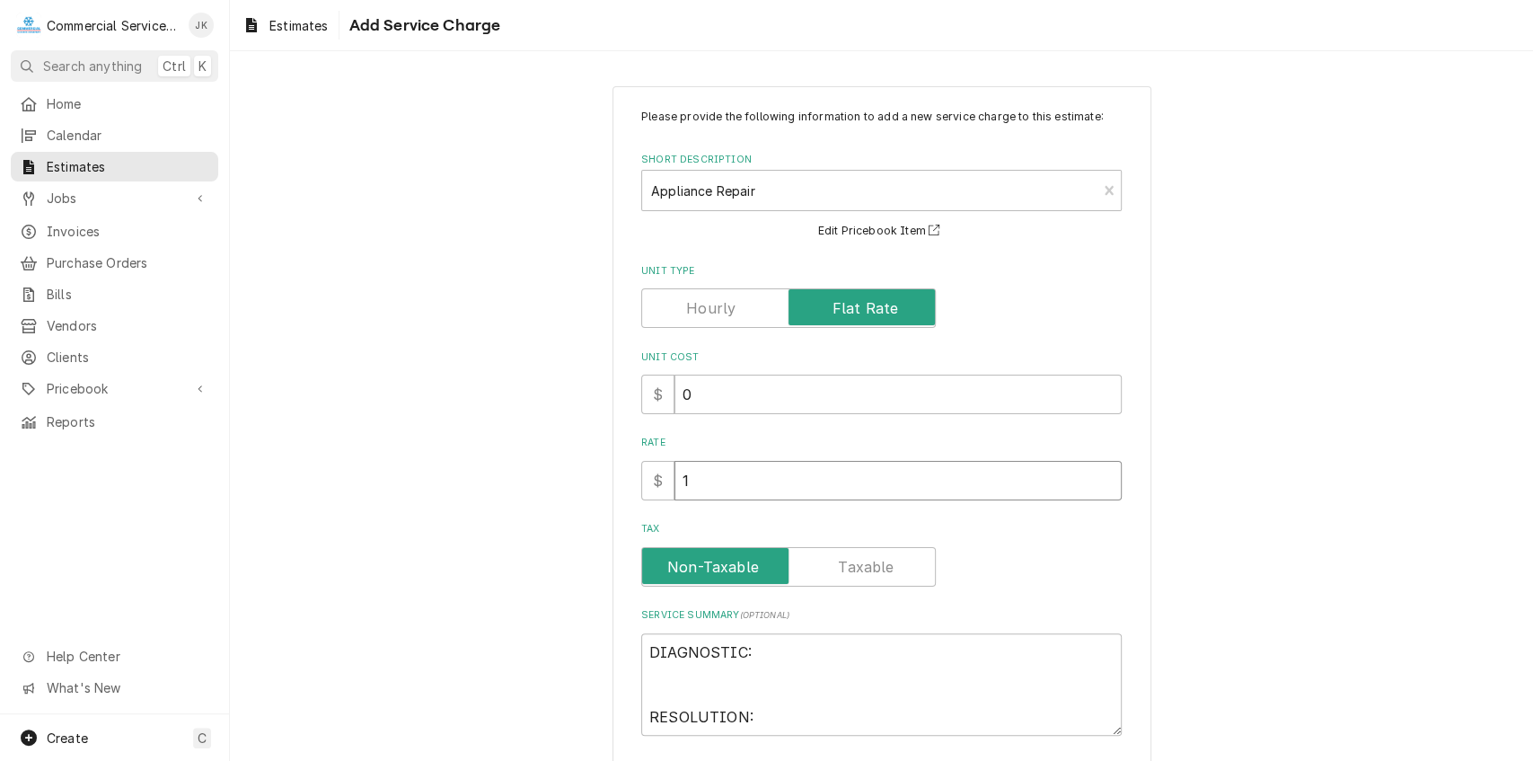
type textarea "x"
type input "2"
type textarea "x"
type input "28"
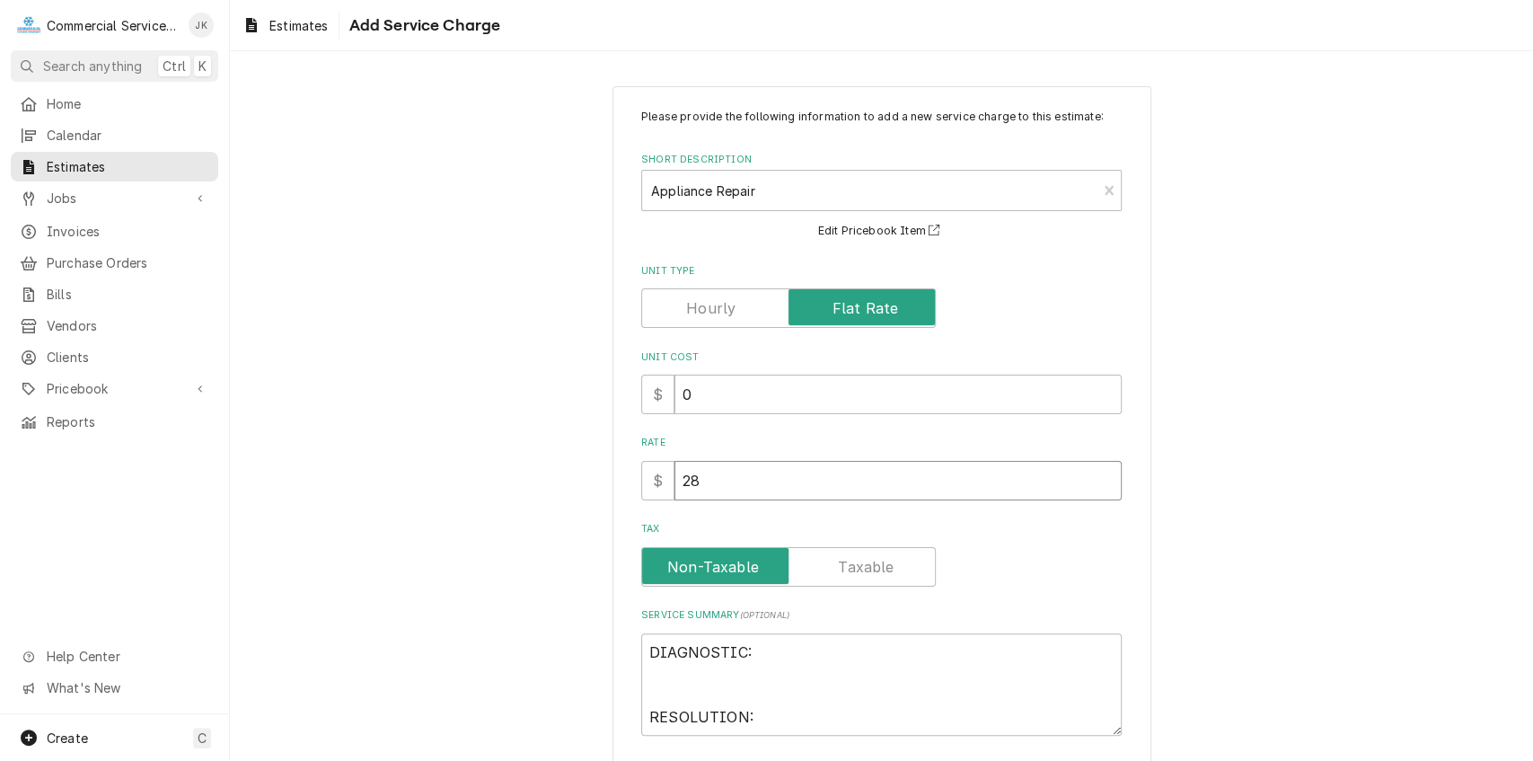
type textarea "x"
type input "280"
type textarea "x"
type input "280.0"
type textarea "x"
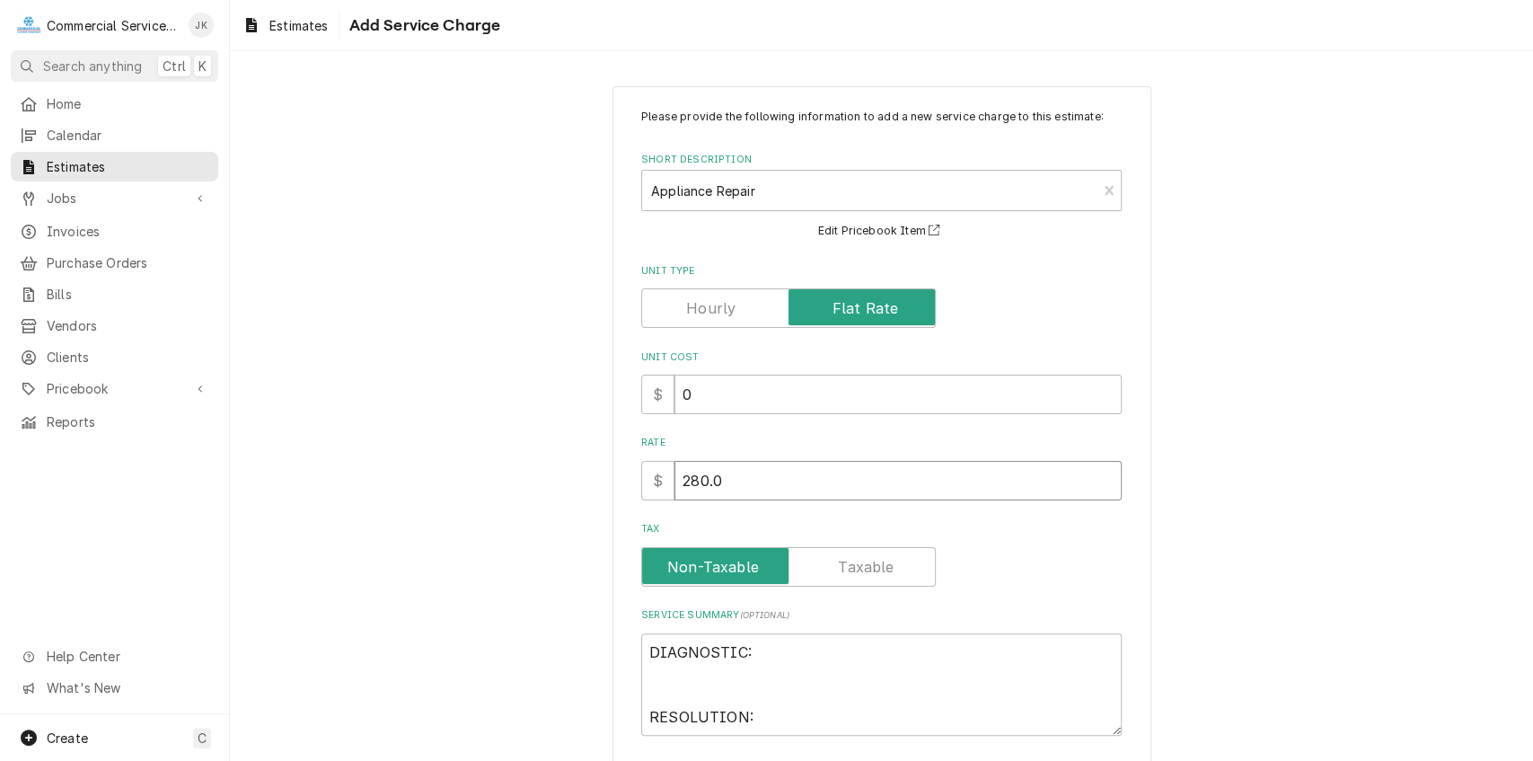
type input "280.00"
type textarea "x"
type input "280.00"
click at [760, 650] on textarea "DIAGNOSTIC: RESOLUTION:" at bounding box center [881, 684] width 481 height 103
type textarea "x"
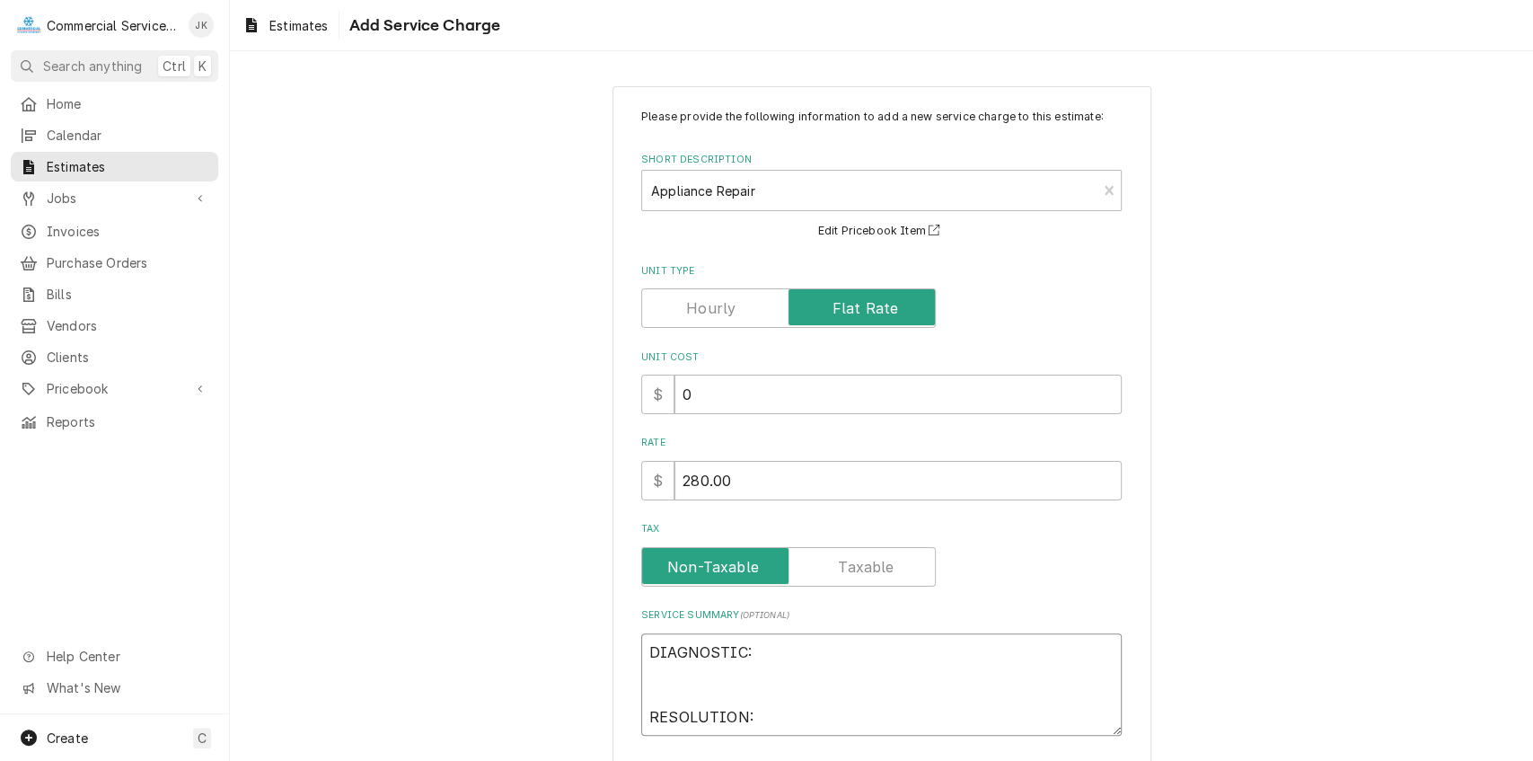
type textarea "DIAGNOSTIC RESOLUTION:"
type textarea "x"
type textarea "DIAGNOSTI RESOLUTION:"
type textarea "x"
type textarea "DIAGNOST RESOLUTION:"
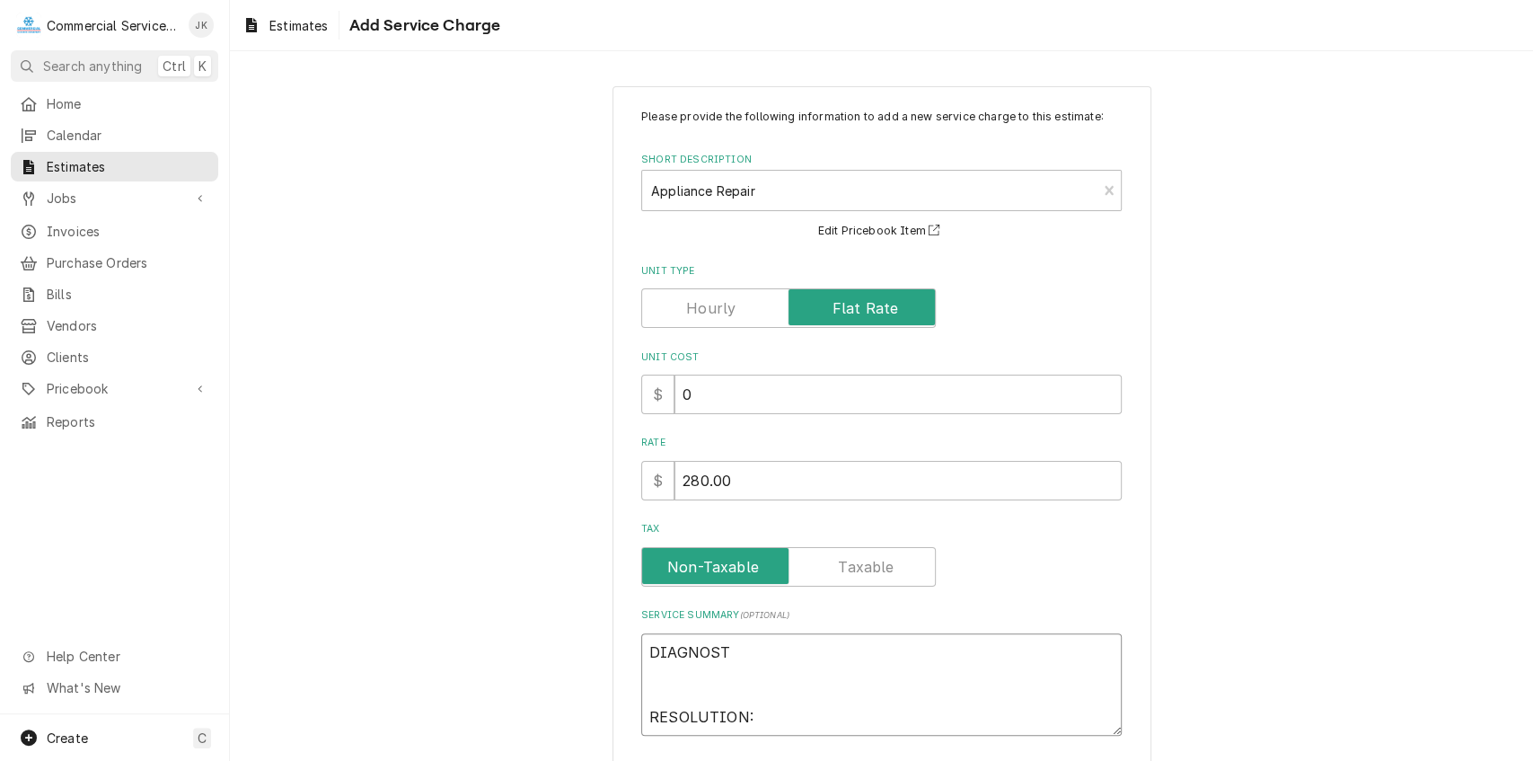
type textarea "x"
type textarea "DIAGNOS RESOLUTION:"
type textarea "x"
type textarea "DIAGNO RESOLUTION:"
type textarea "x"
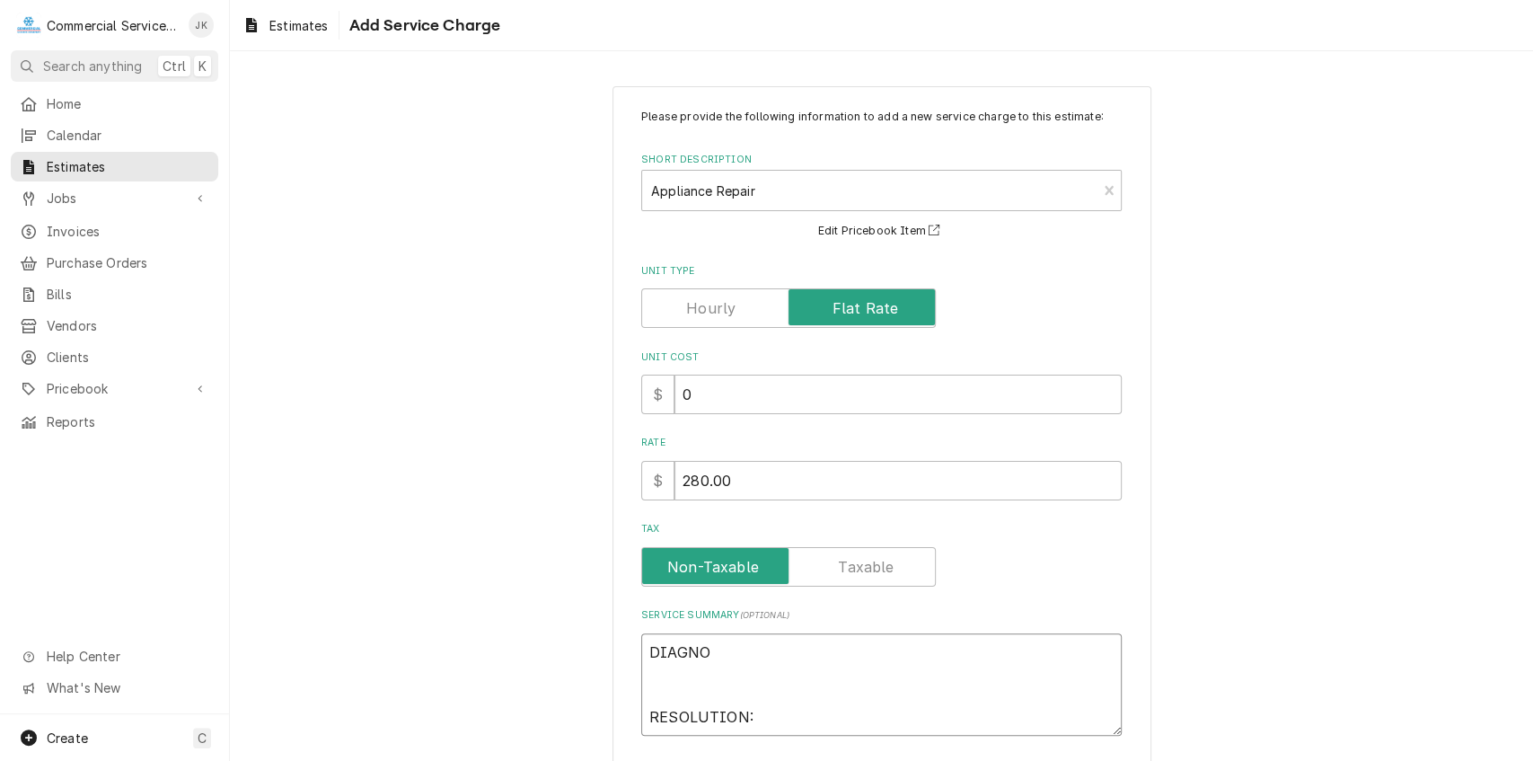
type textarea "DIAGN RESOLUTION:"
type textarea "x"
type textarea "DIAG RESOLUTION:"
type textarea "x"
type textarea "DIA RESOLUTION:"
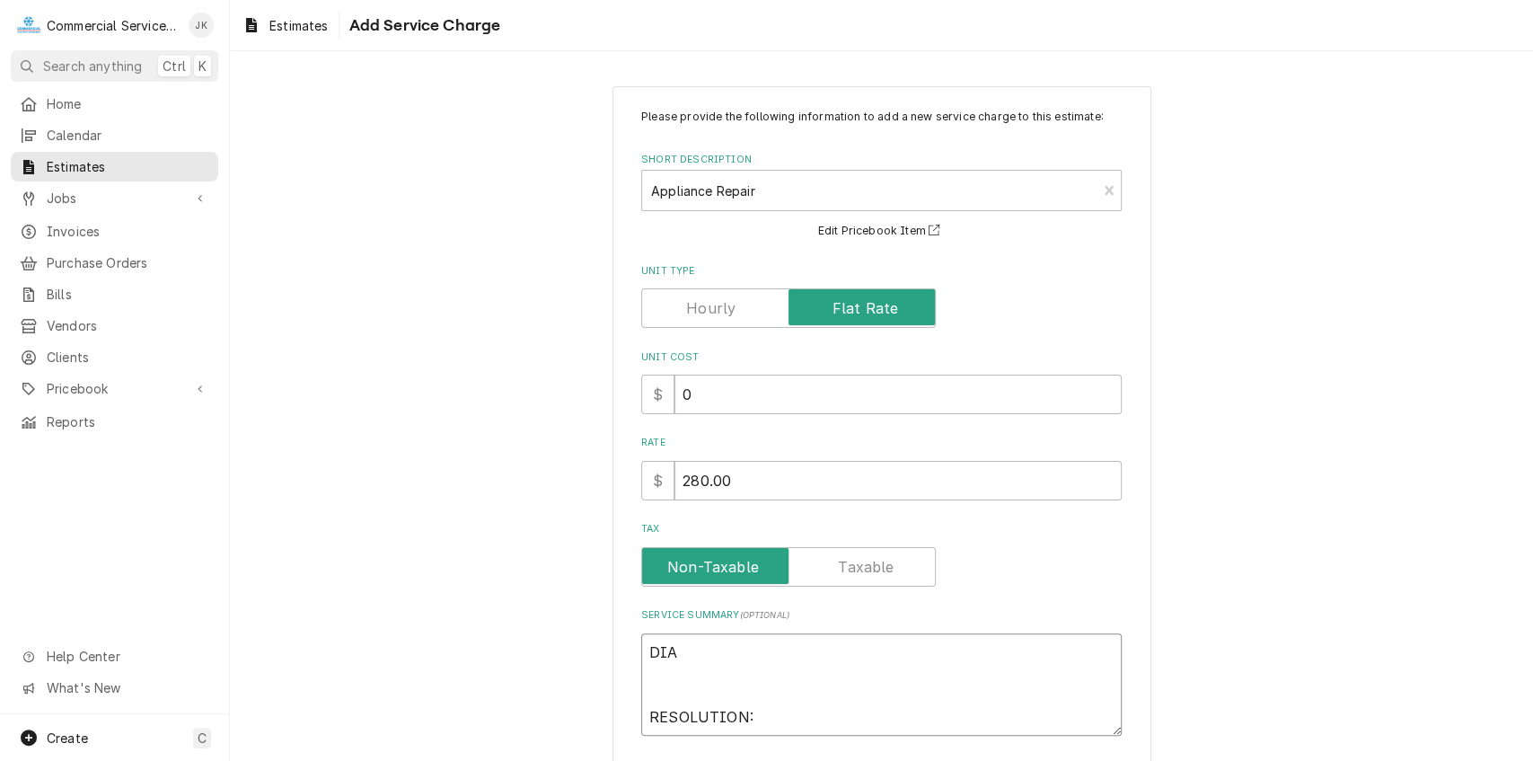
type textarea "x"
type textarea "DI RESOLUTION:"
type textarea "x"
type textarea "D RESOLUTION:"
type textarea "x"
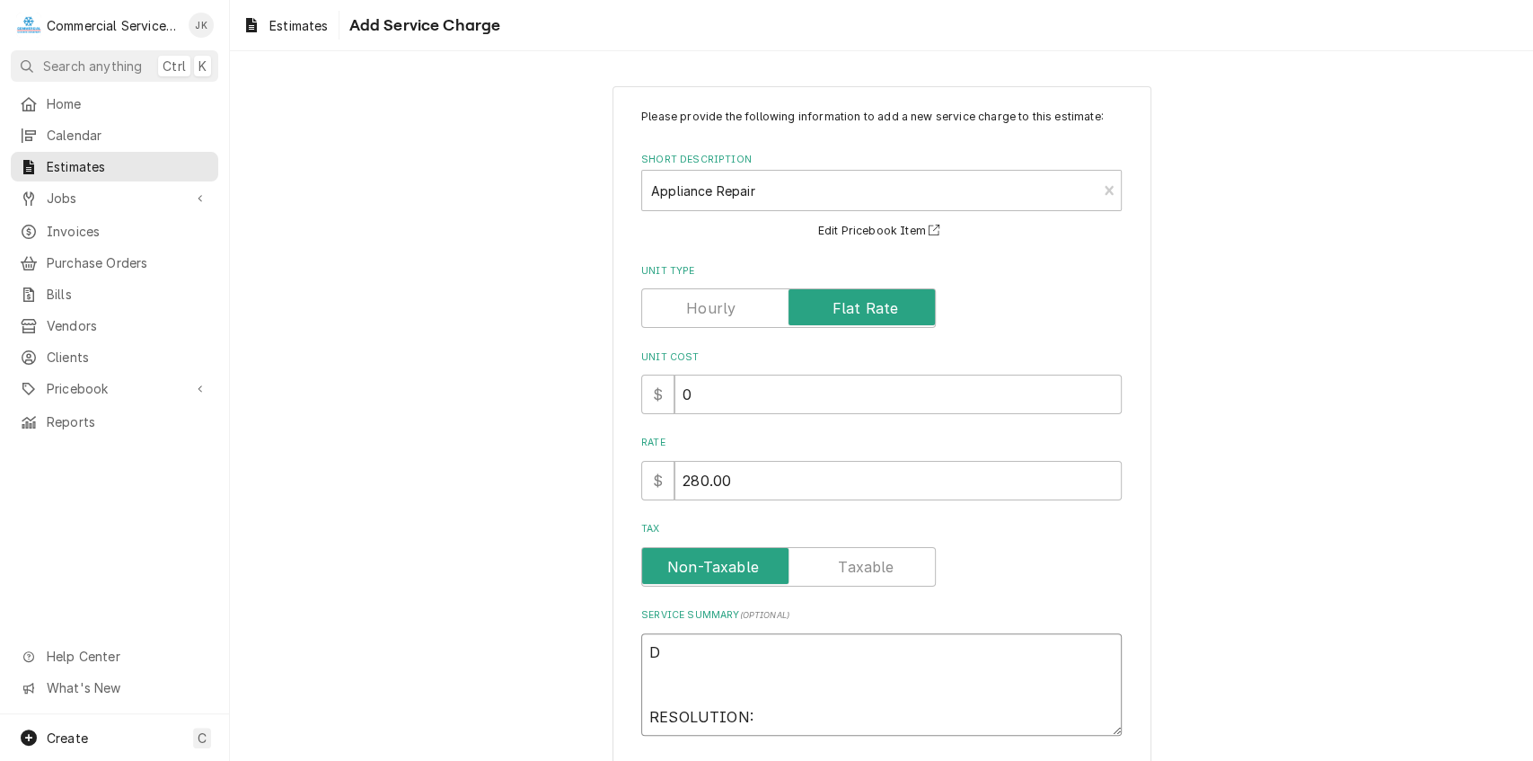
type textarea "RESOLUTION:"
click at [766, 722] on textarea "RESOLUTION:" at bounding box center [881, 684] width 481 height 103
type textarea "x"
type textarea "RESOLUTION"
type textarea "x"
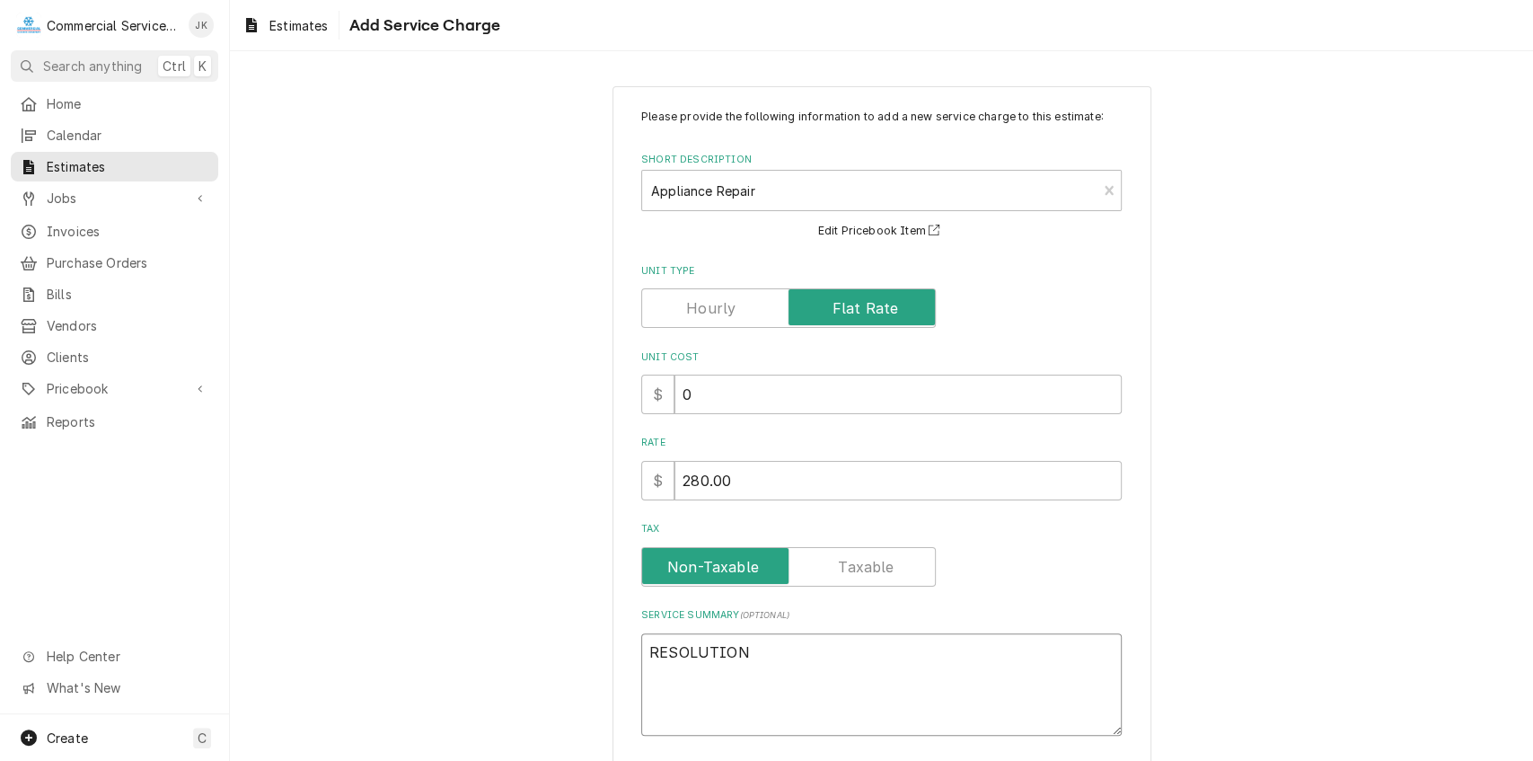
type textarea "RESOLUTIO"
type textarea "x"
type textarea "RESOLUTI"
type textarea "x"
type textarea "RESOLUT"
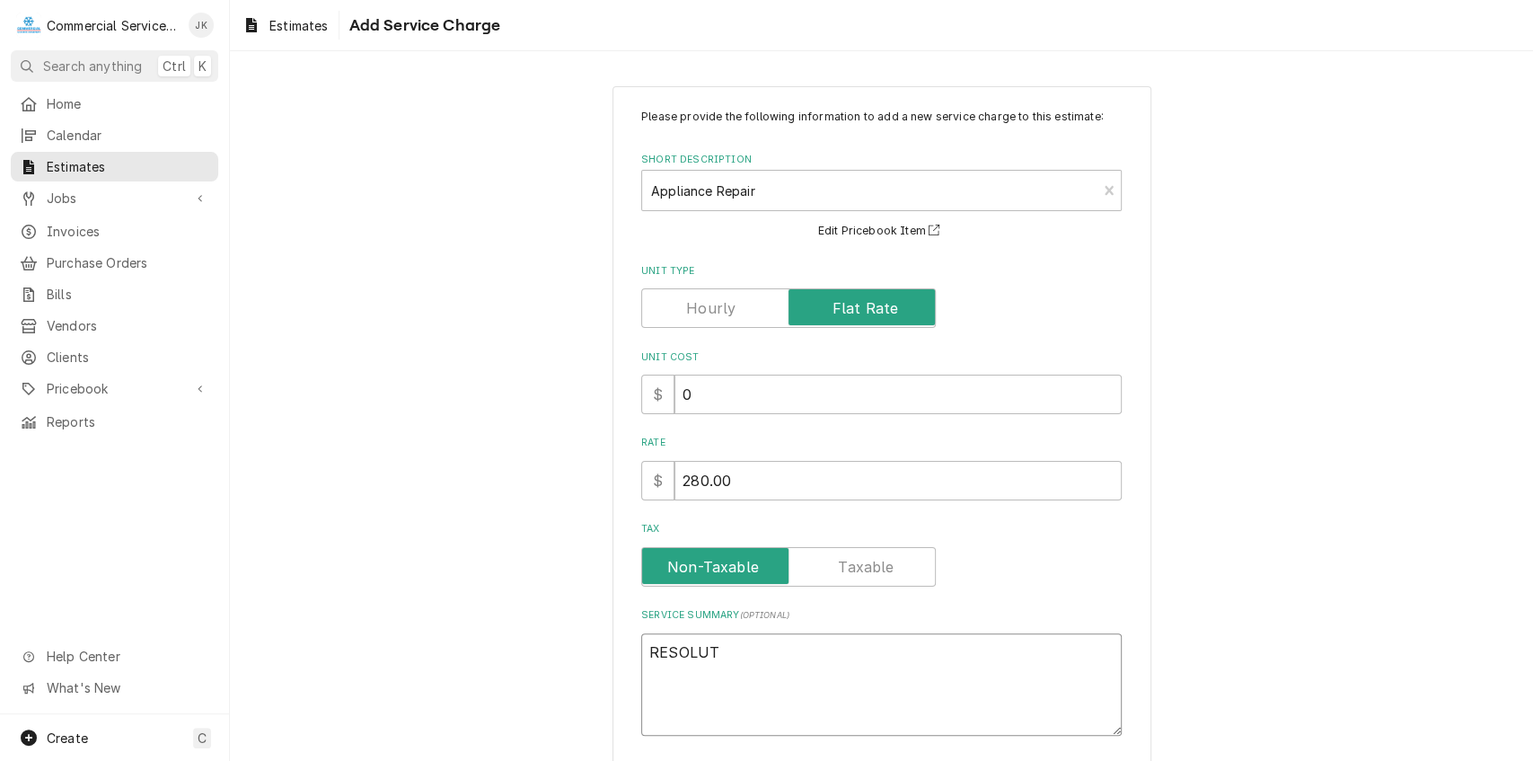
type textarea "x"
type textarea "RESOLU"
type textarea "x"
type textarea "RESOL"
type textarea "x"
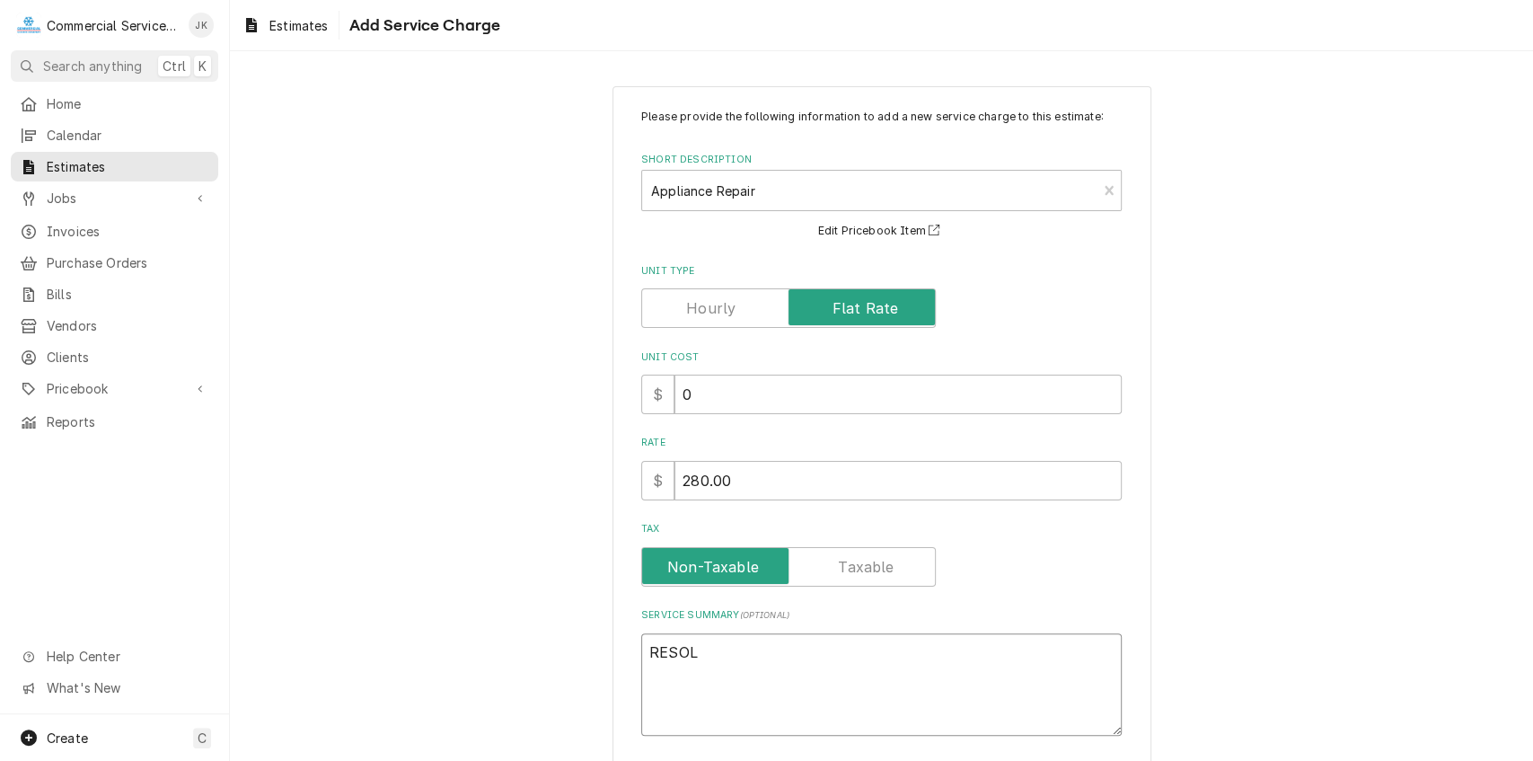
type textarea "RESO"
type textarea "x"
type textarea "RES"
type textarea "x"
type textarea "RE"
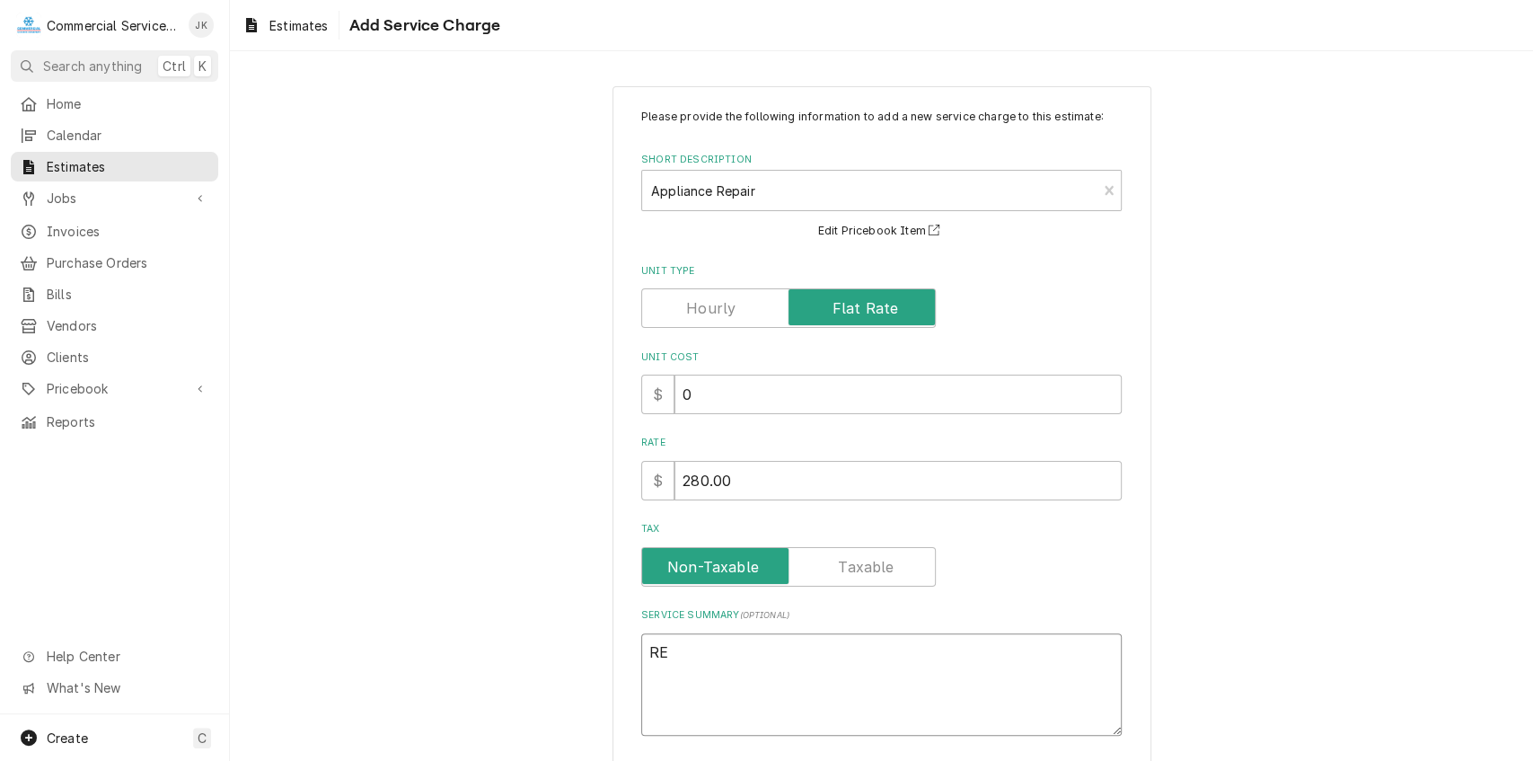
type textarea "x"
type textarea "R"
type textarea "x"
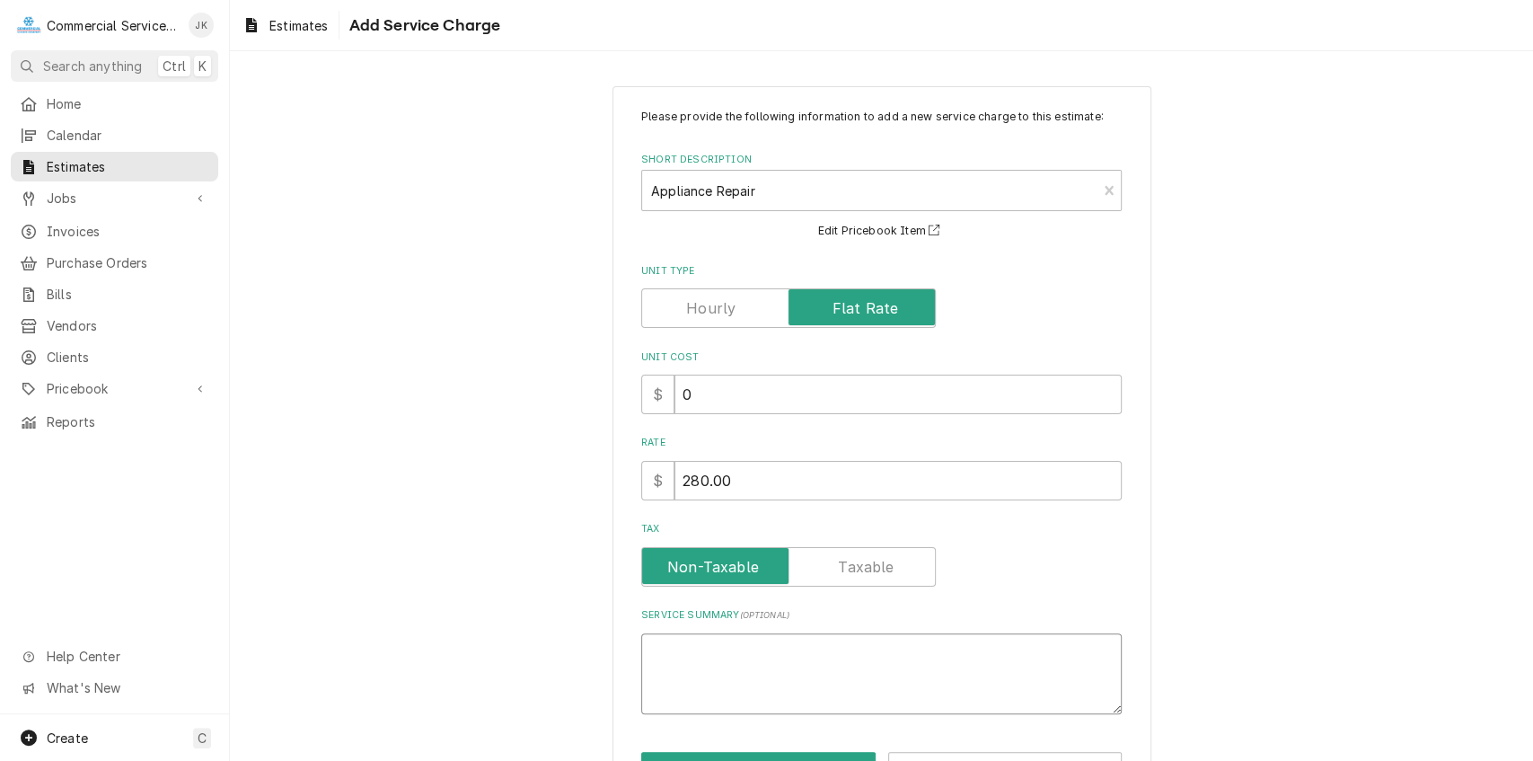
type textarea "x"
type textarea "D"
type textarea "x"
type textarea "De"
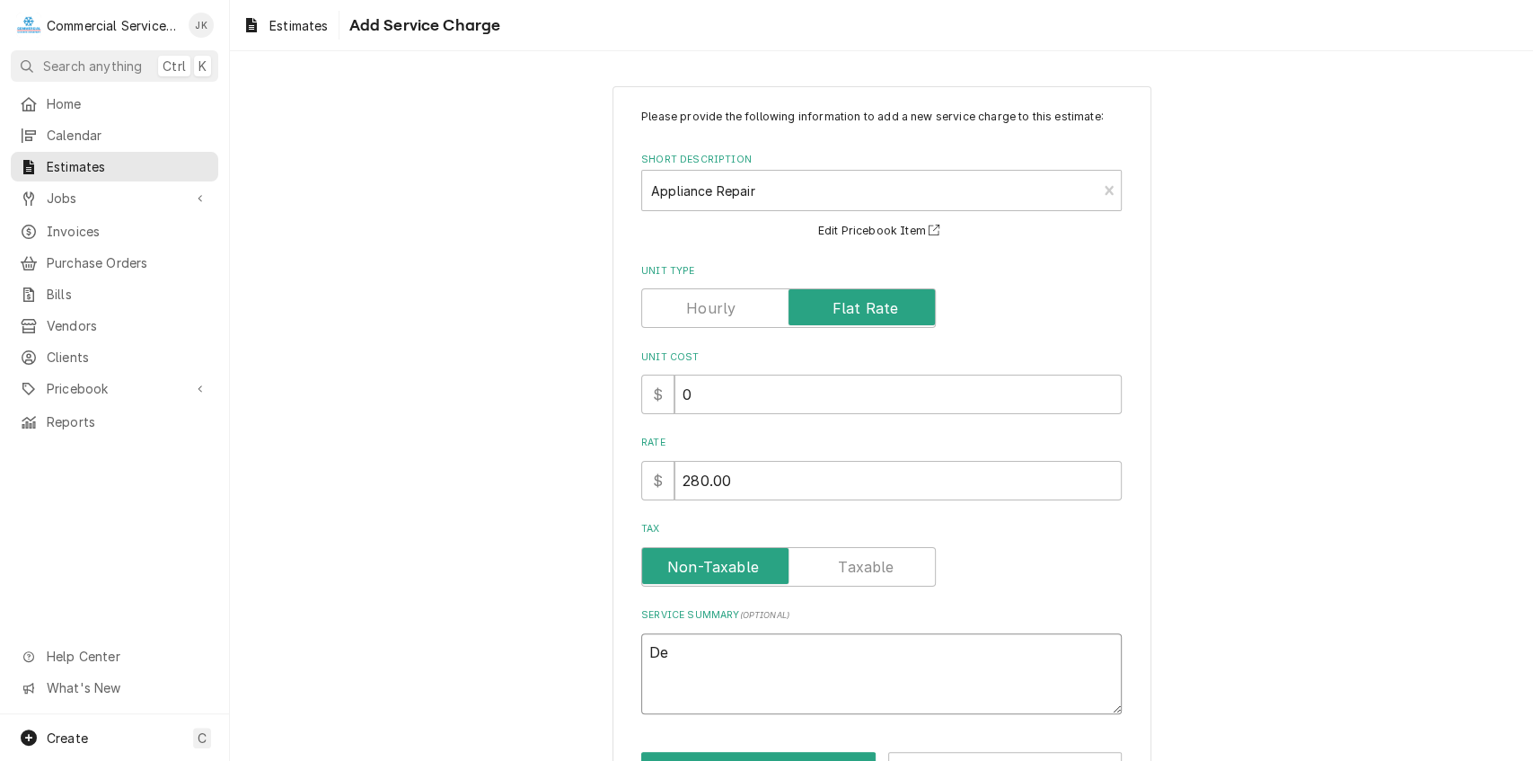
type textarea "x"
type textarea "Del"
type textarea "x"
type textarea "Deli"
type textarea "x"
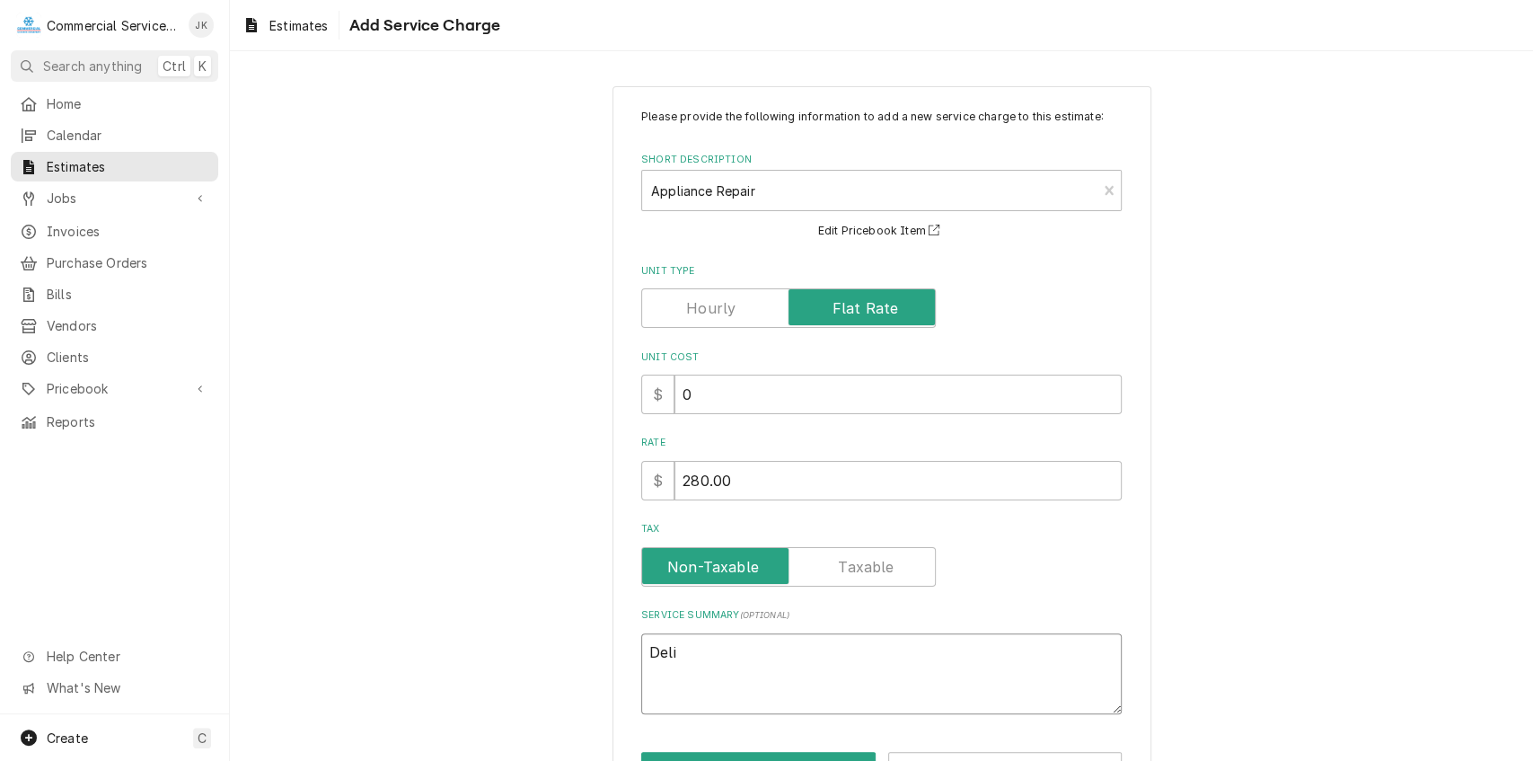
type textarea "Deliv"
type textarea "x"
type textarea "Delive"
type textarea "x"
type textarea "Deliver"
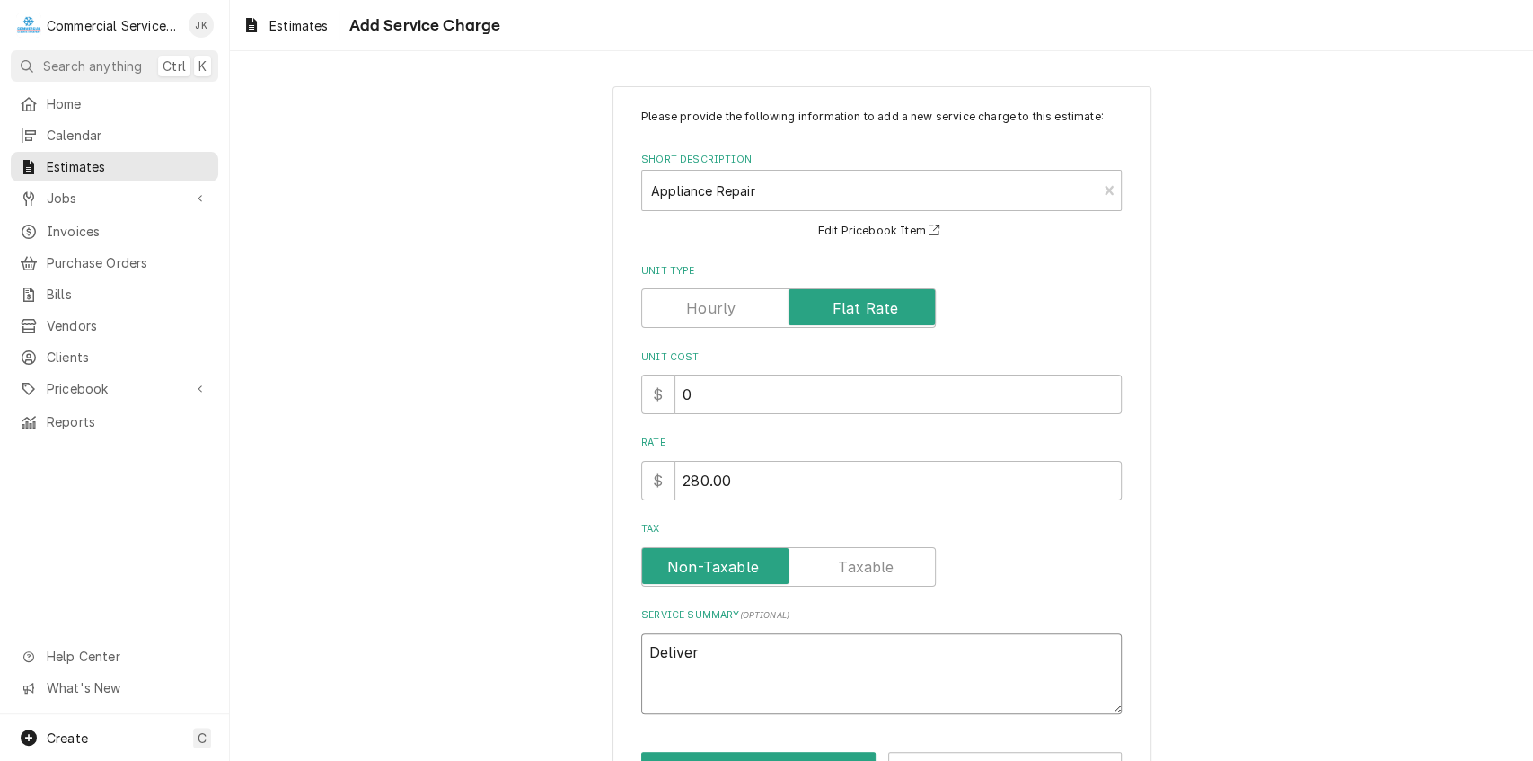
type textarea "x"
type textarea "Deliver"
type textarea "x"
type textarea "Deliver C"
type textarea "x"
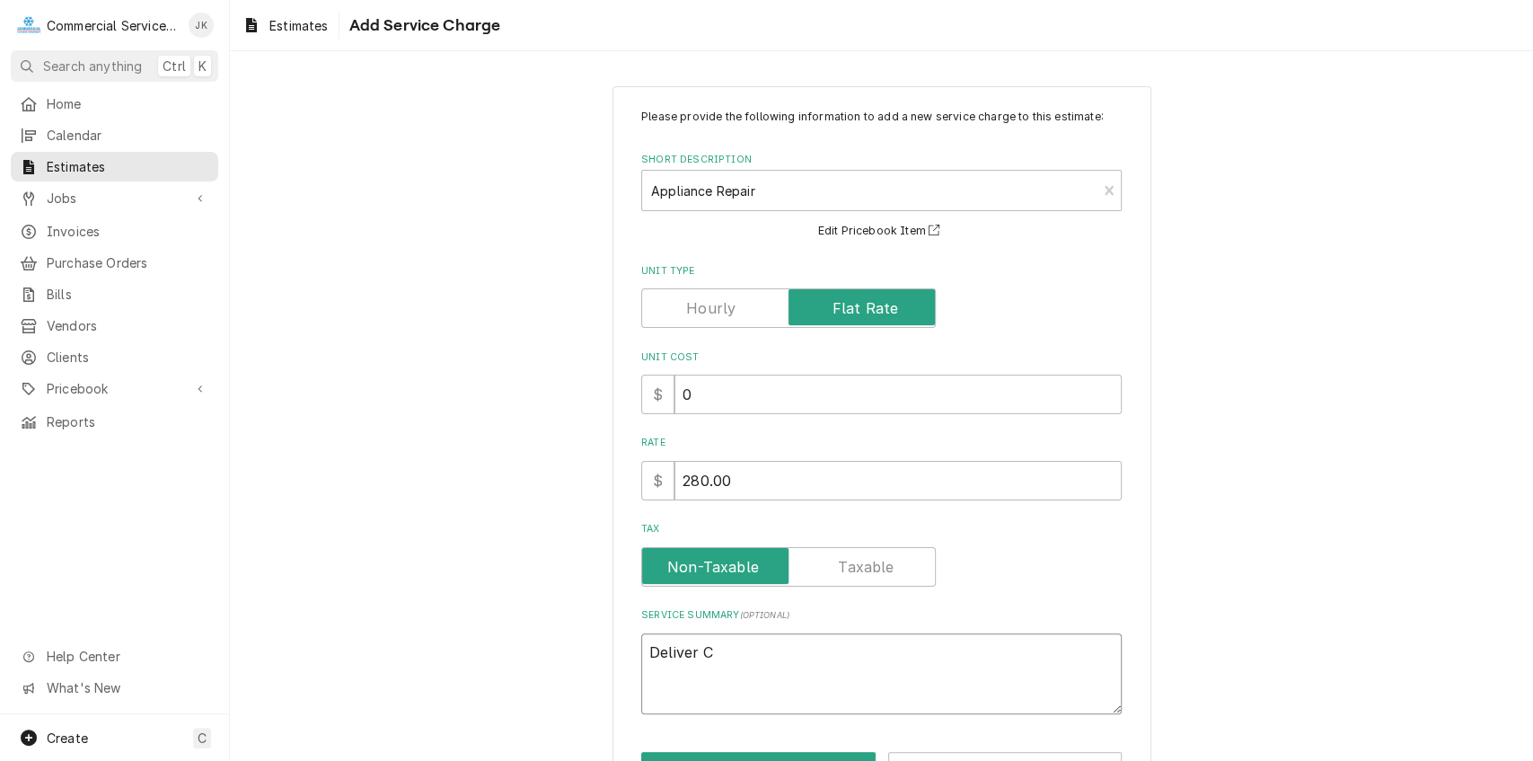
type textarea "Deliver Cl"
type textarea "x"
type textarea "Deliver Cle"
type textarea "x"
type textarea "Deliver Clev"
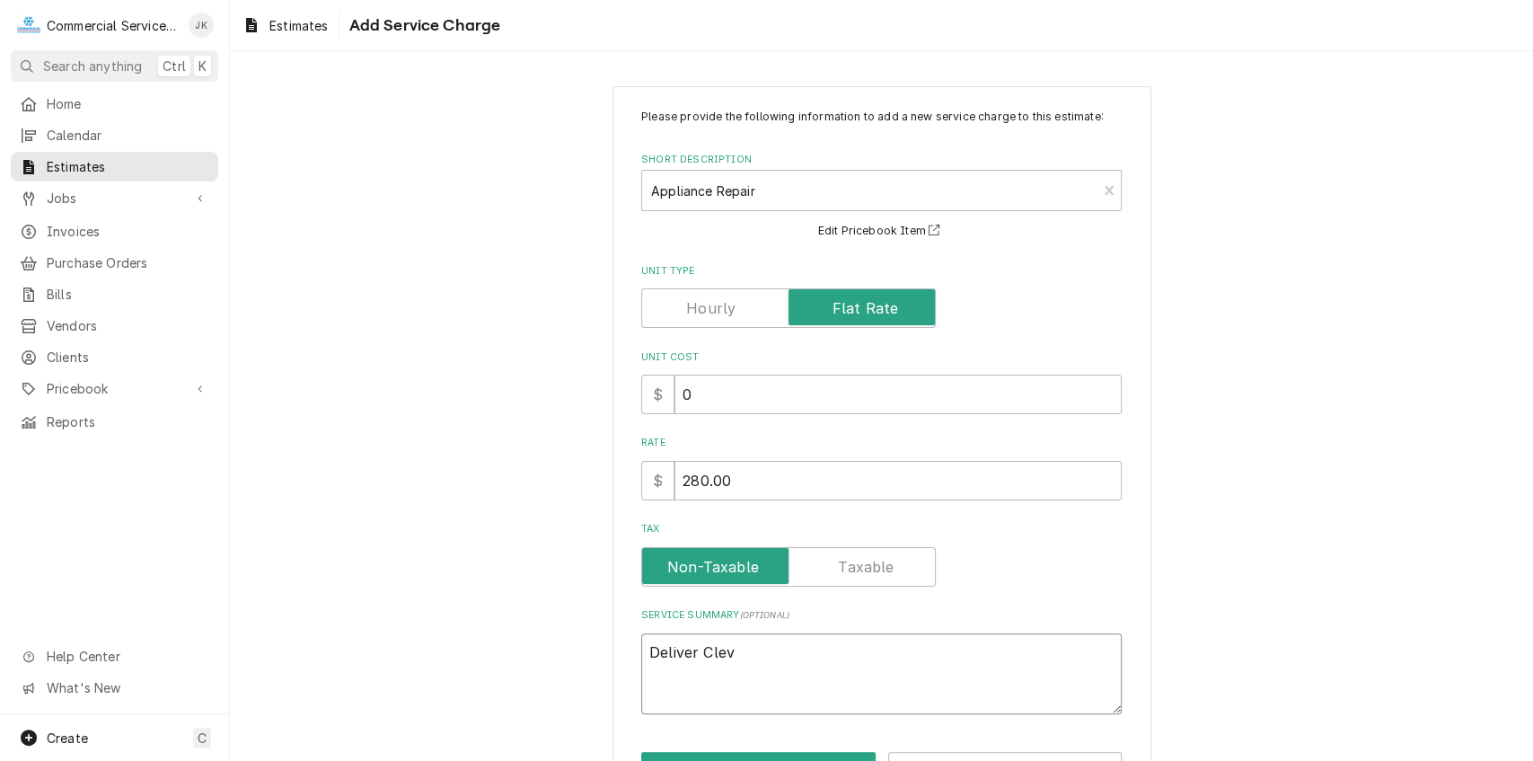
type textarea "x"
type textarea "Deliver Cleve"
type textarea "x"
type textarea "Deliver Clevel"
type textarea "x"
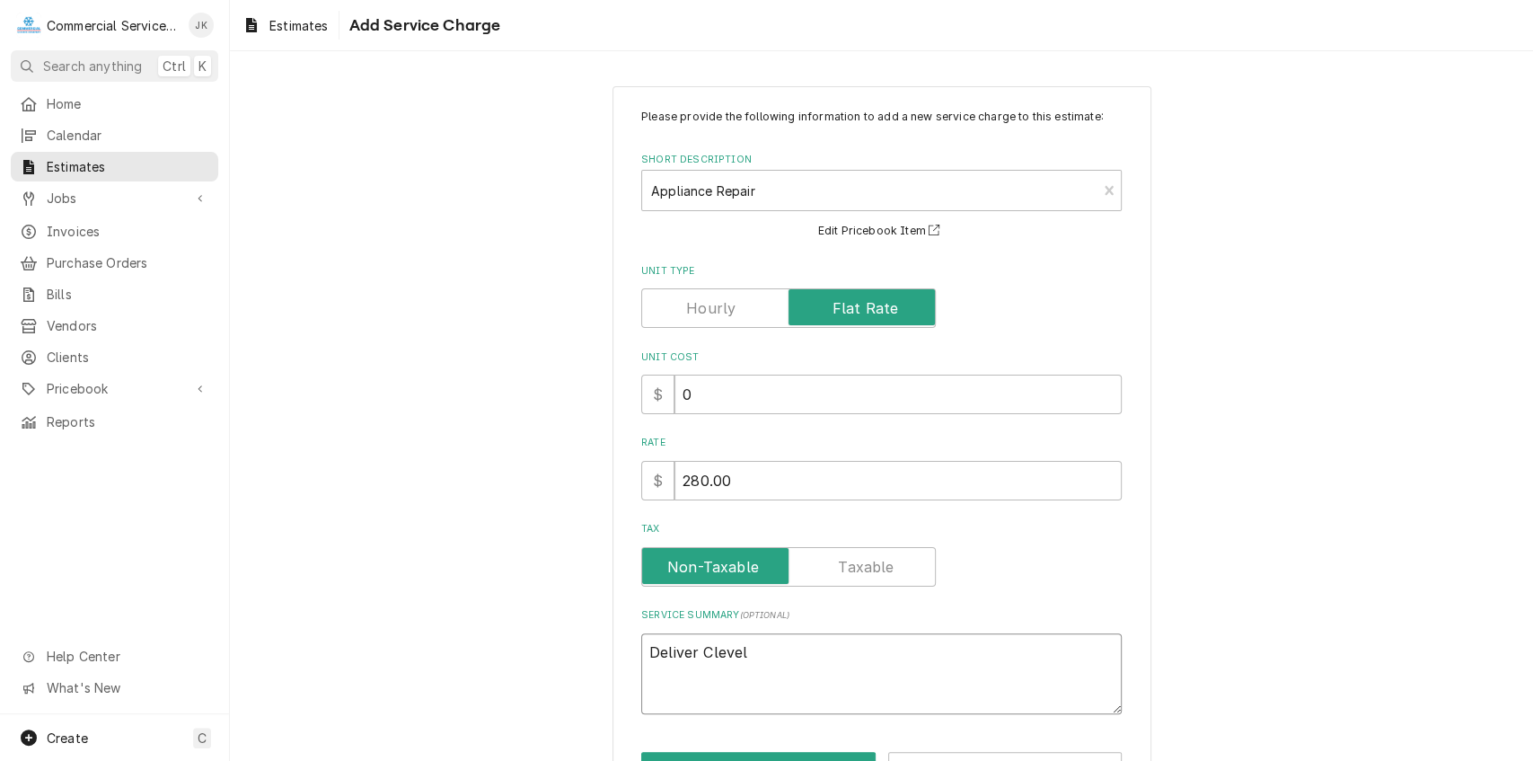
type textarea "Deliver Clevela"
type textarea "x"
type textarea "Deliver Clevelan"
type textarea "x"
type textarea "Deliver Cleveland"
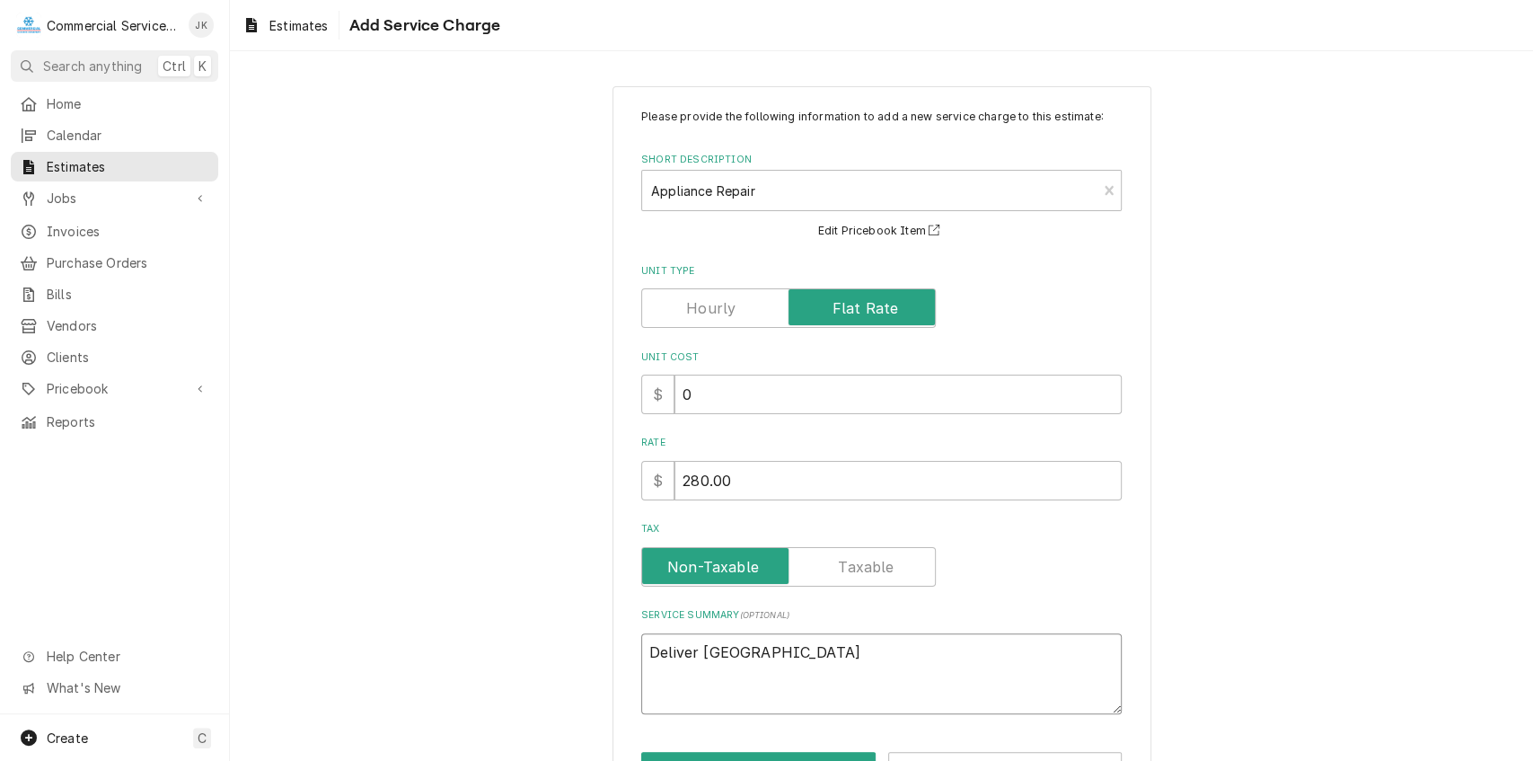
type textarea "x"
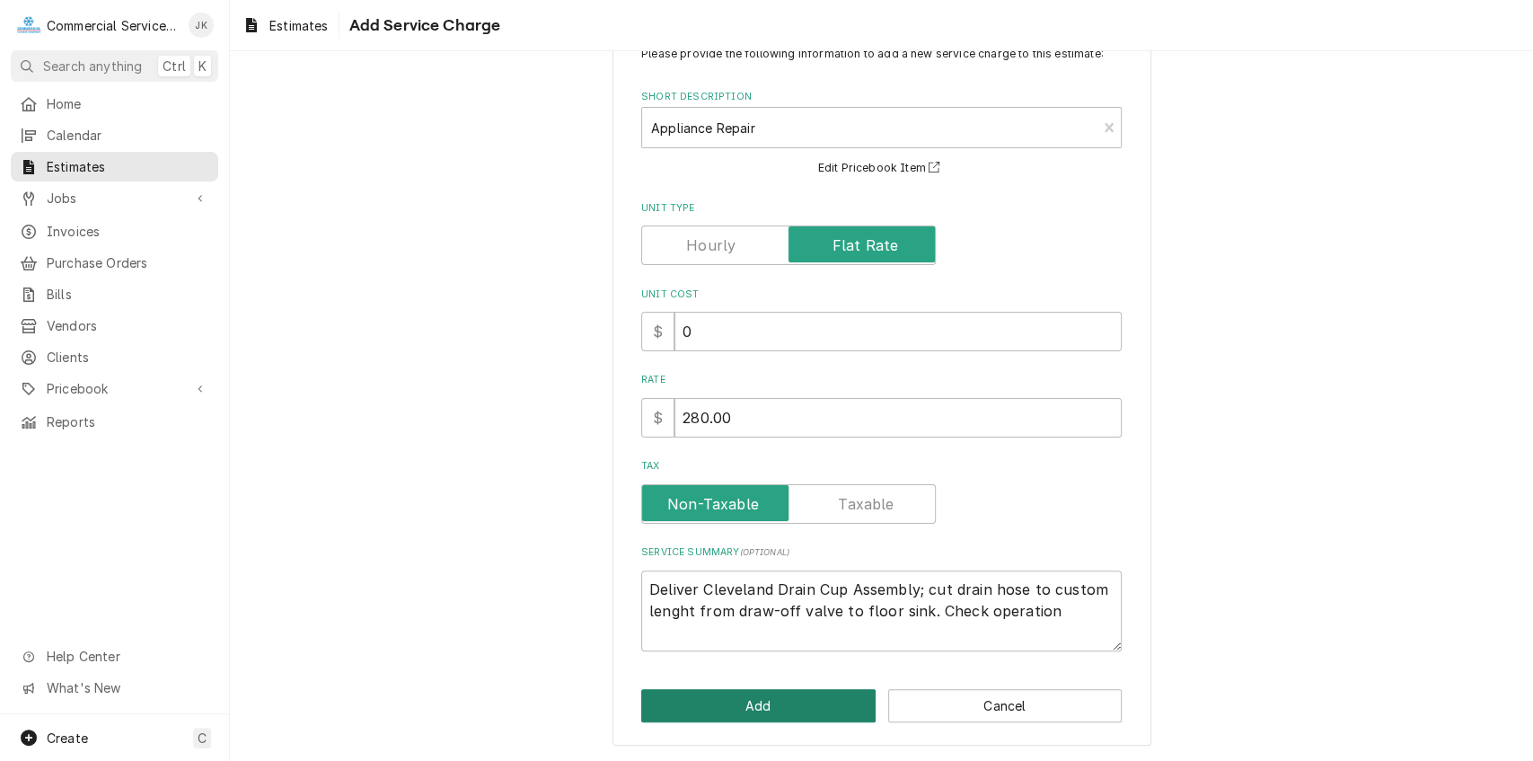
click at [736, 711] on button "Add" at bounding box center [758, 705] width 234 height 33
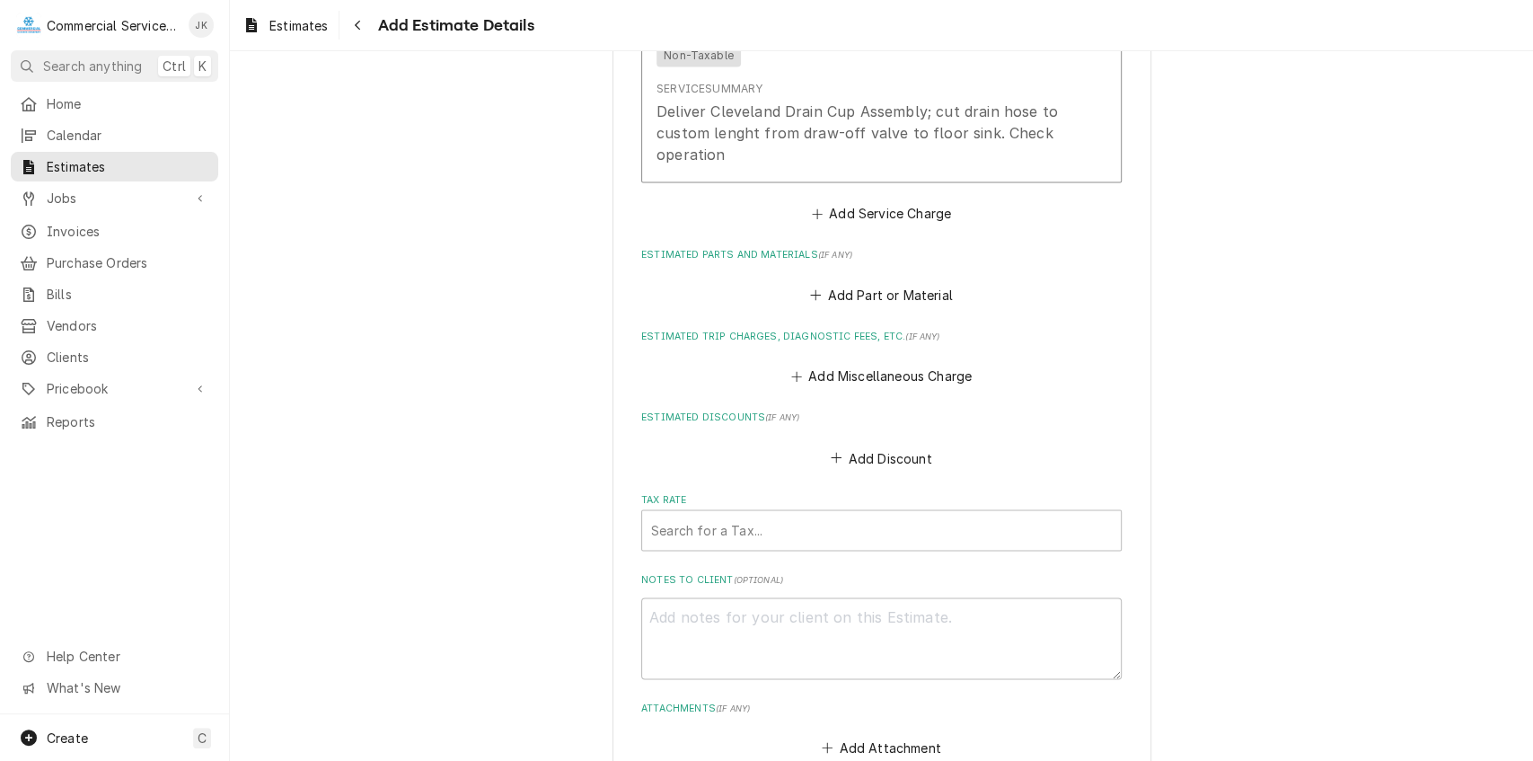
scroll to position [1913, 0]
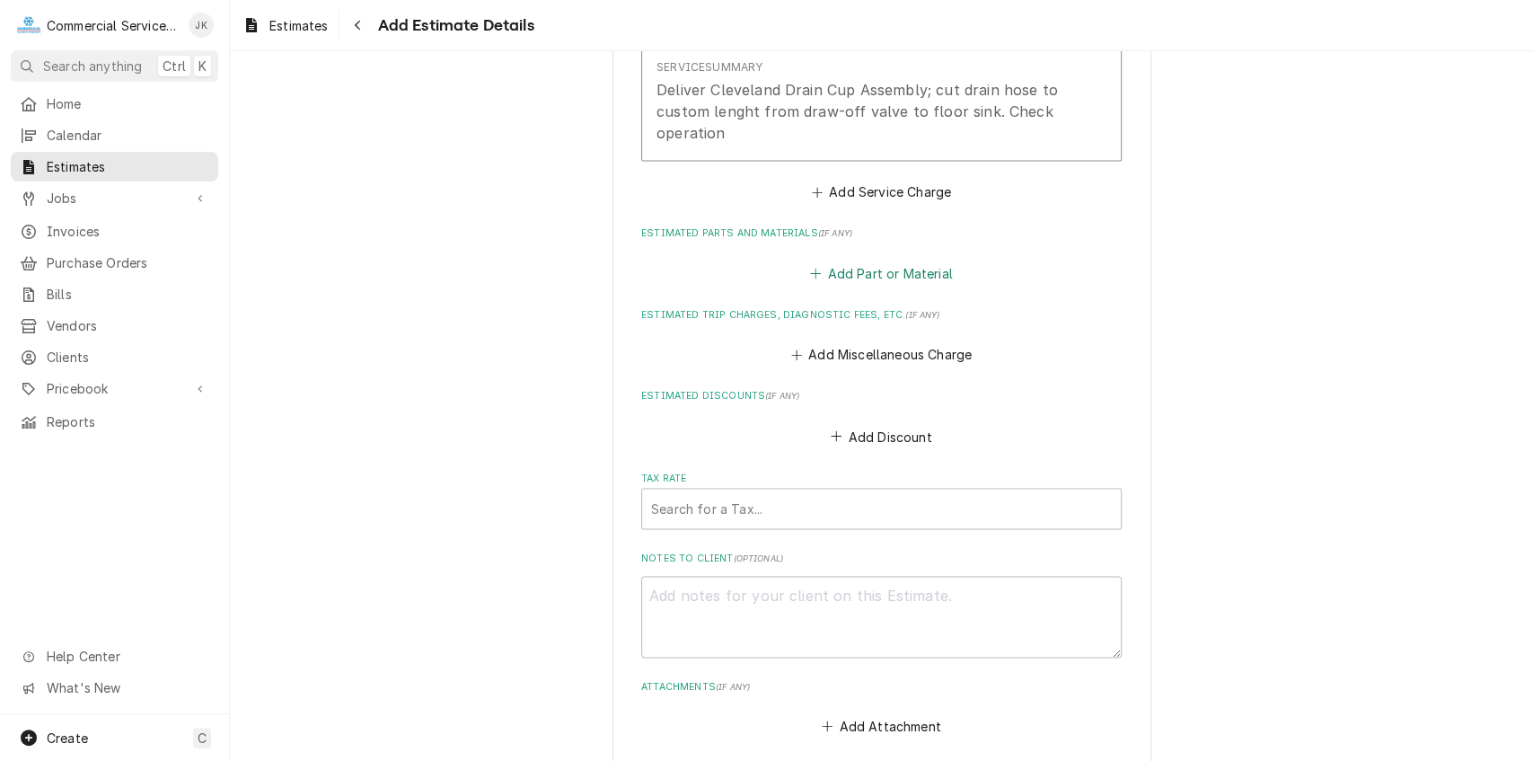
click at [877, 275] on button "Add Part or Material" at bounding box center [882, 272] width 148 height 25
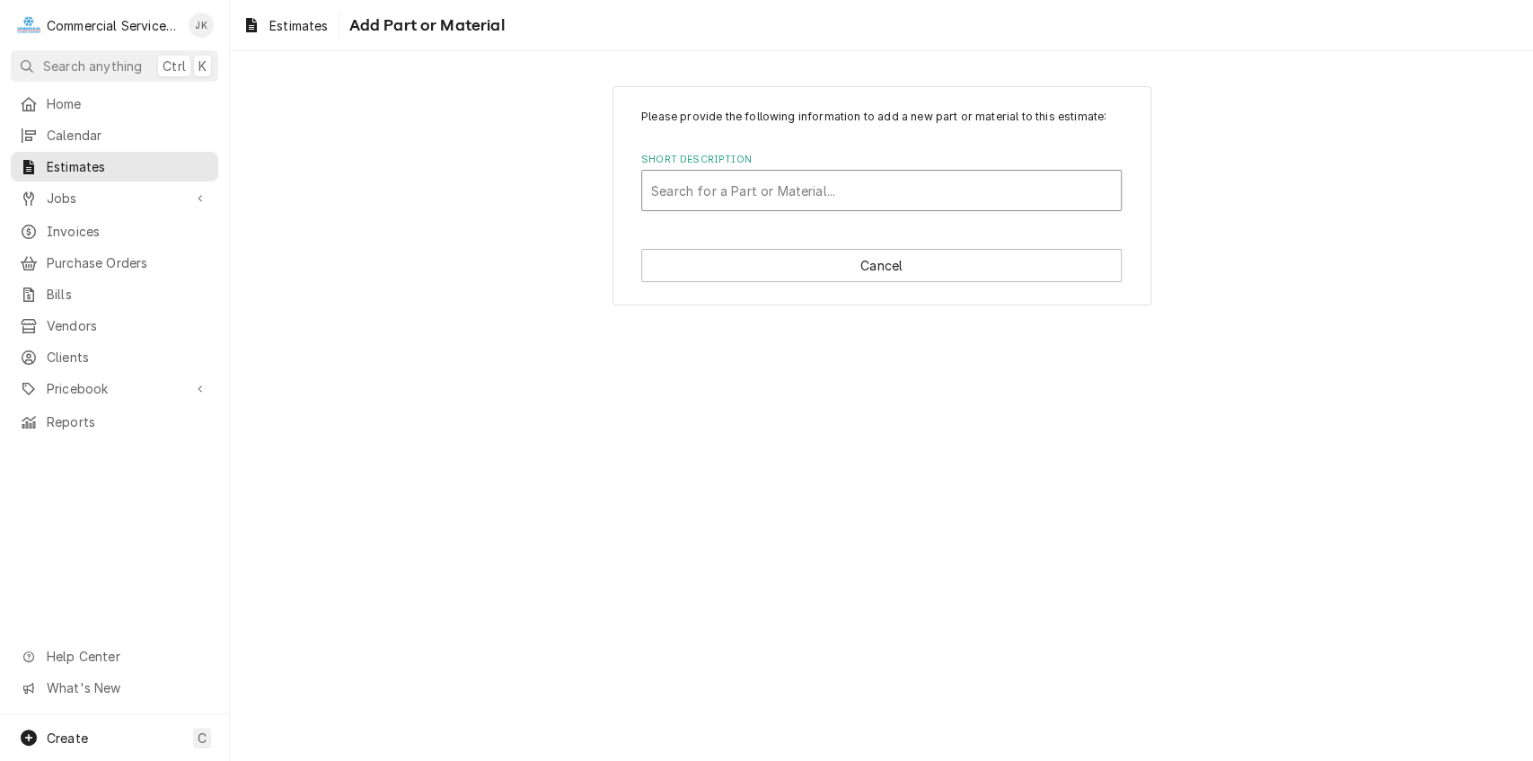
click at [686, 181] on div "Short Description" at bounding box center [881, 190] width 461 height 32
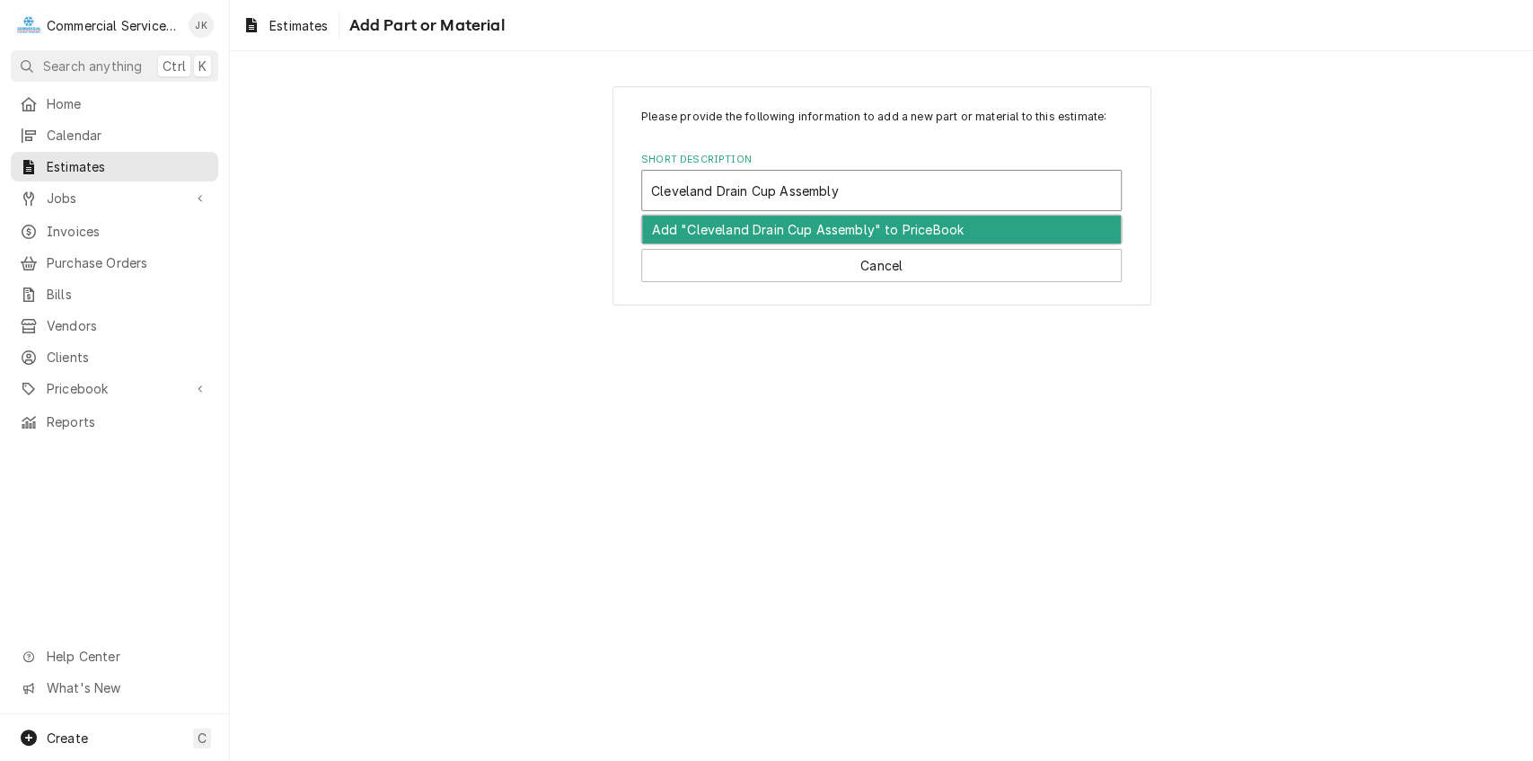
click at [831, 222] on div "Add "Cleveland Drain Cup Assembly" to PriceBook" at bounding box center [881, 230] width 479 height 28
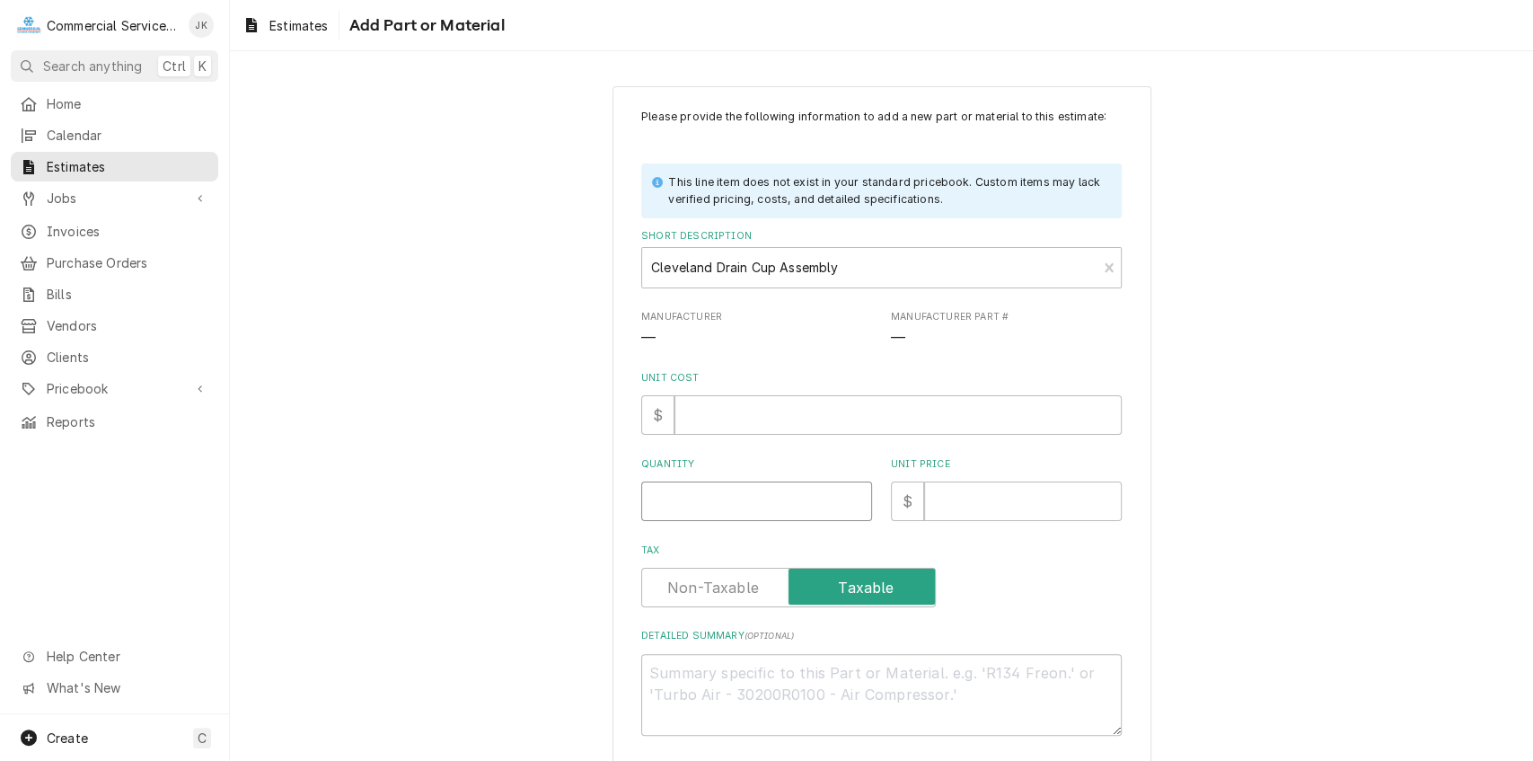
click at [672, 503] on input "Quantity" at bounding box center [756, 501] width 231 height 40
click at [681, 418] on input "Unit Cost" at bounding box center [898, 415] width 447 height 40
click at [942, 512] on input "Unit Price" at bounding box center [1023, 501] width 198 height 40
click at [680, 670] on textarea "Detailed Summary ( optional )" at bounding box center [881, 695] width 481 height 82
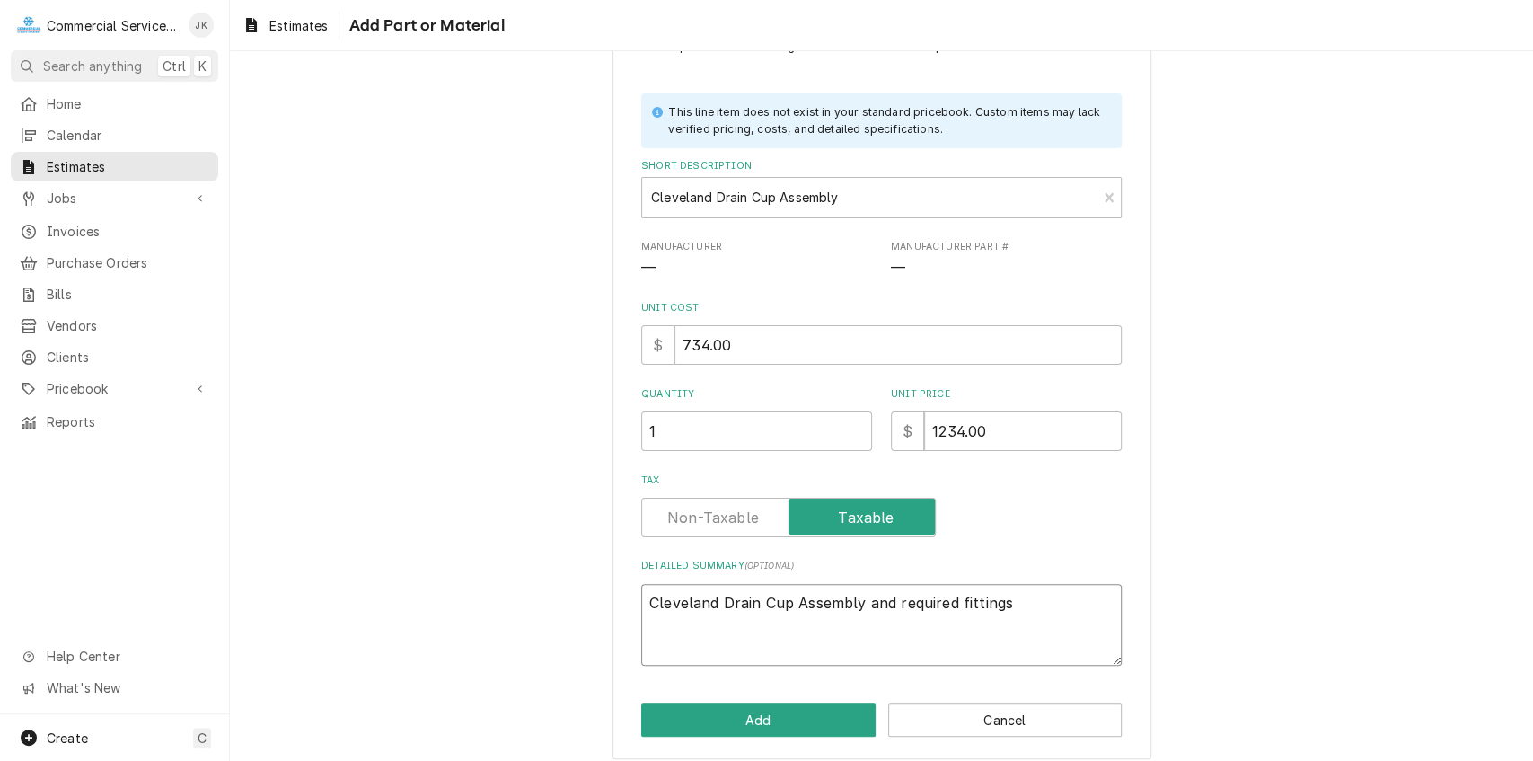
scroll to position [84, 0]
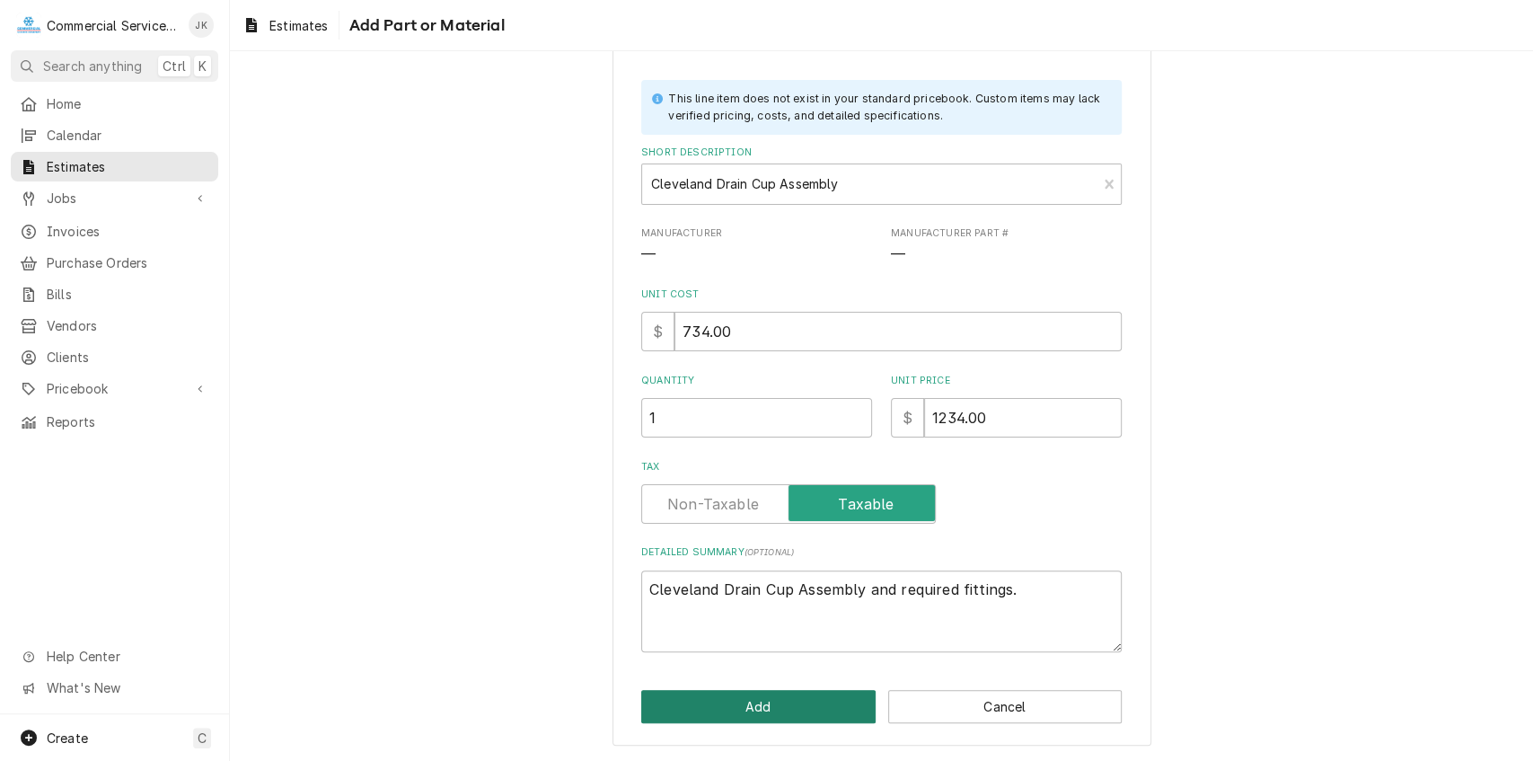
click at [749, 702] on button "Add" at bounding box center [758, 706] width 234 height 33
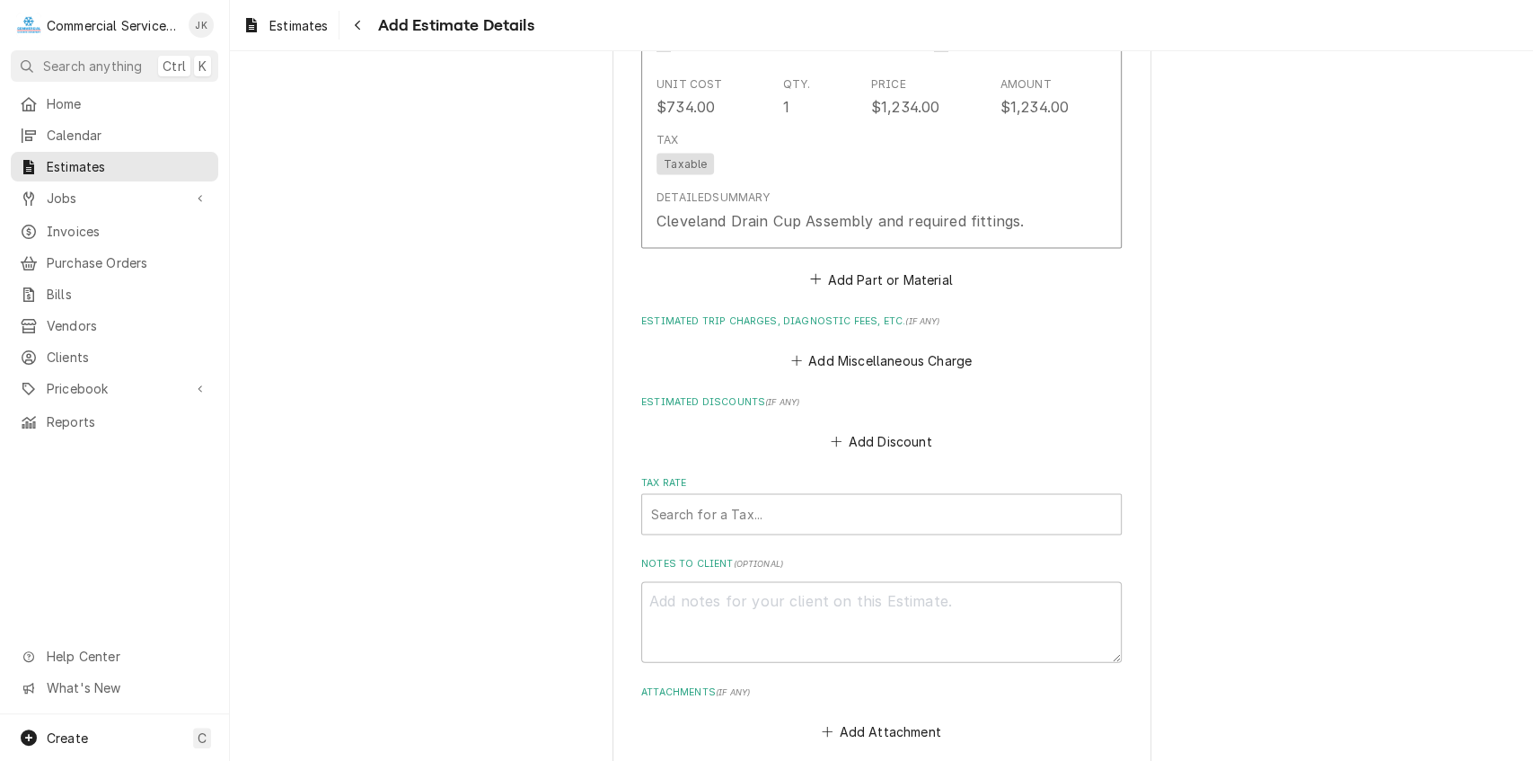
scroll to position [2398, 0]
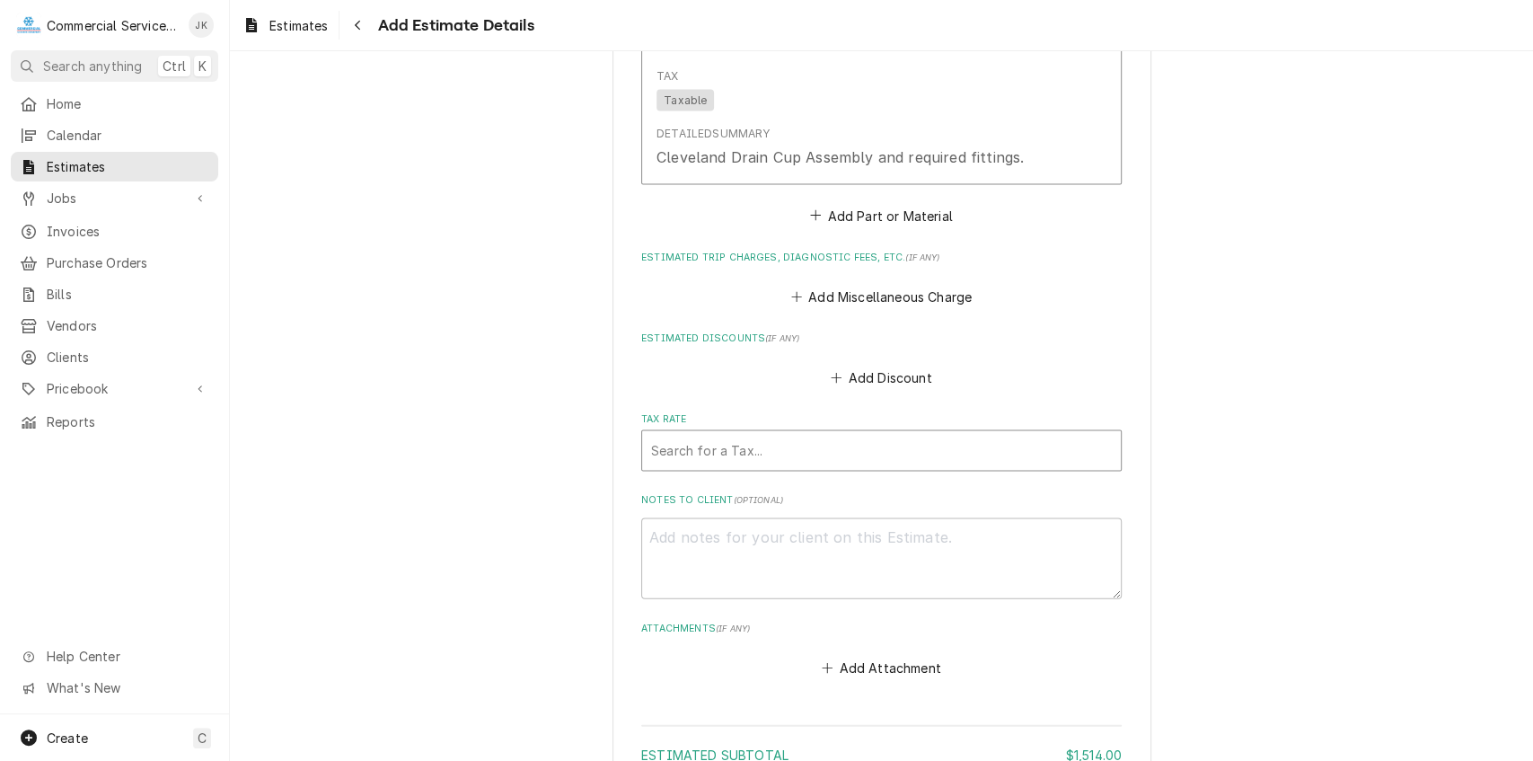
click at [656, 438] on div "Tax Rate" at bounding box center [881, 451] width 461 height 32
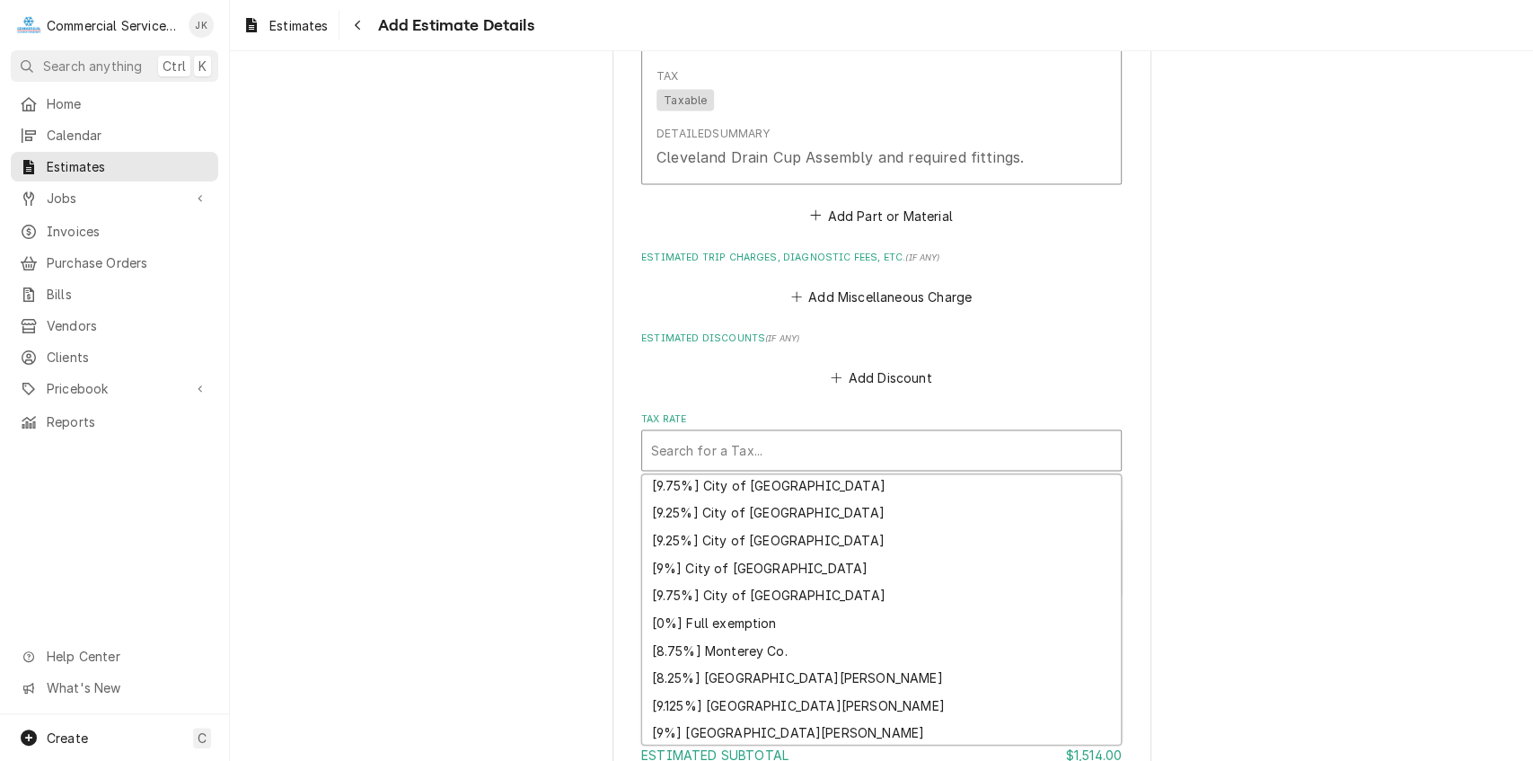
scroll to position [472, 0]
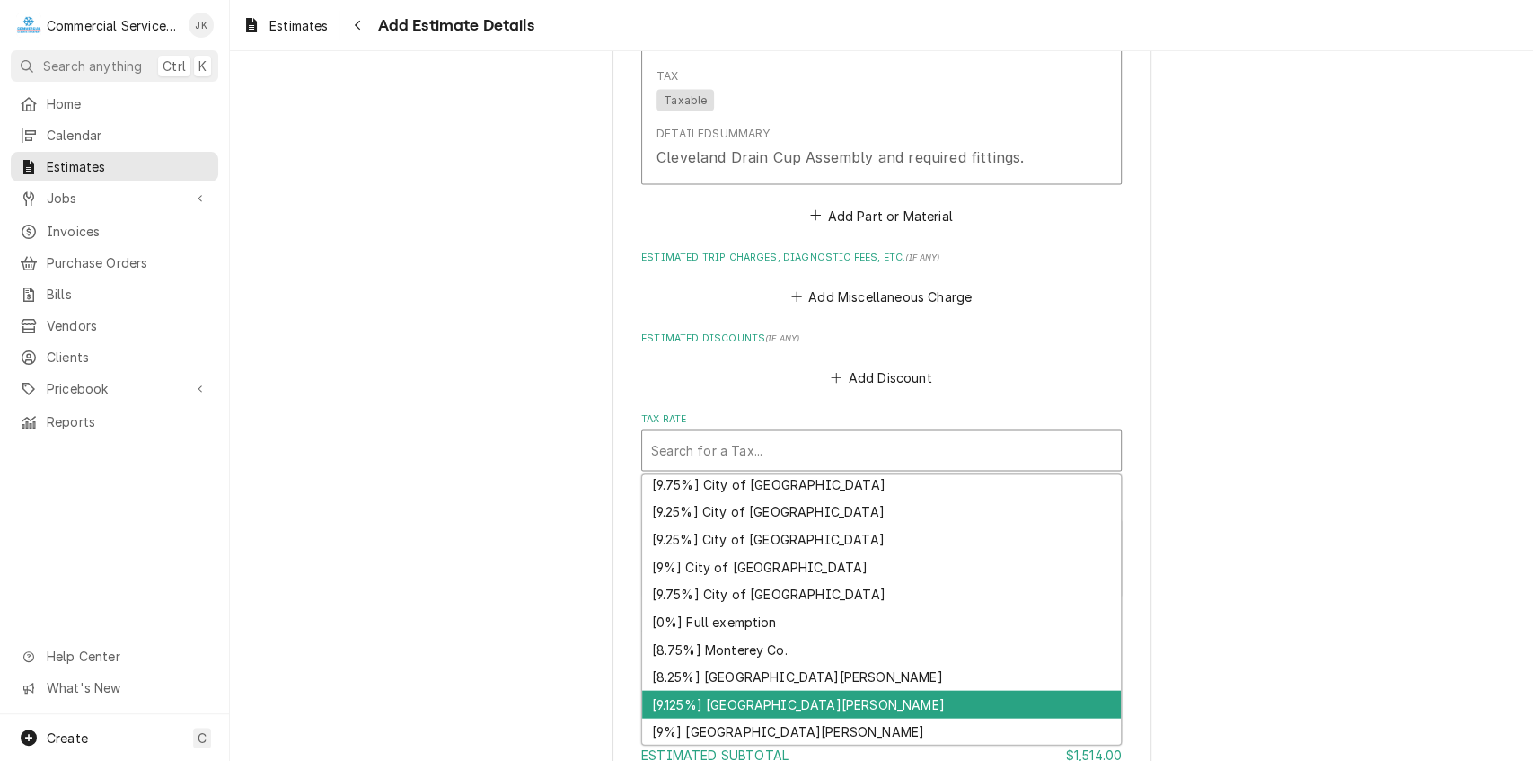
click at [720, 704] on div "[9.125%] Santa Clara" at bounding box center [881, 705] width 479 height 28
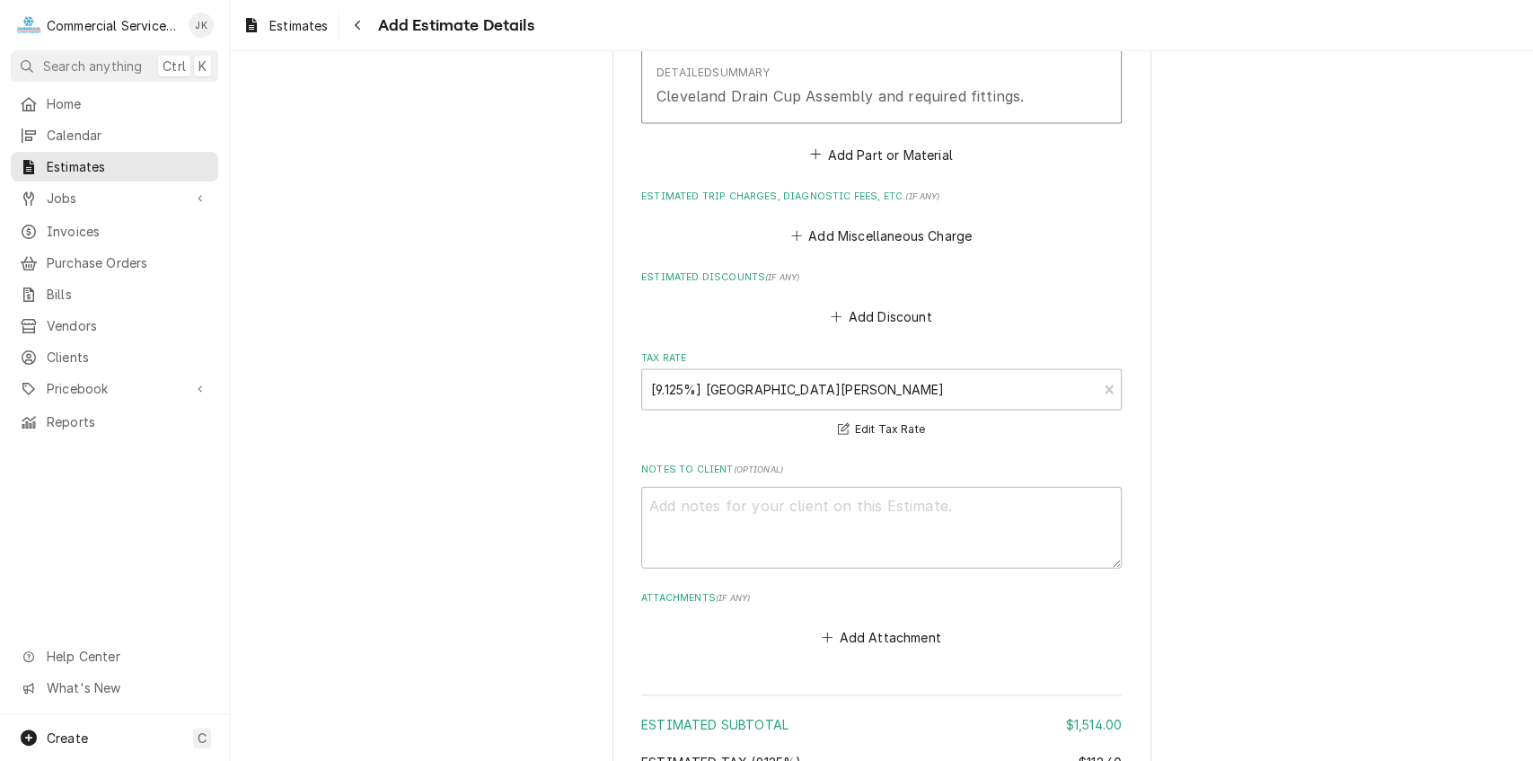
scroll to position [2378, 0]
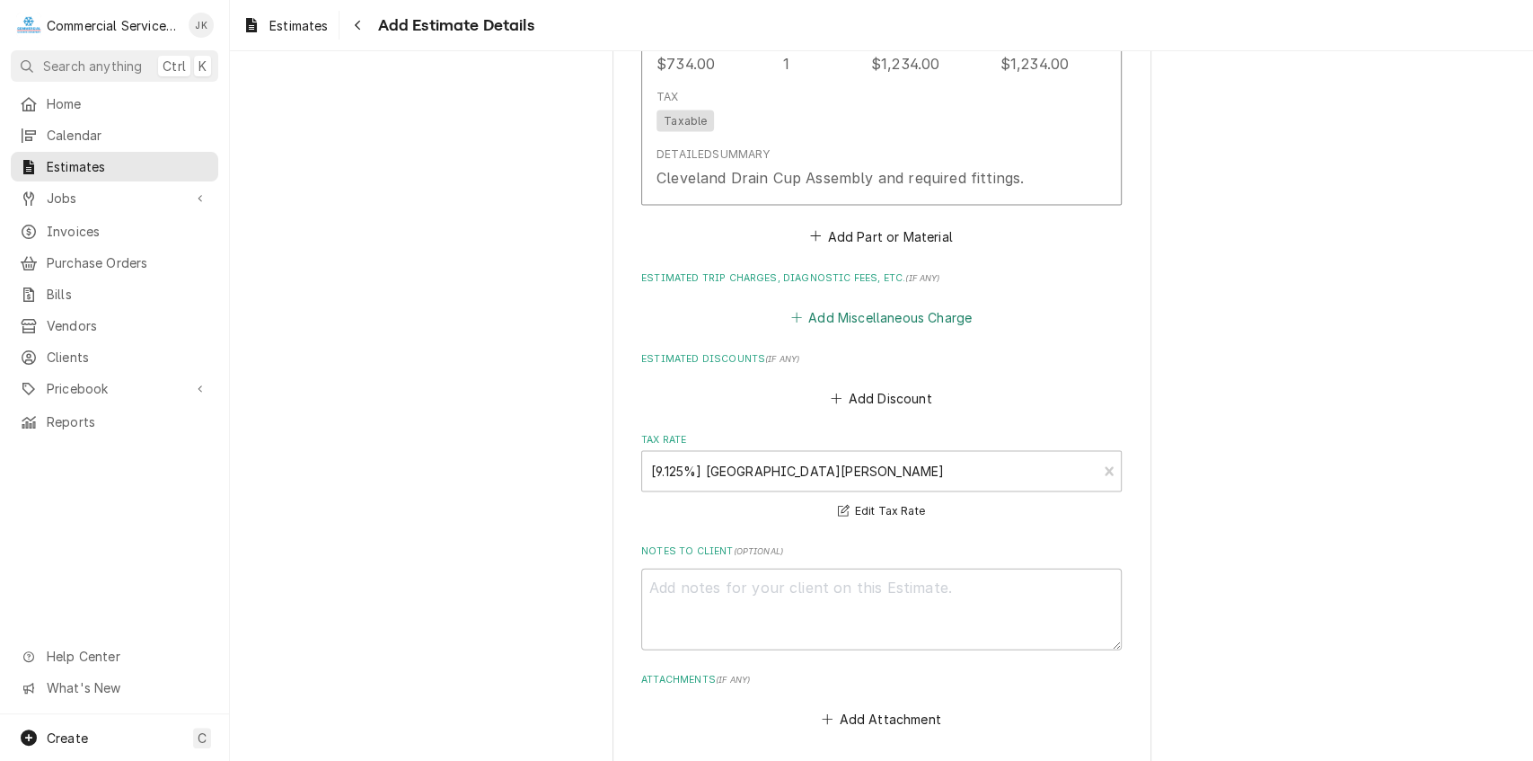
click at [827, 313] on button "Add Miscellaneous Charge" at bounding box center [881, 317] width 187 height 25
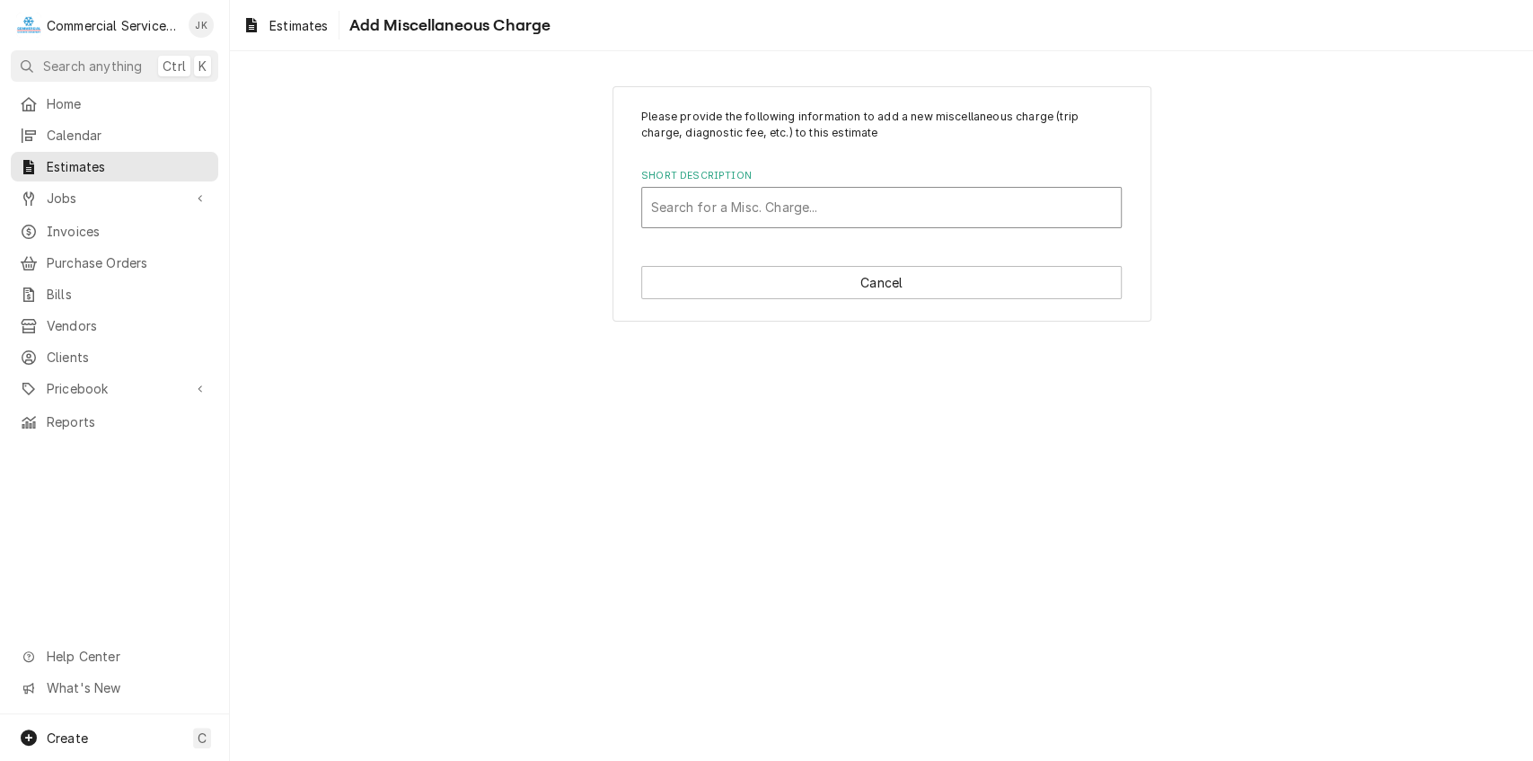
click at [692, 207] on div "Short Description" at bounding box center [881, 207] width 461 height 32
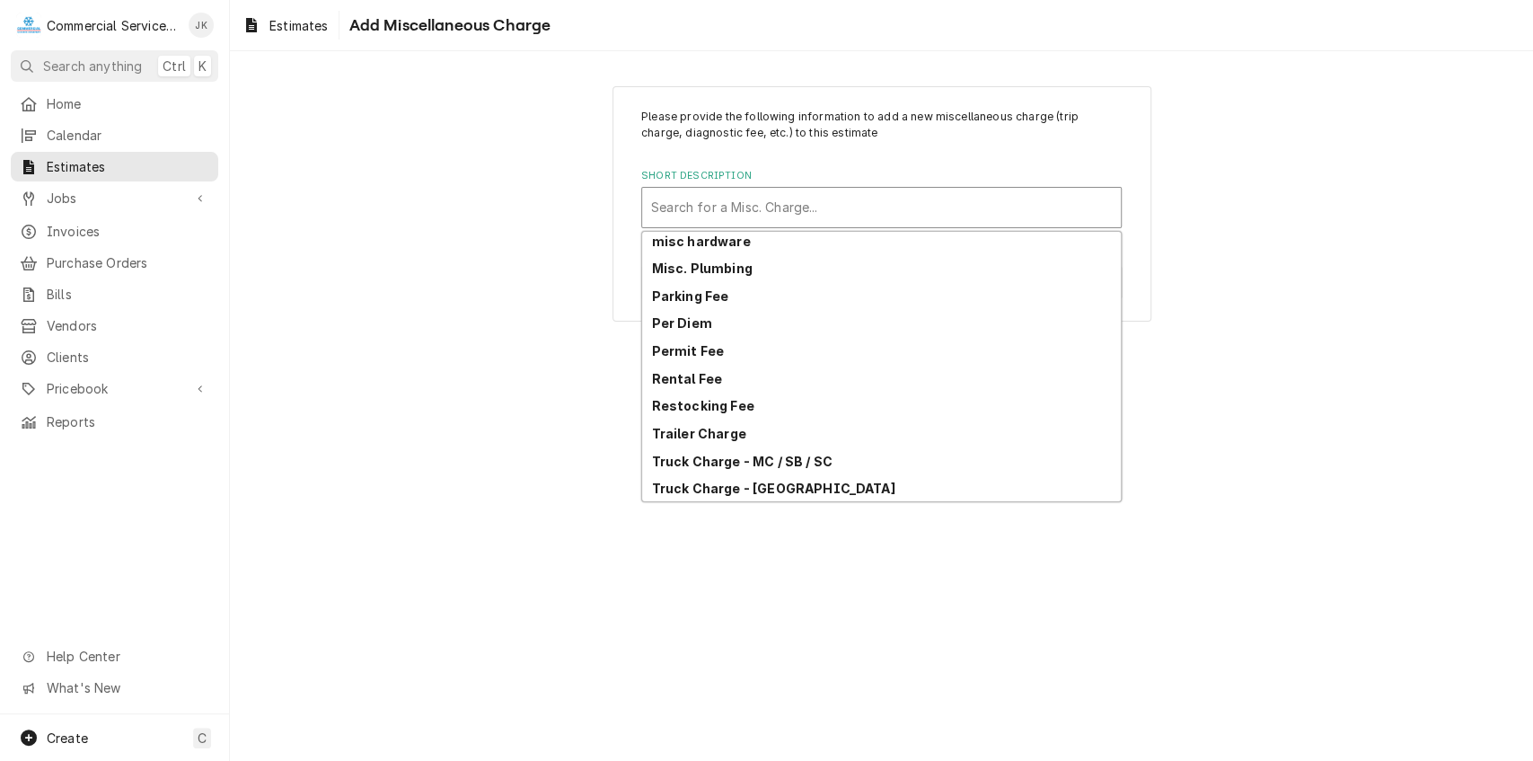
scroll to position [125, 0]
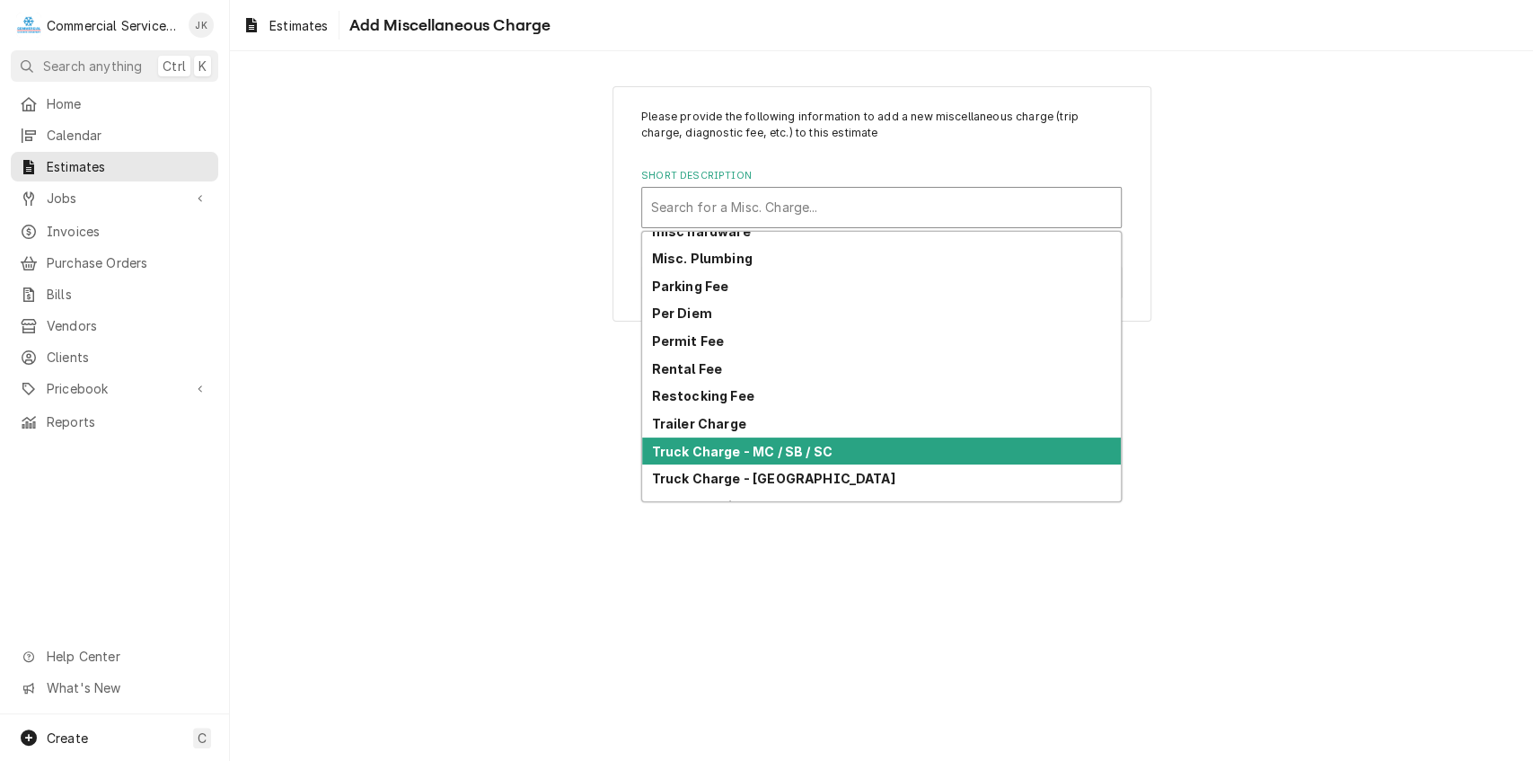
click at [771, 445] on strong "Truck Charge - MC / SB / SC" at bounding box center [742, 451] width 181 height 15
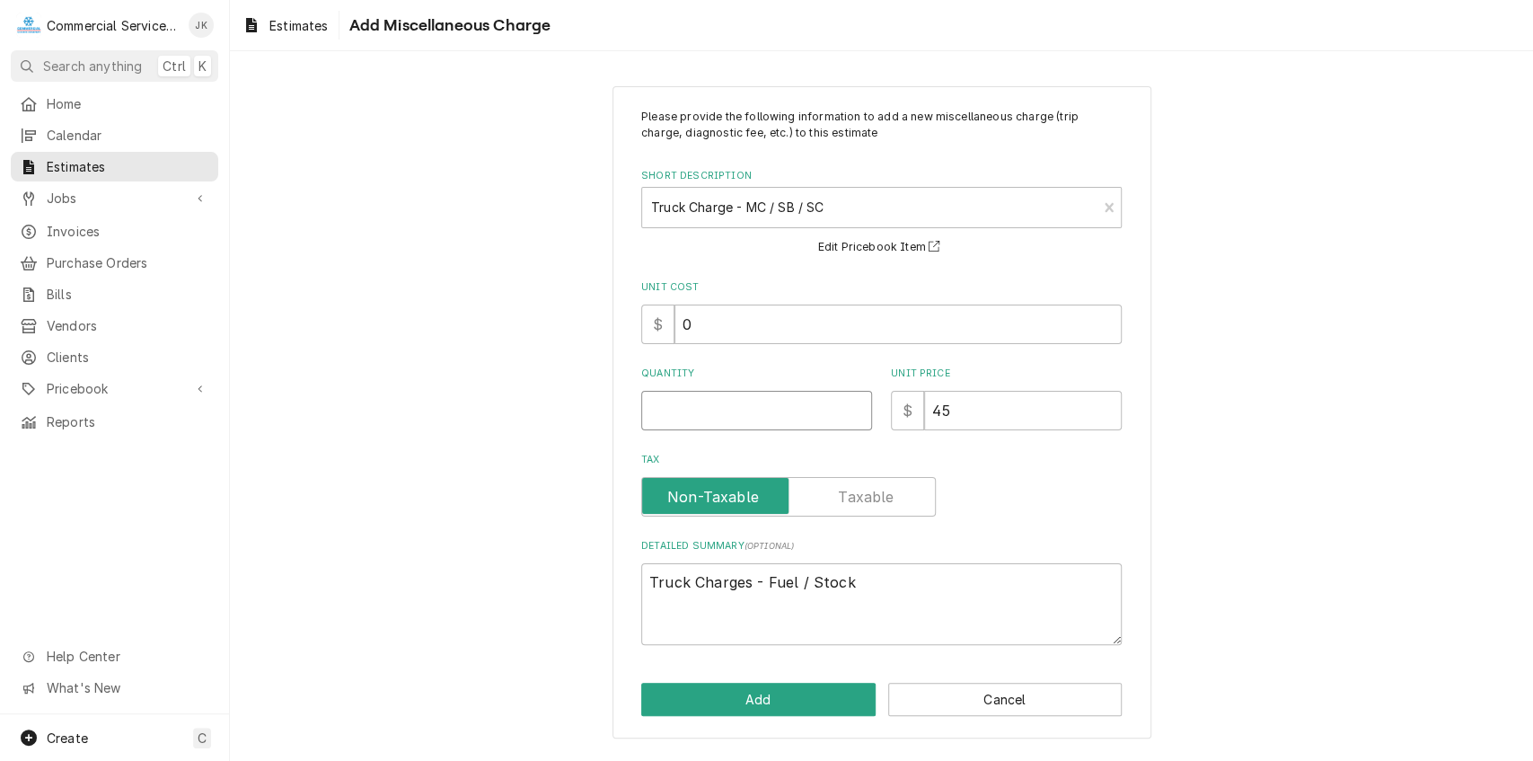
click at [653, 410] on input "Quantity" at bounding box center [756, 411] width 231 height 40
click at [774, 699] on button "Add" at bounding box center [758, 699] width 234 height 33
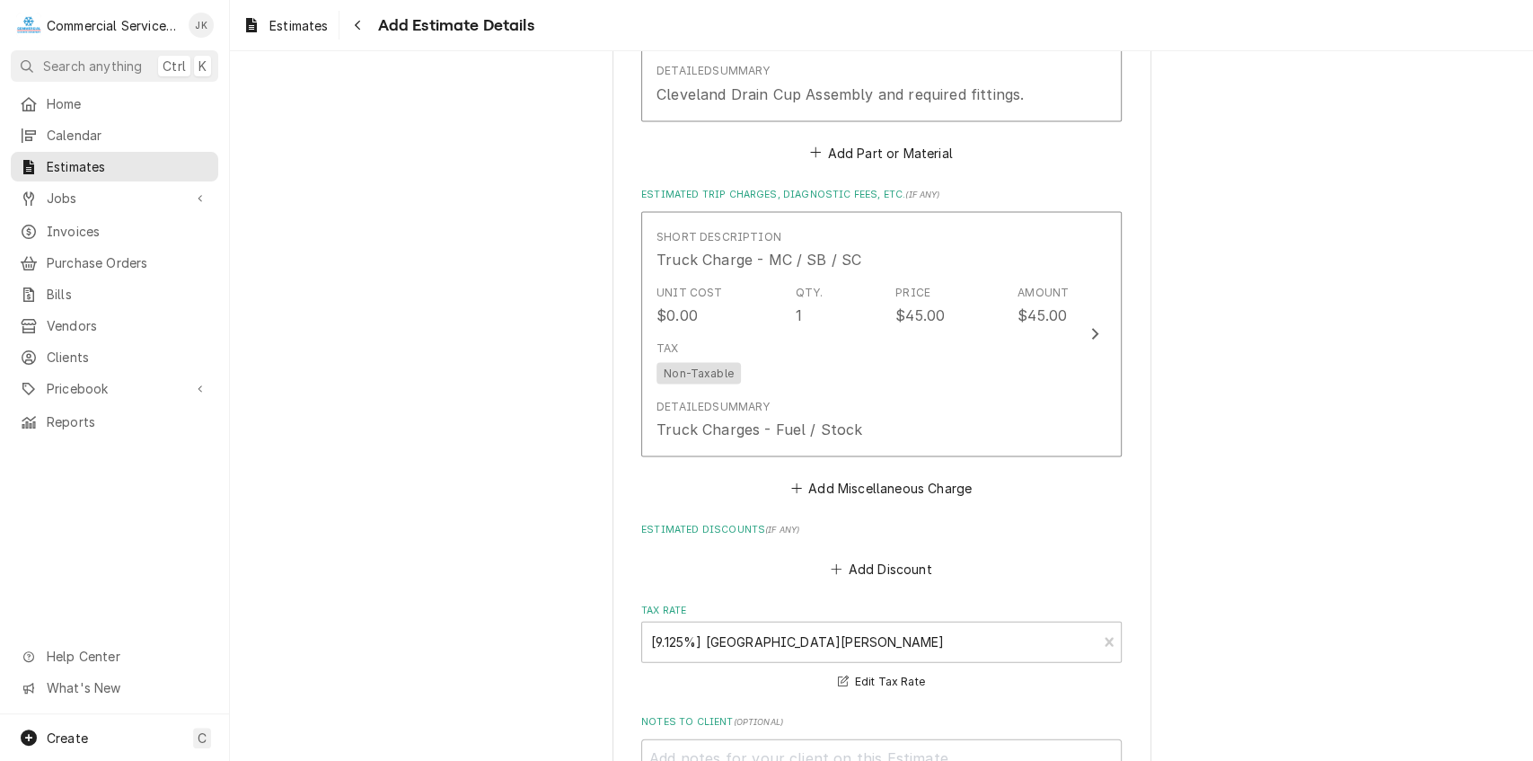
scroll to position [2526, 0]
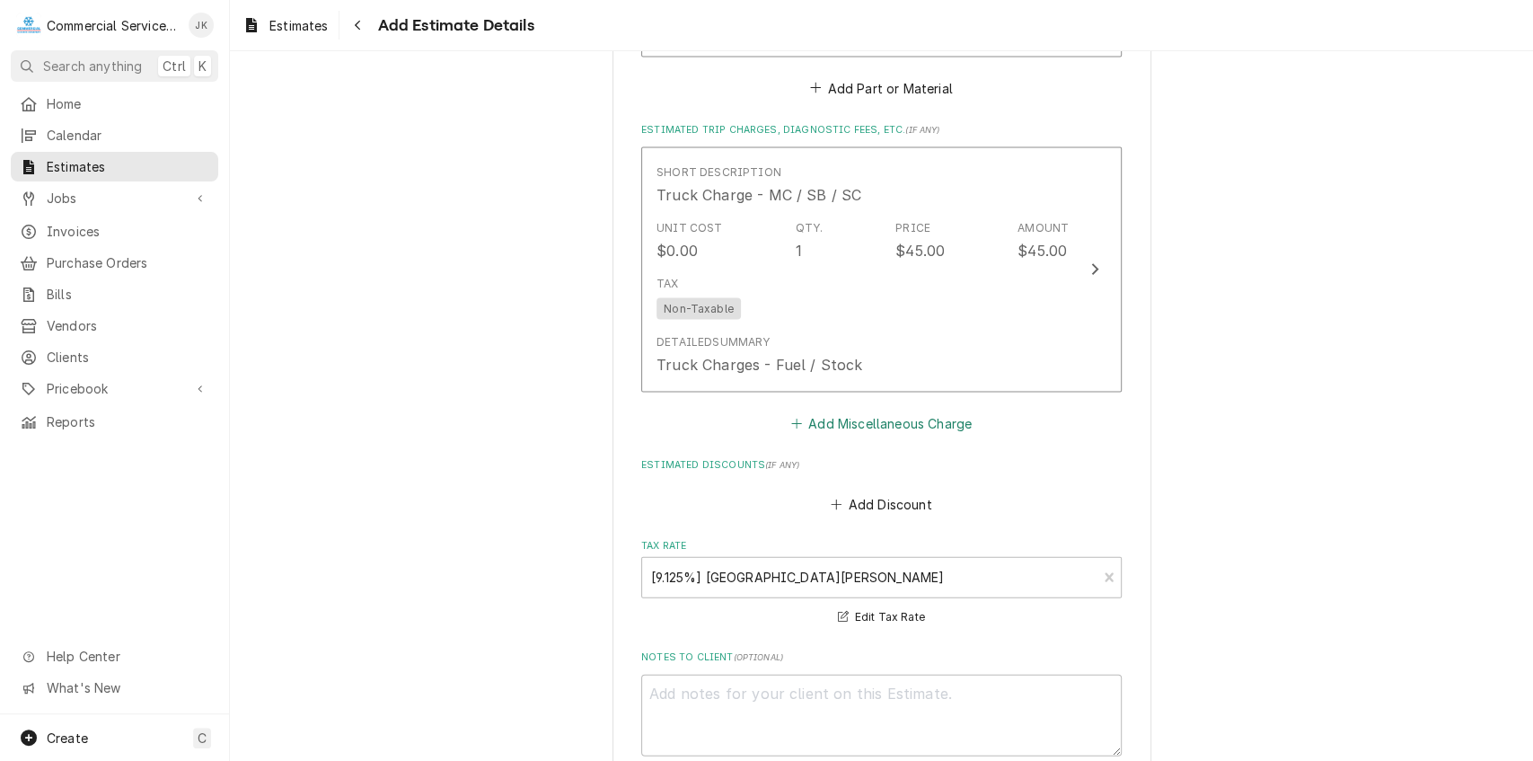
click at [855, 422] on button "Add Miscellaneous Charge" at bounding box center [881, 423] width 187 height 25
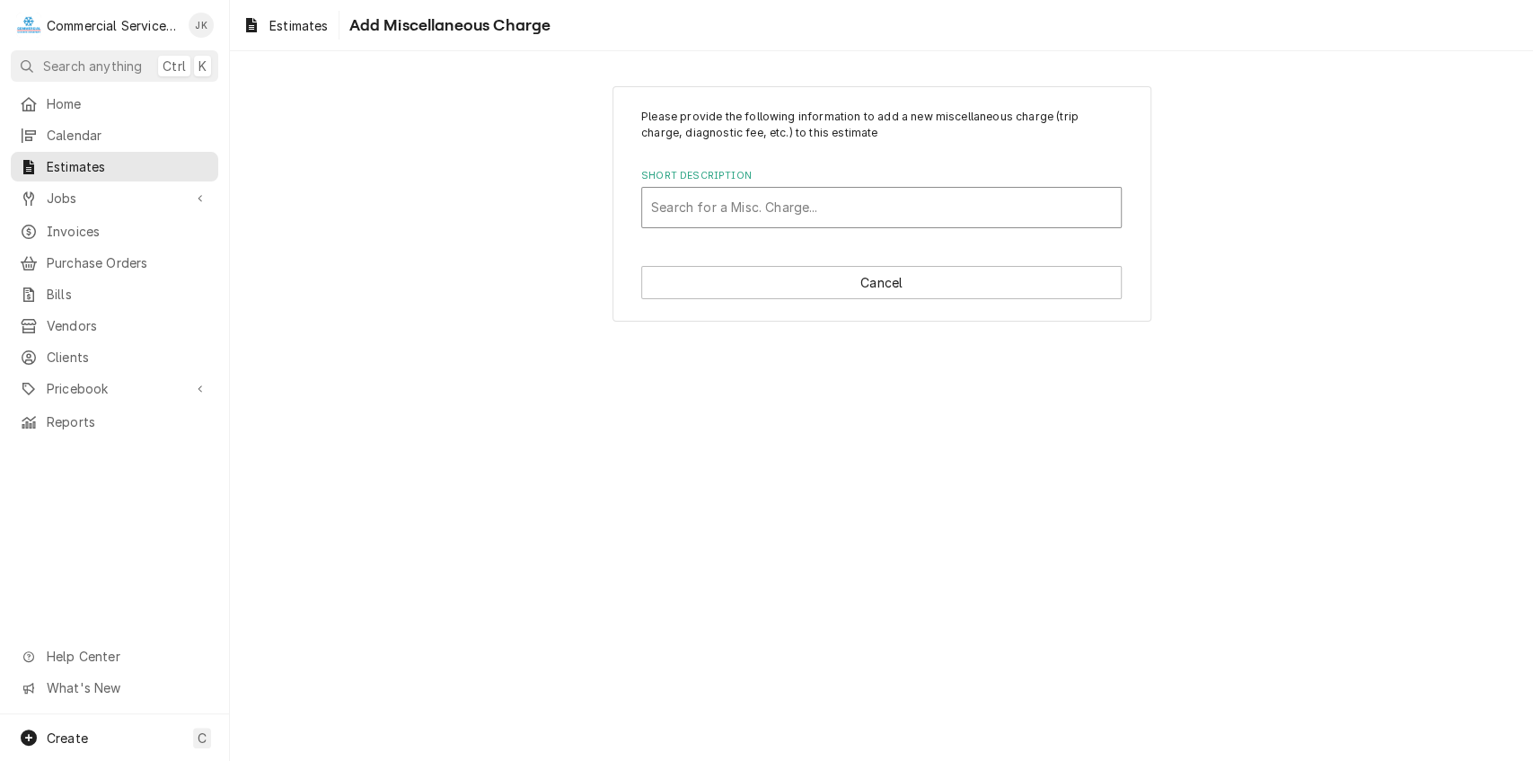
click at [692, 191] on div "Short Description" at bounding box center [881, 207] width 461 height 32
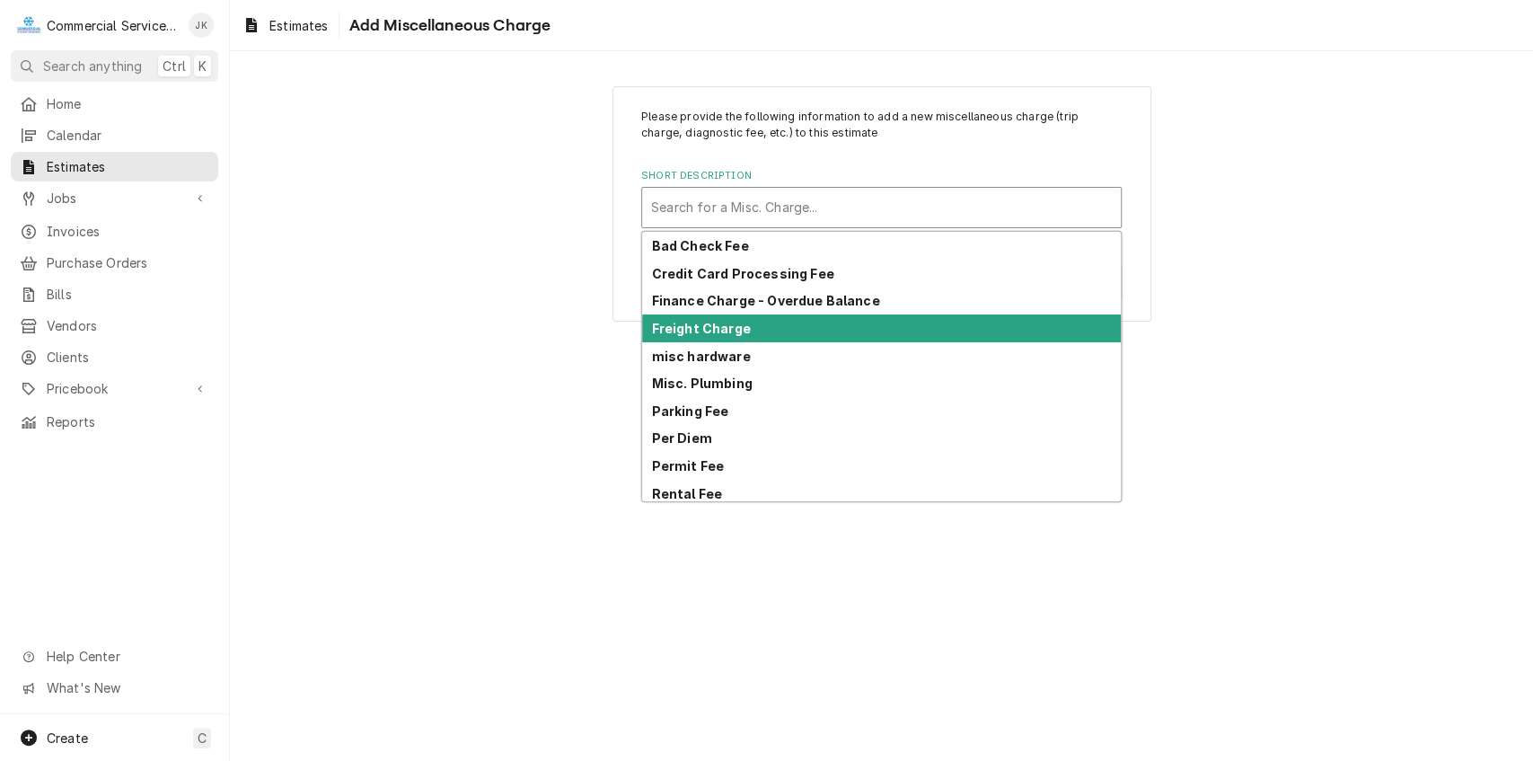
click at [690, 327] on strong "Freight Charge" at bounding box center [701, 328] width 99 height 15
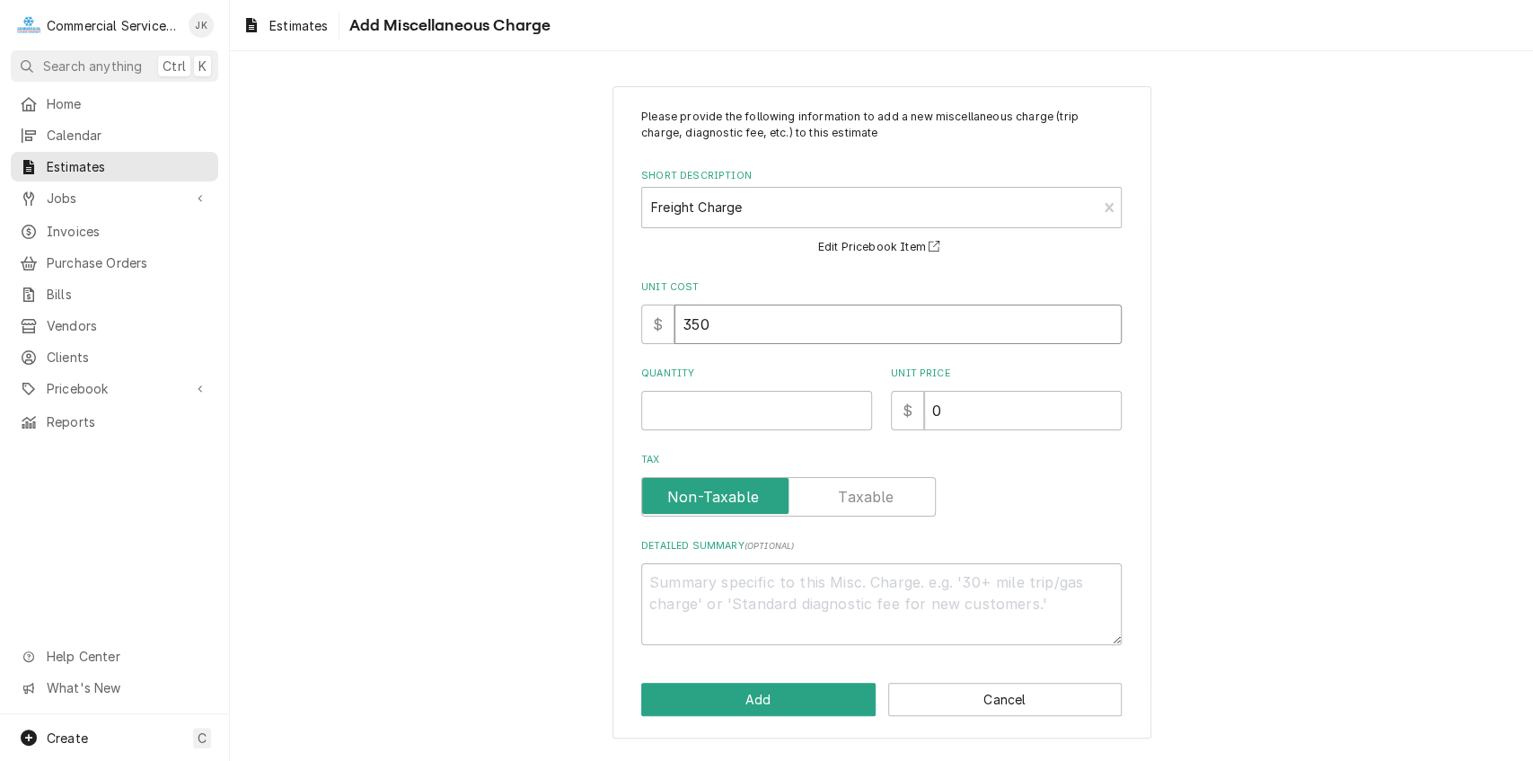
click at [715, 326] on input "350" at bounding box center [898, 325] width 447 height 40
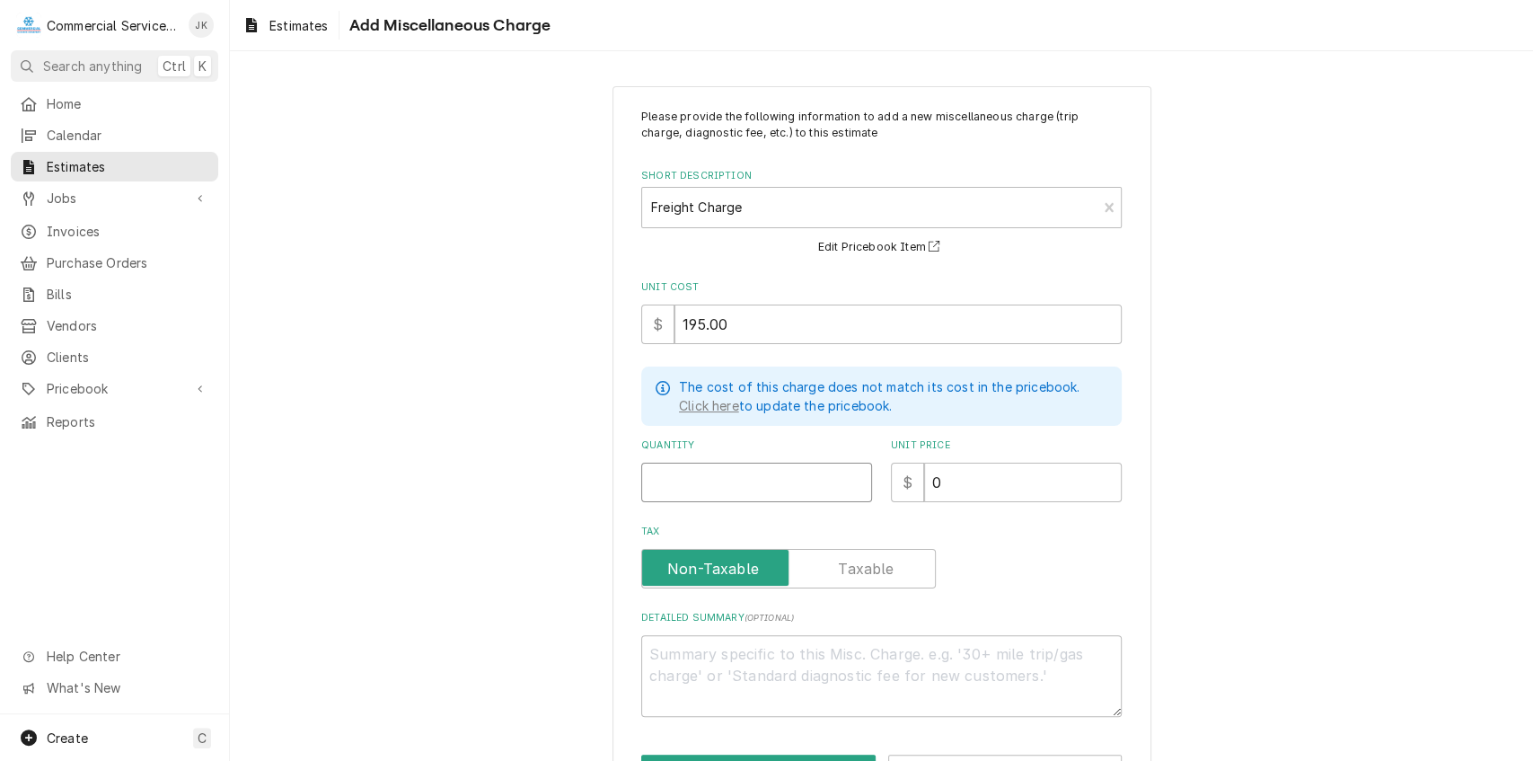
click at [684, 477] on input "Quantity" at bounding box center [756, 483] width 231 height 40
click at [951, 487] on input "0" at bounding box center [1023, 483] width 198 height 40
click at [683, 646] on textarea "Detailed Summary ( optional )" at bounding box center [881, 676] width 481 height 82
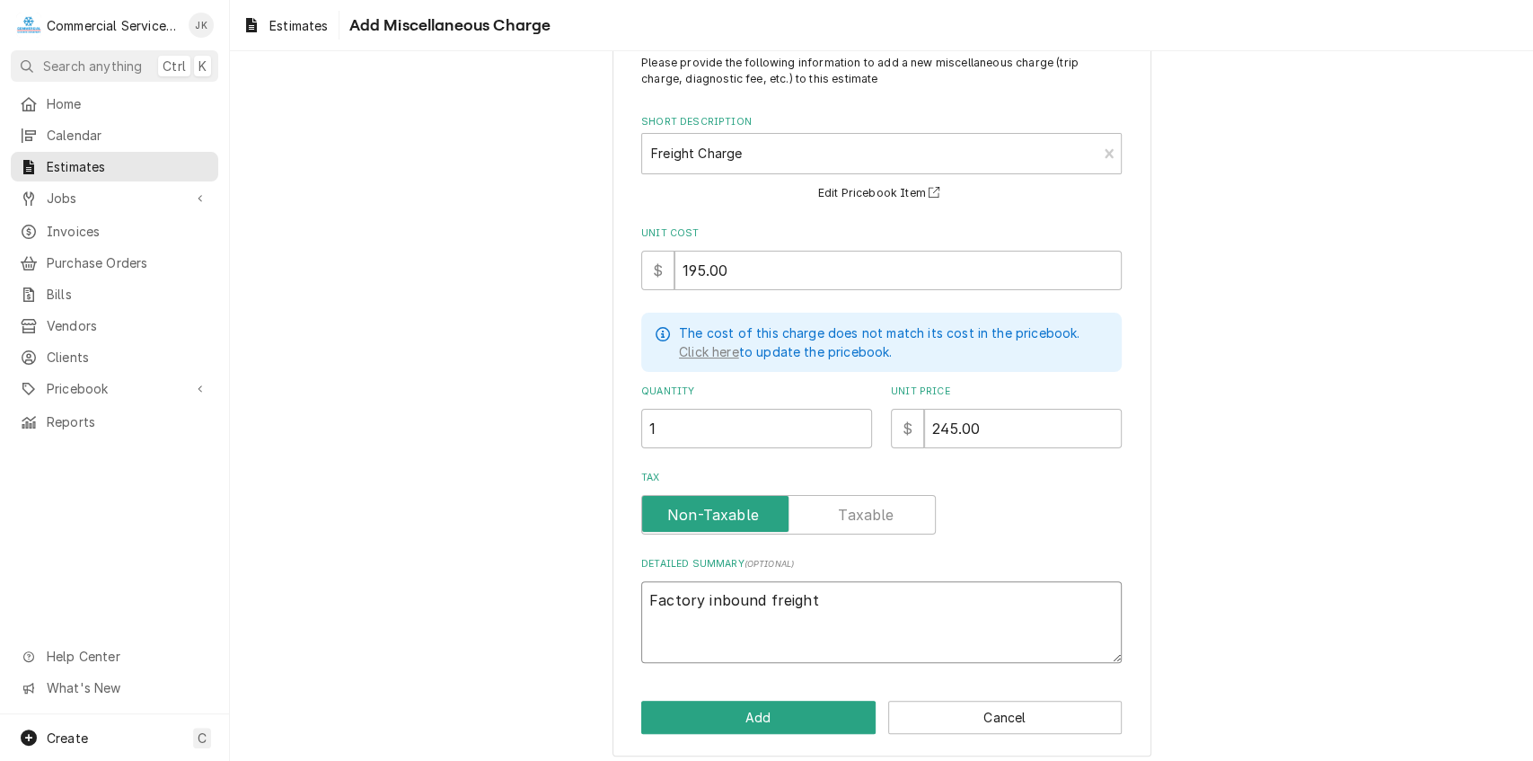
scroll to position [63, 0]
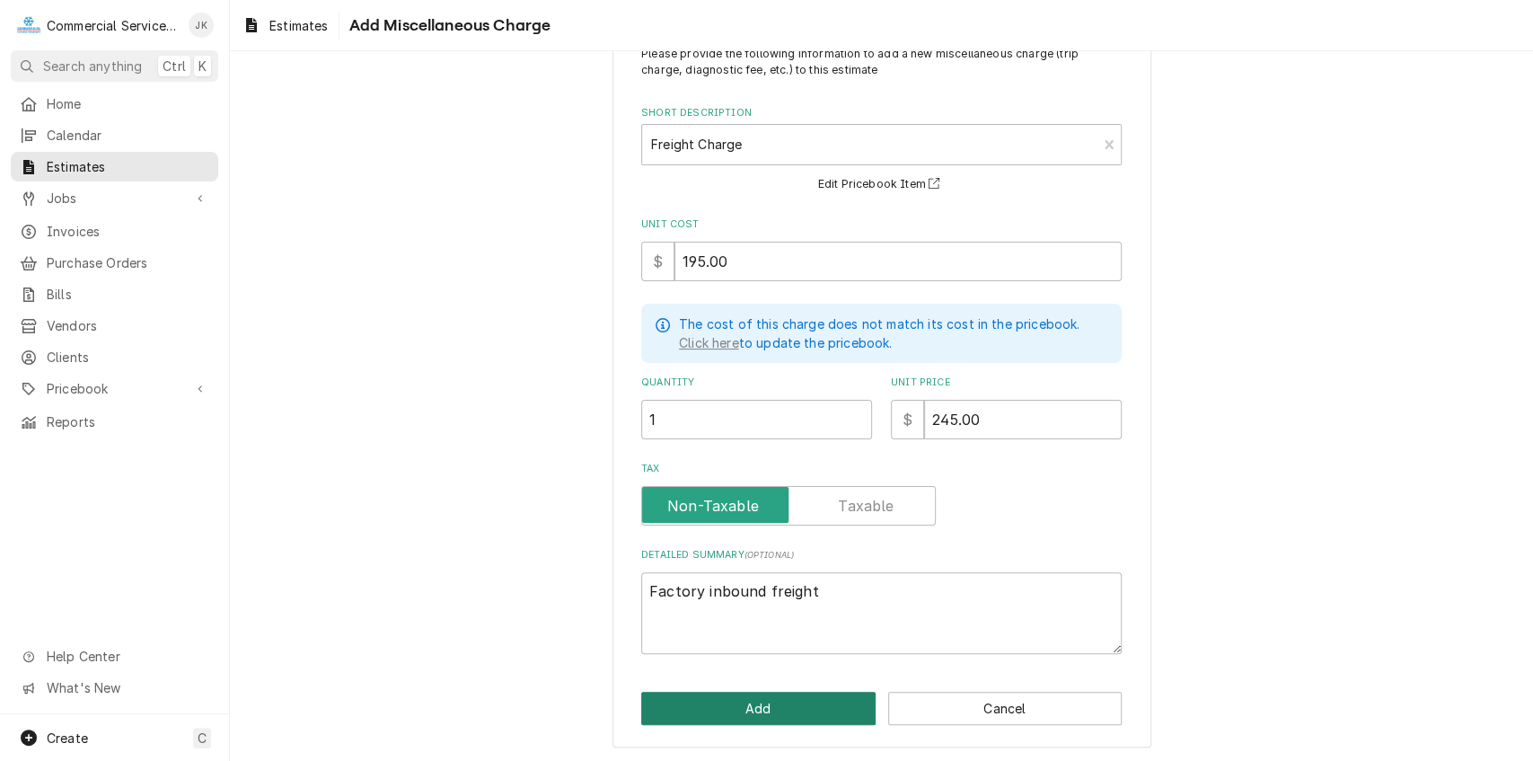
click at [748, 709] on button "Add" at bounding box center [758, 708] width 234 height 33
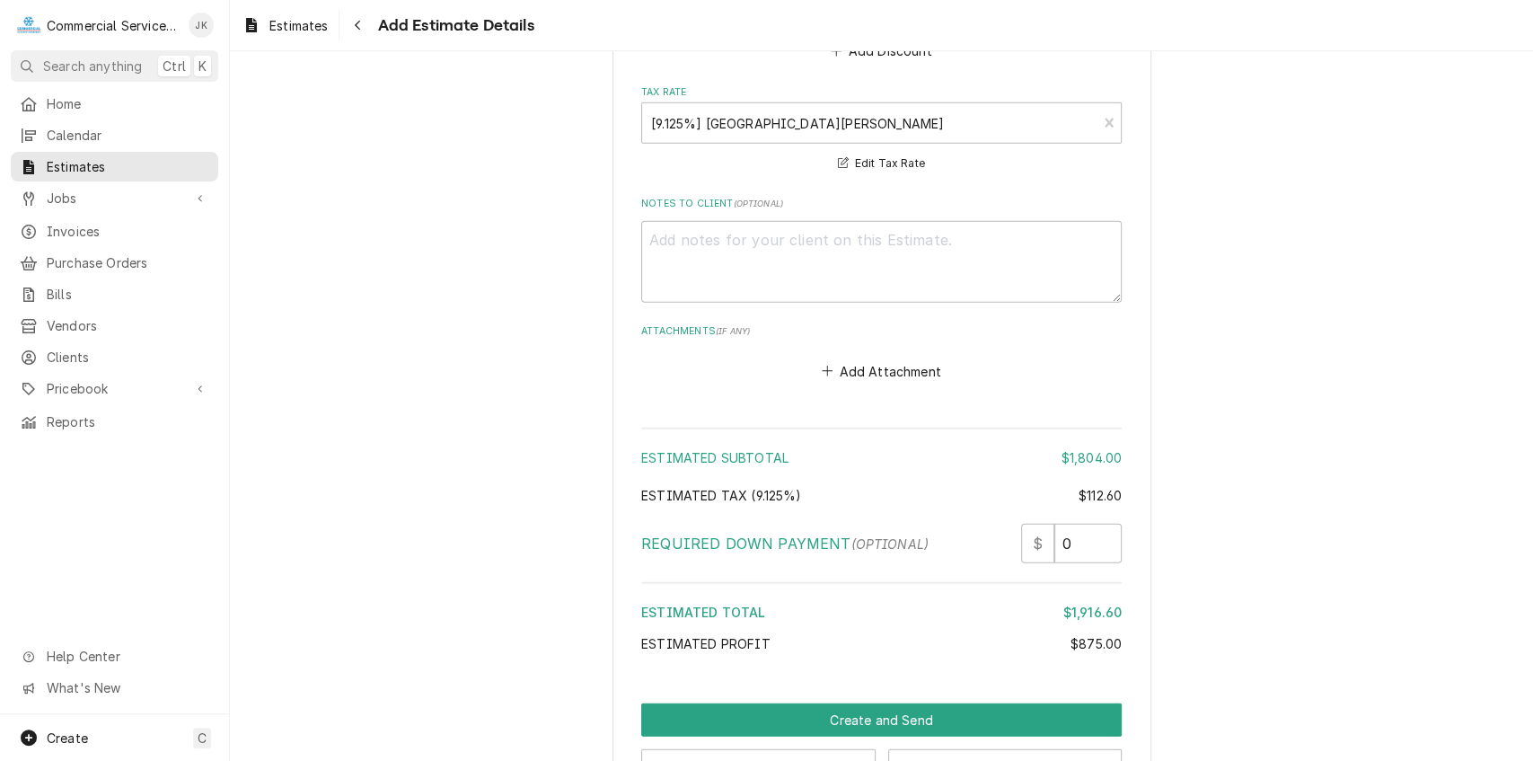
scroll to position [3296, 0]
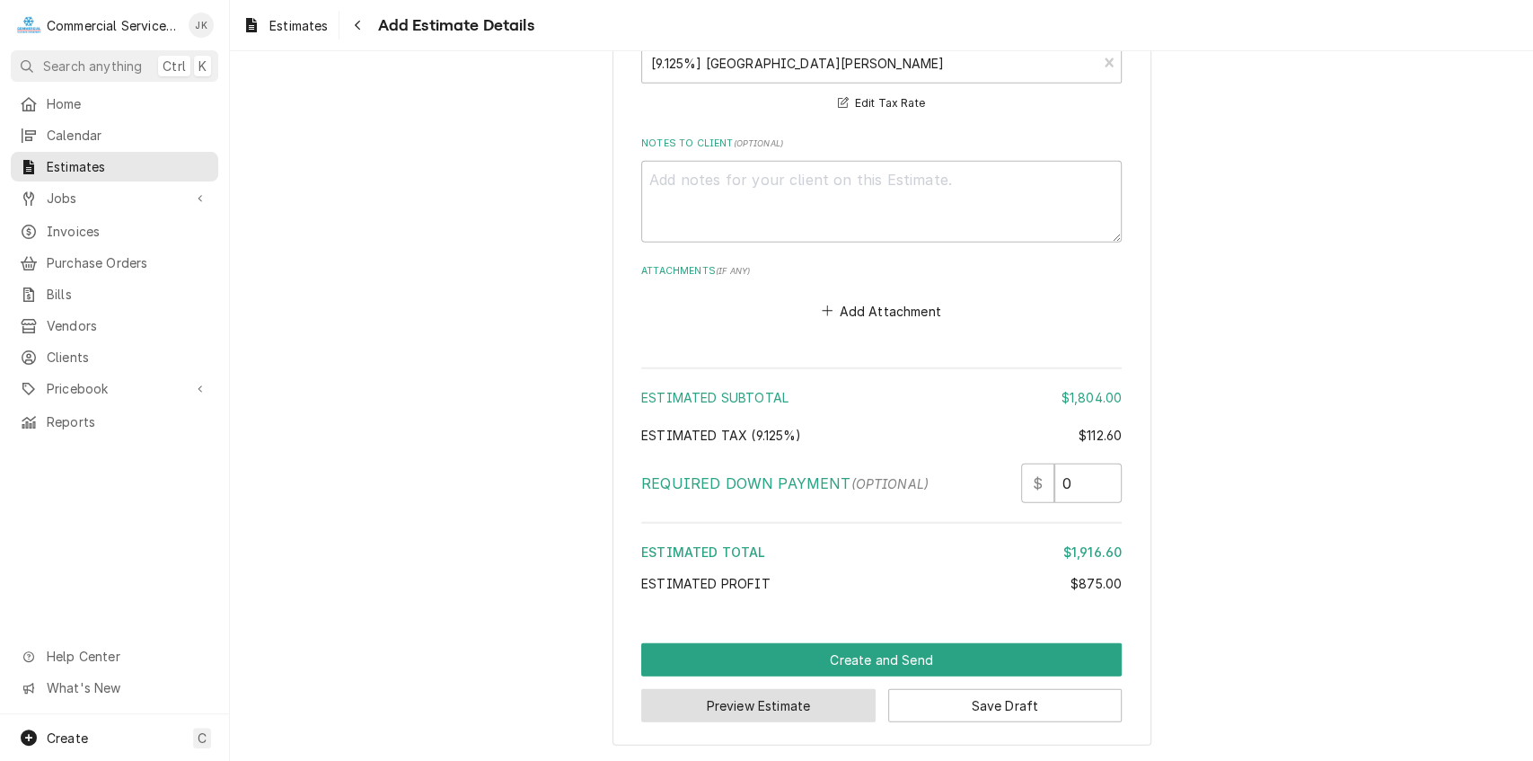
click at [747, 713] on button "Preview Estimate" at bounding box center [758, 705] width 234 height 33
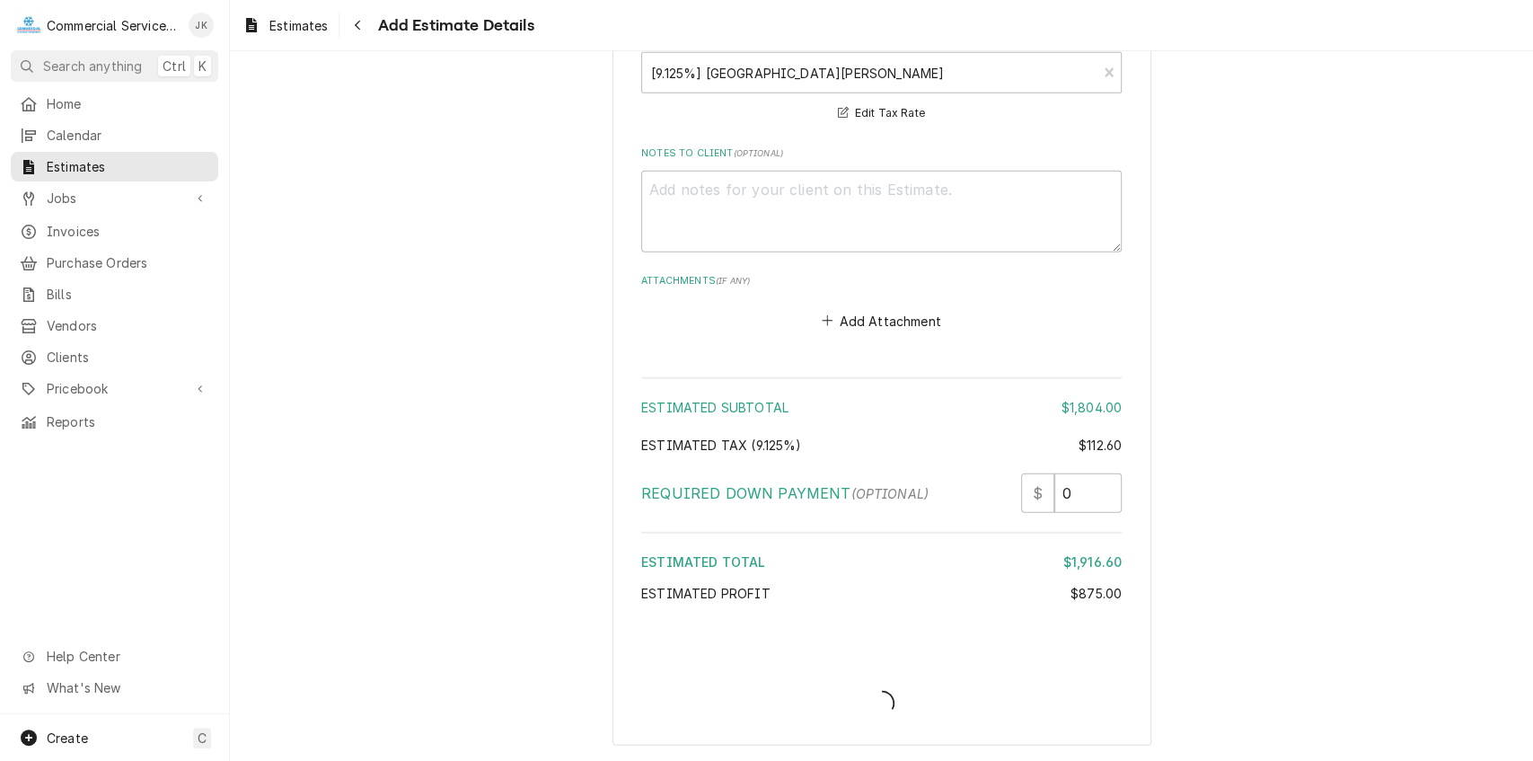
scroll to position [3284, 0]
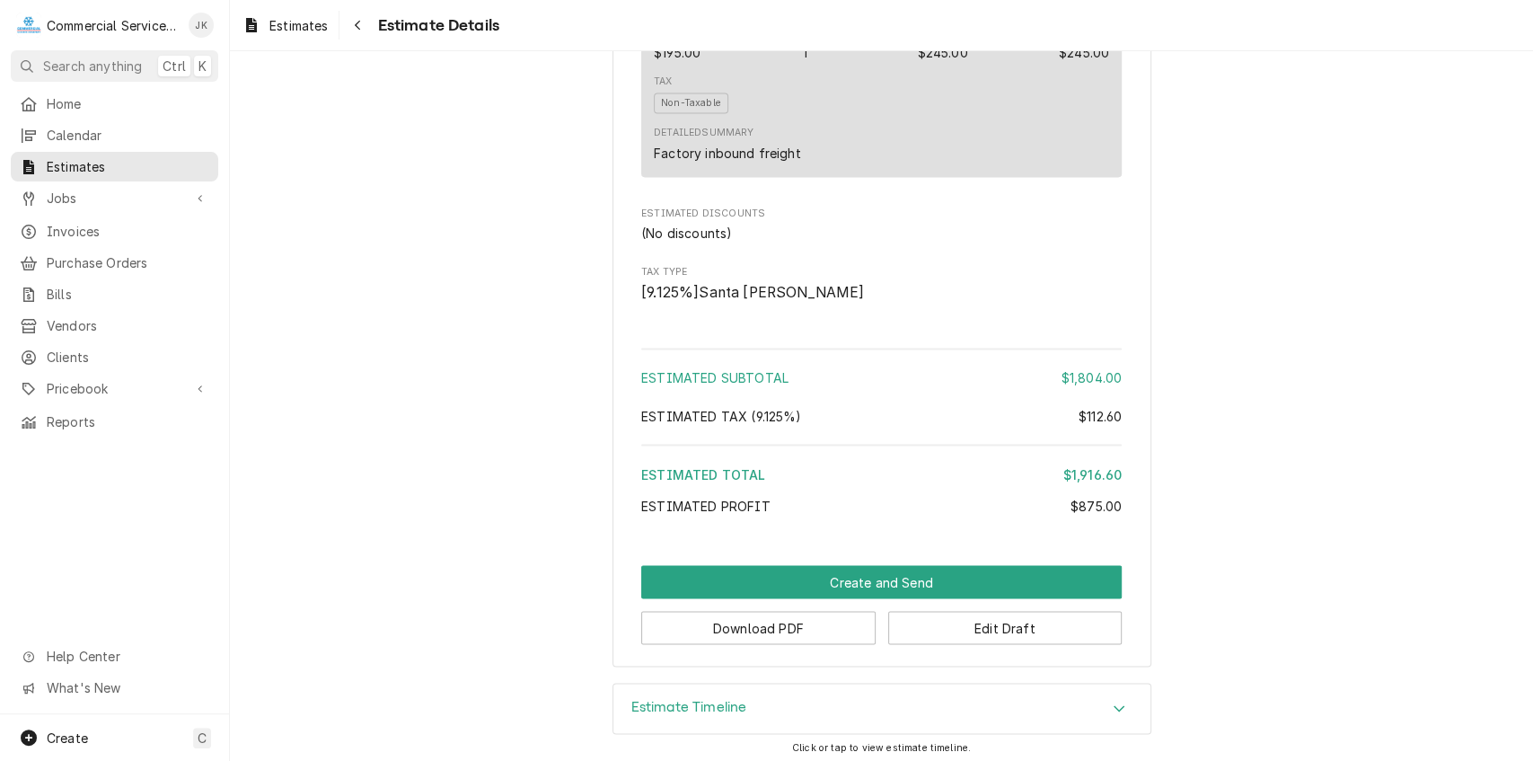
scroll to position [2008, 0]
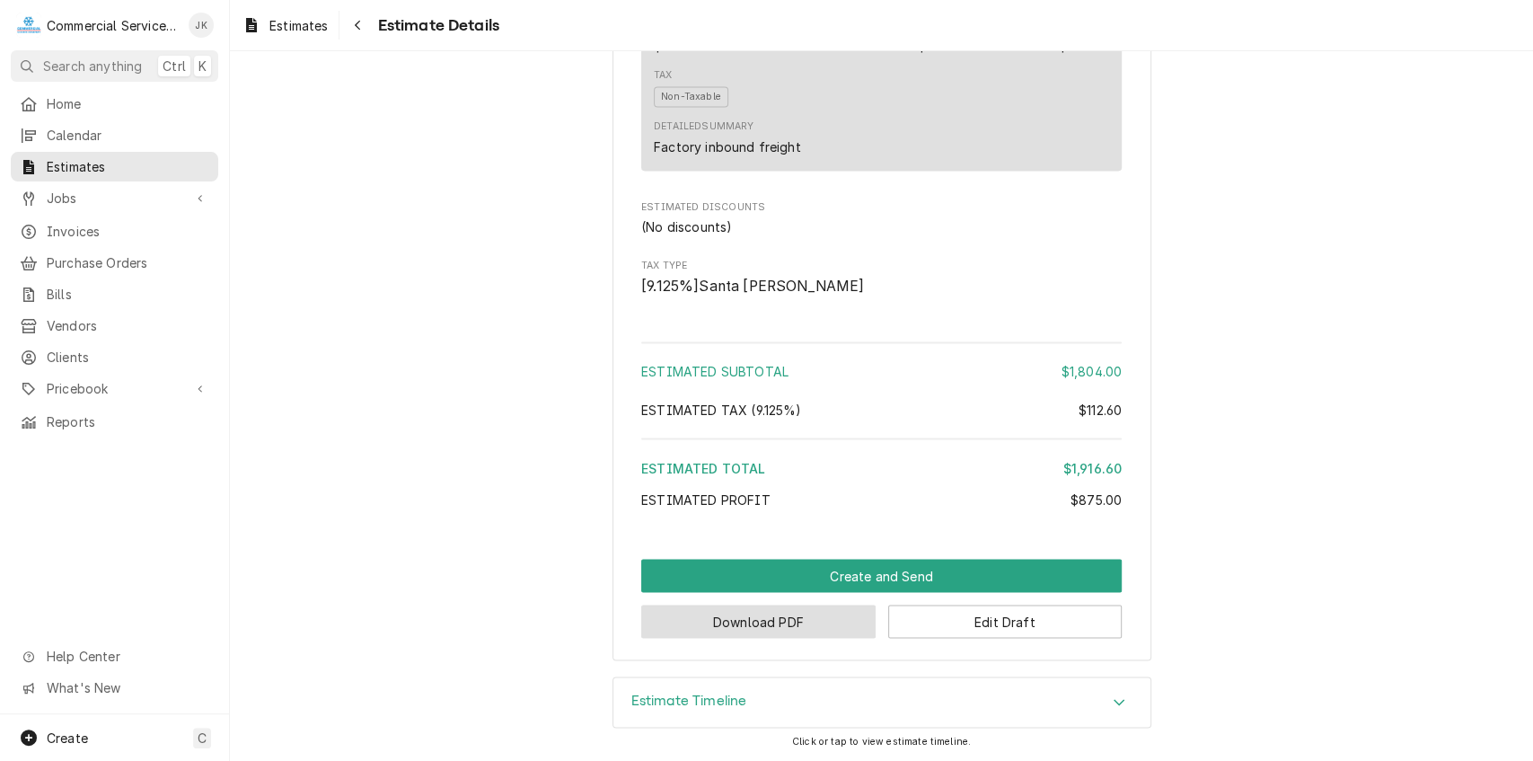
click at [720, 623] on button "Download PDF" at bounding box center [758, 621] width 234 height 33
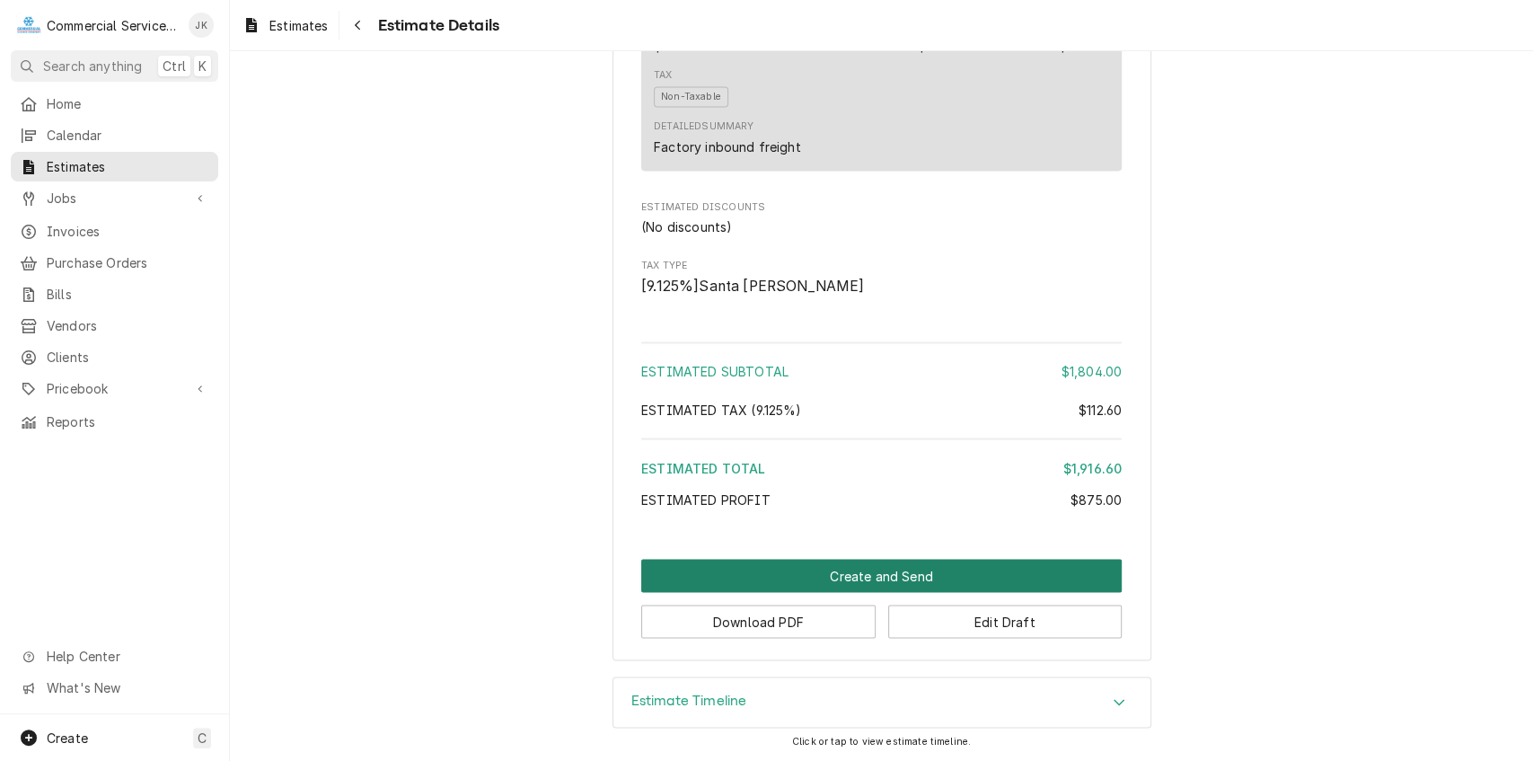
click at [834, 569] on button "Create and Send" at bounding box center [881, 575] width 481 height 33
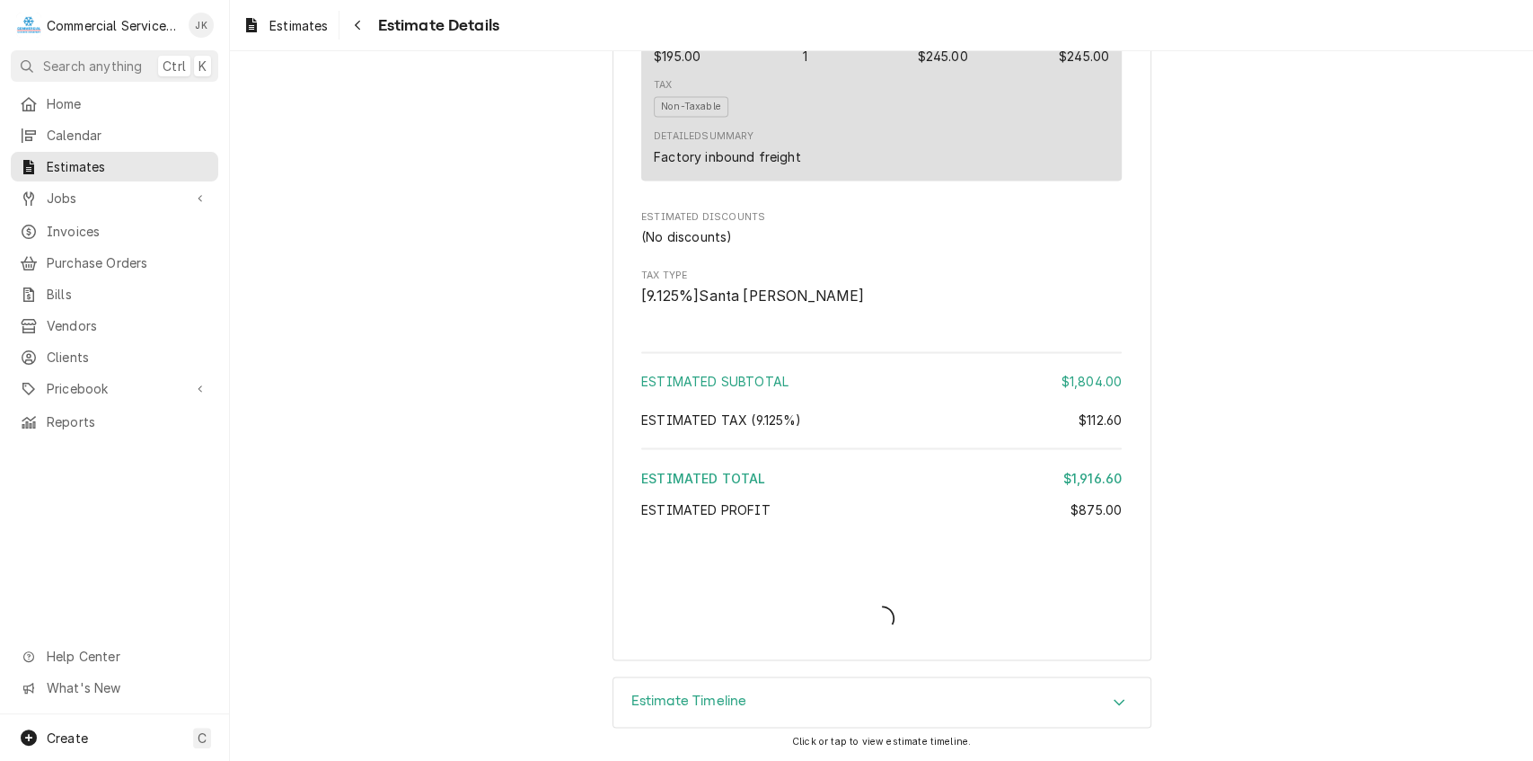
scroll to position [1997, 0]
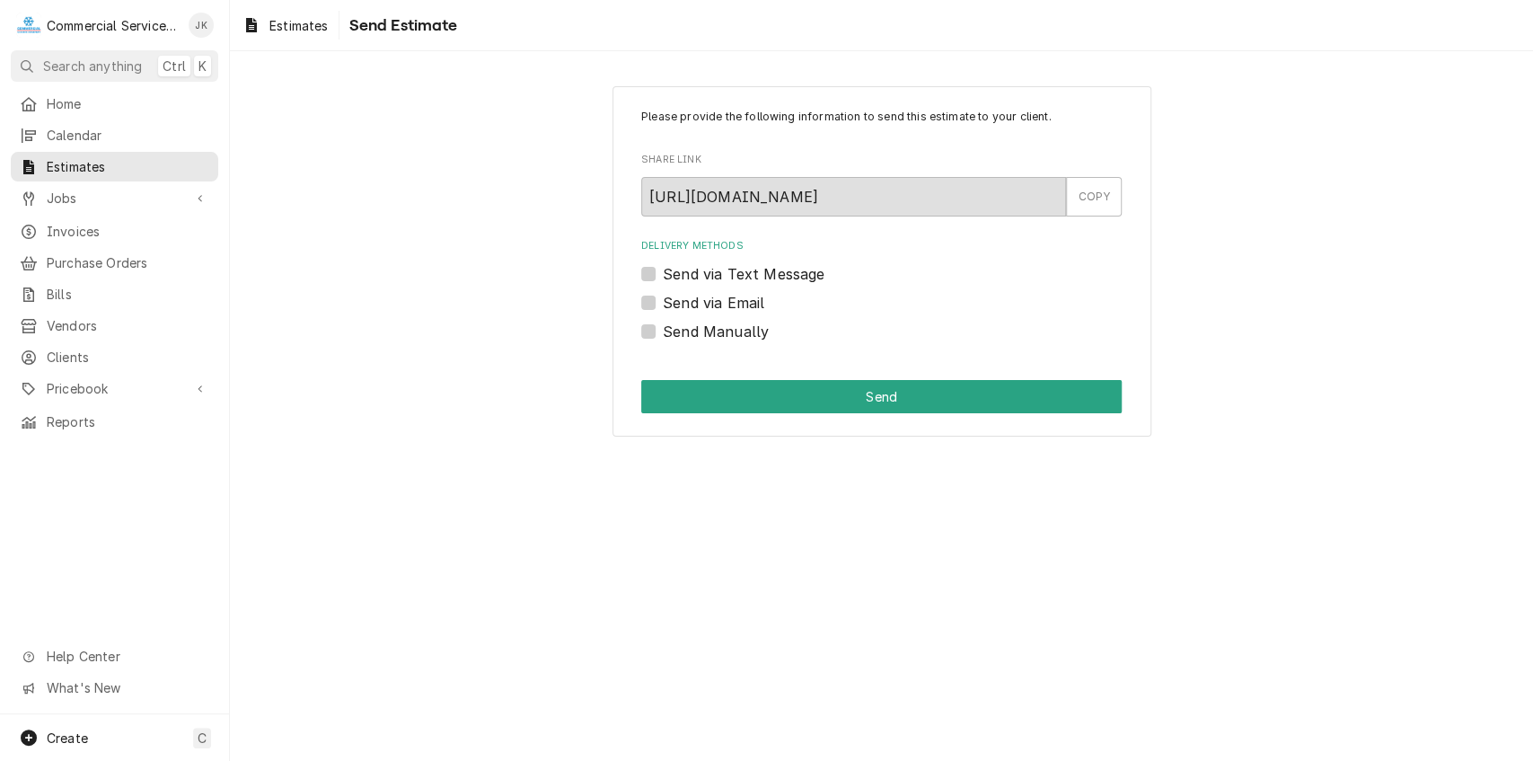
click at [663, 300] on label "Send via Email" at bounding box center [714, 303] width 102 height 22
click at [663, 300] on input "Send via Email" at bounding box center [903, 312] width 481 height 40
checkbox input "true"
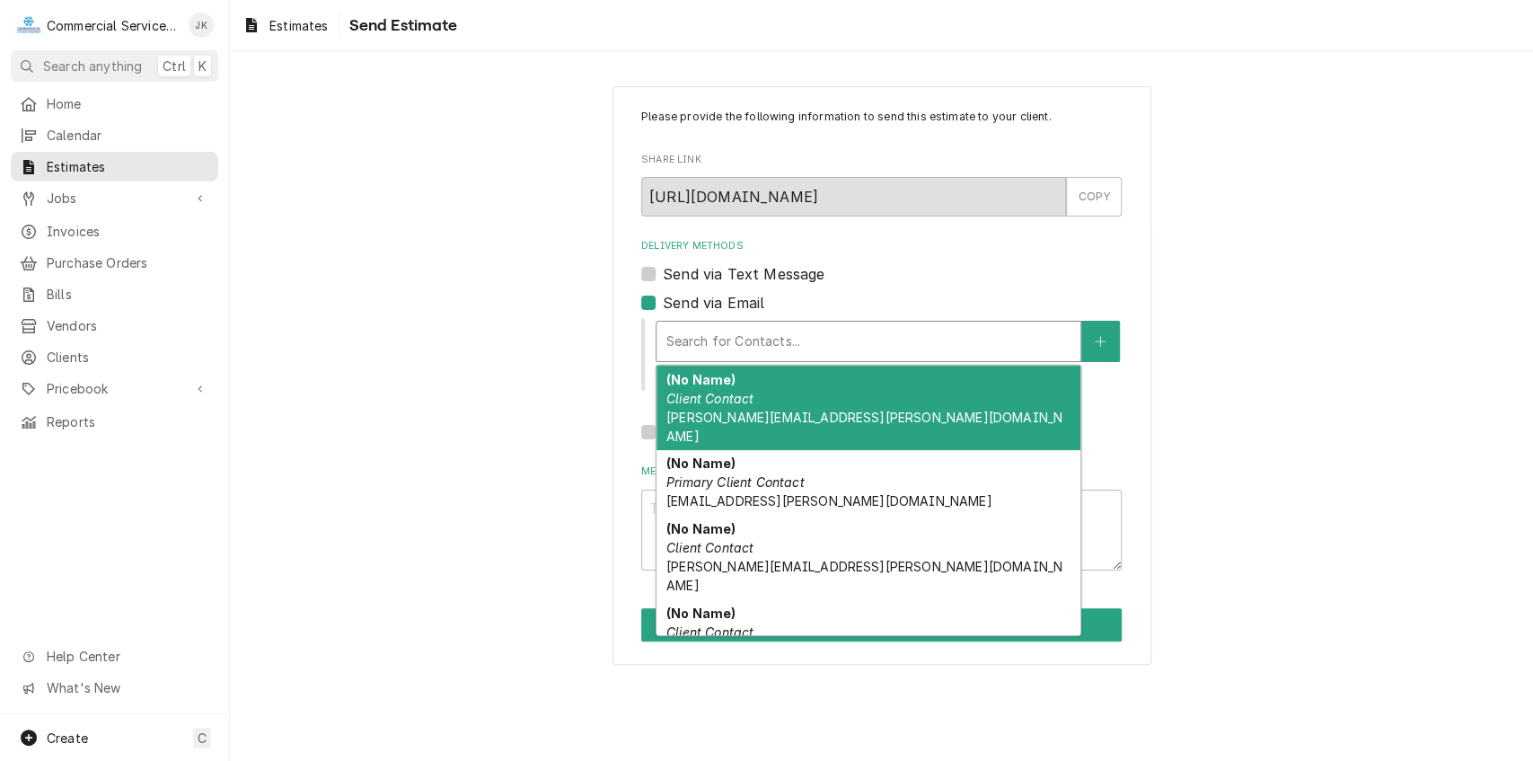
click at [706, 333] on div "Delivery Methods" at bounding box center [869, 341] width 406 height 32
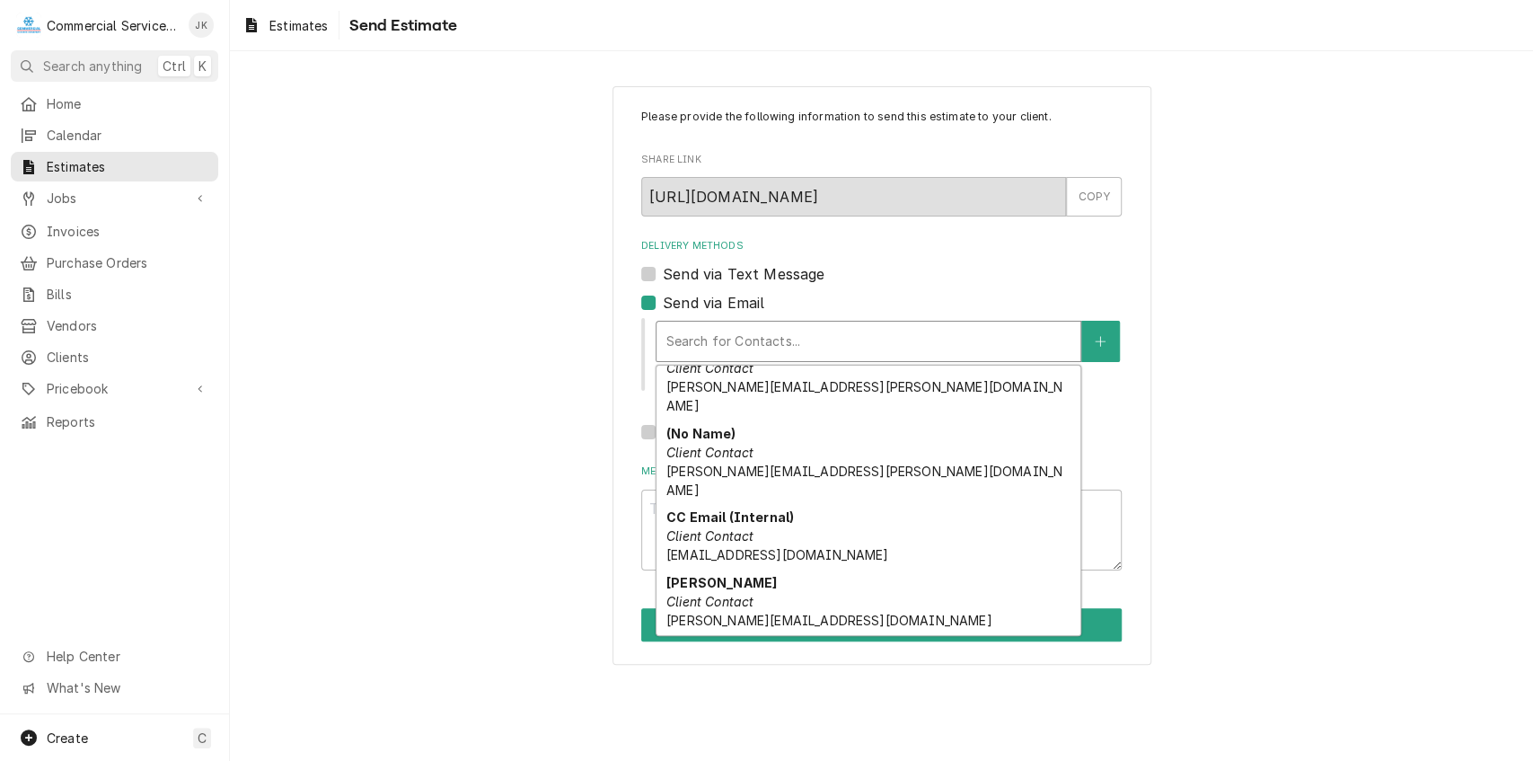
scroll to position [187, 0]
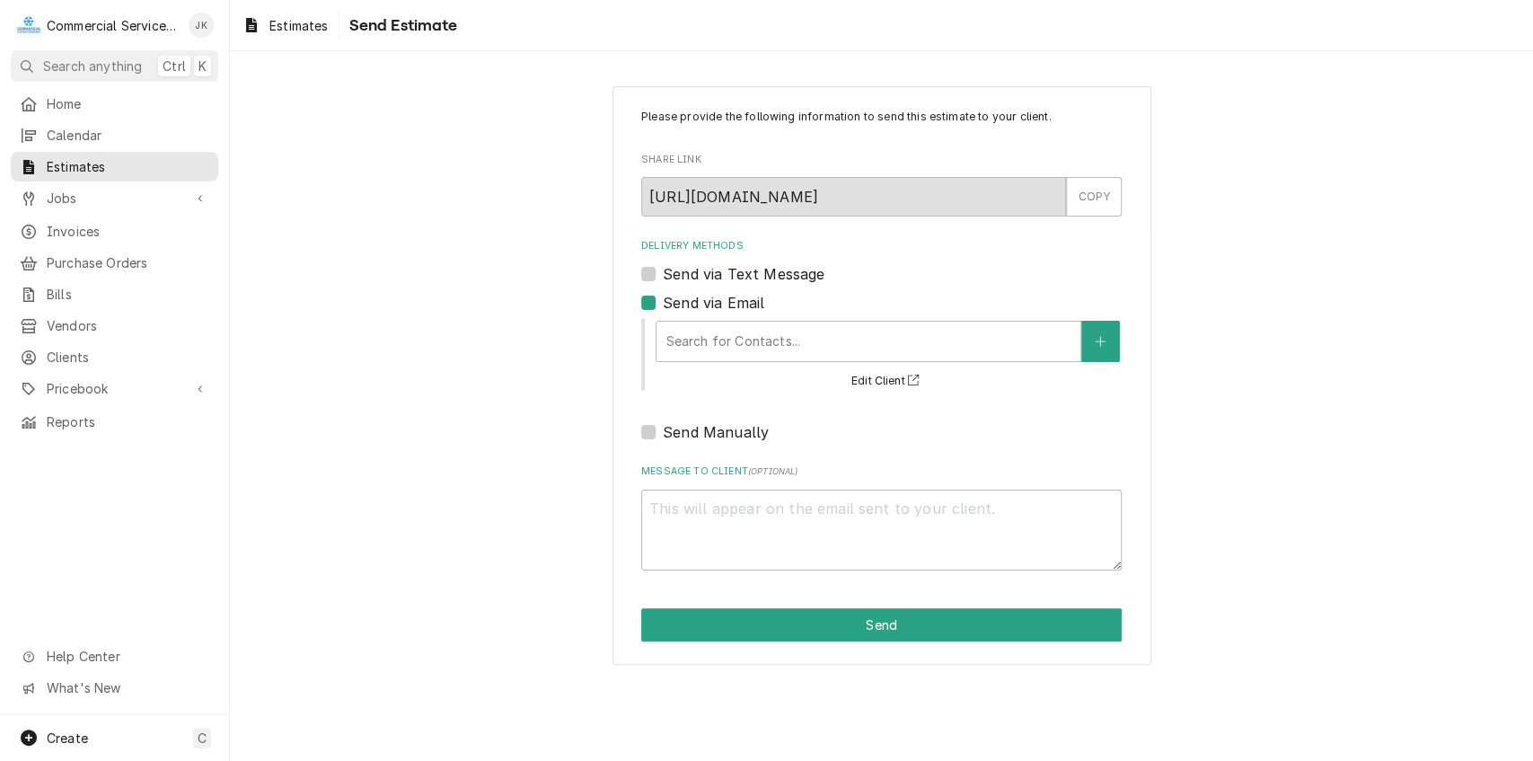
click at [1408, 452] on div "Please provide the following information to send this estimate to your client. …" at bounding box center [881, 375] width 1303 height 610
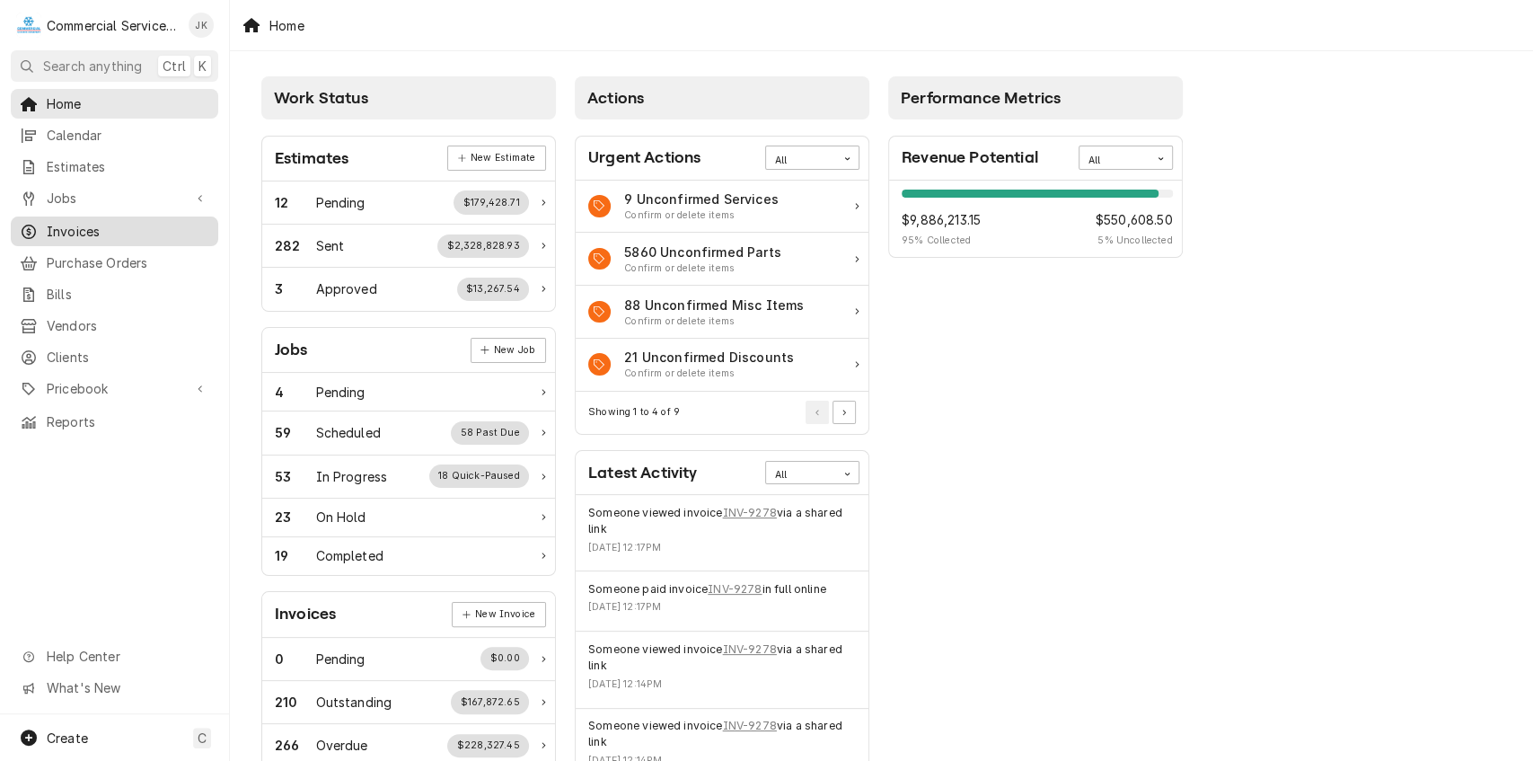
click at [112, 222] on span "Invoices" at bounding box center [128, 231] width 163 height 19
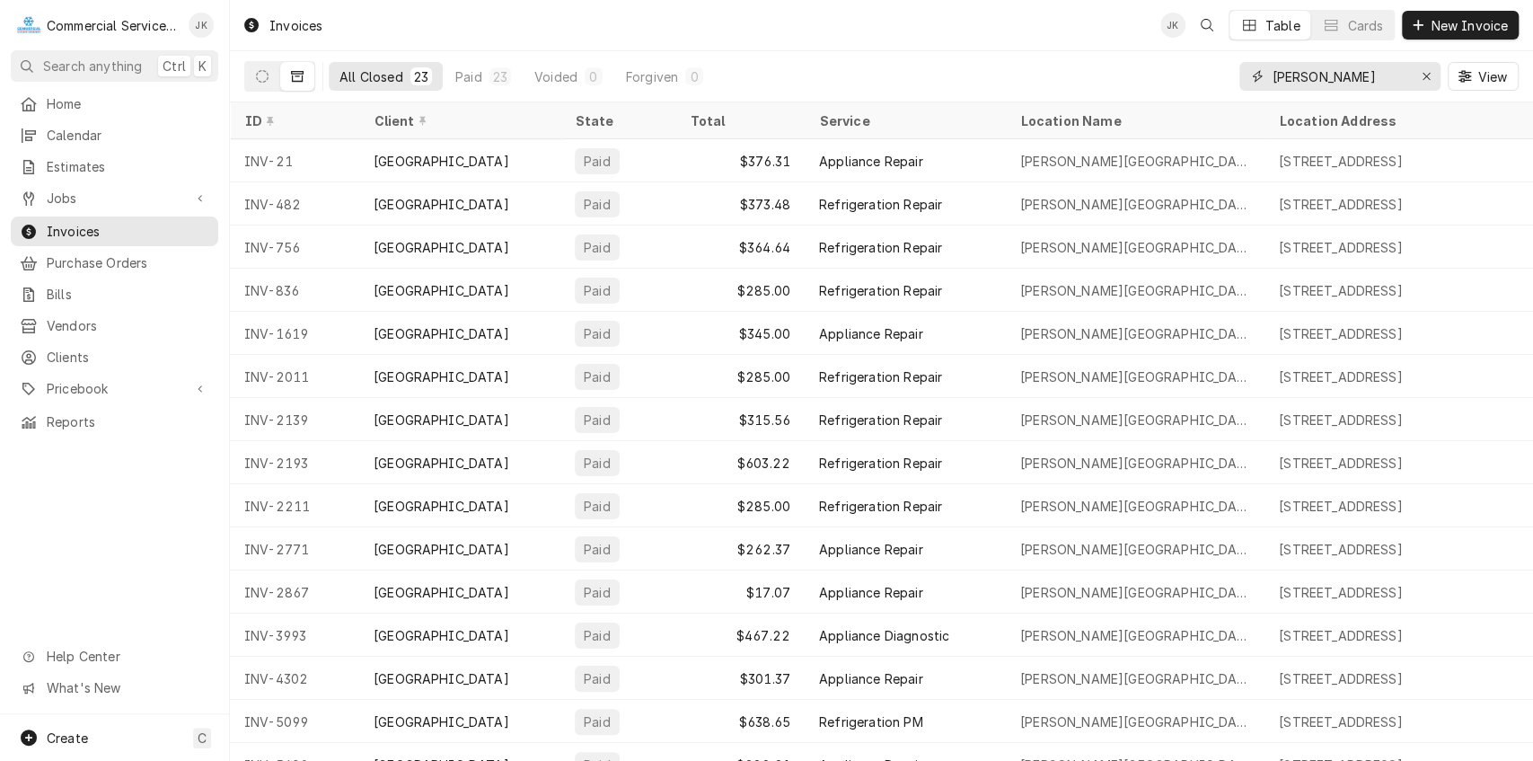
click at [1333, 74] on input "[PERSON_NAME]" at bounding box center [1339, 76] width 135 height 29
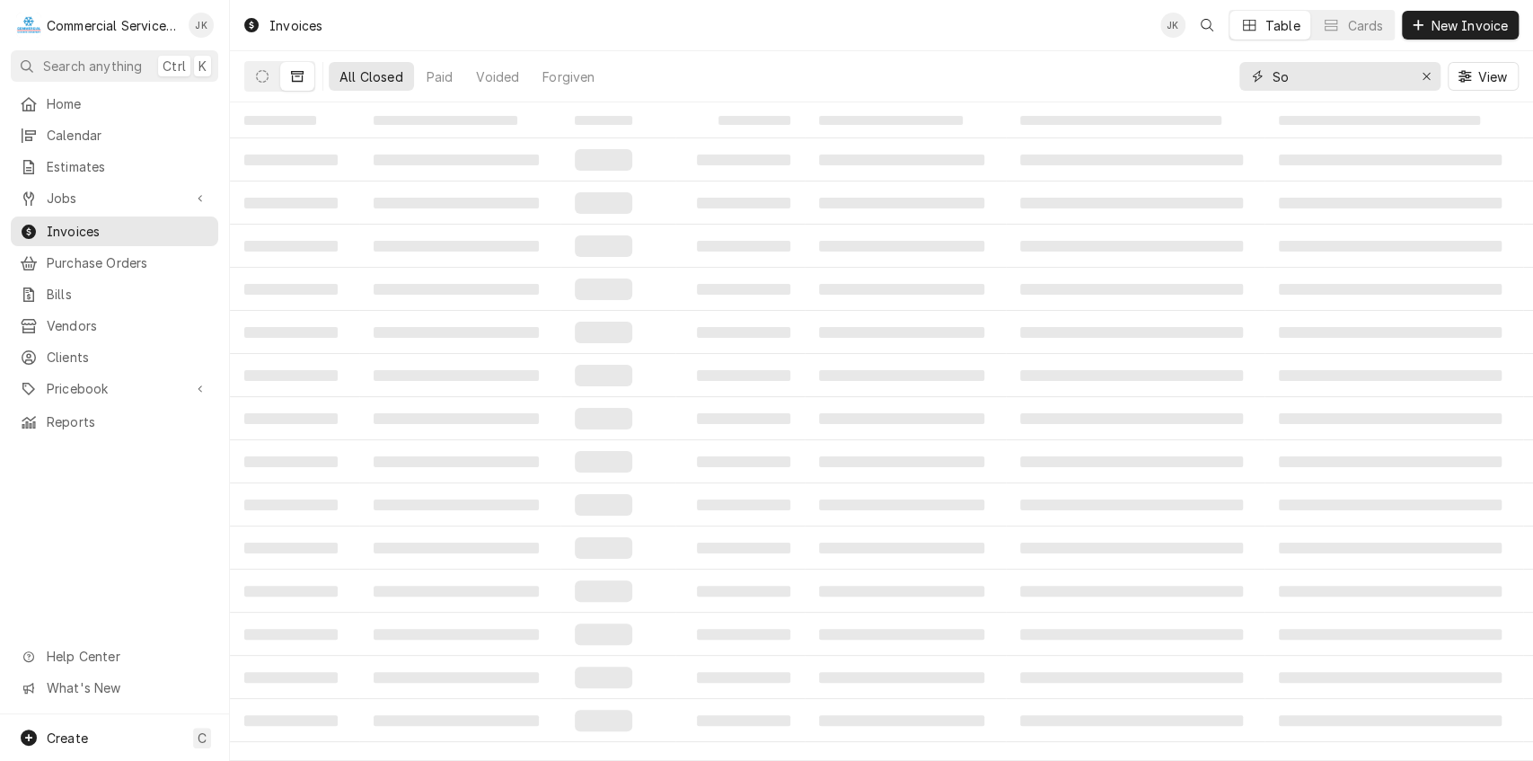
type input "S"
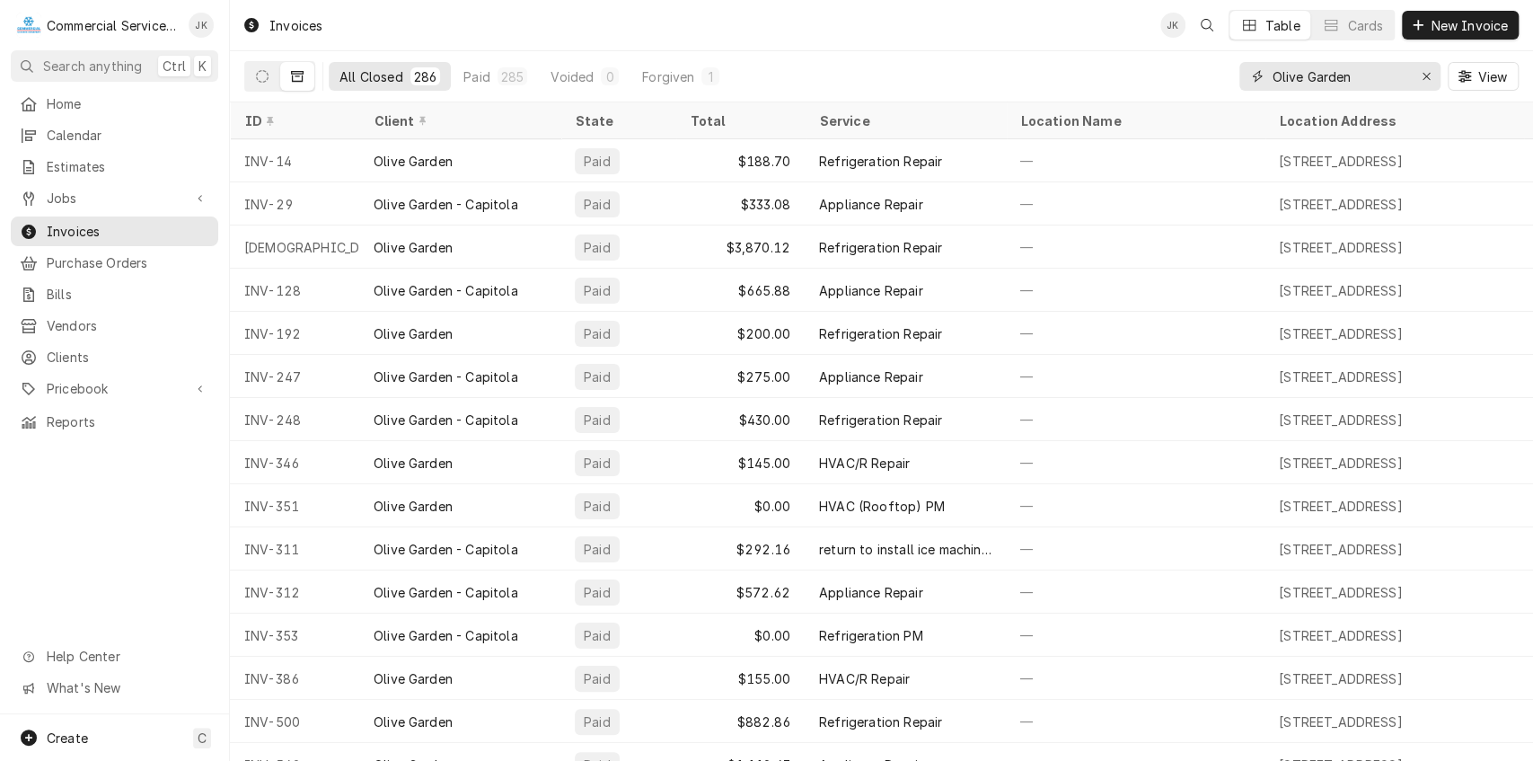
type input "Olive Garden"
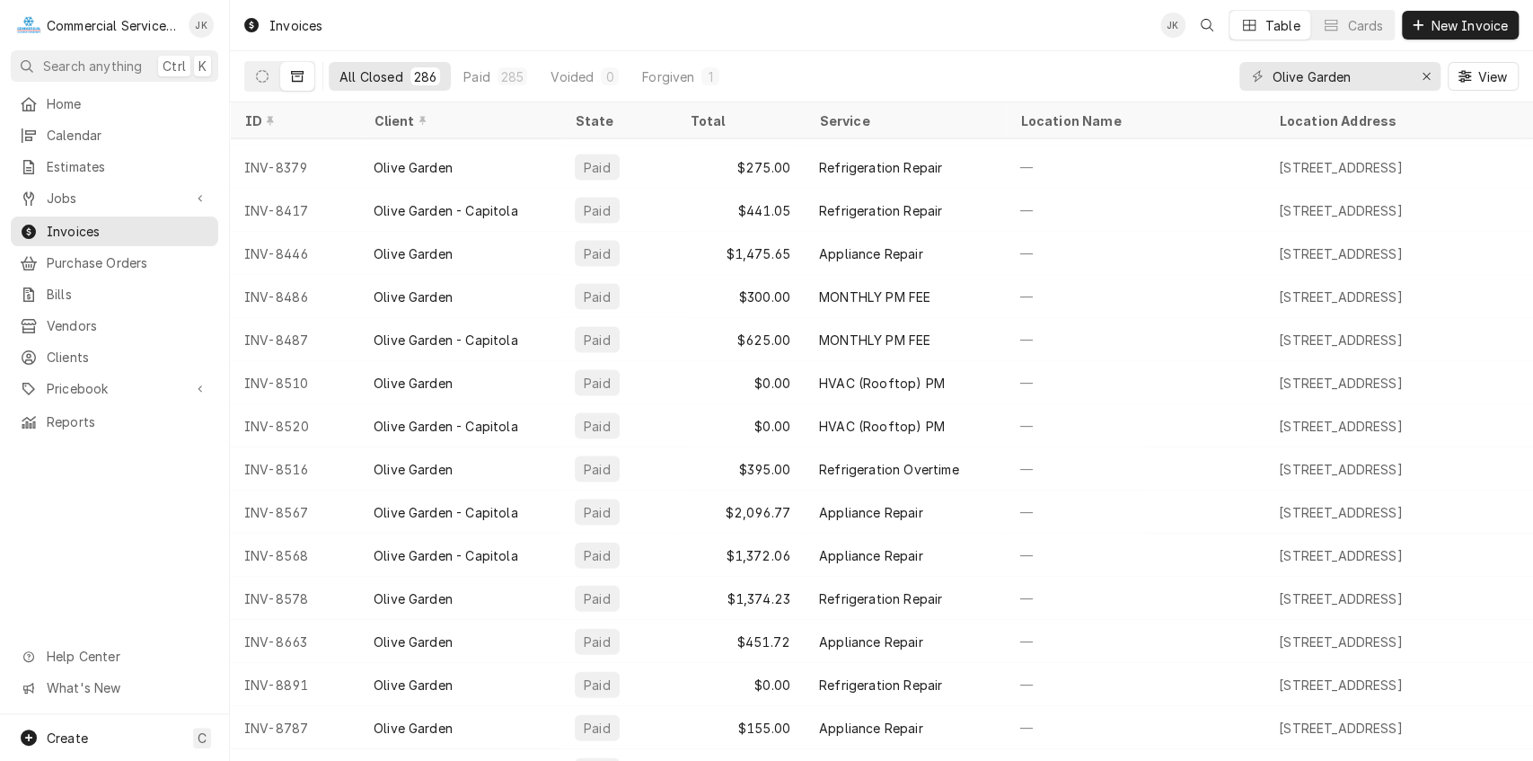
scroll to position [11715, 0]
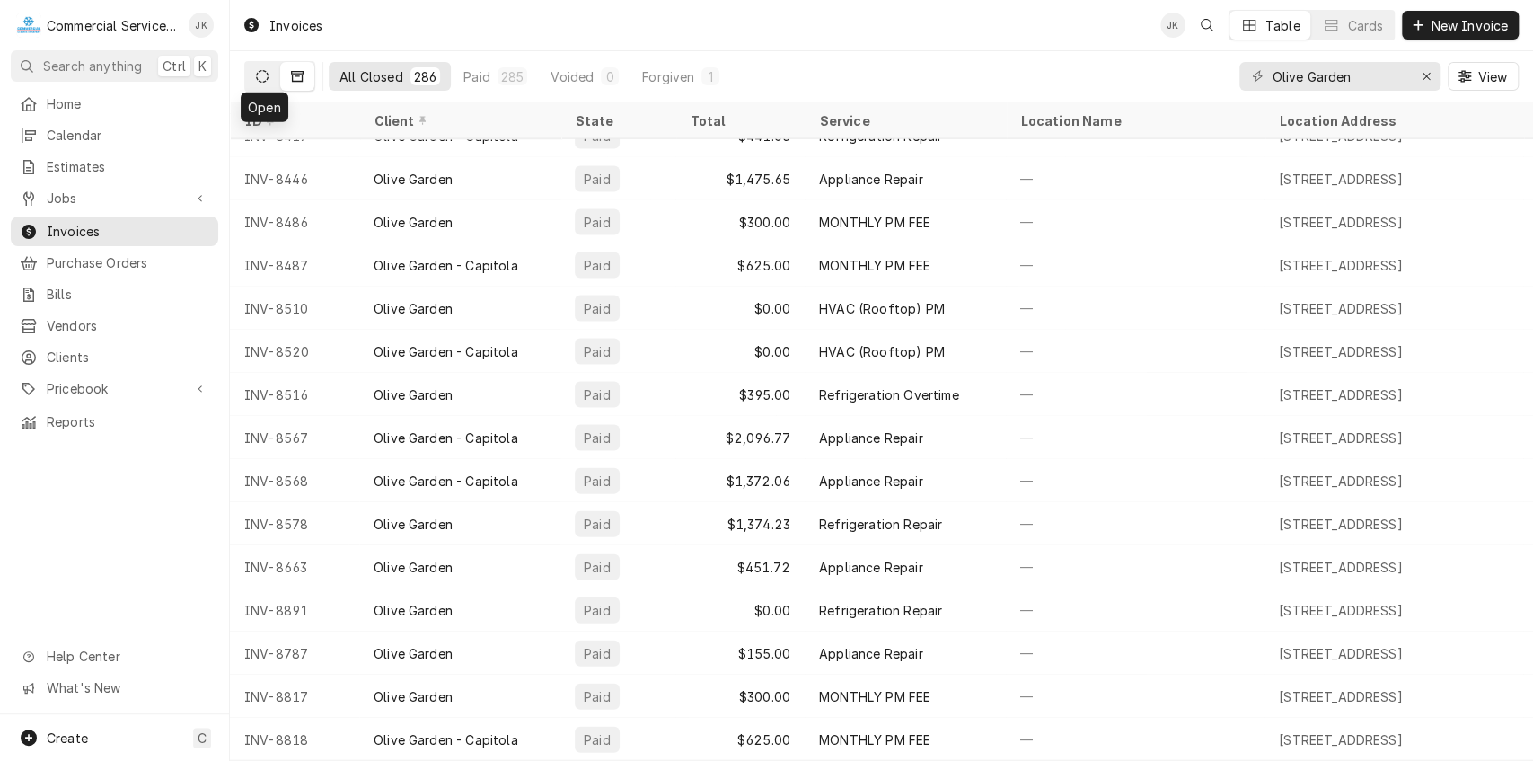
click at [257, 74] on icon "Dynamic Content Wrapper" at bounding box center [262, 76] width 13 height 13
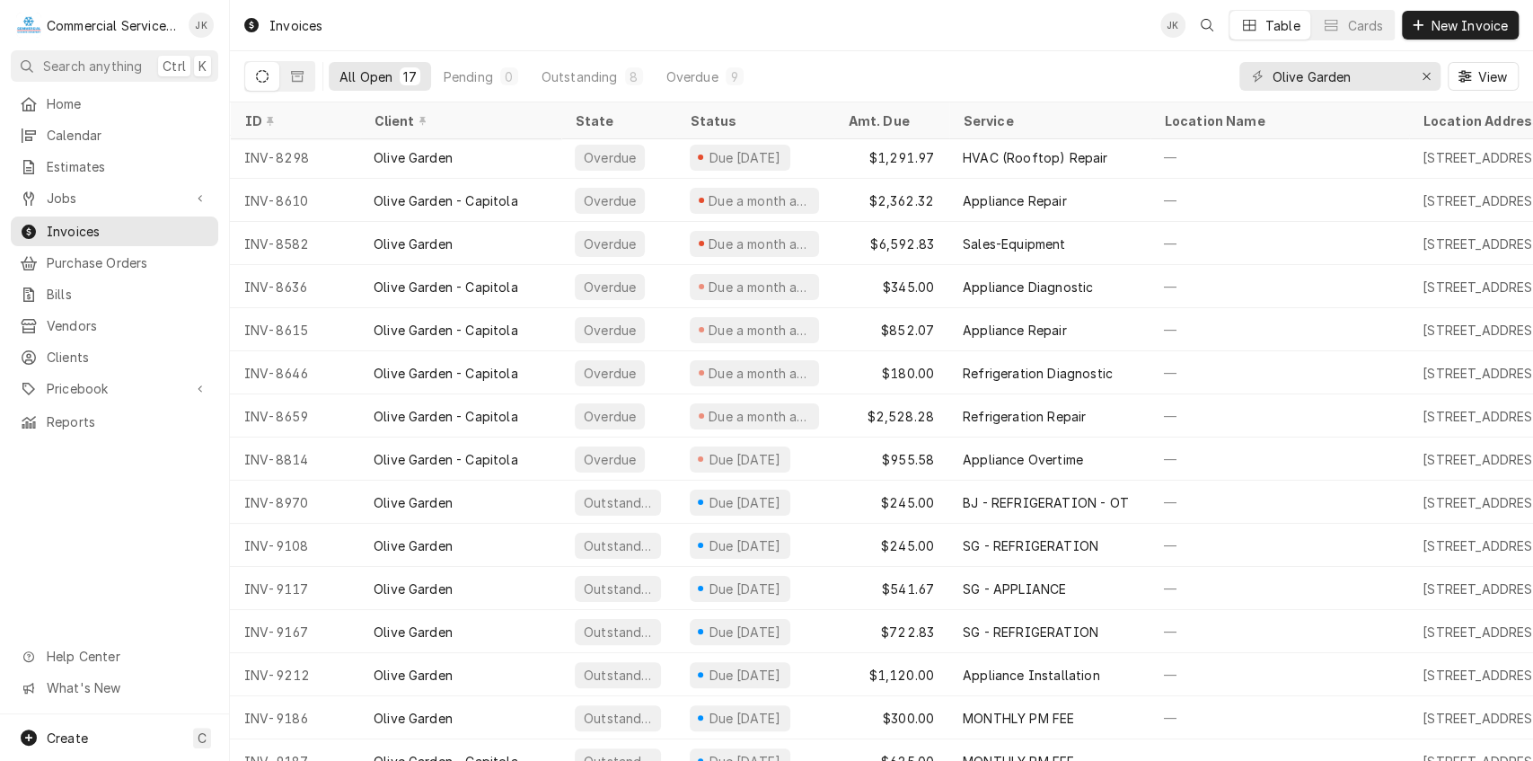
scroll to position [43, 0]
